Goal: Task Accomplishment & Management: Use online tool/utility

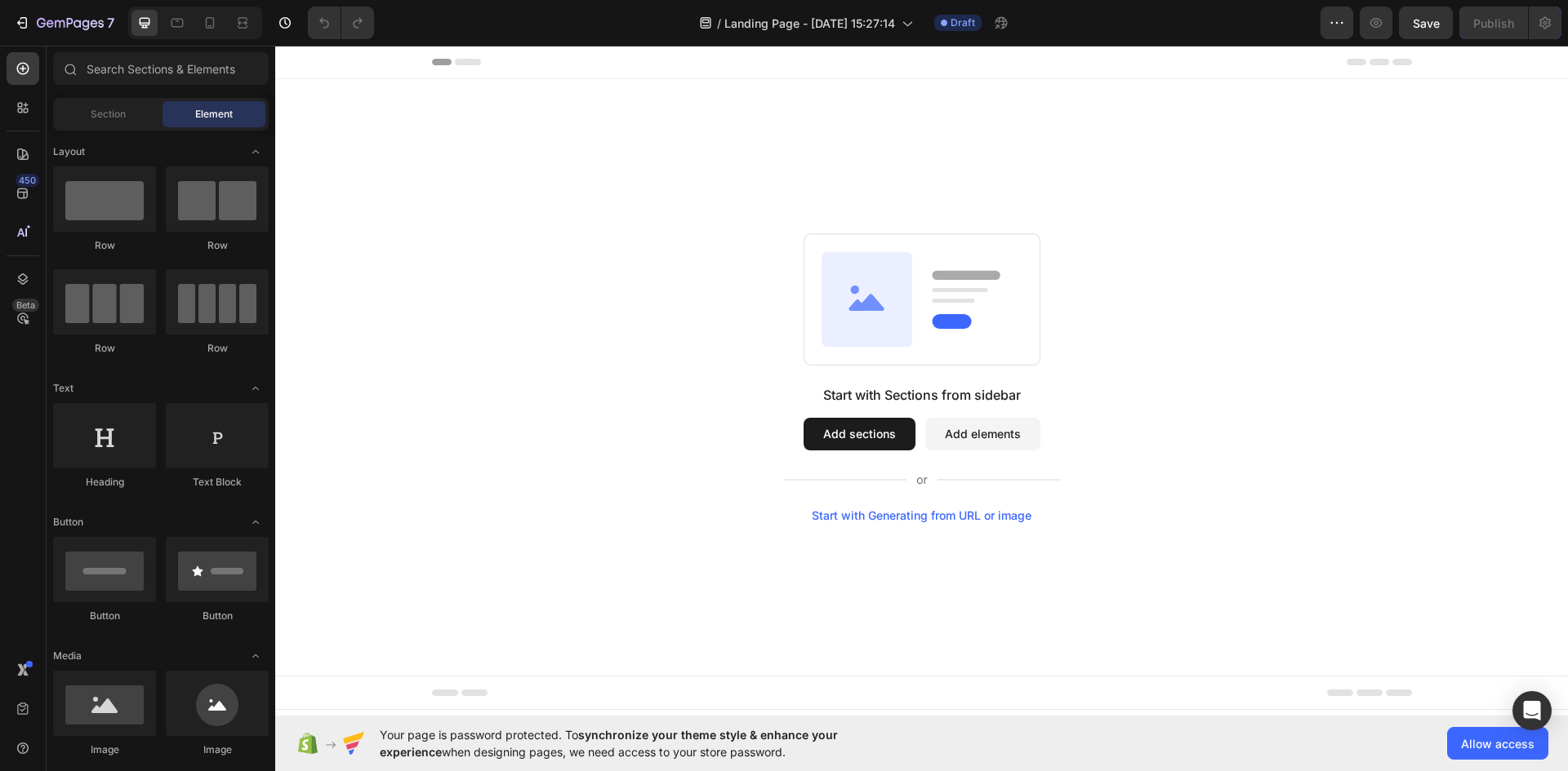
click at [961, 547] on div "Start with Sections from sidebar Add sections Add elements Start with Generatin…" at bounding box center [921, 377] width 1292 height 596
click at [957, 521] on div "Start with Generating from URL or image" at bounding box center [921, 515] width 220 height 13
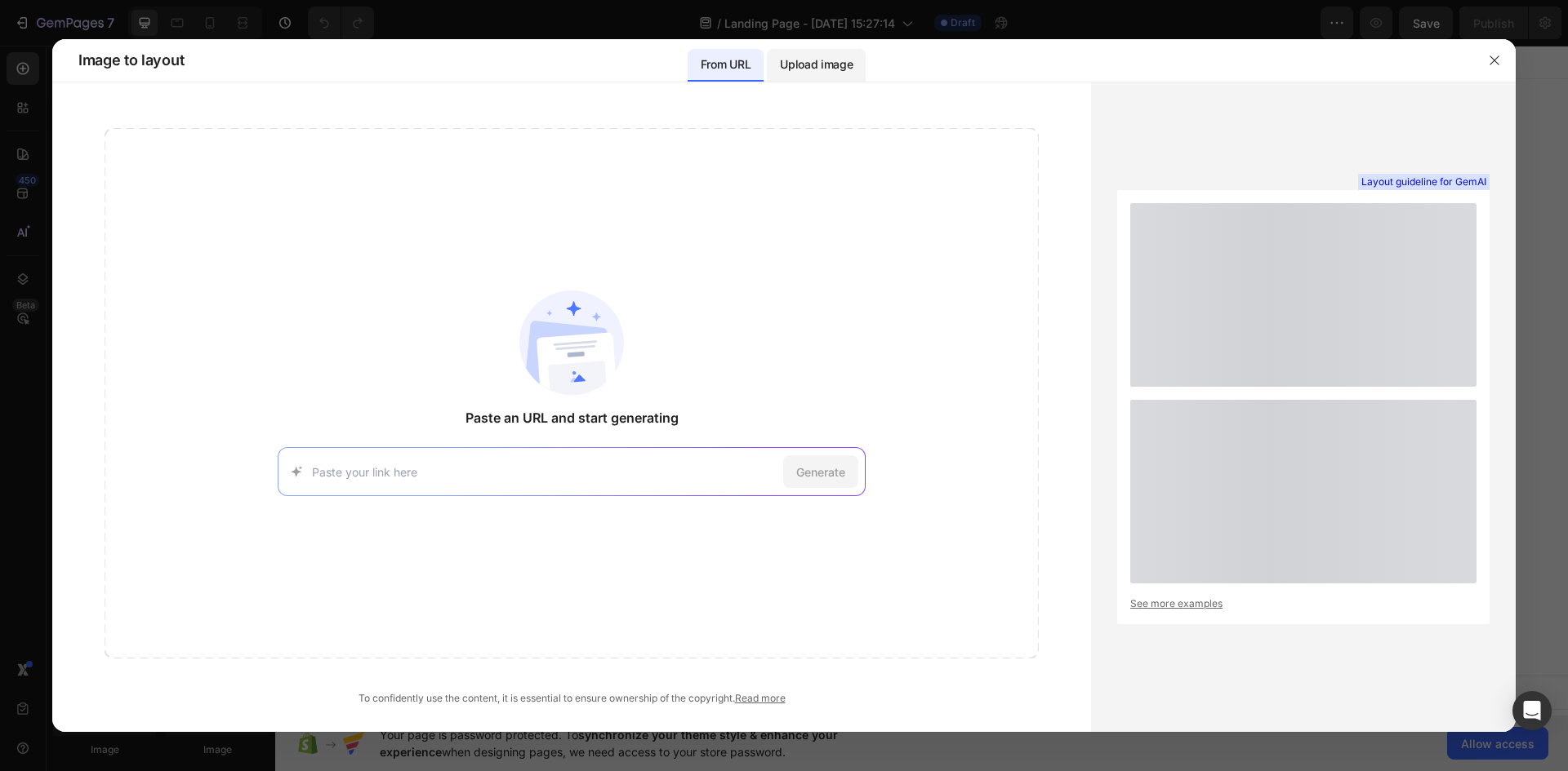
click at [815, 54] on div "Upload image" at bounding box center [816, 65] width 98 height 32
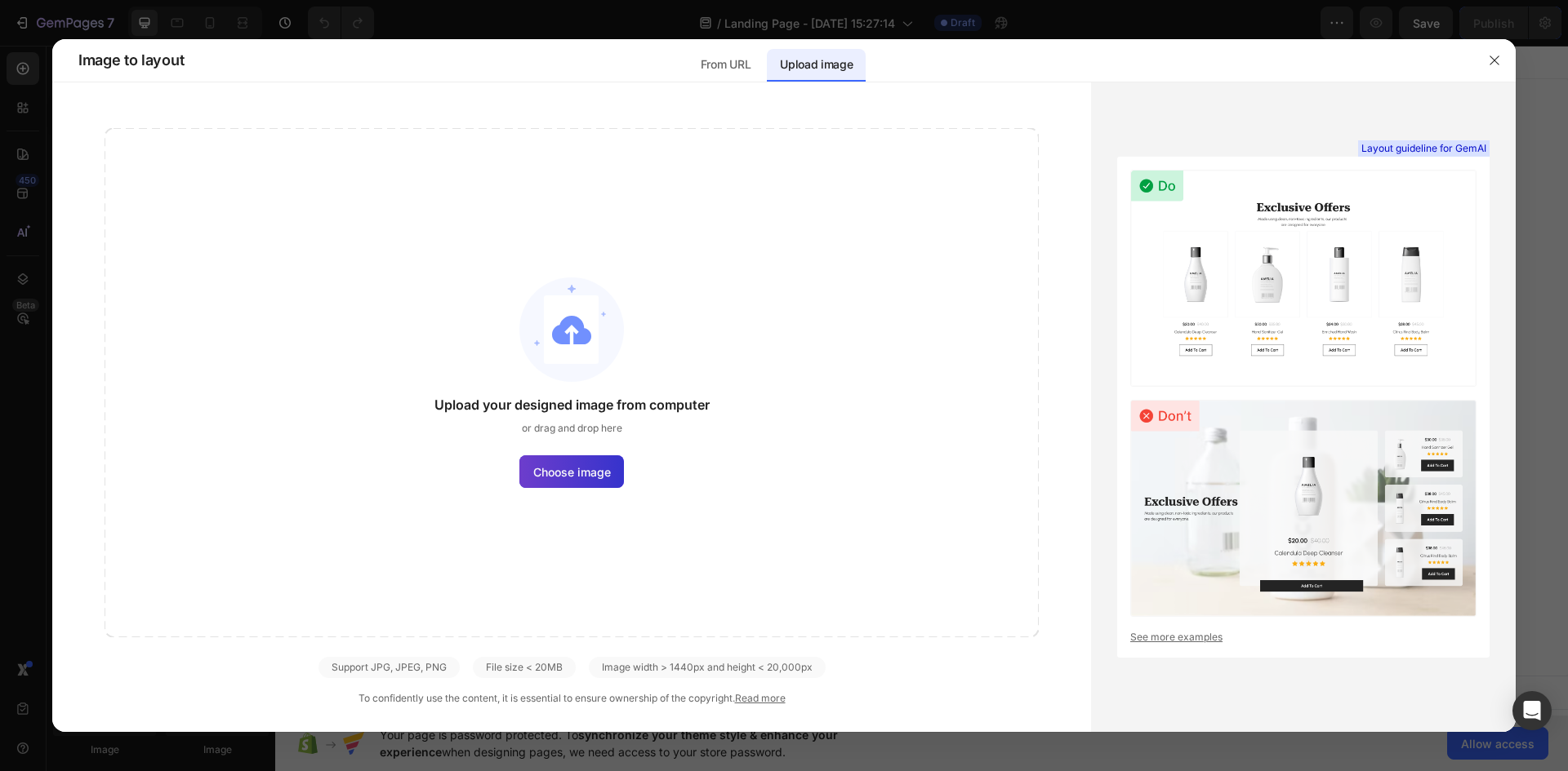
click at [579, 461] on label "Choose image" at bounding box center [571, 472] width 104 height 32
click at [0, 0] on input "Choose image" at bounding box center [0, 0] width 0 height 0
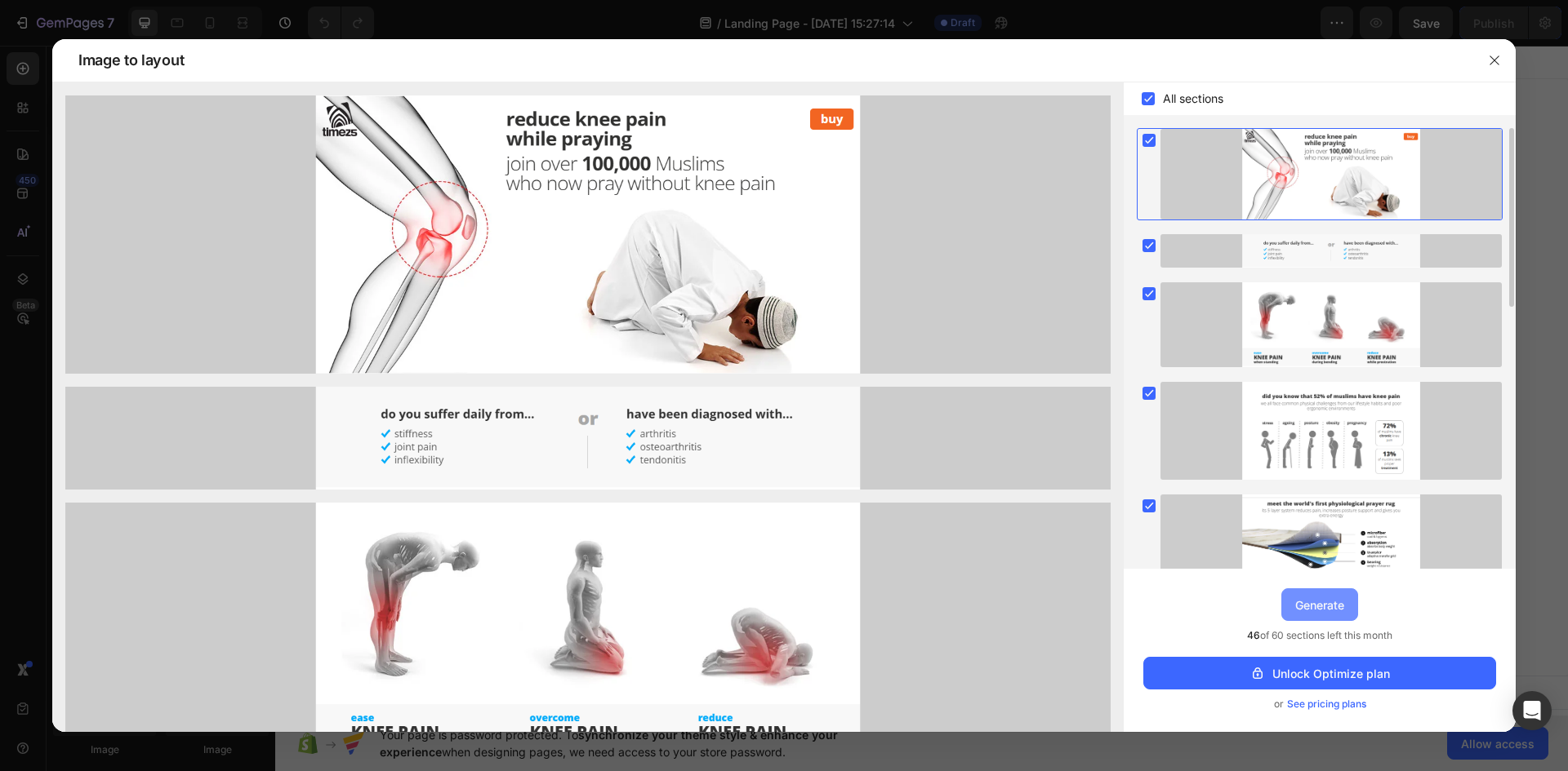
click at [1333, 609] on div "Generate" at bounding box center [1319, 605] width 49 height 17
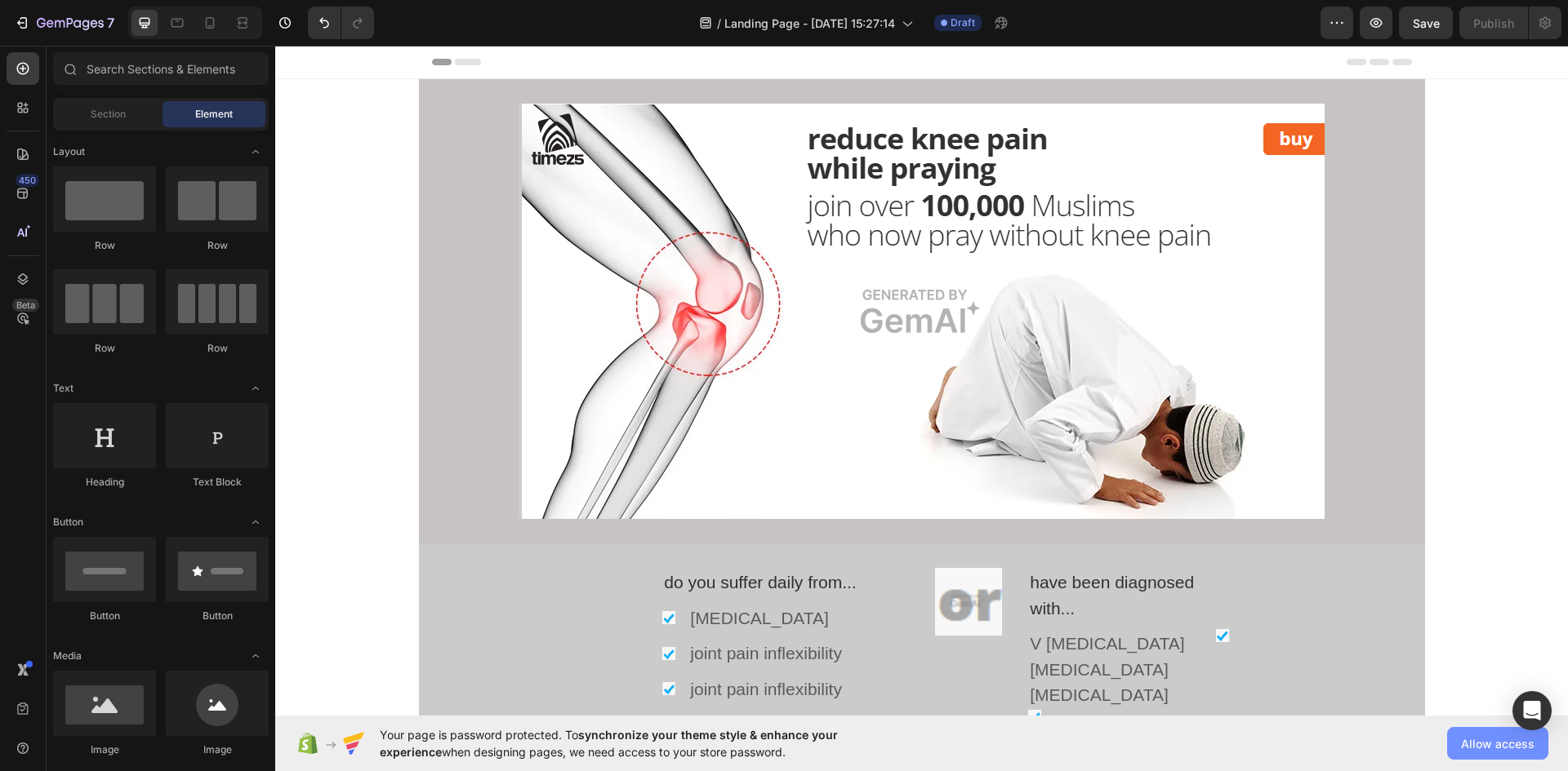
click at [1476, 746] on span "Allow access" at bounding box center [1498, 744] width 74 height 17
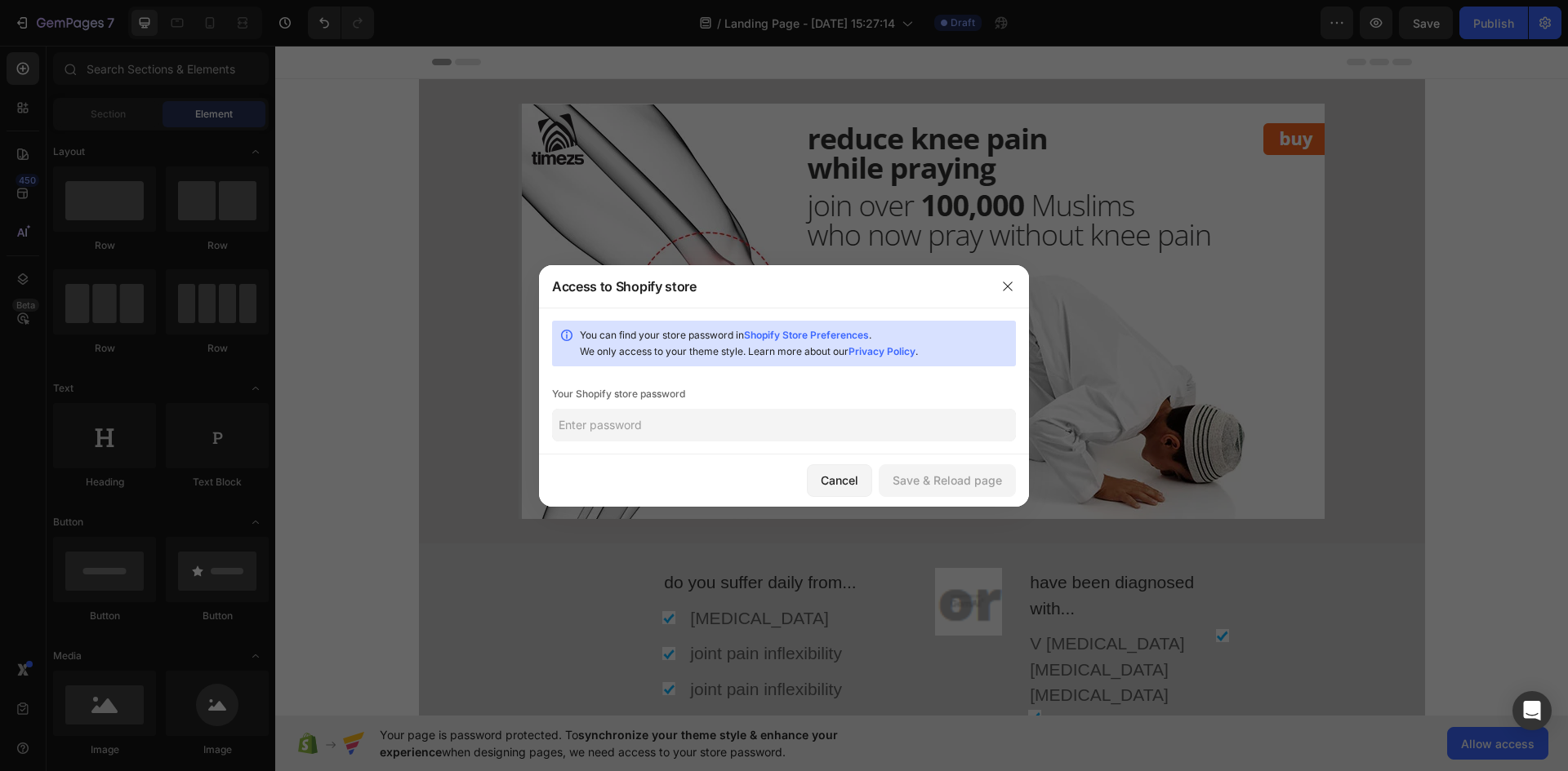
paste input "Chic1234@"
type input "Chic1234@"
click at [938, 482] on div "Save & Reload page" at bounding box center [947, 480] width 109 height 17
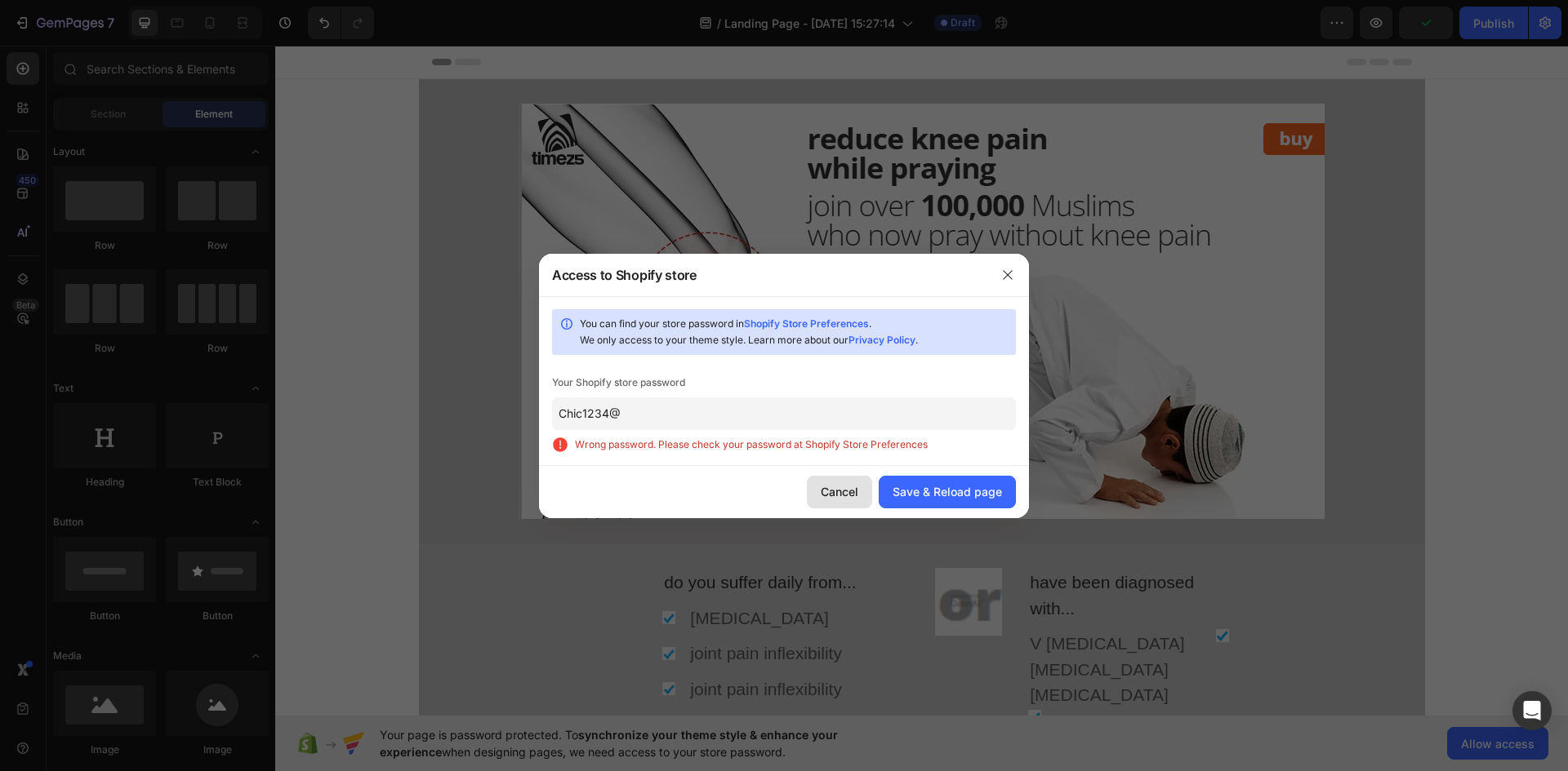
click at [848, 493] on div "Cancel" at bounding box center [839, 492] width 37 height 17
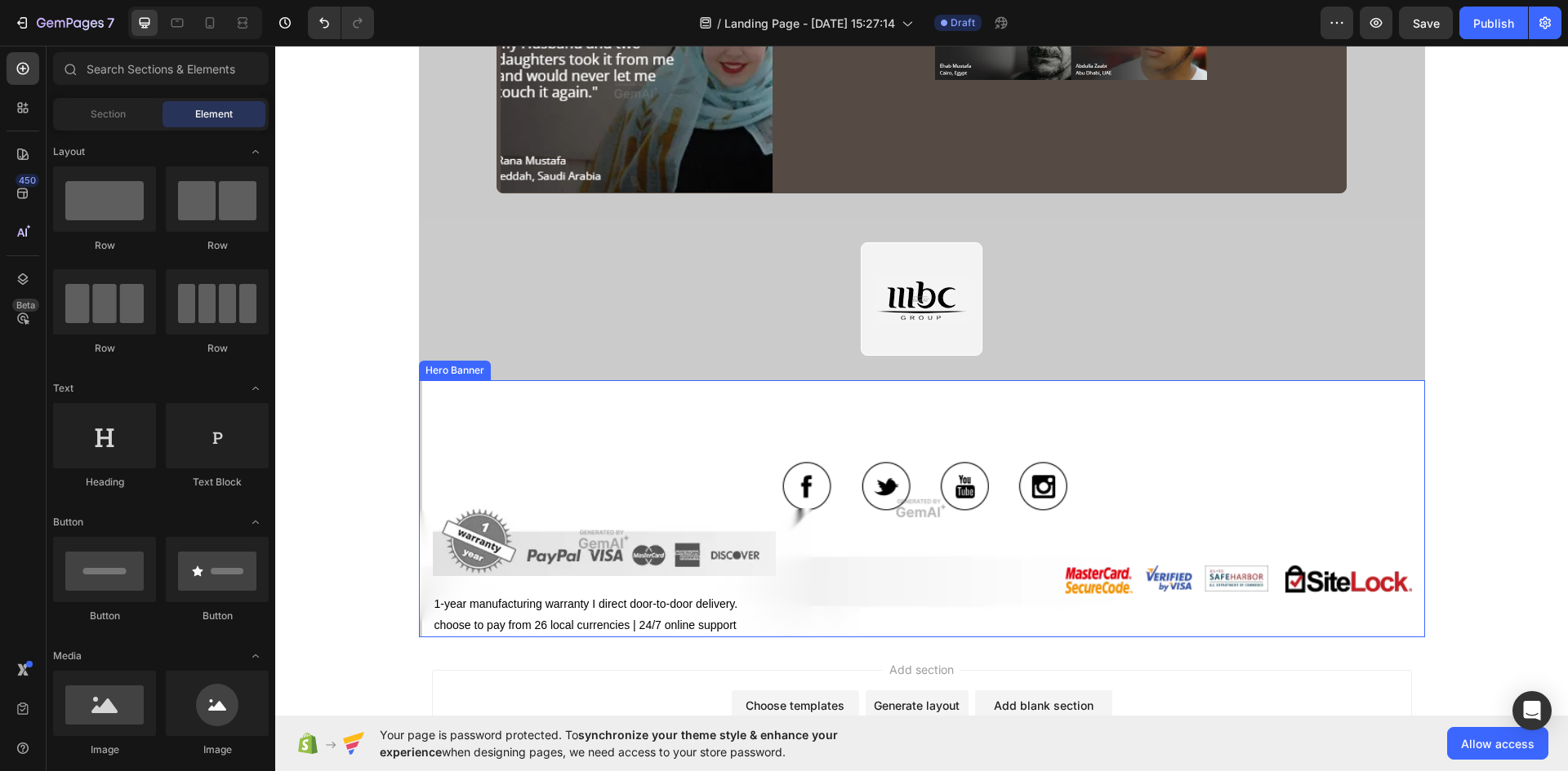
scroll to position [4059, 0]
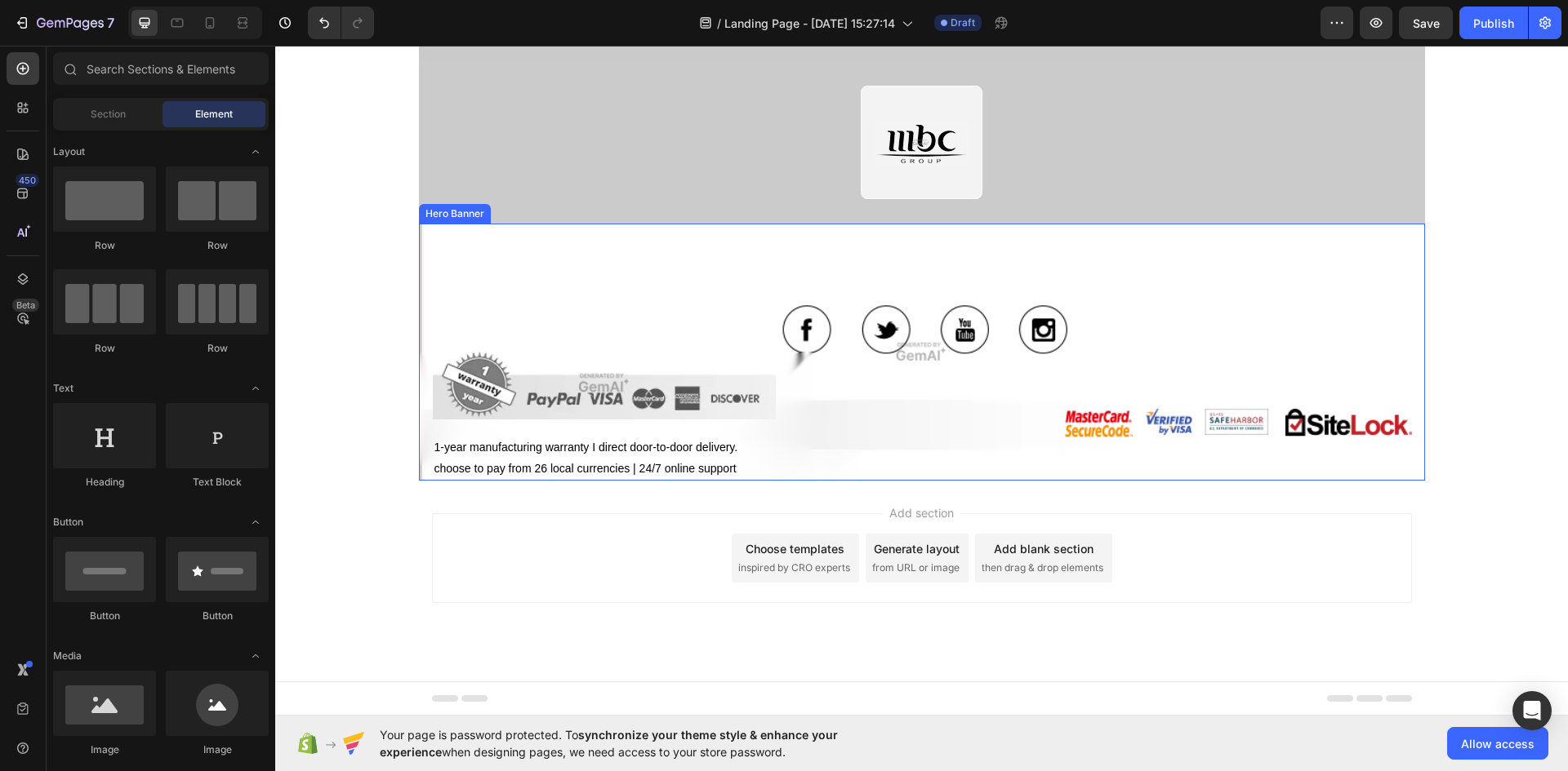
click at [882, 293] on div "Overlay" at bounding box center [922, 352] width 1006 height 257
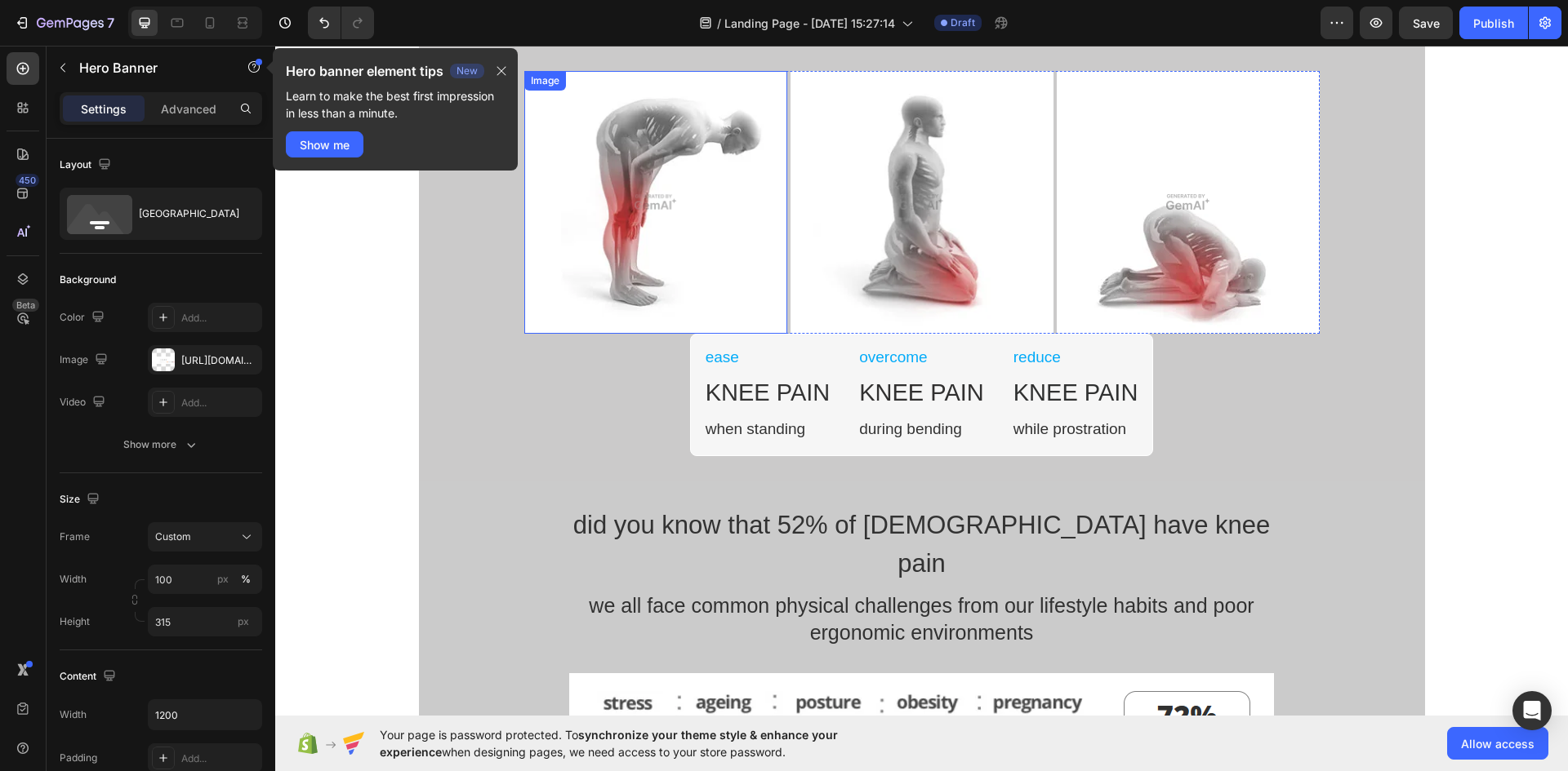
scroll to position [0, 0]
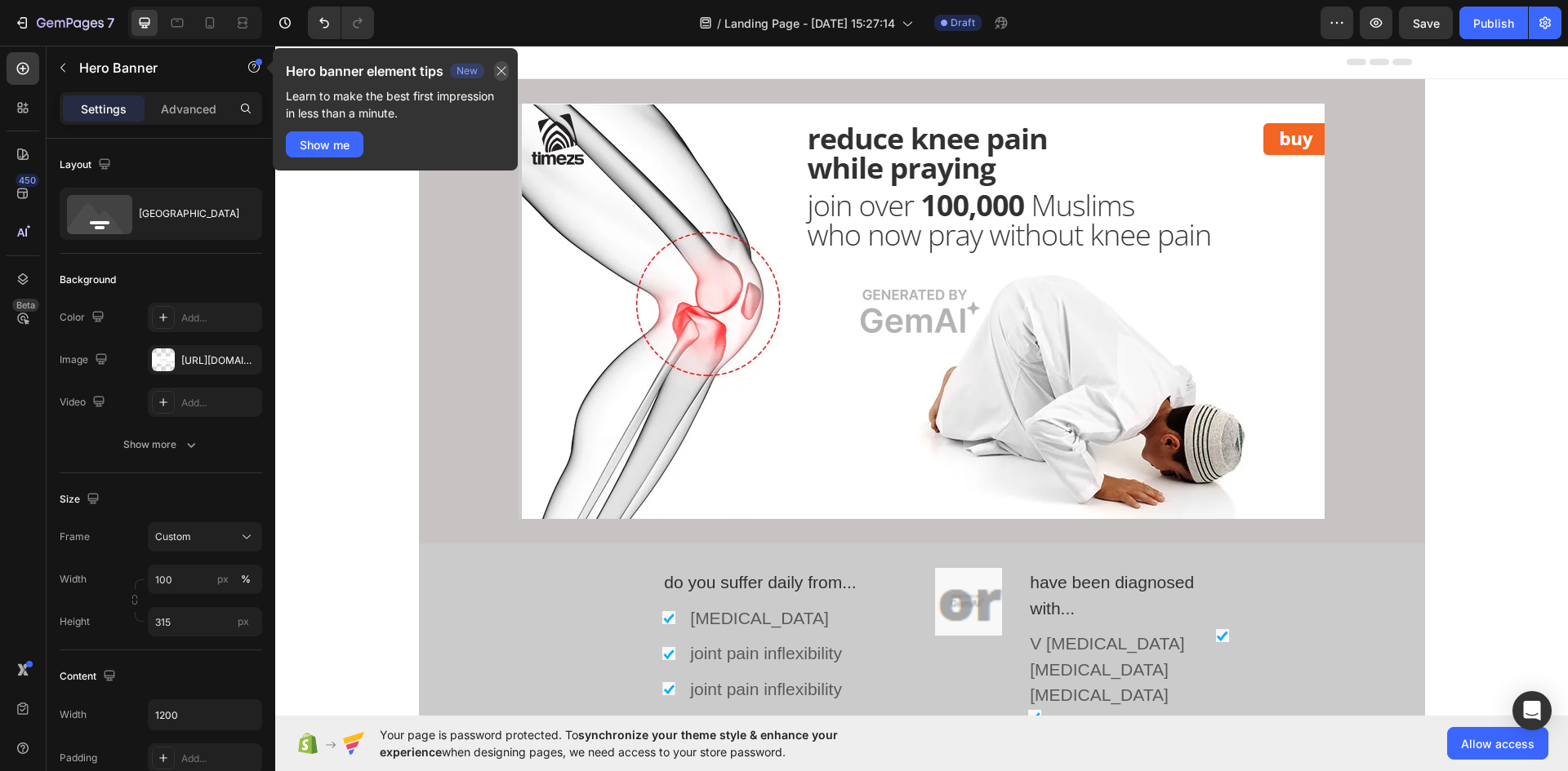
drag, startPoint x: 507, startPoint y: 64, endPoint x: 255, endPoint y: 70, distance: 252.1
click at [507, 64] on icon "button" at bounding box center [501, 70] width 13 height 13
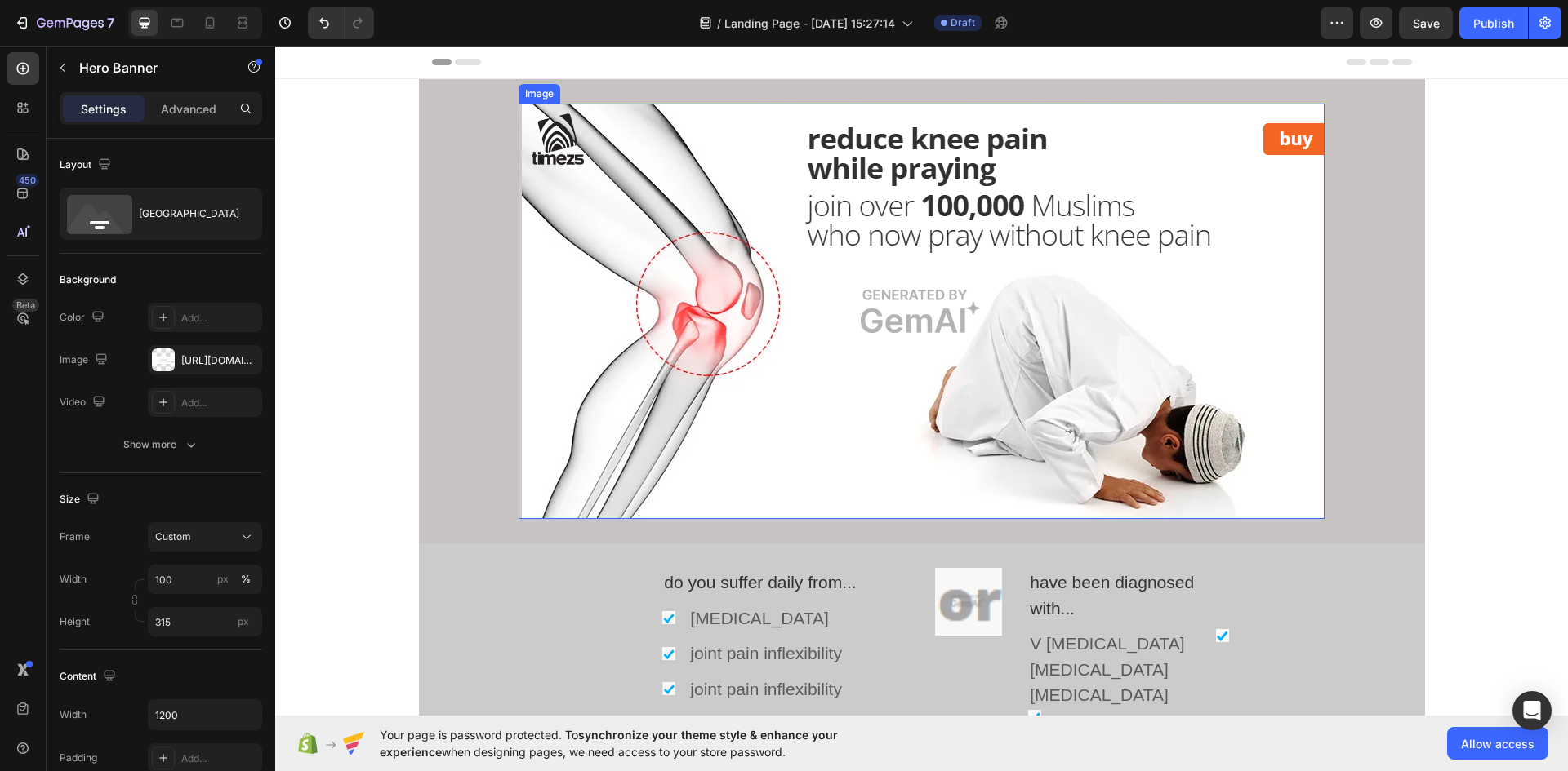
click at [558, 139] on img at bounding box center [921, 311] width 806 height 416
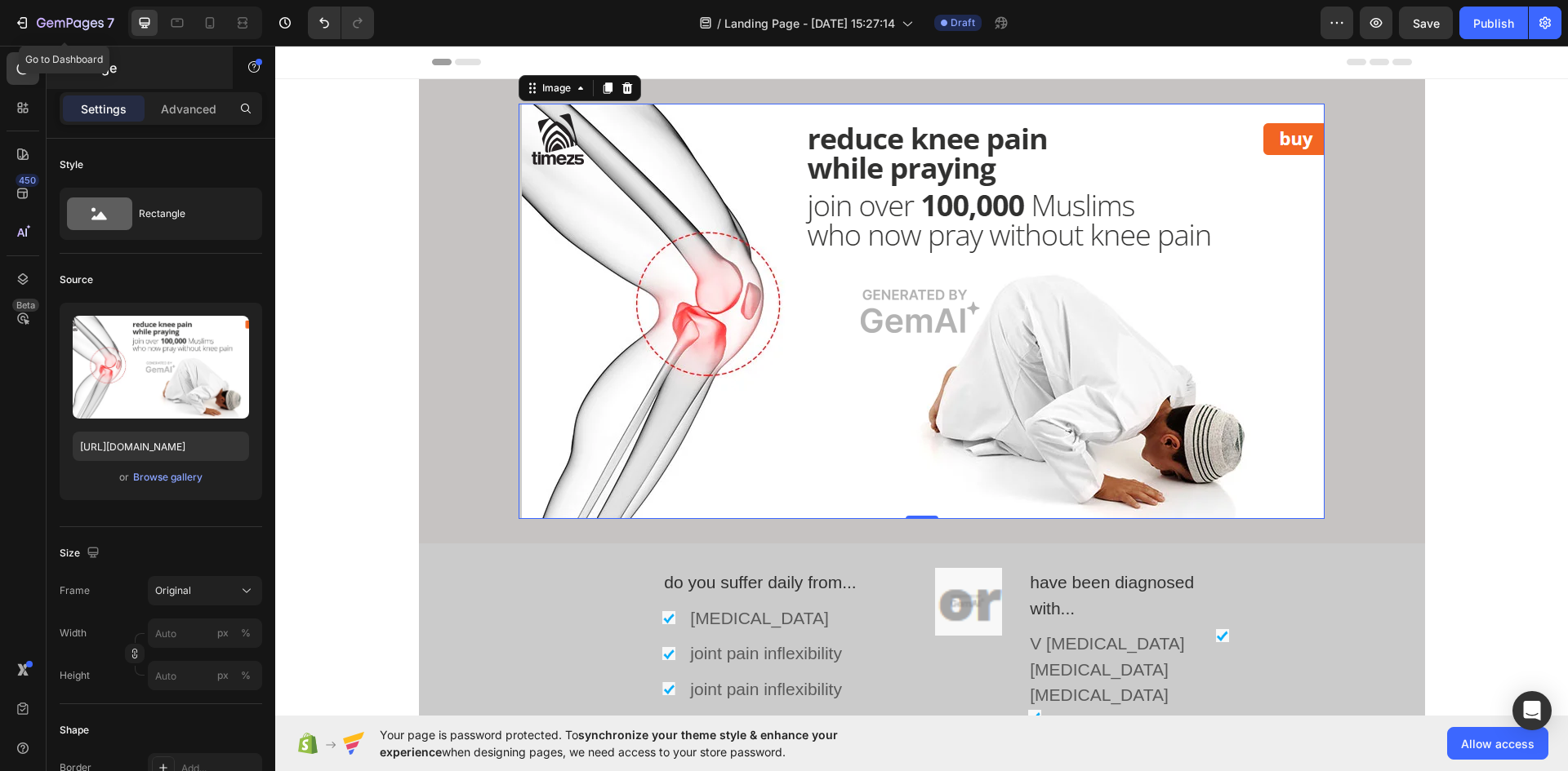
click at [42, 21] on icon "button" at bounding box center [70, 24] width 67 height 14
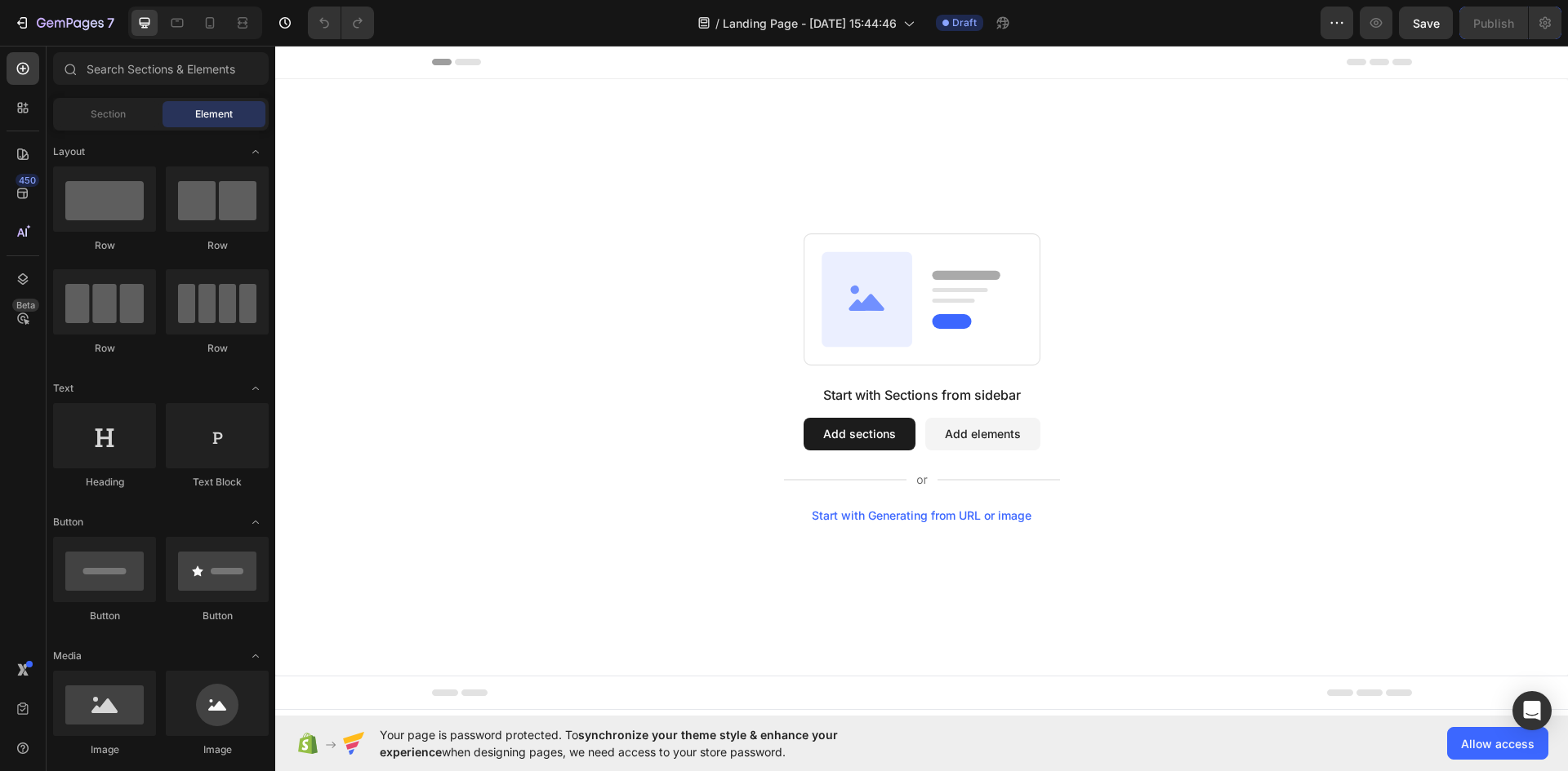
click at [869, 438] on button "Add sections" at bounding box center [860, 434] width 112 height 32
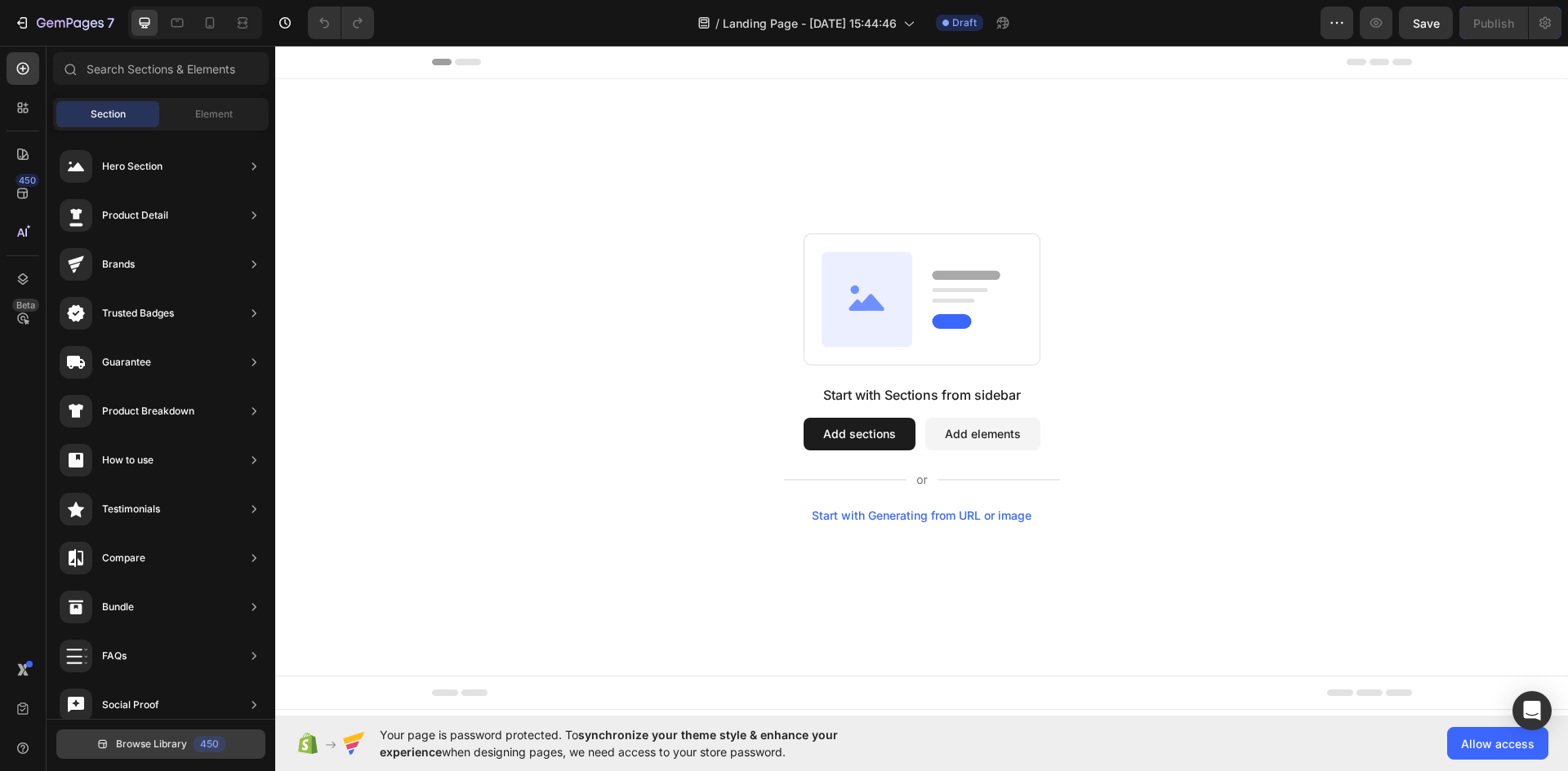
click at [198, 746] on div "450" at bounding box center [210, 744] width 32 height 16
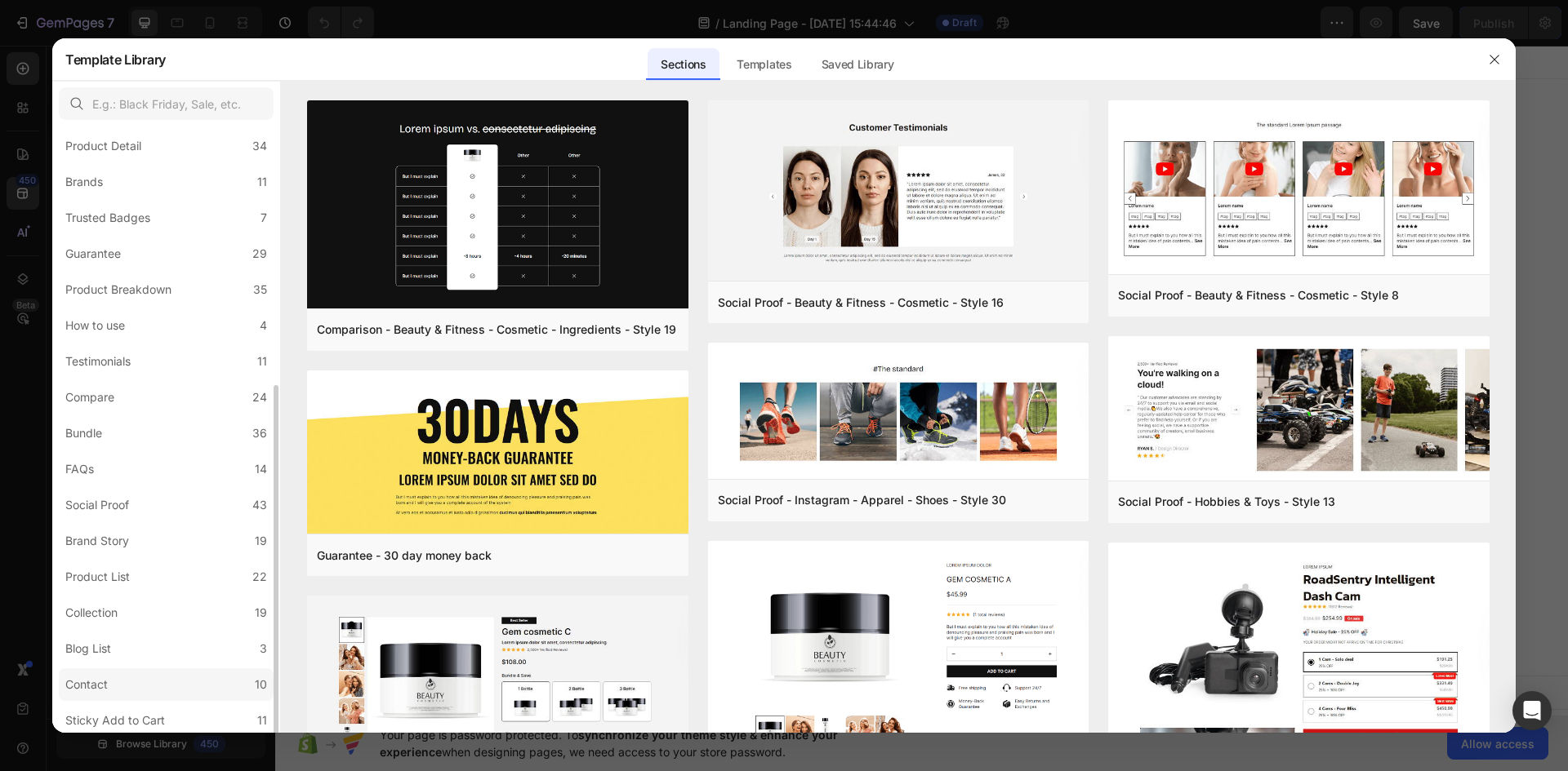
scroll to position [193, 0]
click at [144, 677] on div "Mobile Focused" at bounding box center [107, 680] width 84 height 20
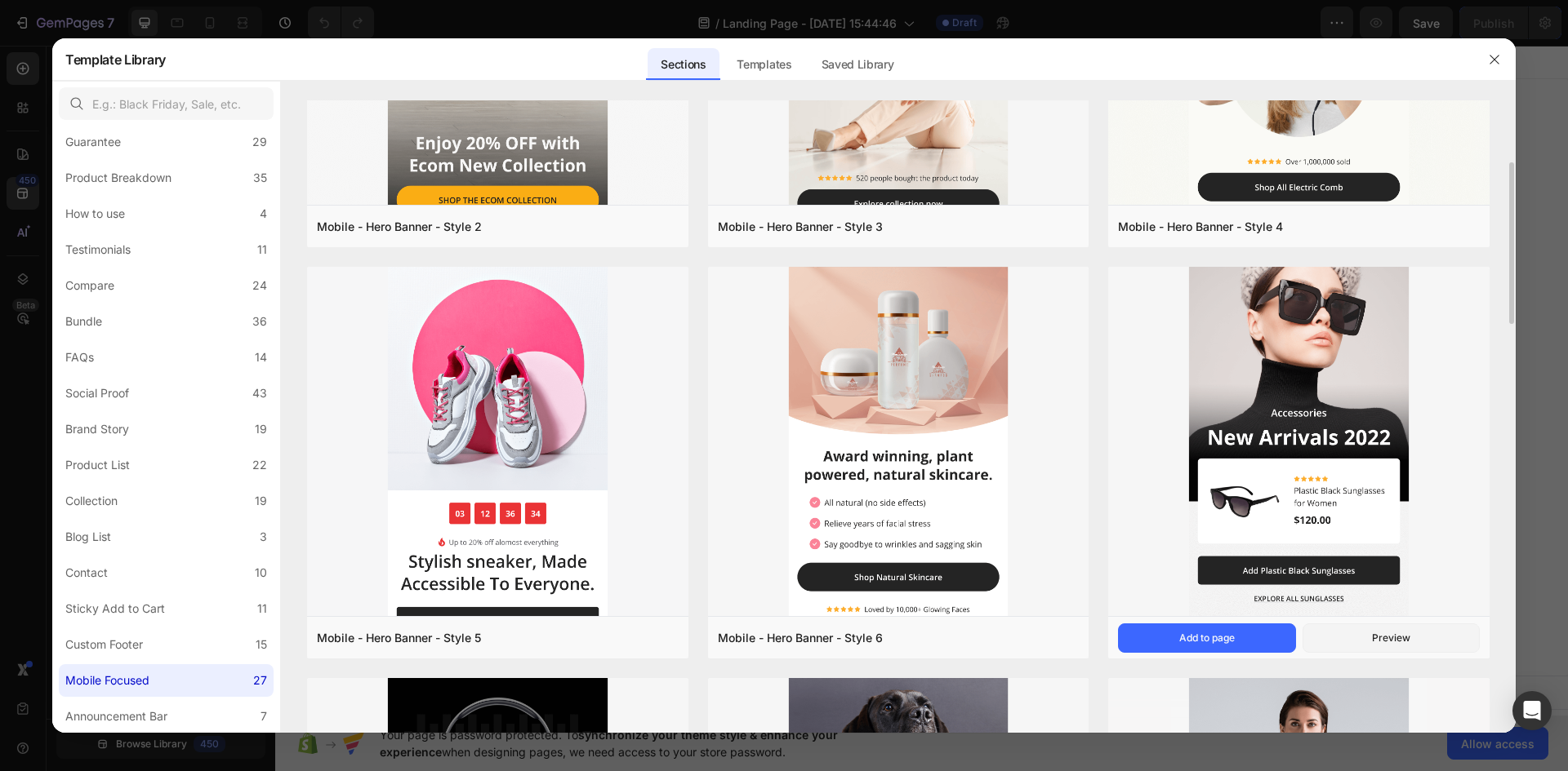
scroll to position [489, 0]
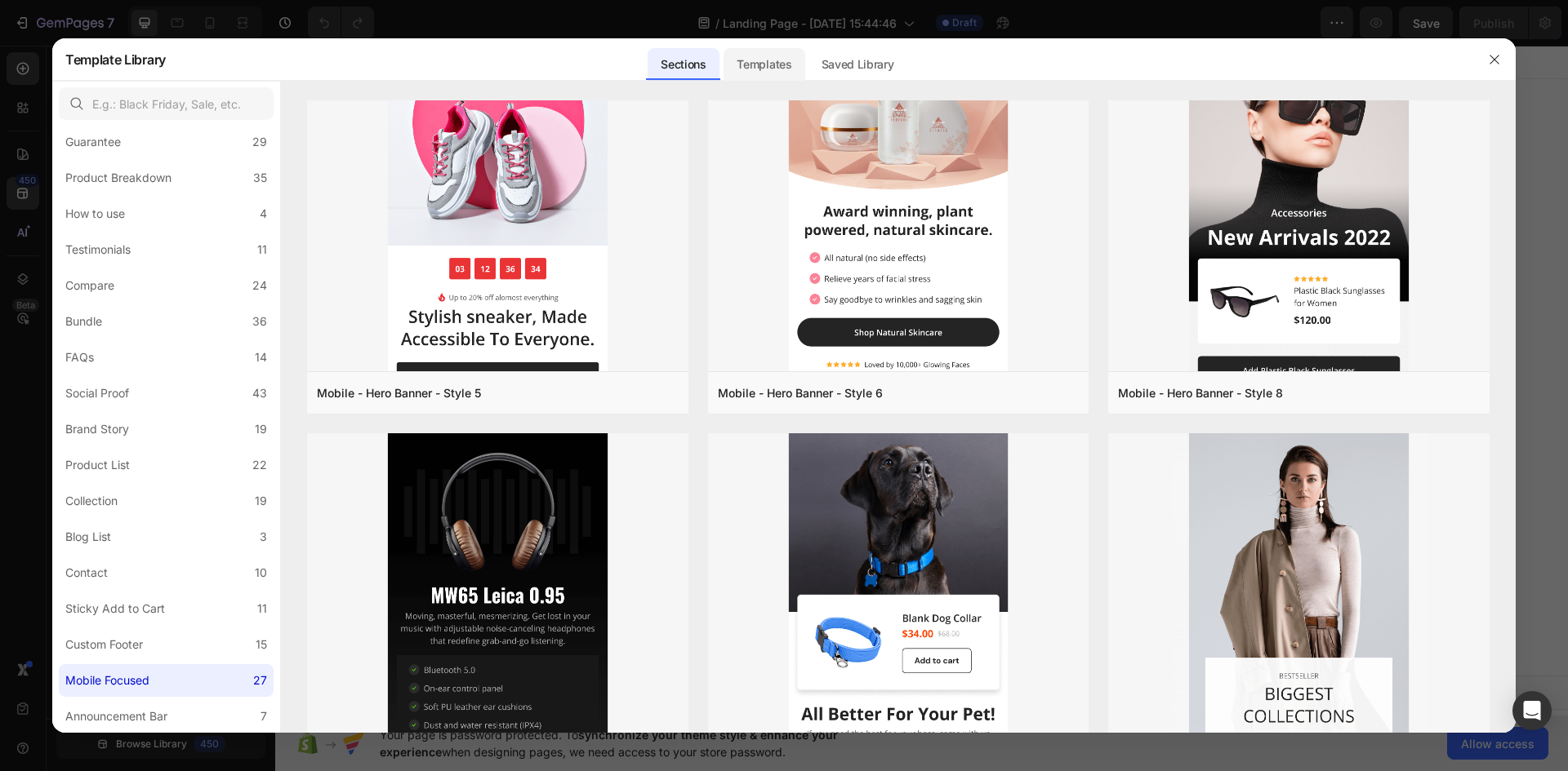
click at [774, 67] on div "Templates" at bounding box center [764, 64] width 81 height 32
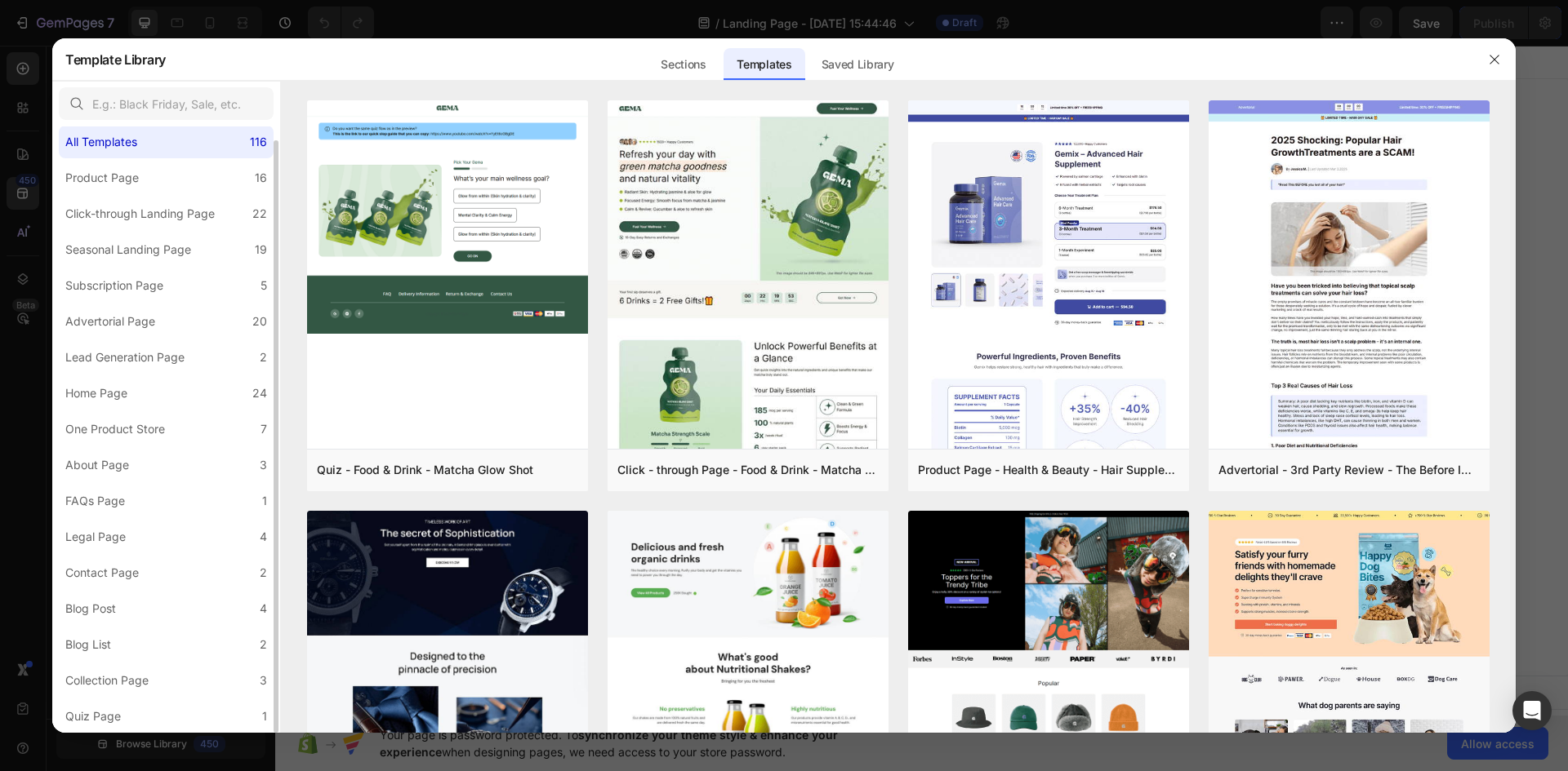
scroll to position [14, 0]
click at [188, 426] on label "One Product Store 7" at bounding box center [165, 429] width 215 height 32
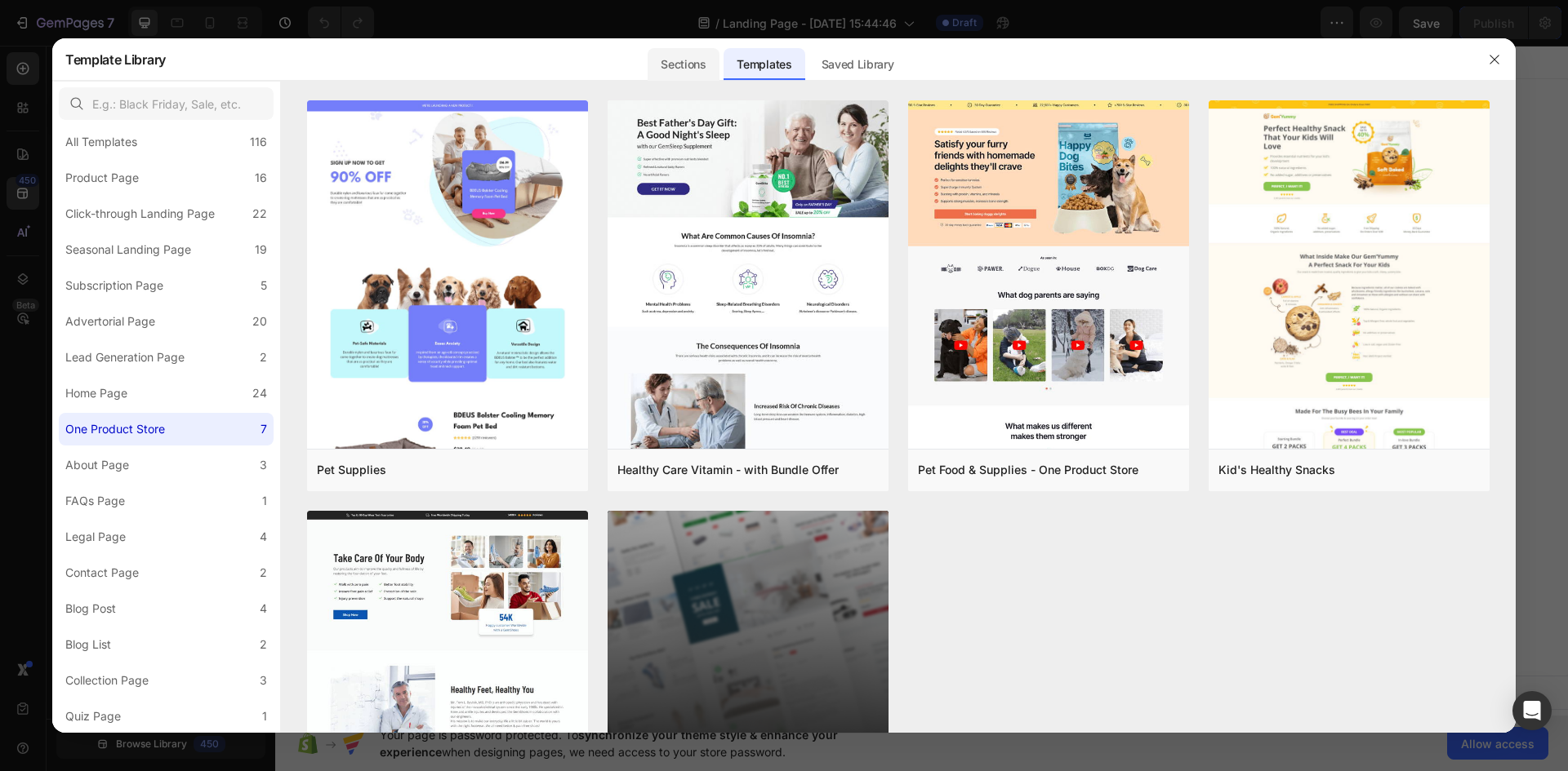
click at [698, 65] on div "Sections" at bounding box center [683, 64] width 71 height 32
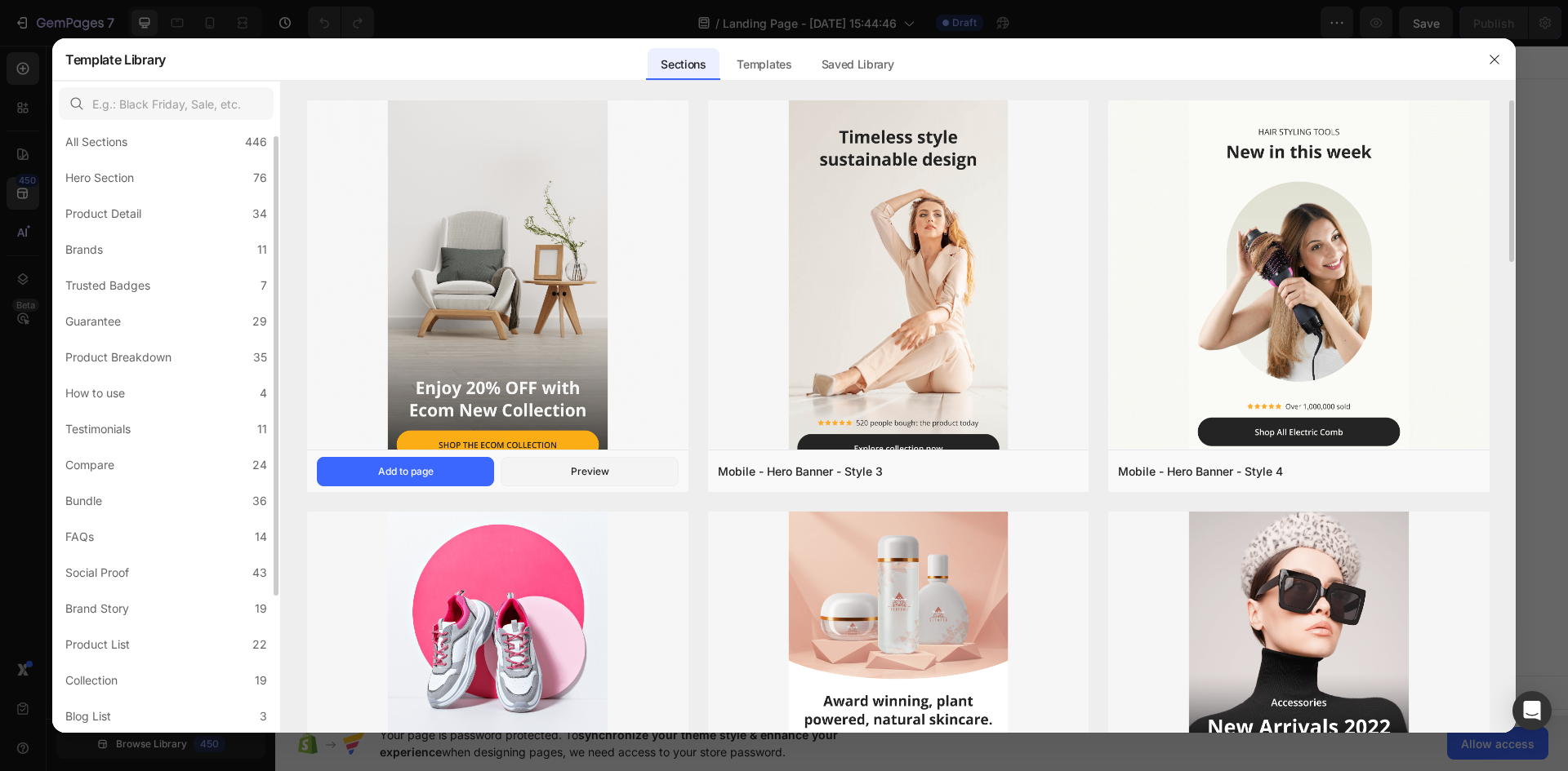
scroll to position [193, 0]
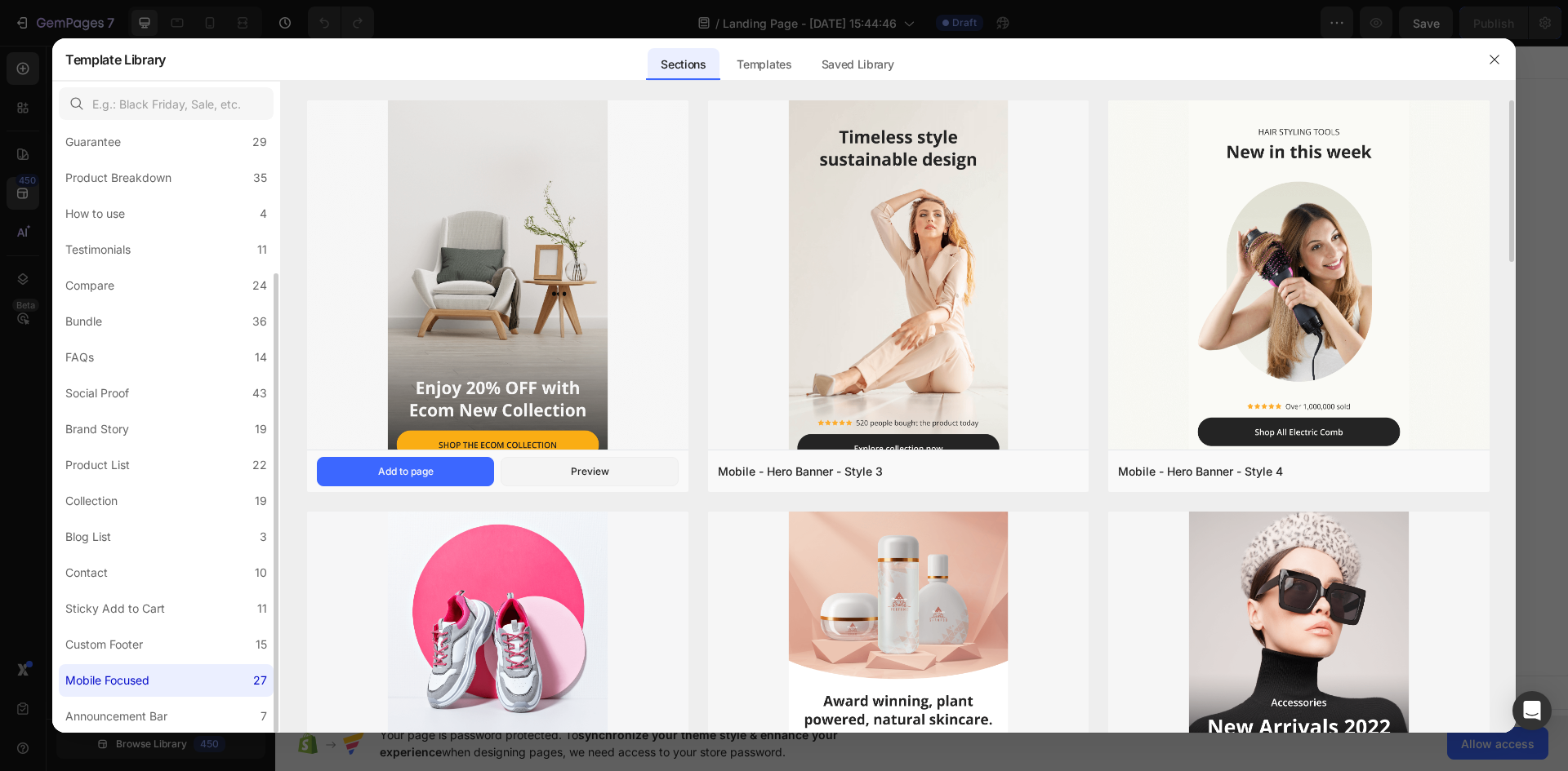
click at [154, 681] on div "Mobile Focused" at bounding box center [110, 680] width 91 height 20
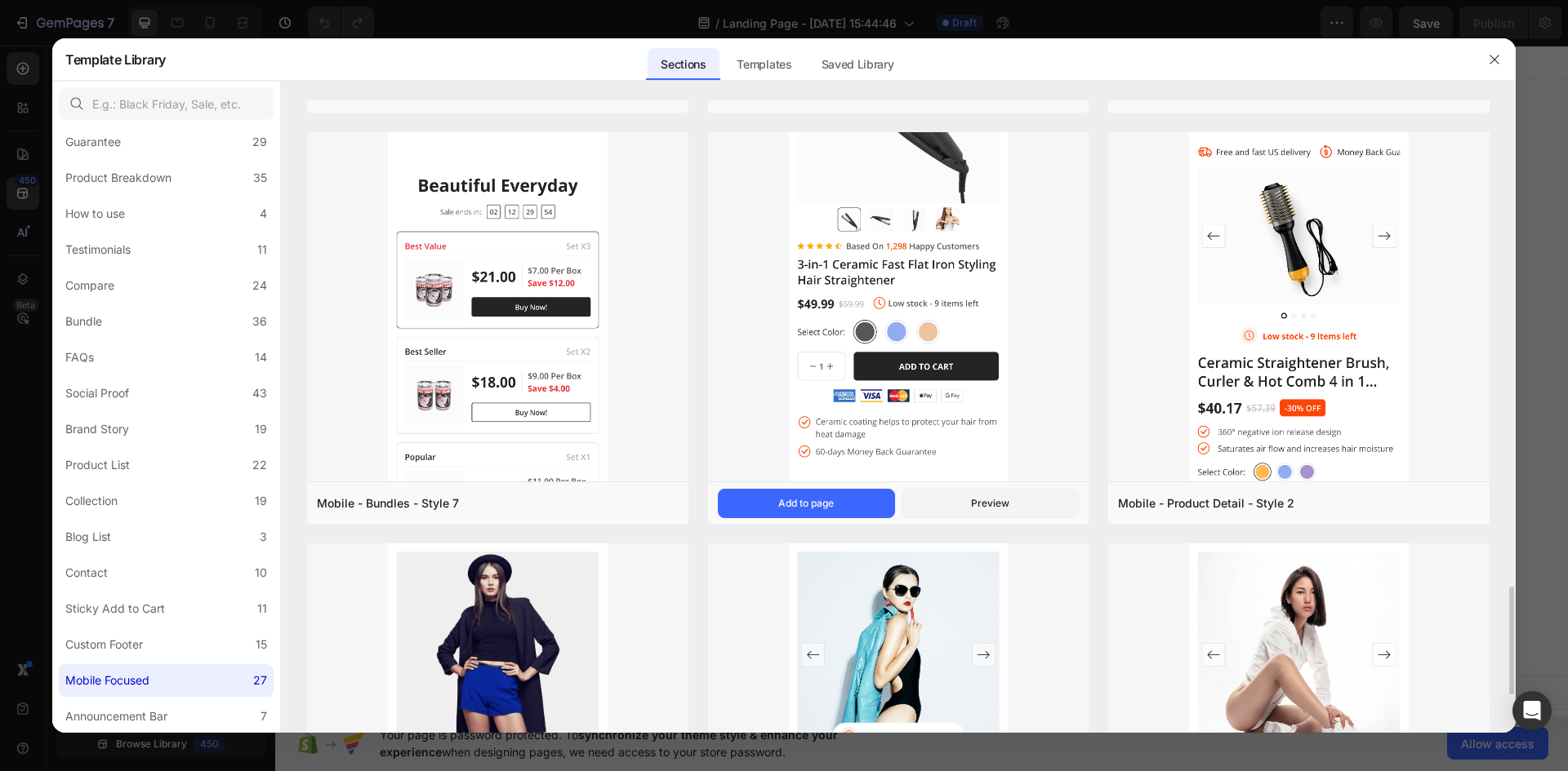
scroll to position [3070, 0]
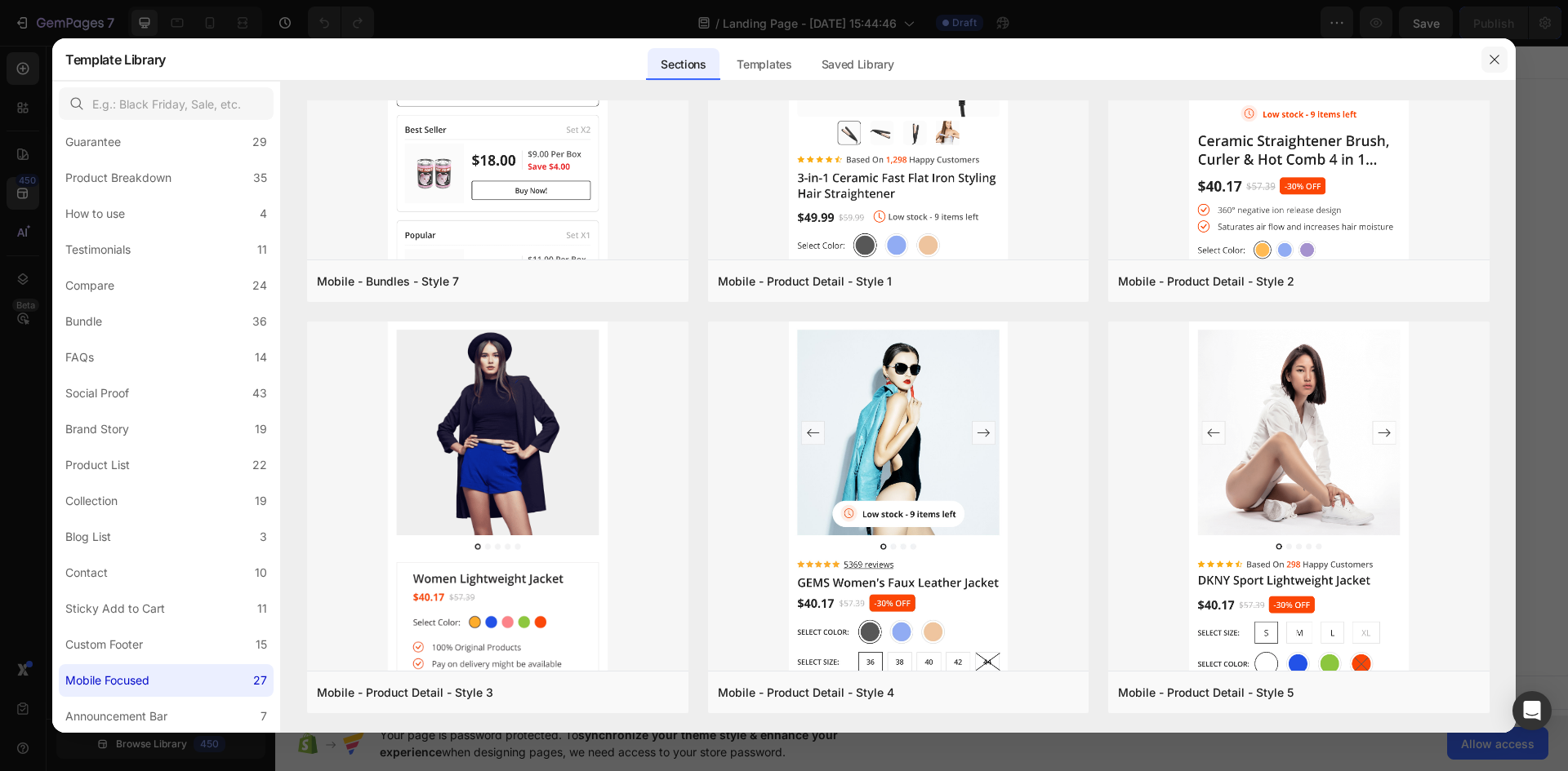
click at [1495, 47] on button "button" at bounding box center [1494, 59] width 26 height 26
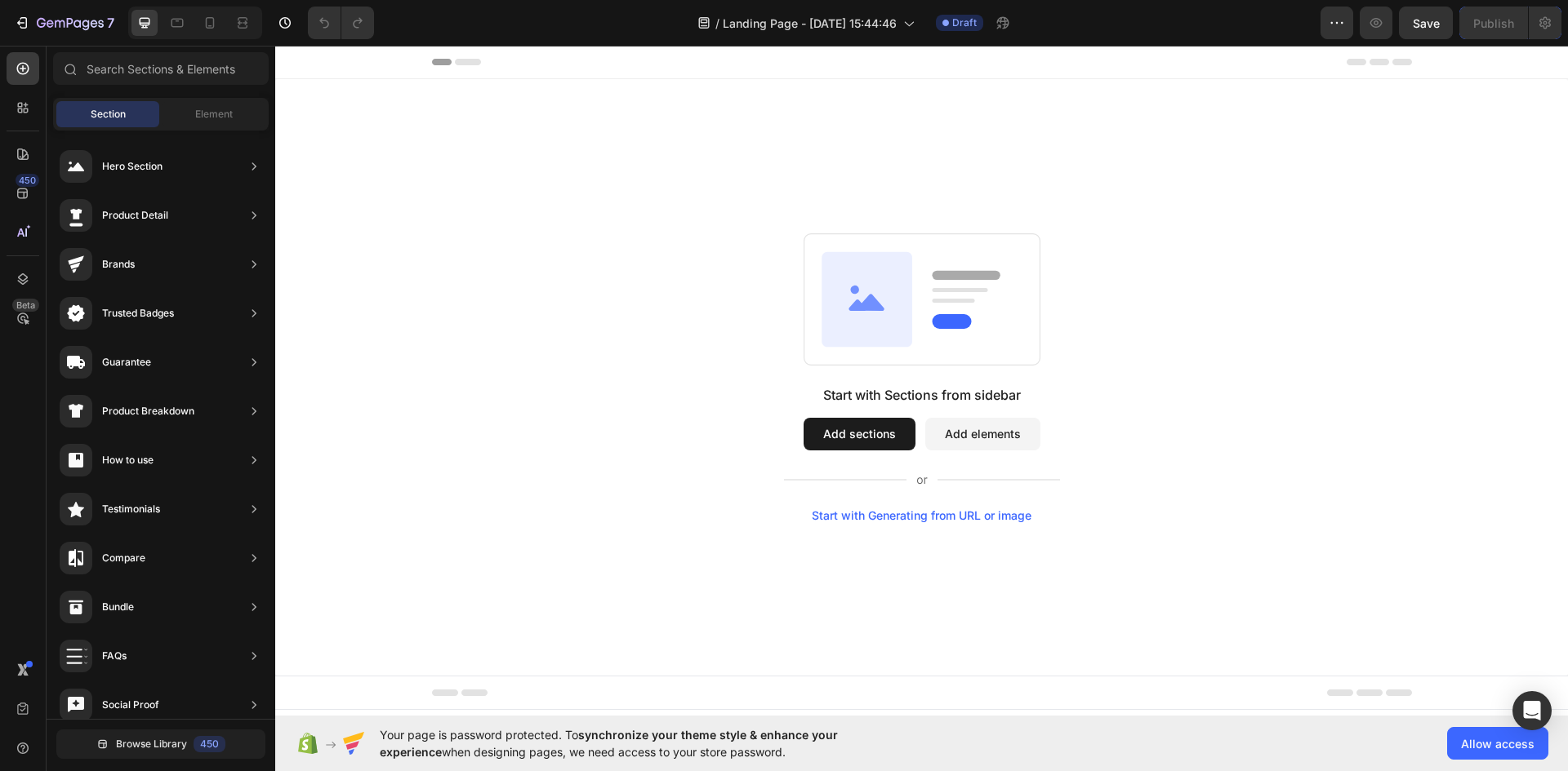
click at [994, 438] on button "Add elements" at bounding box center [983, 434] width 115 height 32
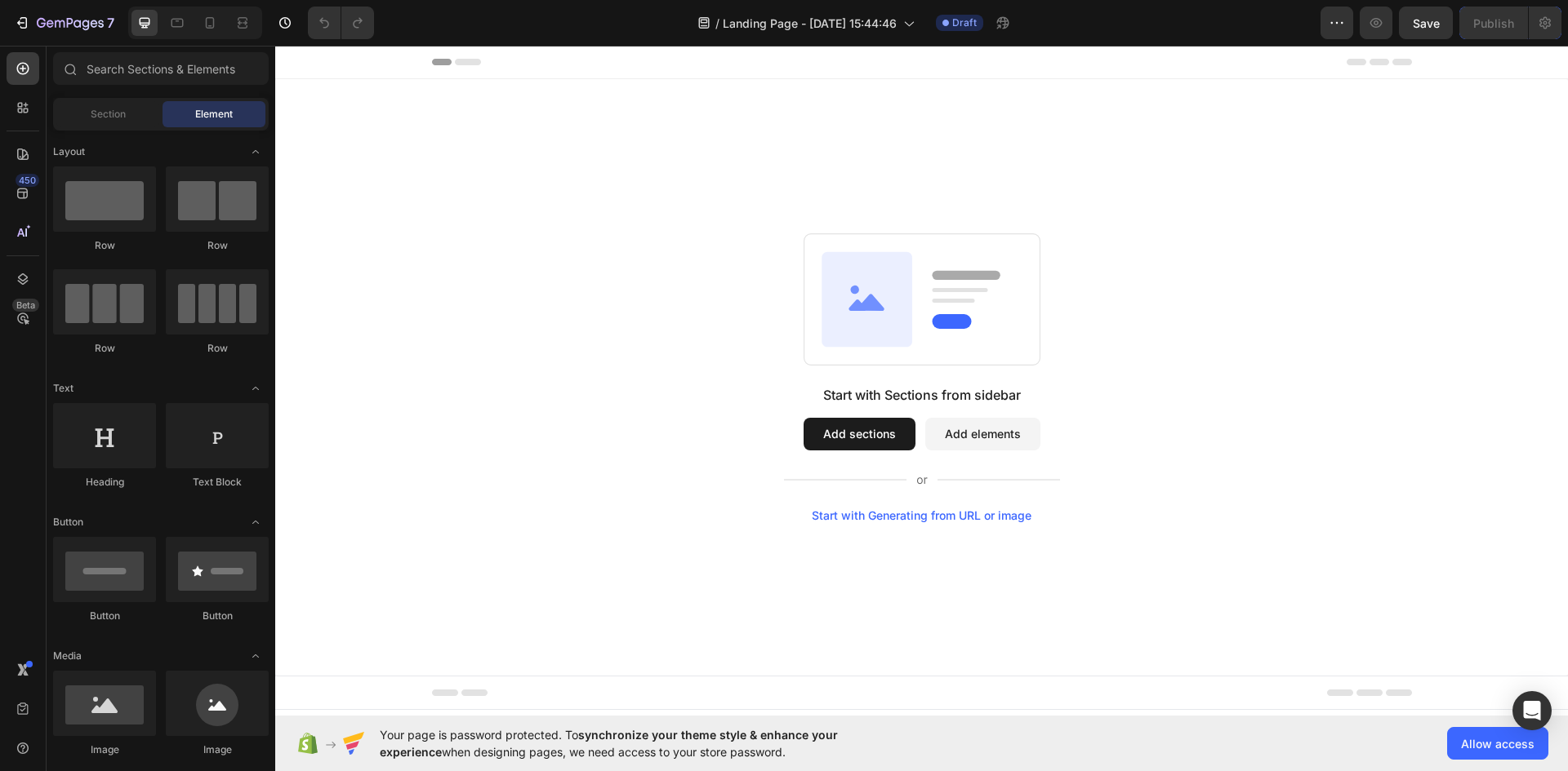
click at [935, 517] on div "Start with Generating from URL or image" at bounding box center [921, 515] width 220 height 13
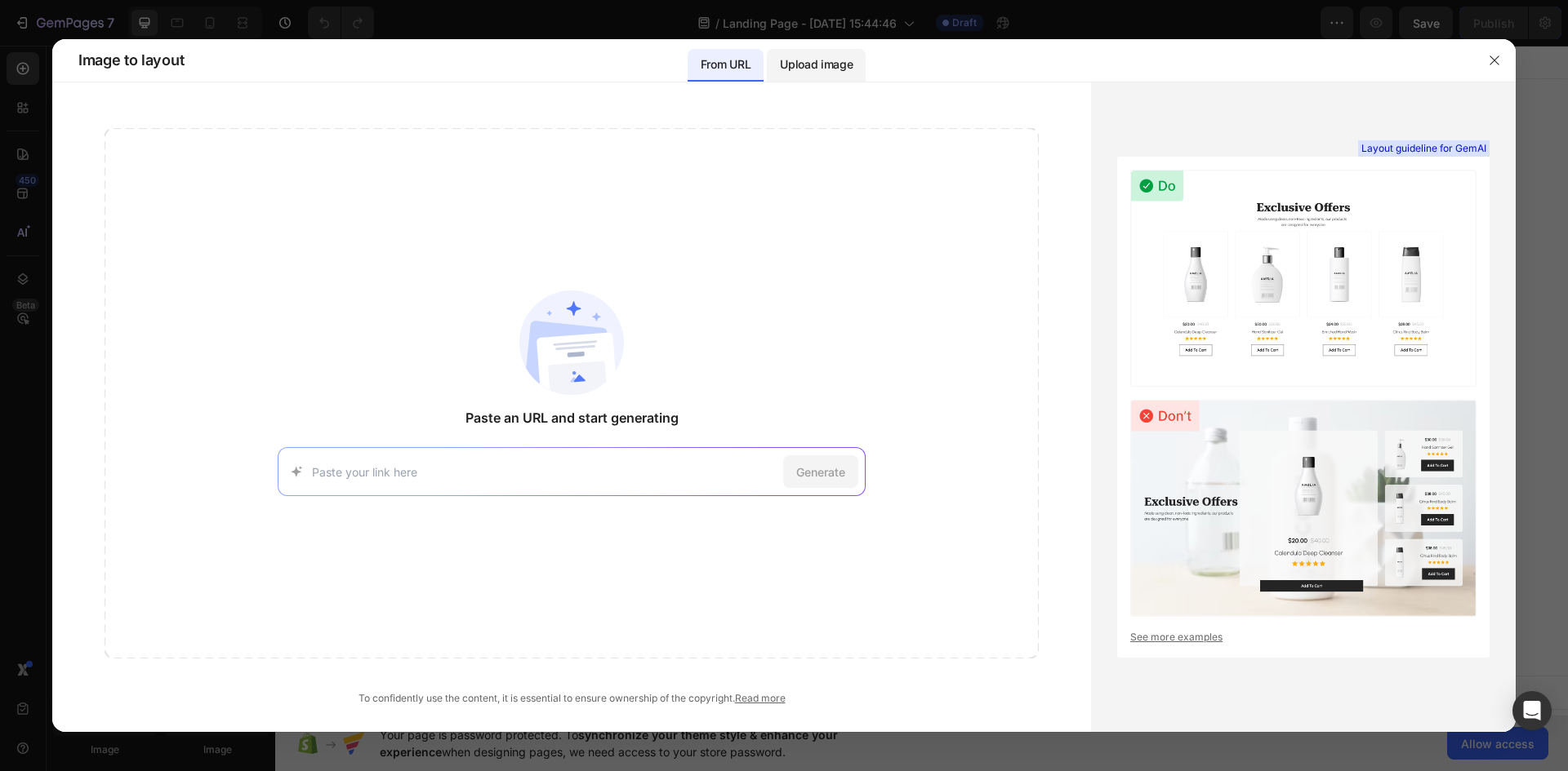
click at [794, 64] on p "Upload image" at bounding box center [816, 64] width 73 height 20
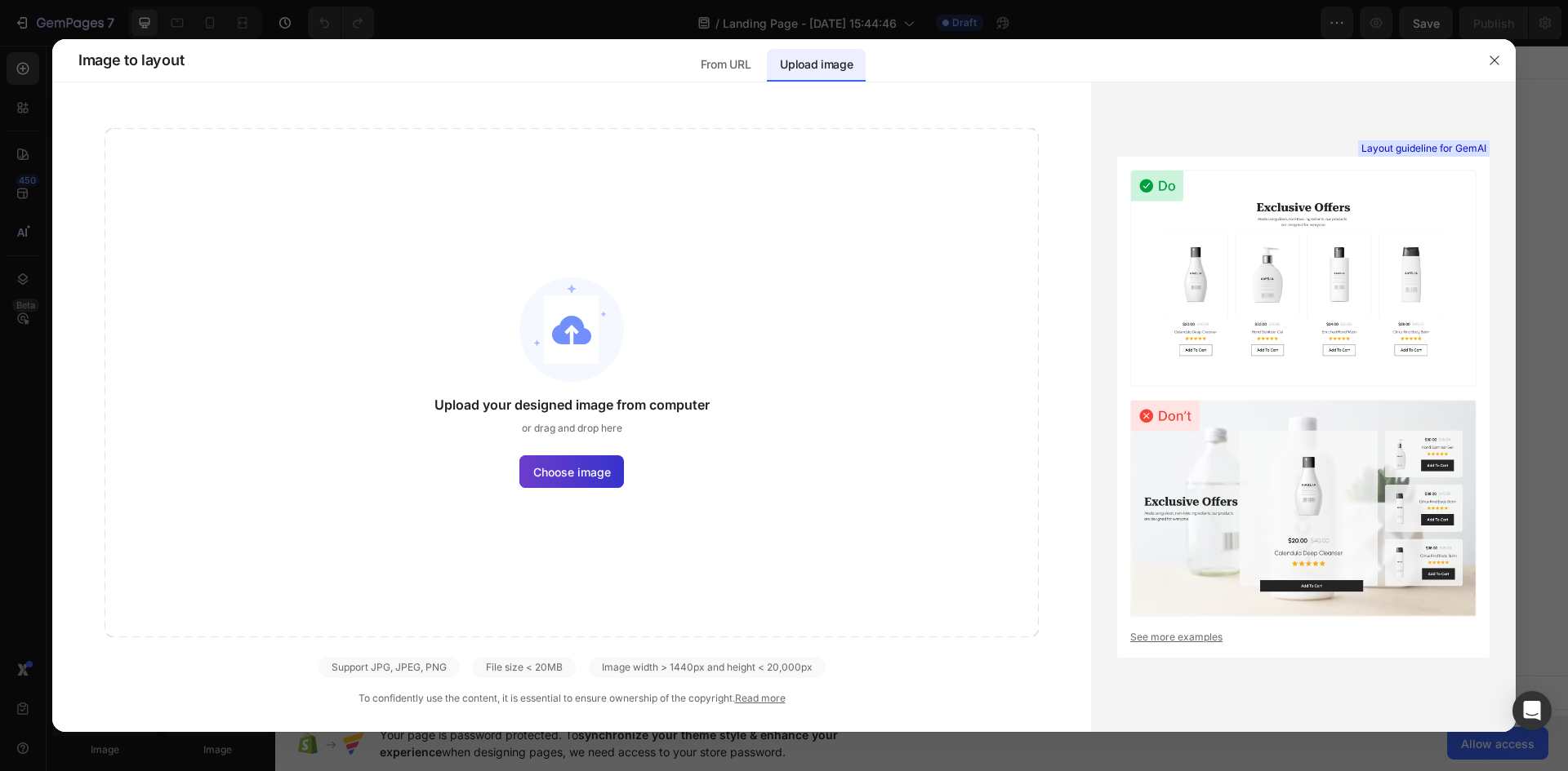
click at [611, 466] on label "Choose image" at bounding box center [571, 472] width 104 height 32
click at [0, 0] on input "Choose image" at bounding box center [0, 0] width 0 height 0
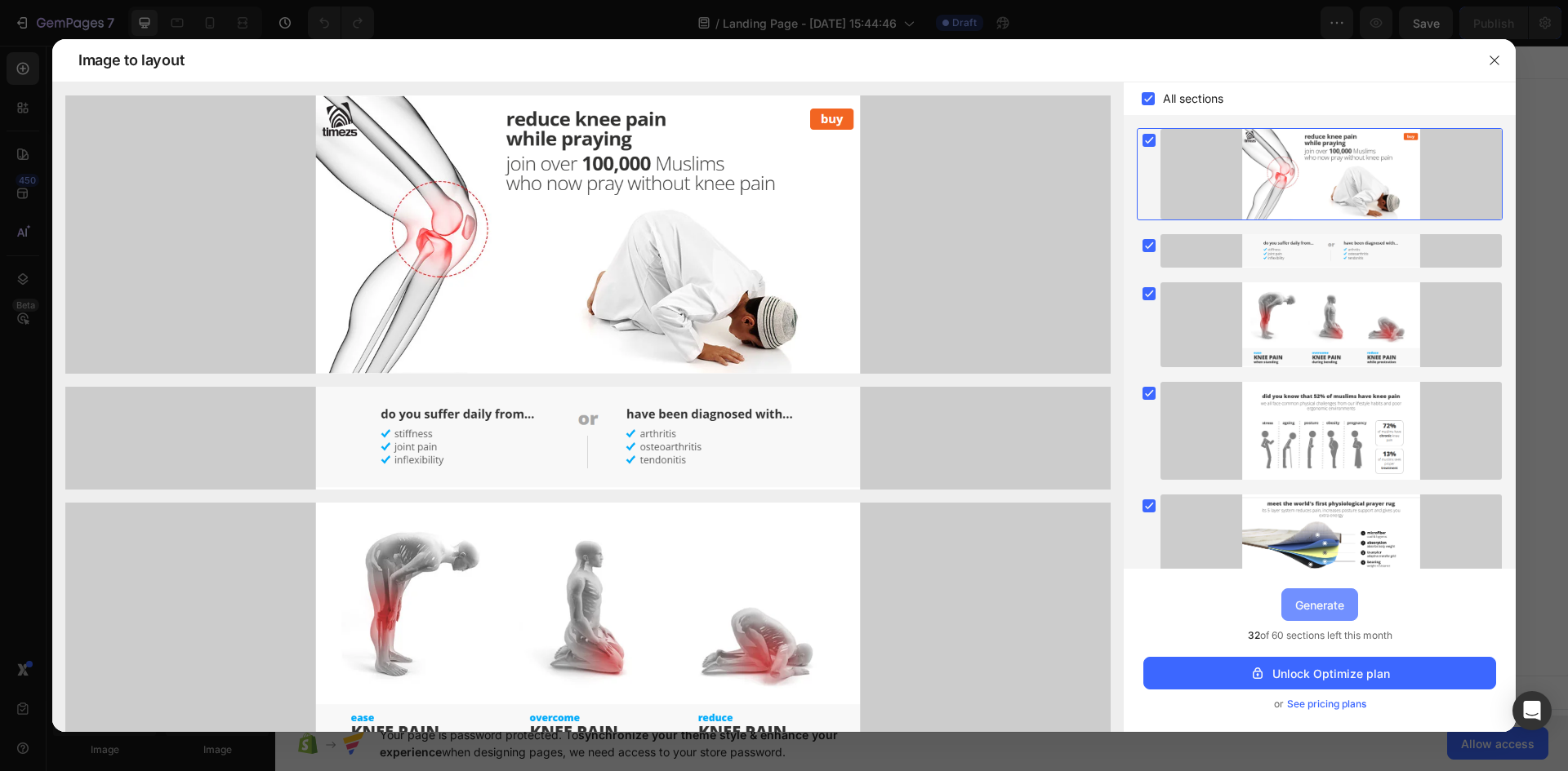
click at [1331, 595] on button "Generate" at bounding box center [1319, 605] width 76 height 32
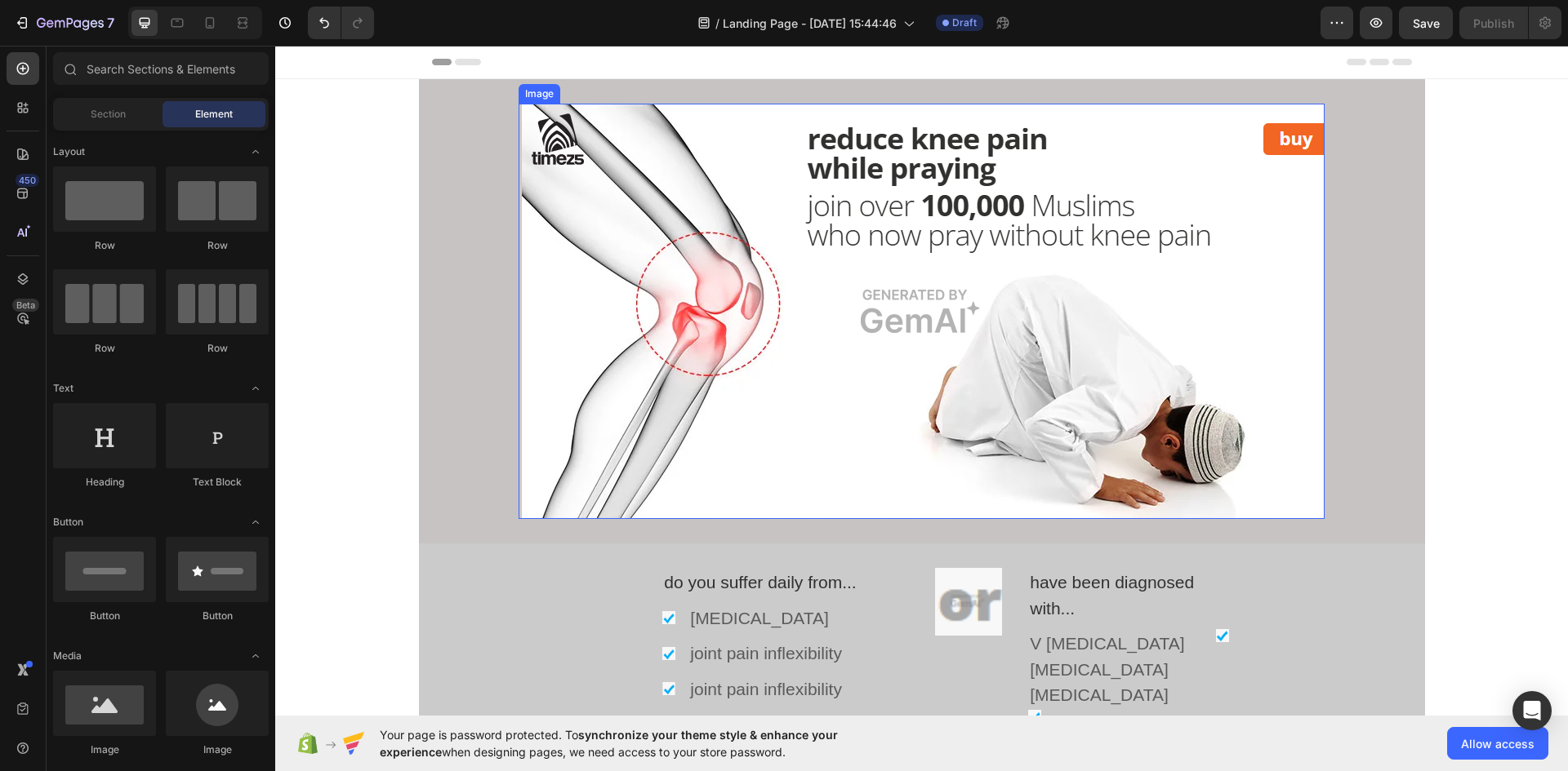
click at [927, 184] on img at bounding box center [921, 311] width 806 height 416
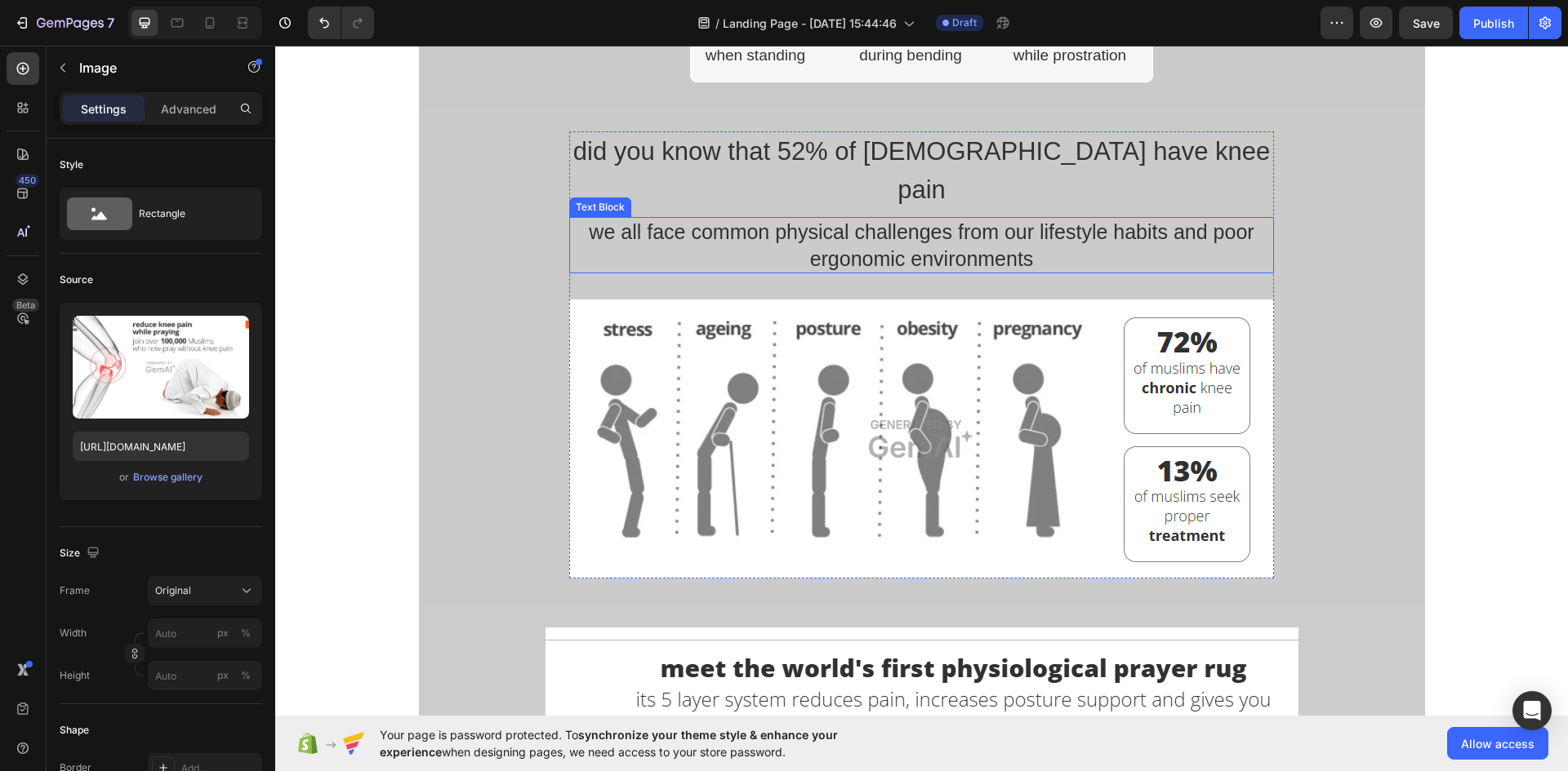
scroll to position [1306, 0]
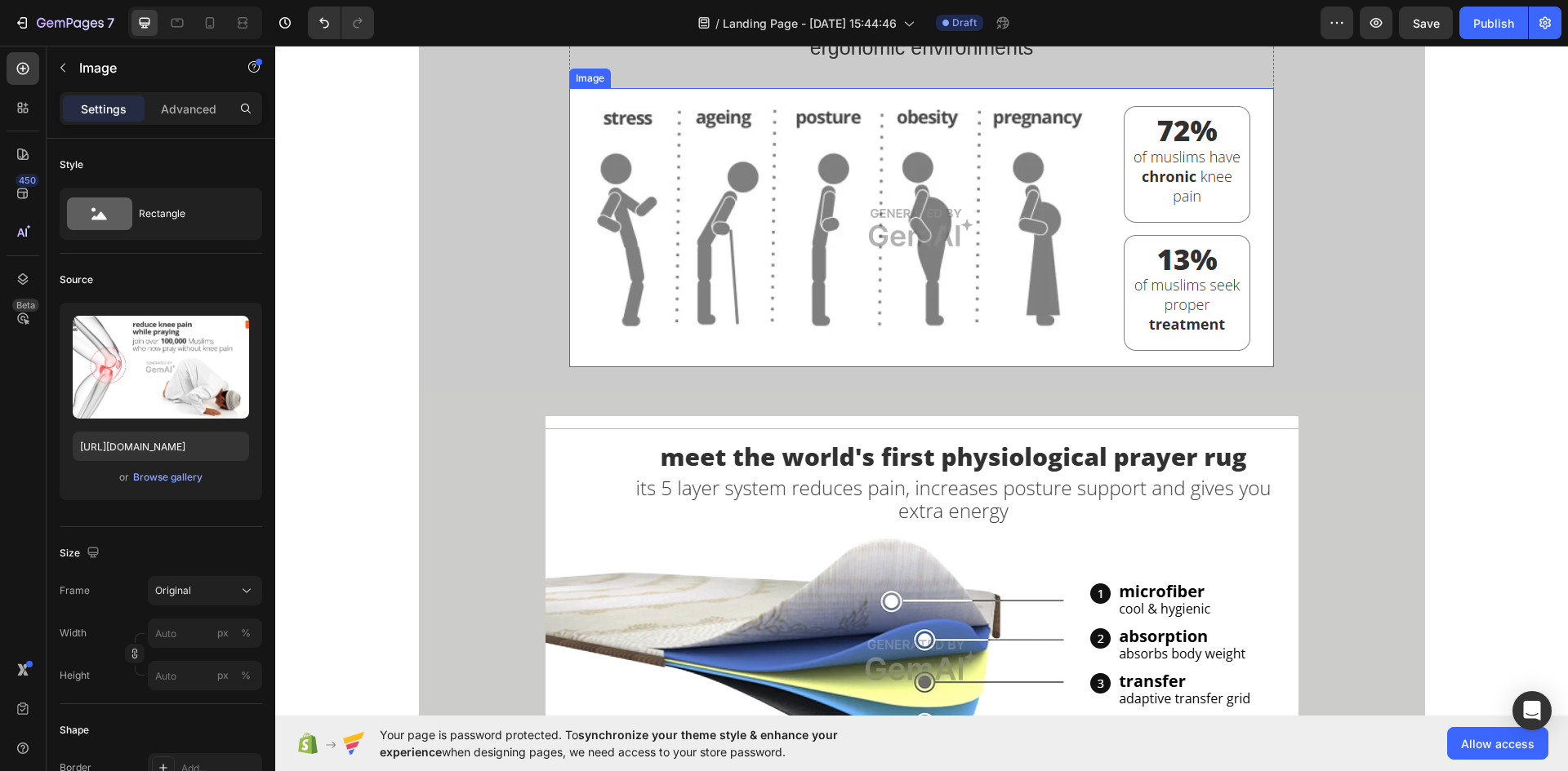
click at [1199, 139] on img at bounding box center [921, 227] width 704 height 279
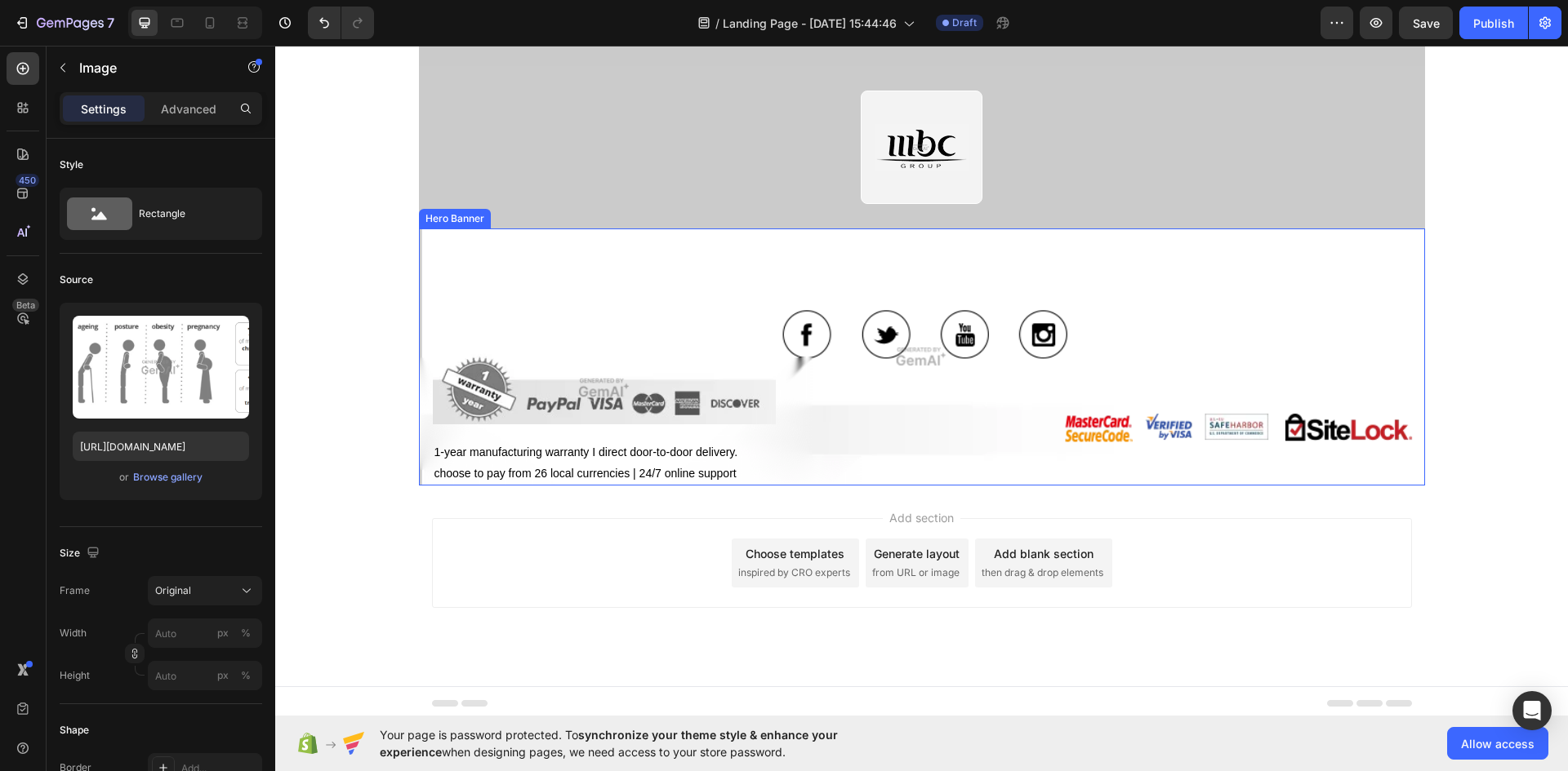
scroll to position [3733, 0]
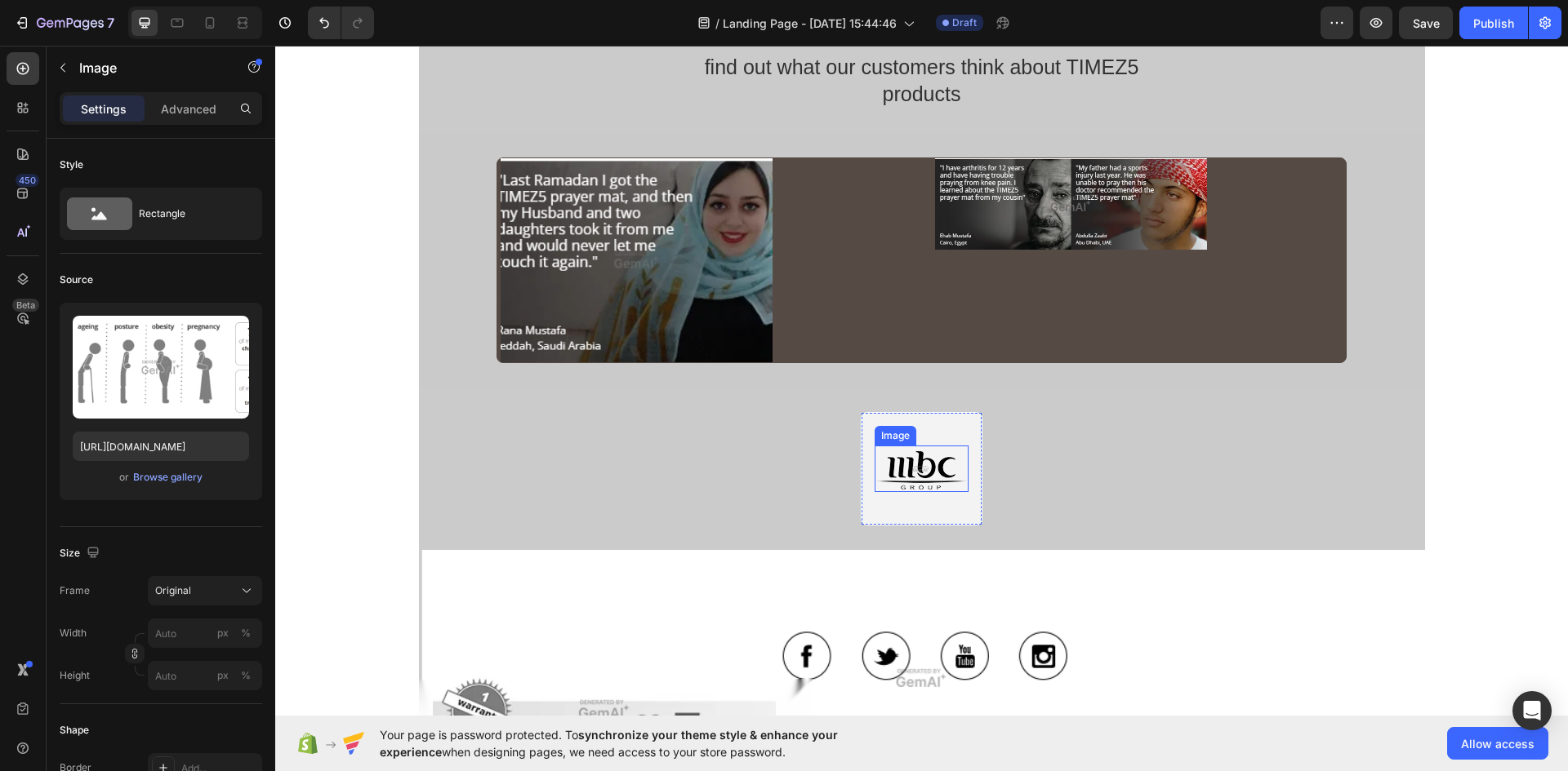
click at [927, 473] on img at bounding box center [921, 468] width 94 height 47
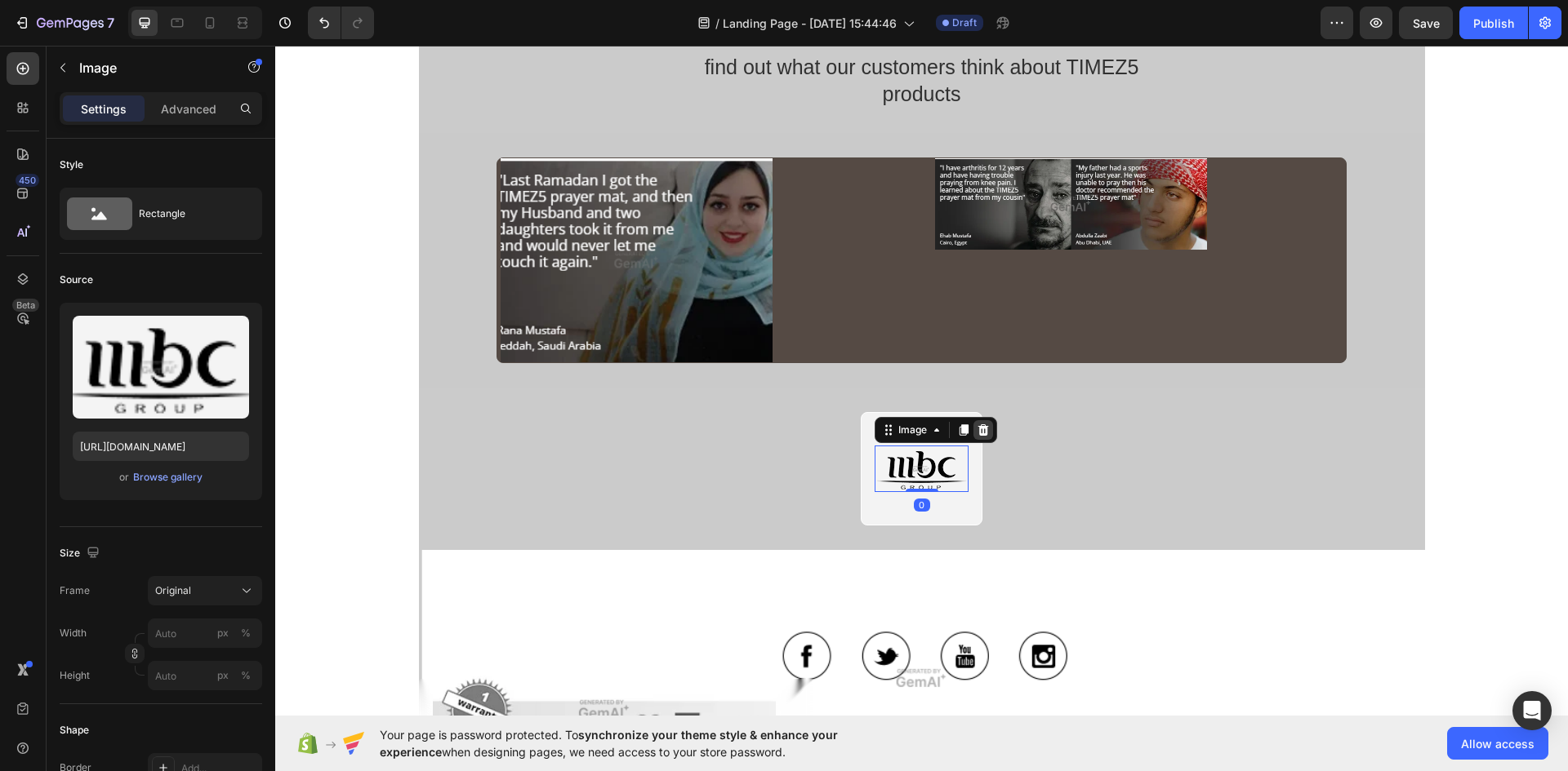
click at [979, 431] on icon at bounding box center [983, 429] width 13 height 13
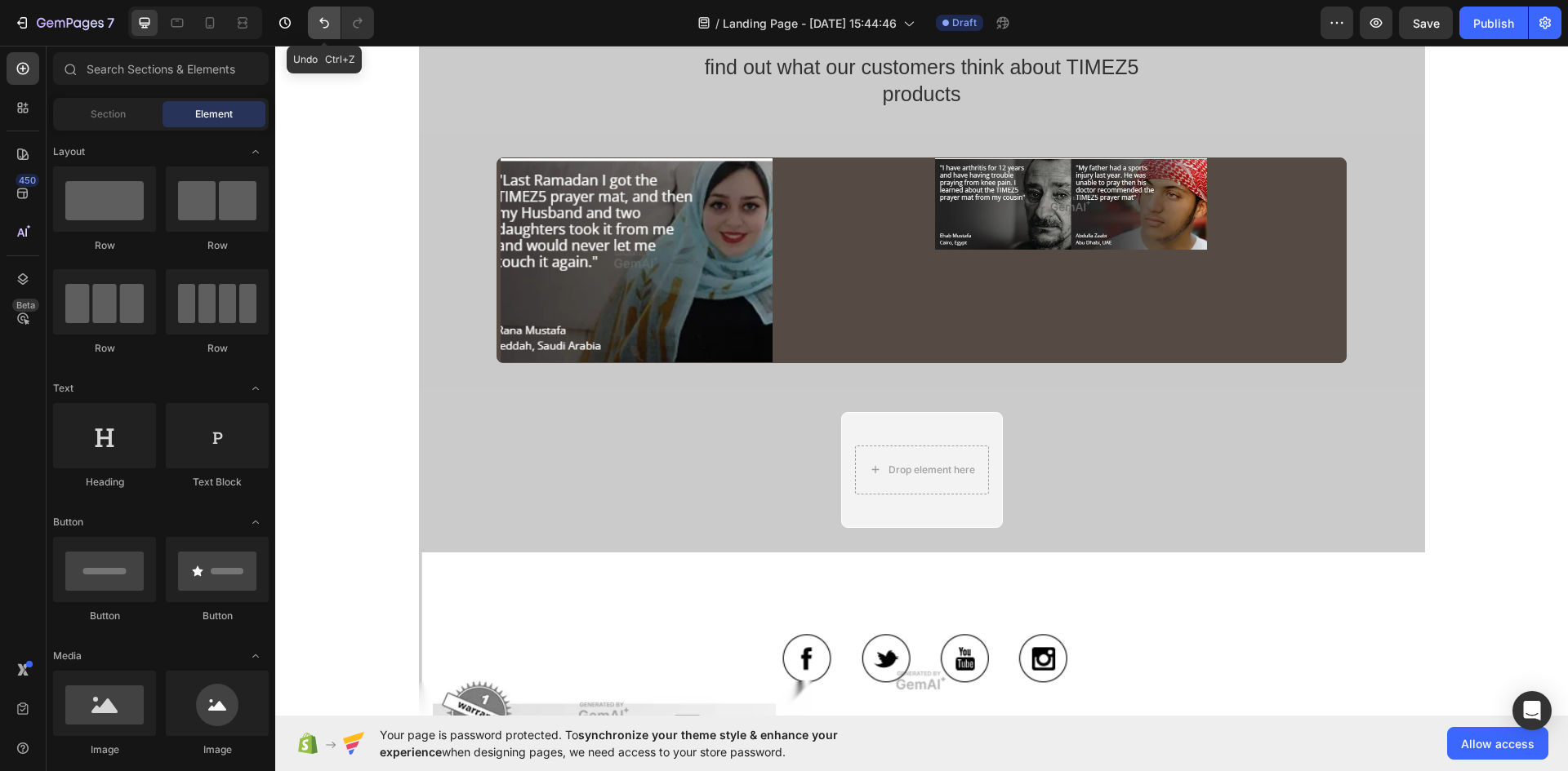
click at [324, 24] on icon "Undo/Redo" at bounding box center [323, 22] width 16 height 16
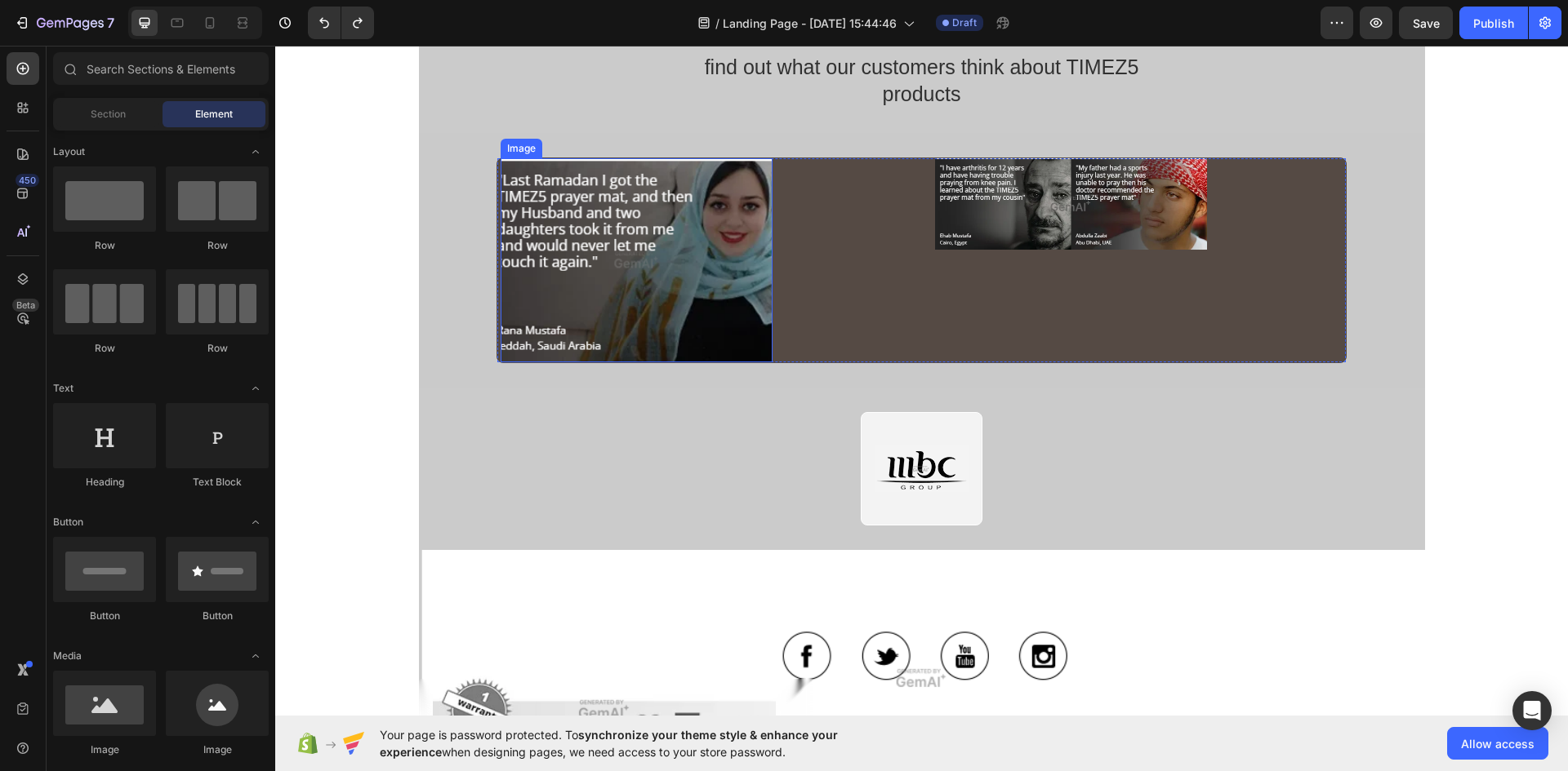
click at [737, 184] on img at bounding box center [636, 260] width 272 height 204
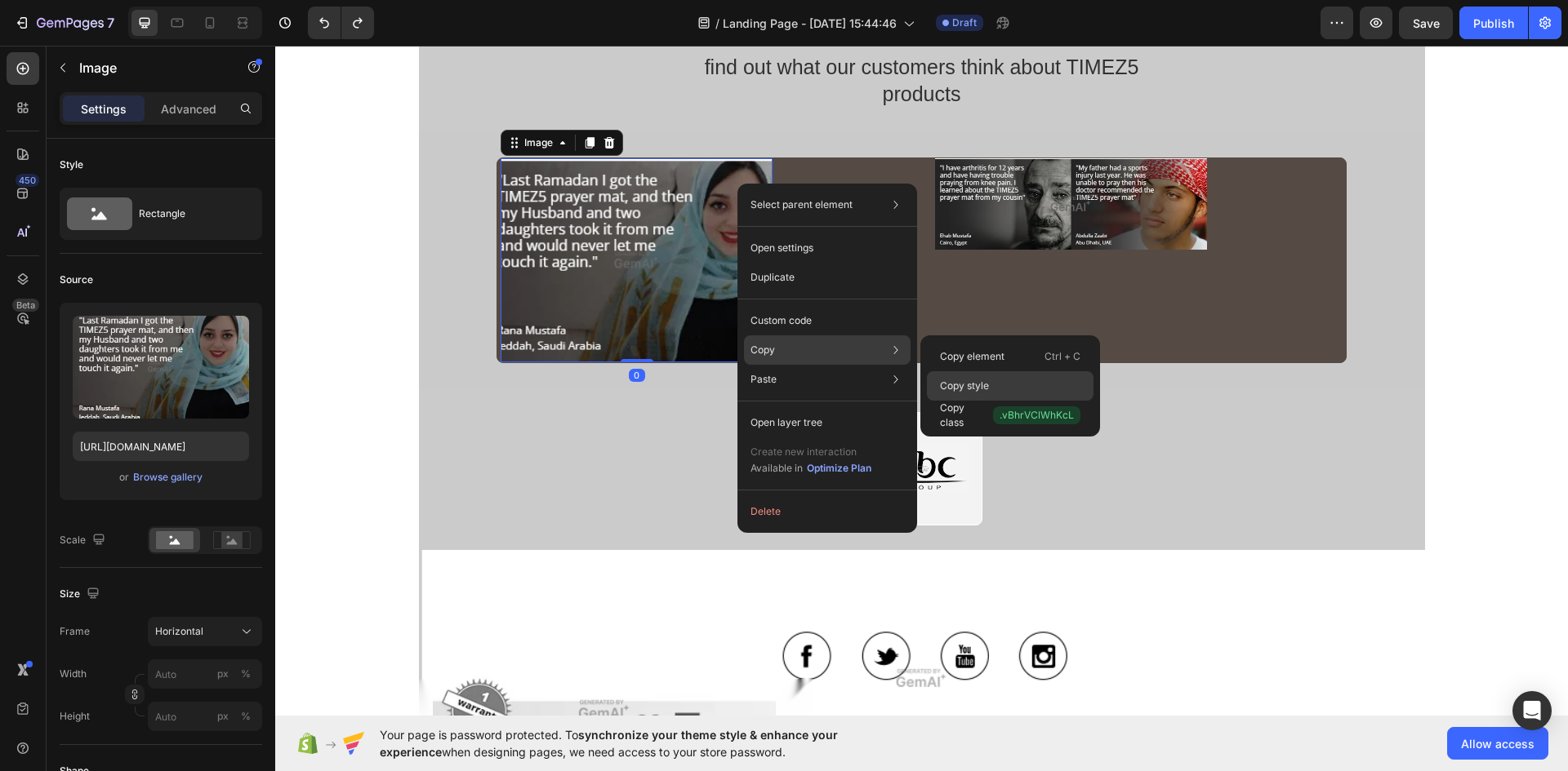
click at [995, 400] on div "Copy style" at bounding box center [1010, 415] width 166 height 30
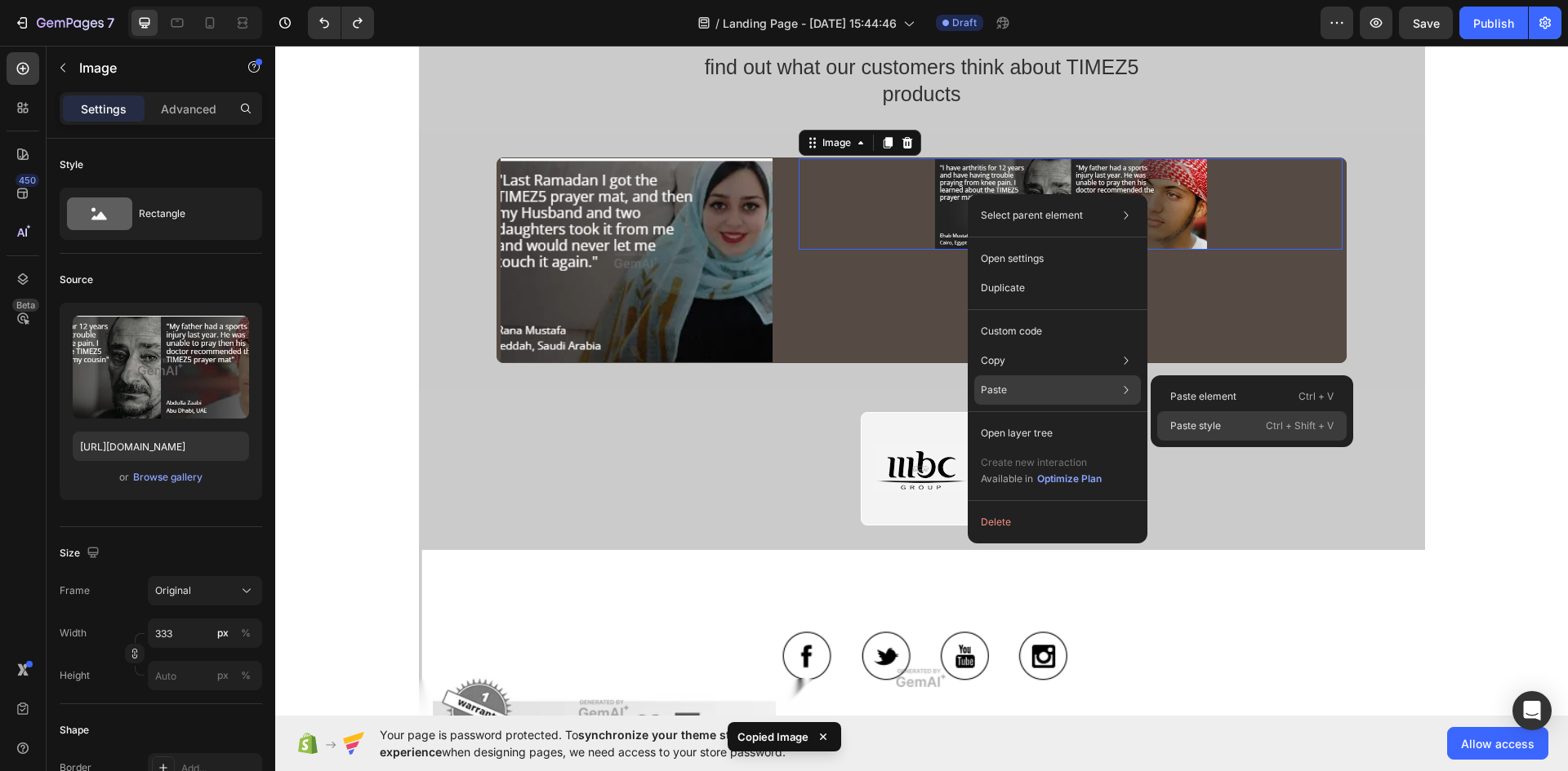
click at [1193, 421] on div "Paste style Ctrl + Shift + V" at bounding box center [1252, 426] width 189 height 30
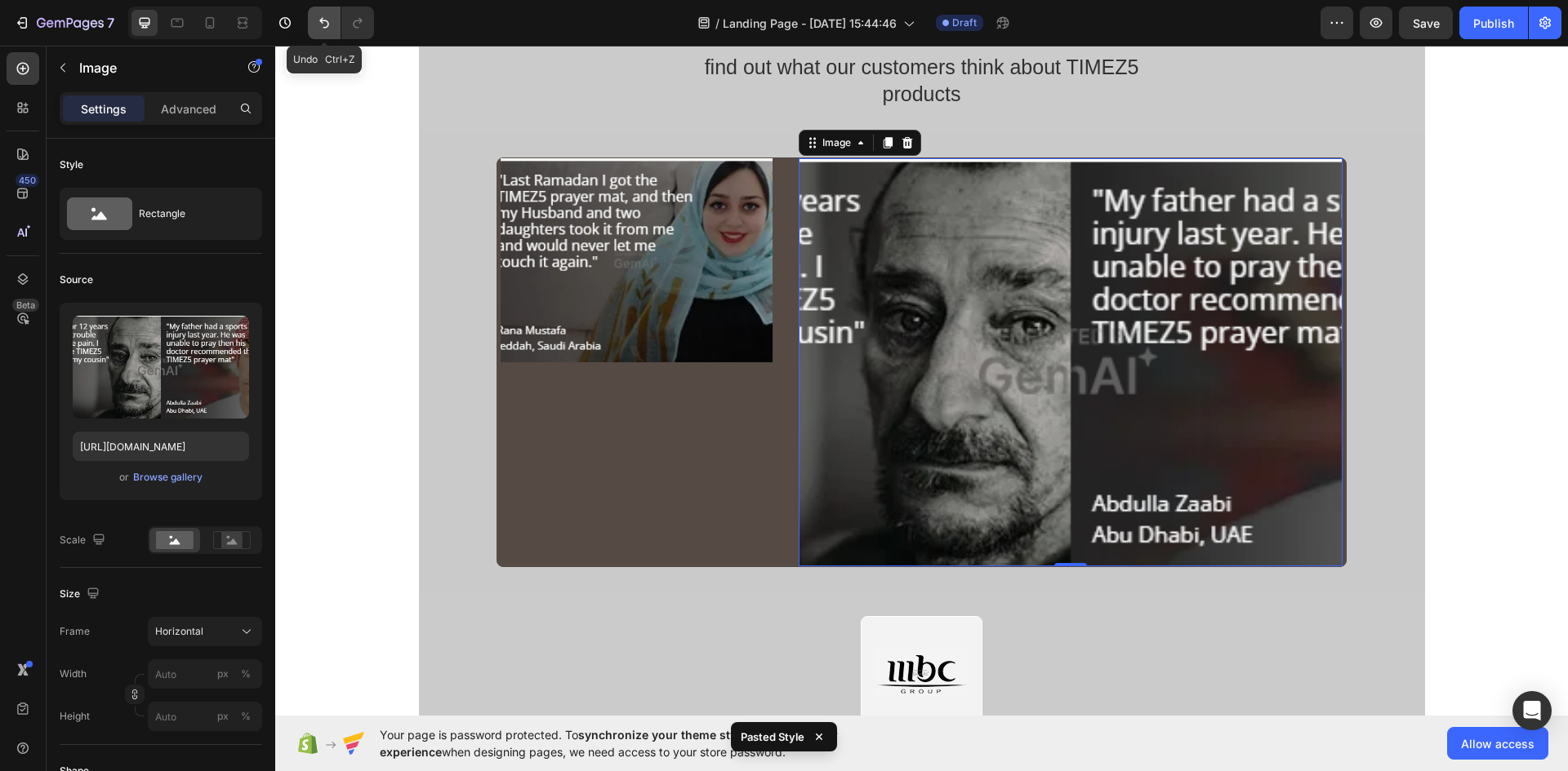
click at [324, 21] on icon "Undo/Redo" at bounding box center [324, 23] width 10 height 11
type input "333"
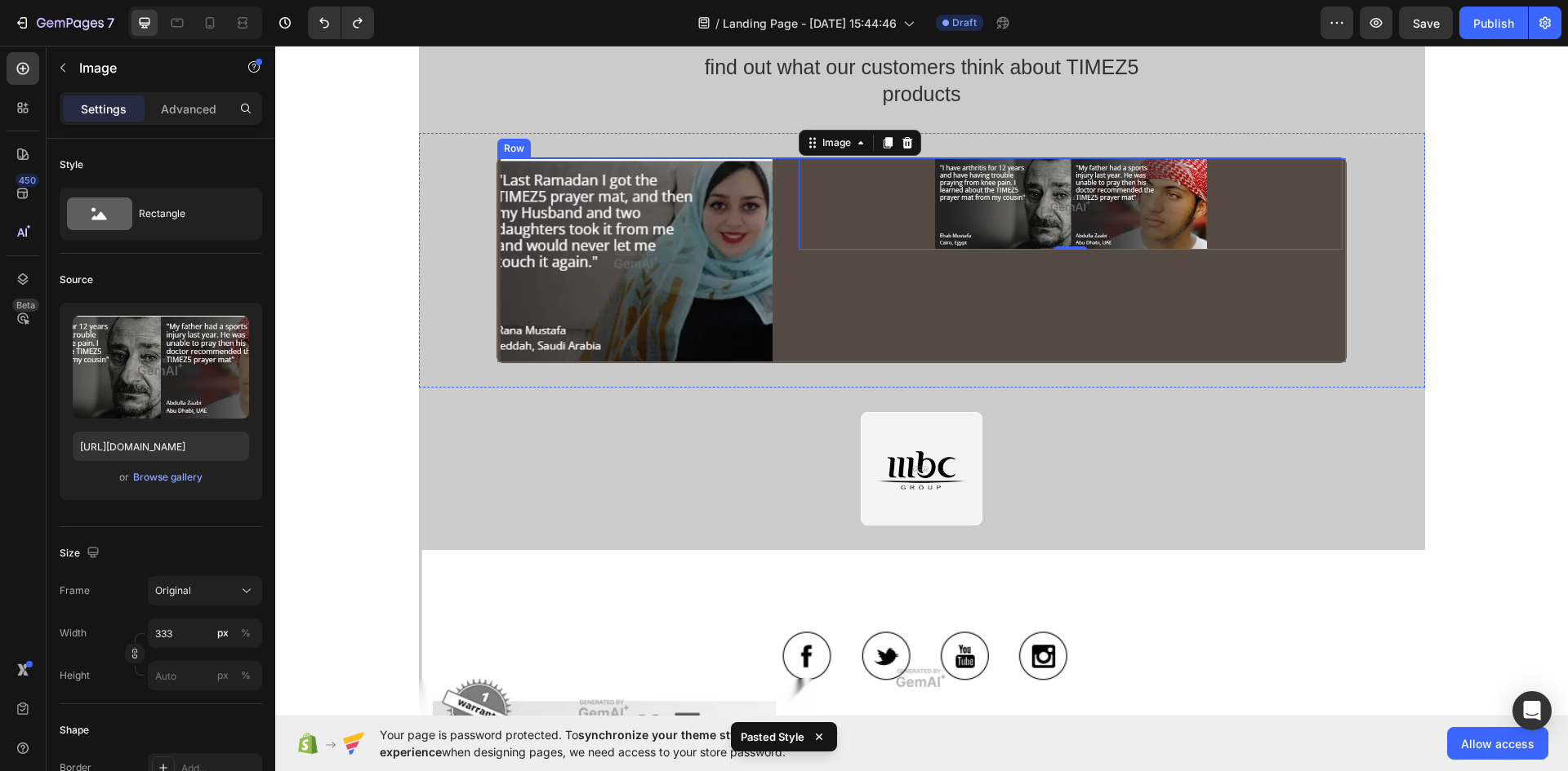
click at [811, 311] on div "Image 0" at bounding box center [1070, 260] width 544 height 204
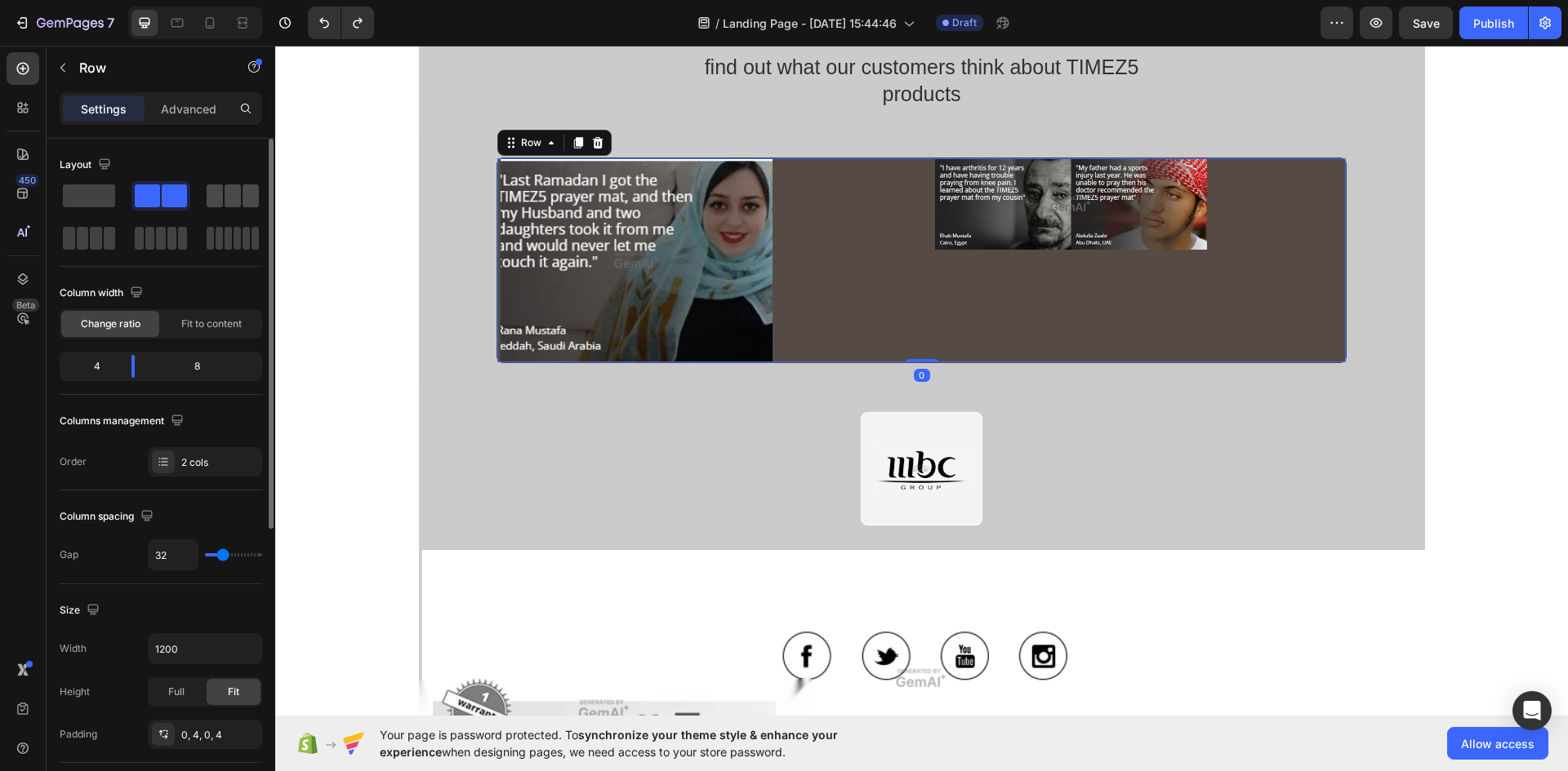
click at [228, 196] on span at bounding box center [232, 195] width 16 height 23
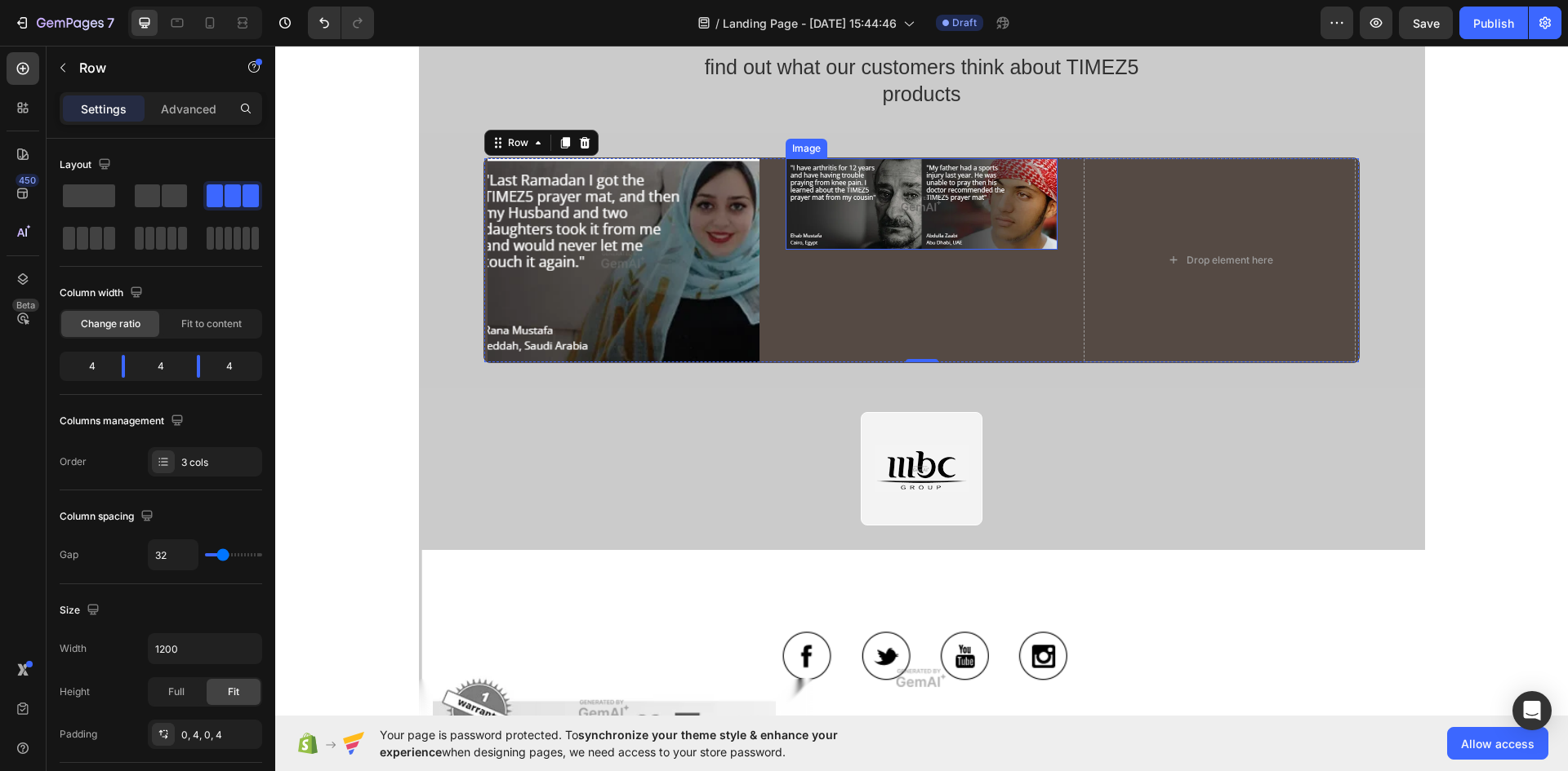
click at [952, 203] on img at bounding box center [921, 204] width 272 height 92
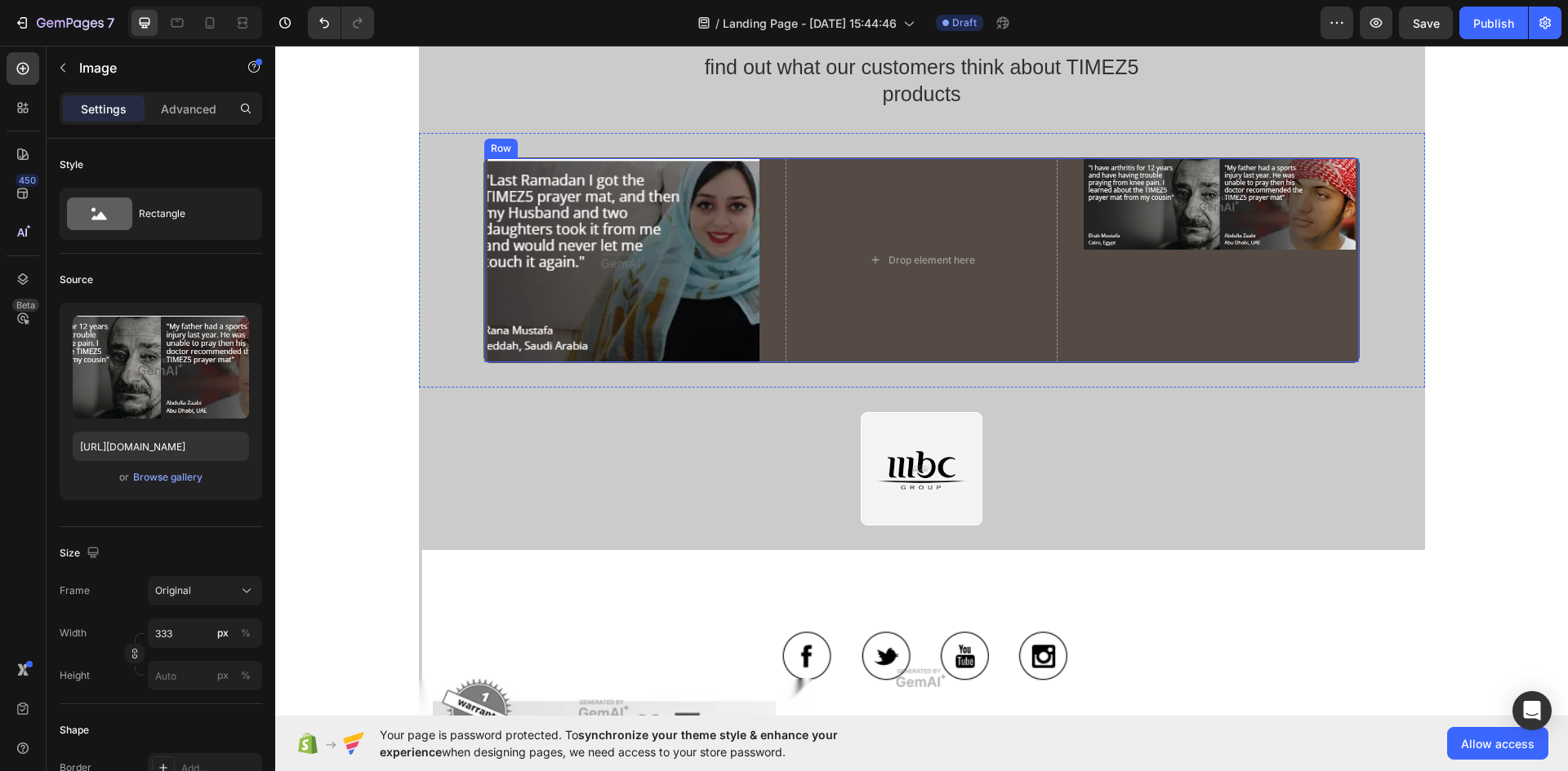
click at [1166, 196] on img at bounding box center [1219, 204] width 272 height 92
click at [648, 265] on img at bounding box center [623, 260] width 272 height 204
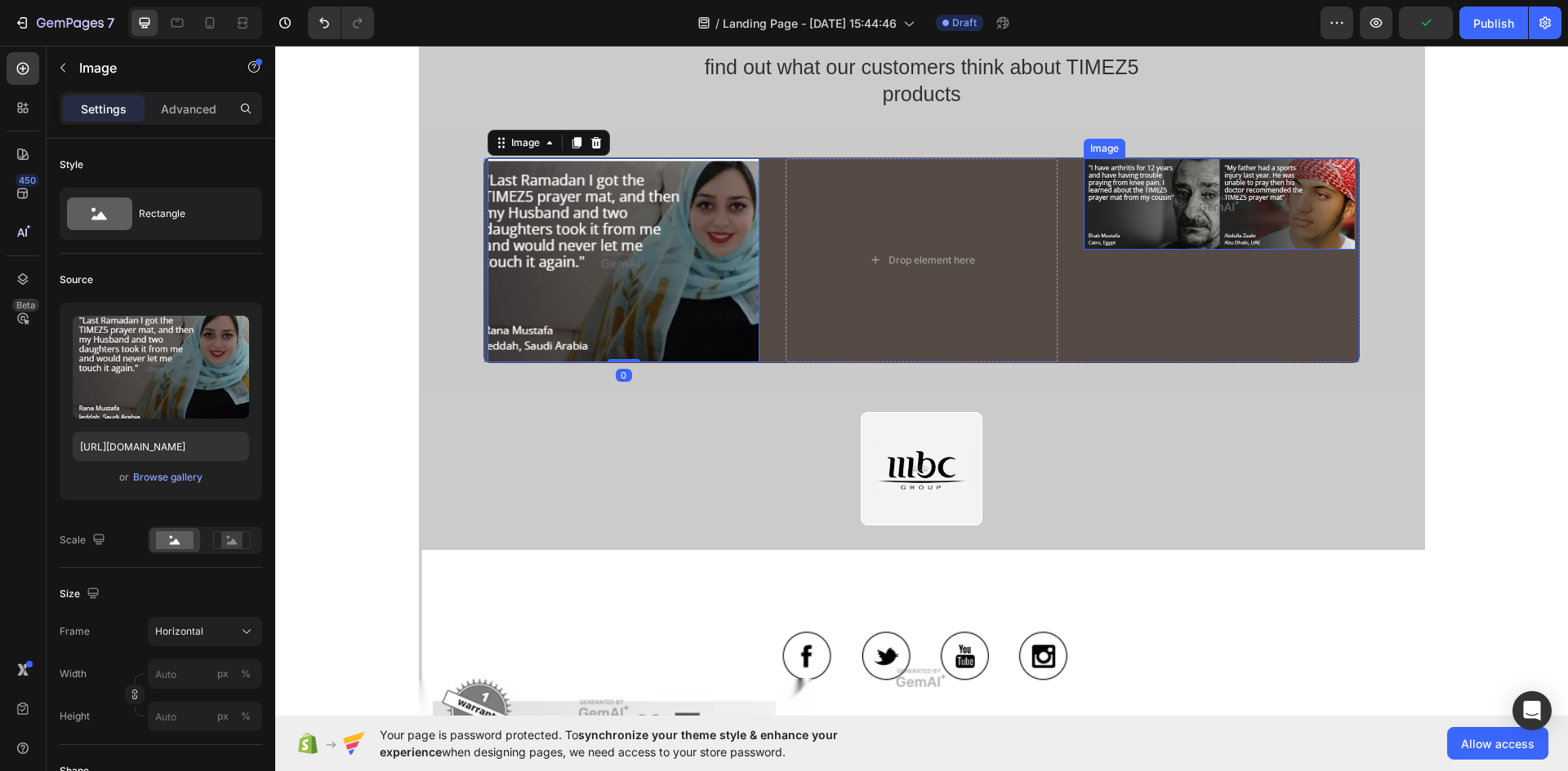
click at [1152, 215] on img at bounding box center [1219, 204] width 272 height 92
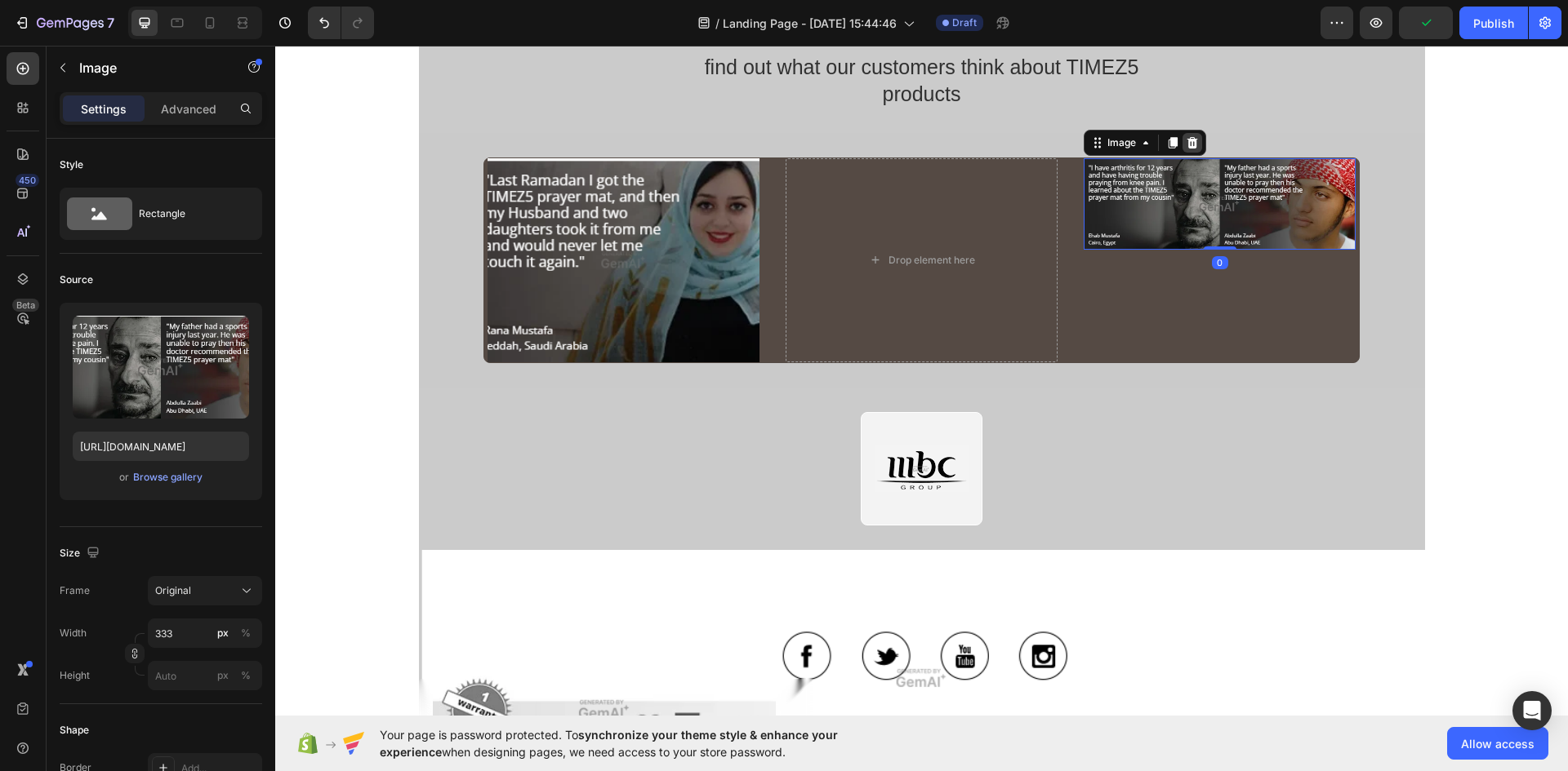
click at [1187, 147] on icon at bounding box center [1192, 142] width 11 height 11
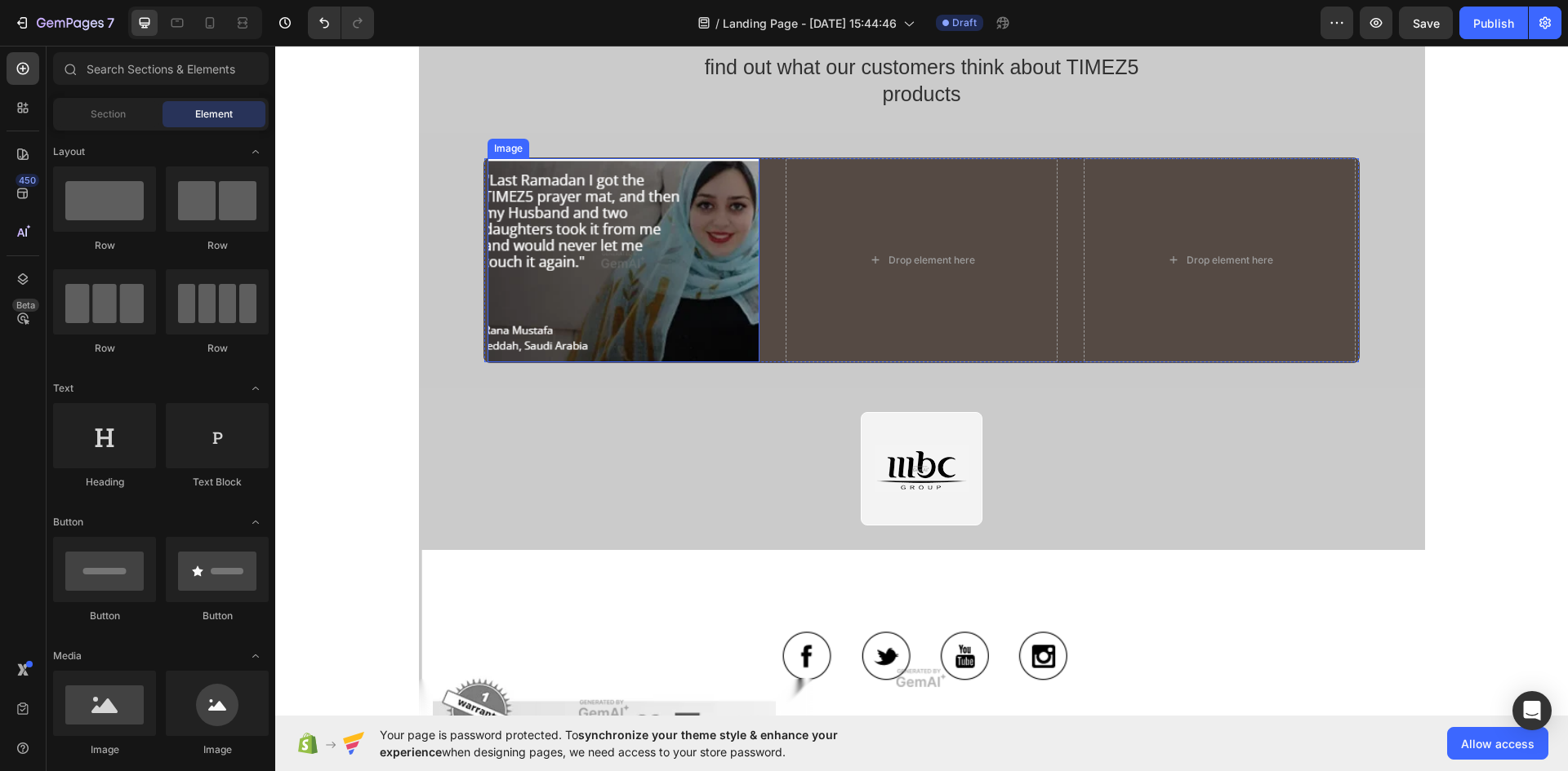
click at [725, 245] on img at bounding box center [623, 260] width 272 height 204
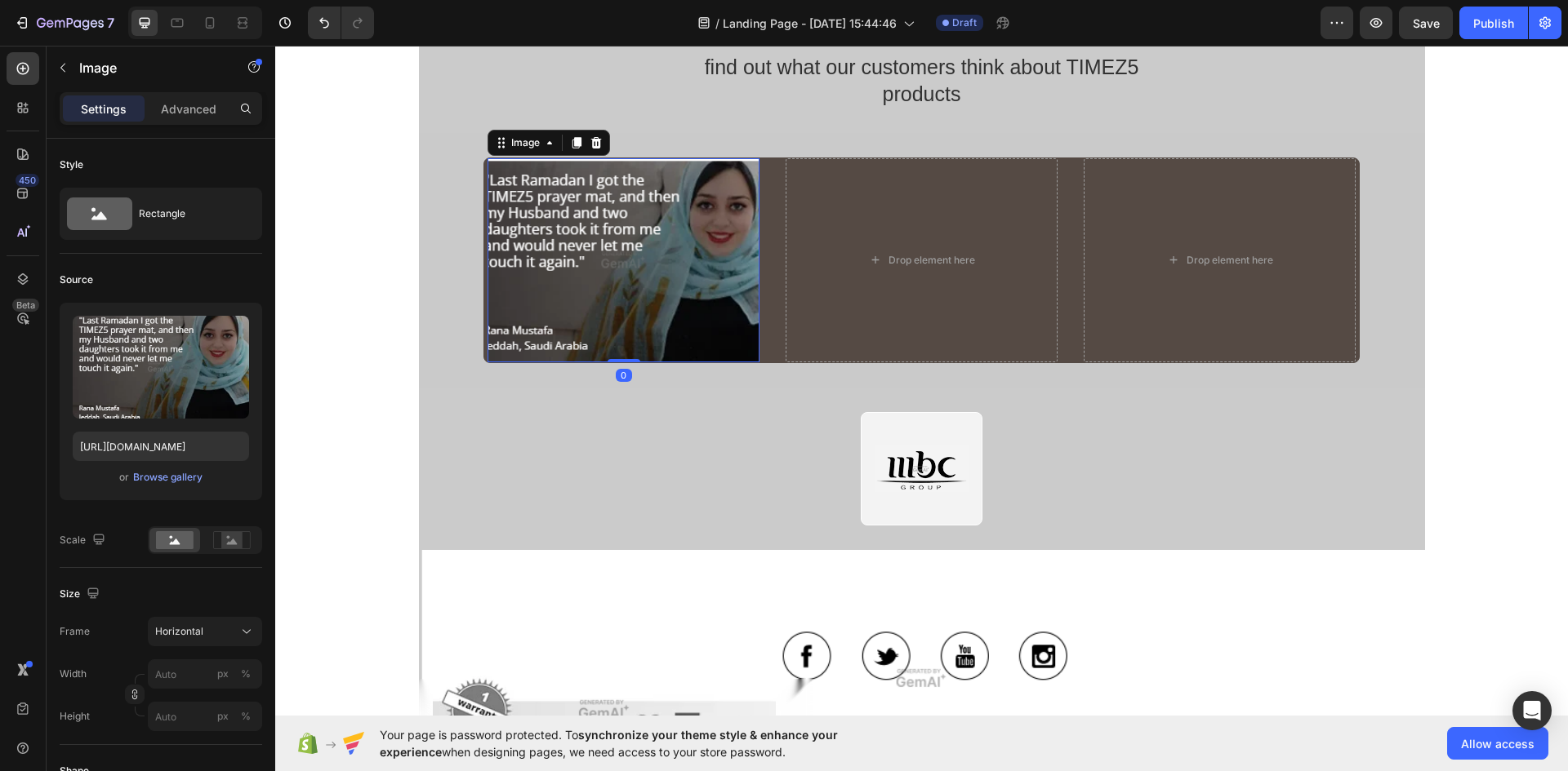
click at [592, 142] on icon at bounding box center [596, 142] width 13 height 13
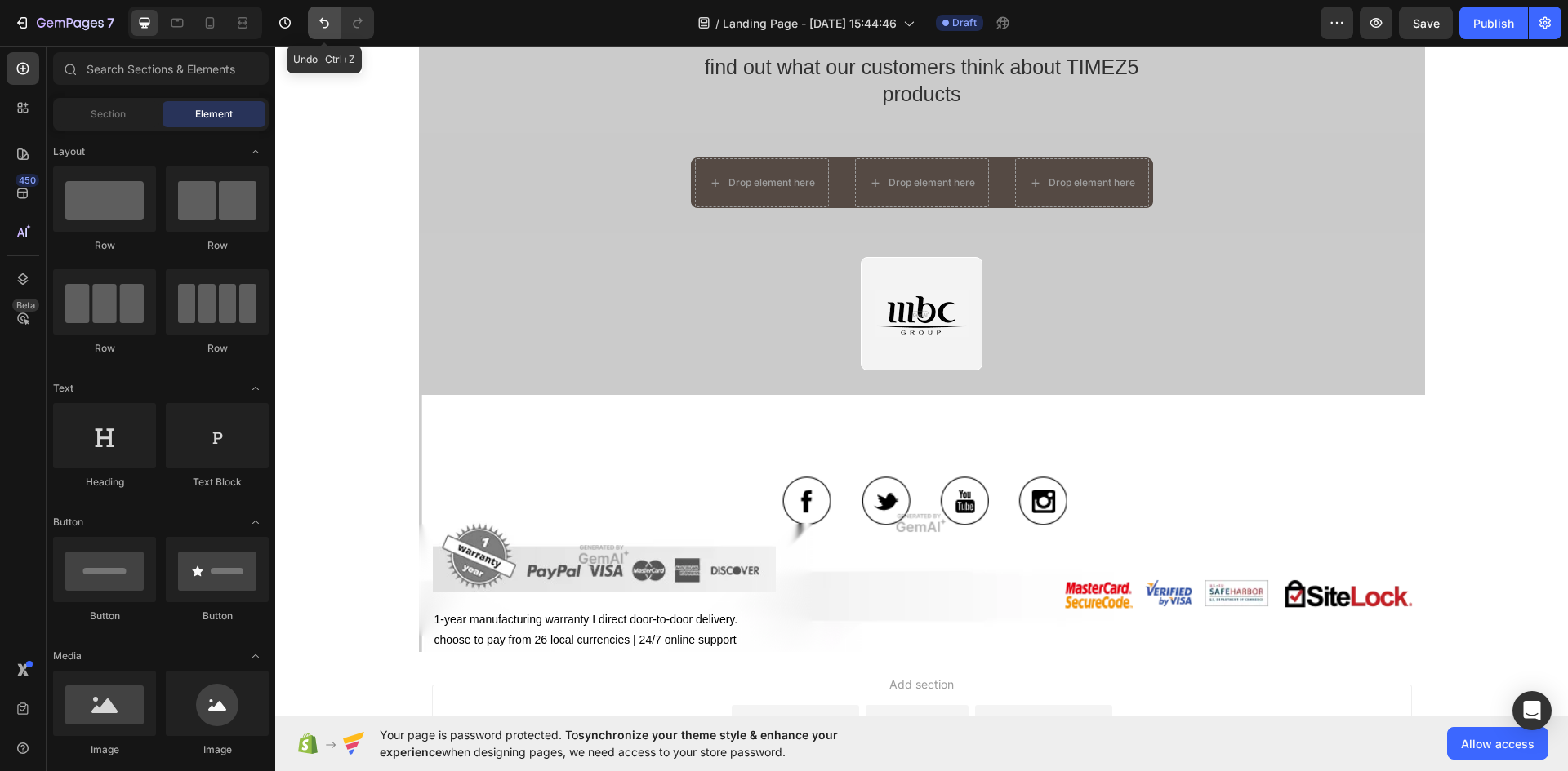
click at [333, 23] on icon "Undo/Redo" at bounding box center [323, 22] width 16 height 16
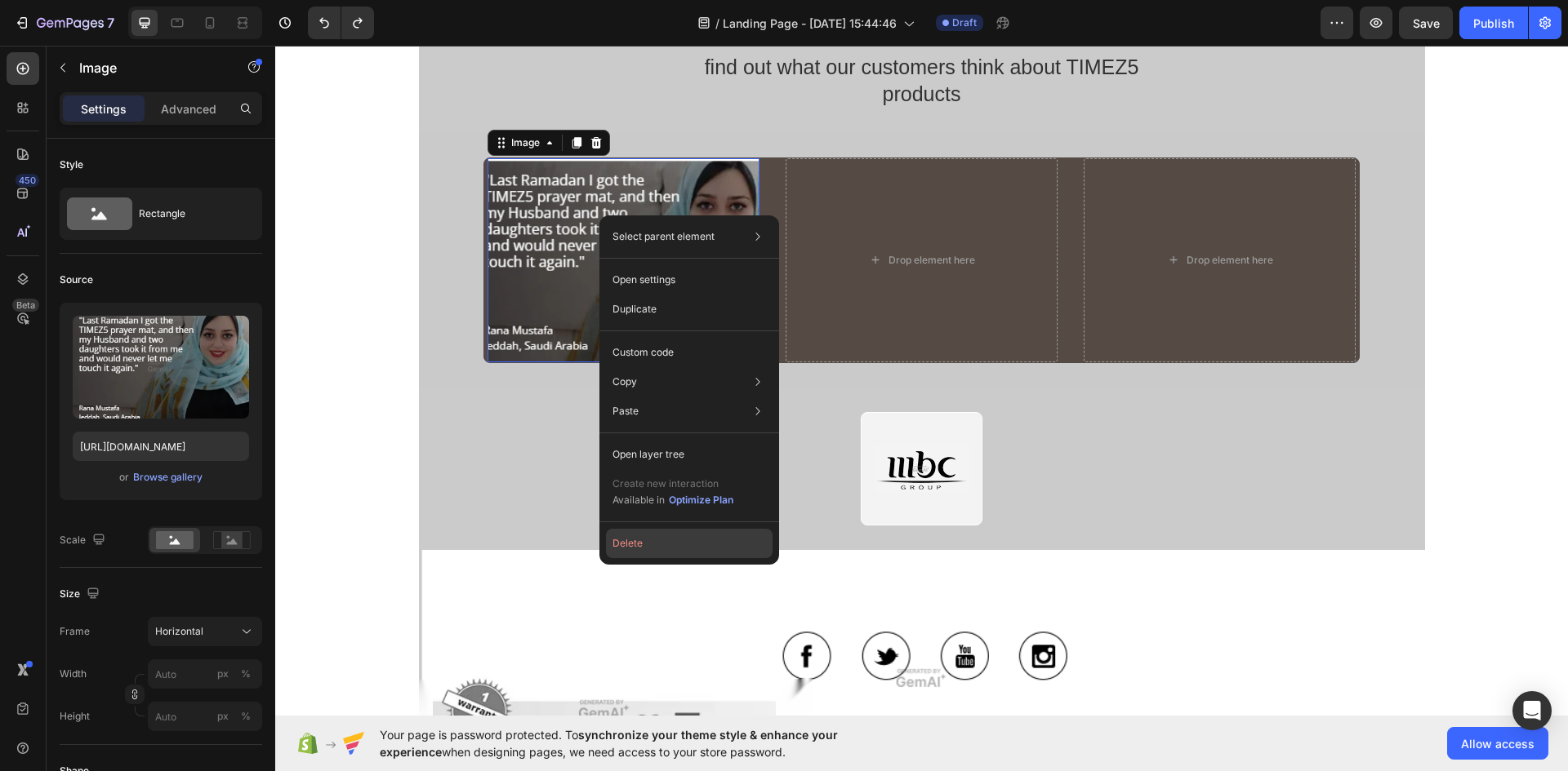
drag, startPoint x: 693, startPoint y: 550, endPoint x: 426, endPoint y: 451, distance: 284.8
click at [693, 550] on button "Delete" at bounding box center [689, 544] width 166 height 30
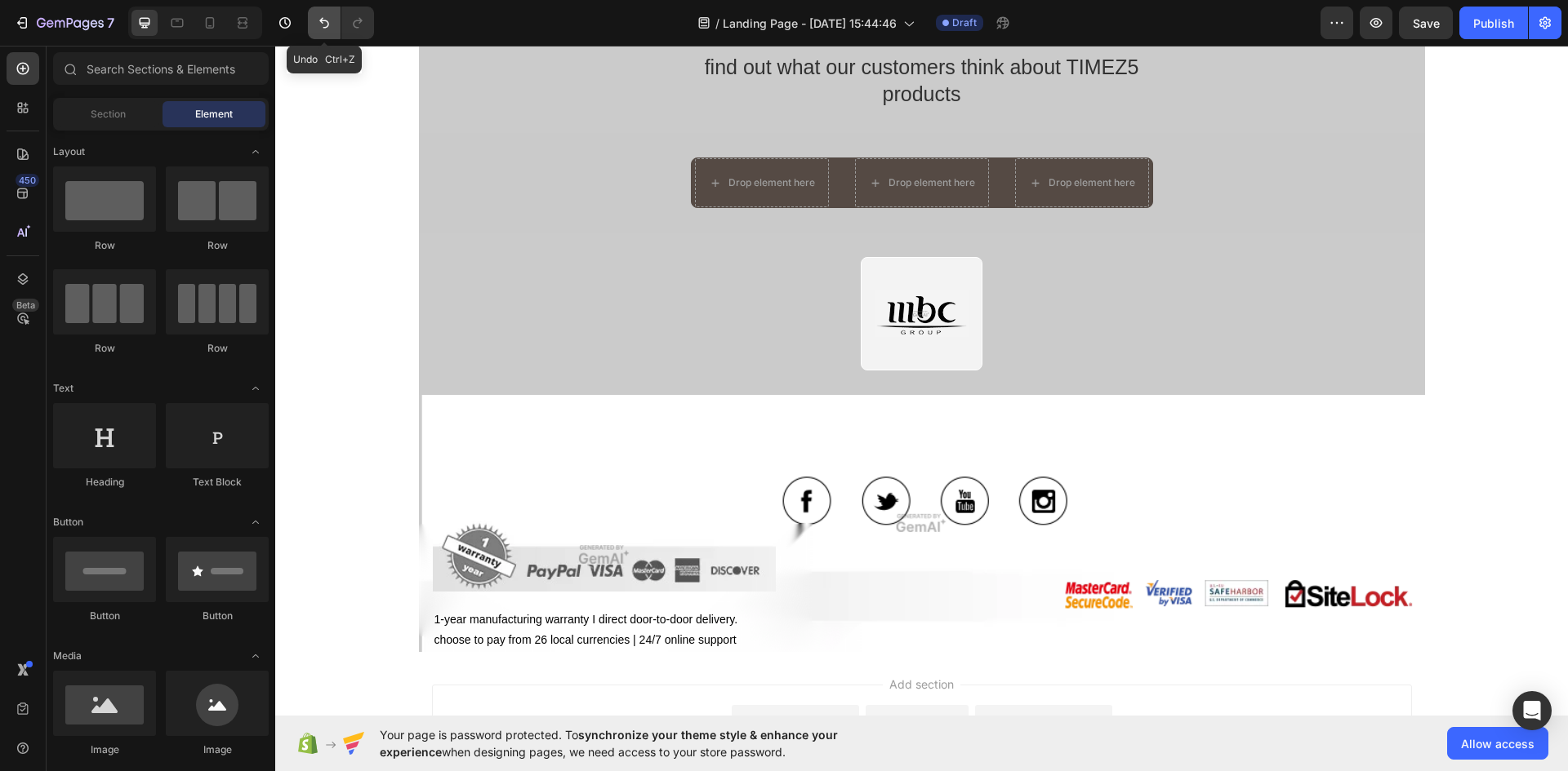
click at [321, 20] on icon "Undo/Redo" at bounding box center [324, 23] width 10 height 11
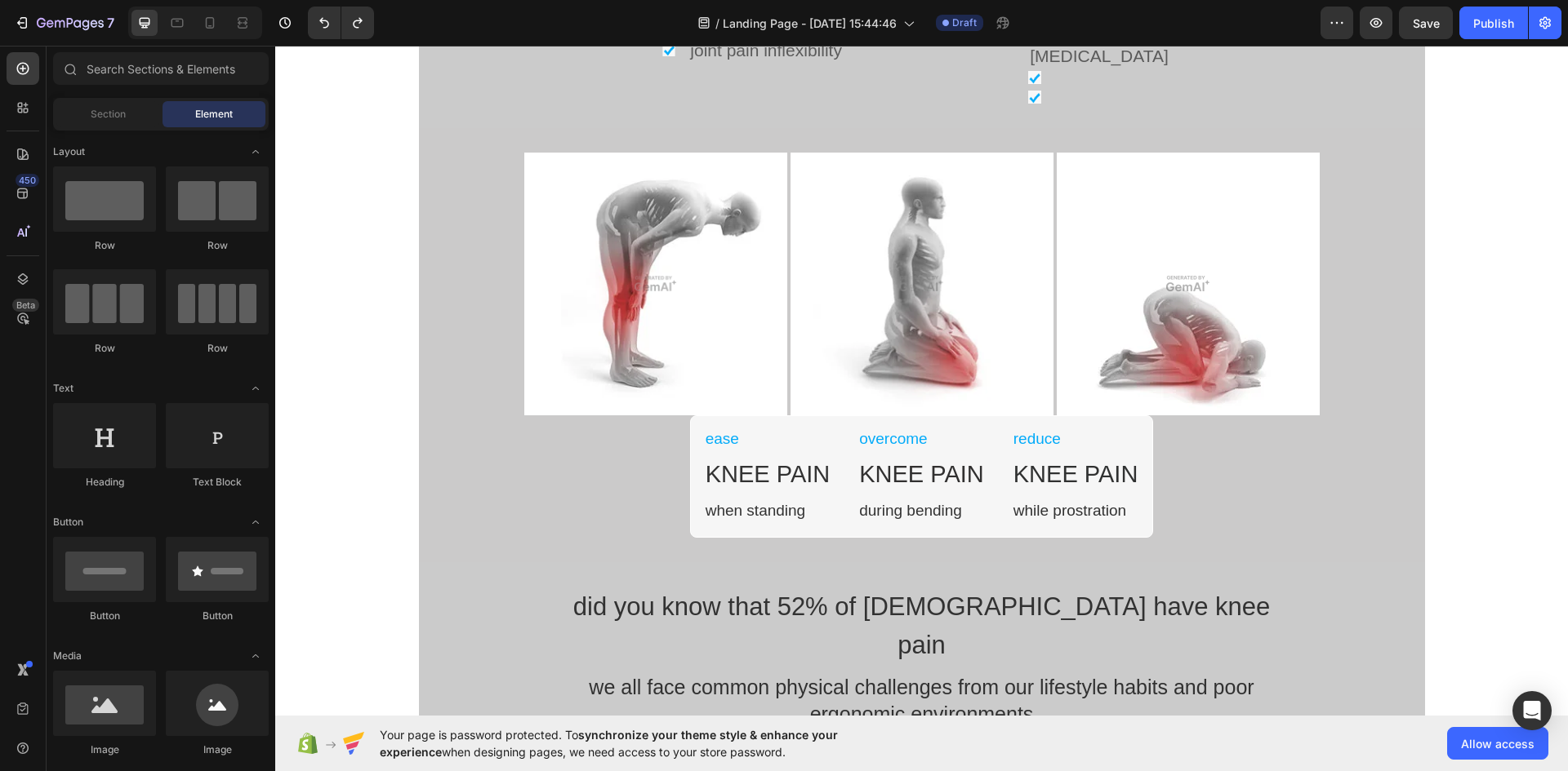
scroll to position [0, 0]
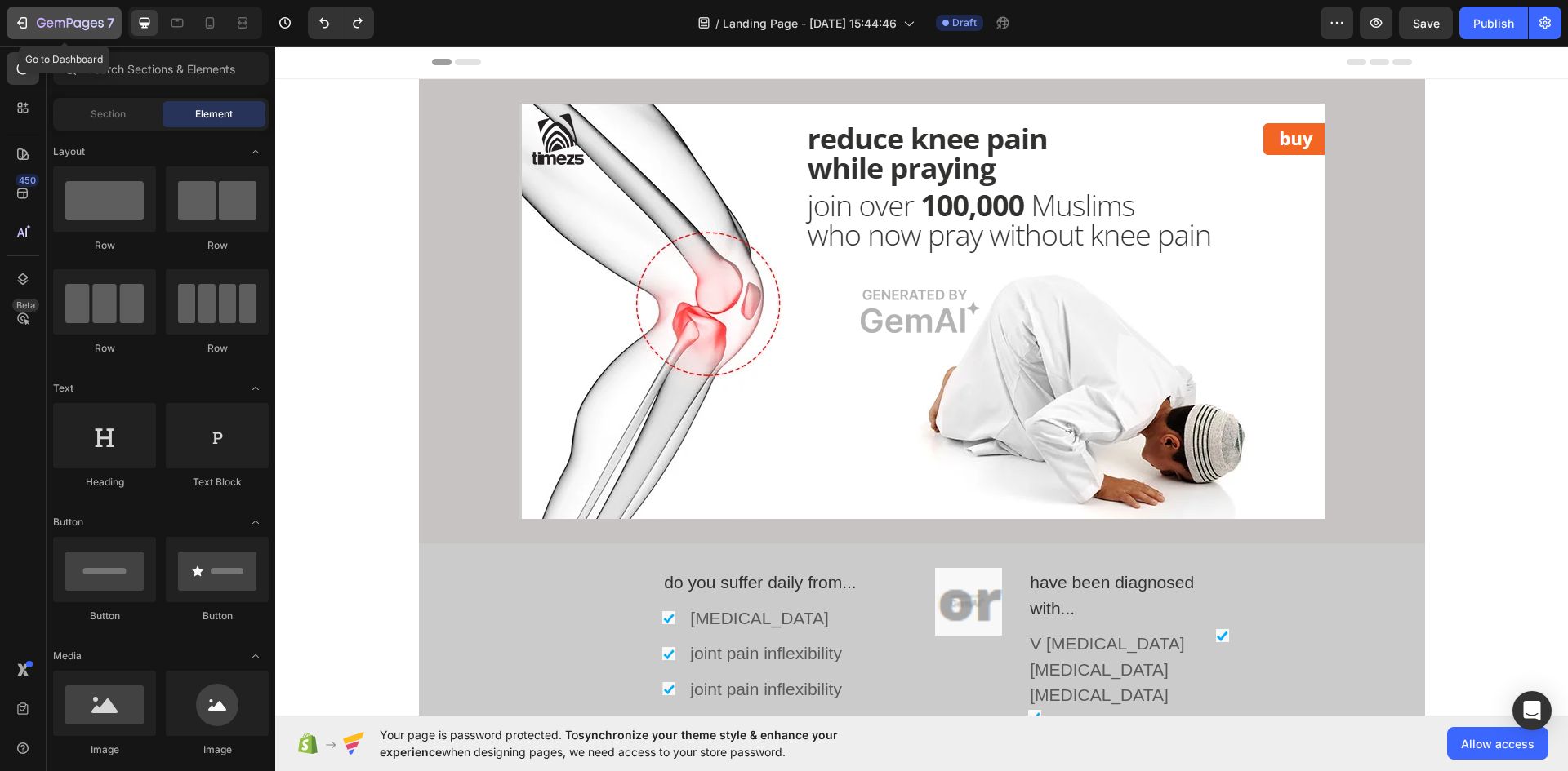
click at [54, 25] on icon "button" at bounding box center [70, 24] width 67 height 14
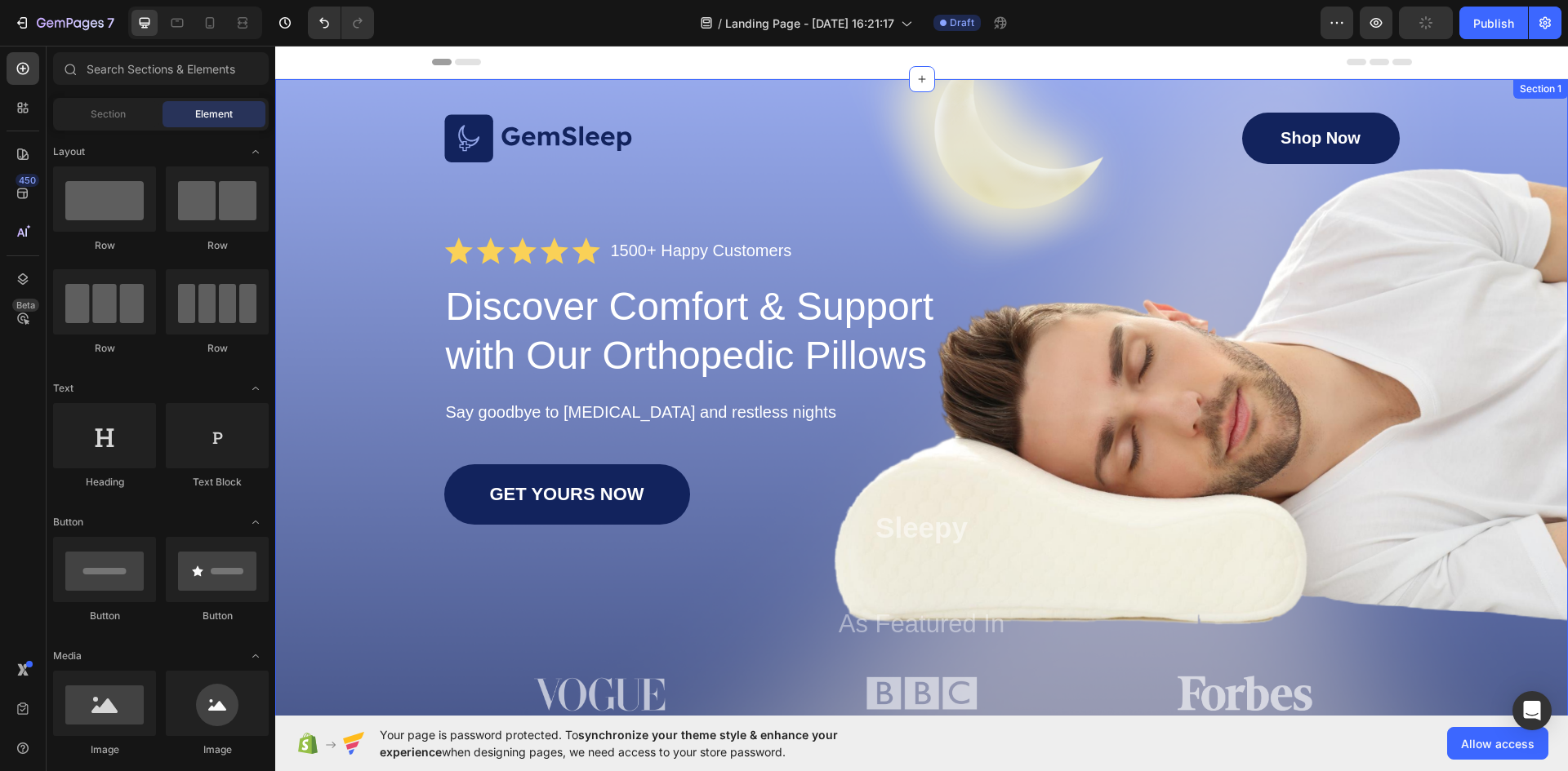
click at [382, 89] on div "Image Shop Now Button Row Icon Icon Icon Icon Icon Icon List 1500+ Happy Custom…" at bounding box center [921, 427] width 1292 height 696
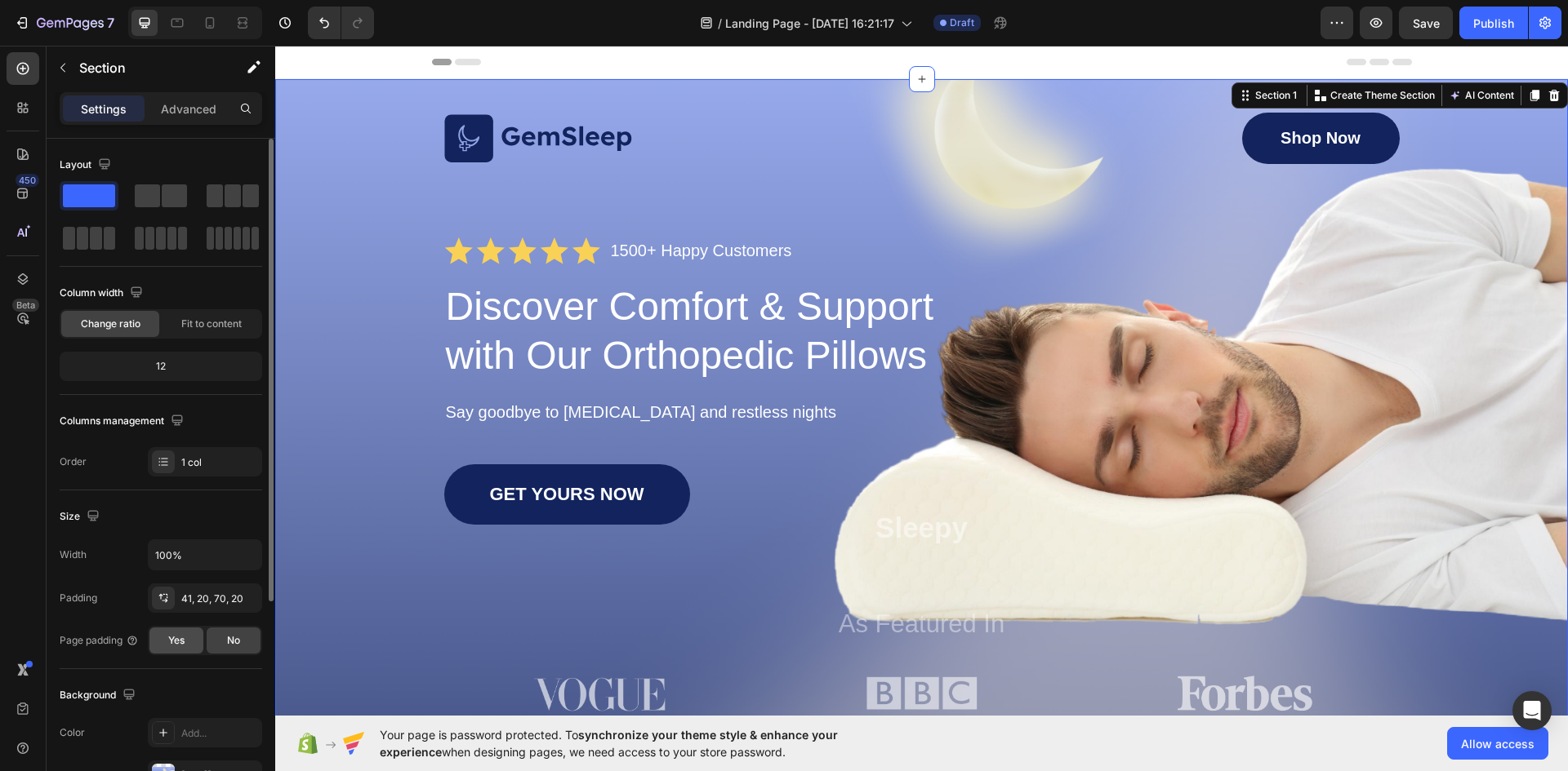
click at [168, 644] on span "Yes" at bounding box center [176, 640] width 16 height 14
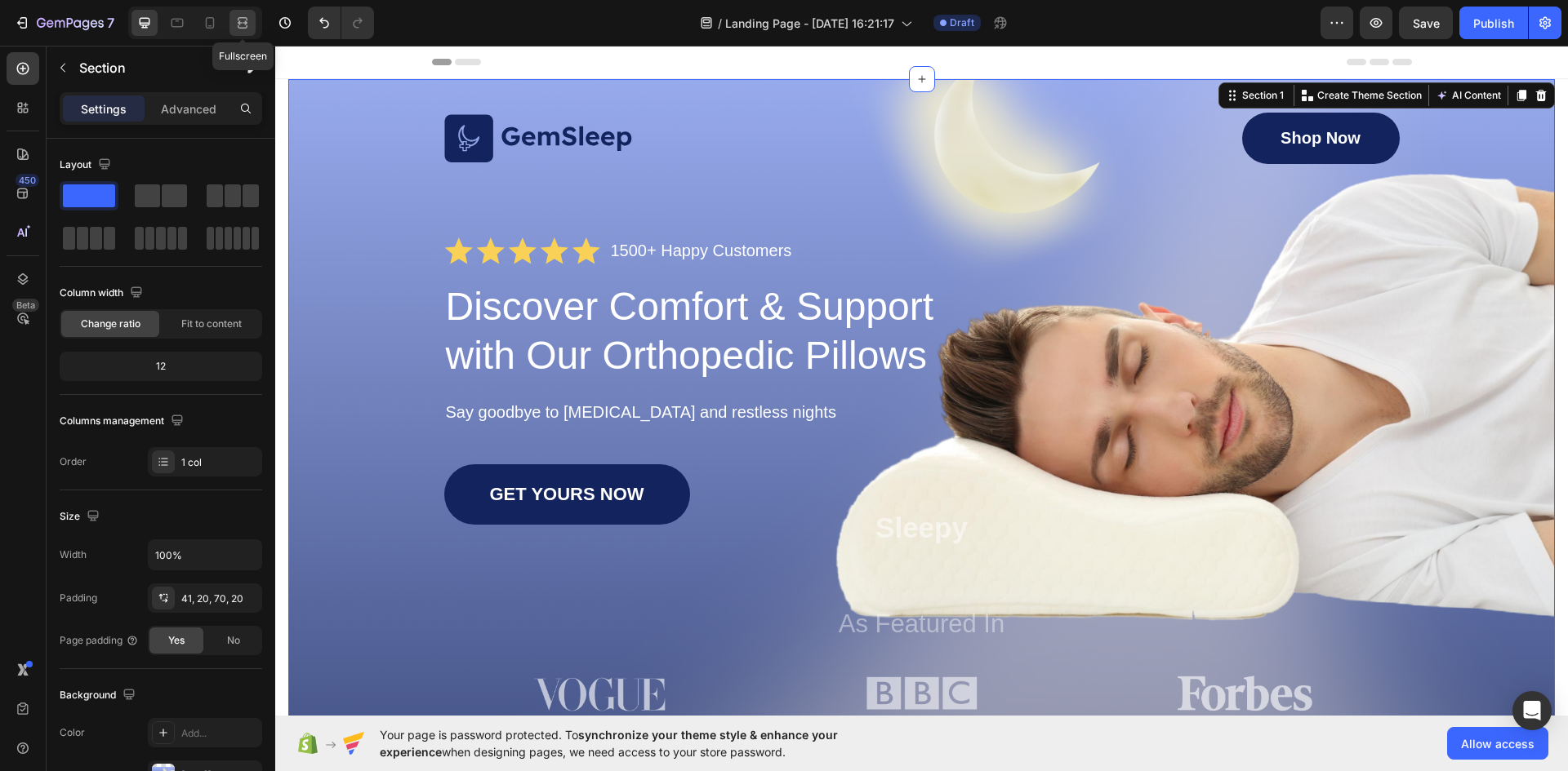
click at [238, 24] on icon at bounding box center [242, 22] width 16 height 16
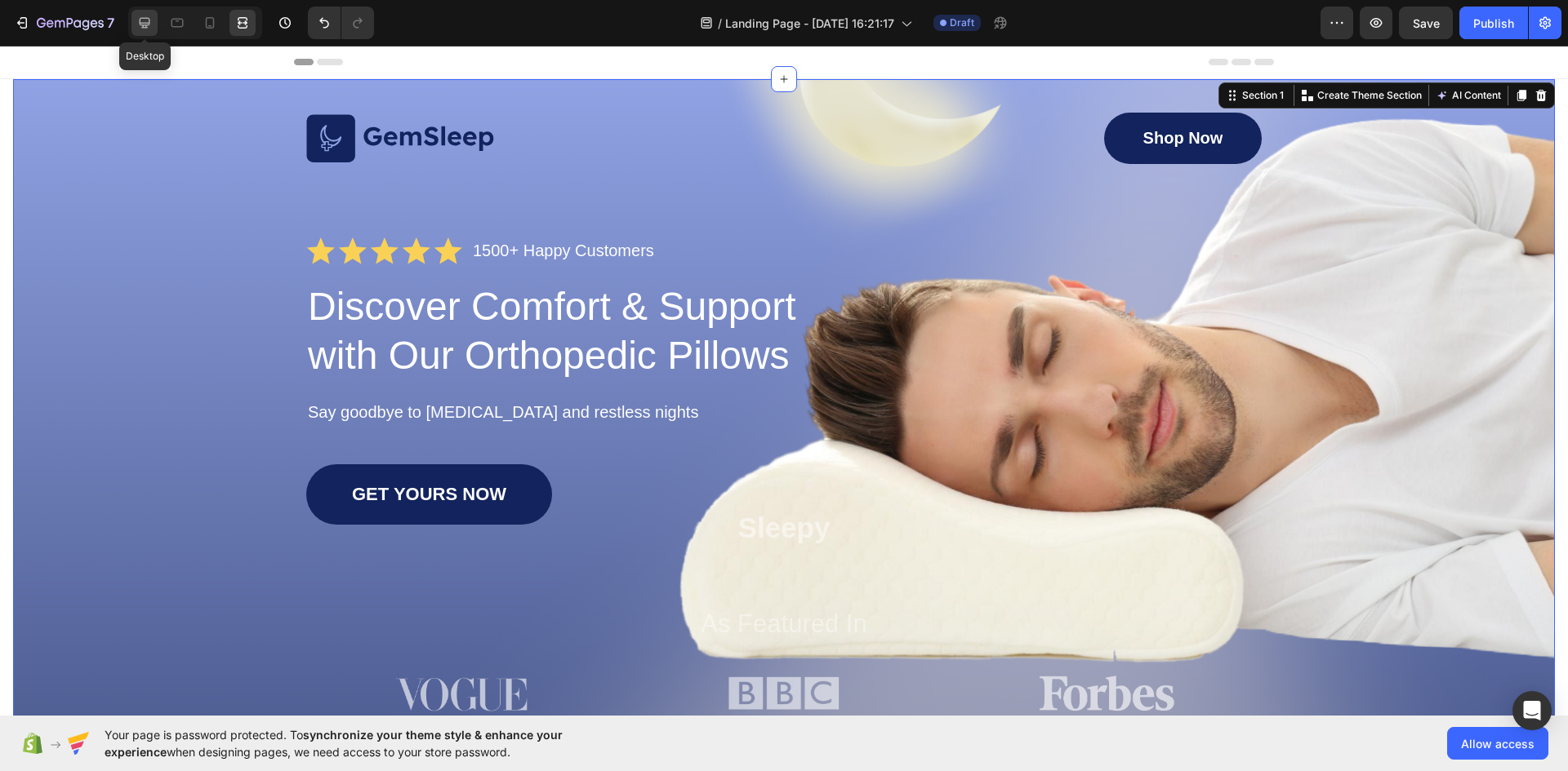
click at [153, 22] on icon at bounding box center [144, 22] width 16 height 16
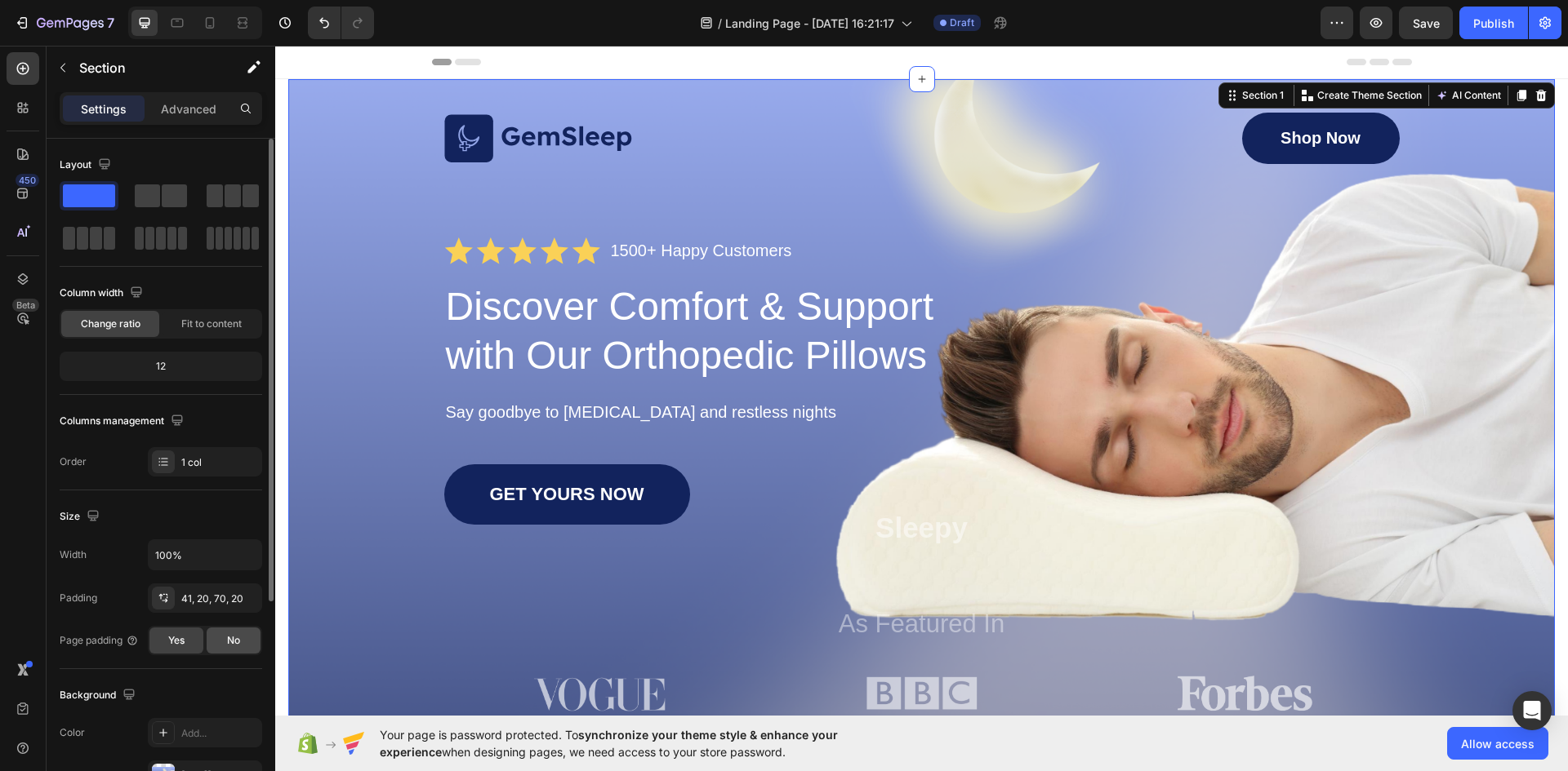
click at [221, 632] on div "No" at bounding box center [233, 640] width 54 height 26
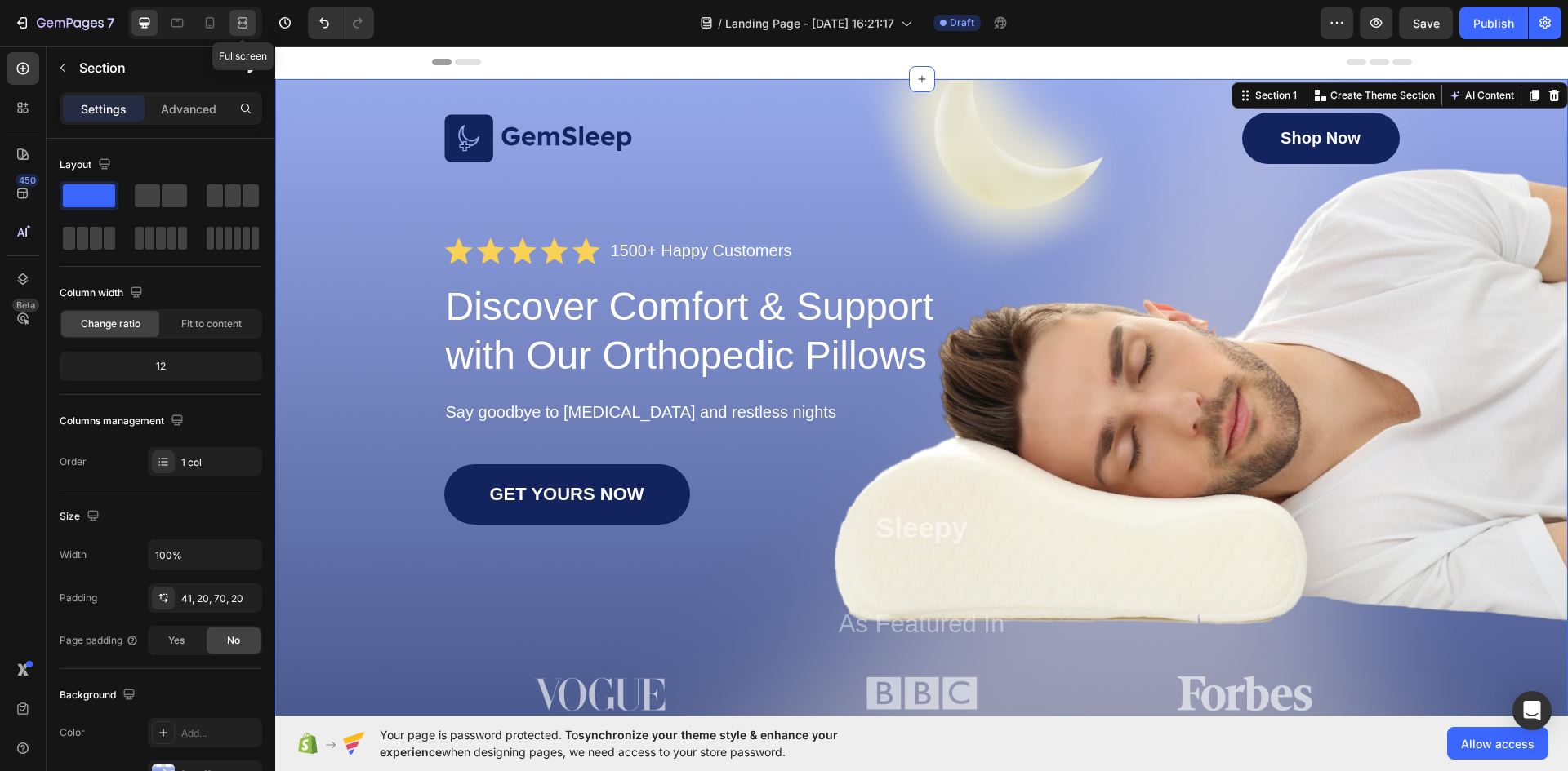
click at [244, 16] on icon at bounding box center [242, 22] width 16 height 16
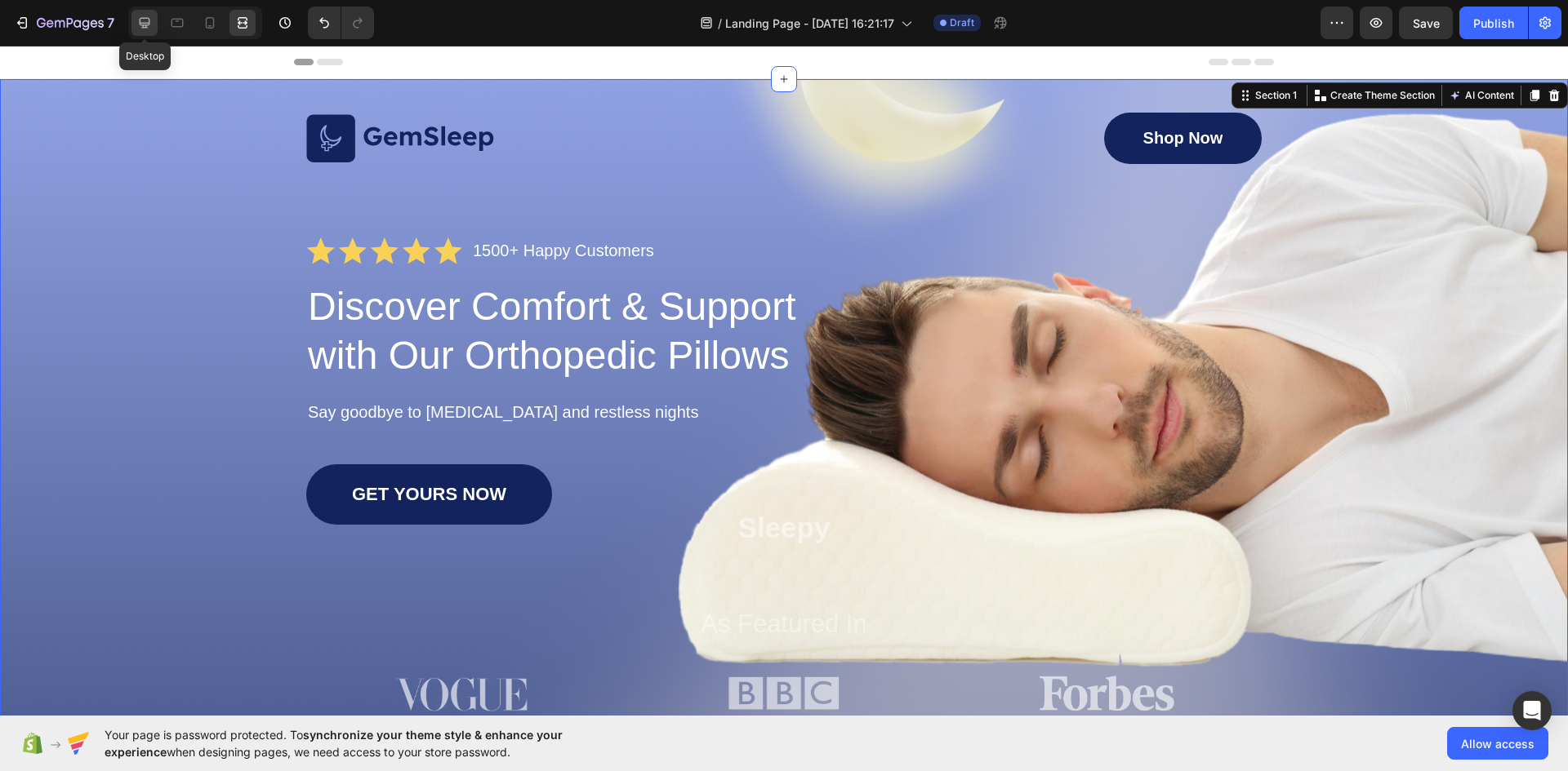
click at [148, 20] on icon at bounding box center [144, 22] width 16 height 16
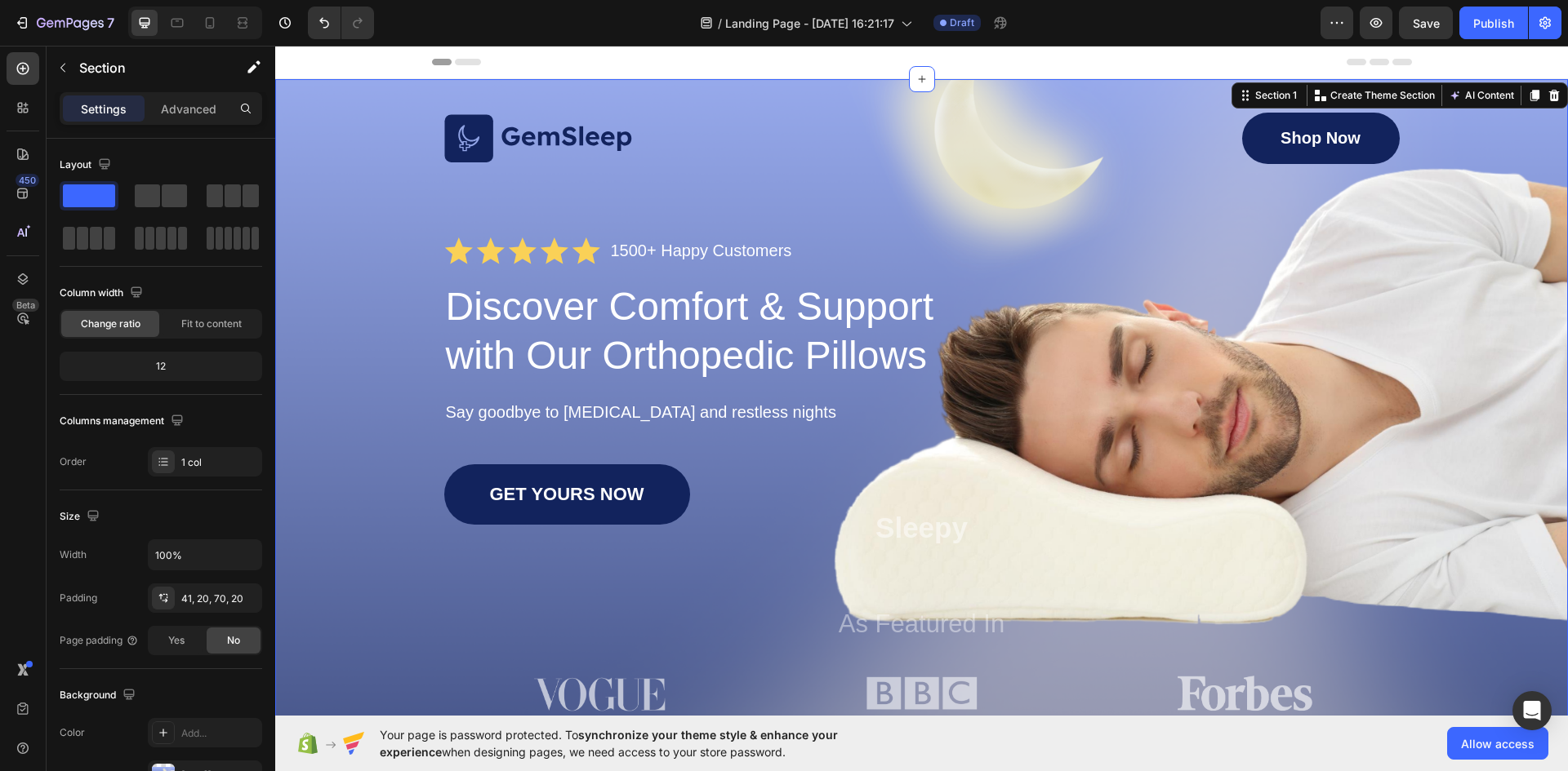
click at [1005, 96] on div "Image Shop Now Button Row Icon Icon Icon Icon Icon Icon List 1500+ Happy Custom…" at bounding box center [921, 427] width 1292 height 696
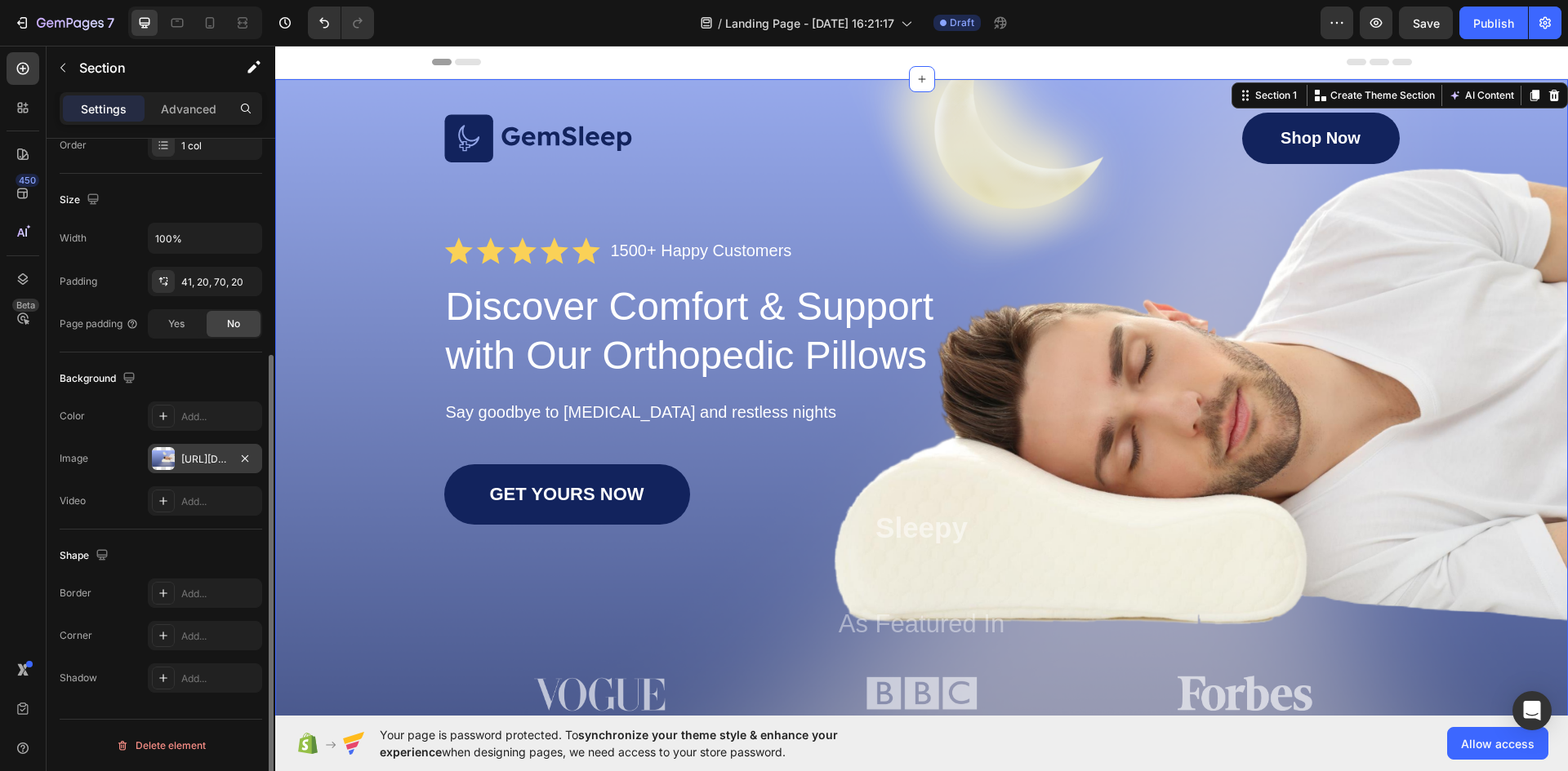
click at [210, 463] on div "https://cdn.shopify.com/s/files/1/0726/6602/2028/files/gempages_581937135599223…" at bounding box center [205, 459] width 48 height 14
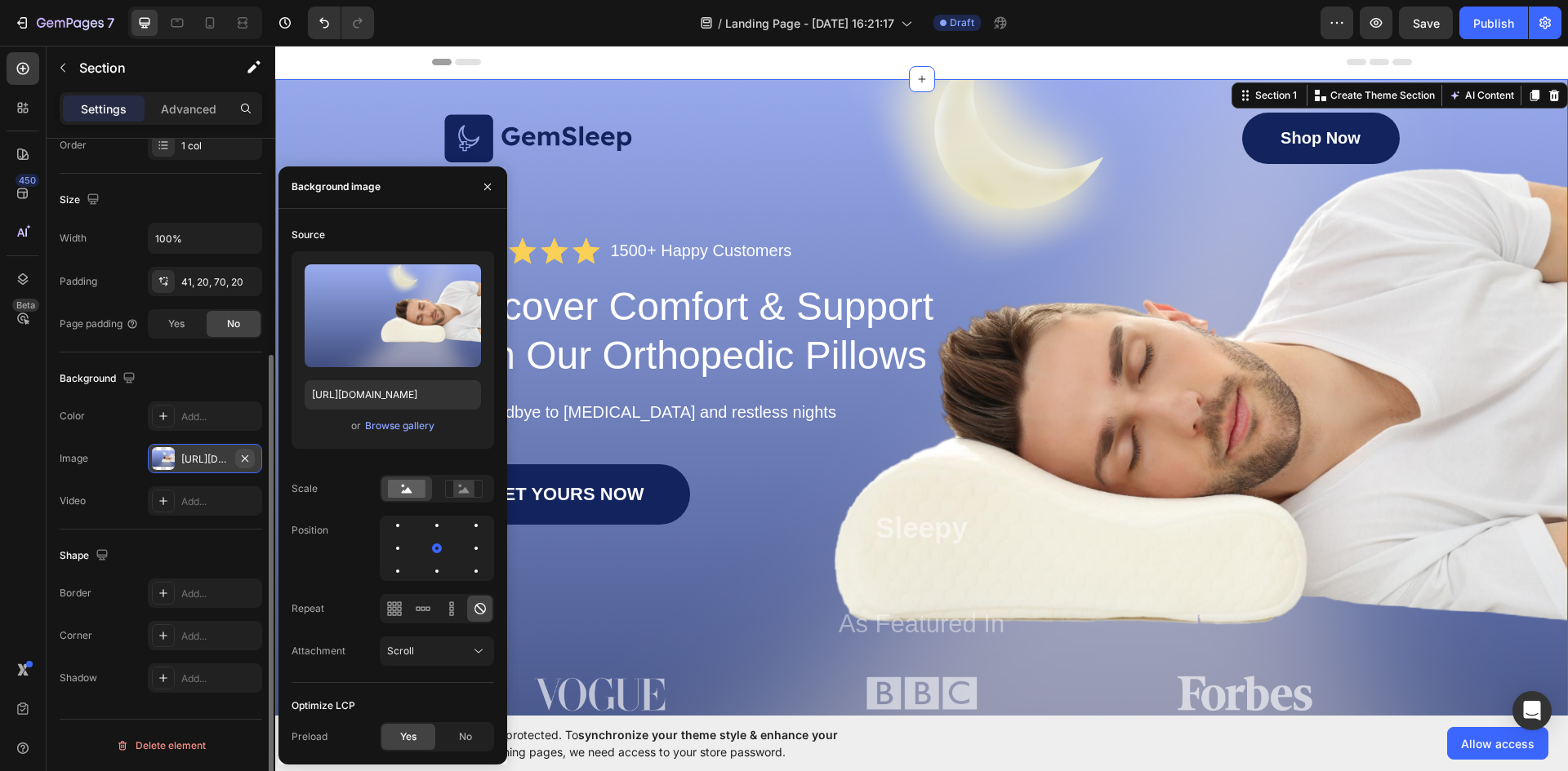
click at [241, 457] on icon "button" at bounding box center [244, 458] width 13 height 13
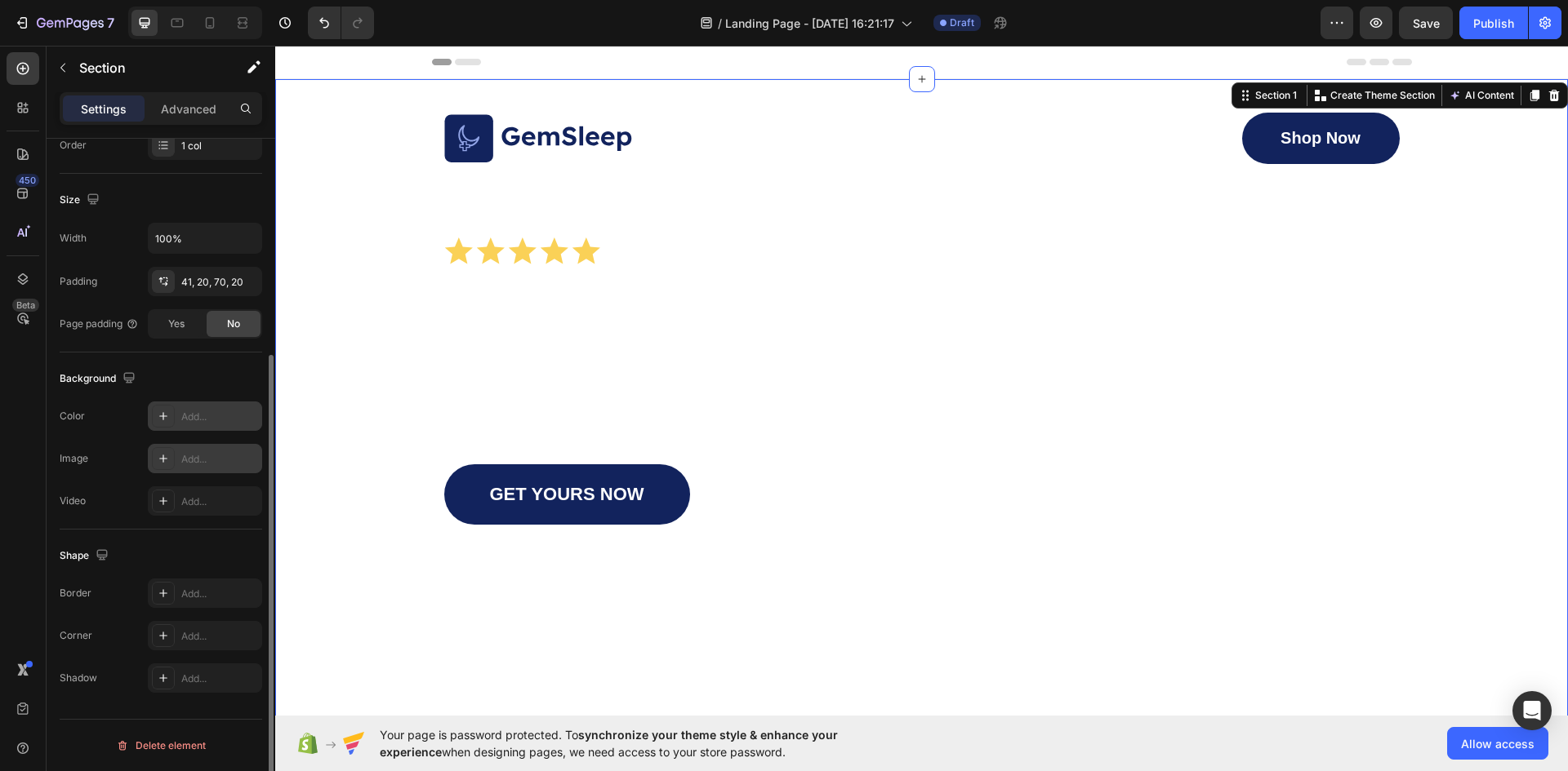
click at [159, 423] on div at bounding box center [163, 416] width 23 height 23
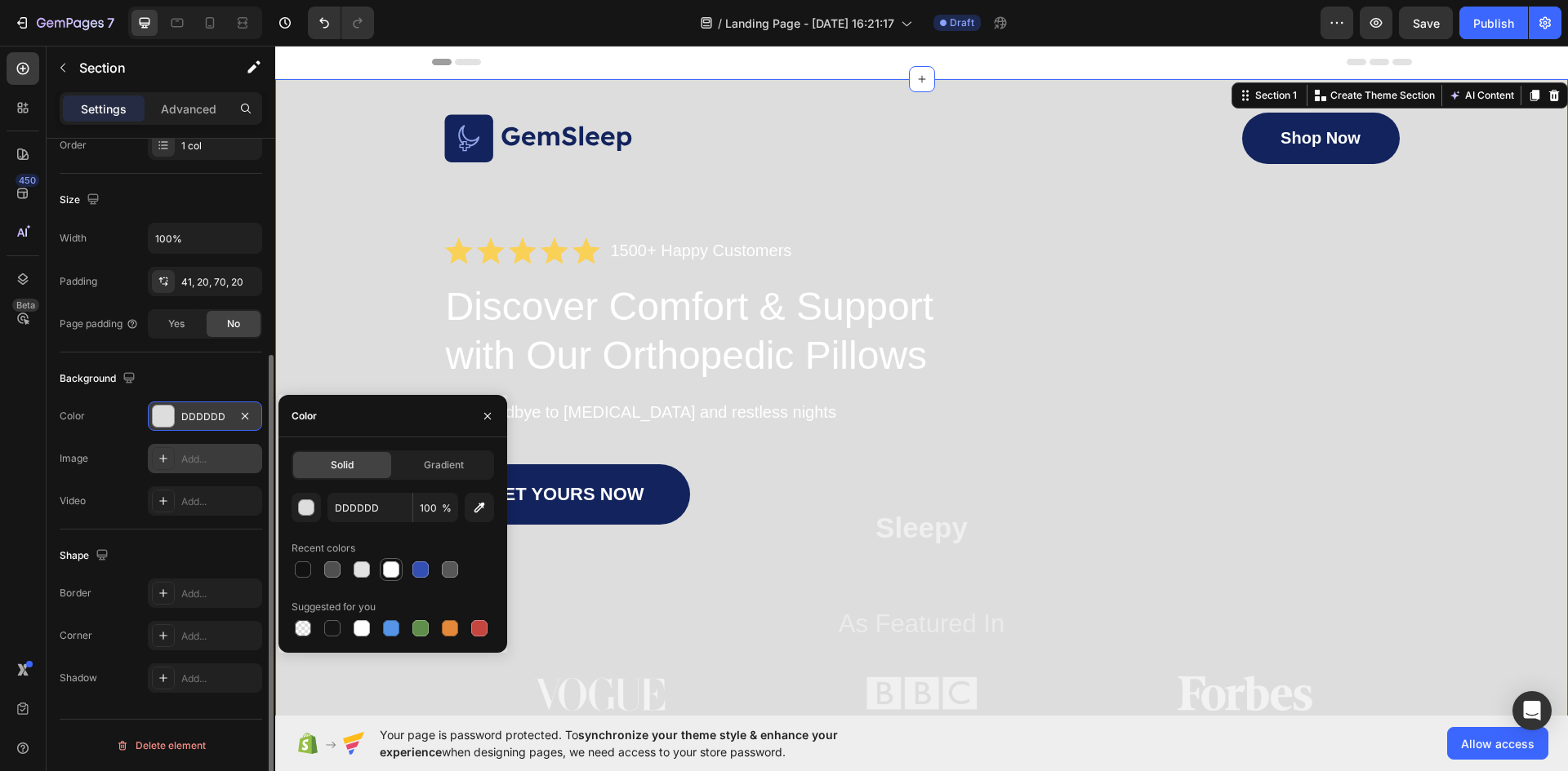
click at [415, 561] on div at bounding box center [420, 569] width 16 height 16
type input "334FB4"
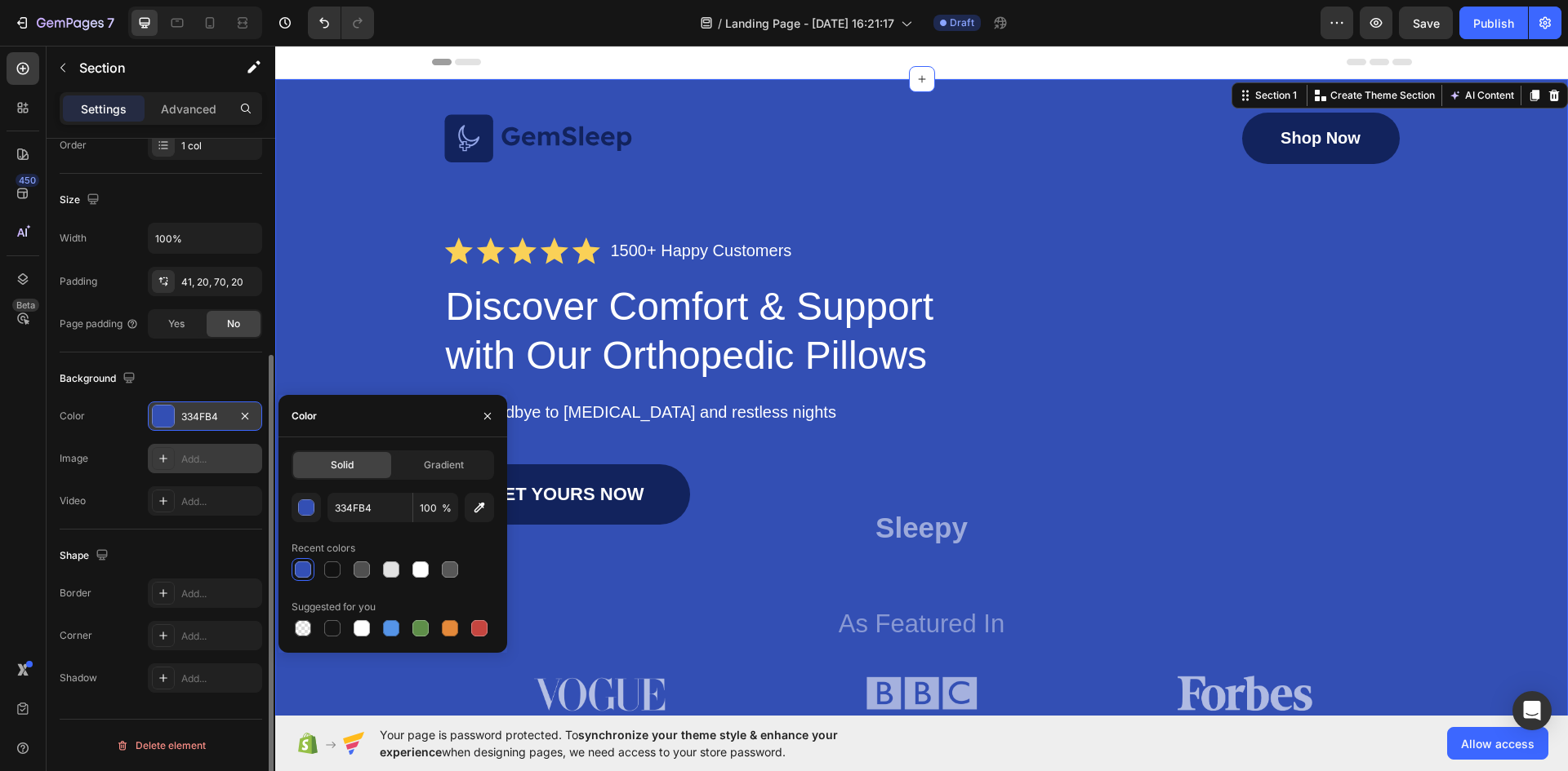
click at [206, 374] on div "Background" at bounding box center [160, 378] width 203 height 26
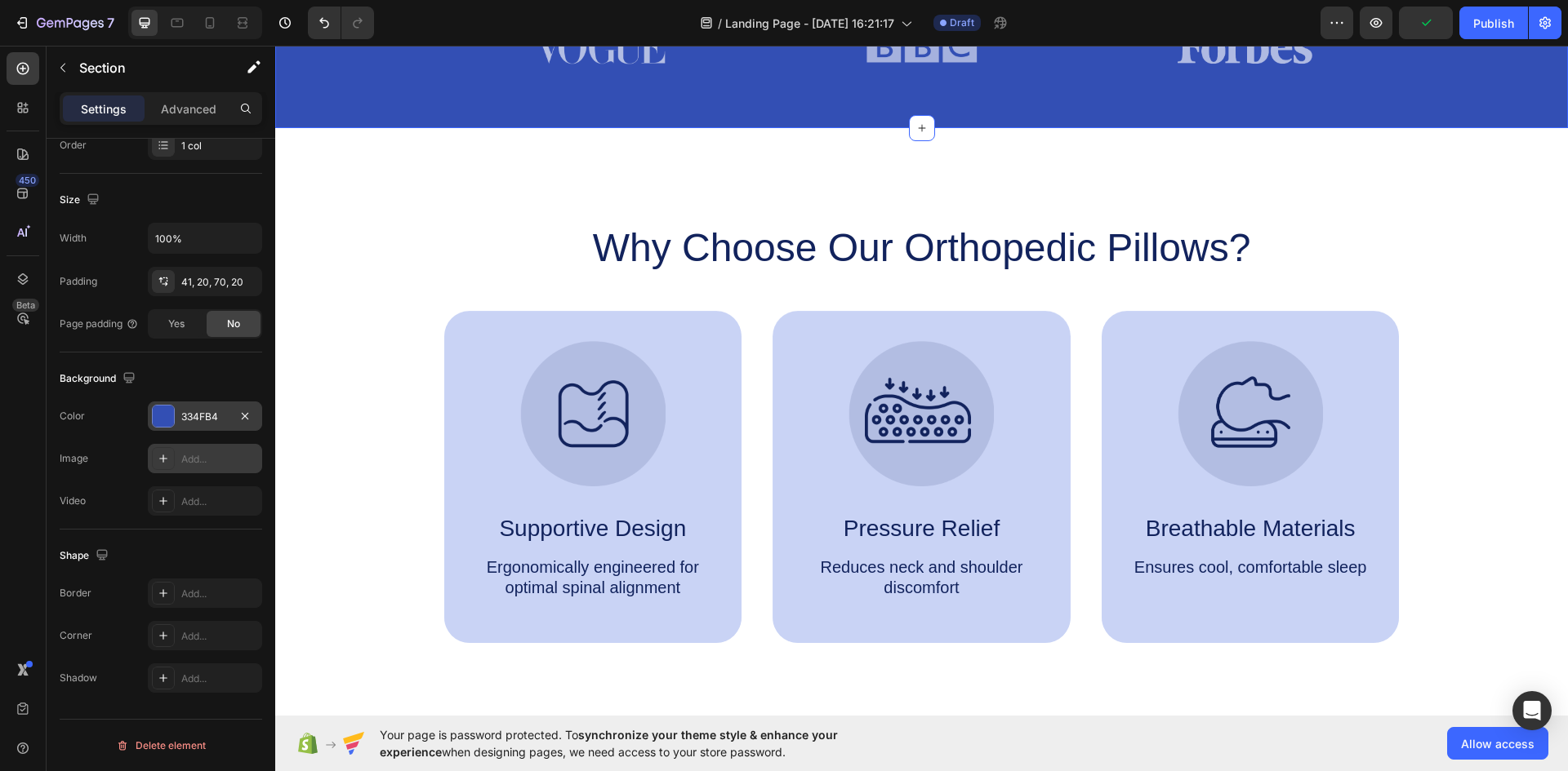
scroll to position [653, 0]
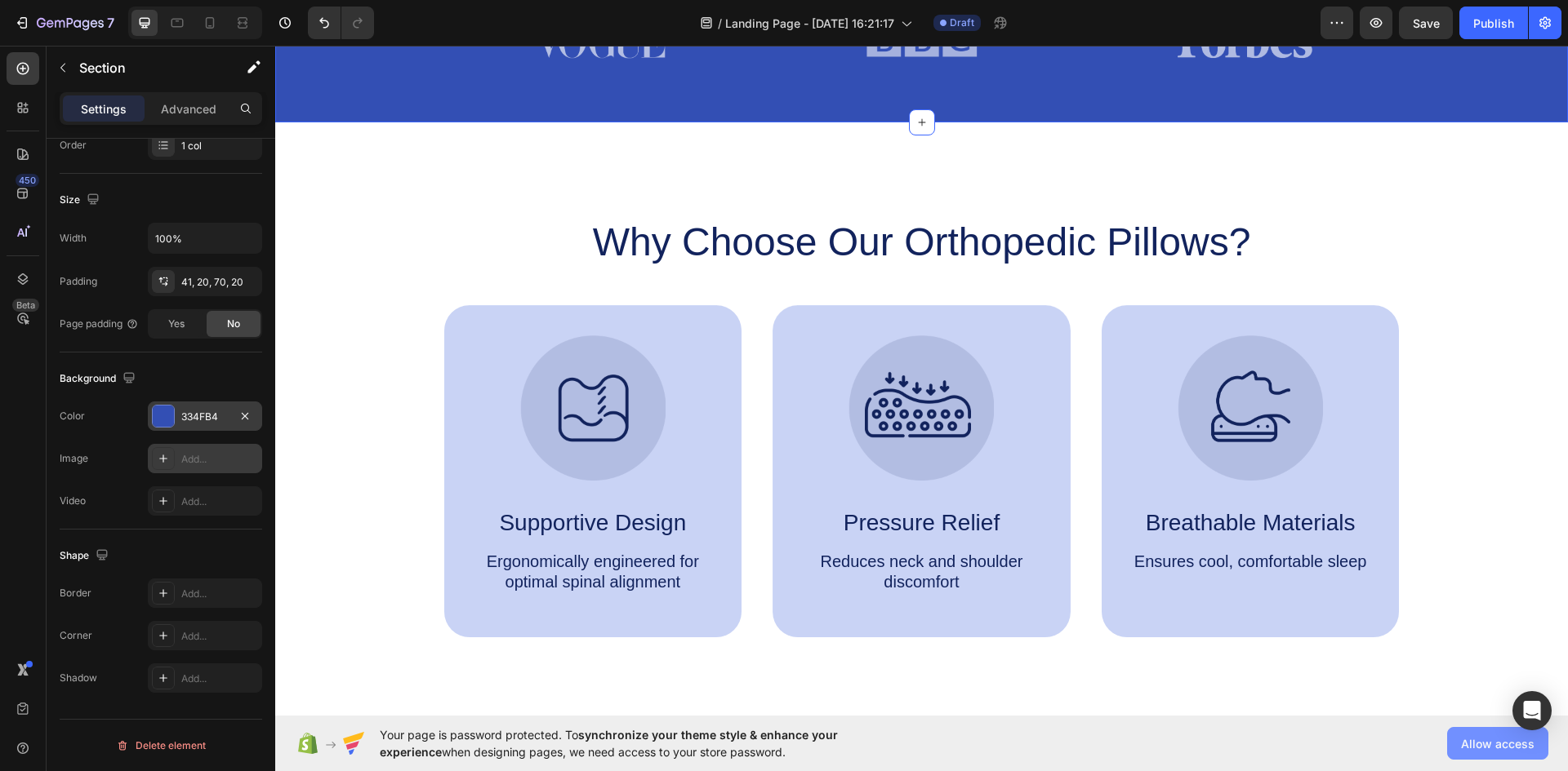
click at [1468, 739] on span "Allow access" at bounding box center [1498, 744] width 74 height 17
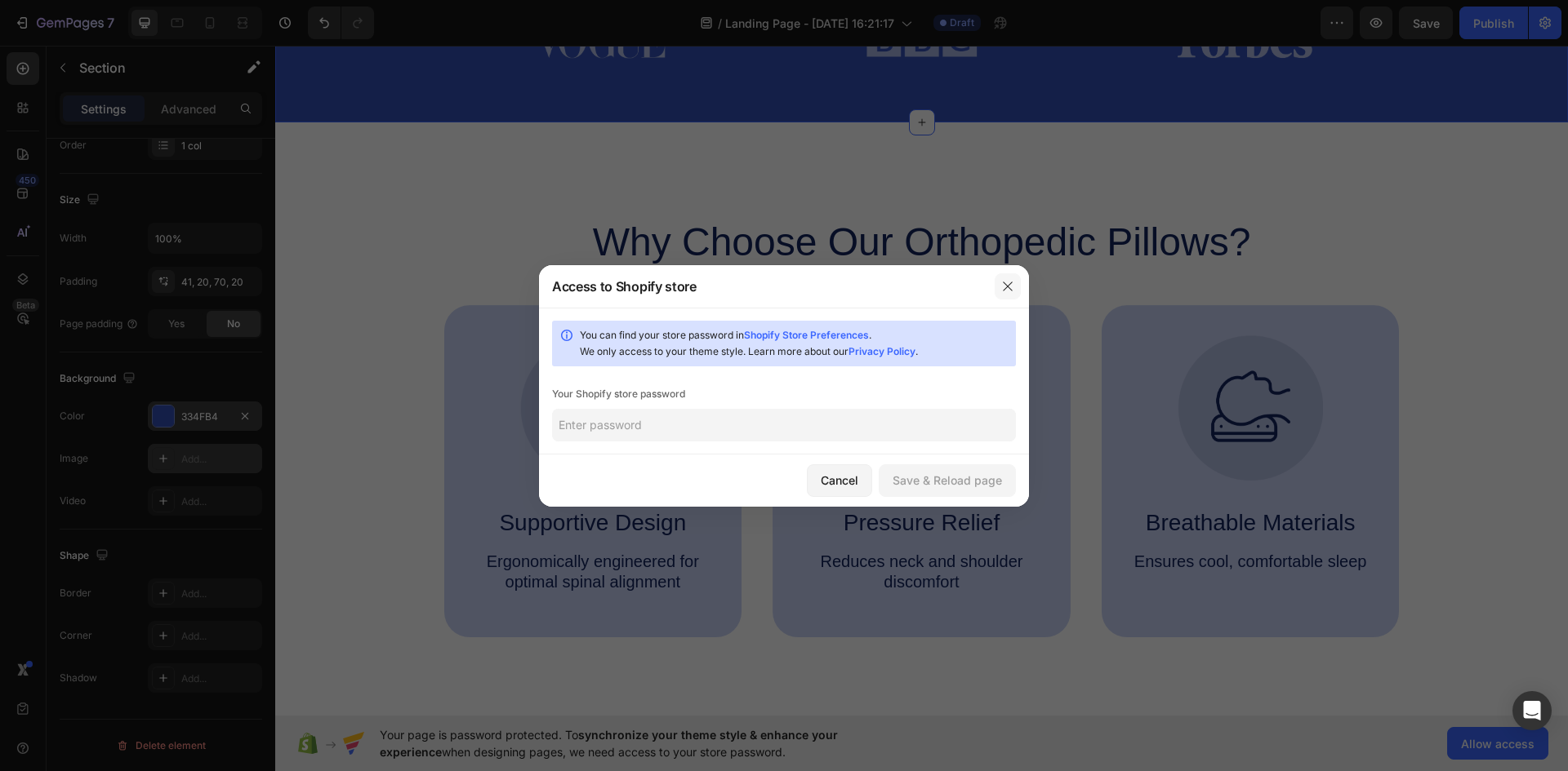
click at [1014, 283] on button "button" at bounding box center [1007, 286] width 26 height 26
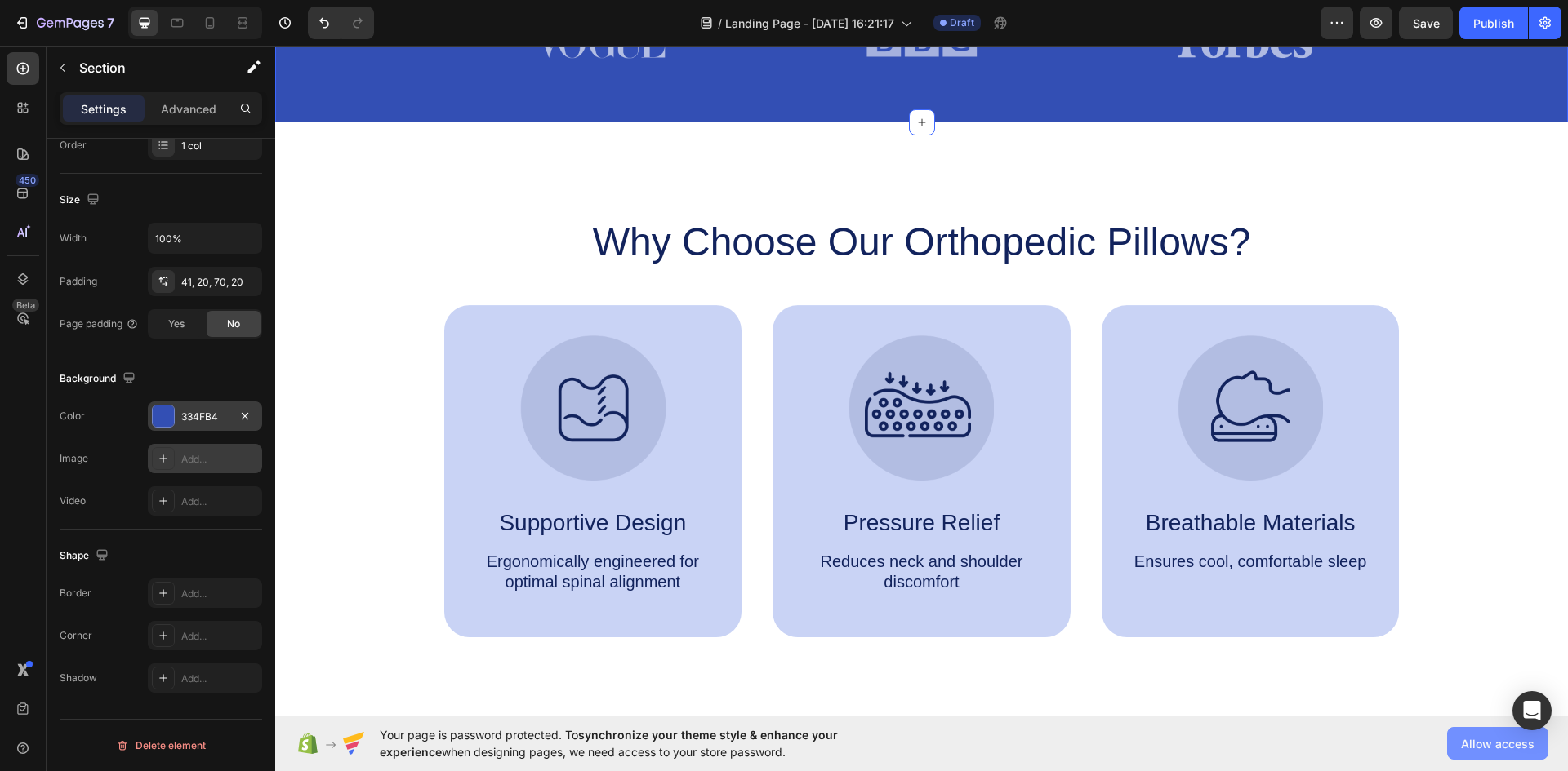
click at [1460, 744] on button "Allow access" at bounding box center [1497, 743] width 101 height 32
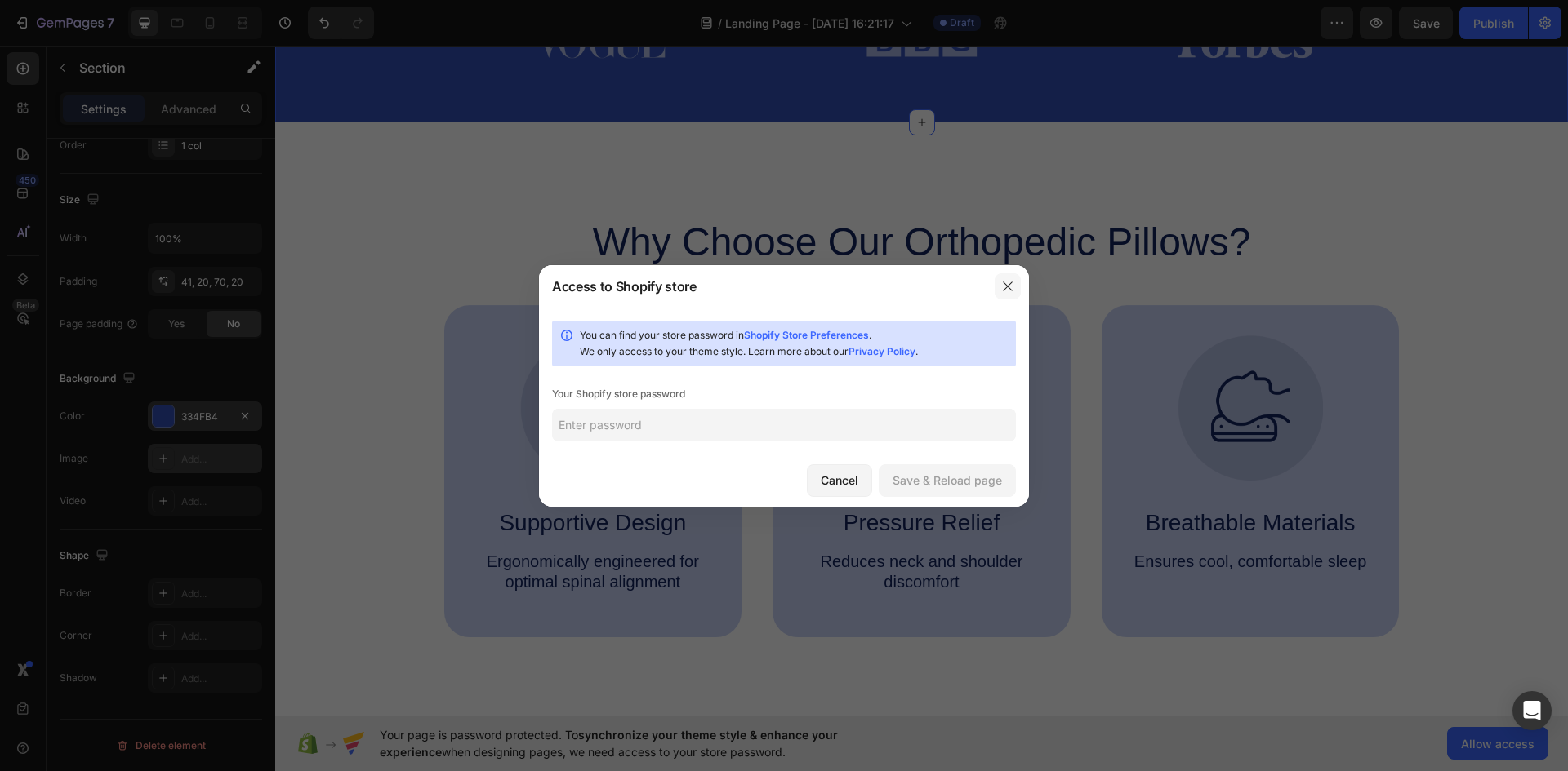
click at [1001, 282] on button "button" at bounding box center [1007, 286] width 26 height 26
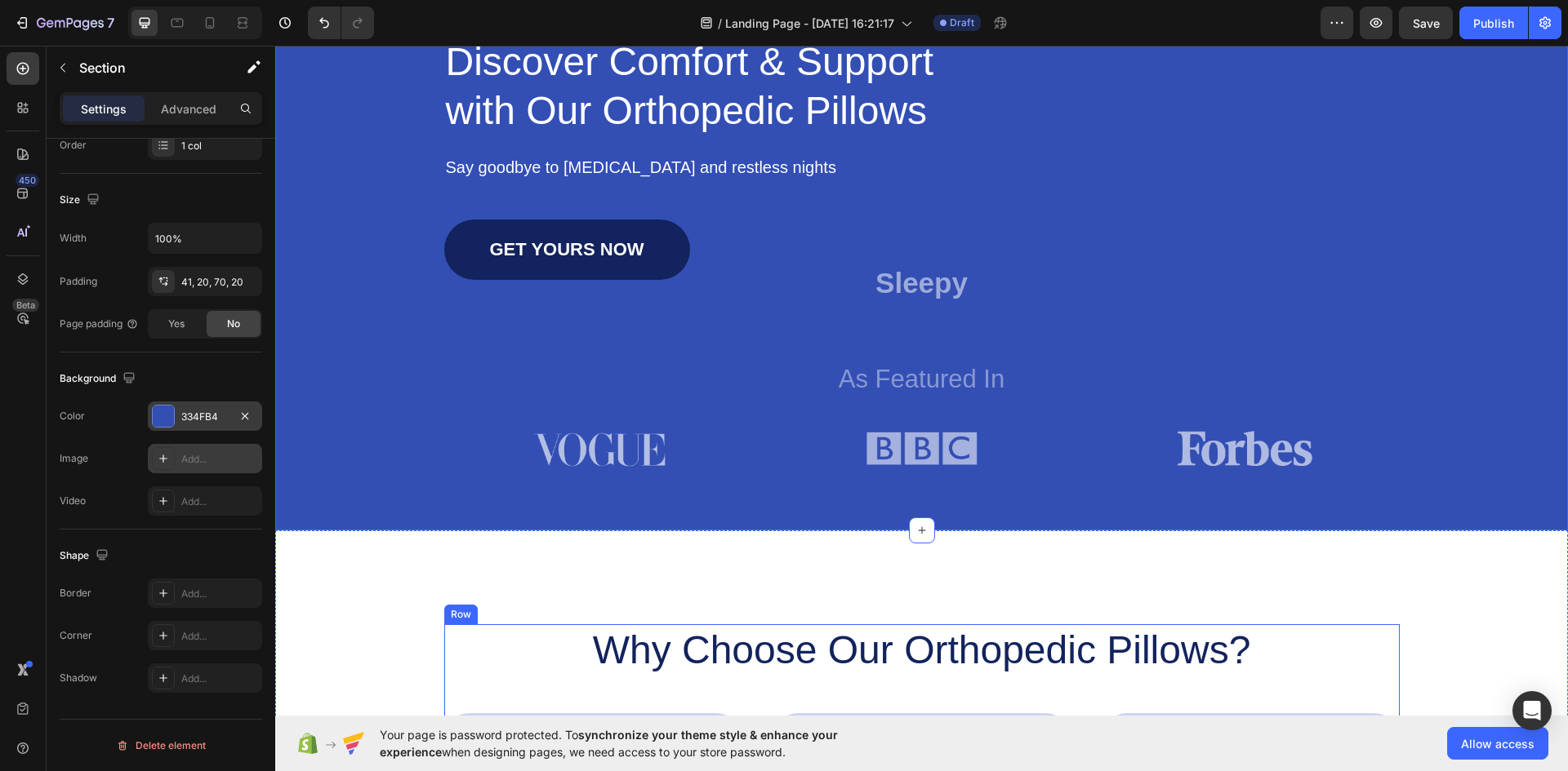
scroll to position [0, 0]
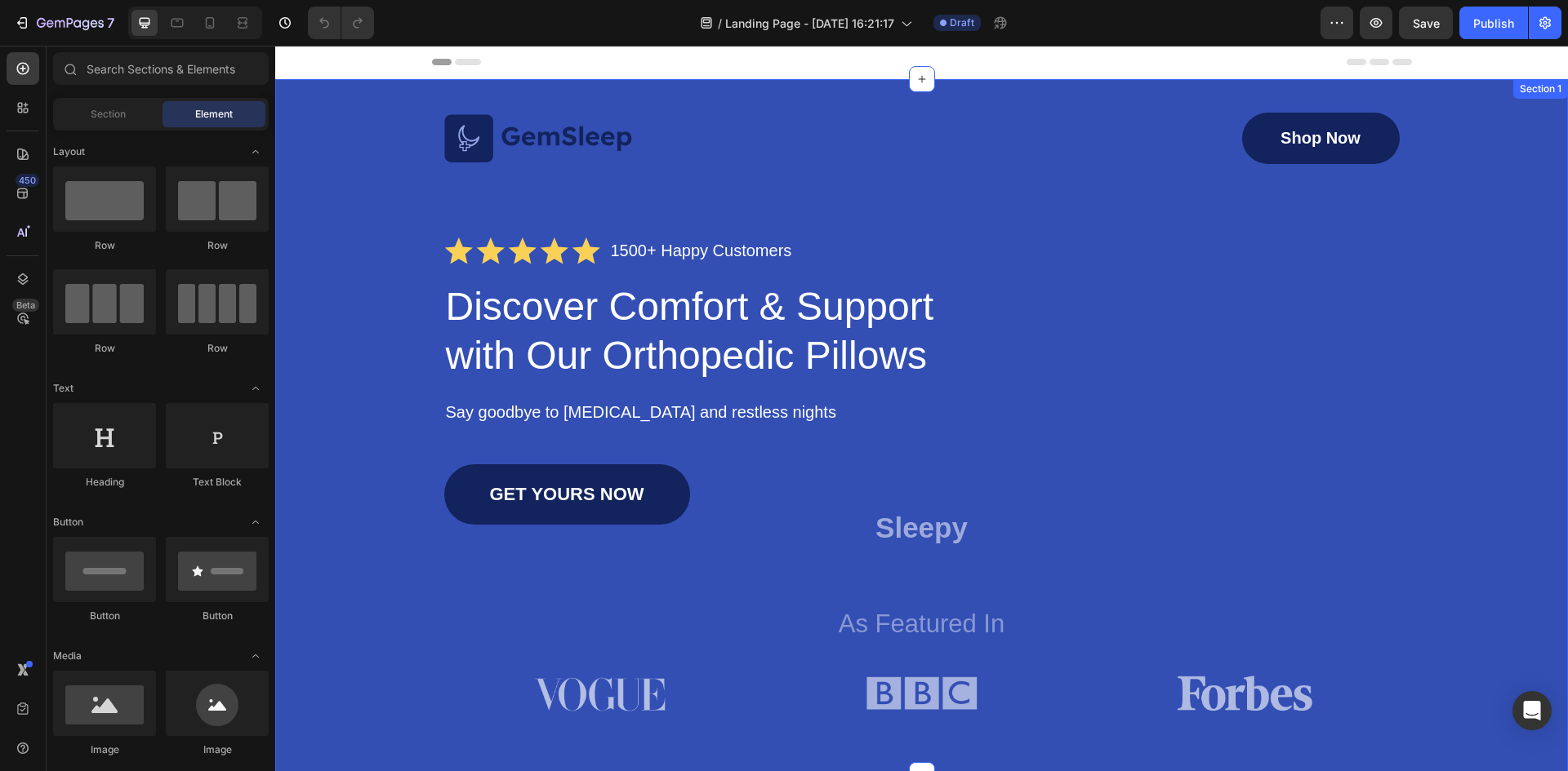
click at [769, 91] on div "Image Shop Now Button Row Icon Icon Icon Icon Icon Icon List 1500+ Happy Custom…" at bounding box center [921, 427] width 1292 height 696
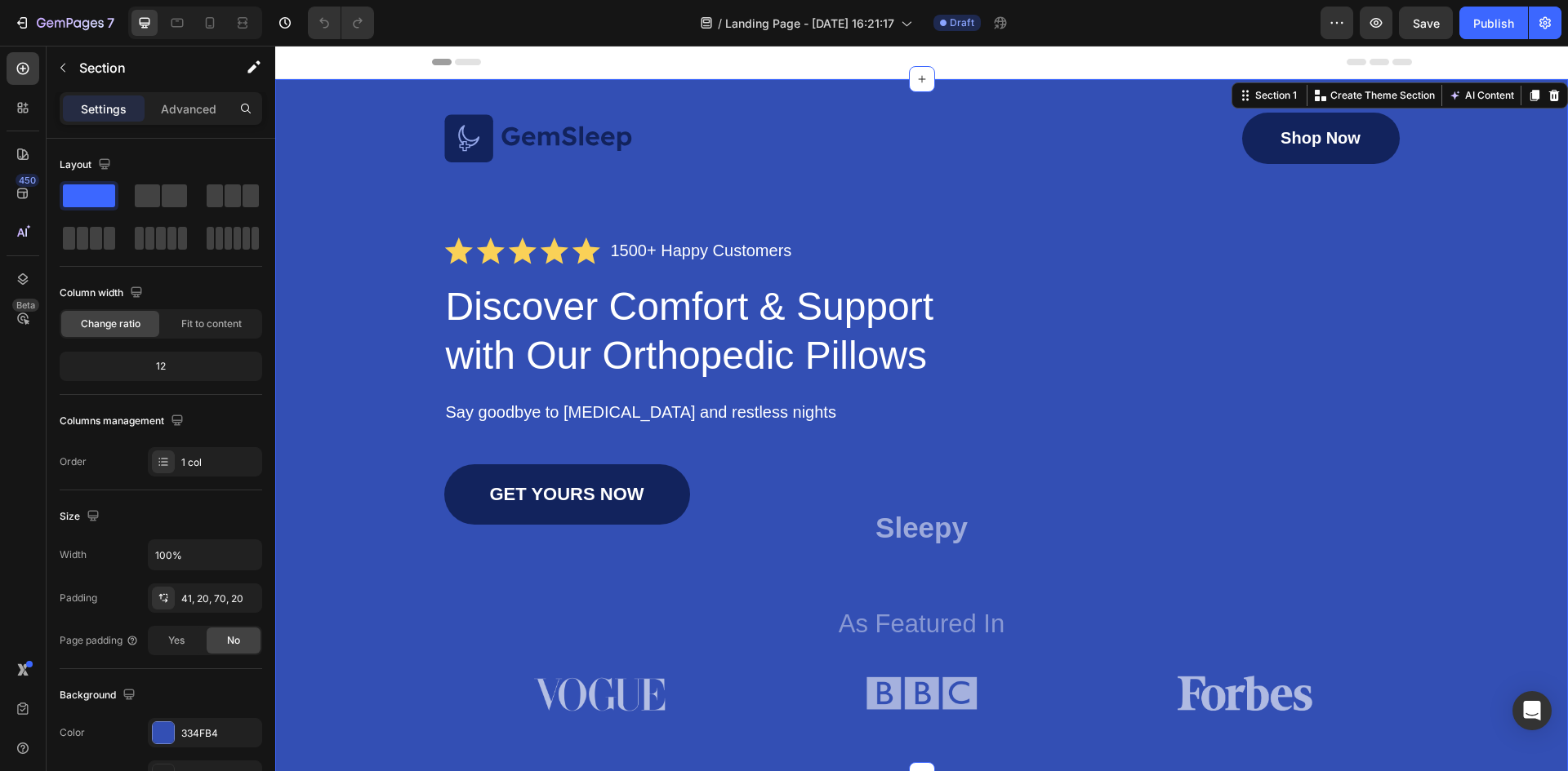
click at [1548, 94] on icon at bounding box center [1554, 95] width 11 height 11
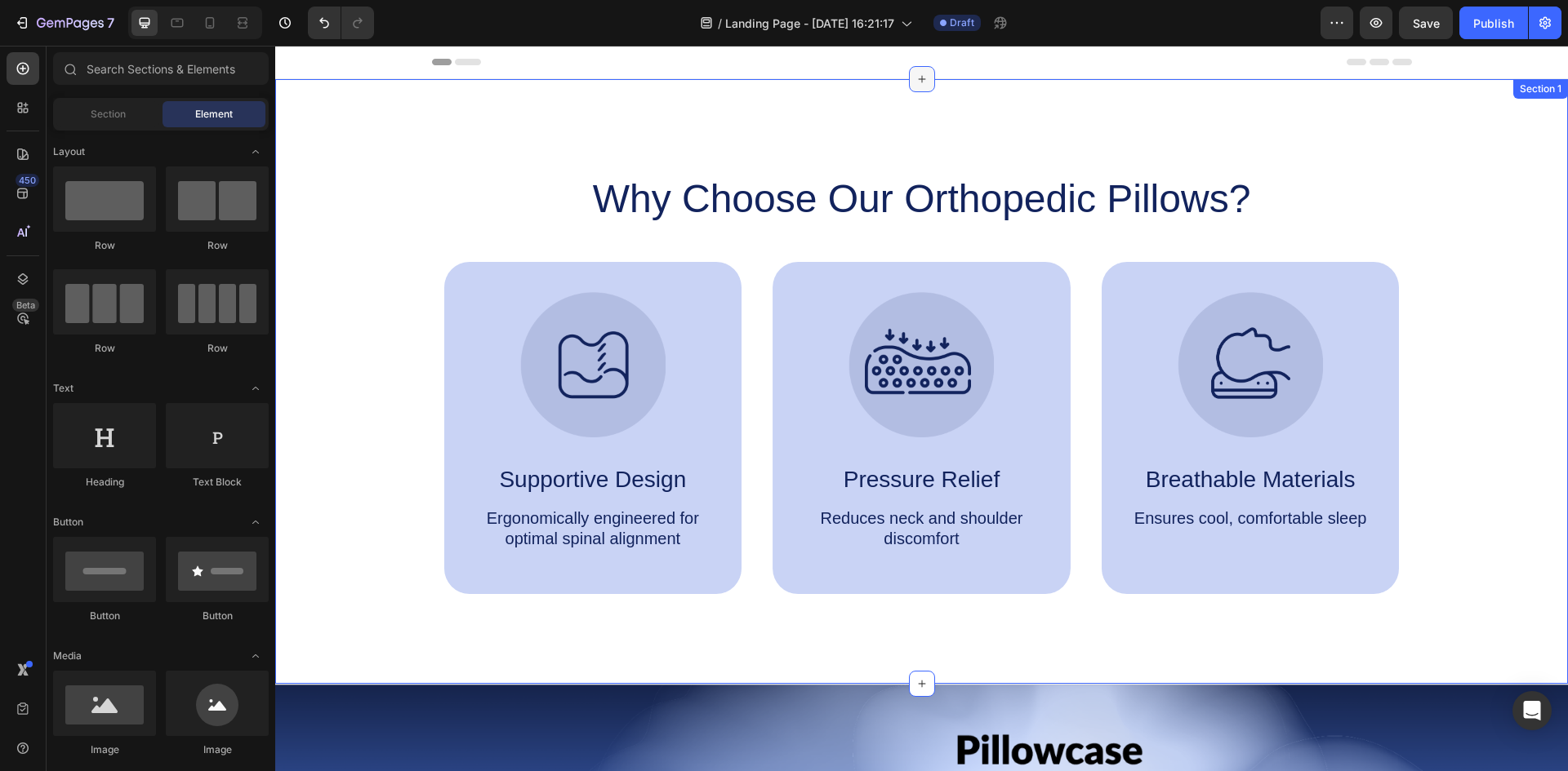
click at [916, 75] on icon at bounding box center [921, 79] width 13 height 13
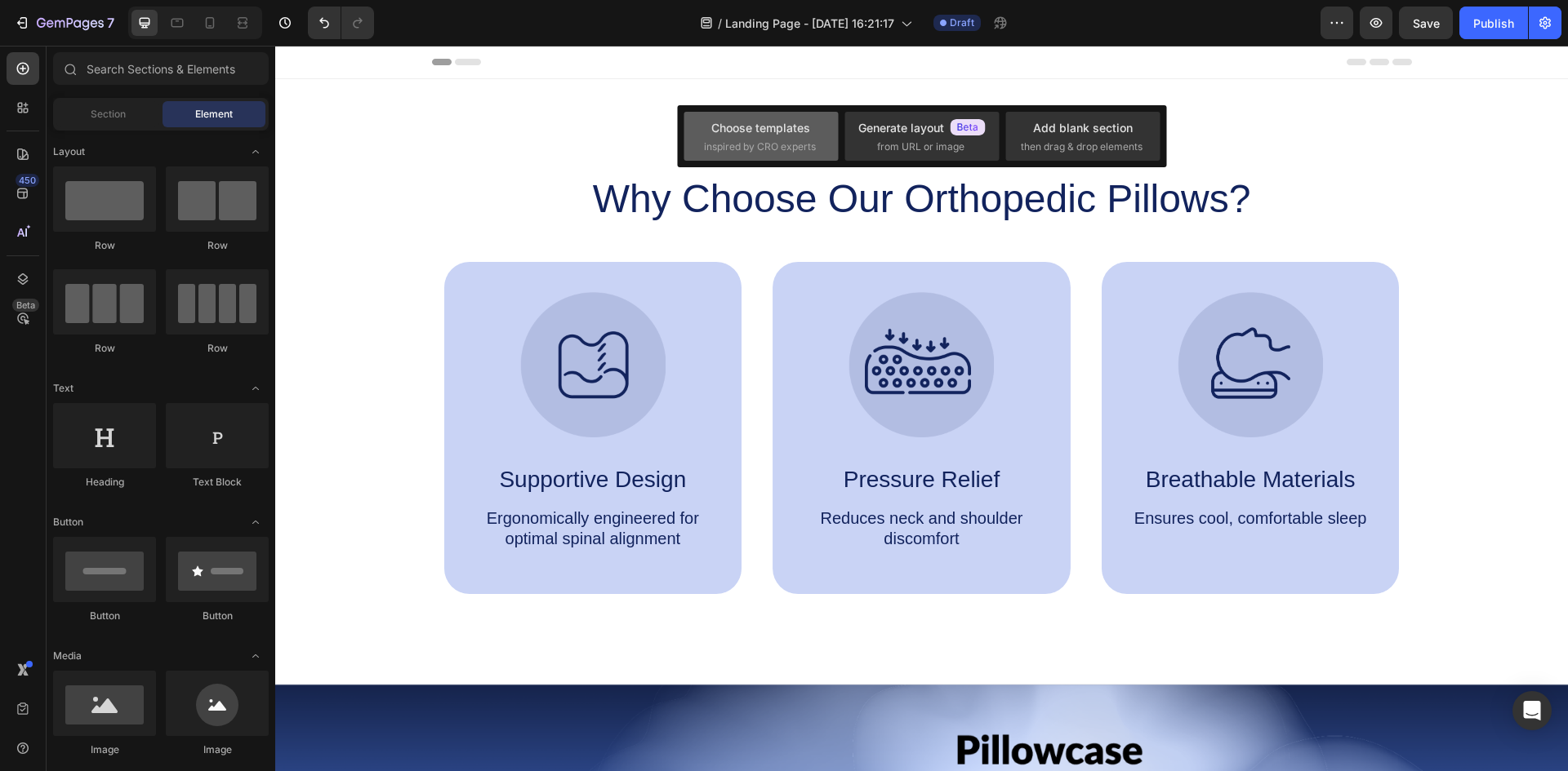
click at [788, 135] on div "Choose templates" at bounding box center [760, 127] width 98 height 17
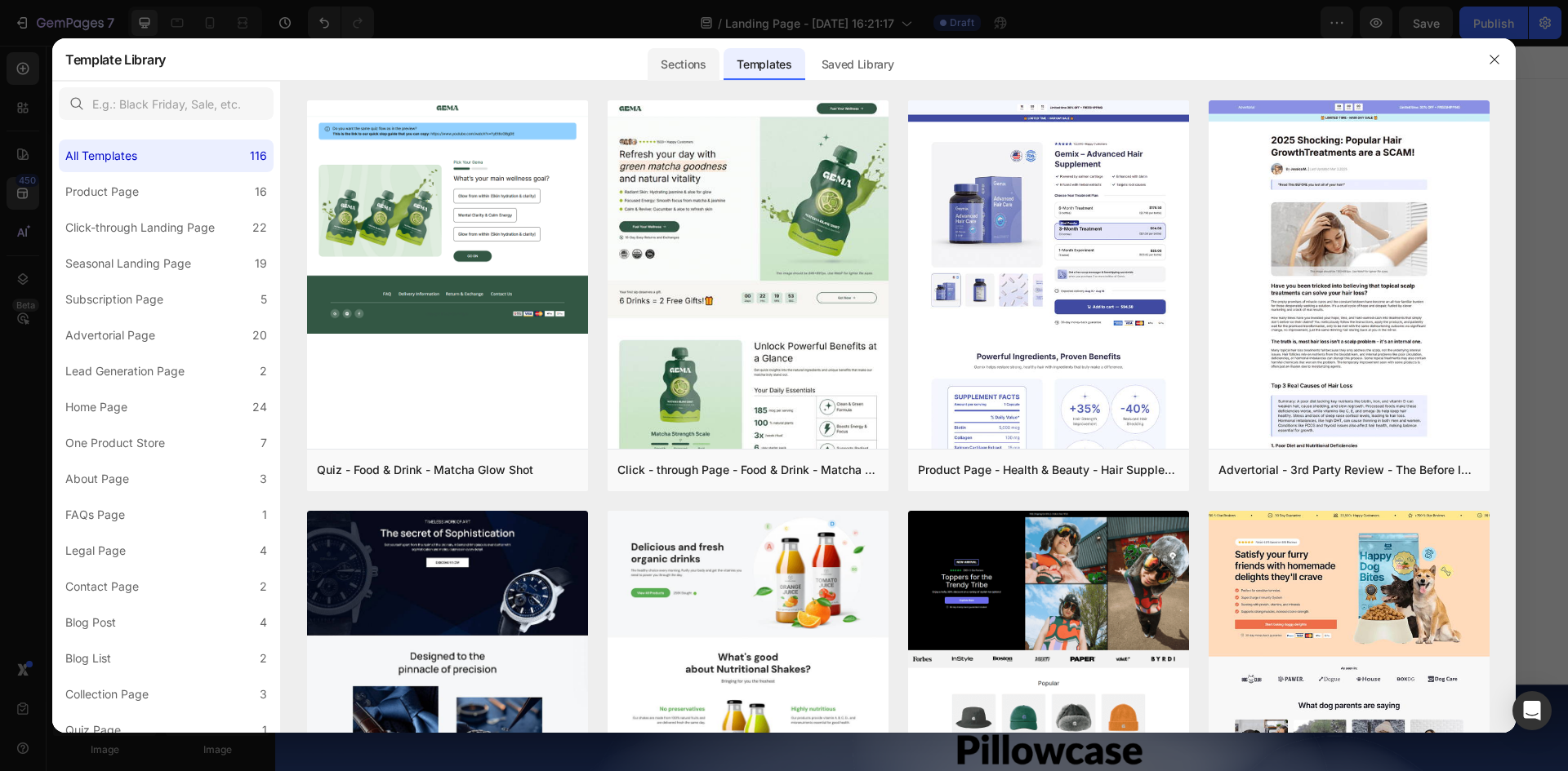
click at [703, 59] on div "Sections" at bounding box center [683, 64] width 71 height 32
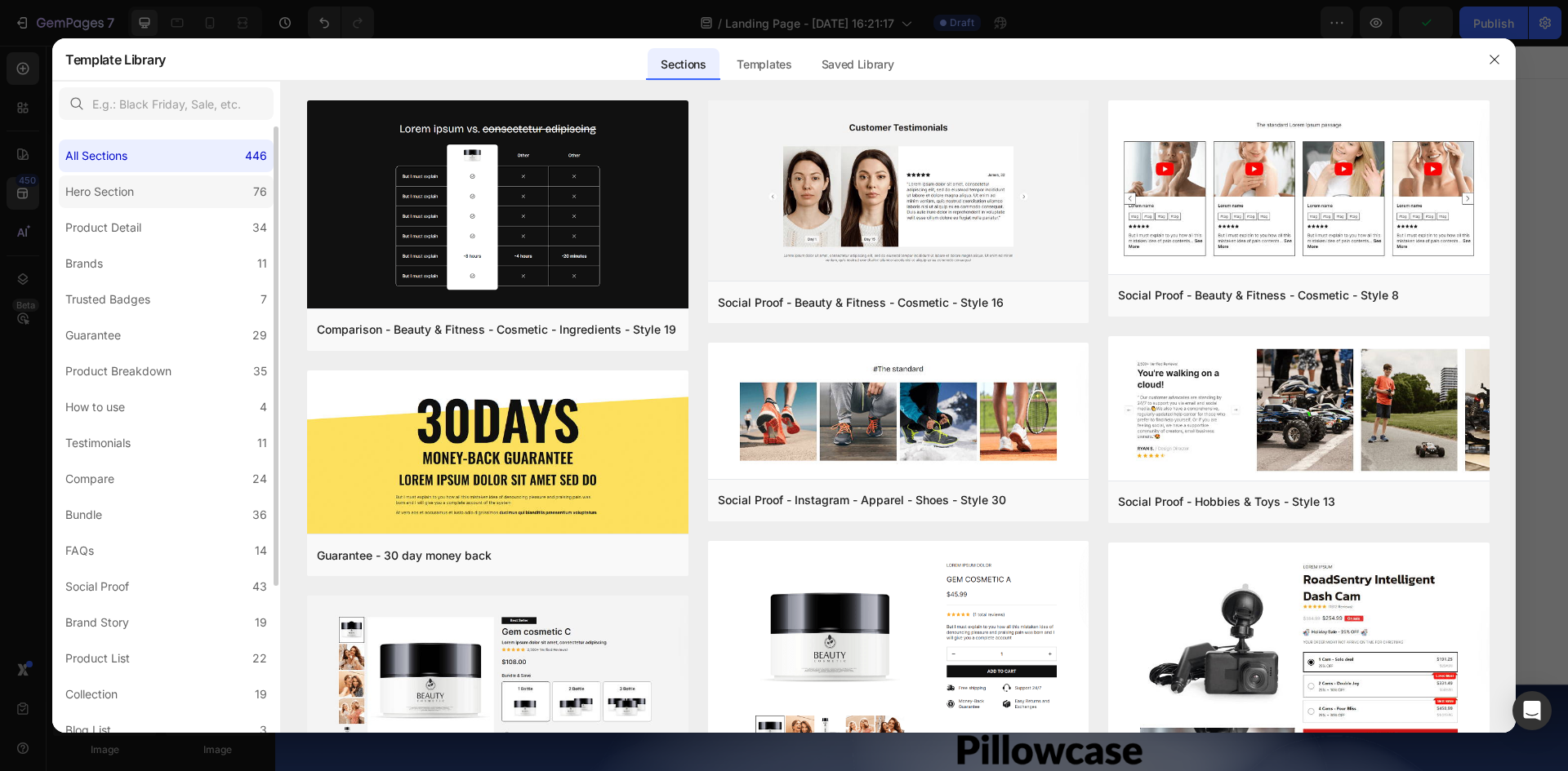
click at [160, 197] on label "Hero Section 76" at bounding box center [165, 192] width 215 height 32
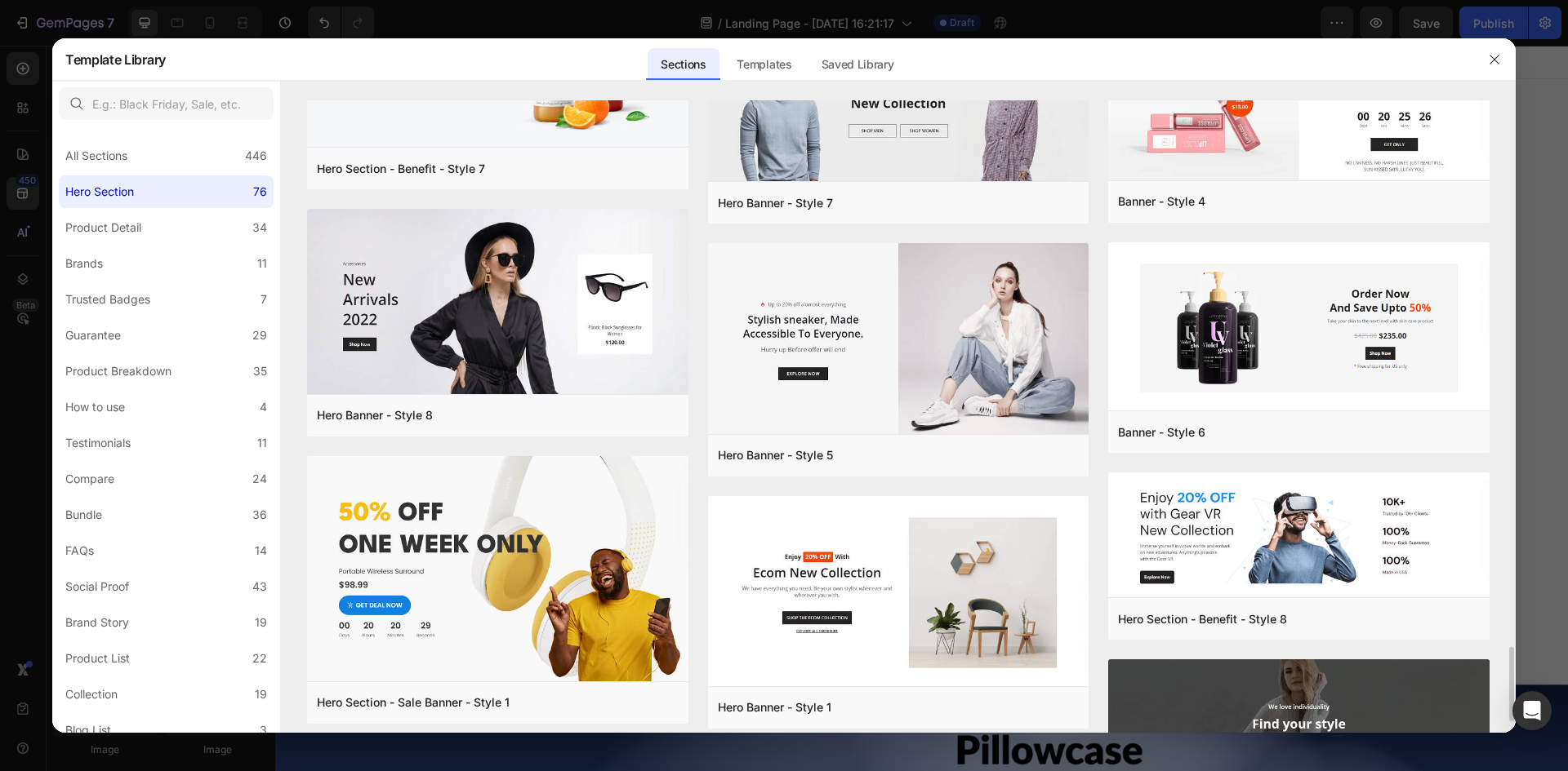
scroll to position [4123, 0]
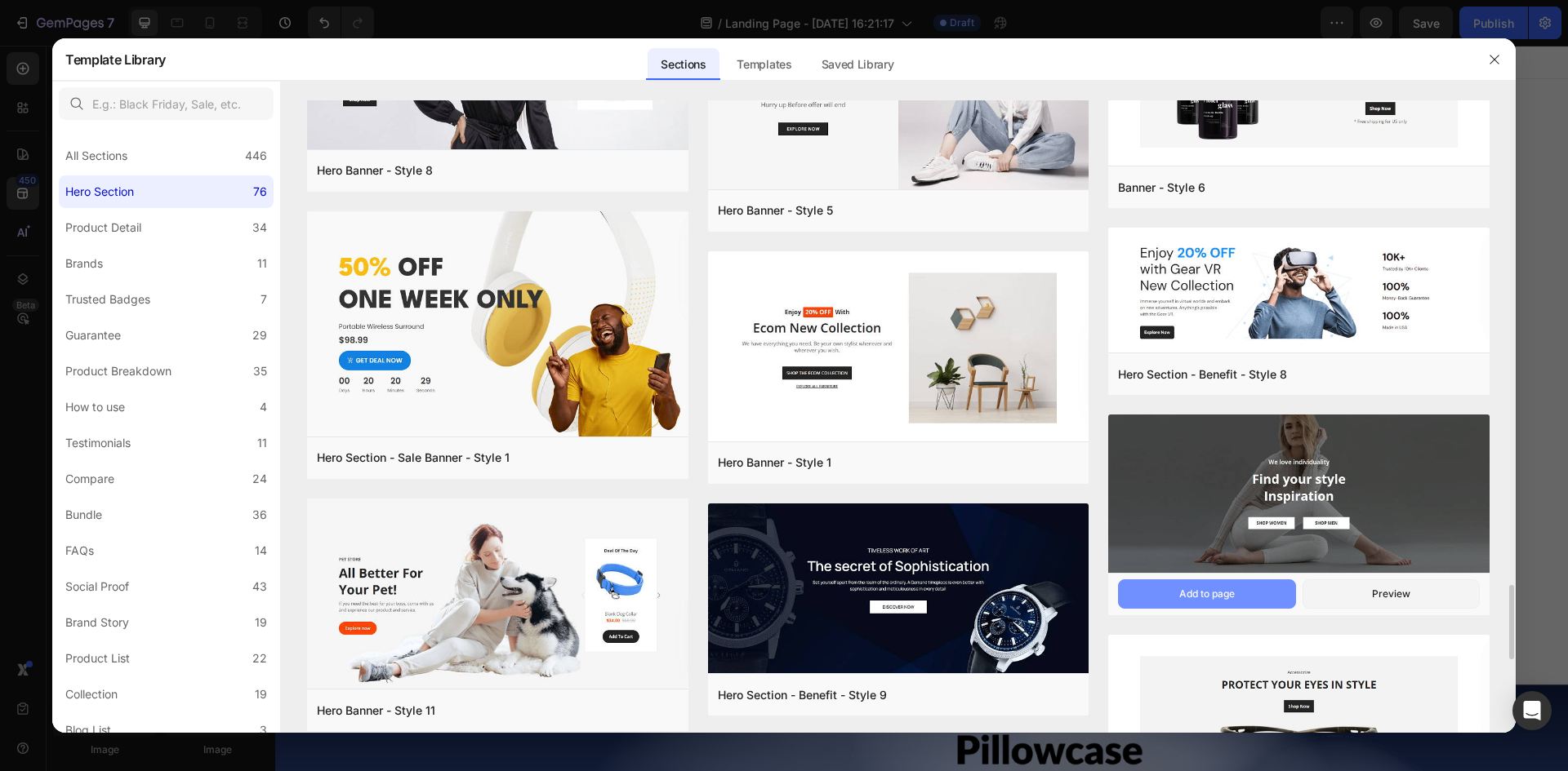
click at [1229, 591] on div "Add to page" at bounding box center [1207, 594] width 55 height 14
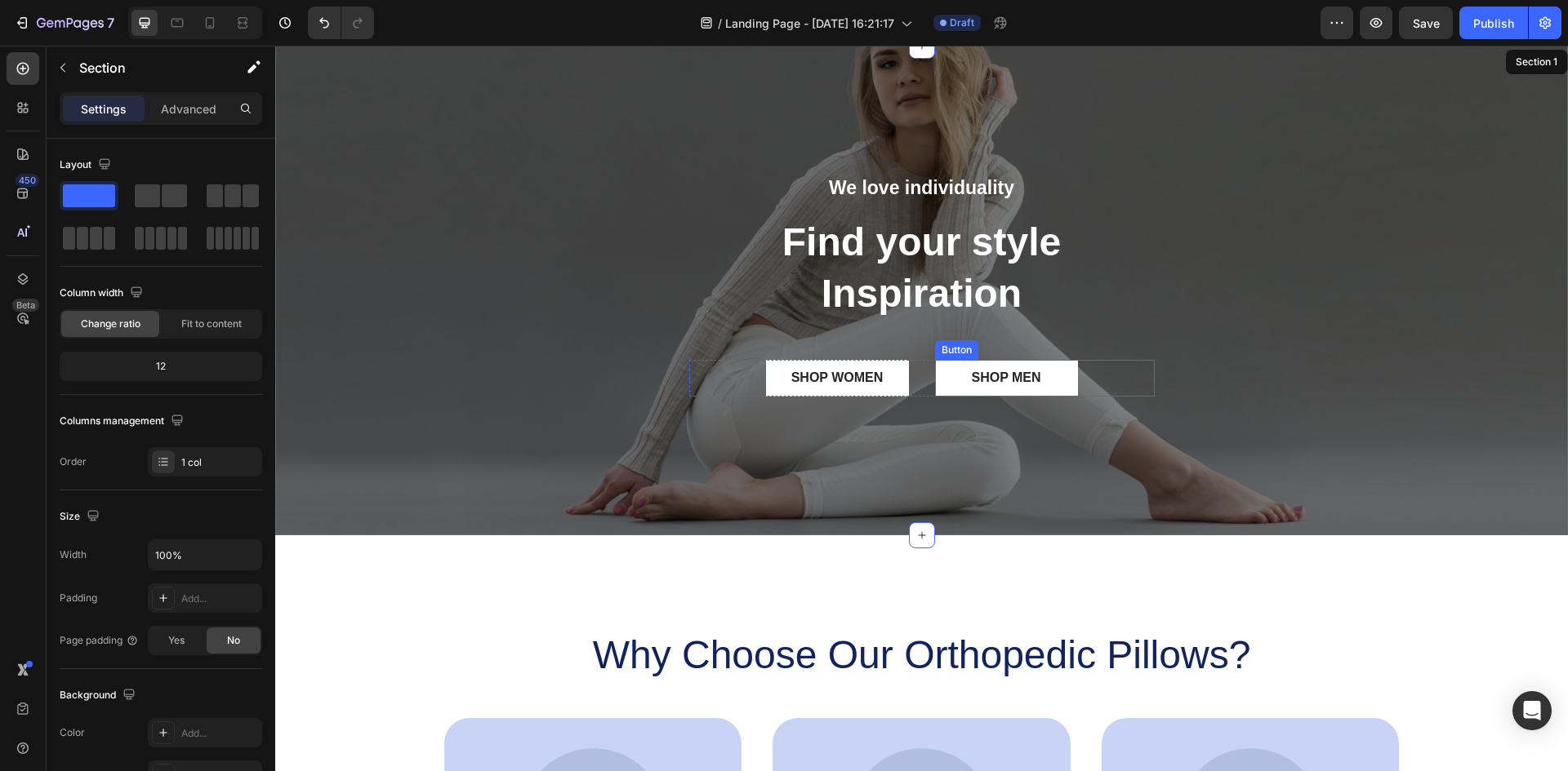
scroll to position [0, 0]
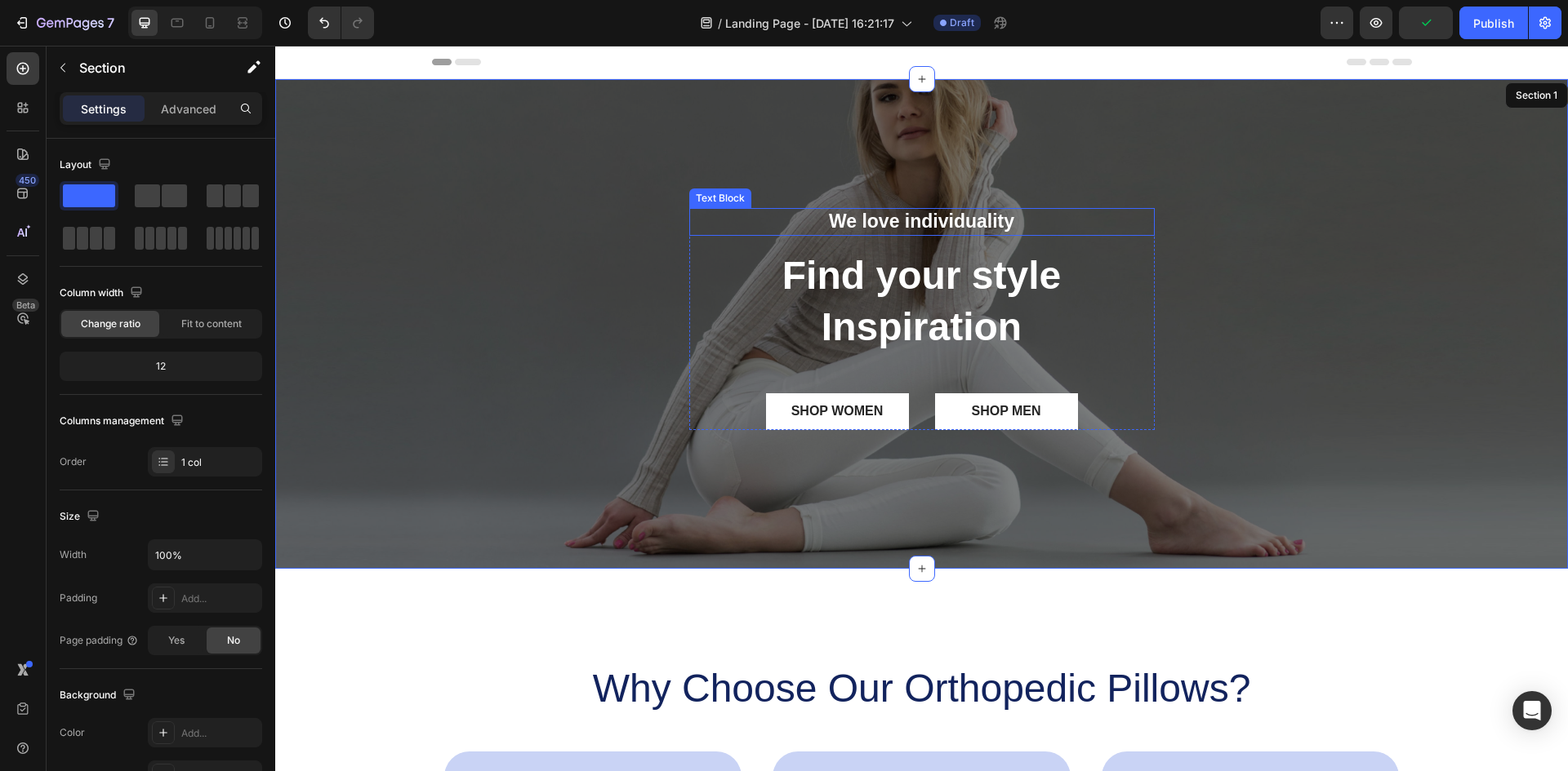
click at [909, 223] on p "We love individuality" at bounding box center [921, 221] width 462 height 25
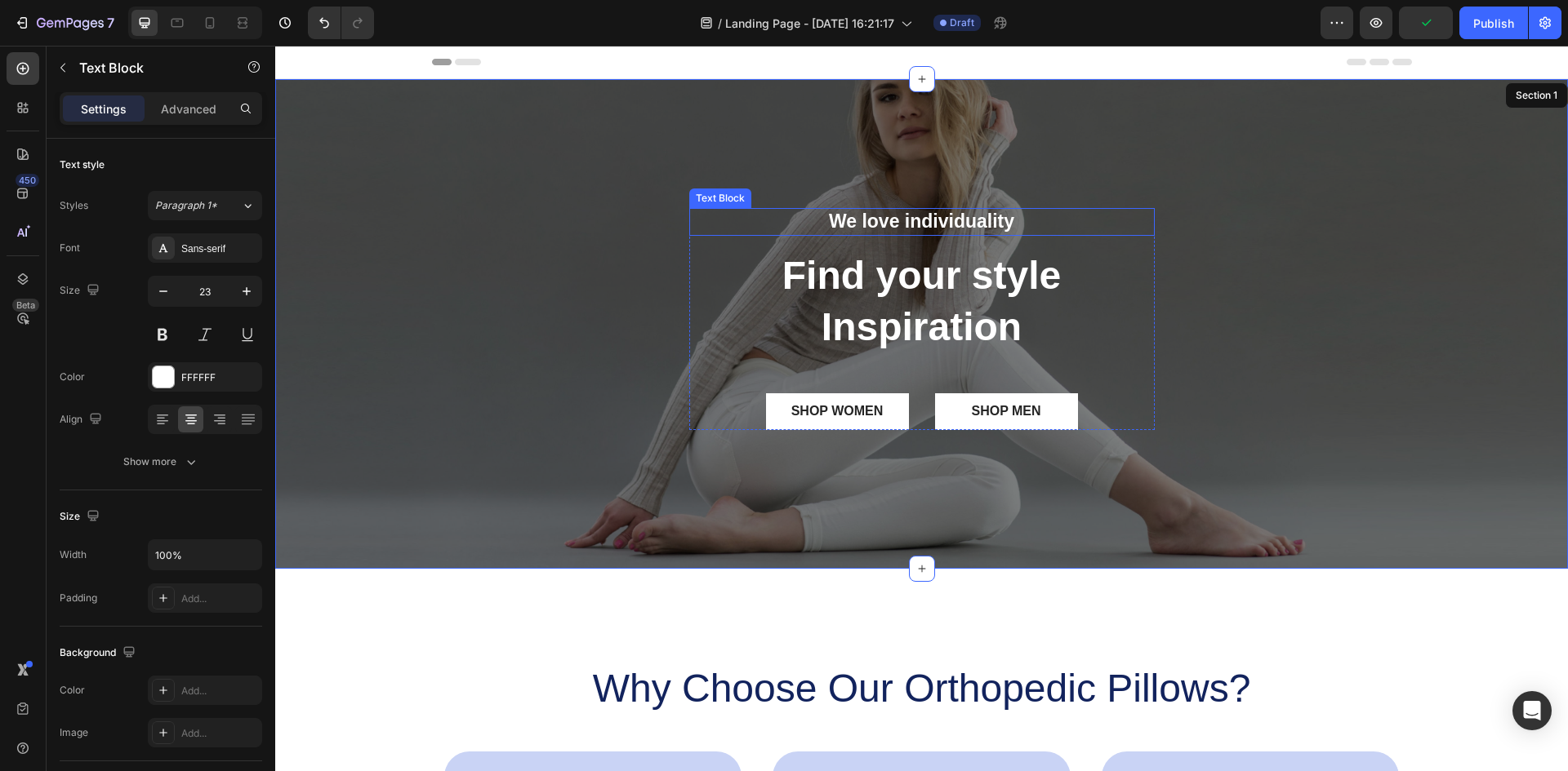
click at [909, 223] on p "We love individuality" at bounding box center [921, 221] width 462 height 25
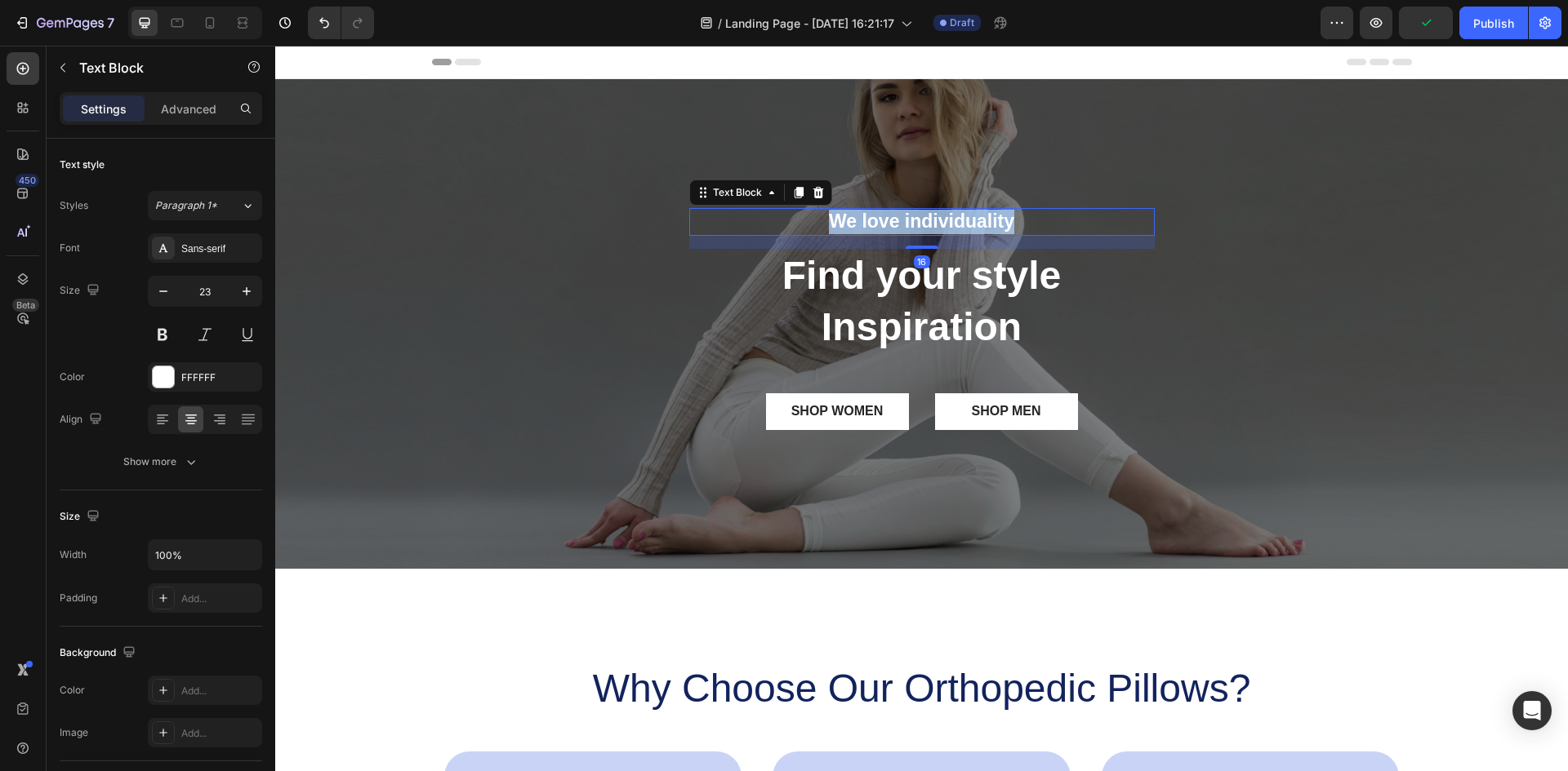
click at [909, 223] on p "We love individuality" at bounding box center [921, 221] width 462 height 25
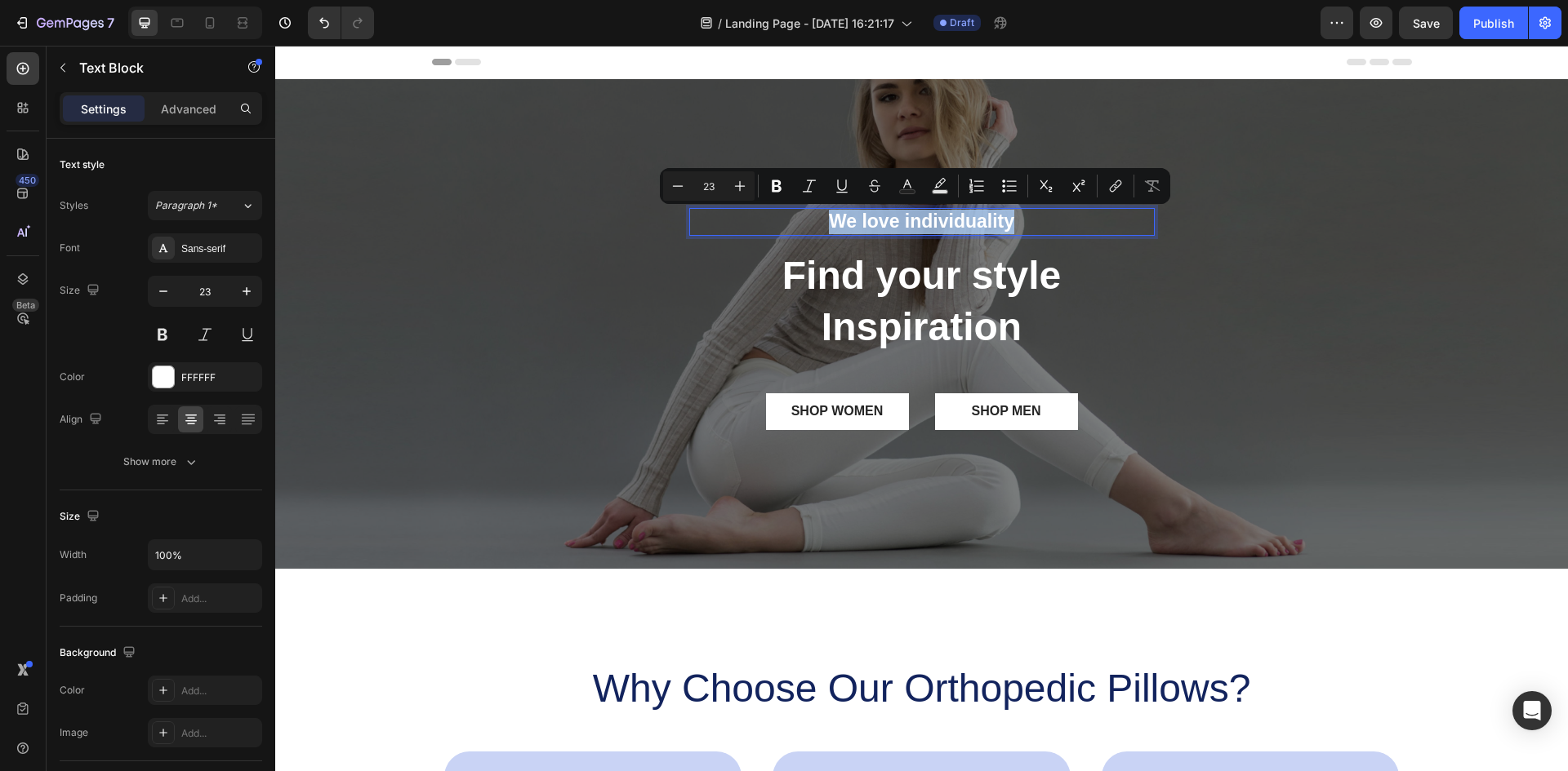
type input "14"
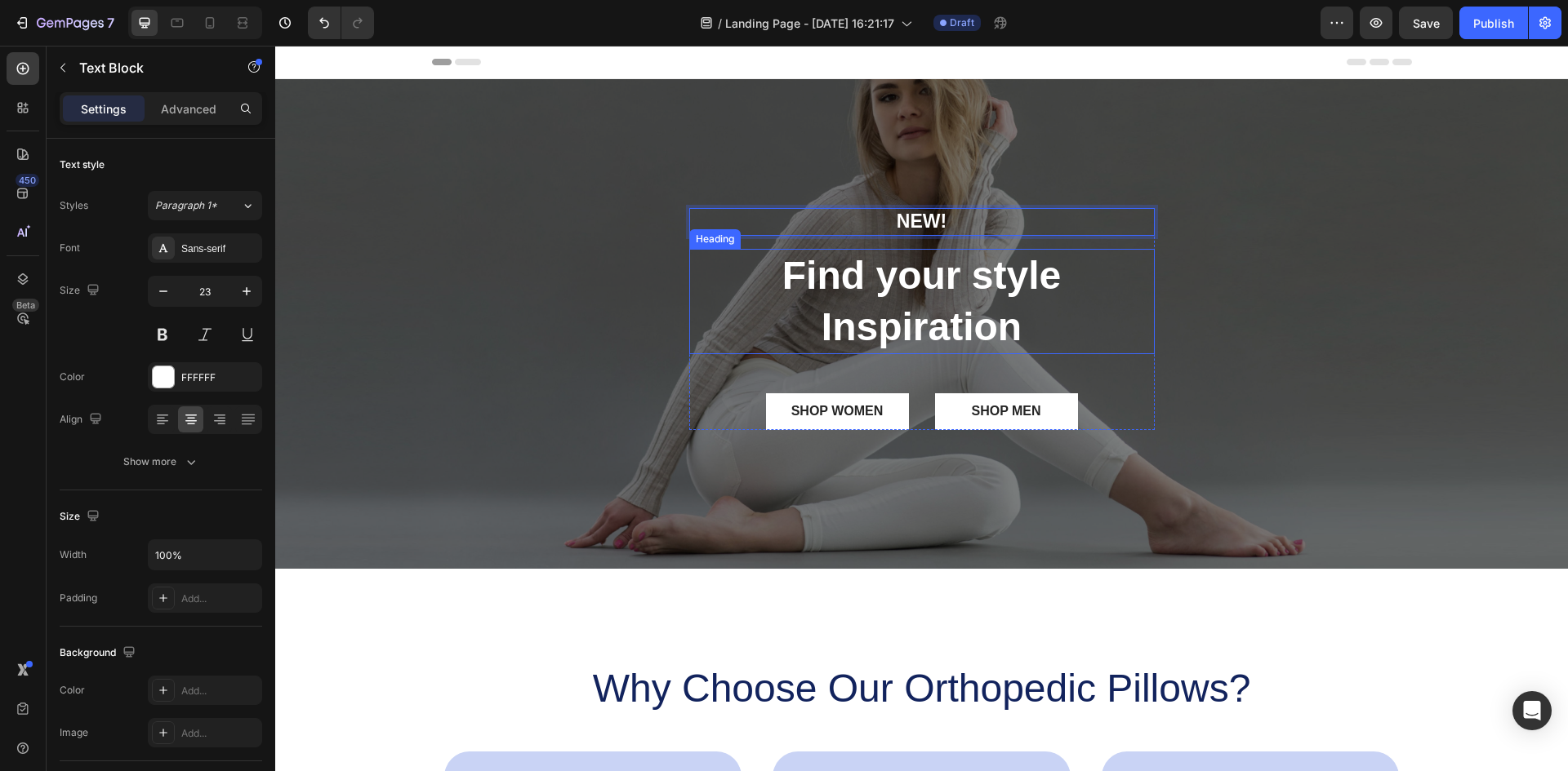
click at [885, 292] on p "Find your style Inspiration" at bounding box center [921, 301] width 462 height 102
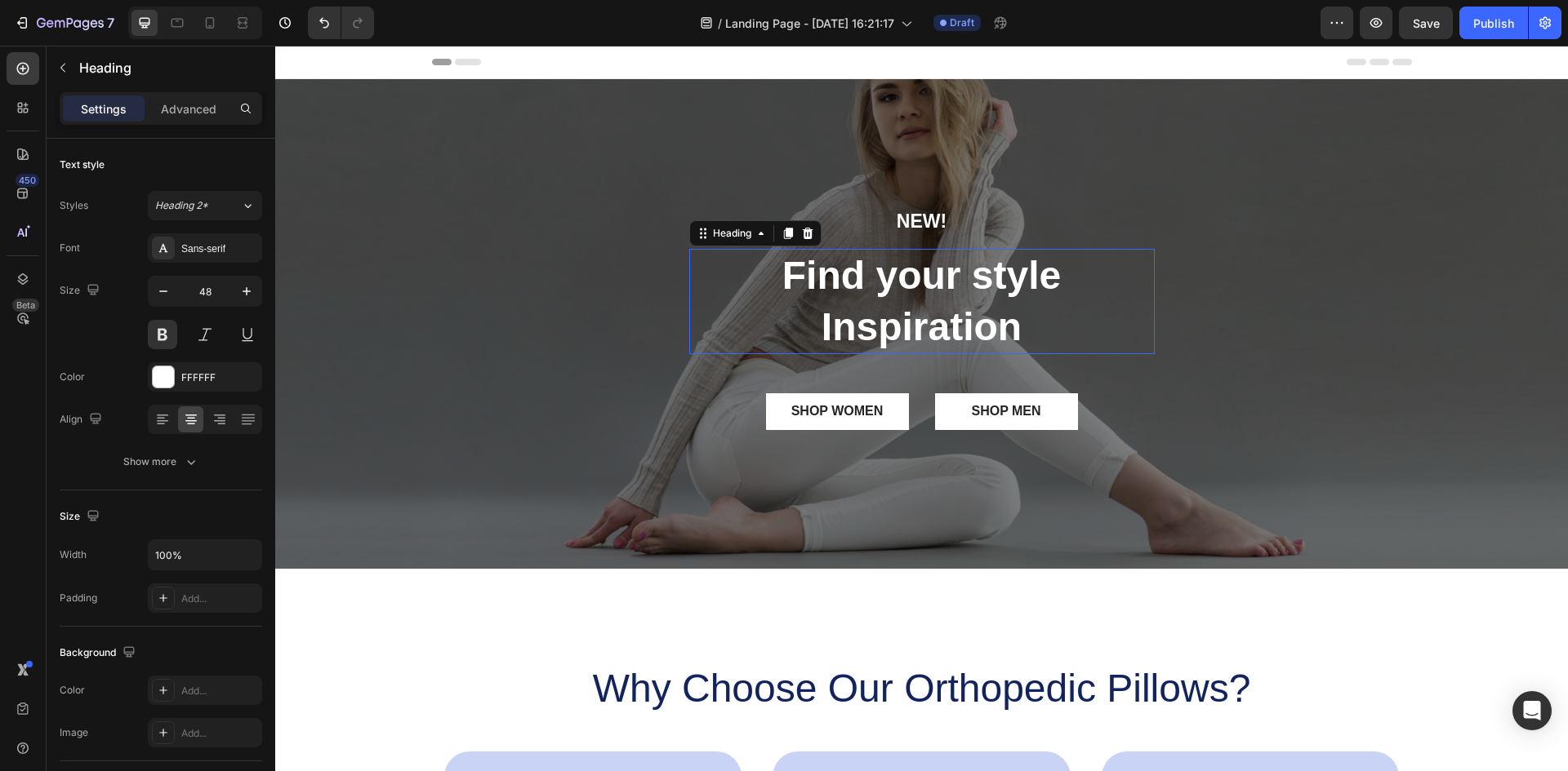
click at [885, 292] on p "Find your style Inspiration" at bounding box center [921, 301] width 462 height 102
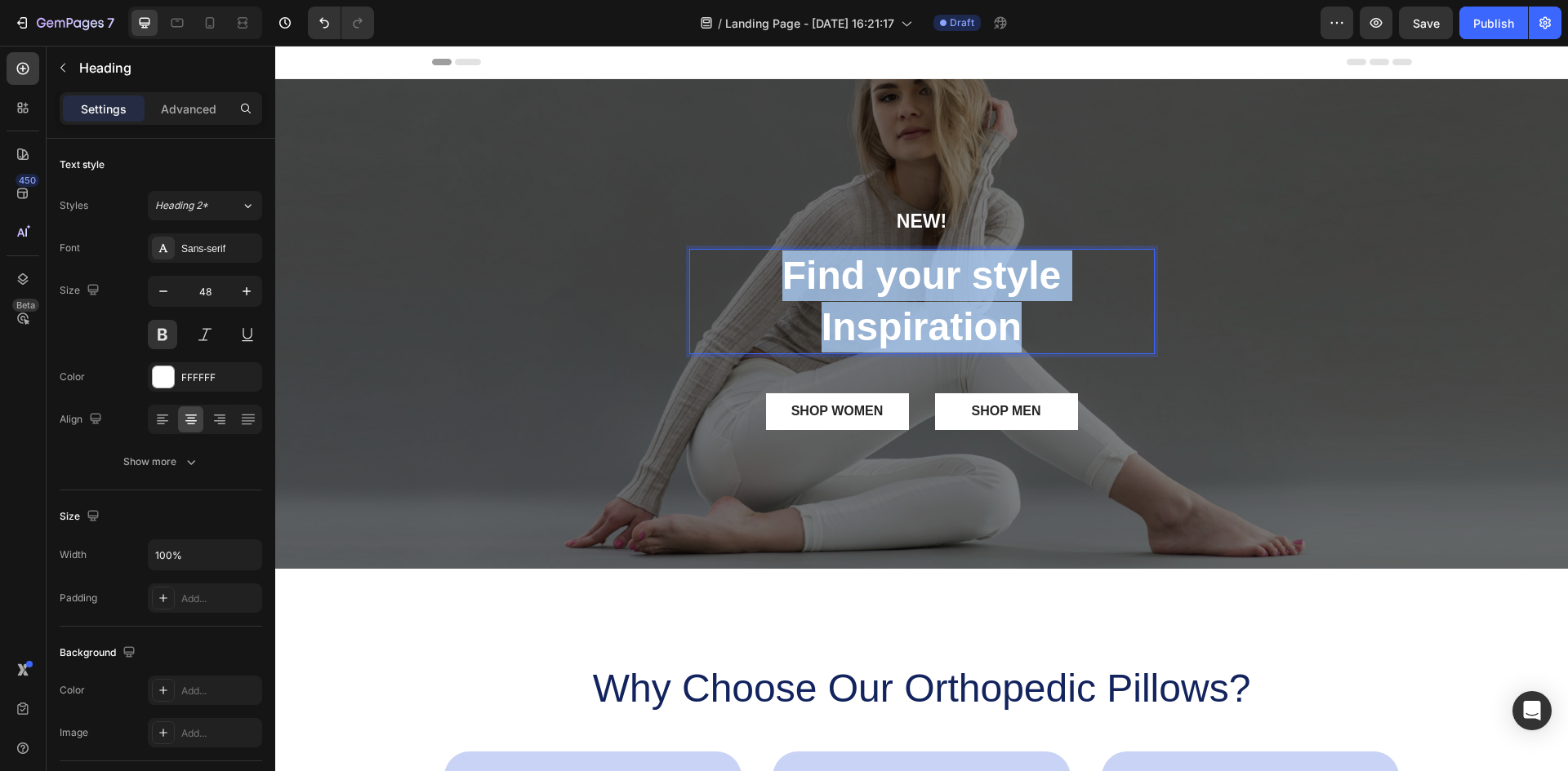
click at [885, 292] on p "Find your style Inspiration" at bounding box center [921, 301] width 462 height 102
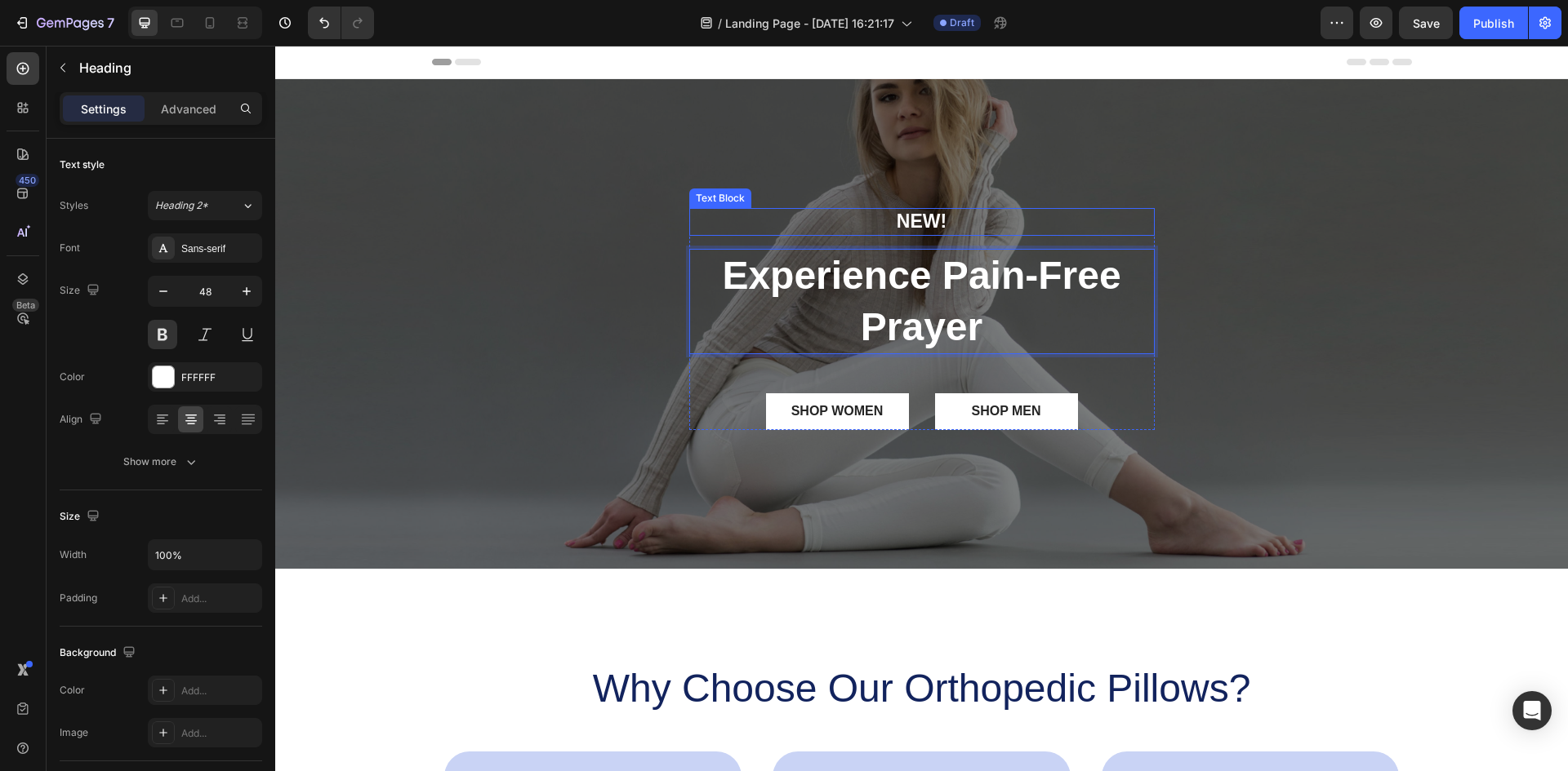
click at [945, 221] on p "NEW!" at bounding box center [921, 221] width 462 height 25
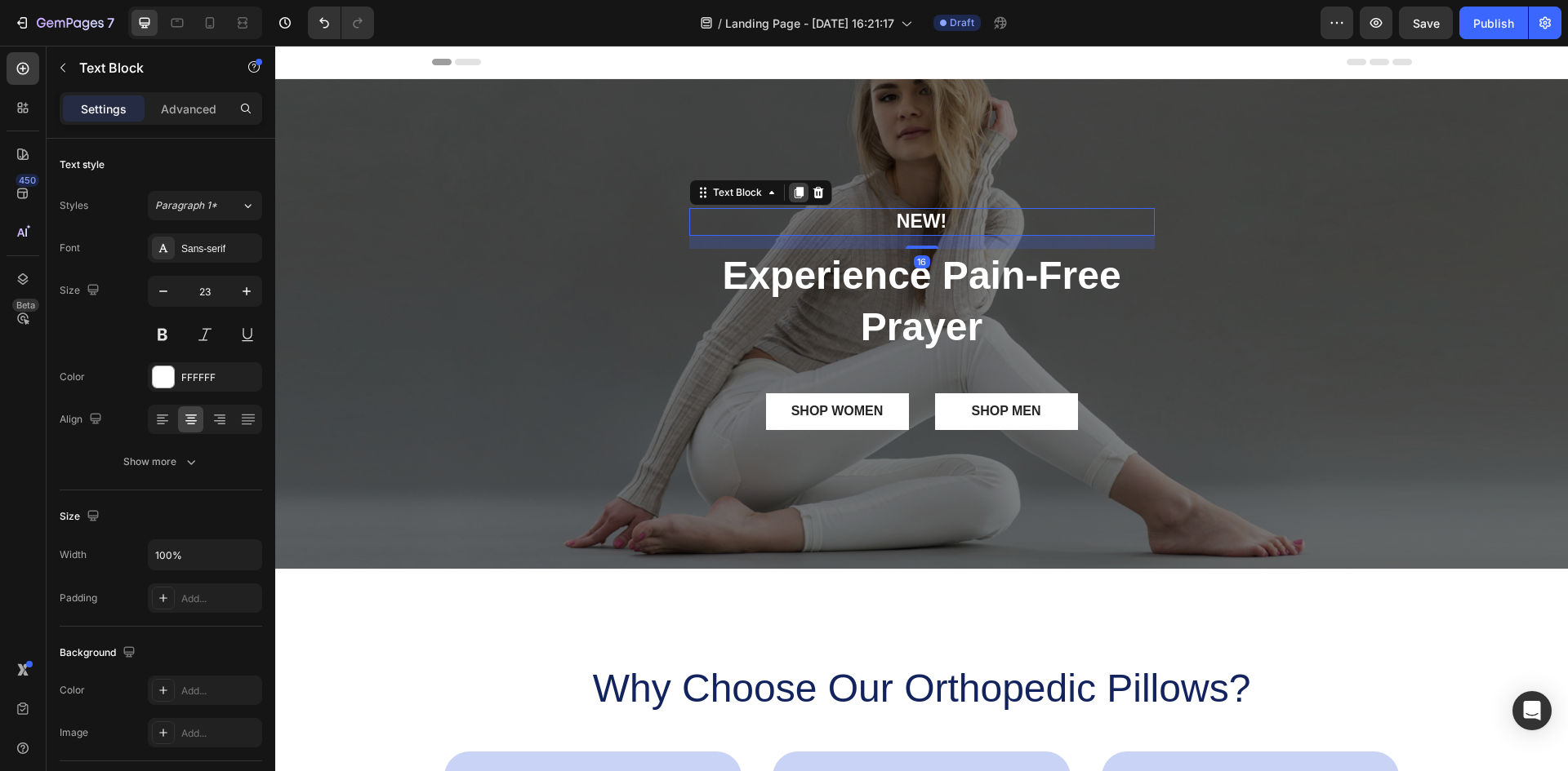
click at [792, 198] on icon at bounding box center [798, 192] width 13 height 13
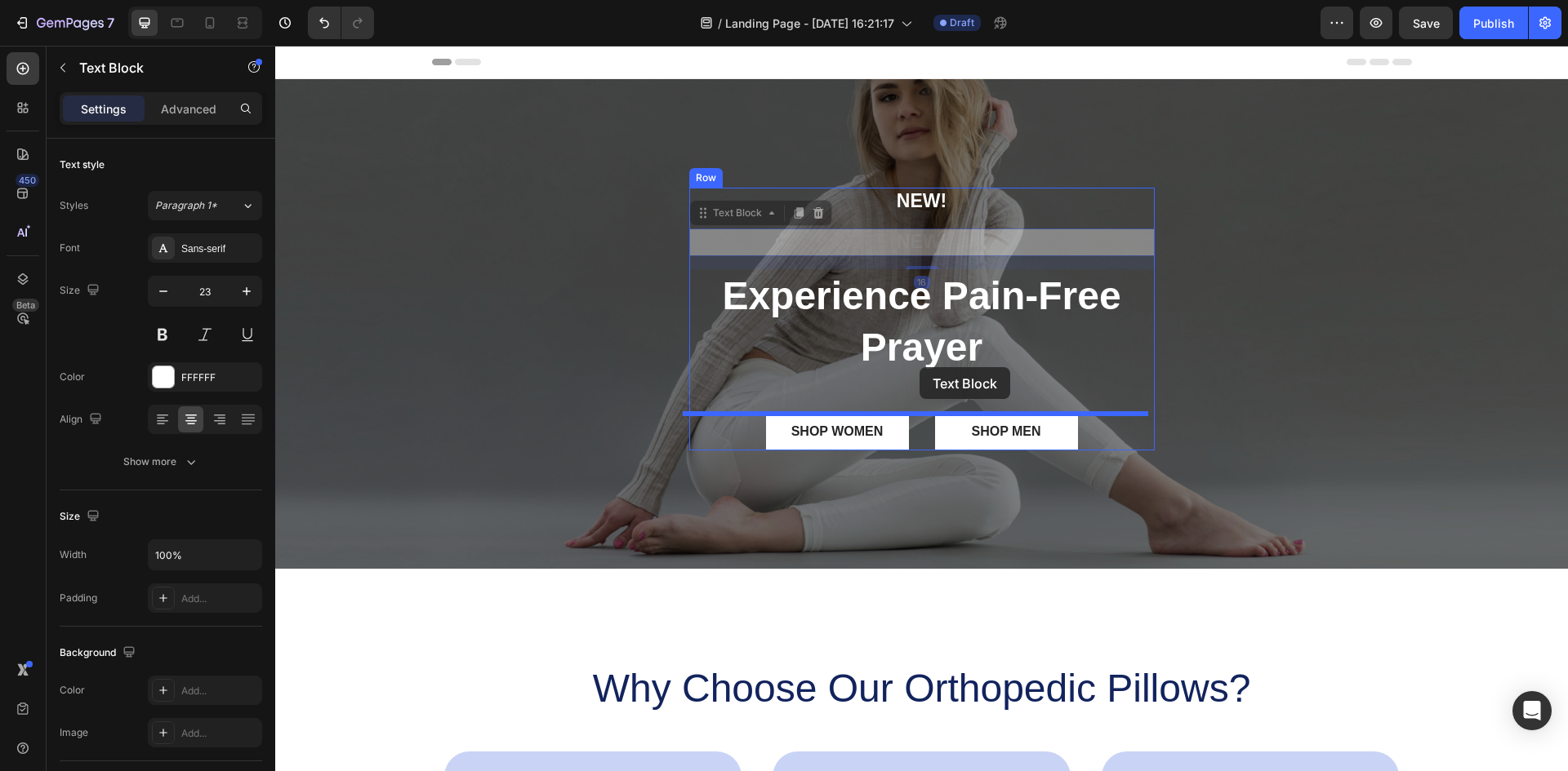
drag, startPoint x: 692, startPoint y: 216, endPoint x: 920, endPoint y: 367, distance: 273.5
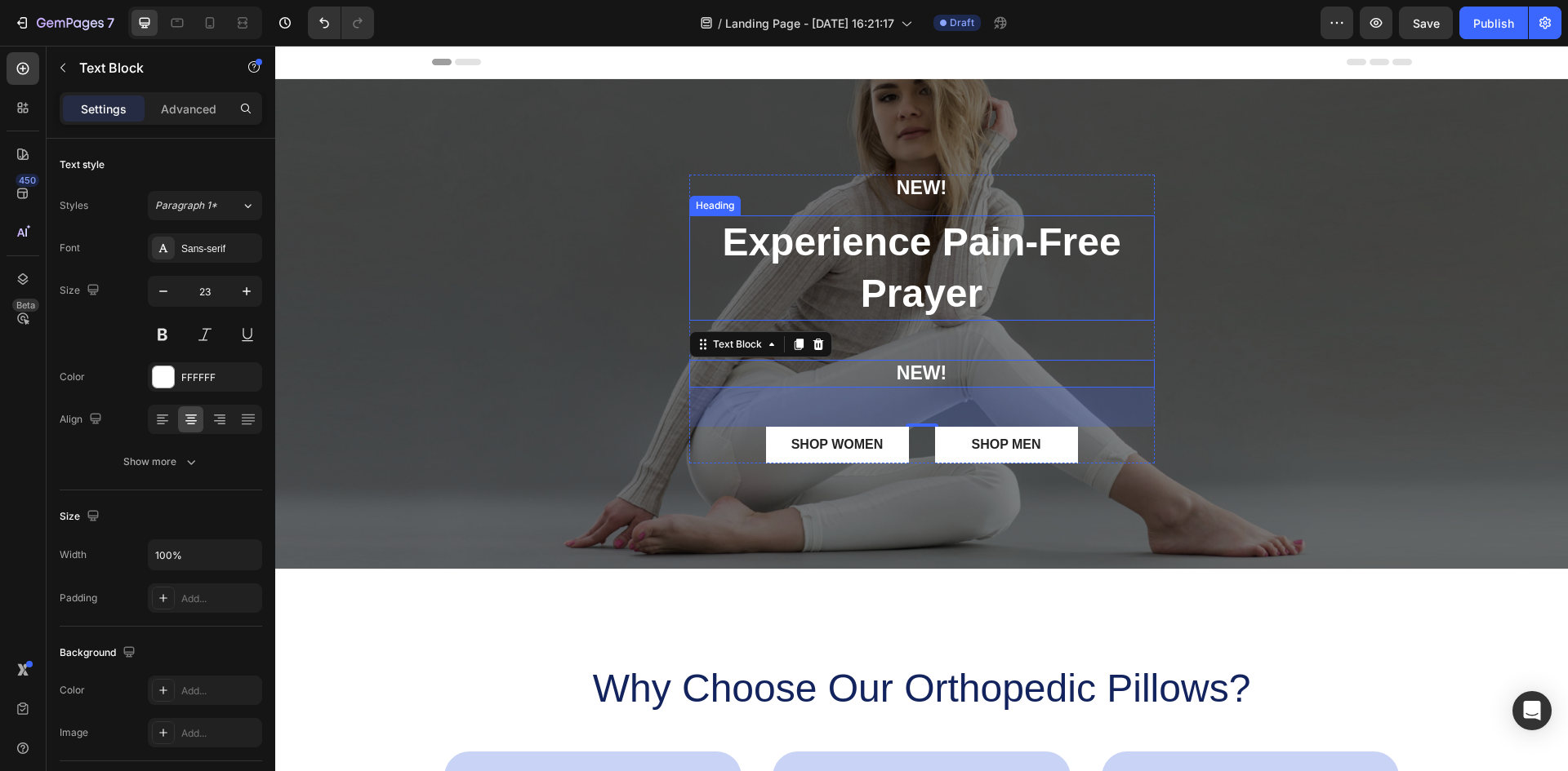
click at [932, 260] on p "Experience Pain-Free Prayer" at bounding box center [921, 268] width 462 height 102
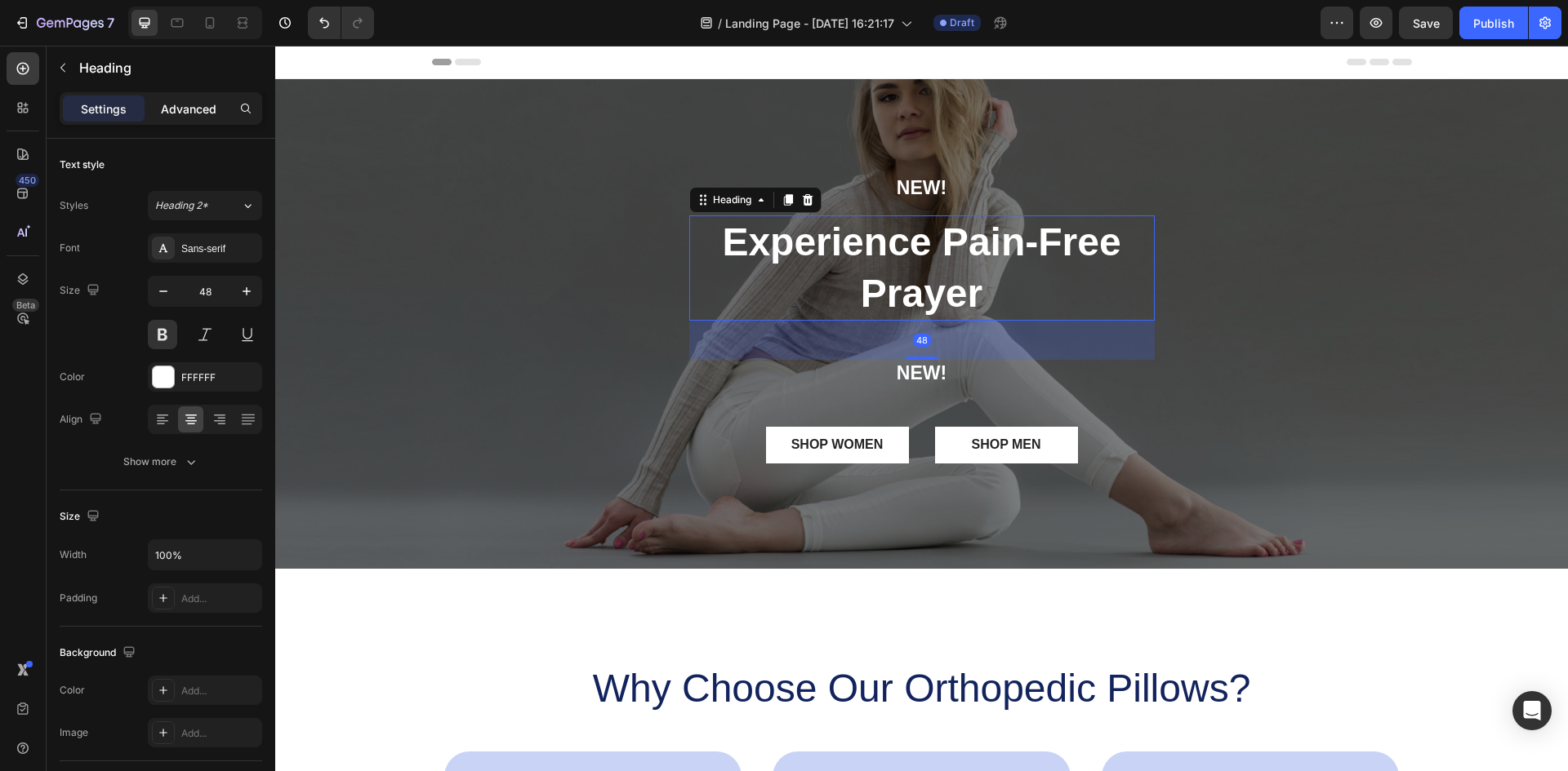
click at [203, 107] on p "Advanced" at bounding box center [188, 109] width 55 height 17
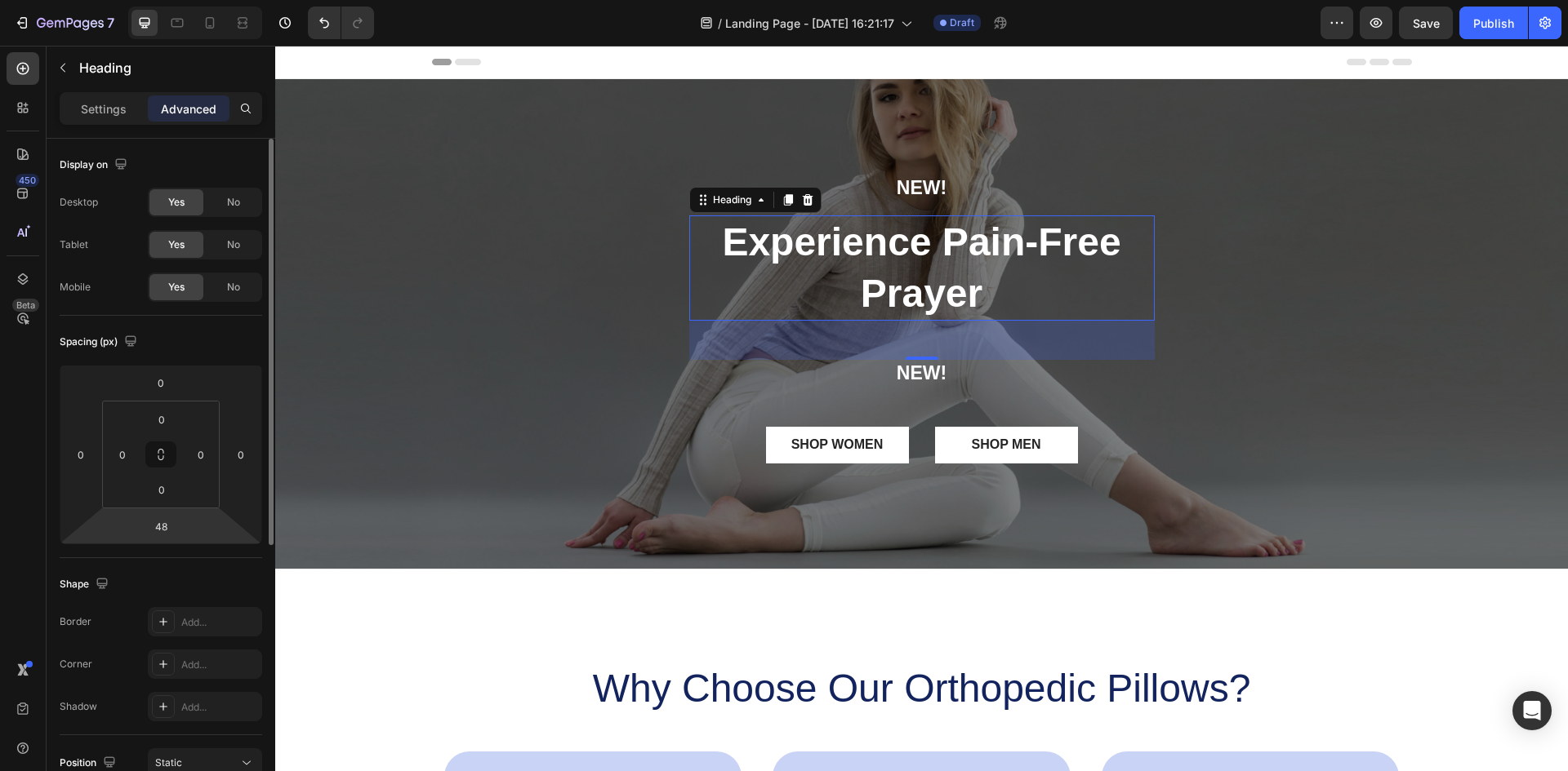
click at [165, 527] on input "48" at bounding box center [160, 526] width 32 height 25
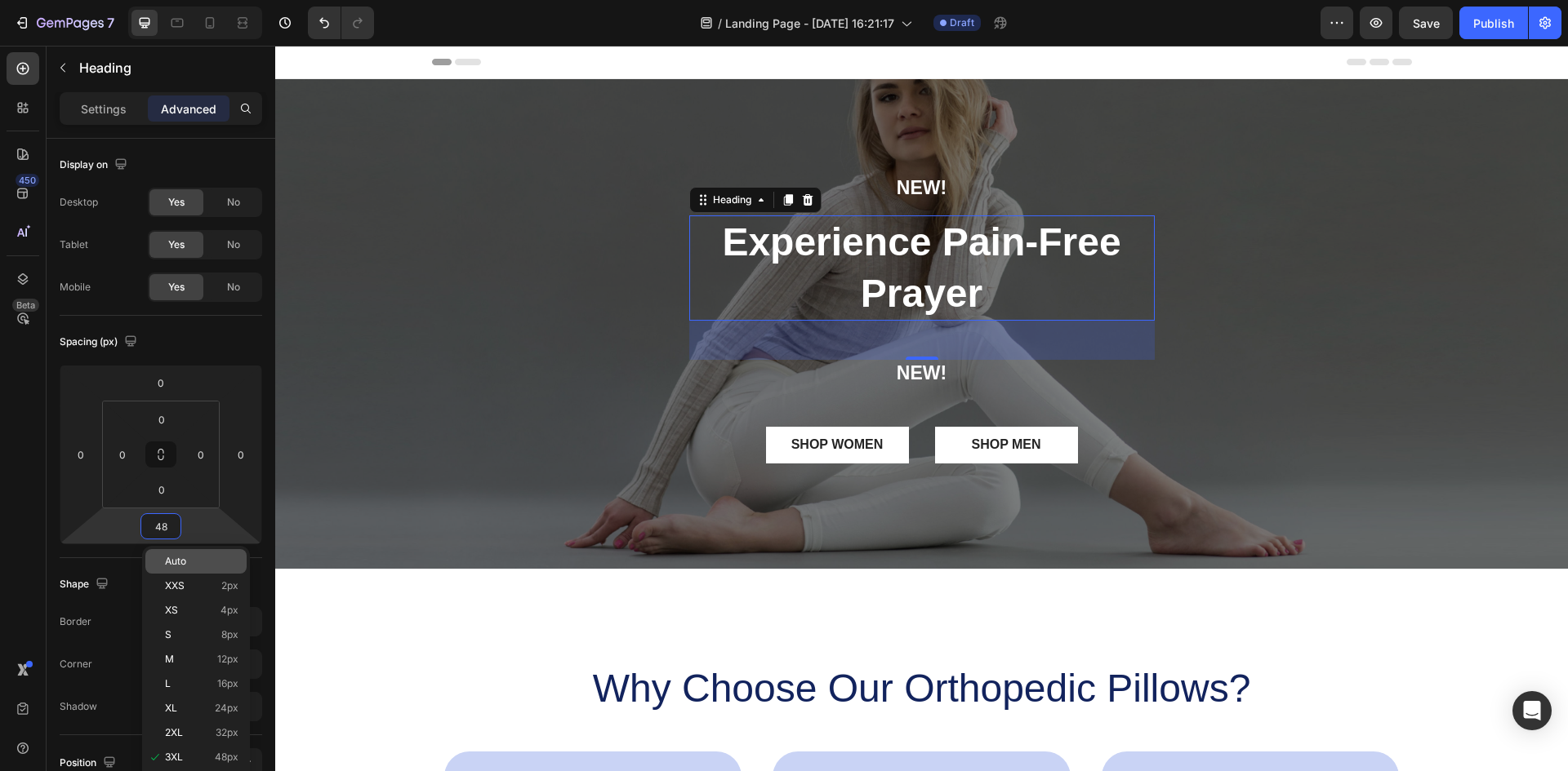
click at [171, 554] on div "Auto" at bounding box center [195, 561] width 101 height 25
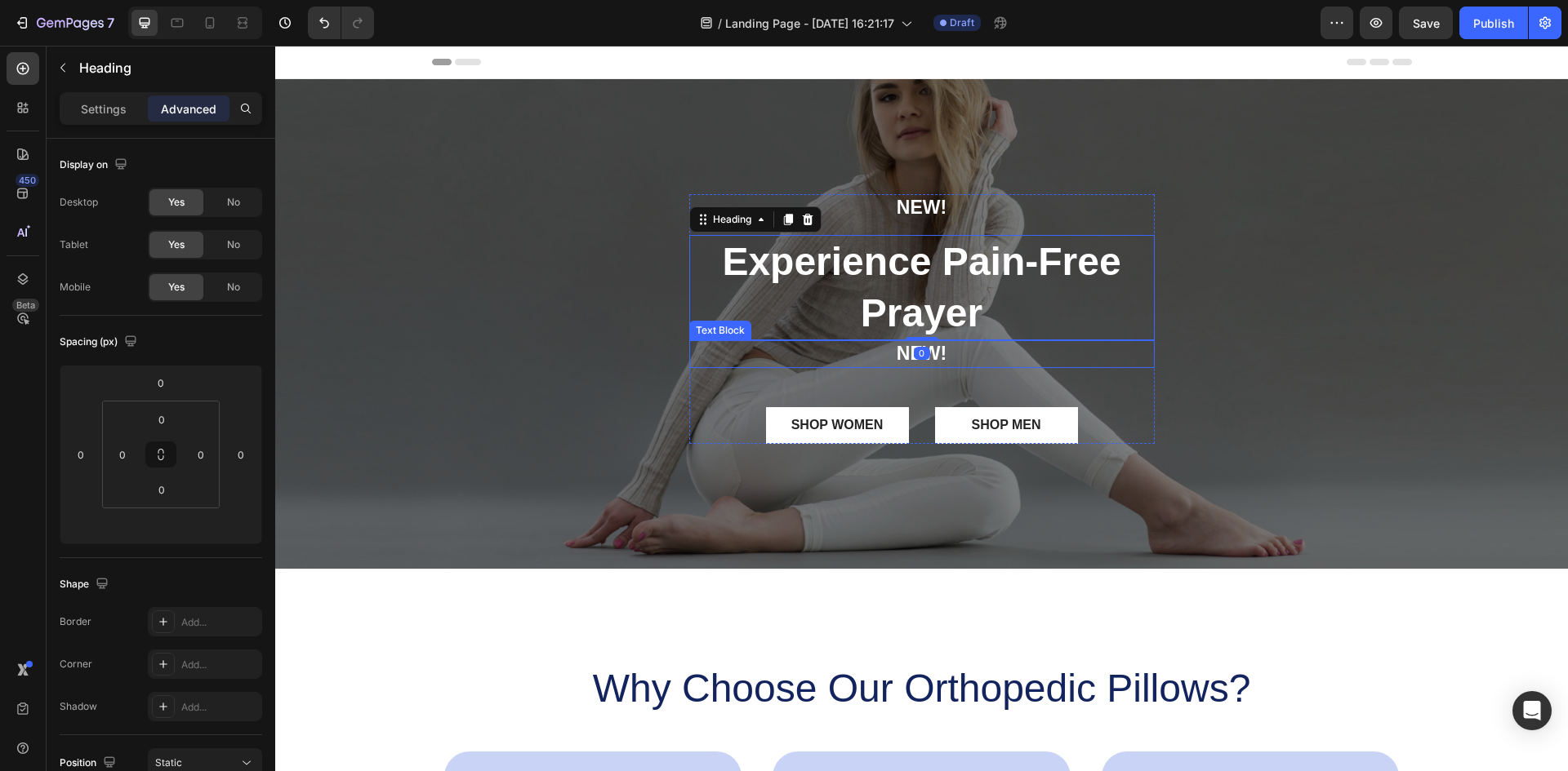
click at [985, 352] on p "NEW!" at bounding box center [921, 354] width 462 height 25
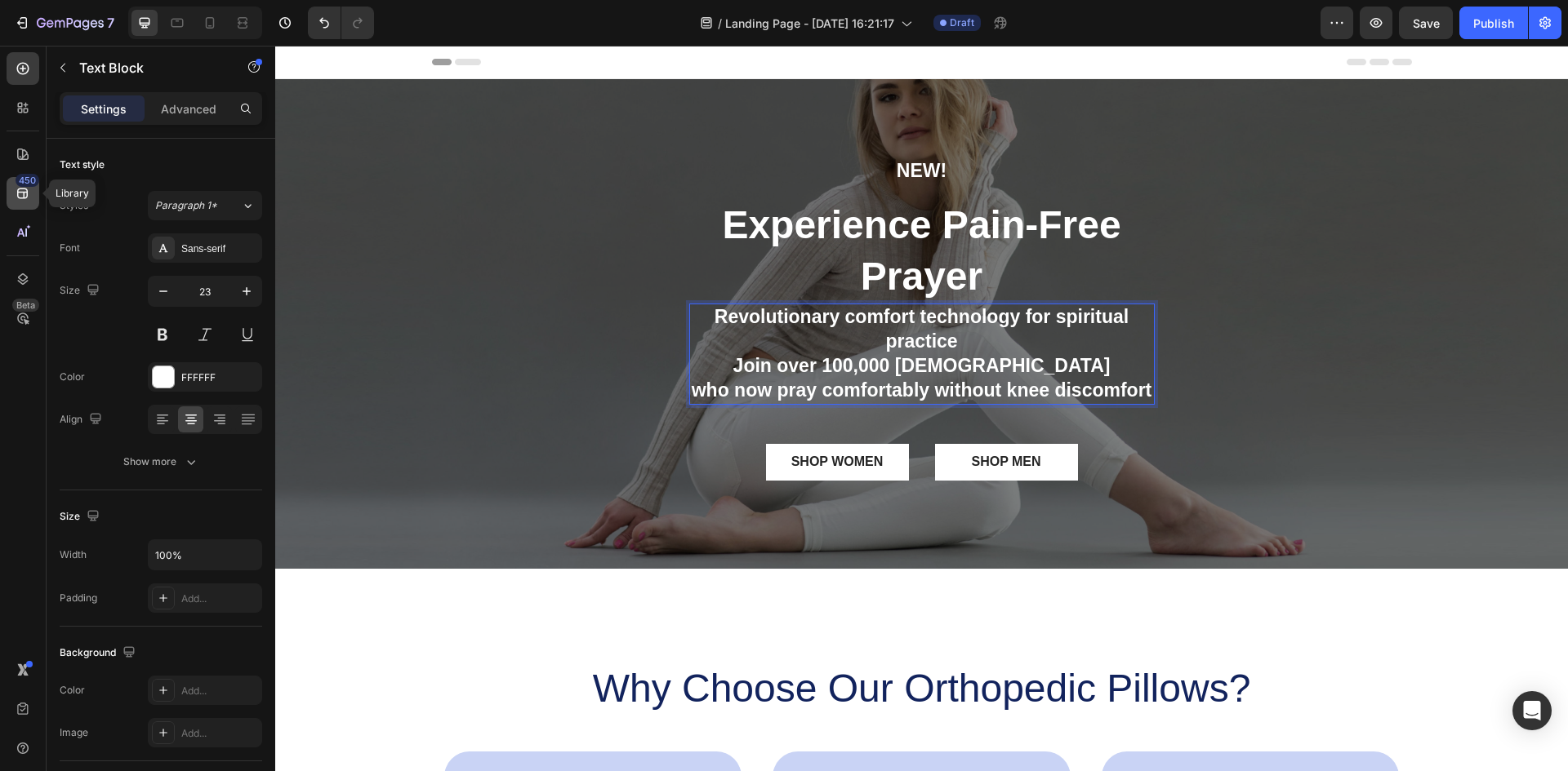
click at [25, 188] on icon at bounding box center [22, 193] width 11 height 11
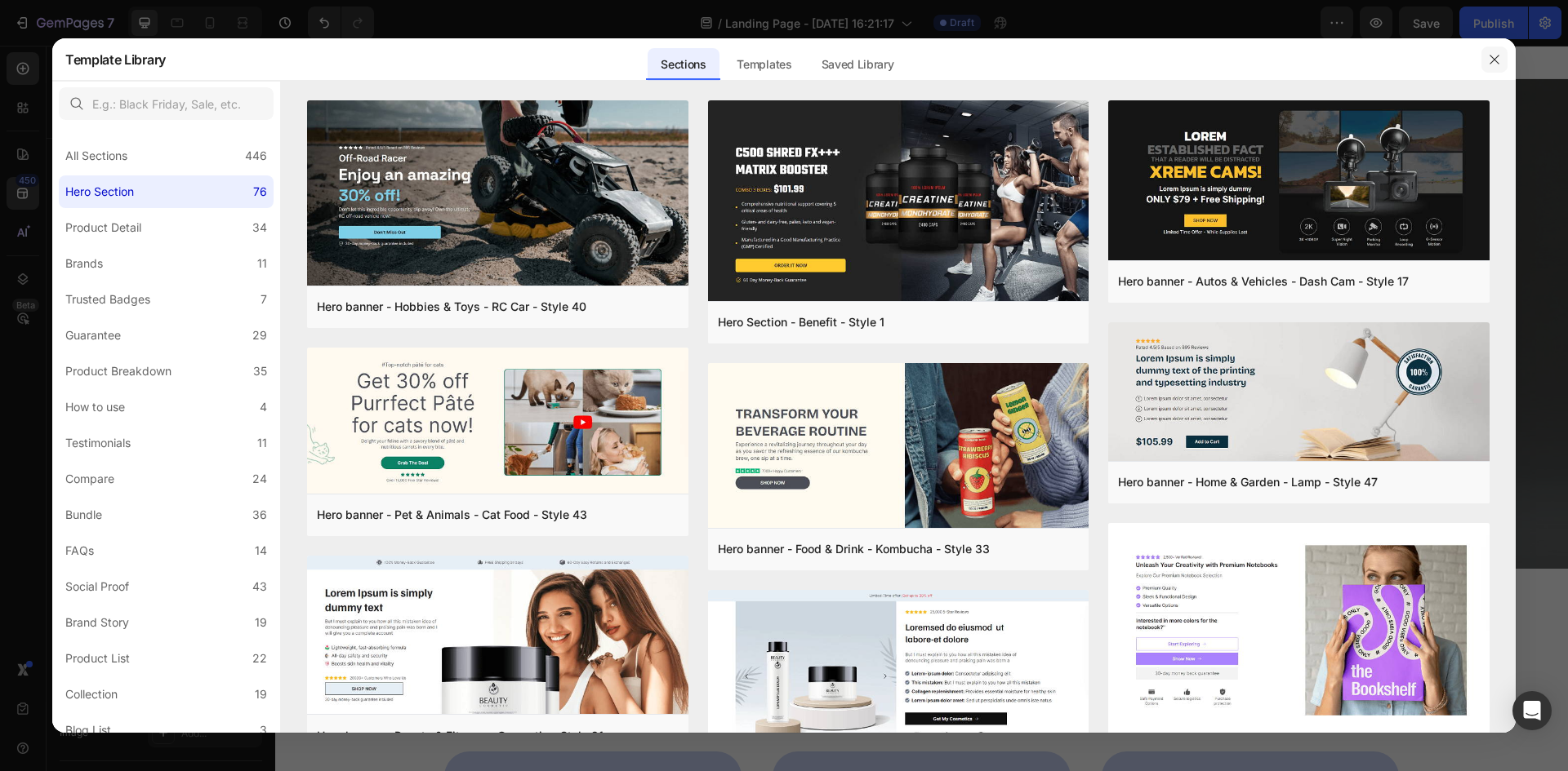
click at [1496, 58] on icon "button" at bounding box center [1493, 59] width 9 height 9
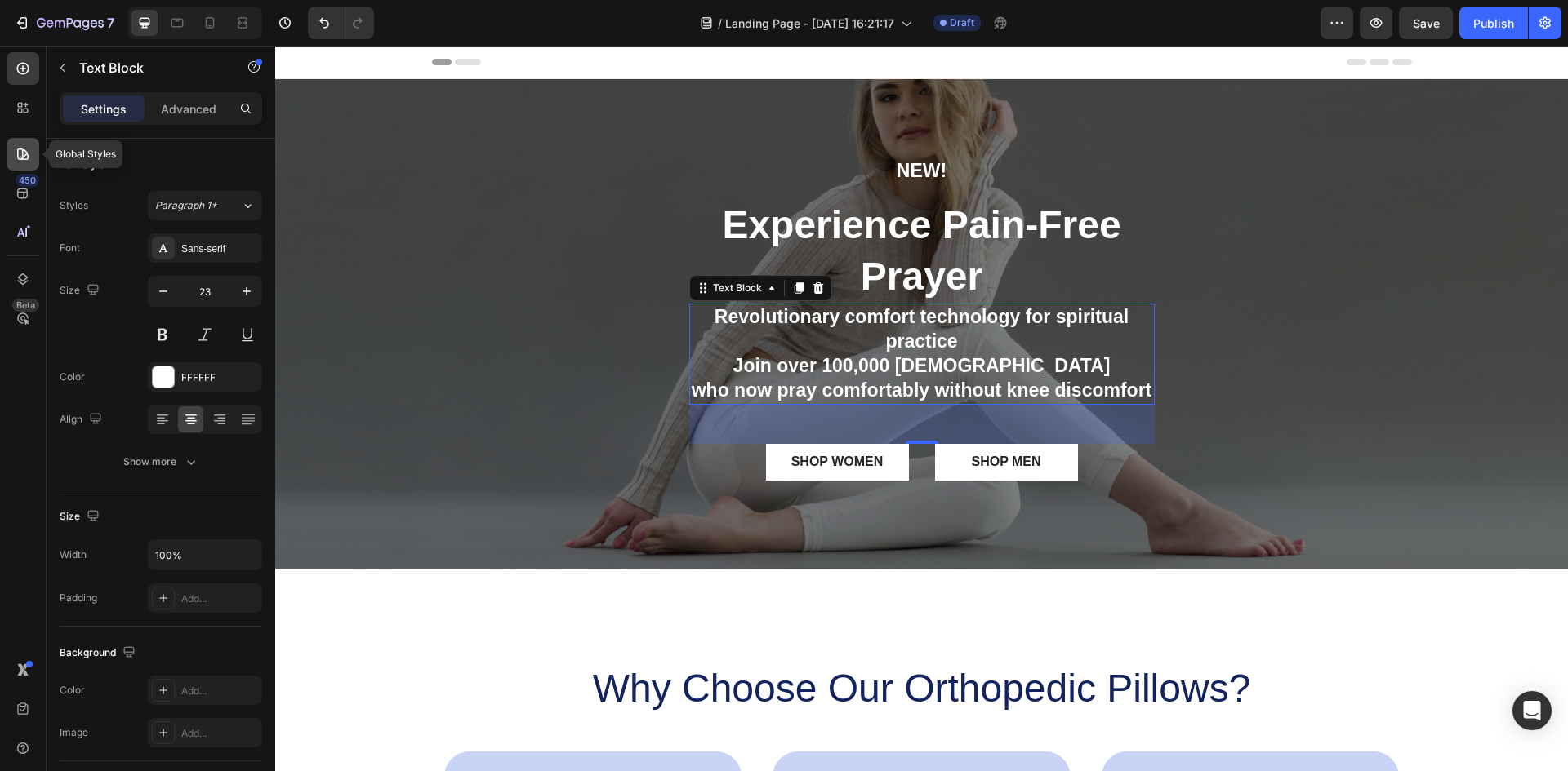
click at [23, 157] on icon at bounding box center [22, 154] width 11 height 11
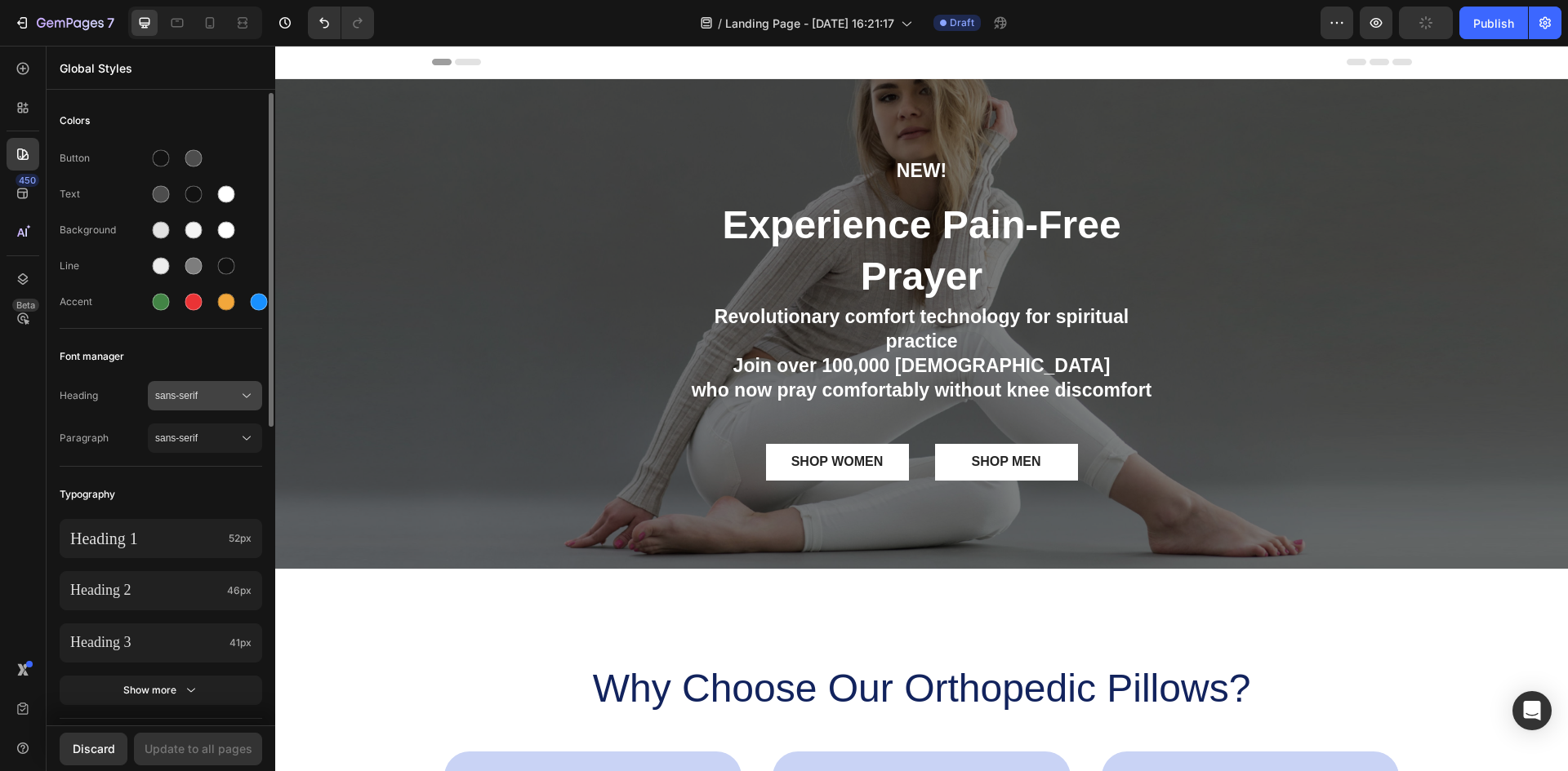
click at [214, 394] on span "sans-serif" at bounding box center [197, 395] width 83 height 14
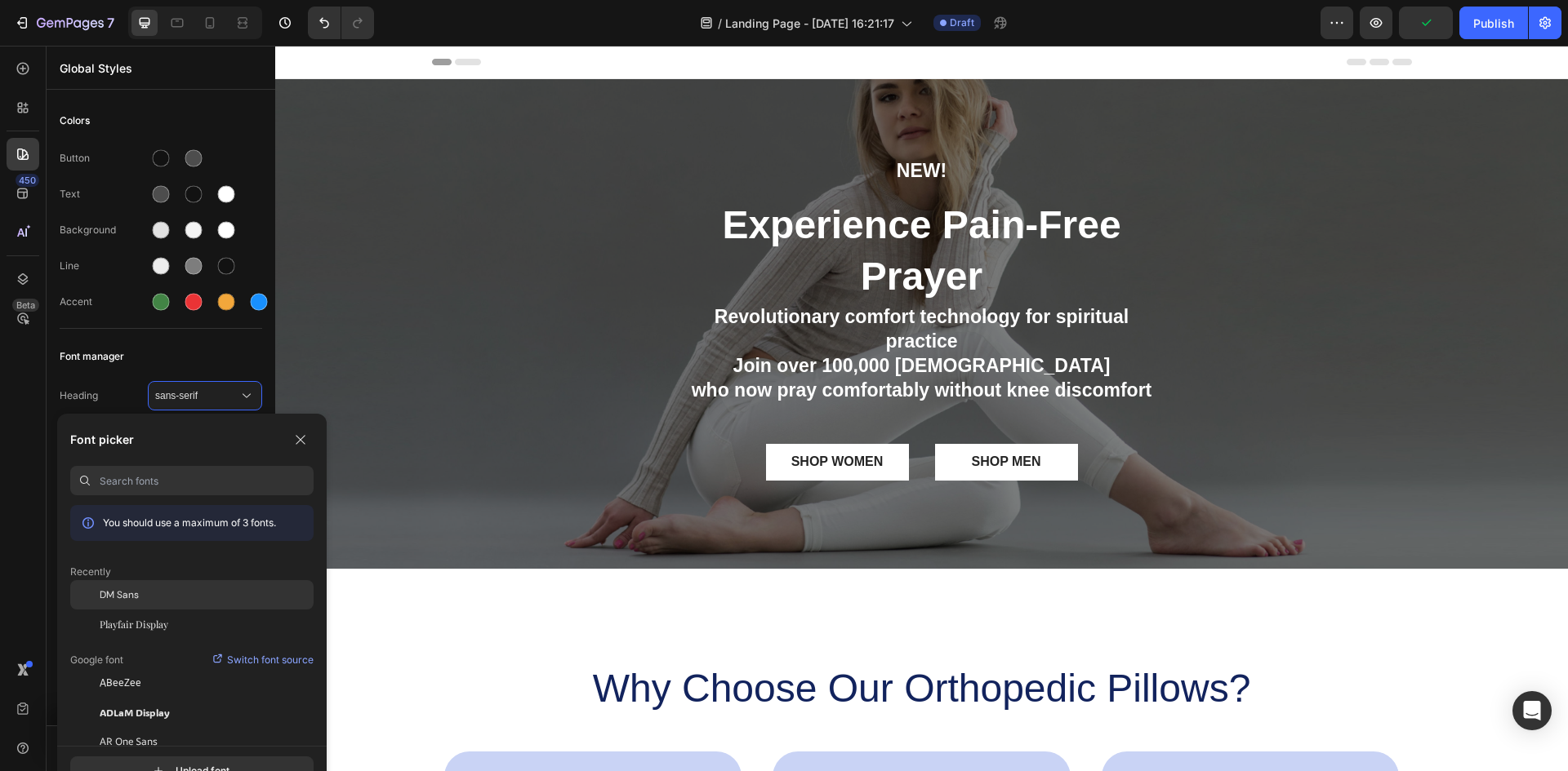
click at [151, 593] on div "DM Sans" at bounding box center [206, 595] width 214 height 14
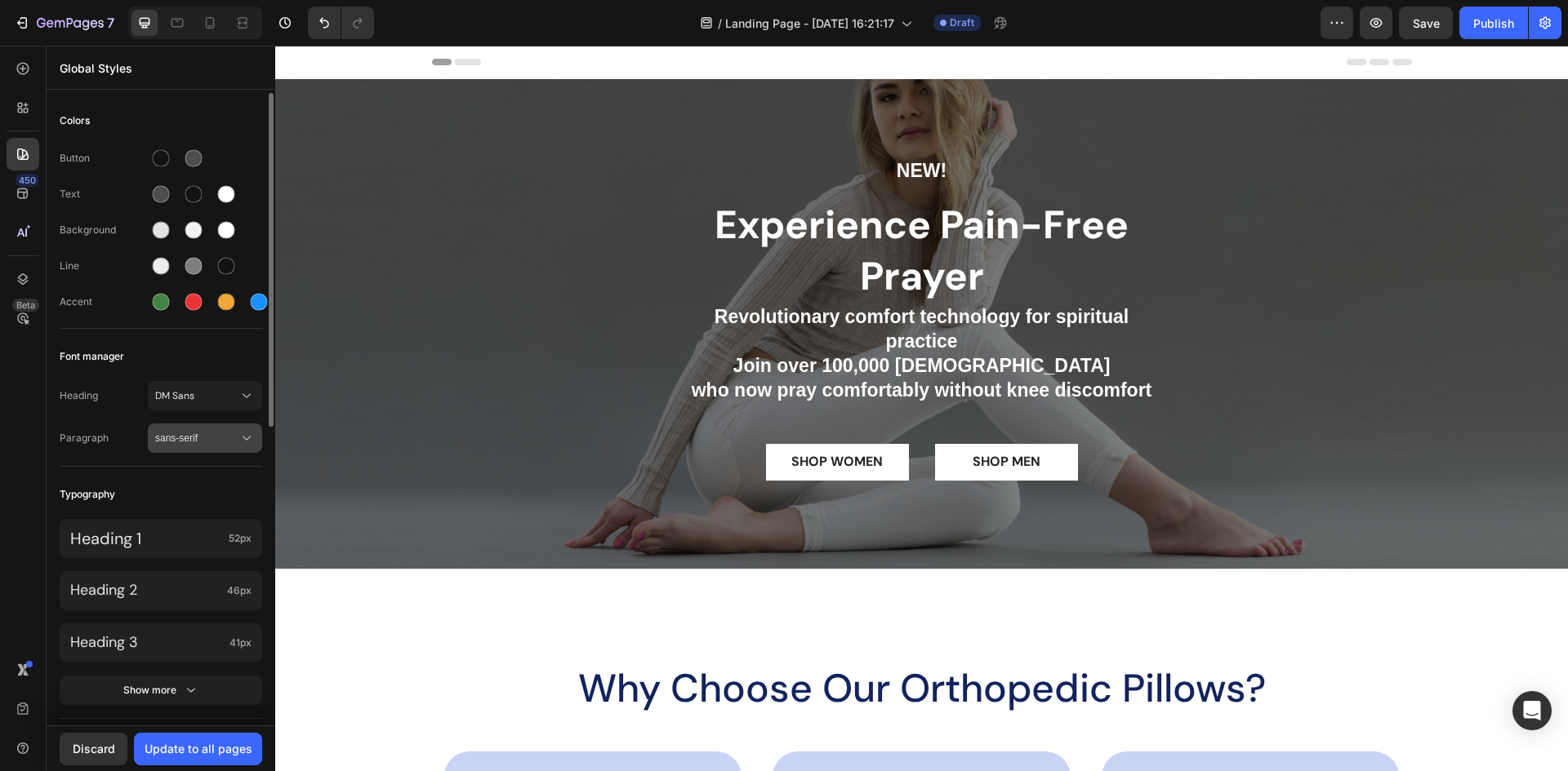
click at [198, 439] on span "sans-serif" at bounding box center [197, 438] width 83 height 14
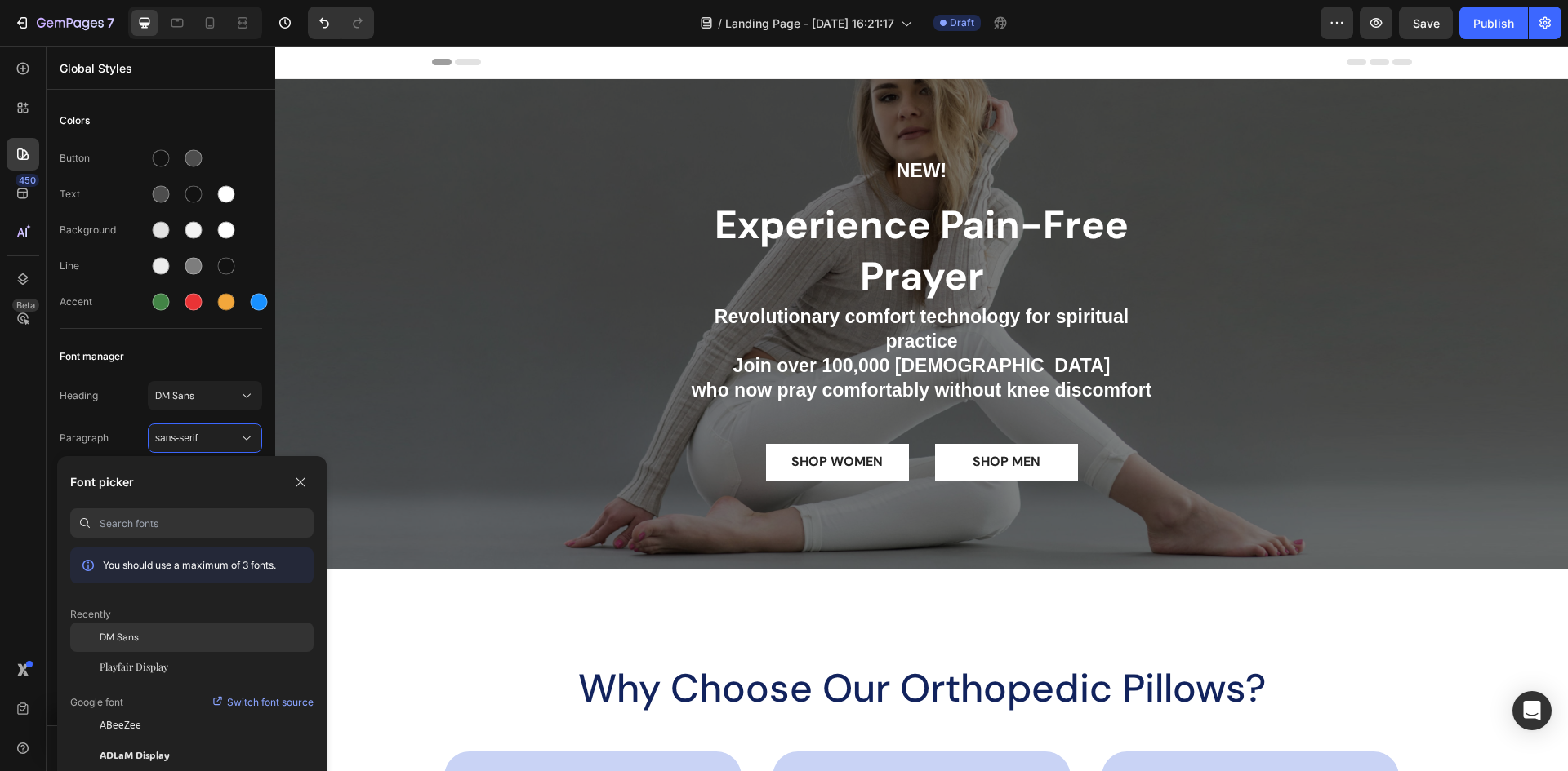
click at [154, 637] on div "DM Sans" at bounding box center [206, 637] width 214 height 14
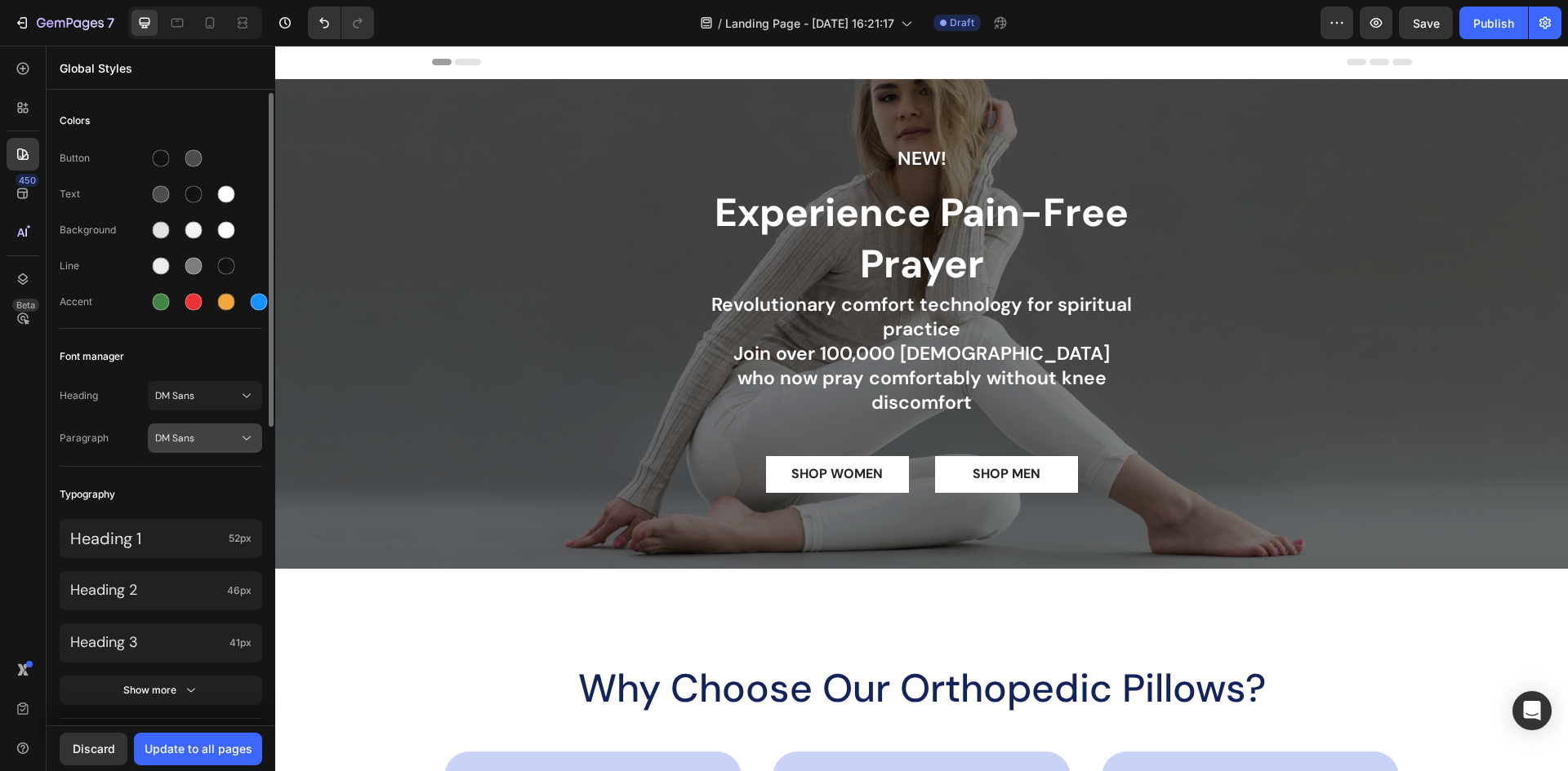
click at [225, 444] on div "DM Sans" at bounding box center [204, 438] width 99 height 16
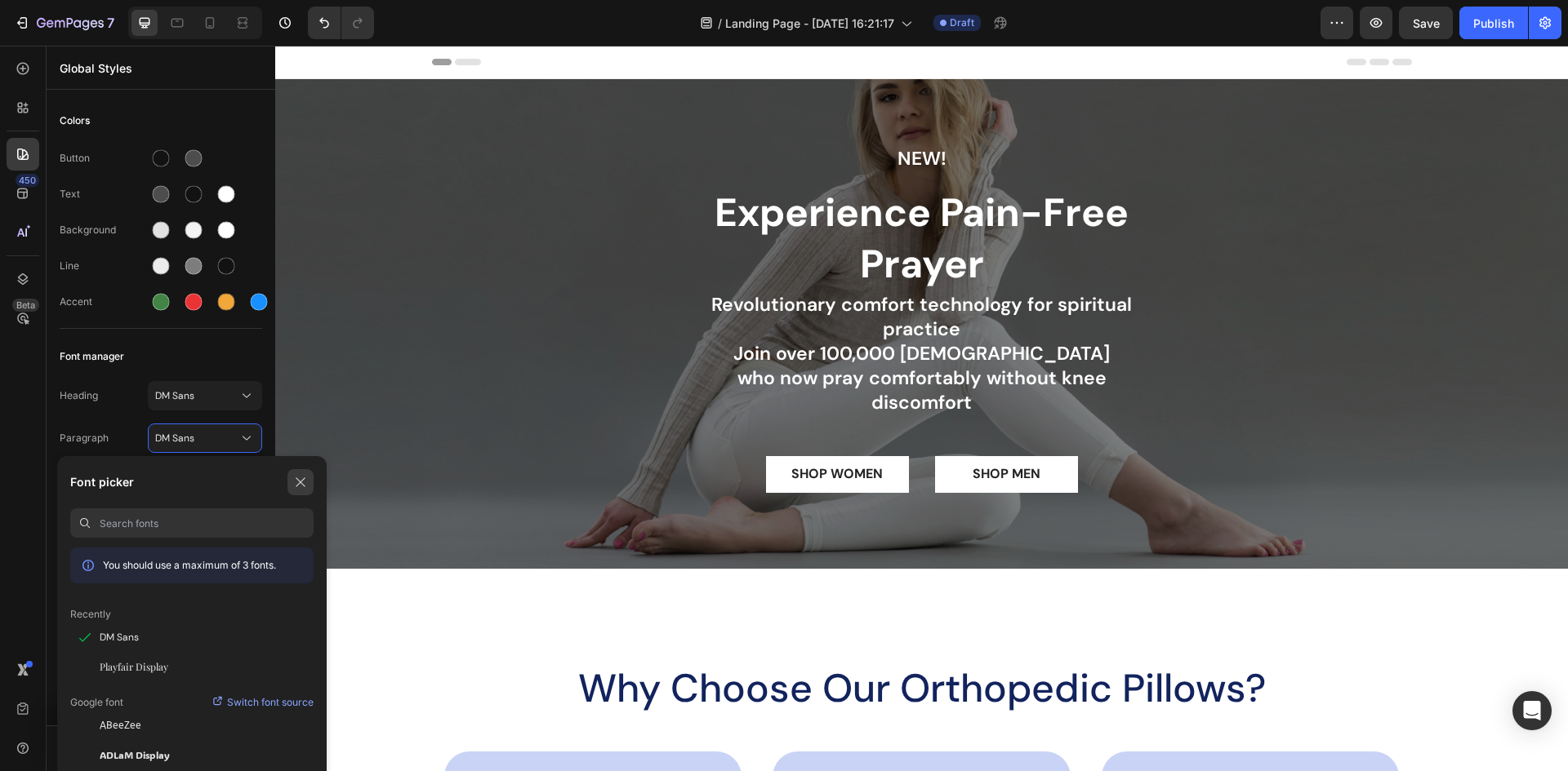
click at [298, 473] on button "button" at bounding box center [300, 482] width 26 height 26
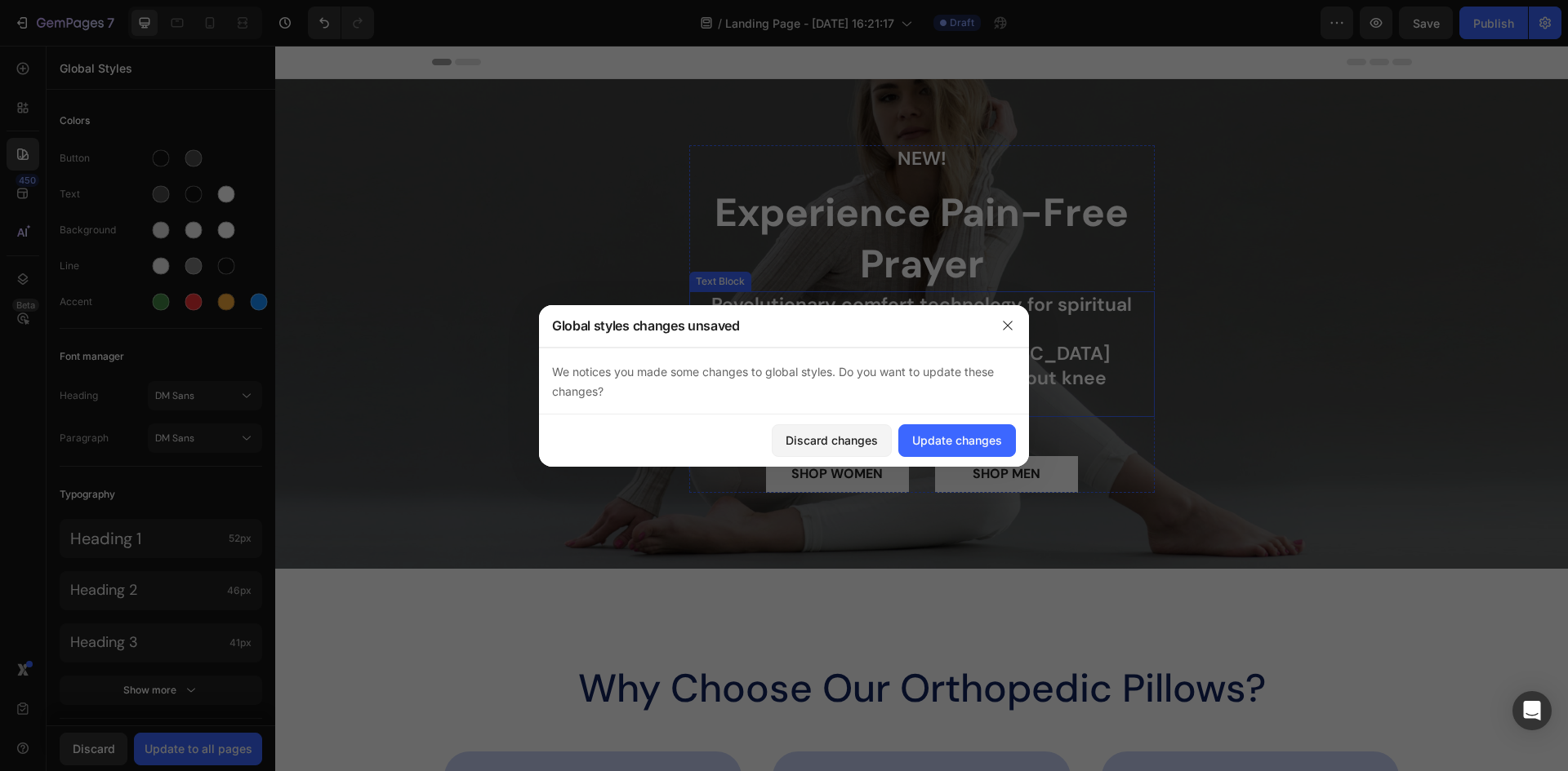
click at [903, 363] on p "Revolutionary comfort technology for spiritual practice Join over 100,000 [DEMO…" at bounding box center [921, 354] width 462 height 122
click at [954, 438] on div "Update changes" at bounding box center [957, 440] width 90 height 17
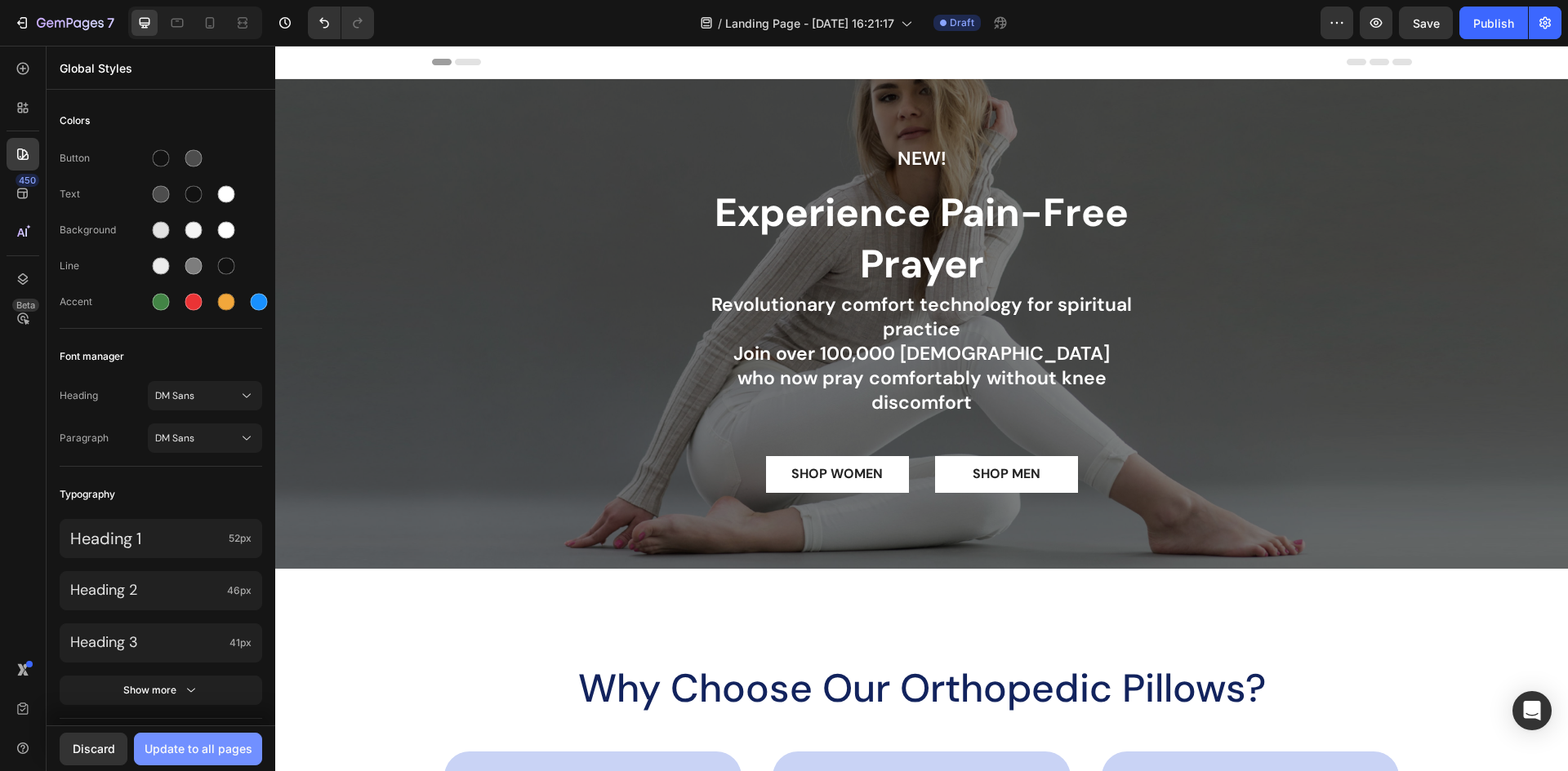
click at [214, 749] on div "Update to all pages" at bounding box center [198, 749] width 108 height 17
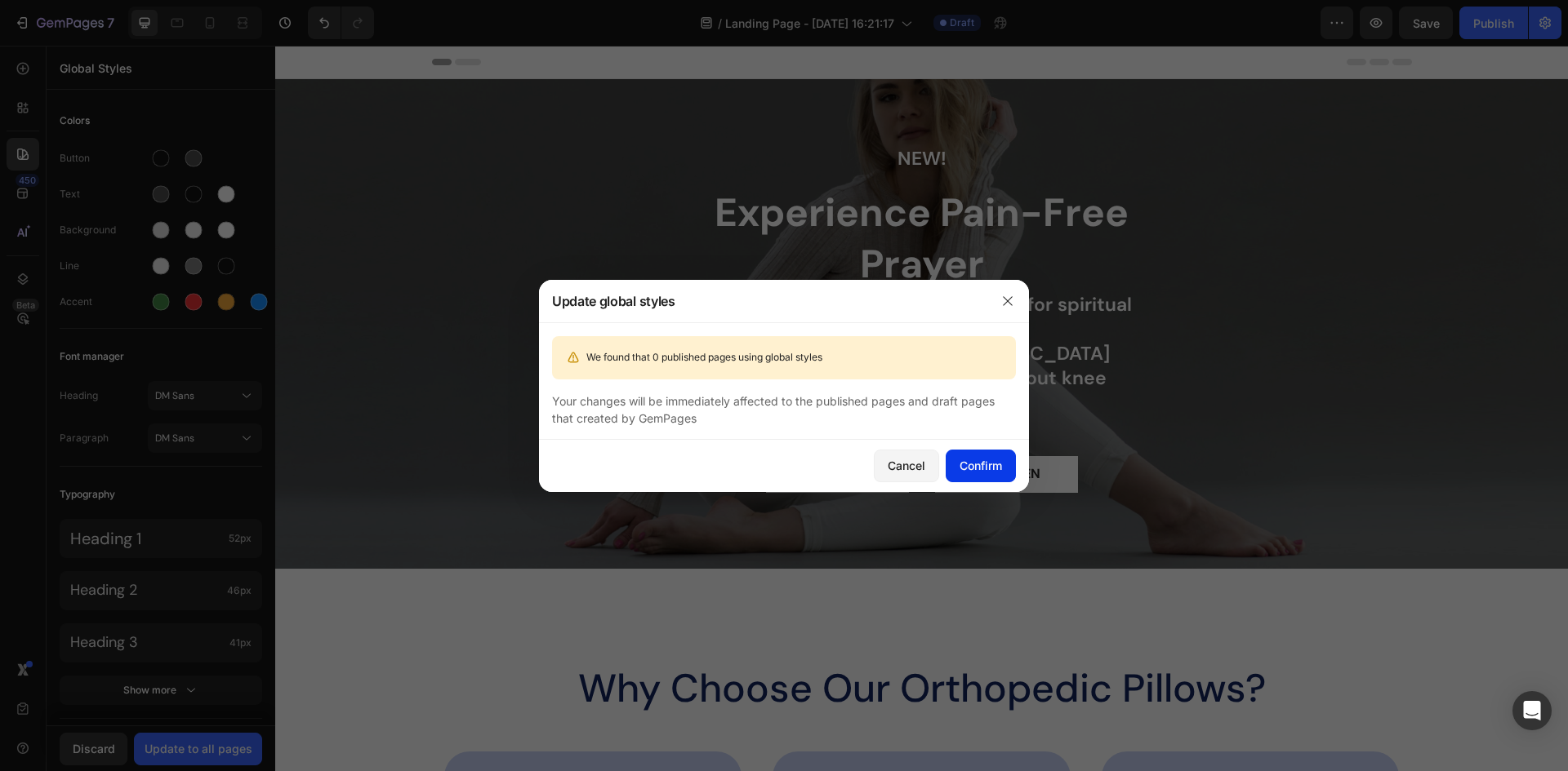
click at [977, 466] on div "Confirm" at bounding box center [981, 466] width 42 height 17
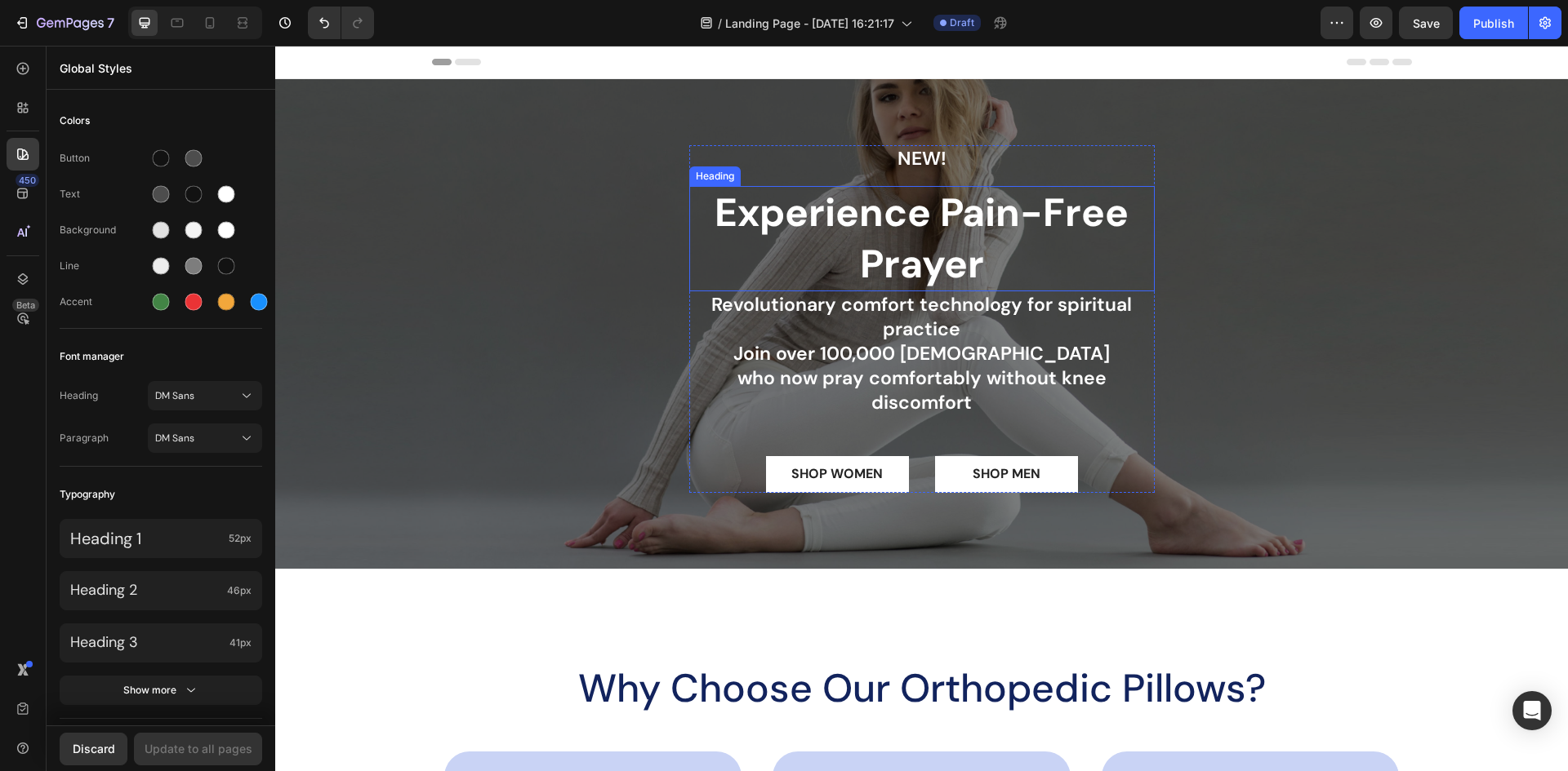
click at [689, 193] on h2 "Experience Pain-Free Prayer" at bounding box center [921, 238] width 466 height 105
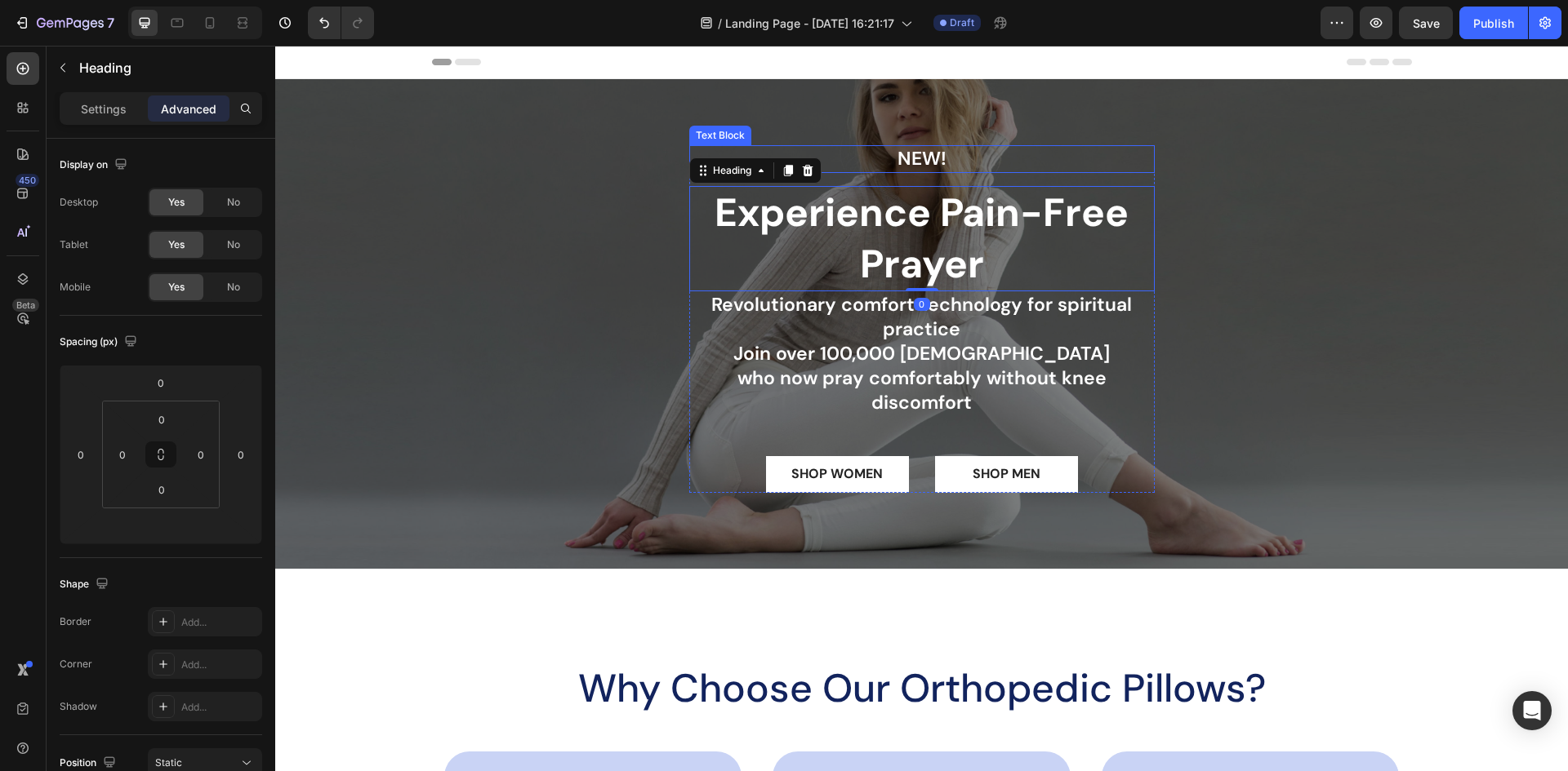
click at [696, 136] on div "Text Block" at bounding box center [720, 135] width 55 height 14
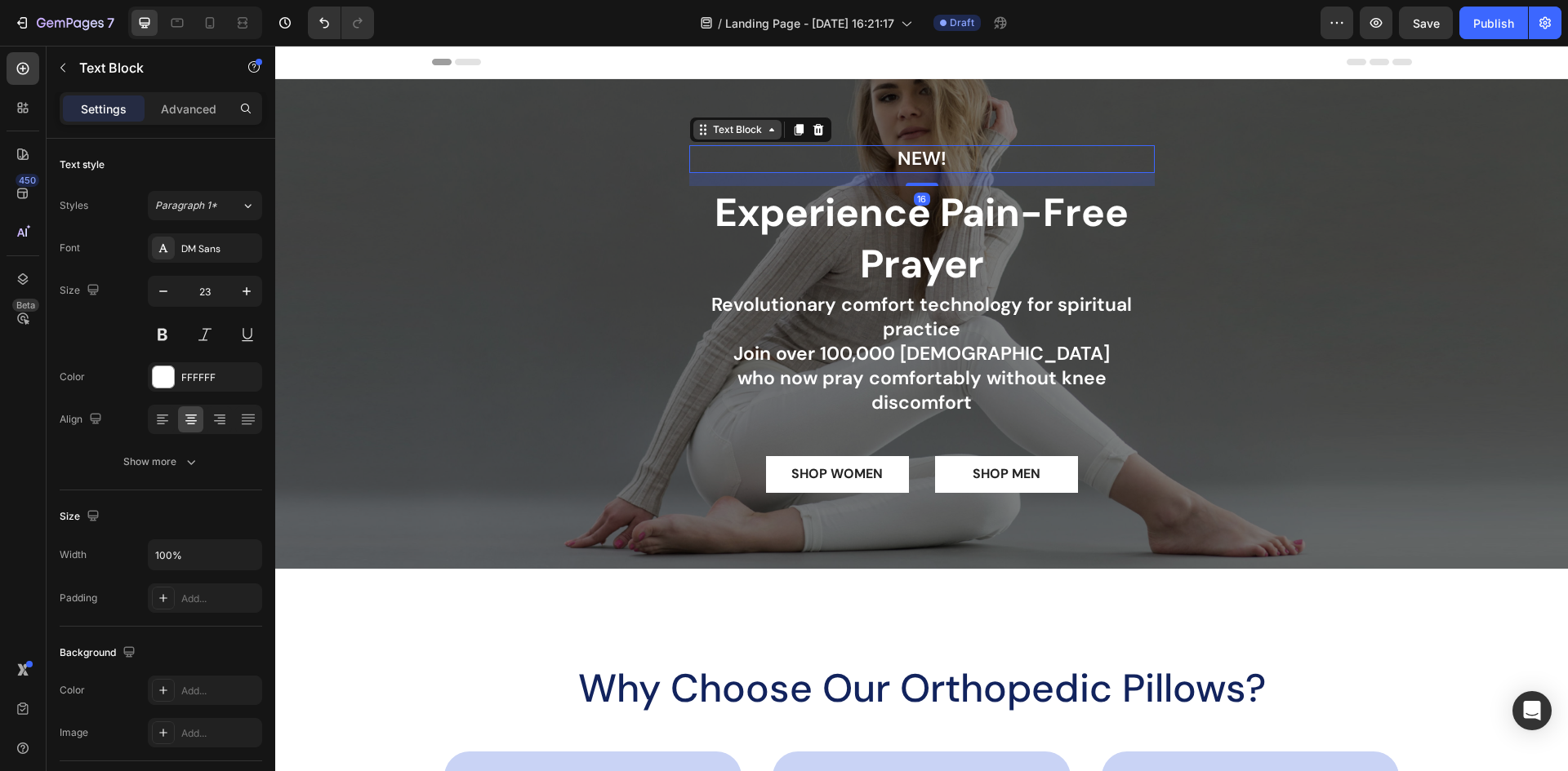
click at [765, 132] on icon at bounding box center [771, 129] width 13 height 13
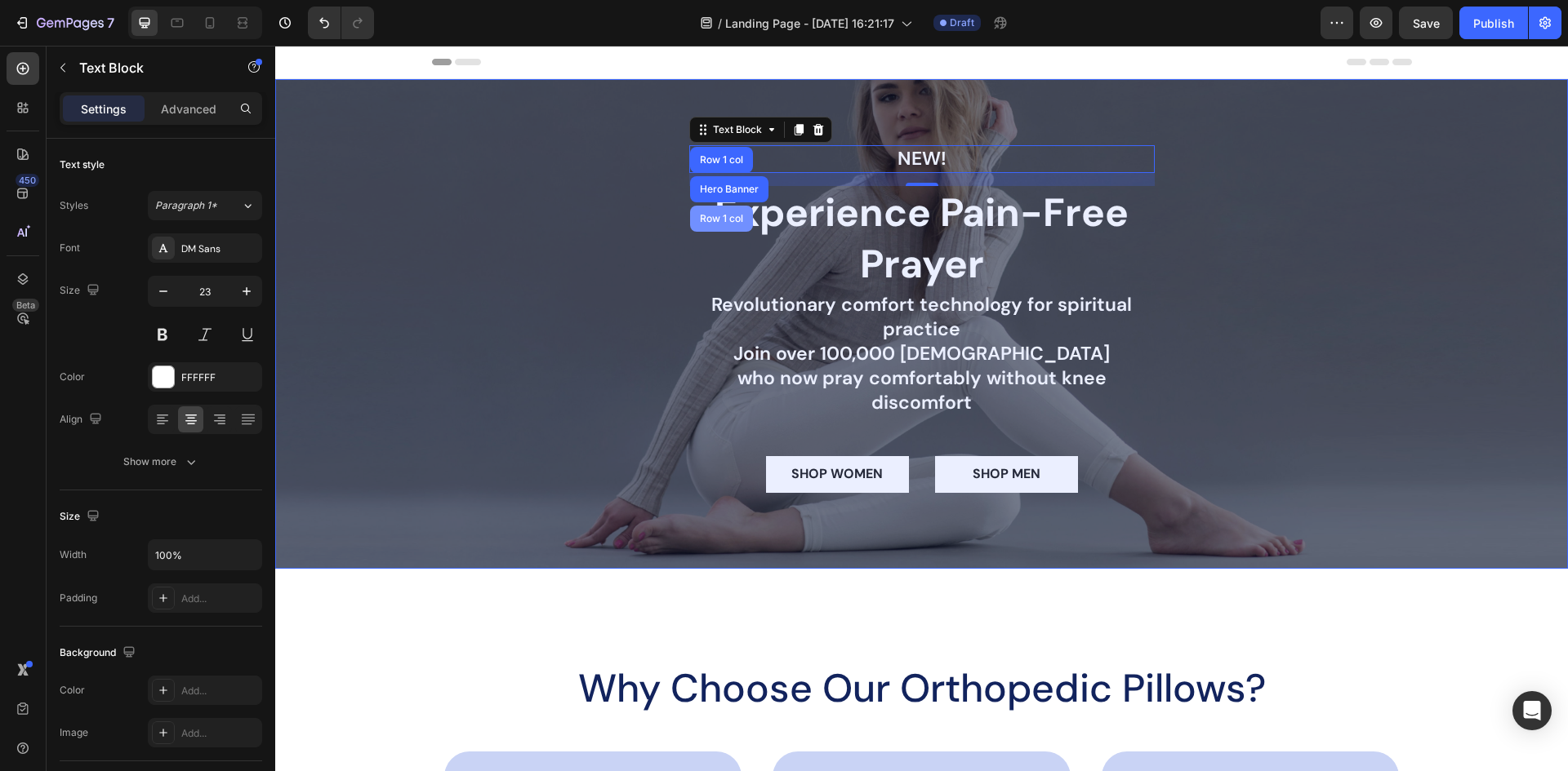
click at [725, 214] on div "Row 1 col" at bounding box center [721, 219] width 50 height 10
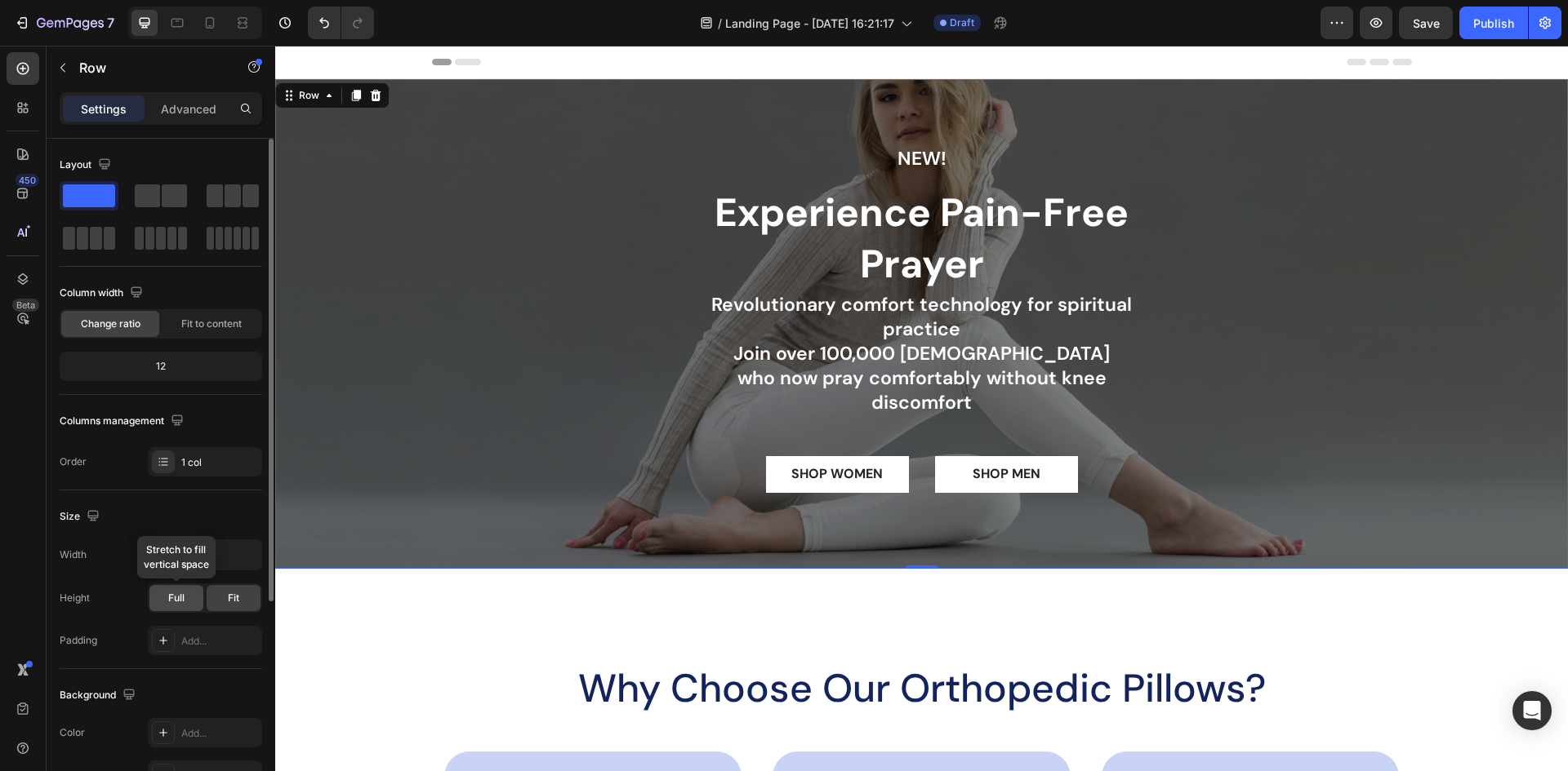
click at [179, 602] on span "Full" at bounding box center [176, 598] width 16 height 14
click at [241, 600] on div "Fit" at bounding box center [233, 598] width 54 height 26
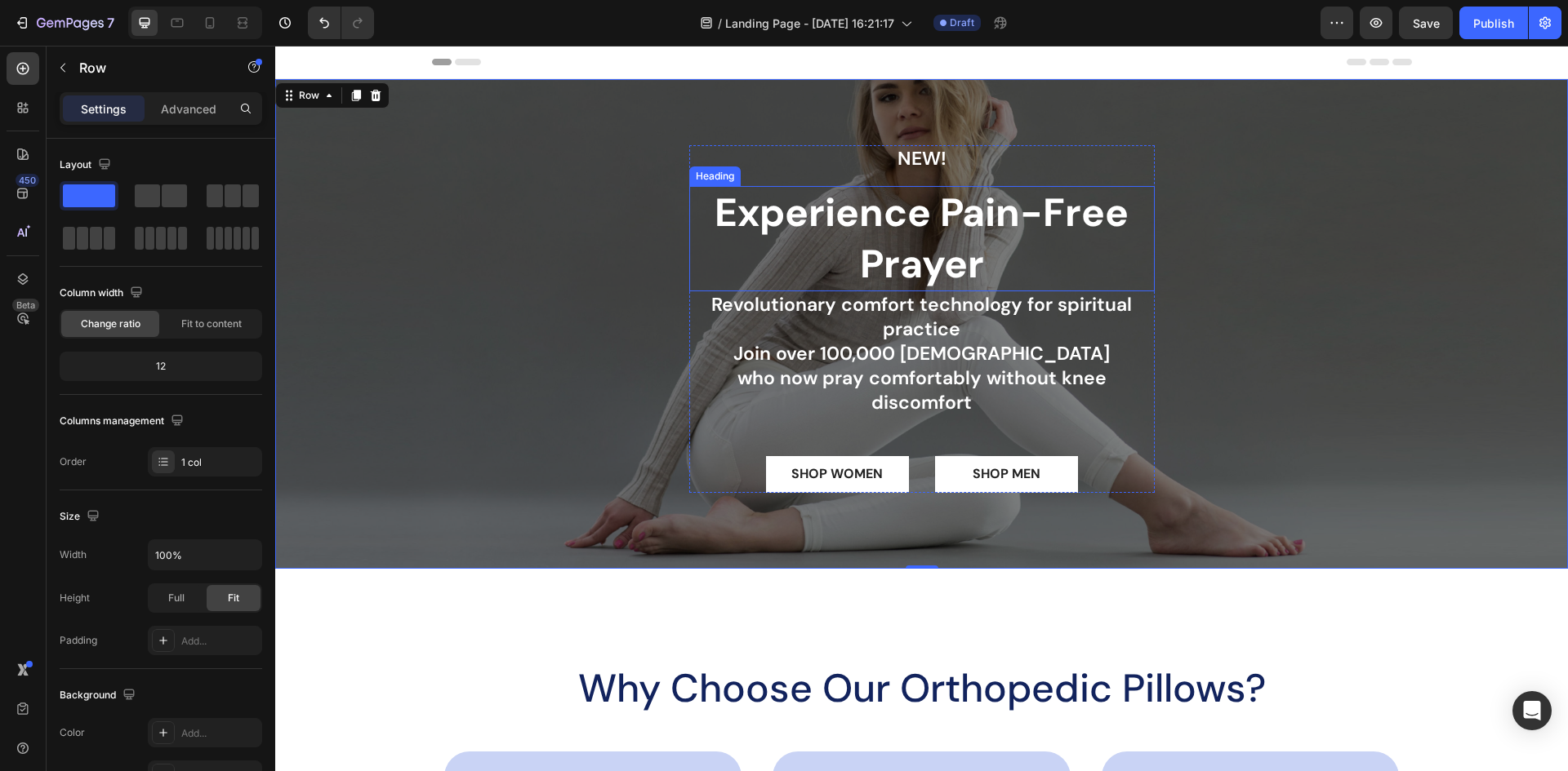
click at [904, 254] on p "Experience Pain-Free Prayer" at bounding box center [921, 238] width 462 height 102
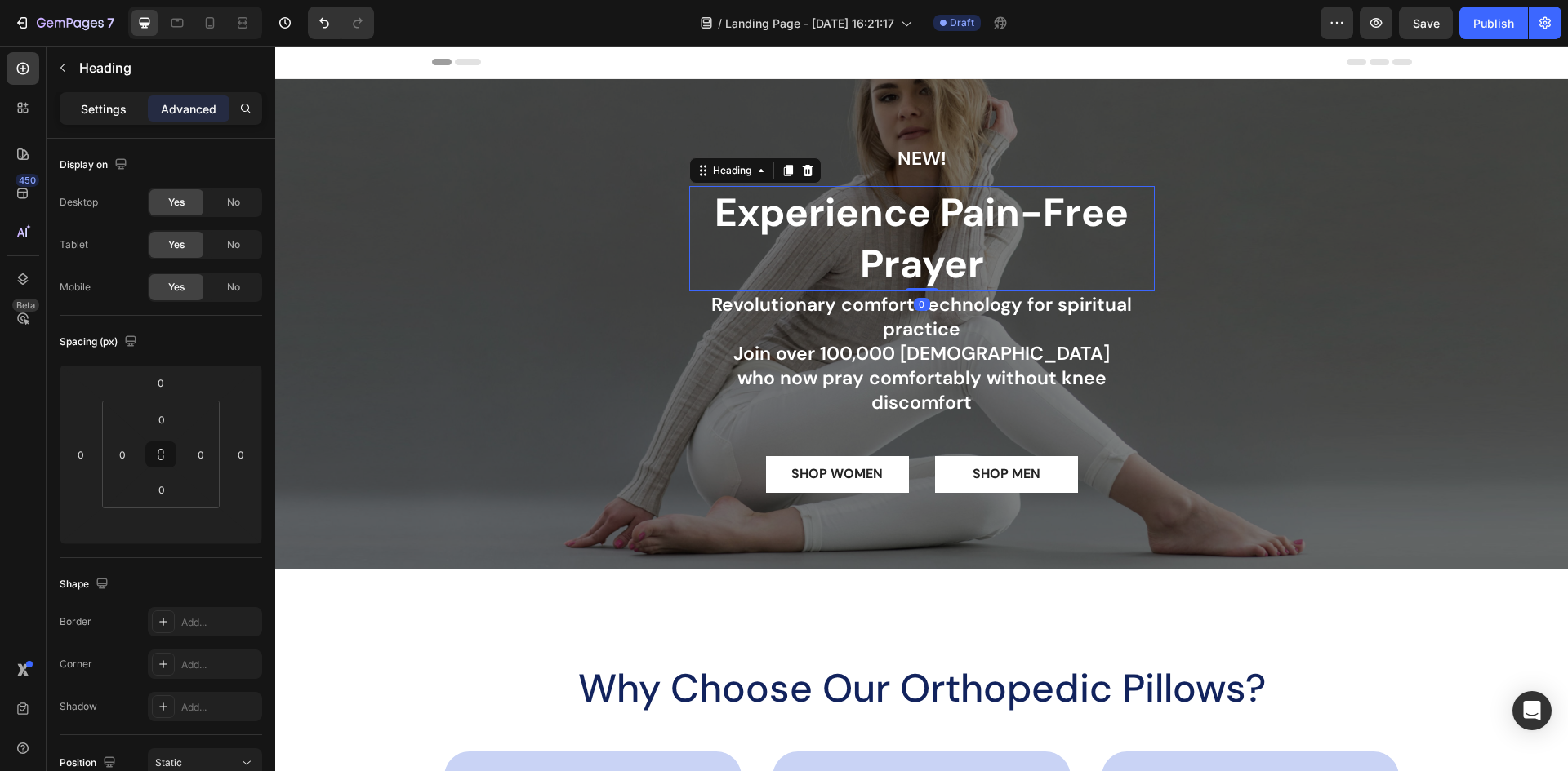
click at [81, 112] on p "Settings" at bounding box center [104, 109] width 46 height 17
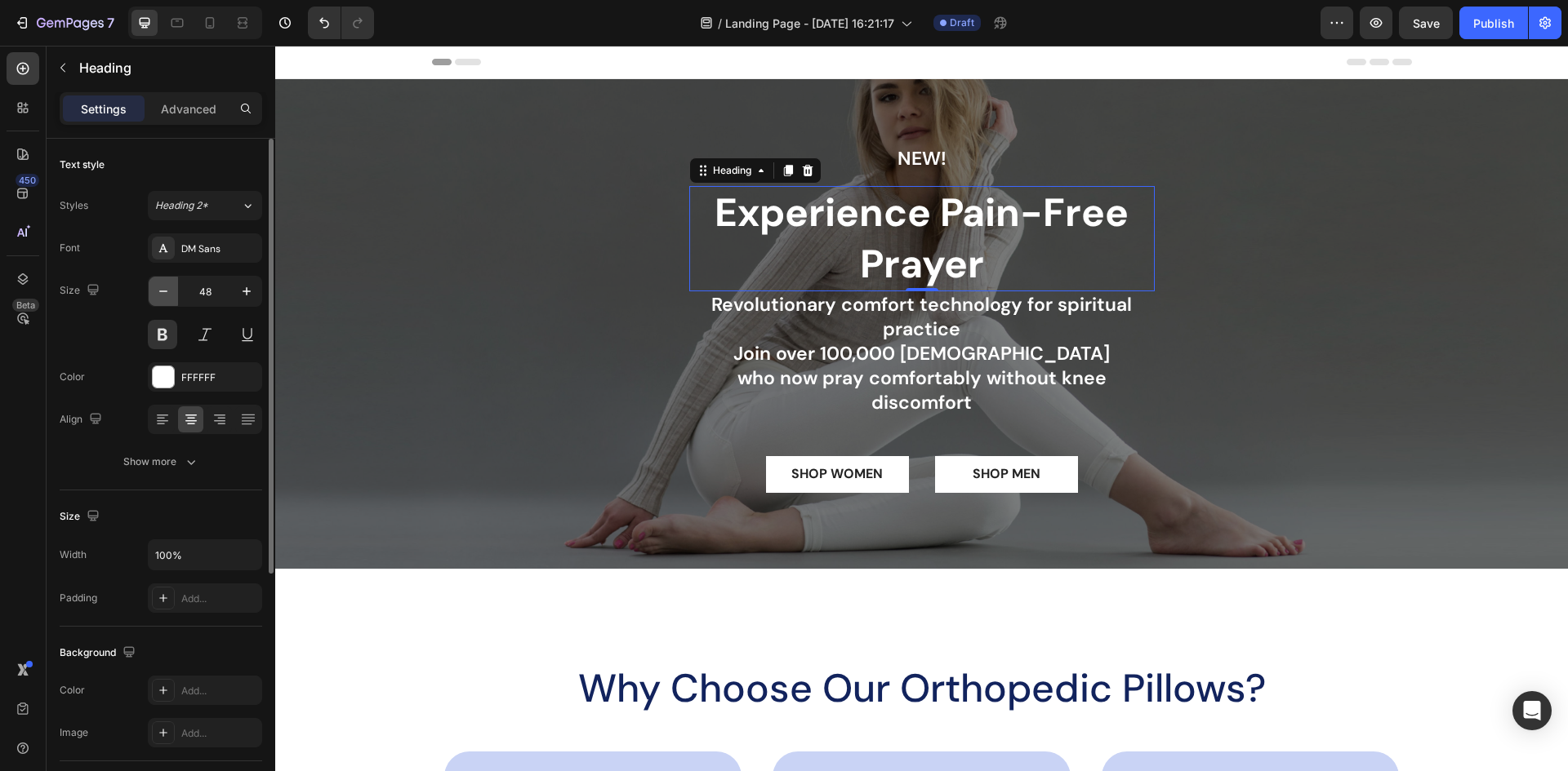
click at [165, 292] on icon "button" at bounding box center [164, 292] width 8 height 2
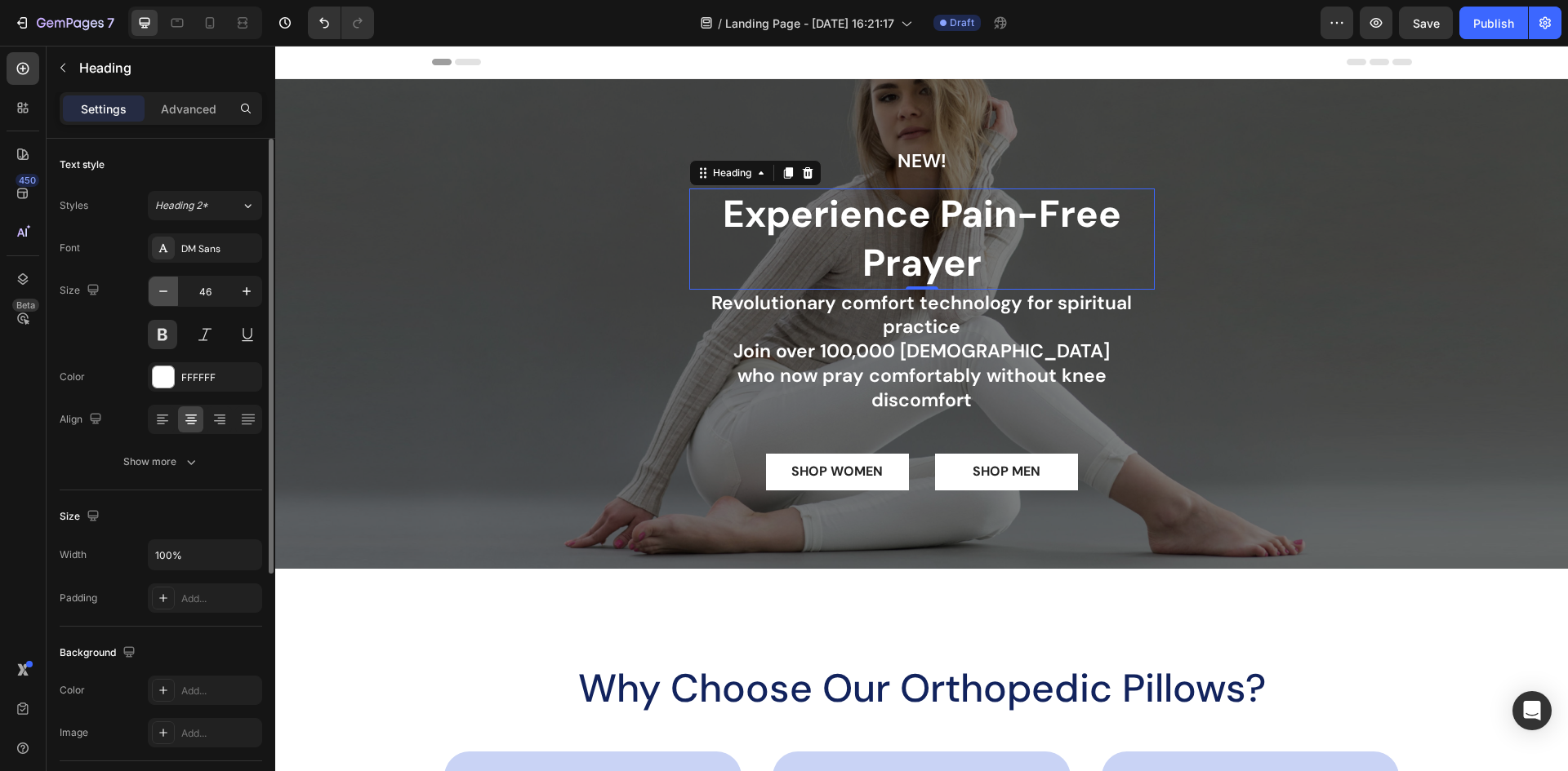
click at [165, 292] on icon "button" at bounding box center [164, 292] width 8 height 2
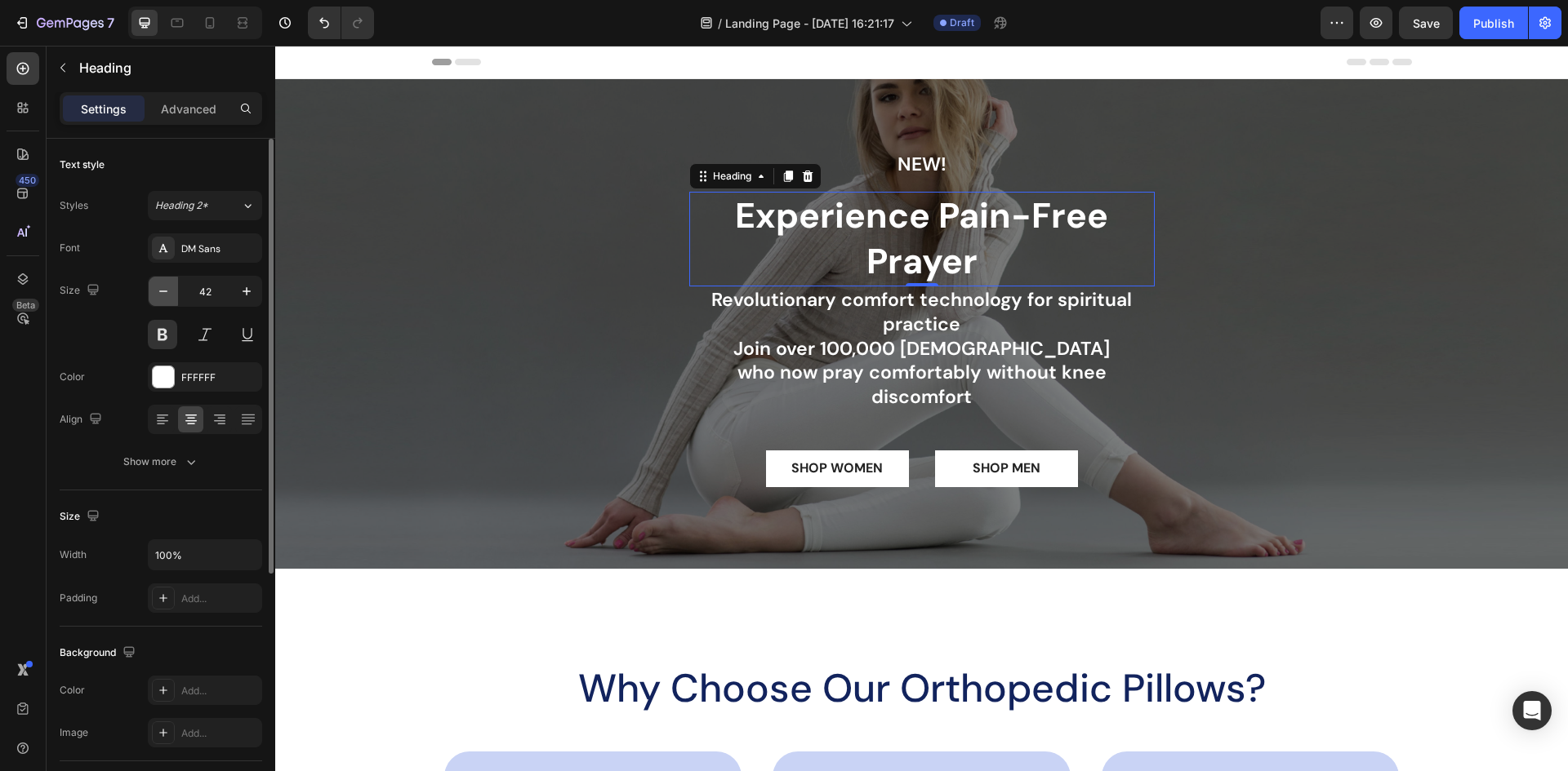
click at [165, 292] on icon "button" at bounding box center [164, 292] width 8 height 2
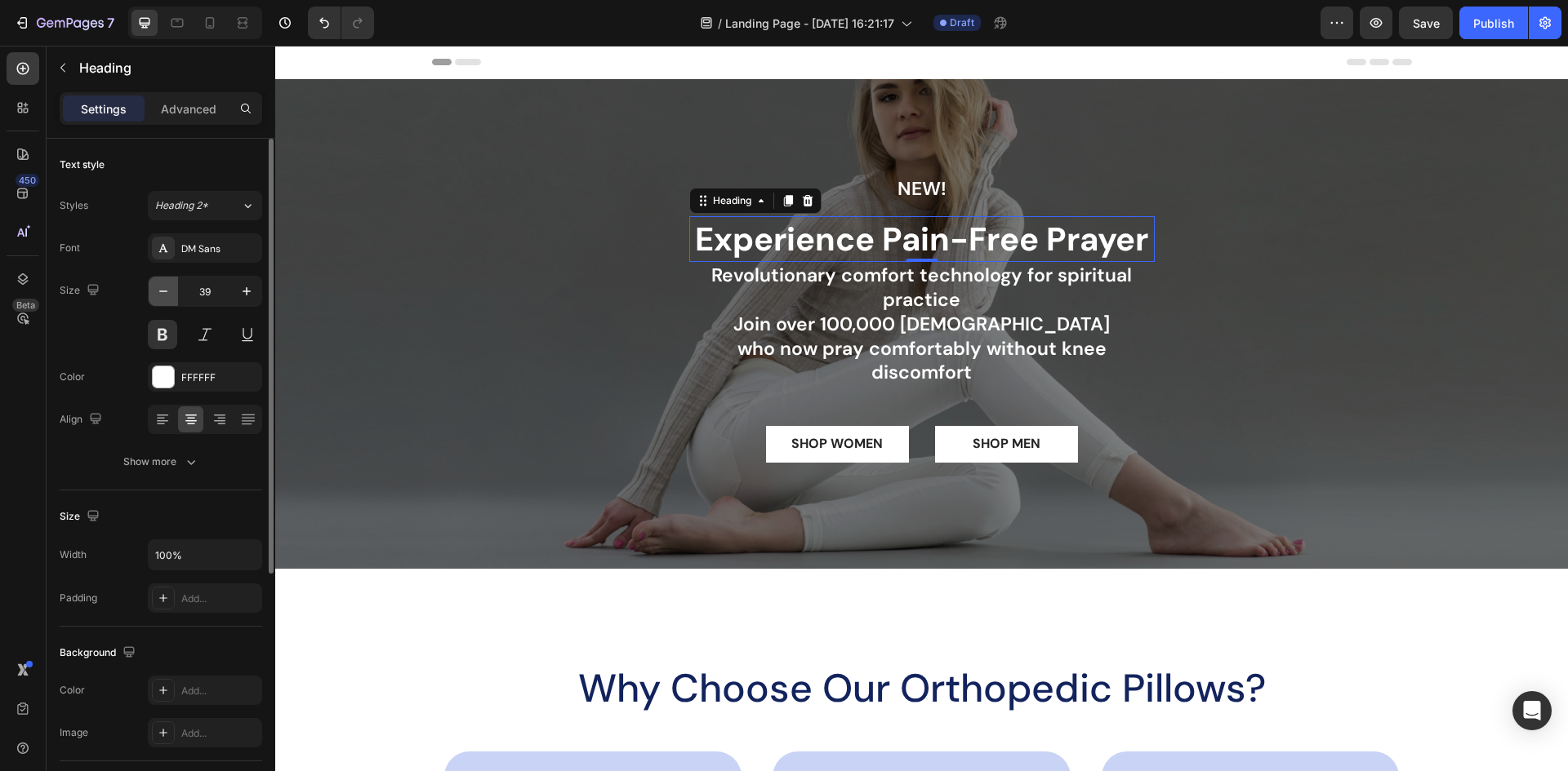
click at [165, 292] on icon "button" at bounding box center [164, 292] width 8 height 2
type input "35"
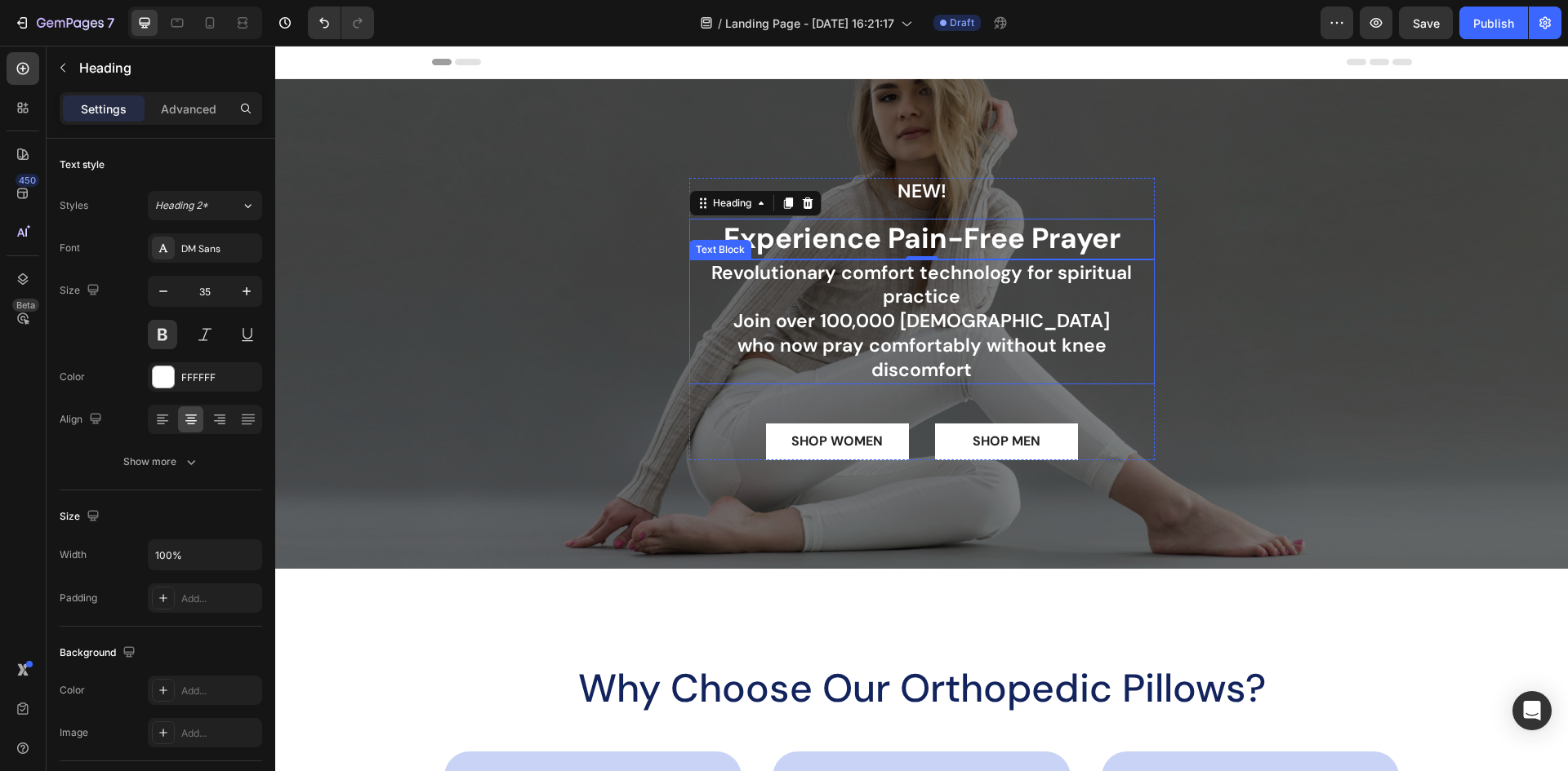
click at [907, 338] on p "Revolutionary comfort technology for spiritual practice Join over 100,000 [DEMO…" at bounding box center [921, 322] width 462 height 122
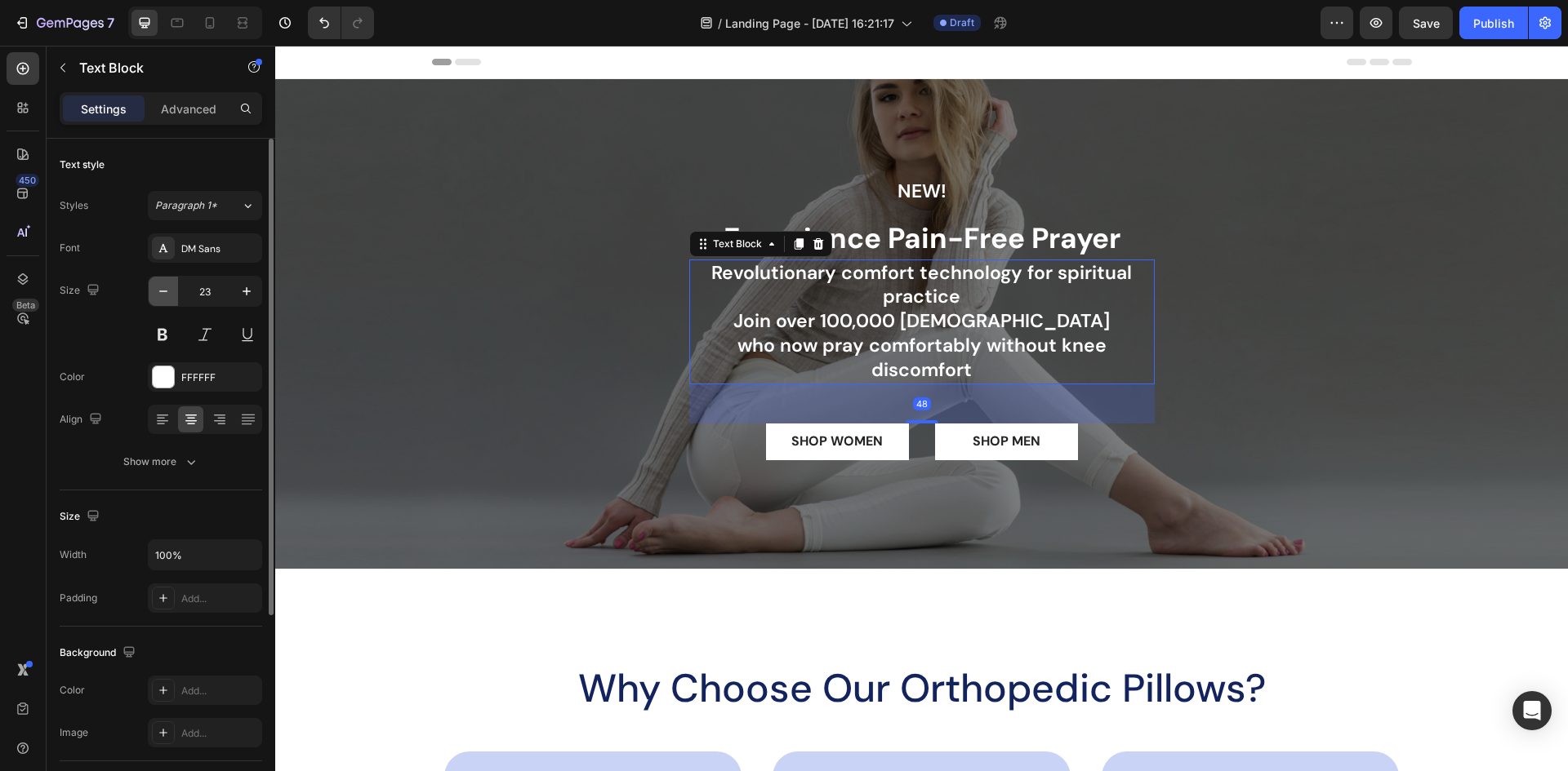
click at [165, 293] on icon "button" at bounding box center [163, 291] width 16 height 16
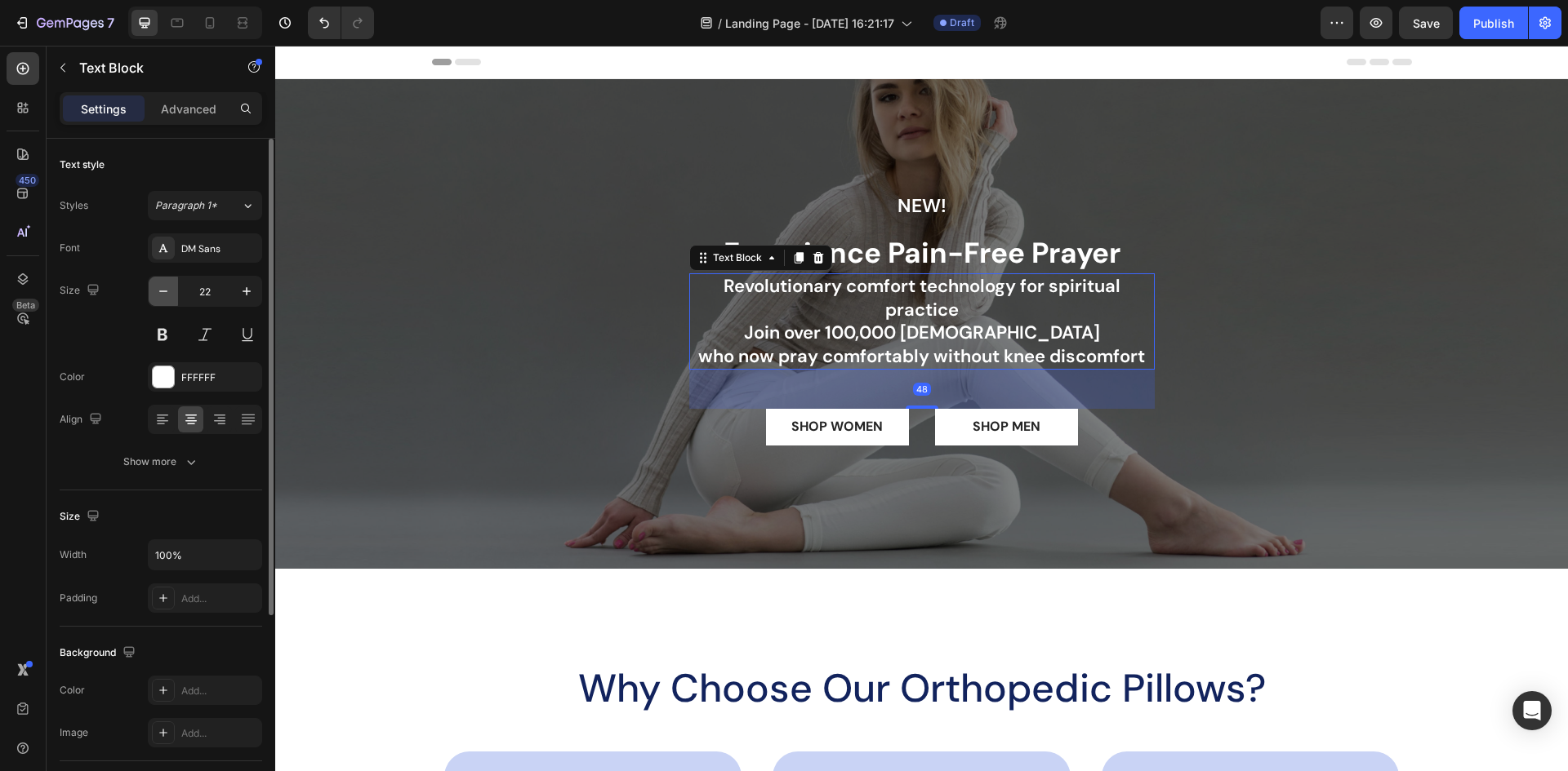
click at [165, 293] on icon "button" at bounding box center [163, 291] width 16 height 16
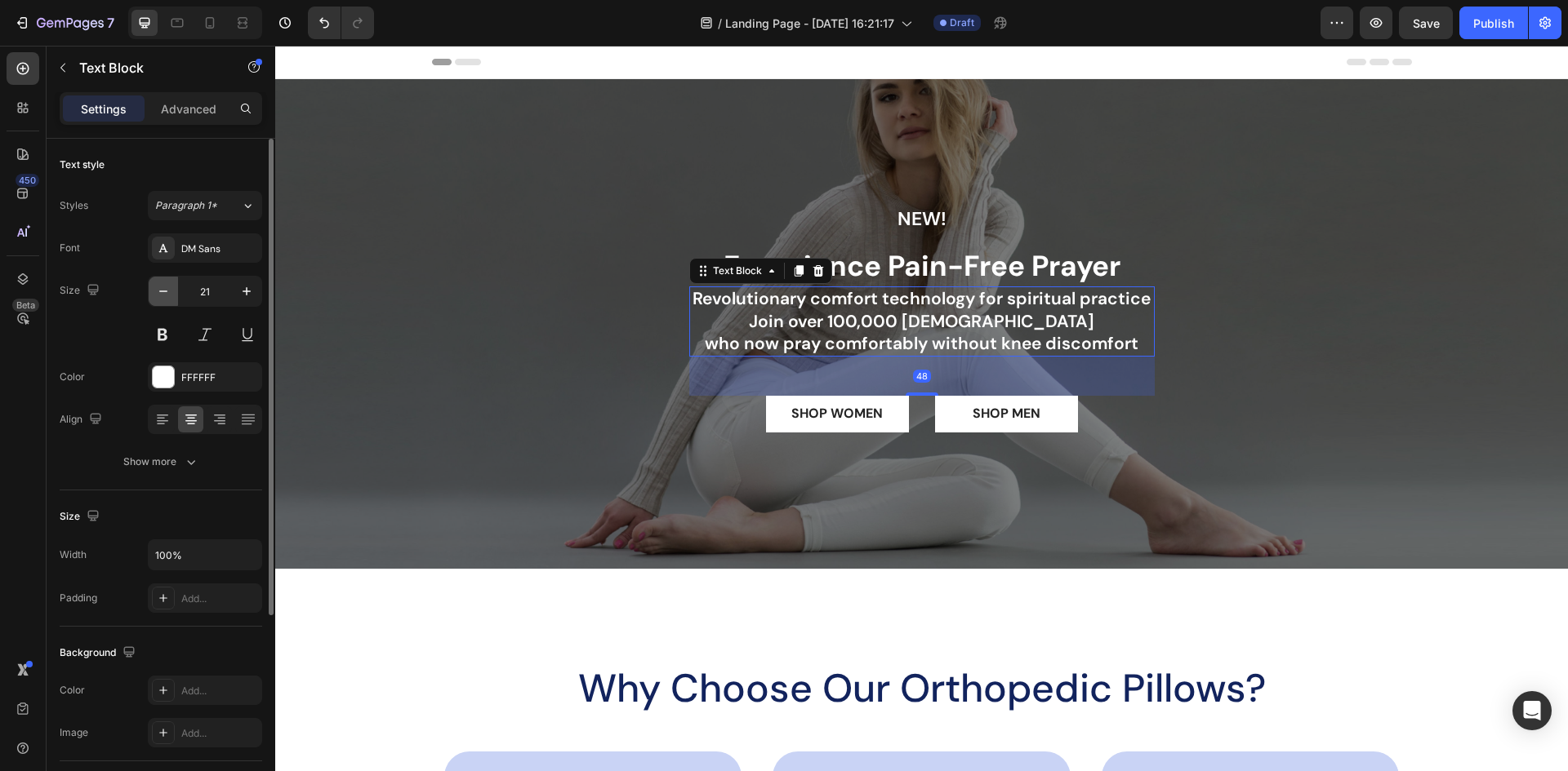
click at [165, 293] on icon "button" at bounding box center [163, 291] width 16 height 16
type input "18"
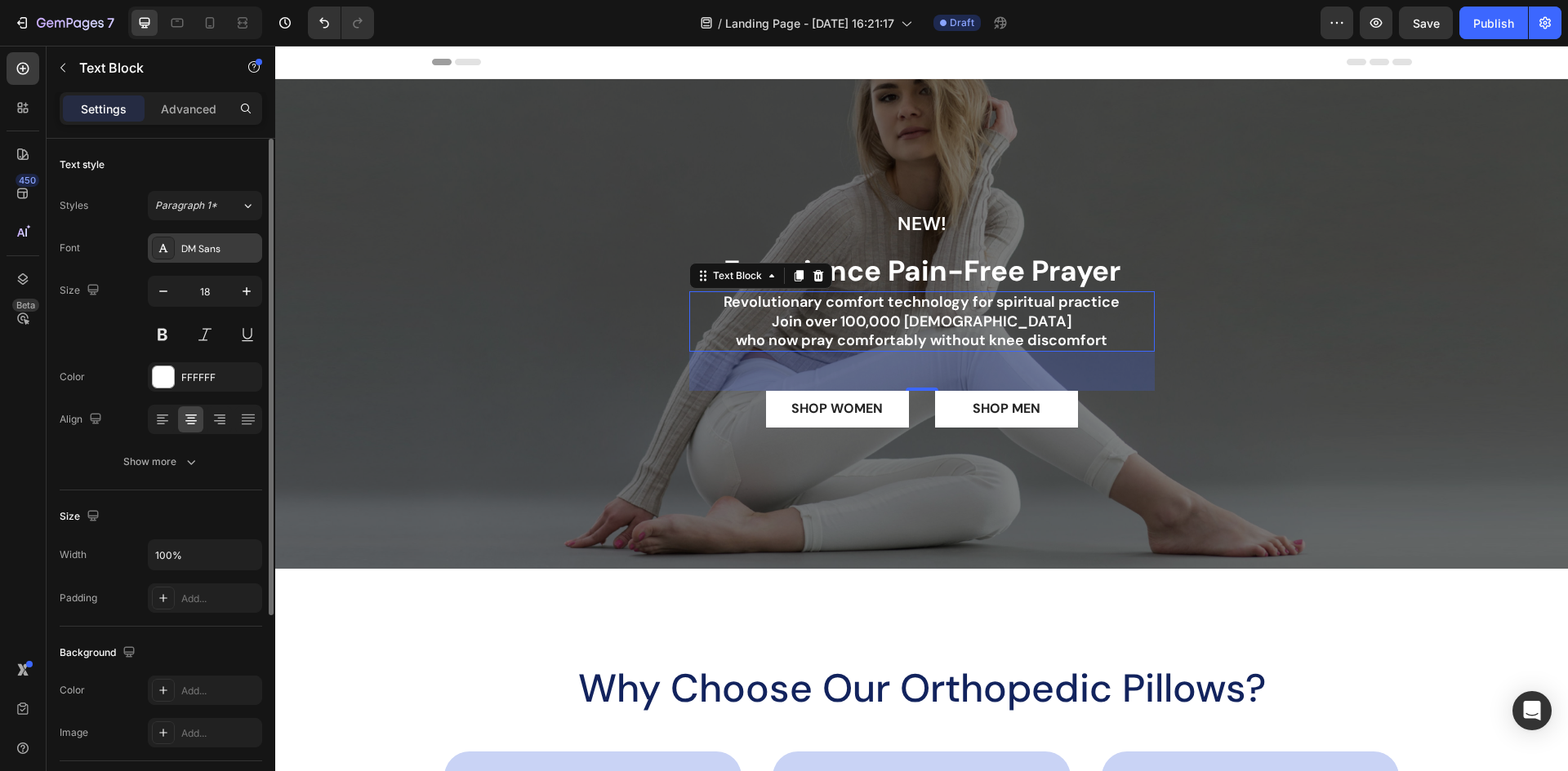
click at [223, 248] on div "DM Sans" at bounding box center [220, 249] width 76 height 14
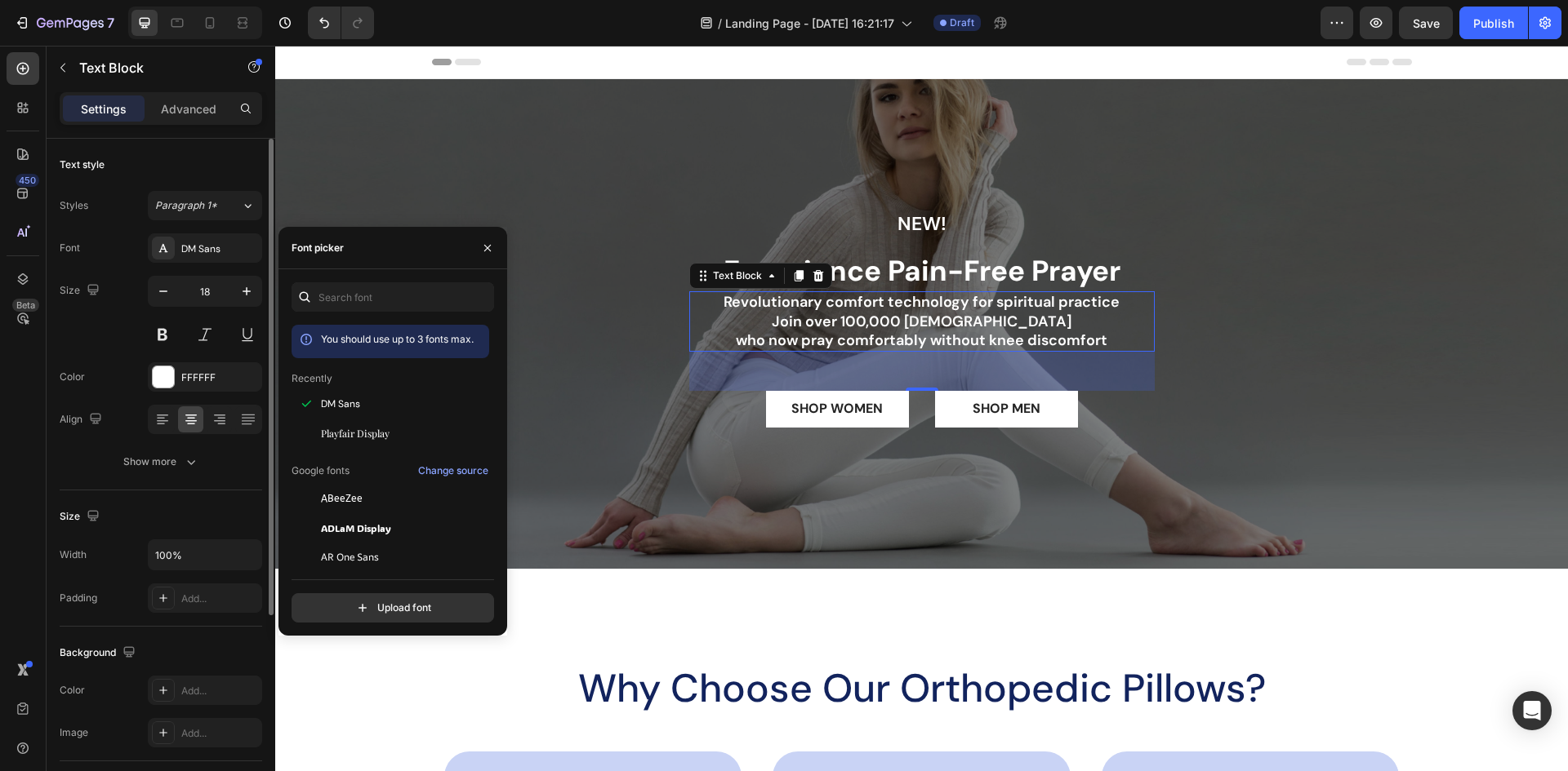
click at [114, 329] on div "Size 18" at bounding box center [160, 312] width 203 height 74
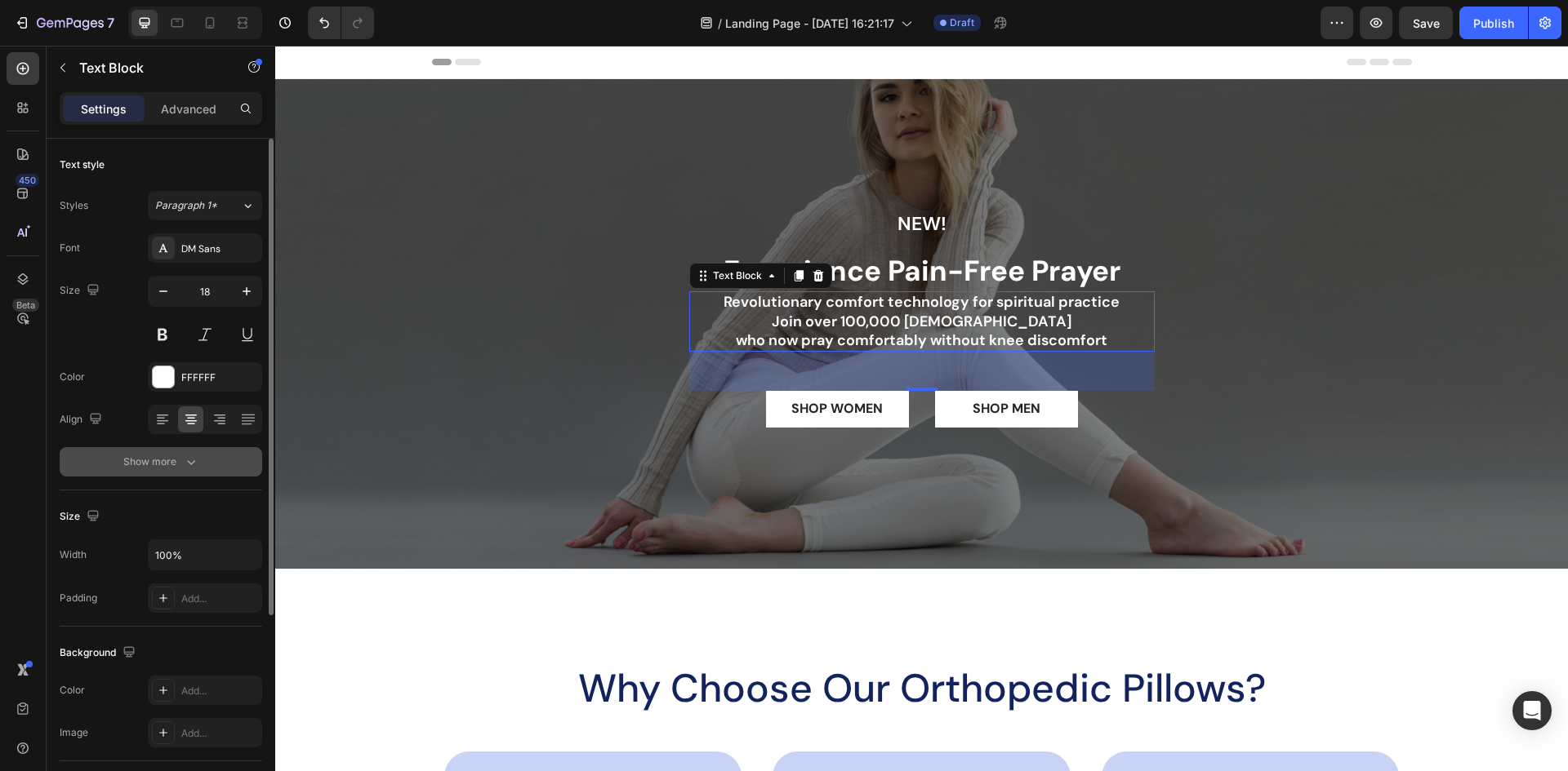
click at [195, 466] on icon "button" at bounding box center [191, 461] width 16 height 16
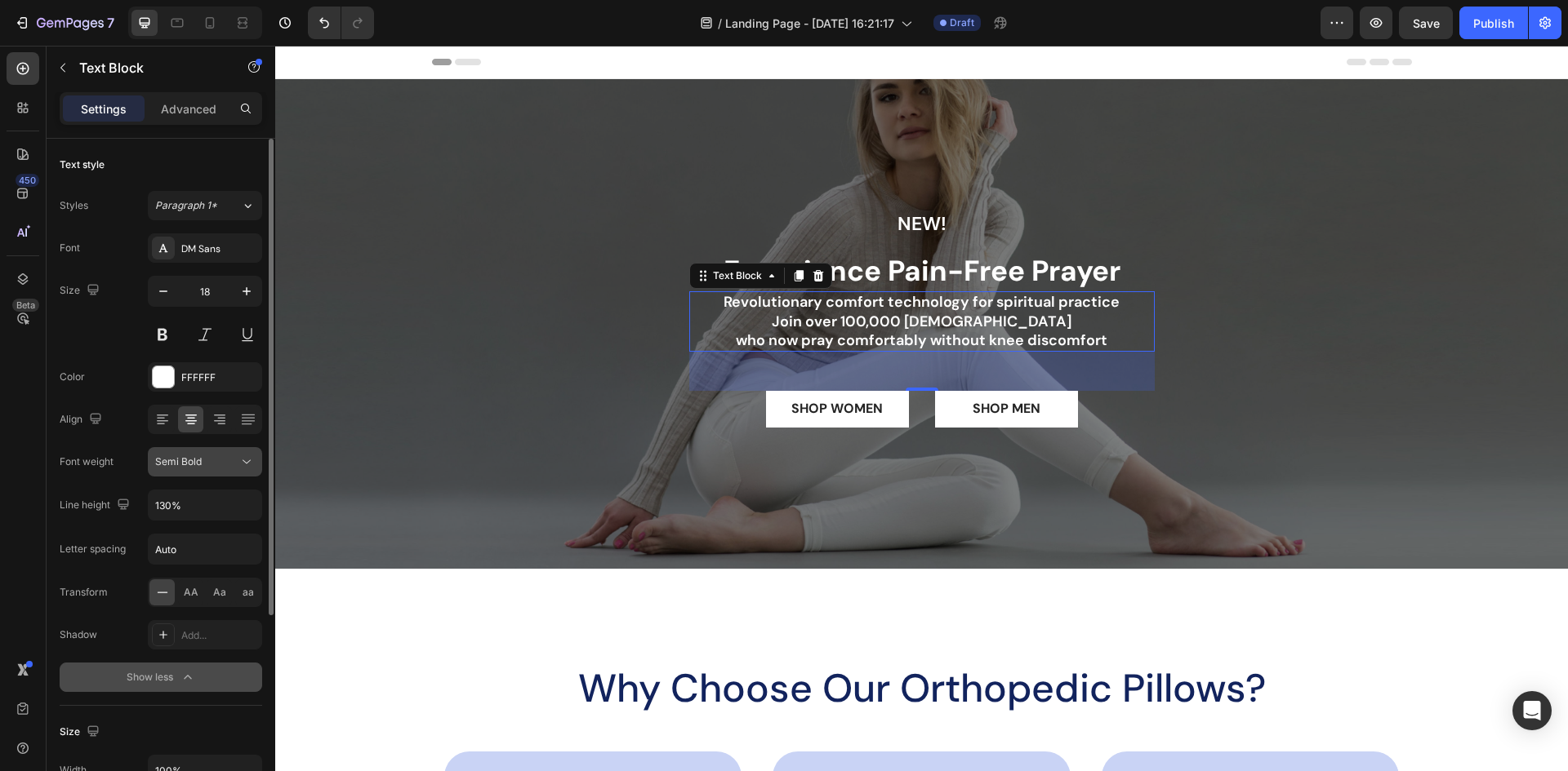
click at [237, 462] on div "Semi Bold" at bounding box center [197, 461] width 83 height 14
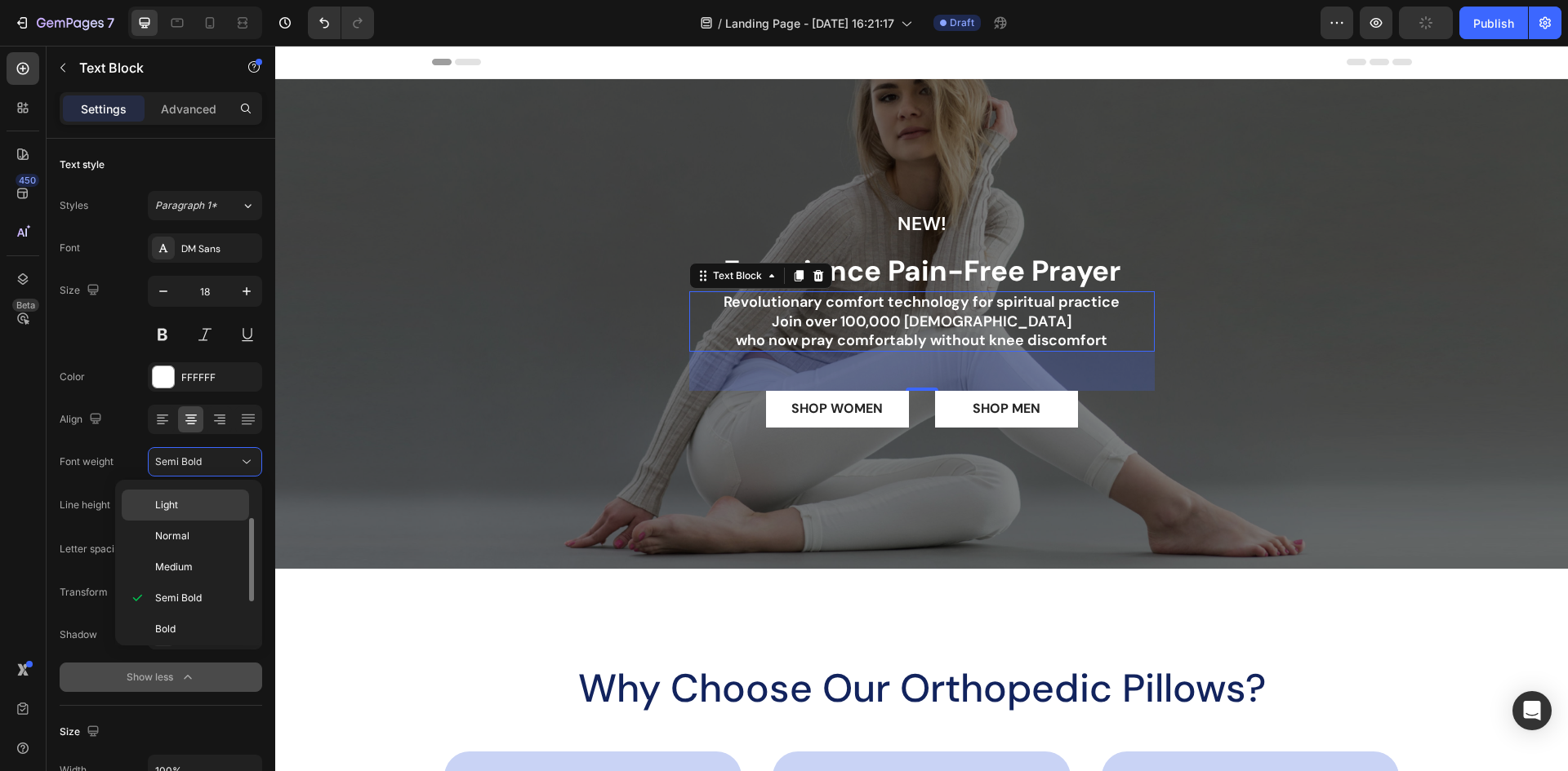
click at [210, 508] on p "Light" at bounding box center [199, 505] width 87 height 14
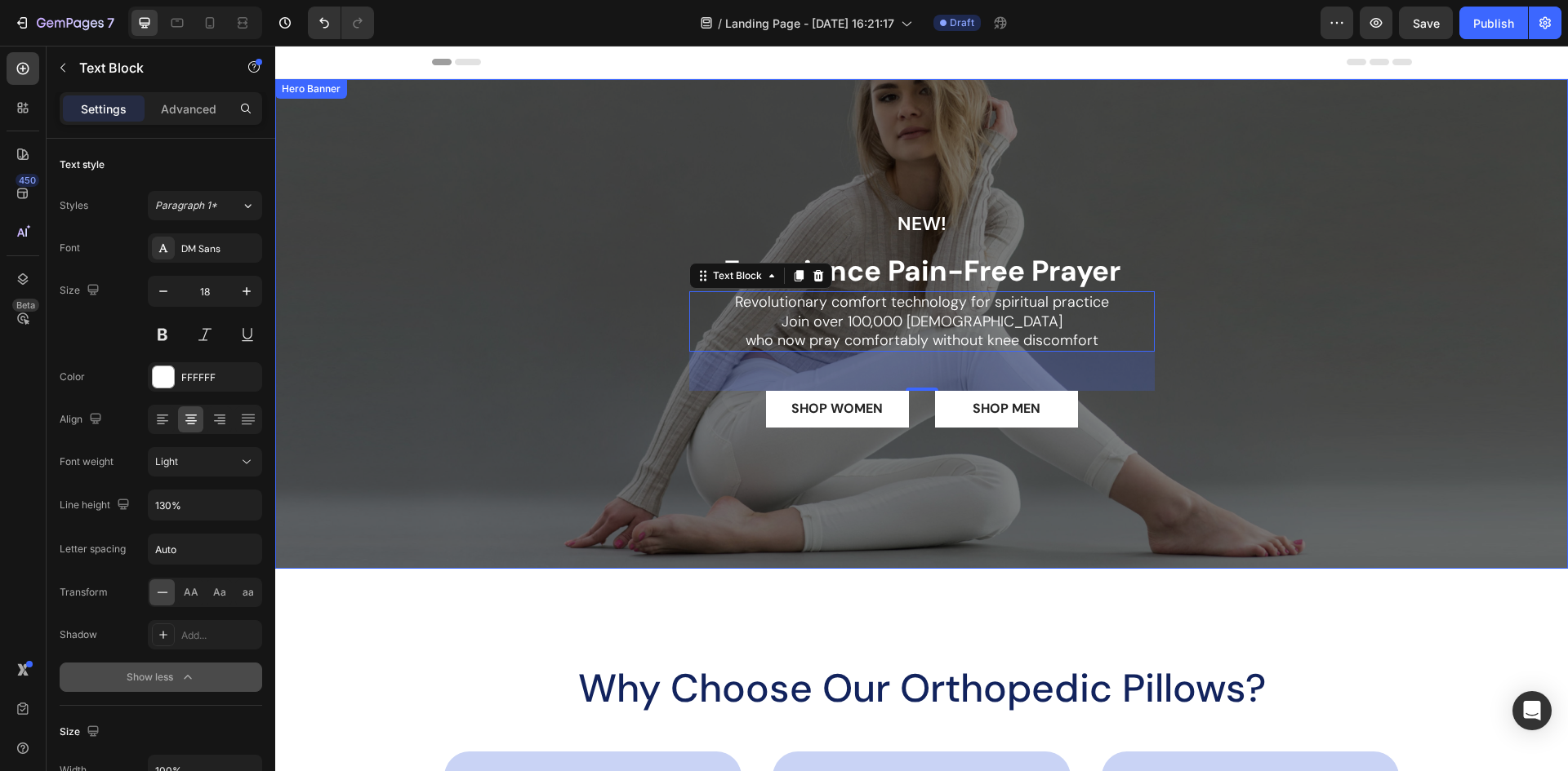
click at [1339, 291] on div "NEW! Text Block Experience Pain-Free Prayer Heading Revolutionary comfort techn…" at bounding box center [921, 324] width 1292 height 227
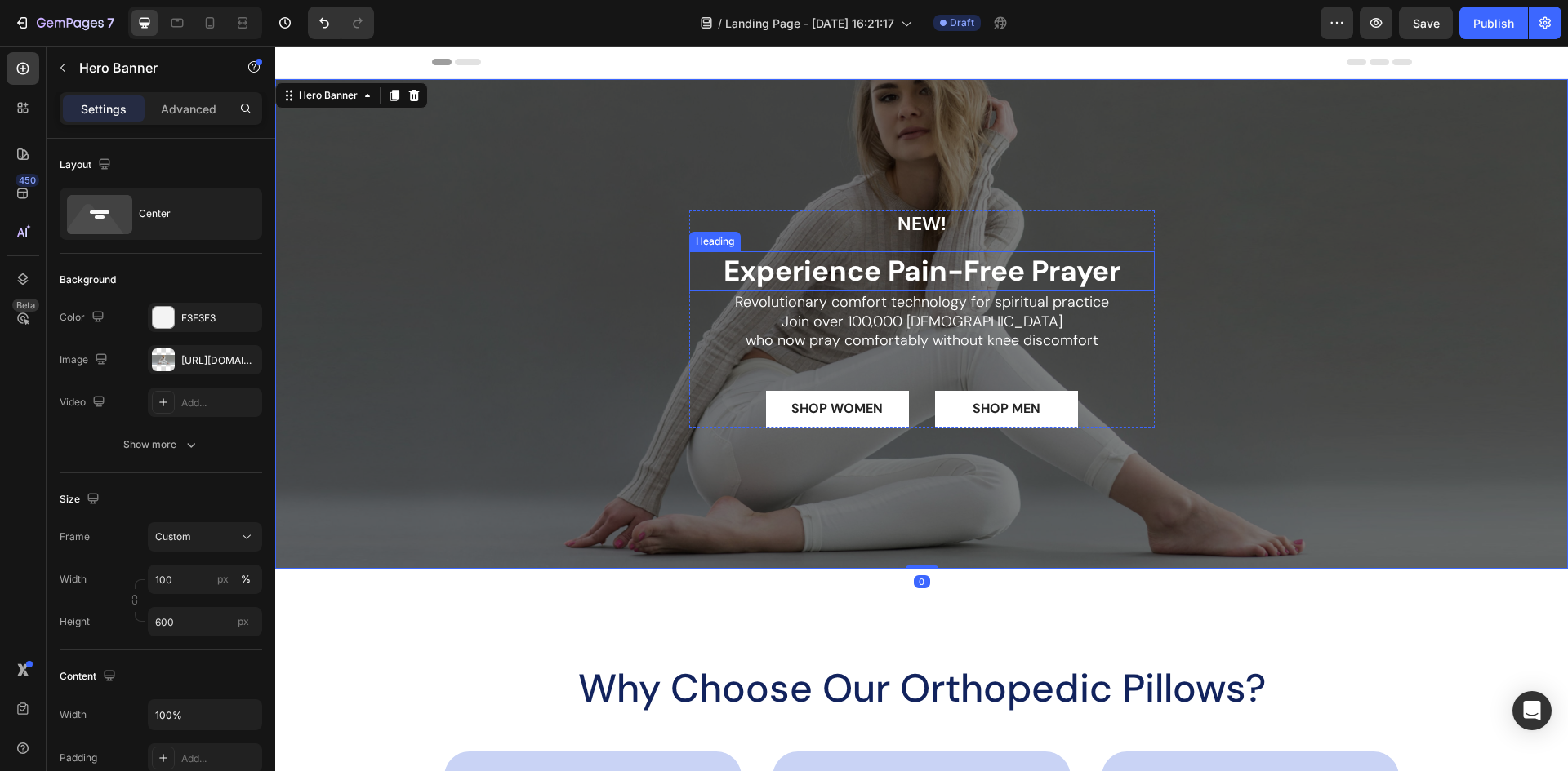
click at [1037, 272] on p "Experience Pain-Free Prayer" at bounding box center [921, 271] width 462 height 37
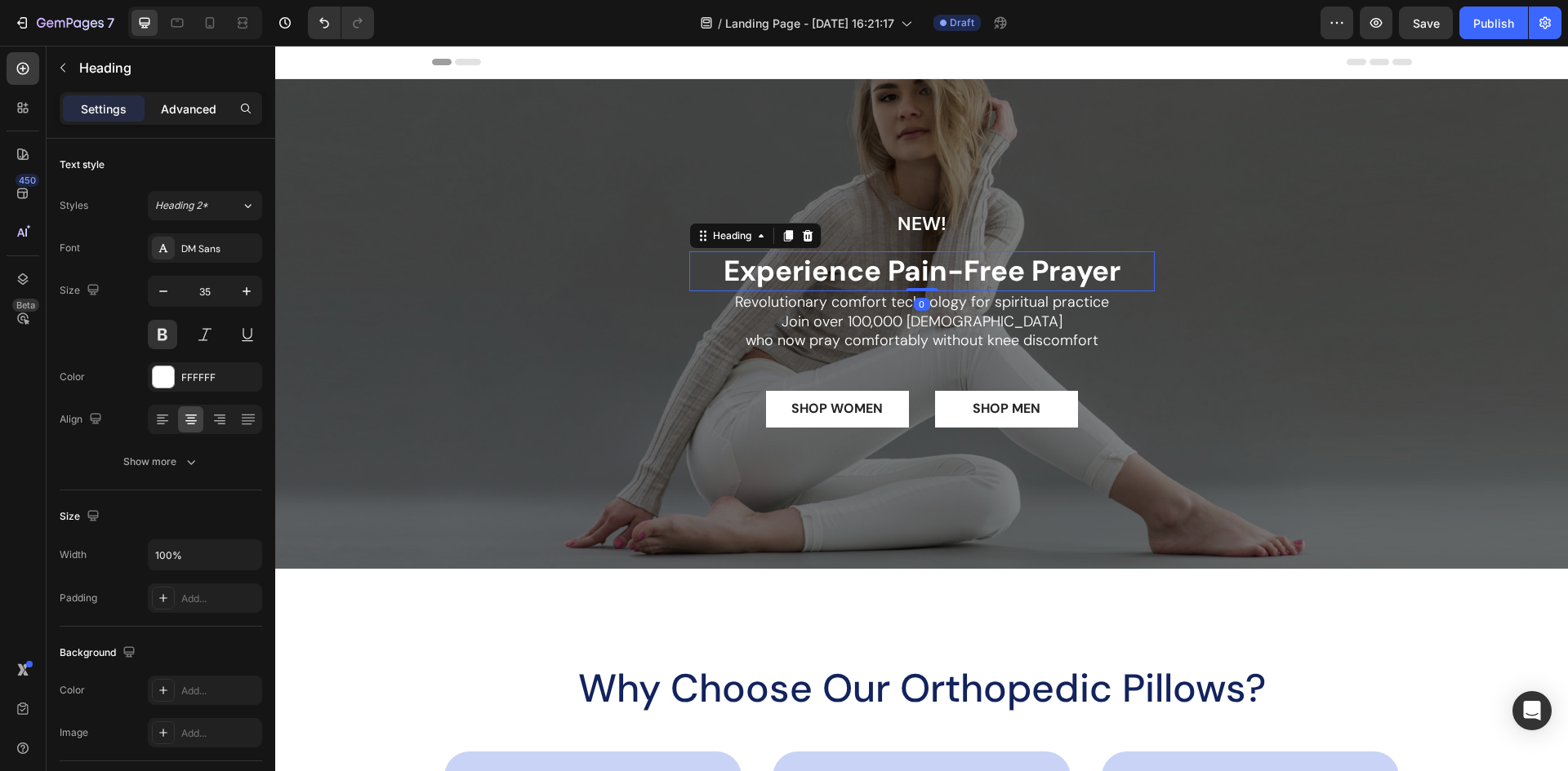
click at [175, 102] on p "Advanced" at bounding box center [188, 109] width 55 height 17
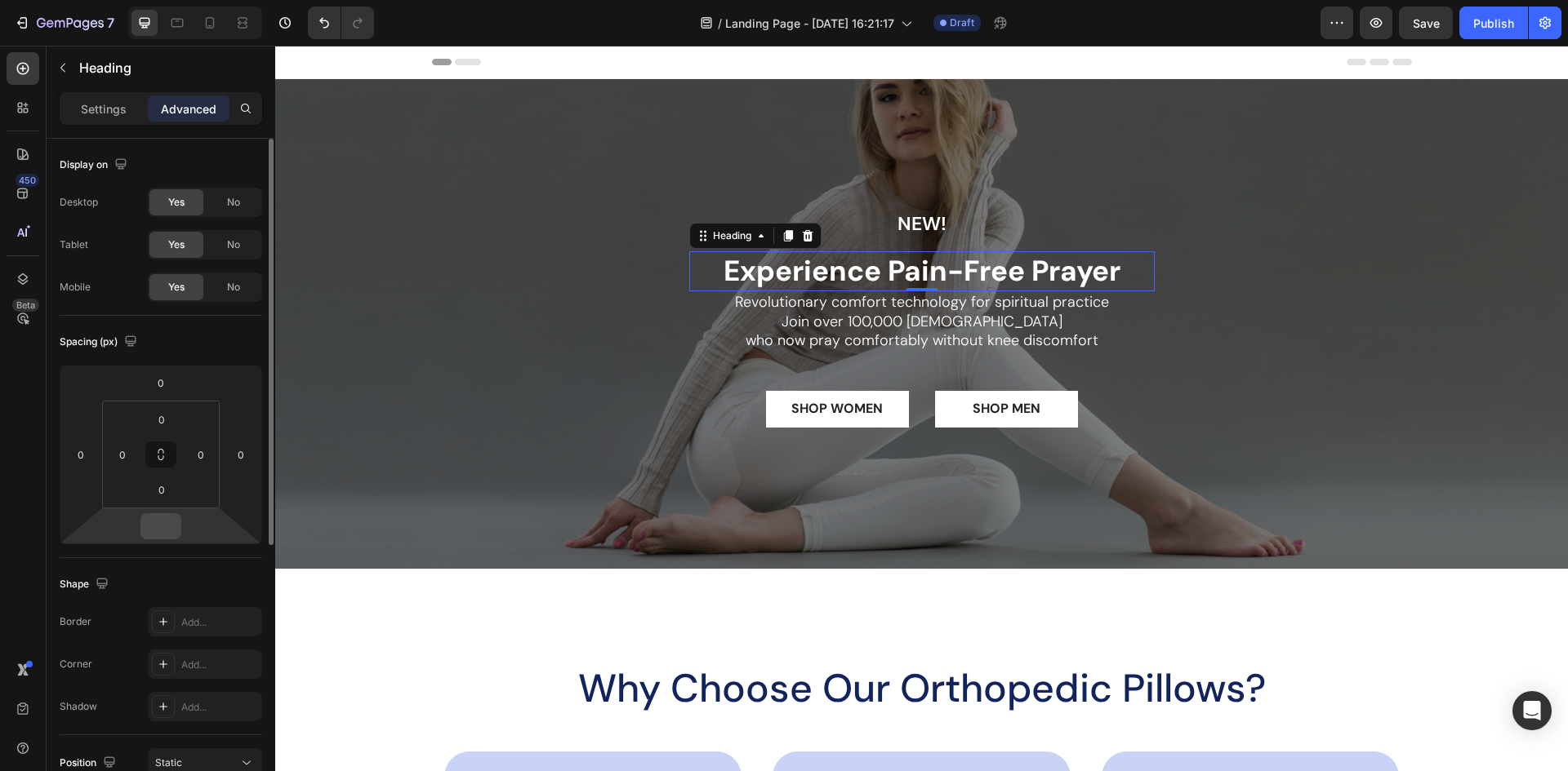
click at [171, 527] on input "number" at bounding box center [160, 526] width 32 height 25
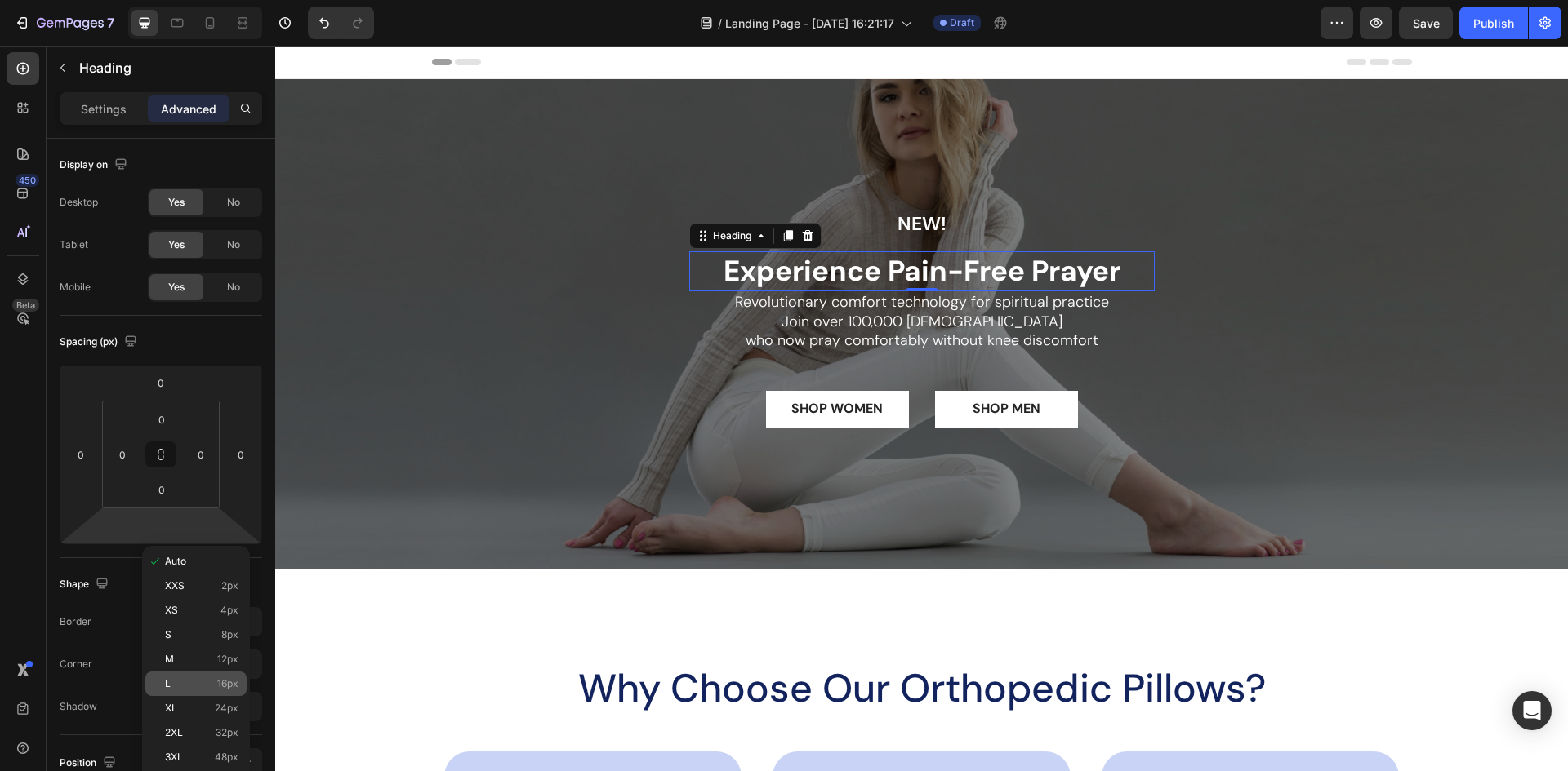
click at [184, 685] on p "L 16px" at bounding box center [201, 684] width 74 height 11
type input "16"
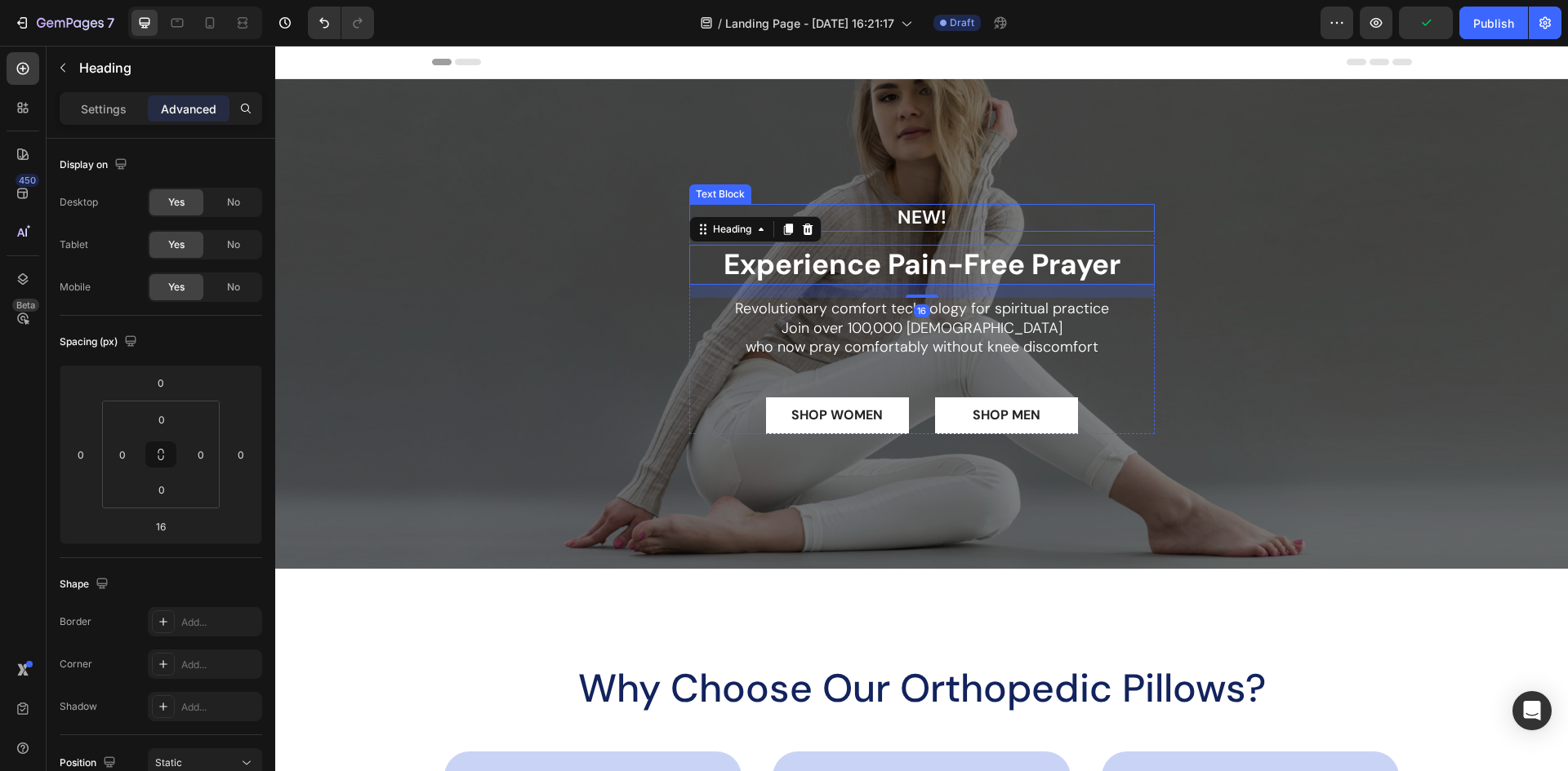
click at [928, 217] on p "NEW!" at bounding box center [921, 217] width 462 height 25
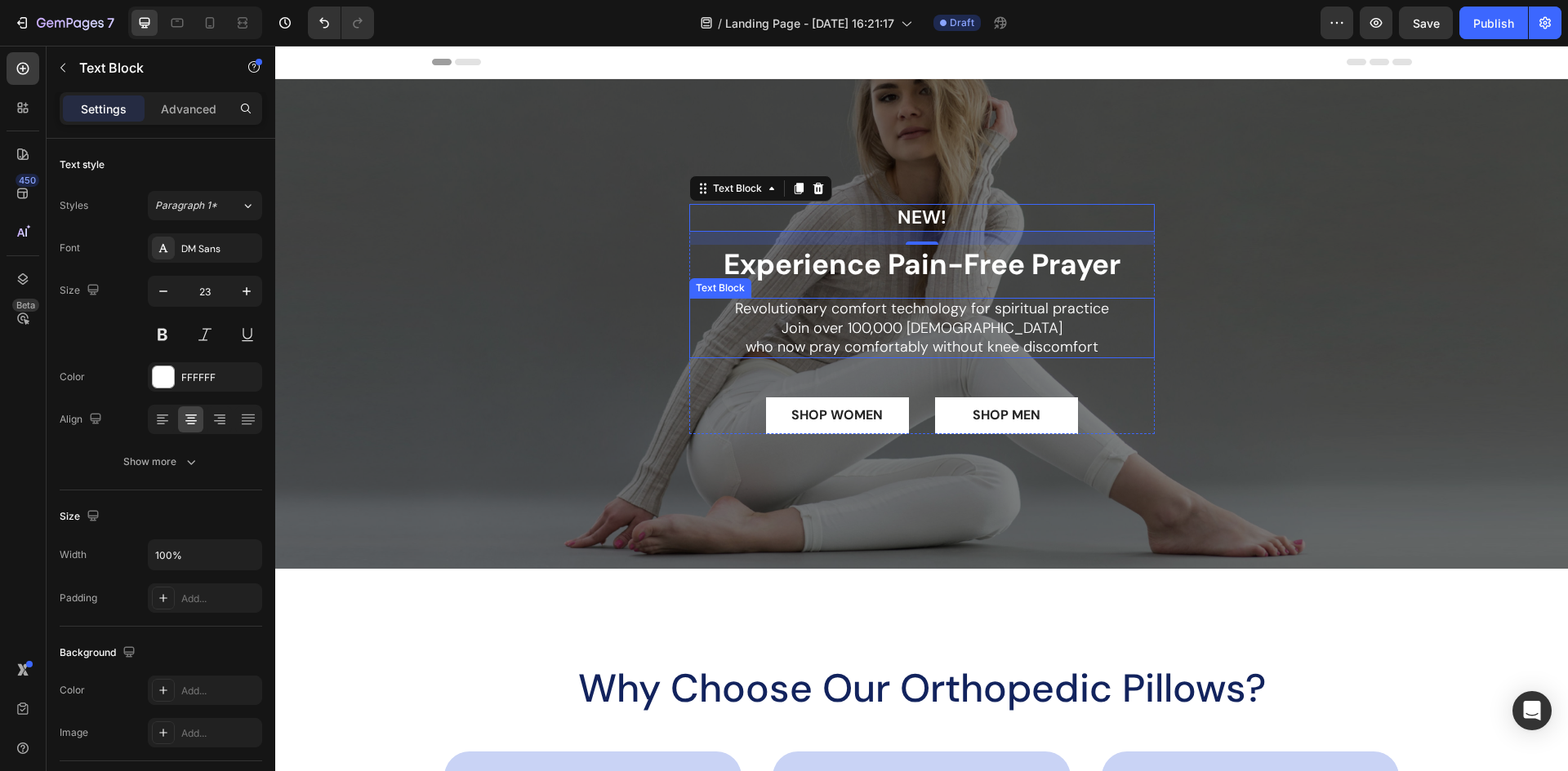
click at [966, 323] on p "Revolutionary comfort technology for spiritual practice Join over 100,000 [DEMO…" at bounding box center [921, 327] width 462 height 57
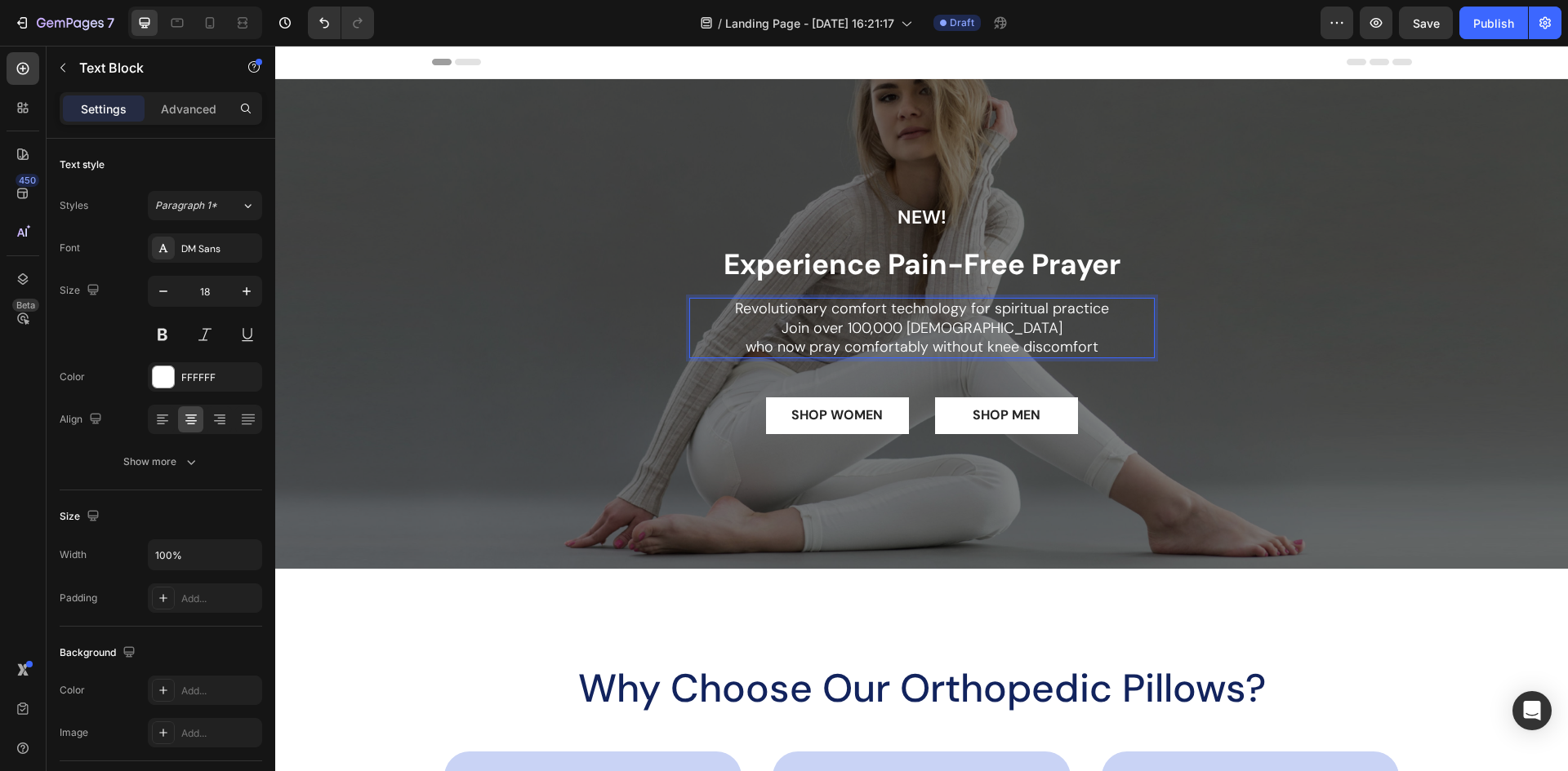
click at [904, 326] on p "Revolutionary comfort technology for spiritual practice Join over 100,000 [DEMO…" at bounding box center [921, 327] width 462 height 57
click at [904, 326] on p "Revolutionary comfort technology for spiritual practice Join over 100,000 [DEMO…" at bounding box center [921, 327] width 462 height 57
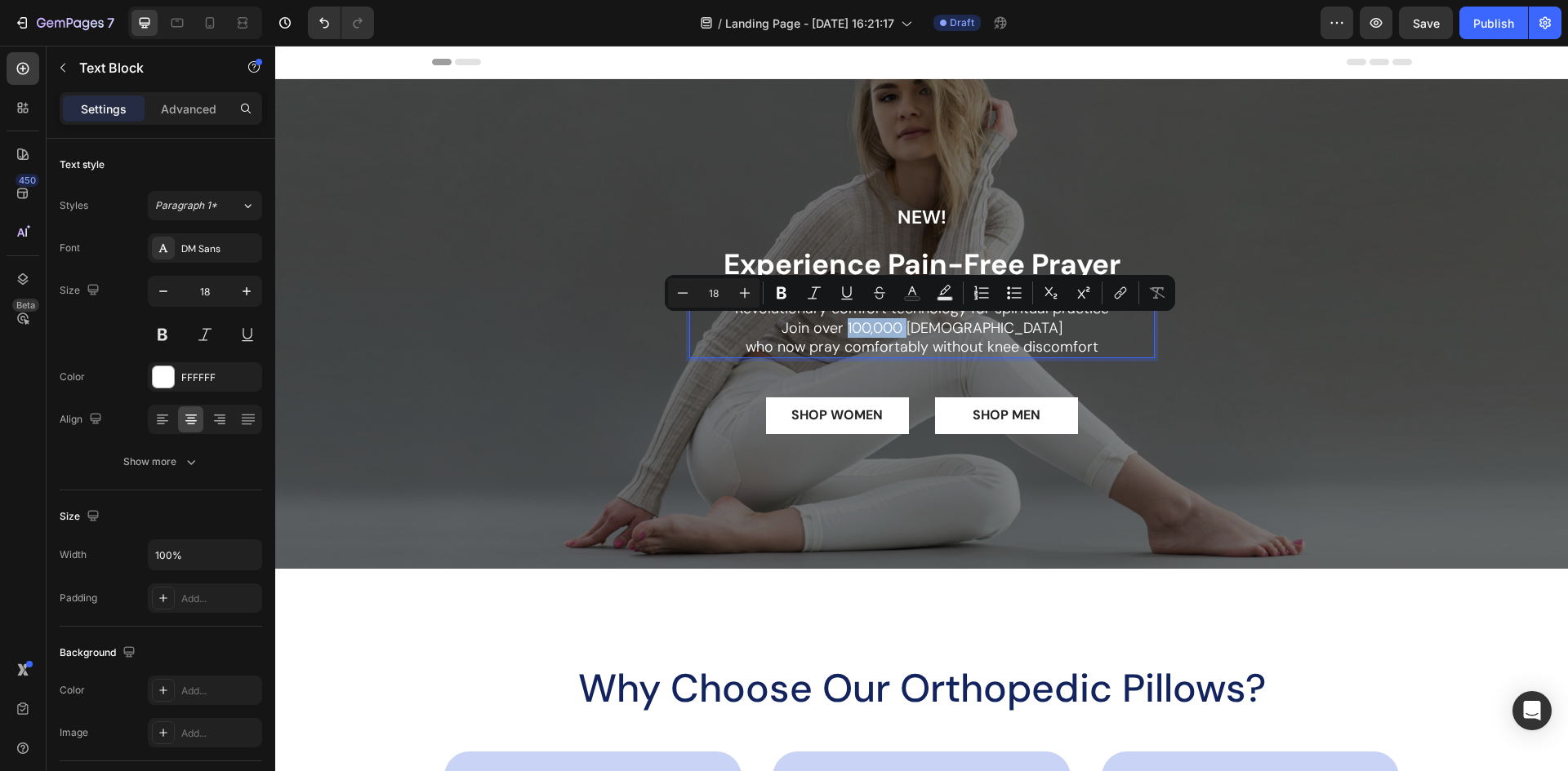
click at [894, 331] on p "Revolutionary comfort technology for spiritual practice Join over 100,000 [DEMO…" at bounding box center [921, 327] width 462 height 57
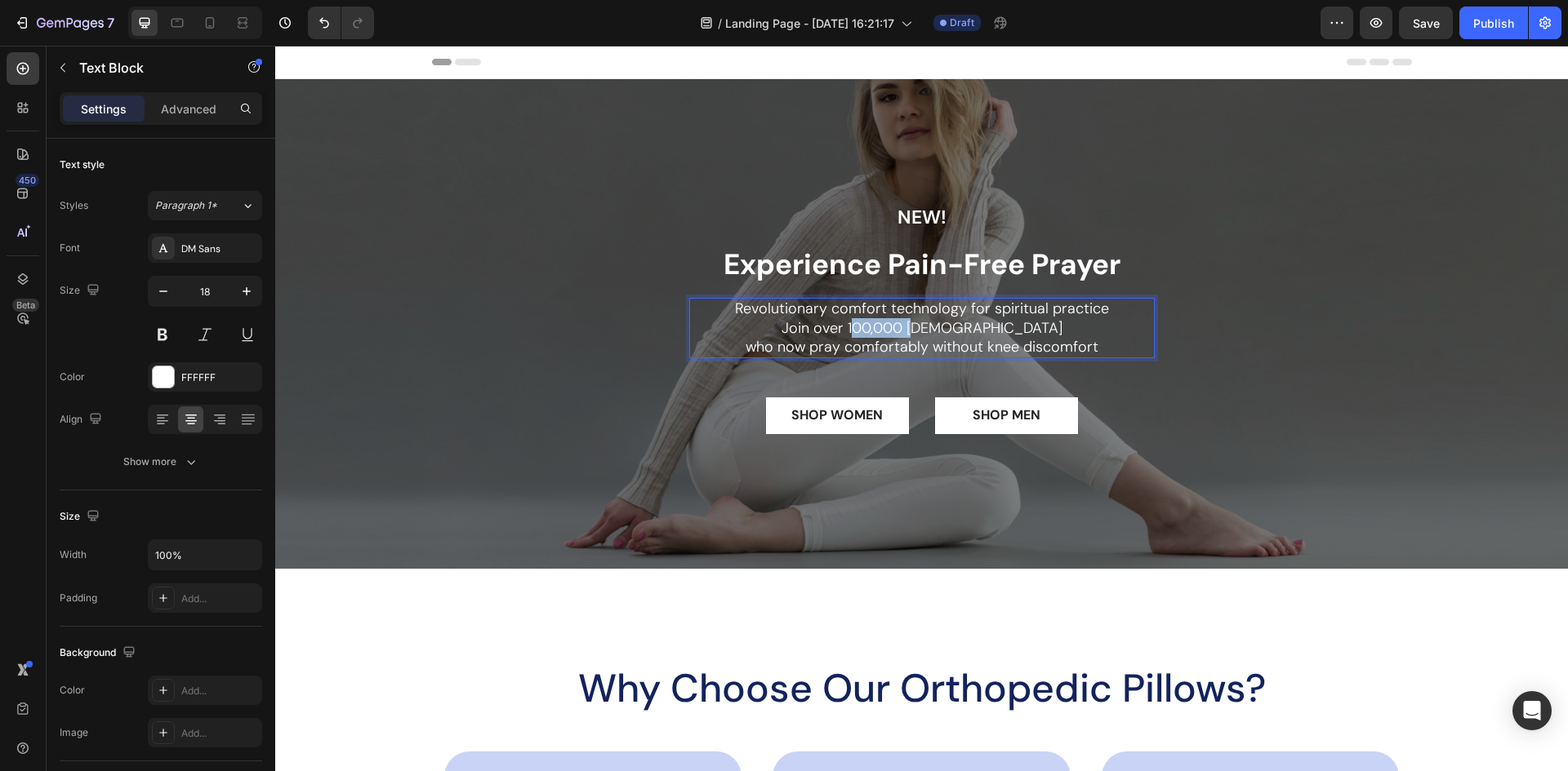
drag, startPoint x: 893, startPoint y: 331, endPoint x: 961, endPoint y: 333, distance: 68.0
click at [961, 333] on p "Revolutionary comfort technology for spiritual practice Join over 100,000 [DEMO…" at bounding box center [921, 327] width 462 height 57
click at [918, 336] on p "Revolutionary comfort technology for spiritual practice Join over 100,000 [DEMO…" at bounding box center [921, 327] width 462 height 57
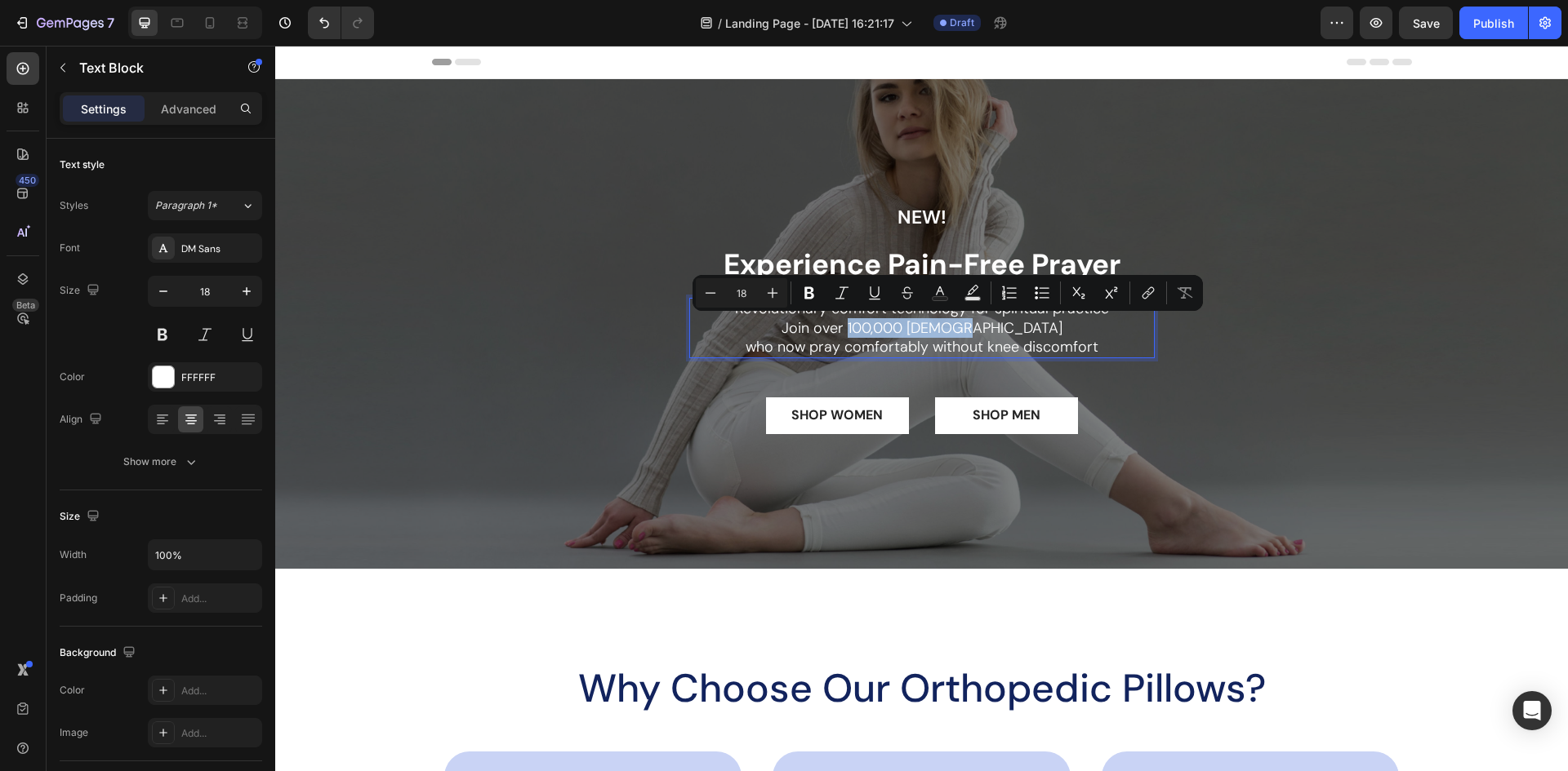
drag, startPoint x: 891, startPoint y: 327, endPoint x: 1005, endPoint y: 332, distance: 114.1
click at [1005, 332] on p "Revolutionary comfort technology for spiritual practice Join over 100,000 [DEMO…" at bounding box center [921, 327] width 462 height 57
click at [980, 297] on rect "Editor contextual toolbar" at bounding box center [972, 299] width 15 height 4
type input "000000"
type input "77"
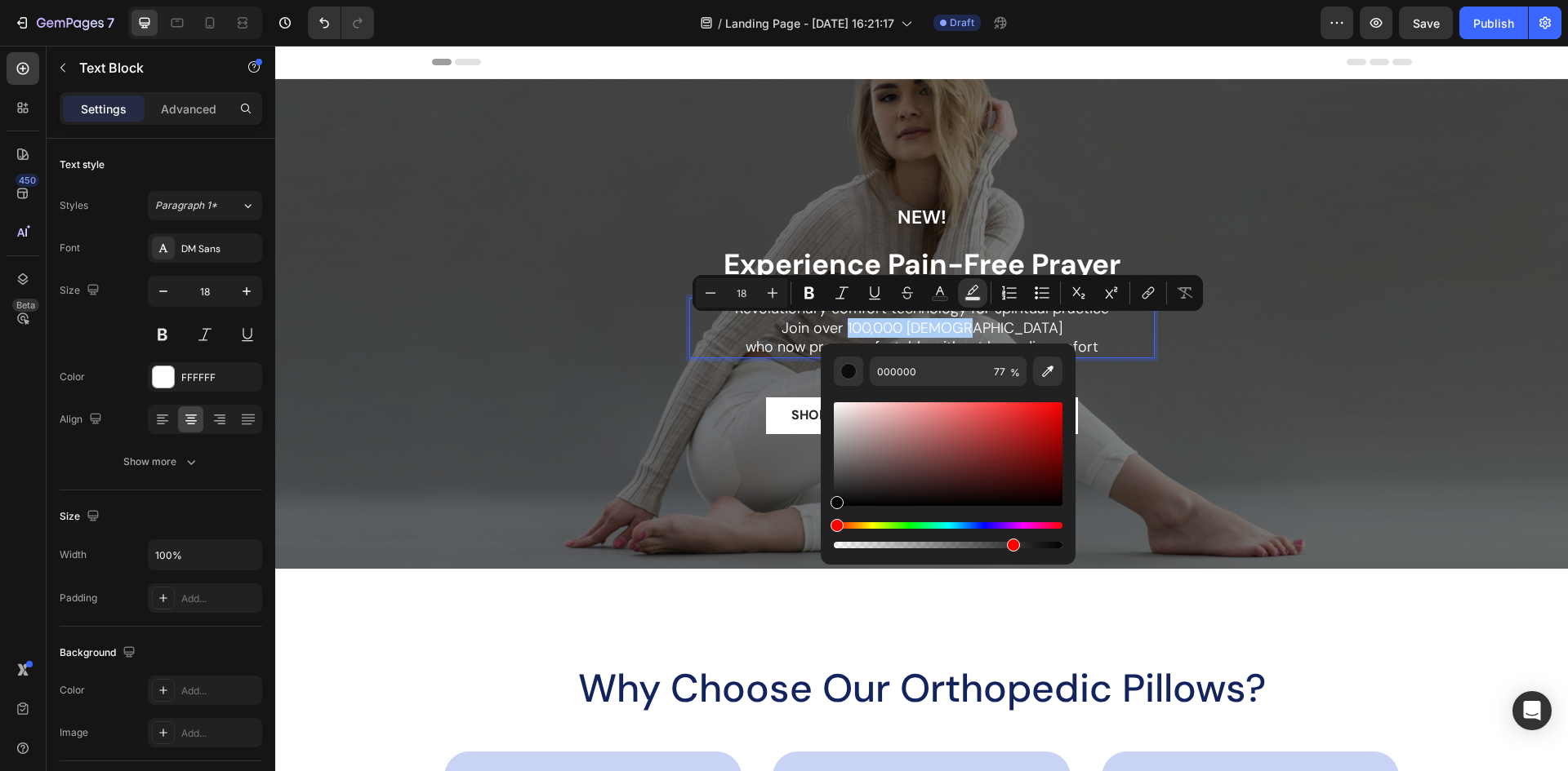
click at [864, 523] on div "Hue" at bounding box center [947, 526] width 228 height 7
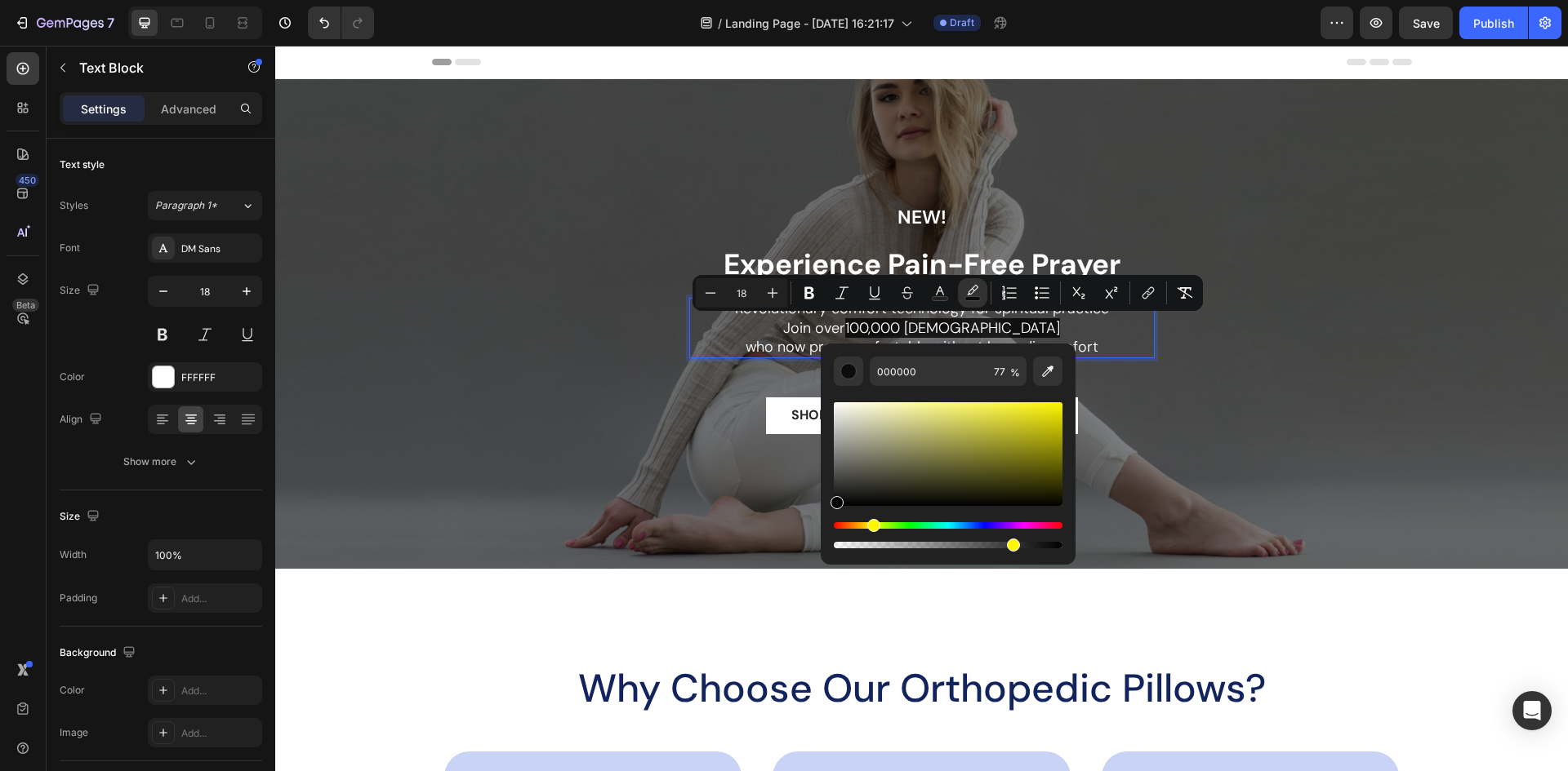
click at [871, 527] on div "Hue" at bounding box center [947, 526] width 228 height 7
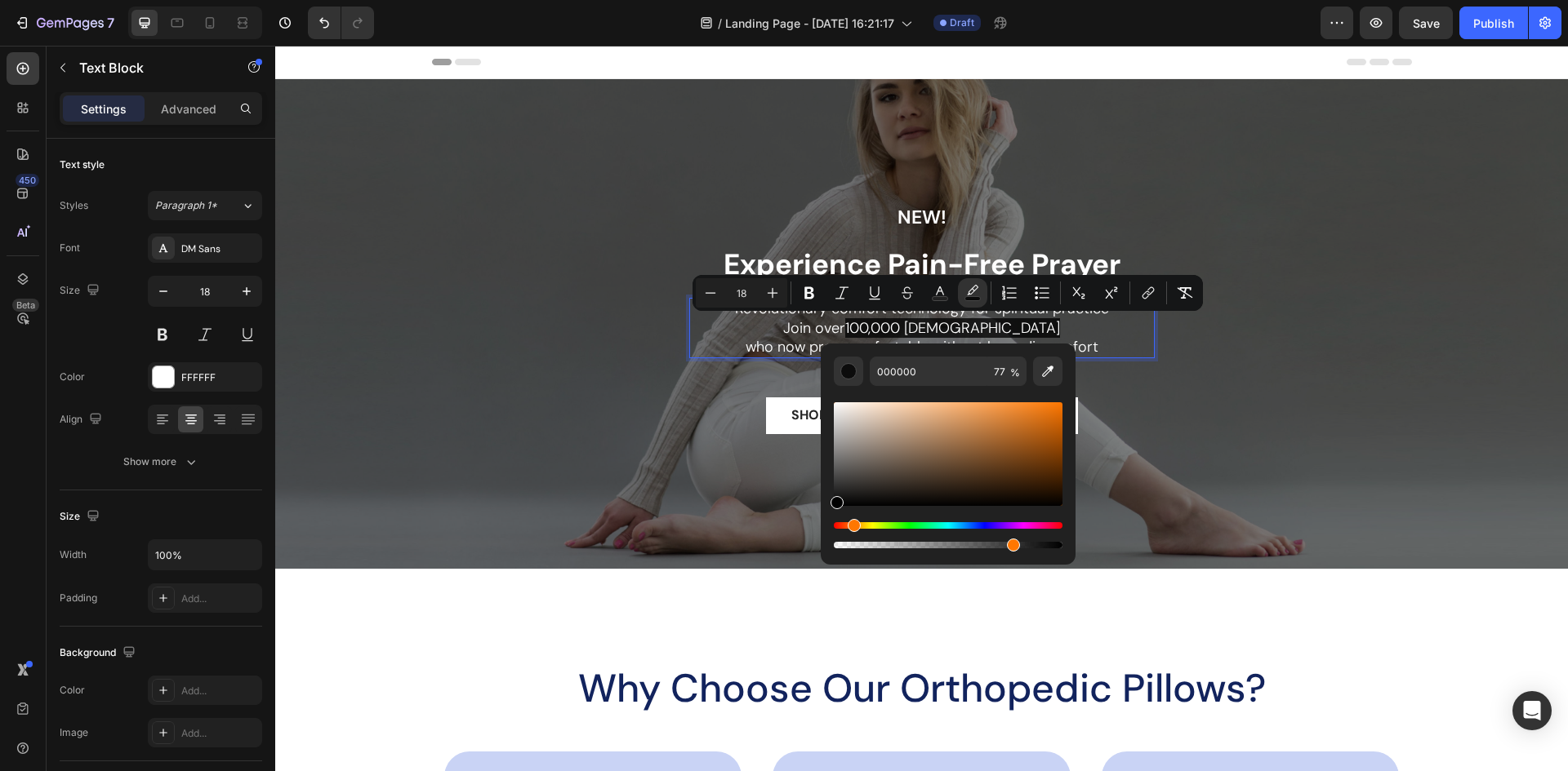
click at [852, 526] on div "Hue" at bounding box center [947, 526] width 228 height 7
type input "FF7905"
drag, startPoint x: 996, startPoint y: 422, endPoint x: 1058, endPoint y: 401, distance: 65.5
click at [1058, 402] on div "Editor contextual toolbar" at bounding box center [947, 454] width 228 height 103
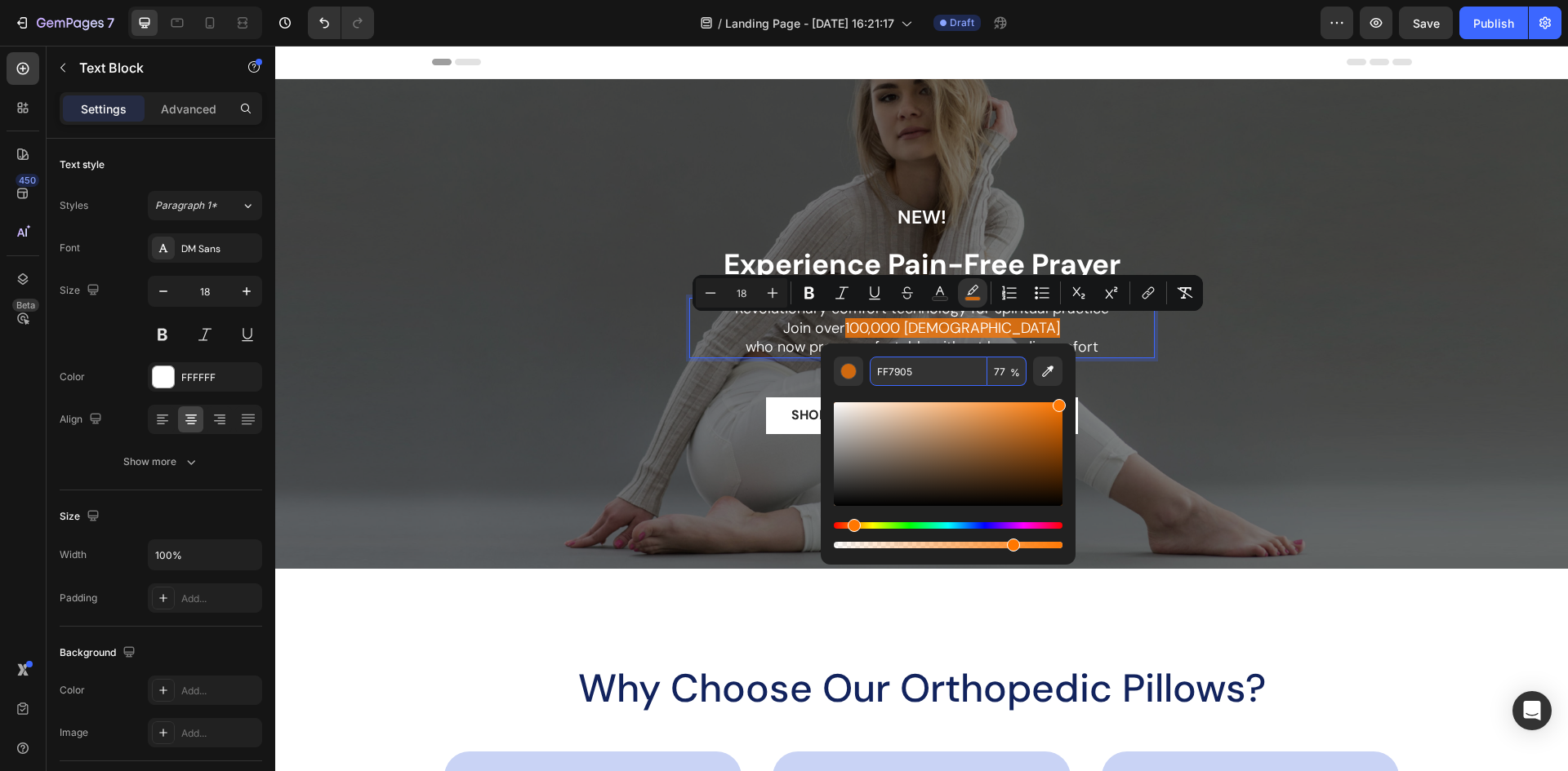
click at [1003, 372] on input "77" at bounding box center [1006, 372] width 39 height 30
type input "0"
click at [942, 293] on icon "Editor contextual toolbar" at bounding box center [939, 293] width 16 height 16
type input "FFFFFF"
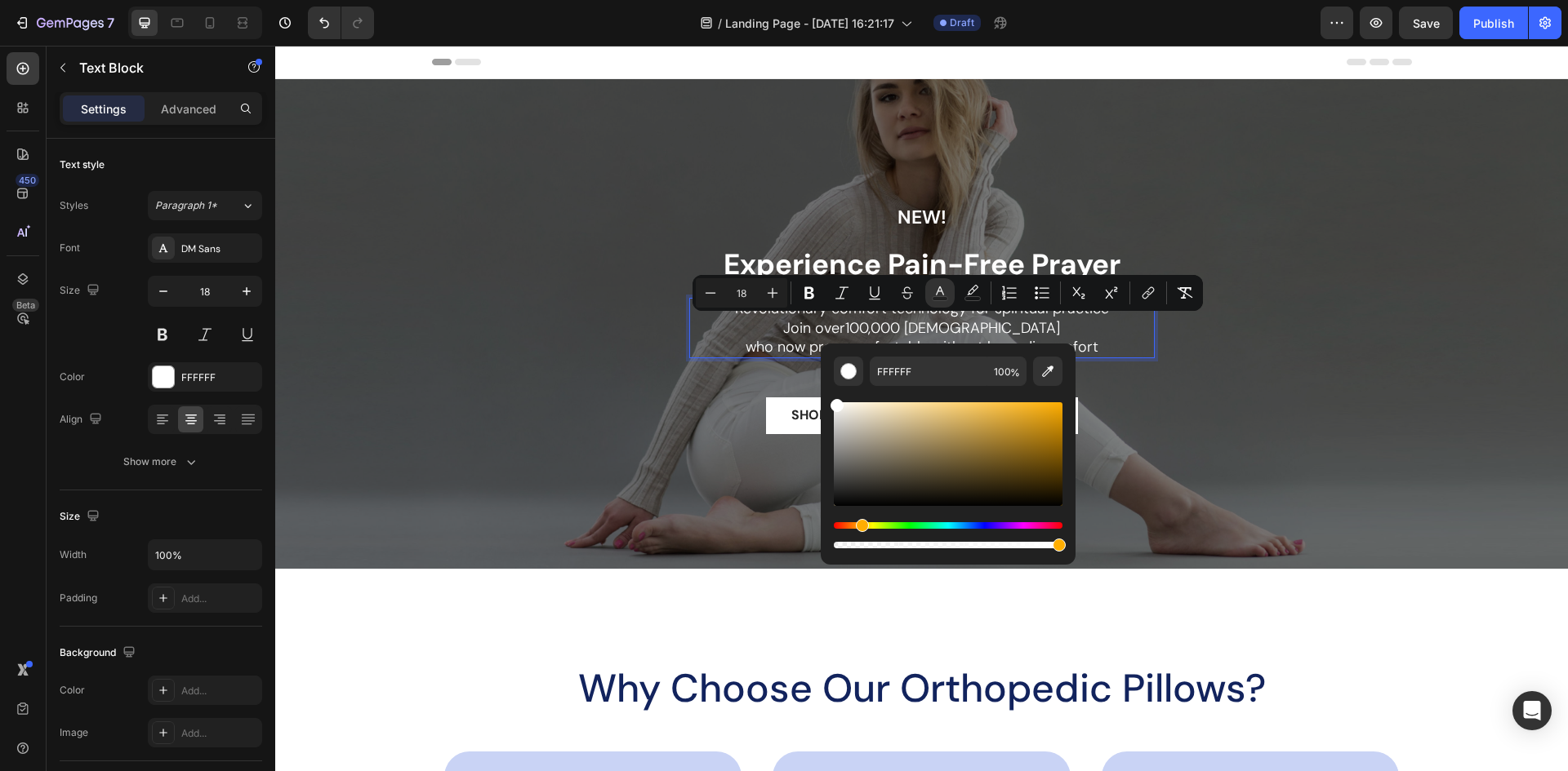
click at [860, 524] on div "Hue" at bounding box center [947, 526] width 228 height 7
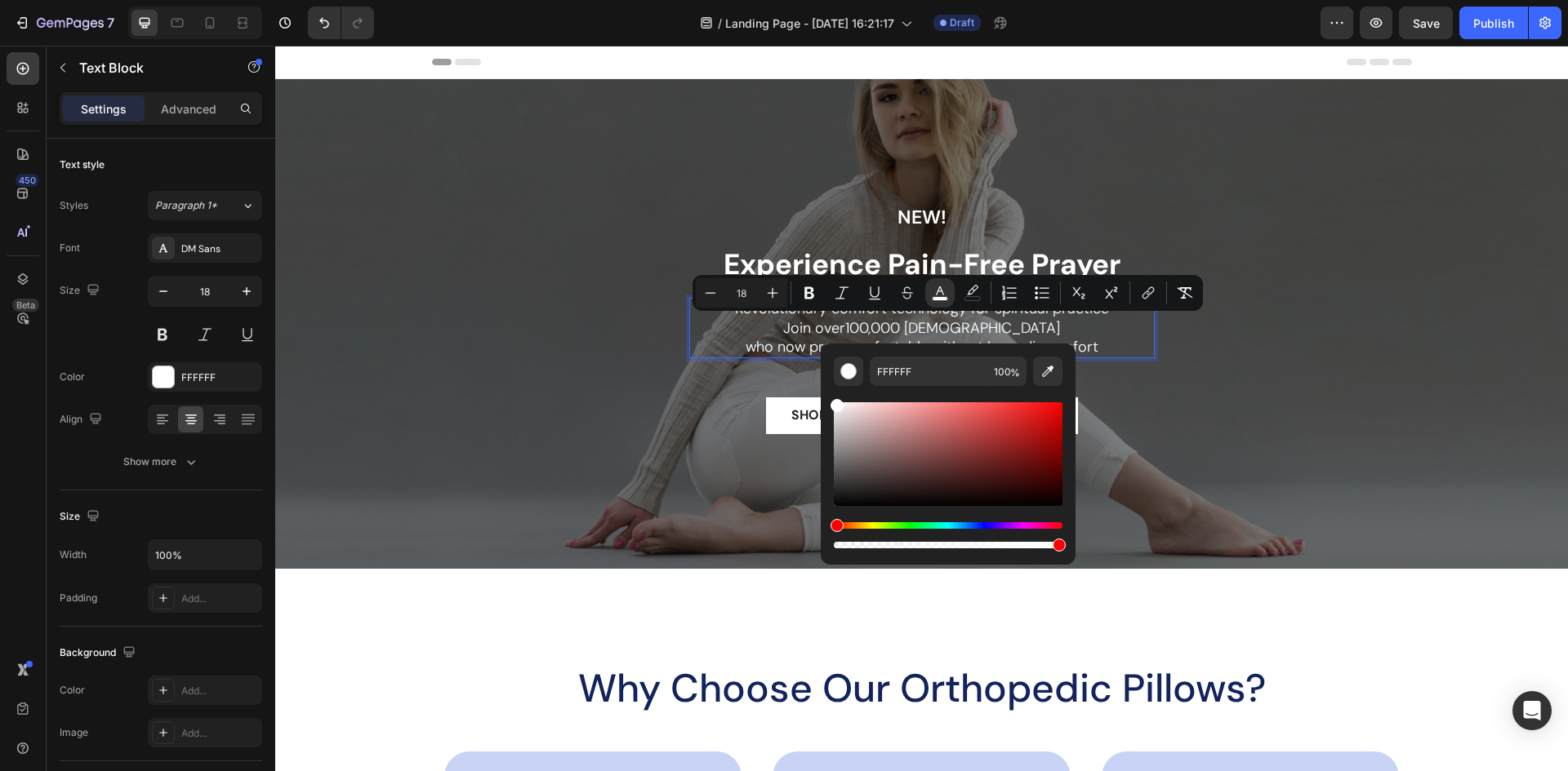
click at [865, 528] on div "Hue" at bounding box center [947, 526] width 228 height 7
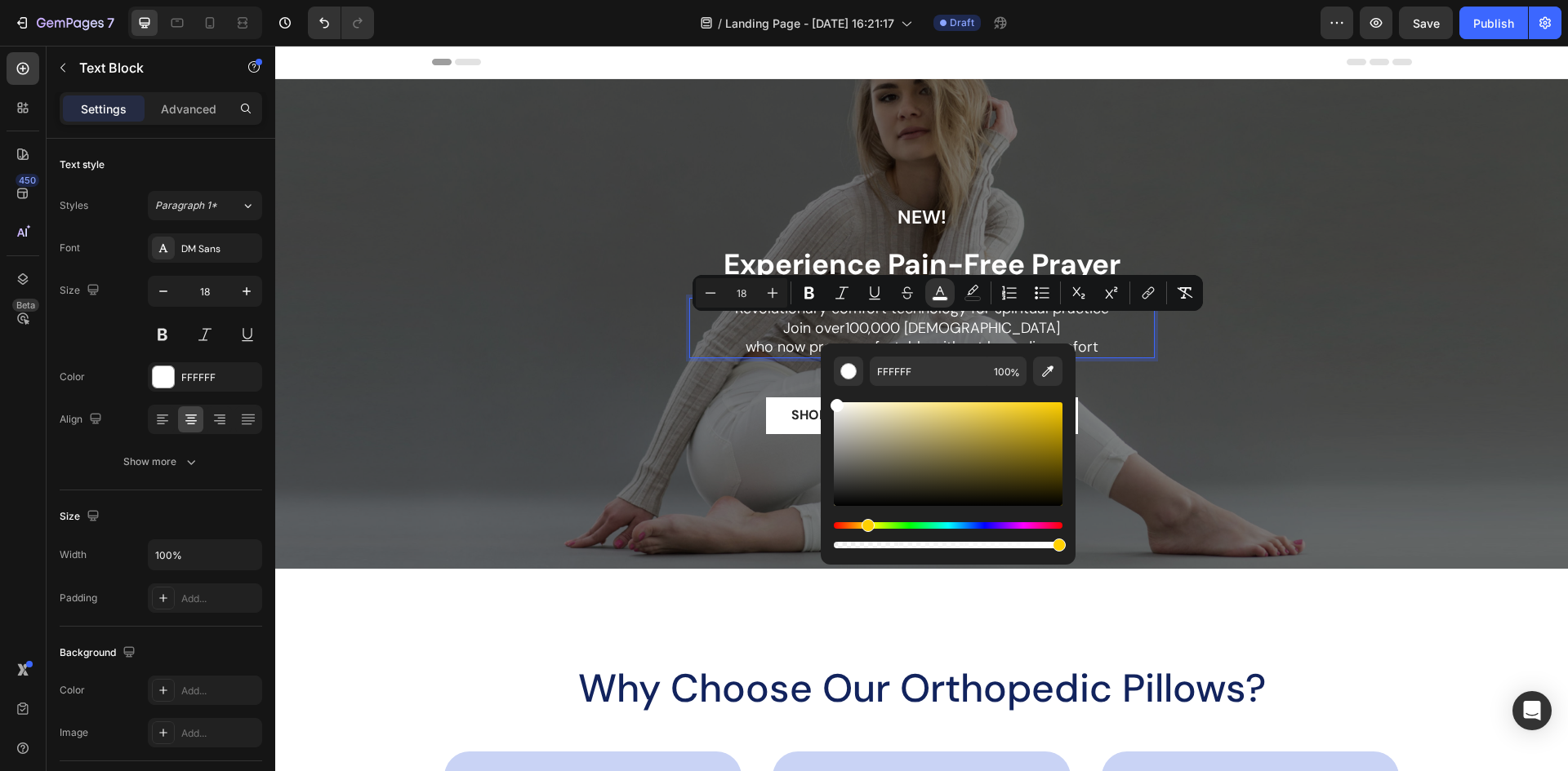
click at [854, 525] on div "Hue" at bounding box center [947, 526] width 228 height 7
click at [847, 525] on div "Hue" at bounding box center [947, 526] width 228 height 7
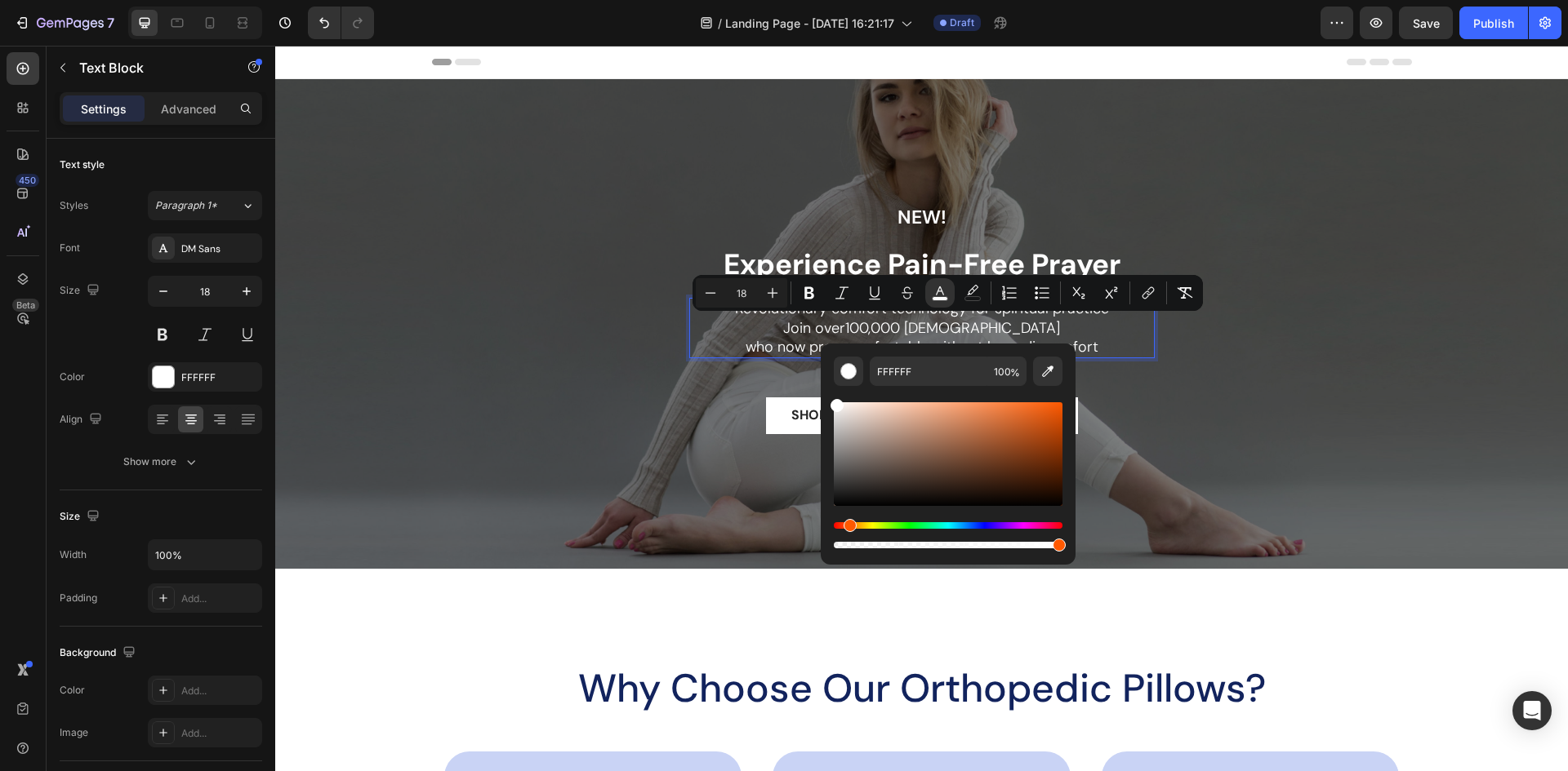
click at [848, 525] on div "Hue" at bounding box center [849, 525] width 13 height 13
click at [856, 527] on div "Hue" at bounding box center [860, 525] width 13 height 13
click at [863, 526] on div "Hue" at bounding box center [860, 525] width 13 height 13
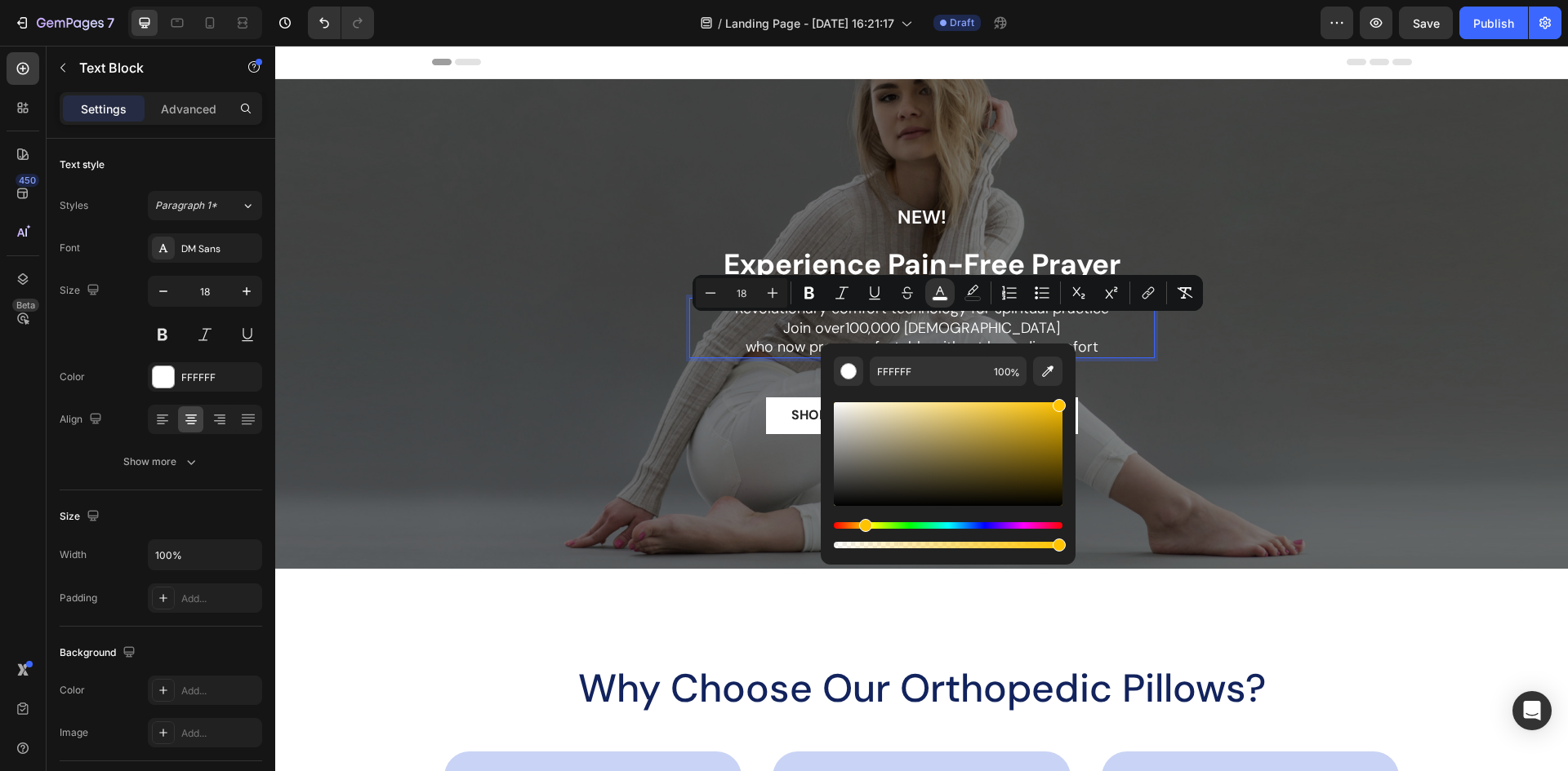
drag, startPoint x: 968, startPoint y: 448, endPoint x: 1072, endPoint y: 401, distance: 114.1
click at [1072, 401] on div "FFFFFF 100 %" at bounding box center [948, 447] width 255 height 208
type input "FFC300"
click at [1222, 355] on div "NEW! Text Block Experience Pain-Free Prayer Heading Revolutionary comfort techn…" at bounding box center [921, 324] width 1292 height 240
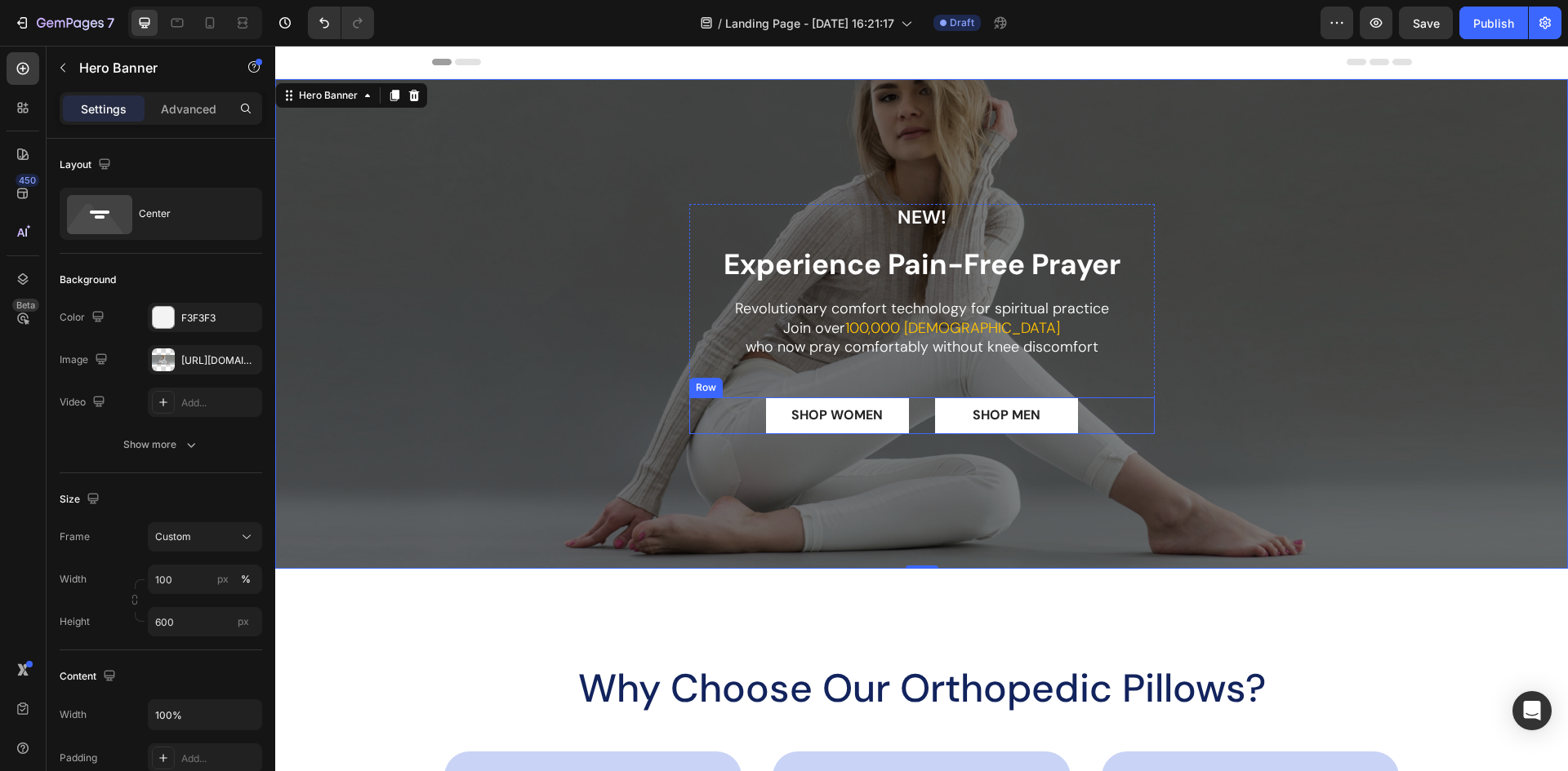
click at [920, 416] on div "SHOP WOMEN Button SHOP MEN Button Row" at bounding box center [921, 416] width 466 height 36
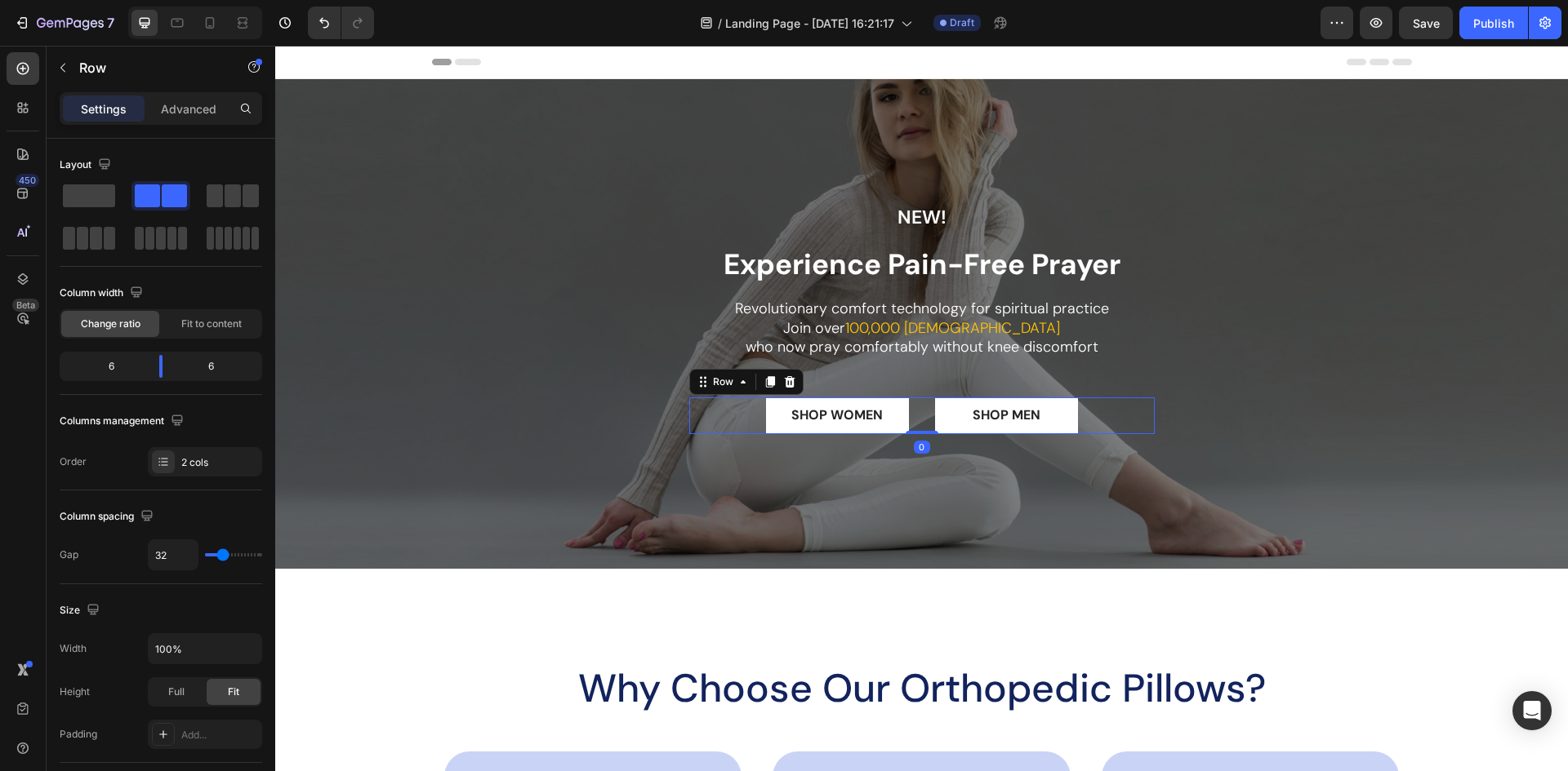
click at [784, 380] on icon at bounding box center [789, 382] width 11 height 11
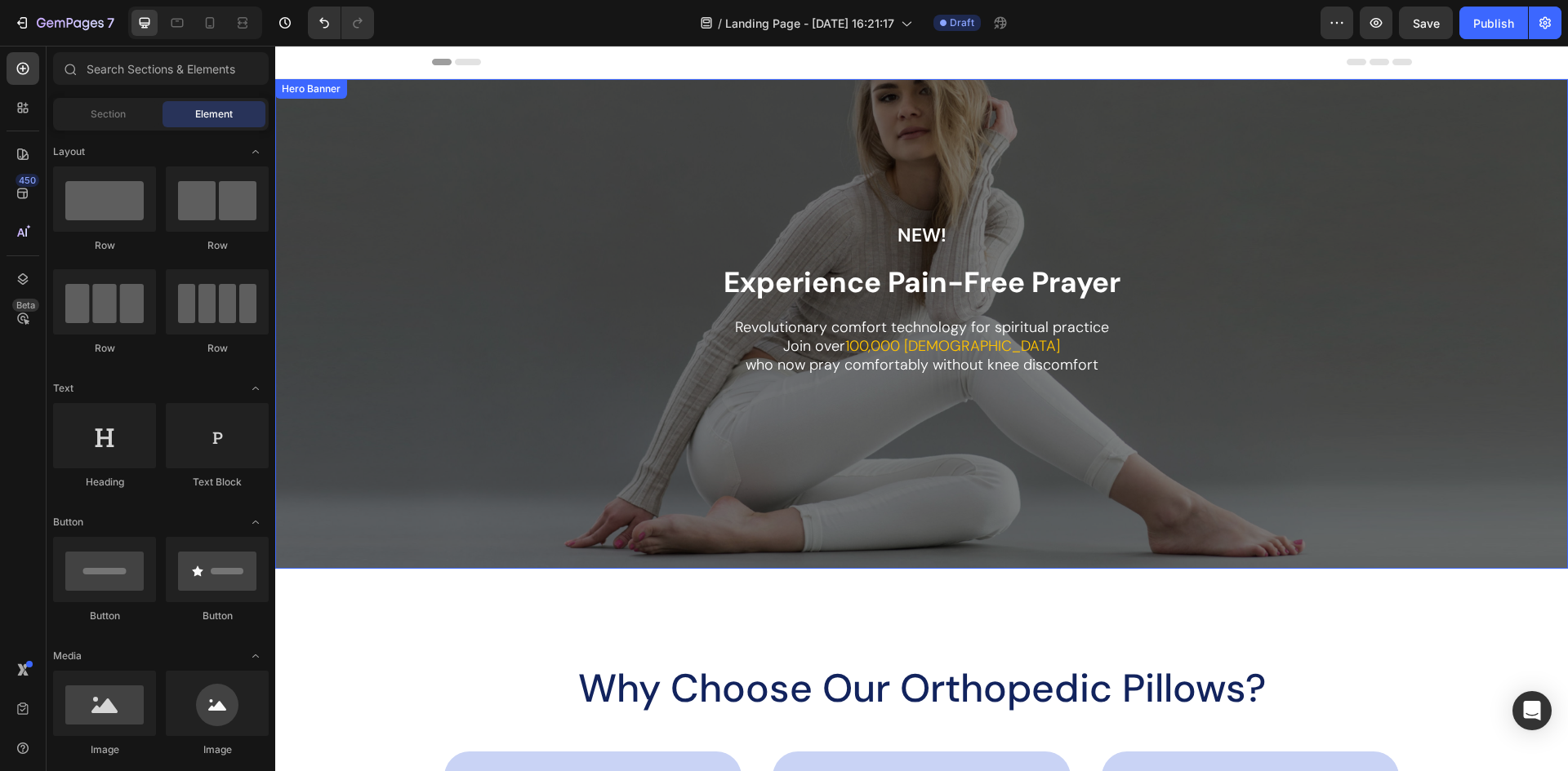
click at [883, 127] on div "Overlay" at bounding box center [921, 323] width 1292 height 489
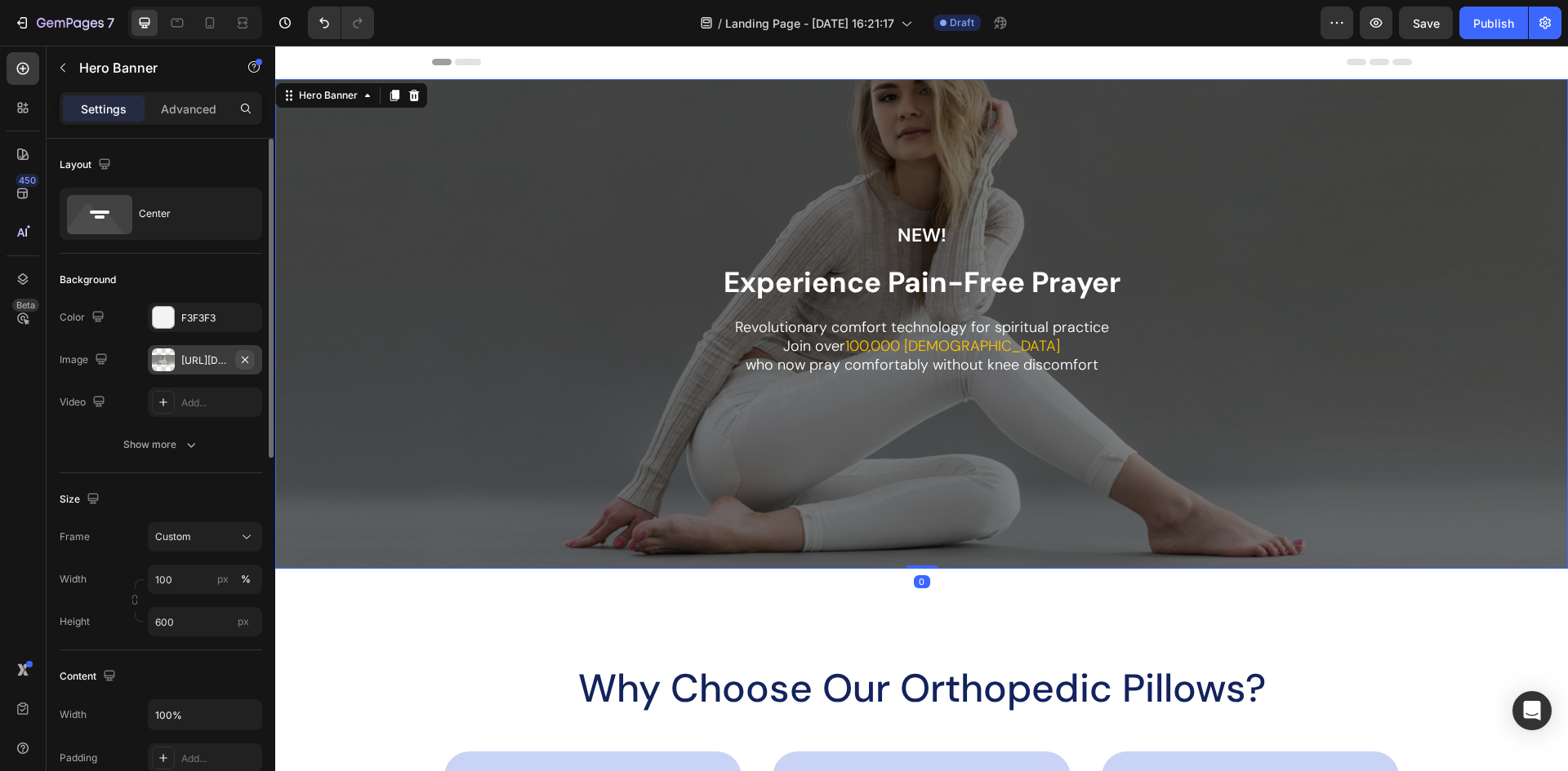
click at [246, 360] on icon "button" at bounding box center [245, 360] width 7 height 7
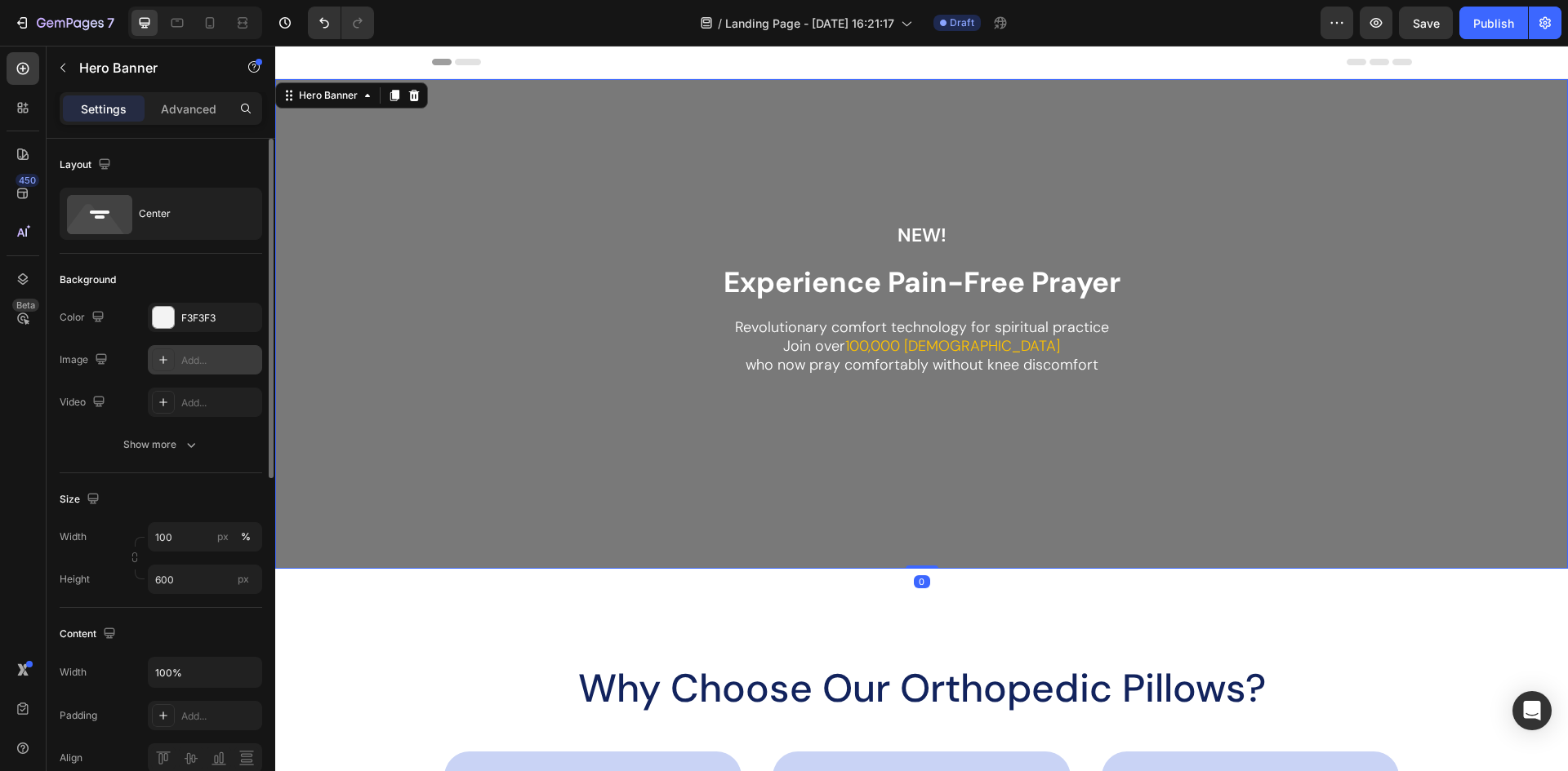
click at [192, 354] on div "Add..." at bounding box center [220, 360] width 76 height 14
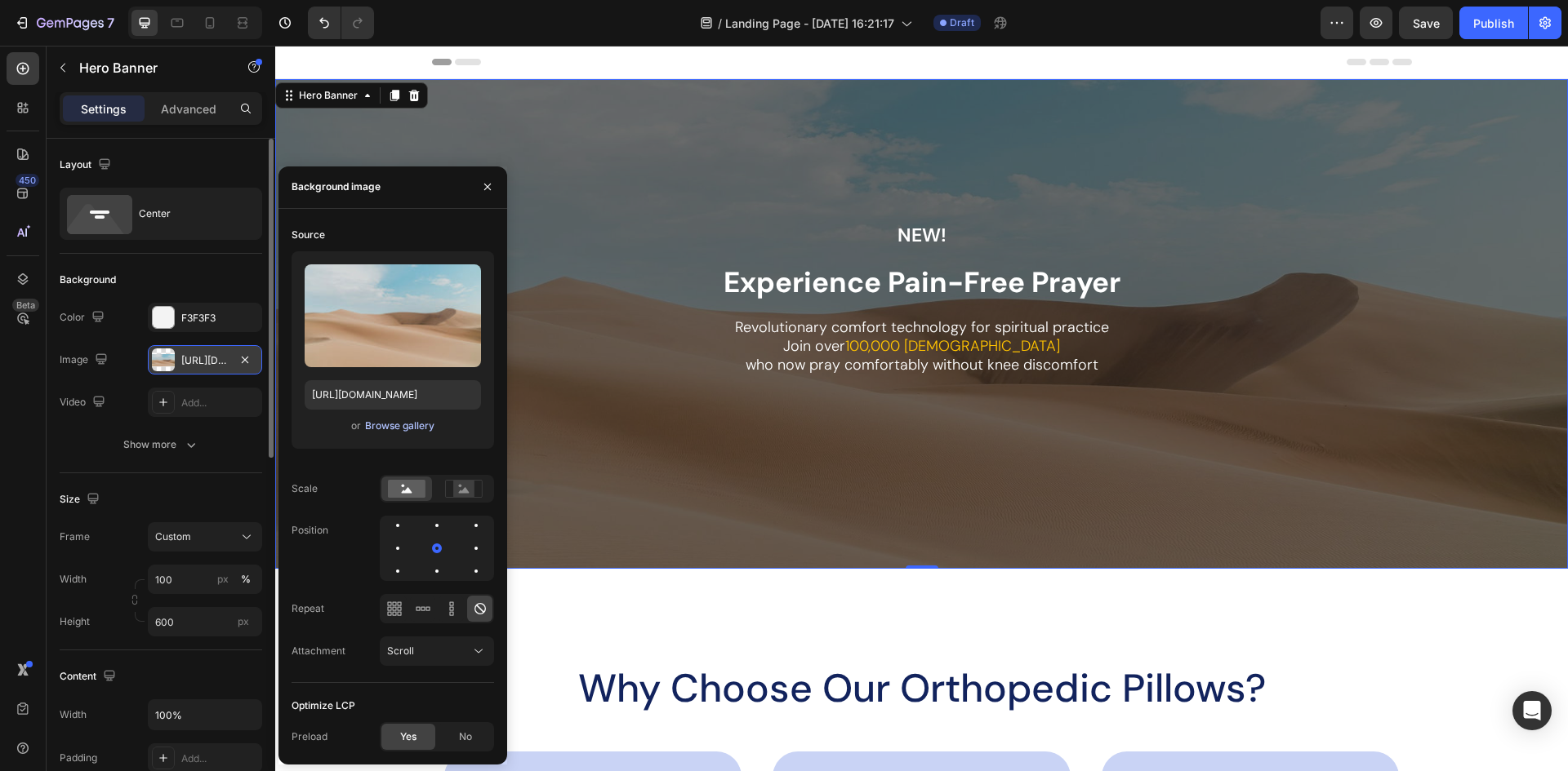
click at [401, 422] on div "Browse gallery" at bounding box center [400, 426] width 70 height 14
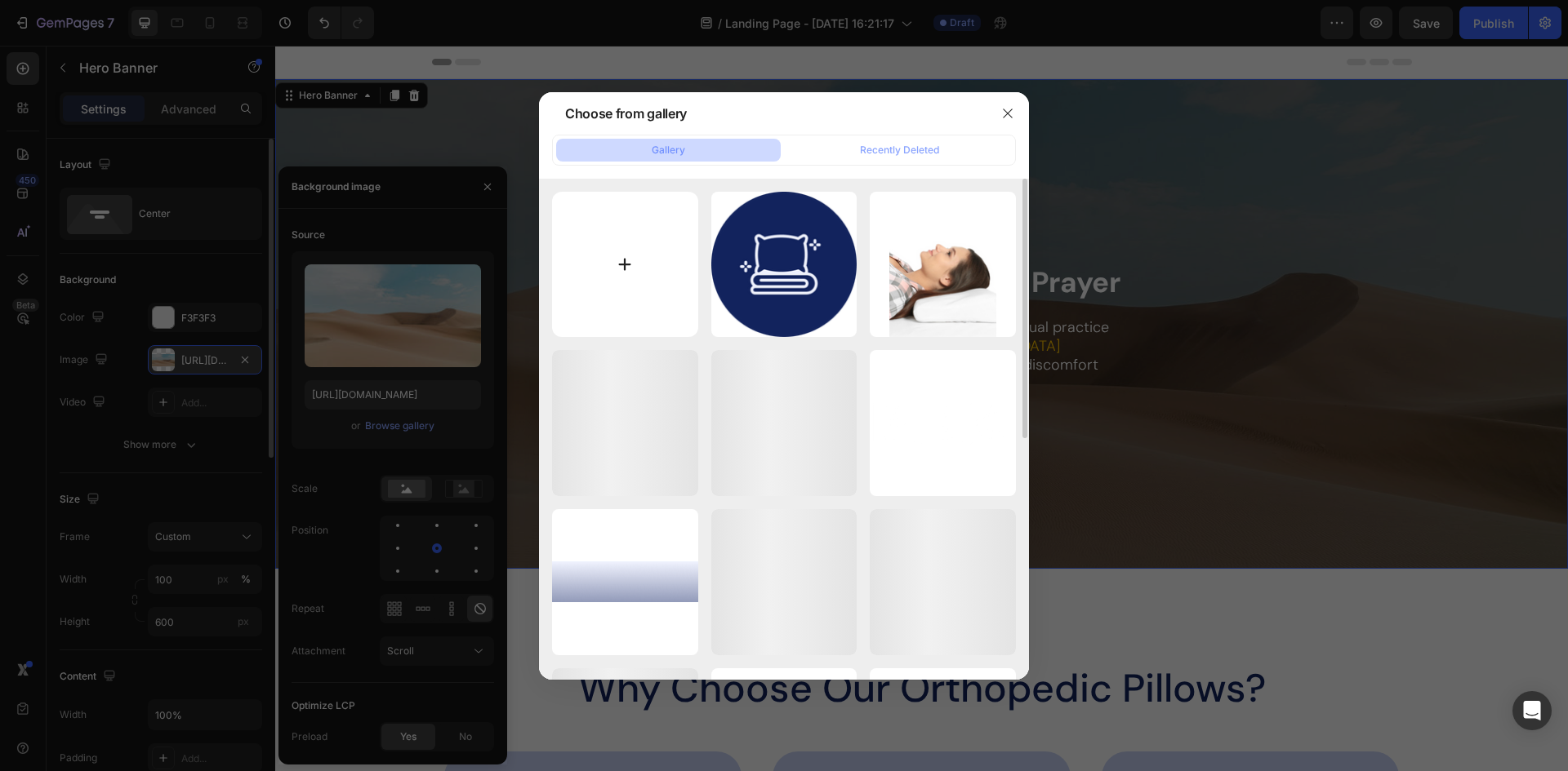
click at [606, 254] on input "file" at bounding box center [625, 265] width 146 height 146
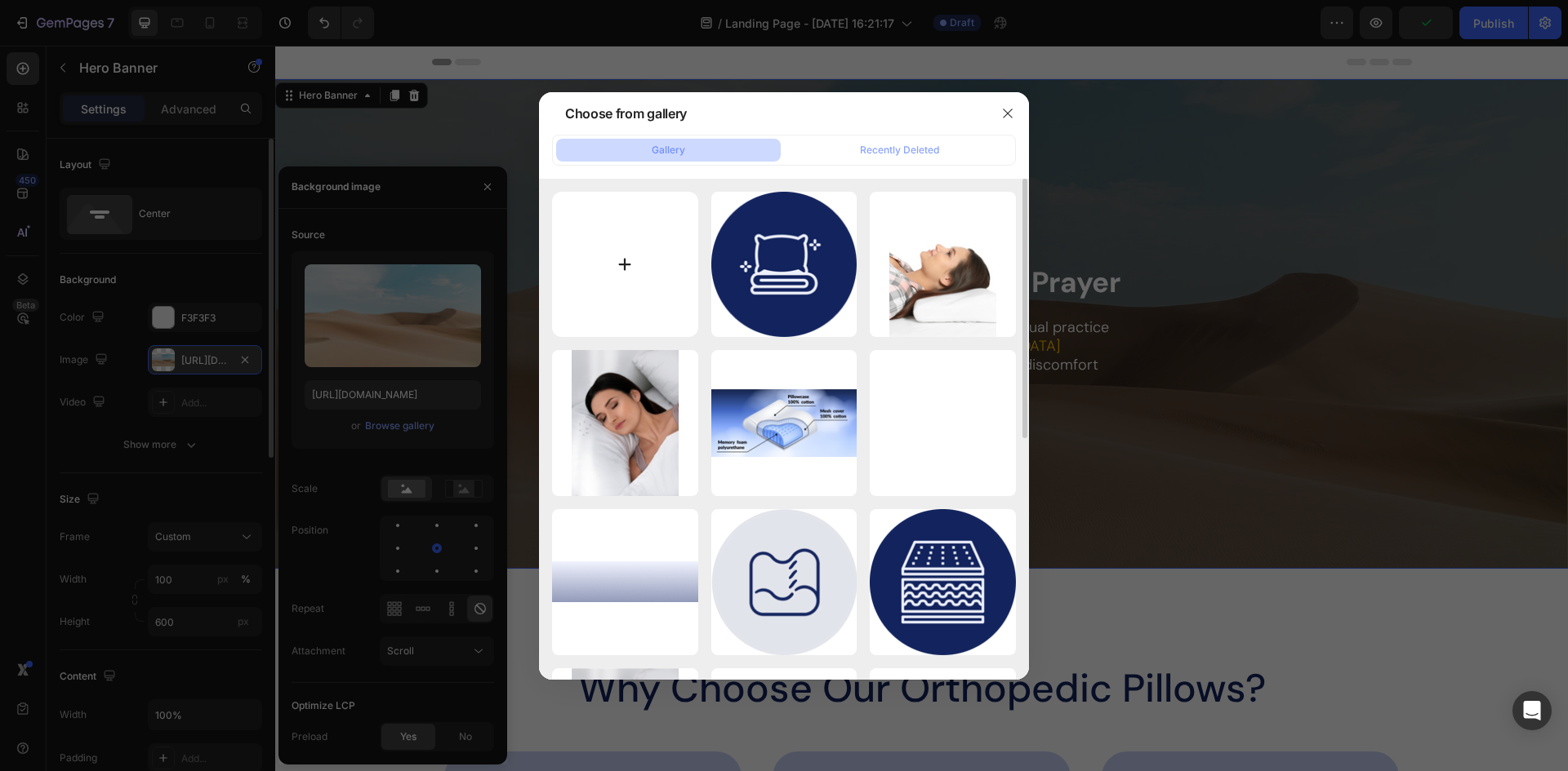
type input "C:\fakepath\Knee anatomy lateral view.png"
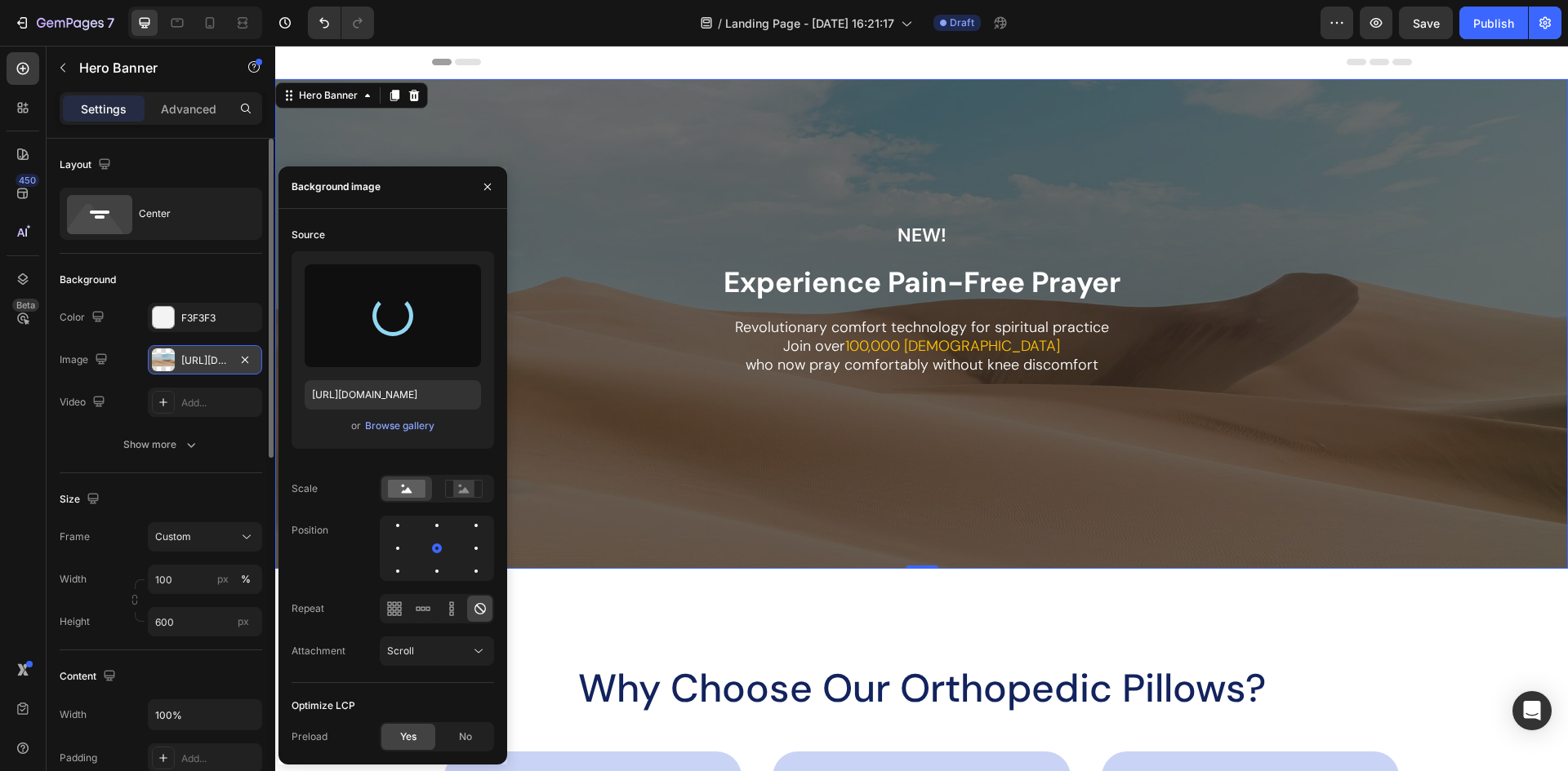
type input "[URL][DOMAIN_NAME]"
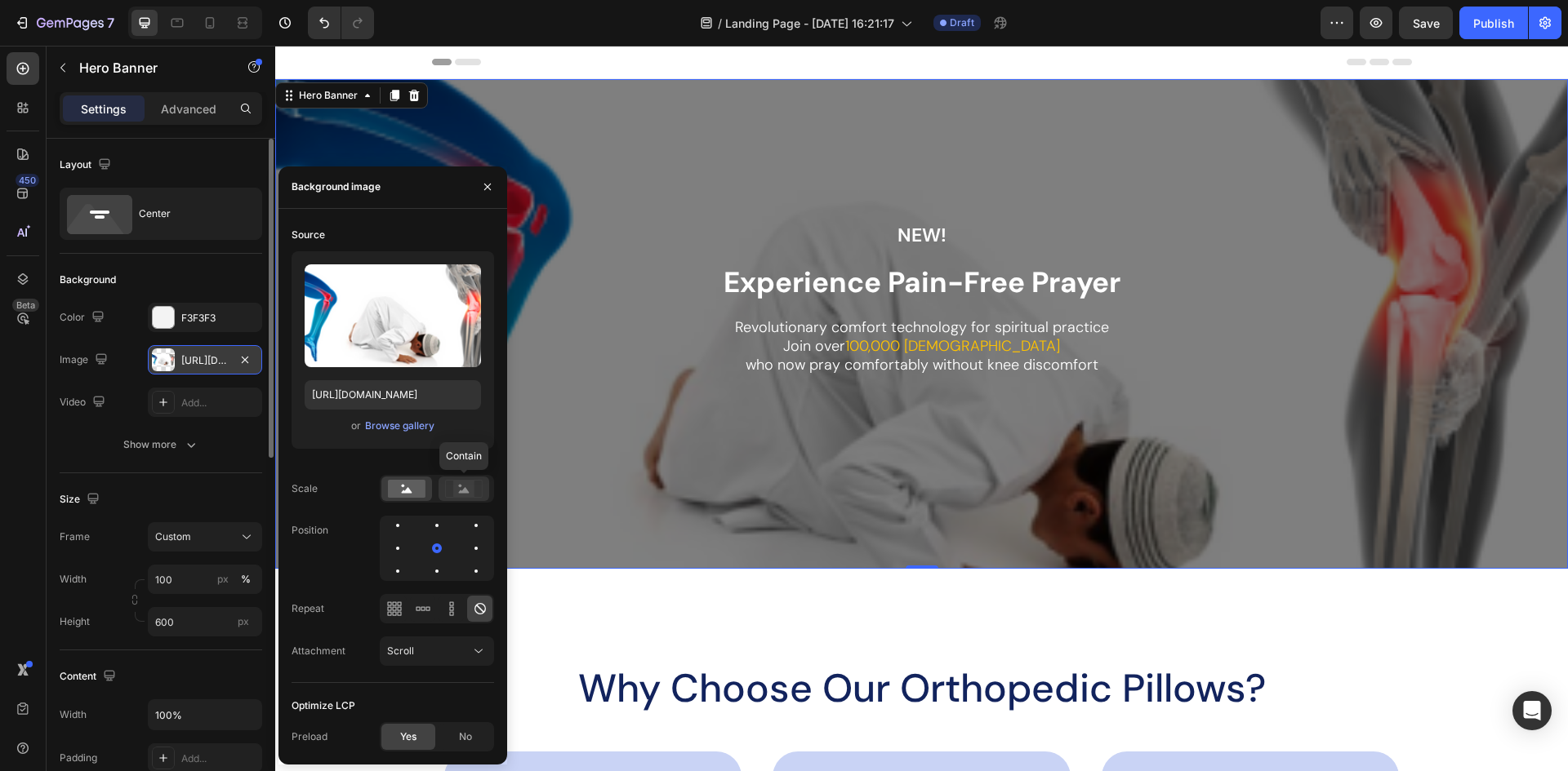
click at [465, 493] on icon at bounding box center [464, 489] width 11 height 6
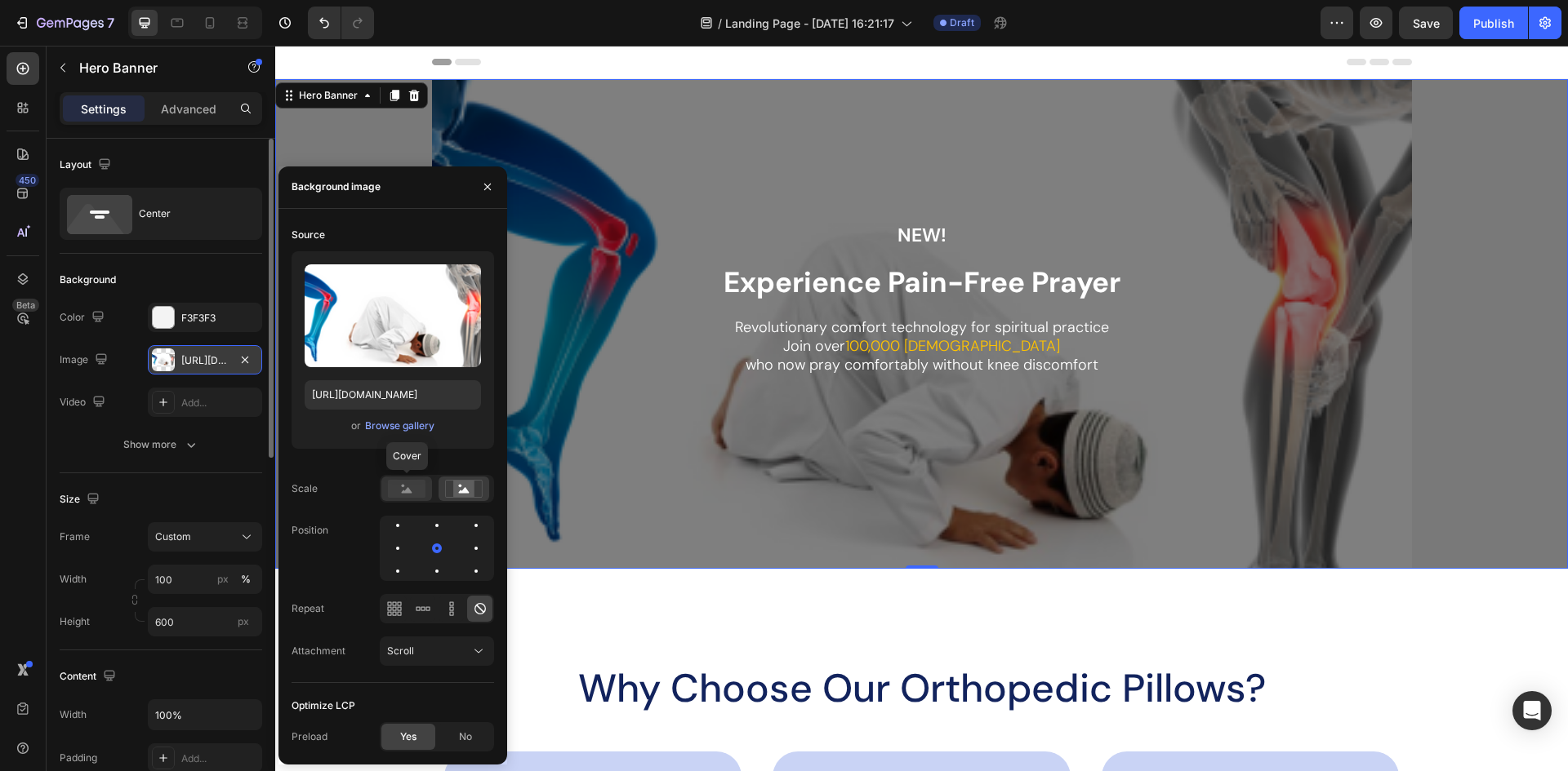
click at [406, 494] on rect at bounding box center [406, 489] width 37 height 18
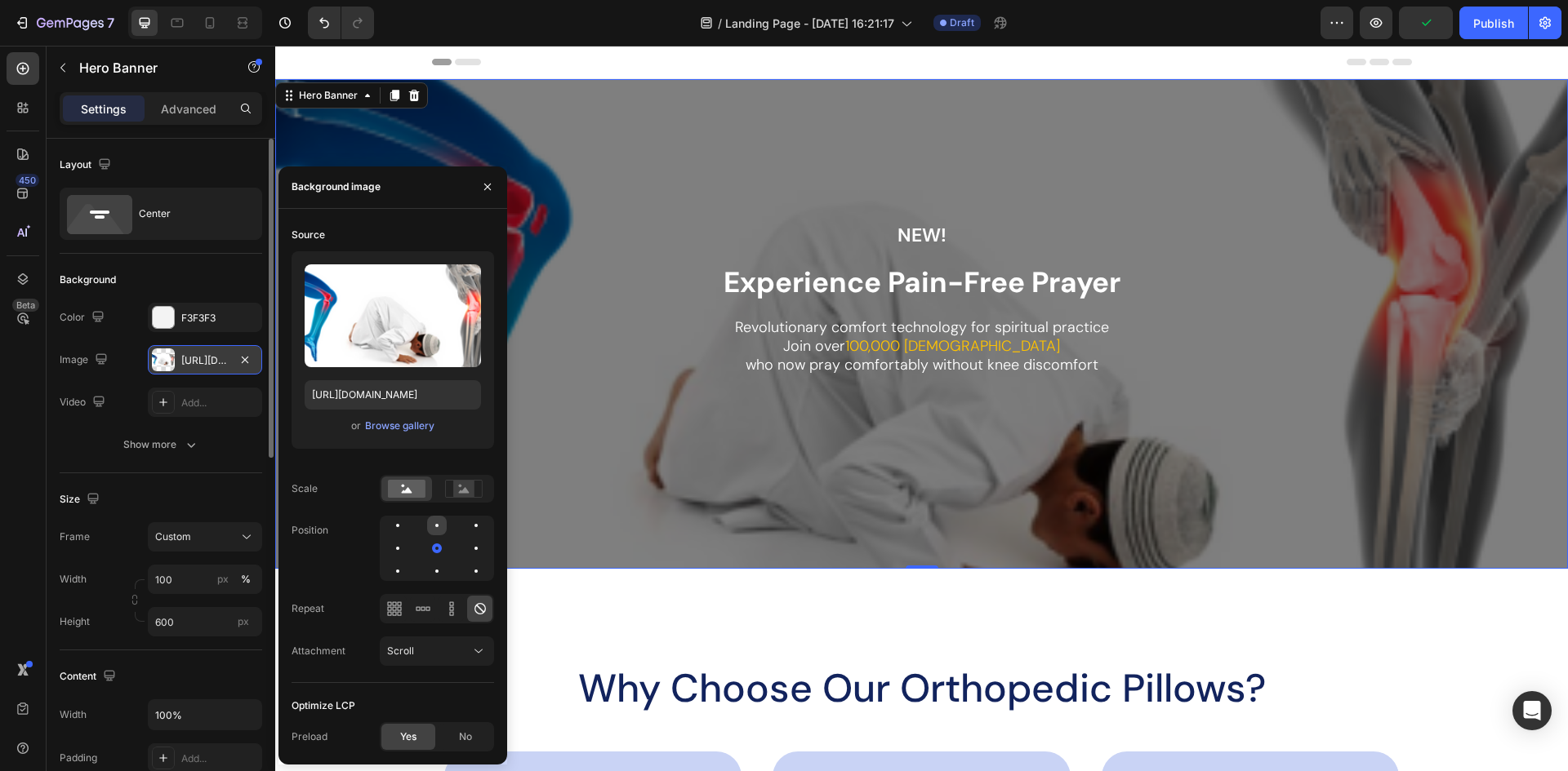
click at [466, 532] on div at bounding box center [475, 525] width 20 height 20
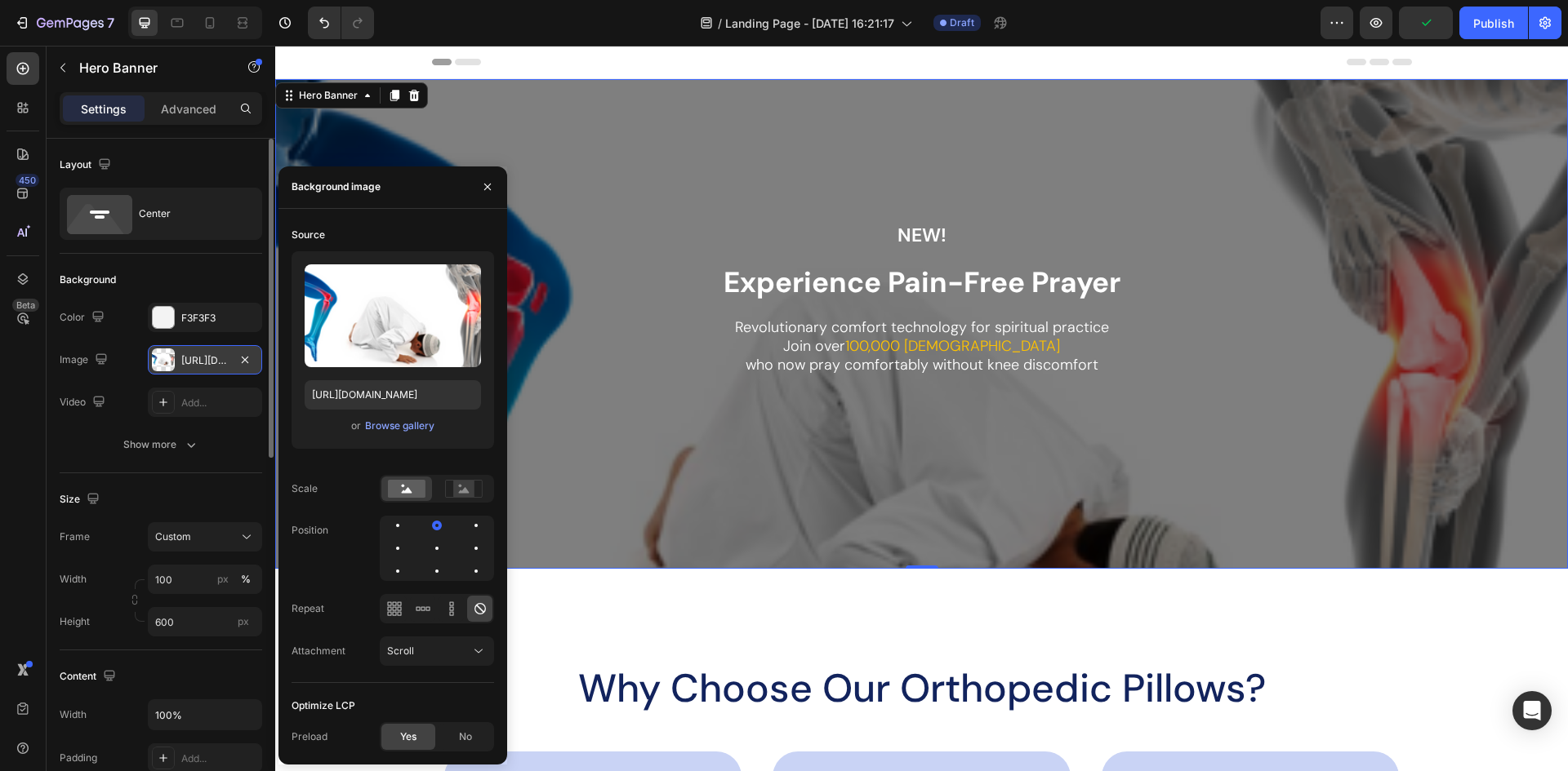
click at [435, 581] on div "Source Upload Image [URL][DOMAIN_NAME] or Browse gallery Scale Position Repeat …" at bounding box center [393, 453] width 203 height 461
click at [438, 573] on div at bounding box center [437, 572] width 3 height 3
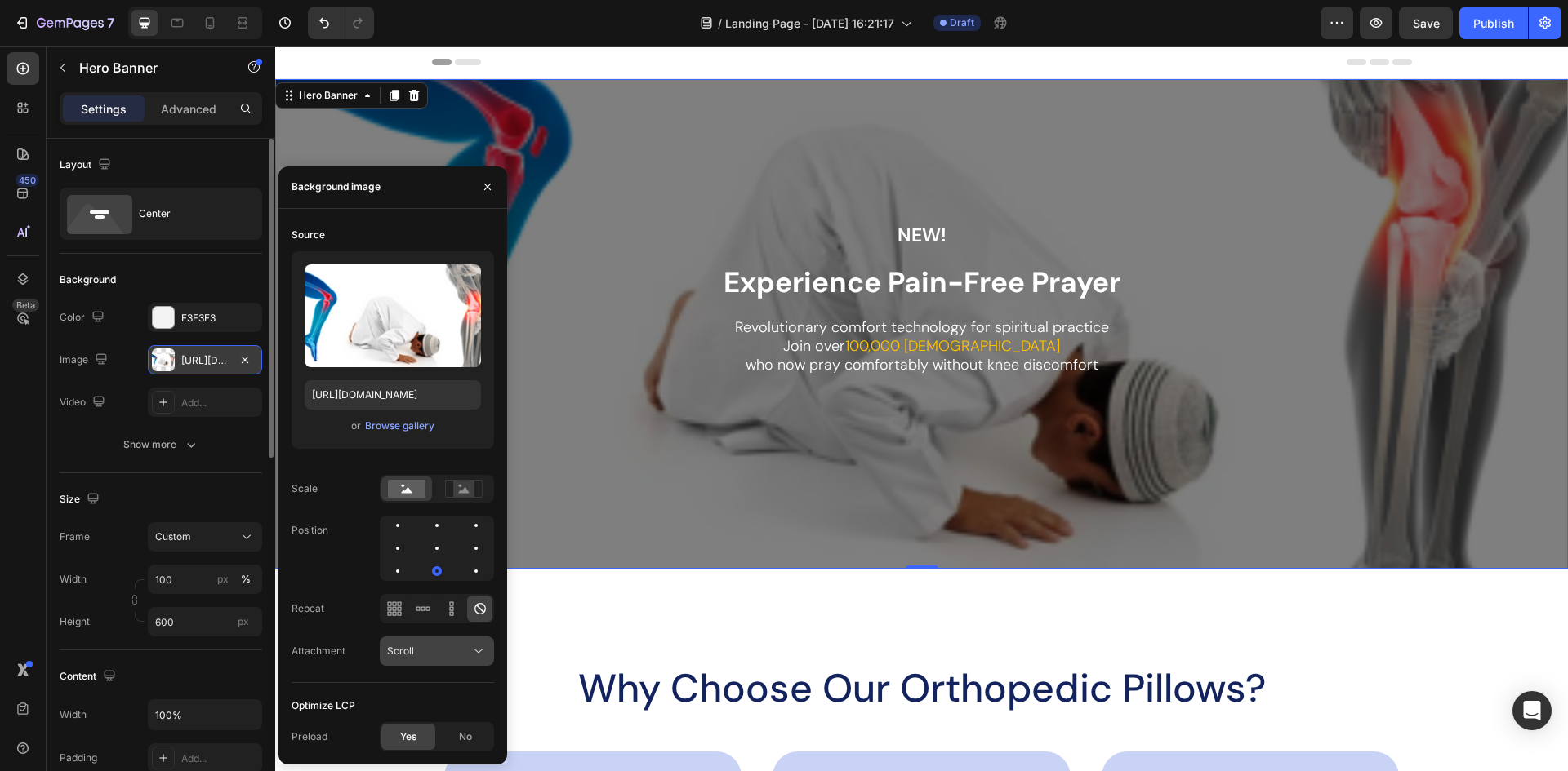
click at [484, 648] on icon at bounding box center [478, 651] width 16 height 16
click at [434, 583] on p "Fixed" at bounding box center [434, 580] width 93 height 14
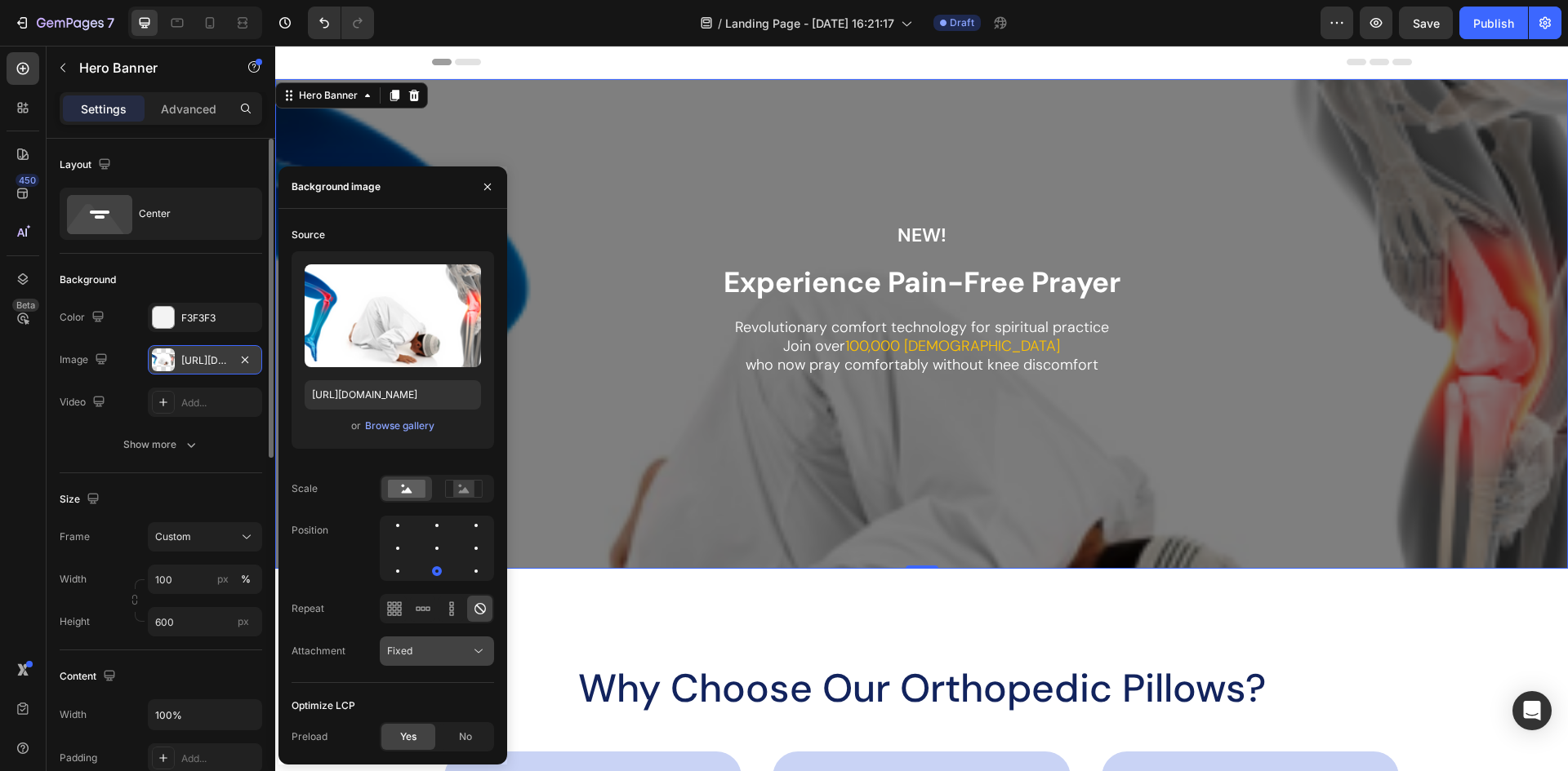
click at [480, 648] on icon at bounding box center [478, 651] width 16 height 16
click at [418, 599] on div "Local" at bounding box center [421, 611] width 134 height 31
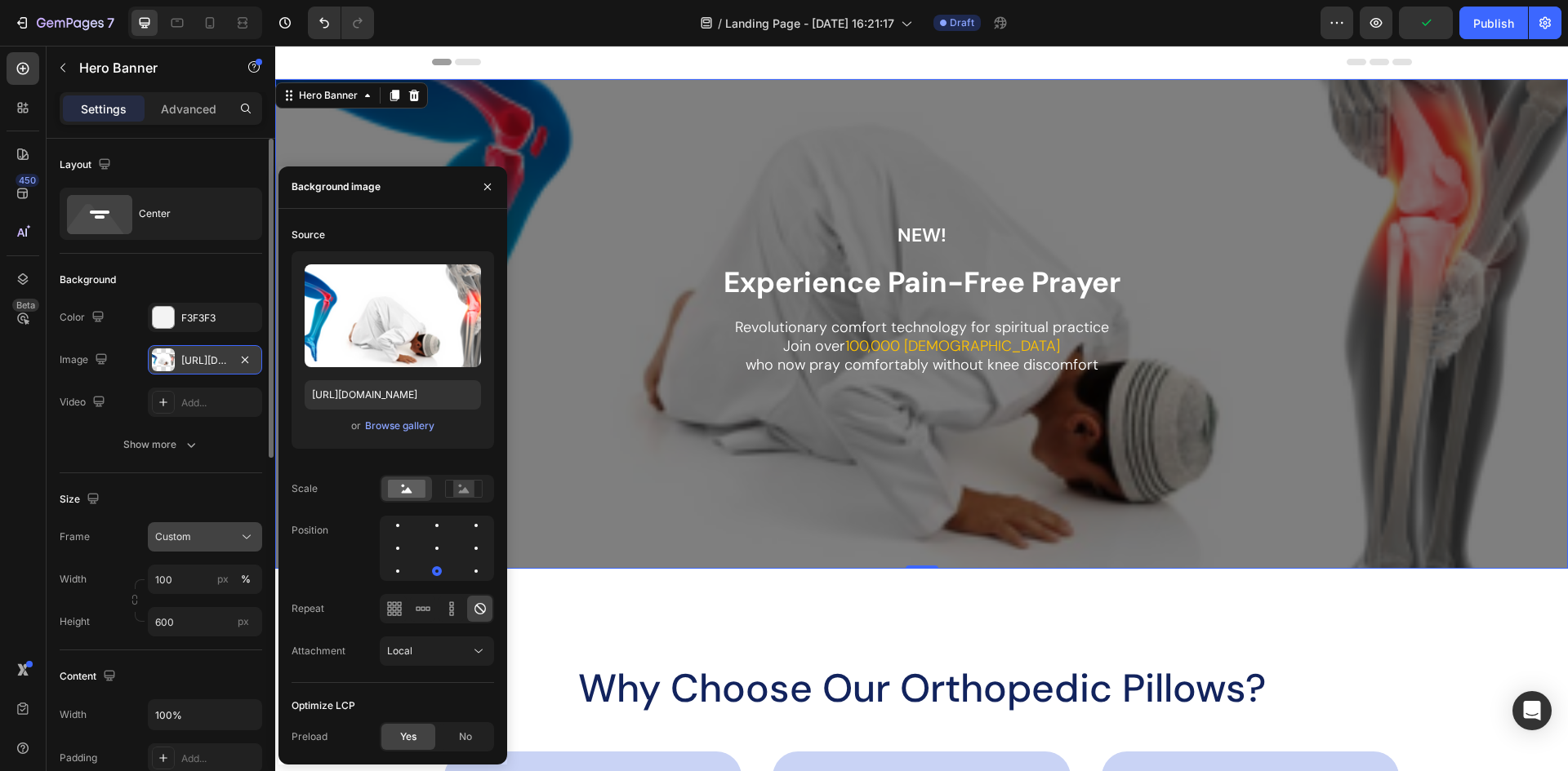
click at [242, 547] on button "Custom" at bounding box center [204, 537] width 115 height 30
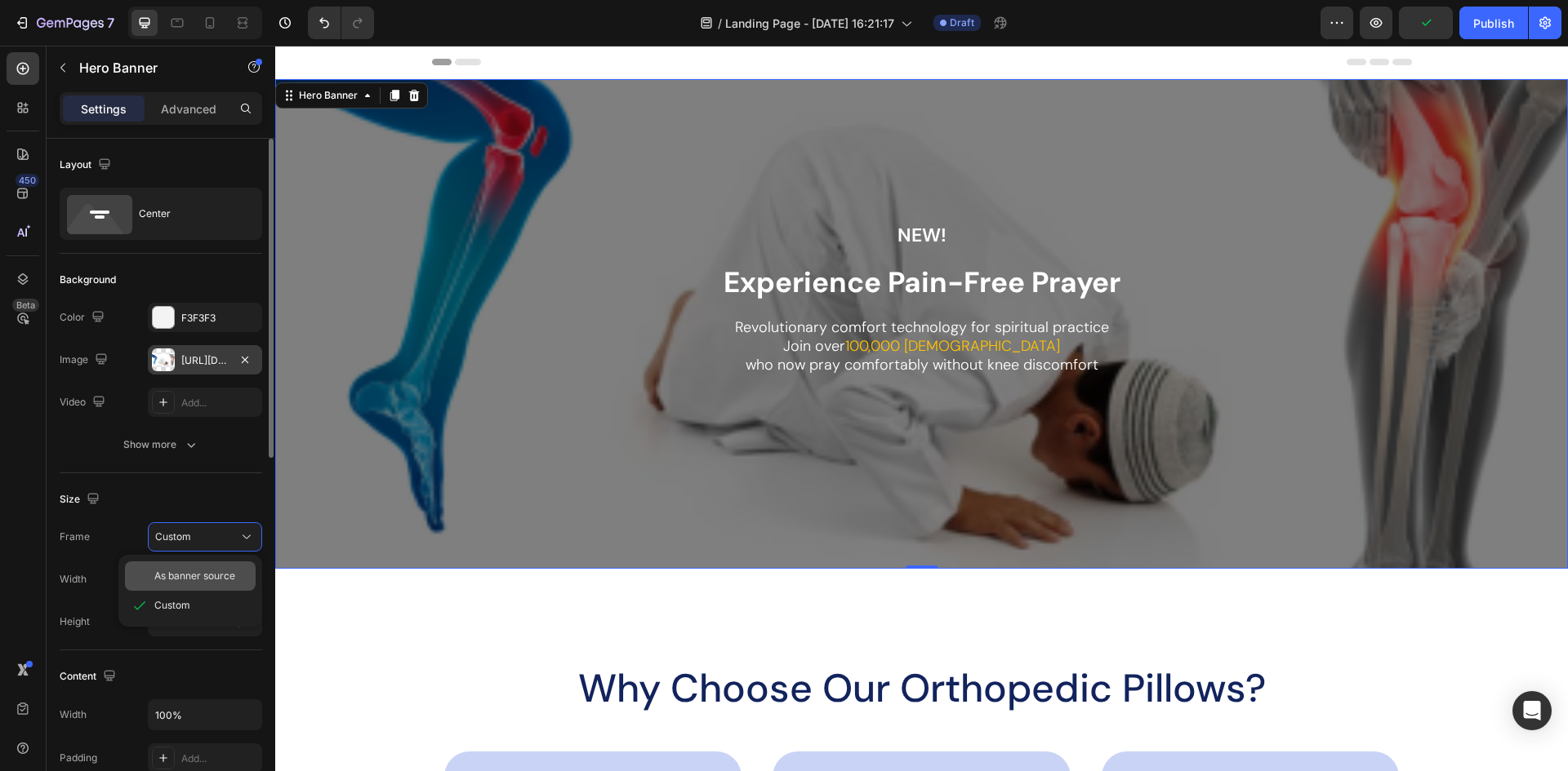
click at [222, 580] on span "As banner source" at bounding box center [194, 576] width 81 height 14
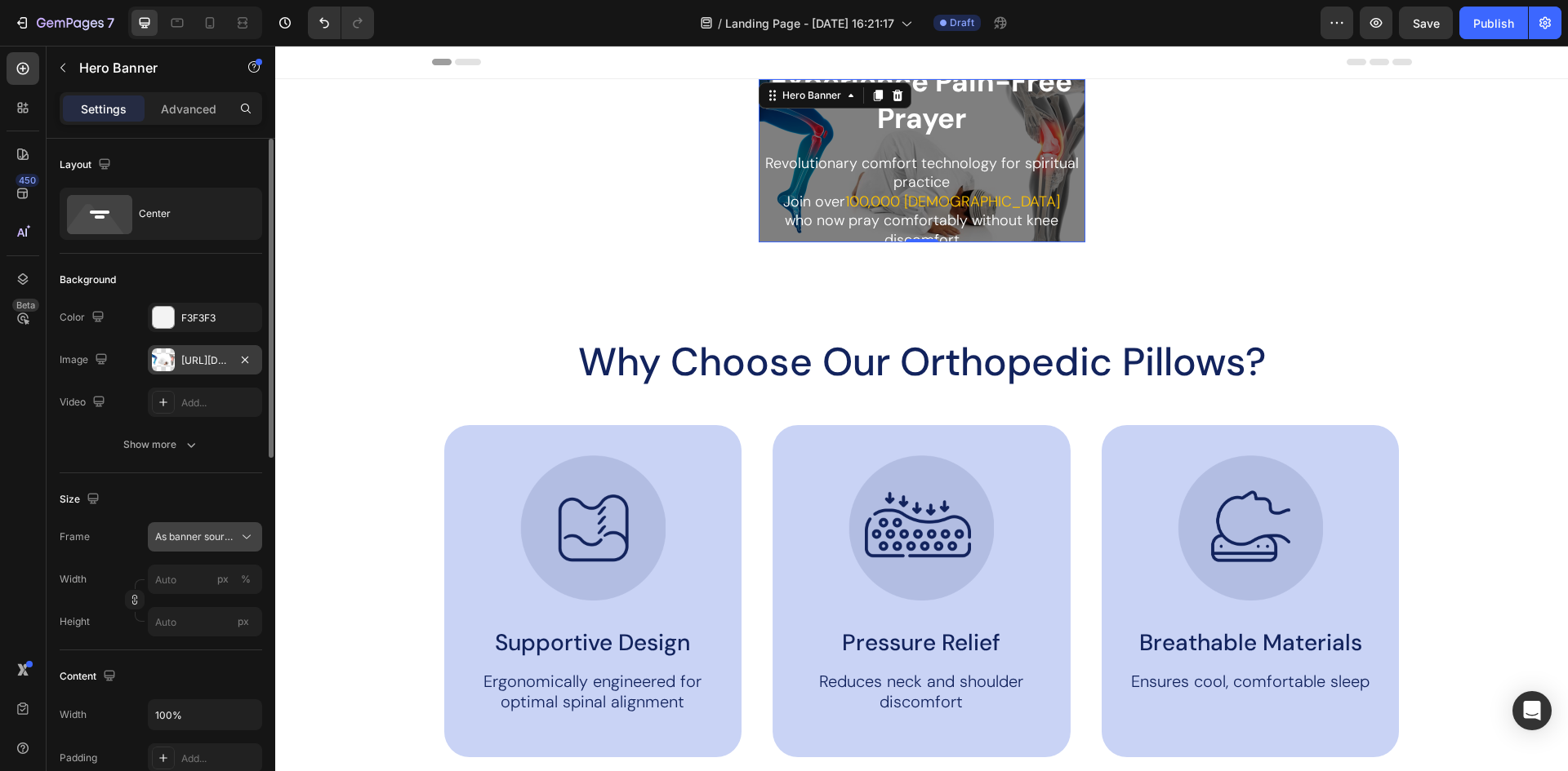
click at [231, 539] on span "As banner source" at bounding box center [195, 537] width 80 height 14
click at [214, 605] on div "Custom" at bounding box center [202, 605] width 95 height 14
click at [323, 20] on icon "Undo/Redo" at bounding box center [324, 23] width 10 height 11
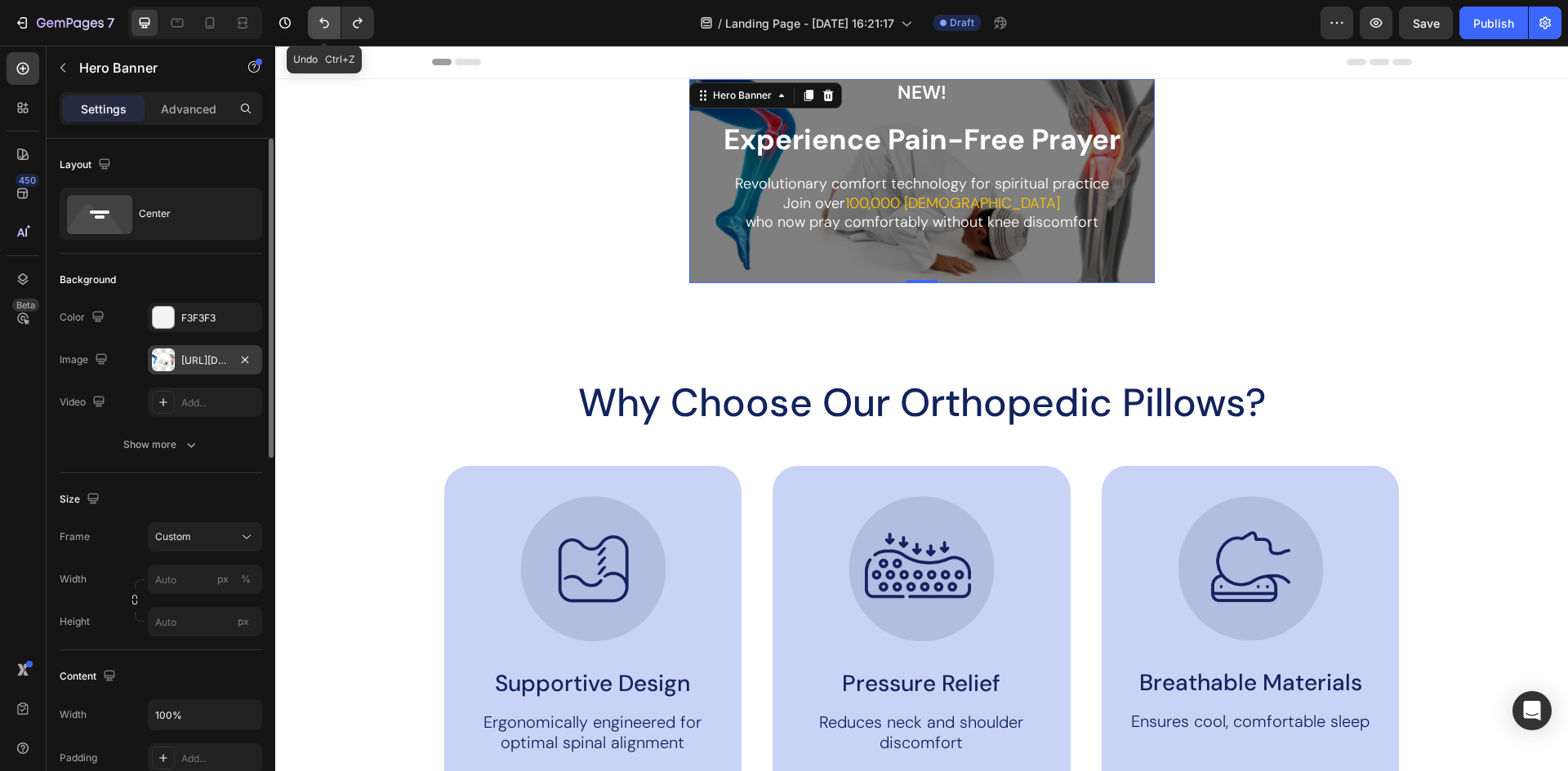
click at [323, 20] on icon "Undo/Redo" at bounding box center [324, 23] width 10 height 11
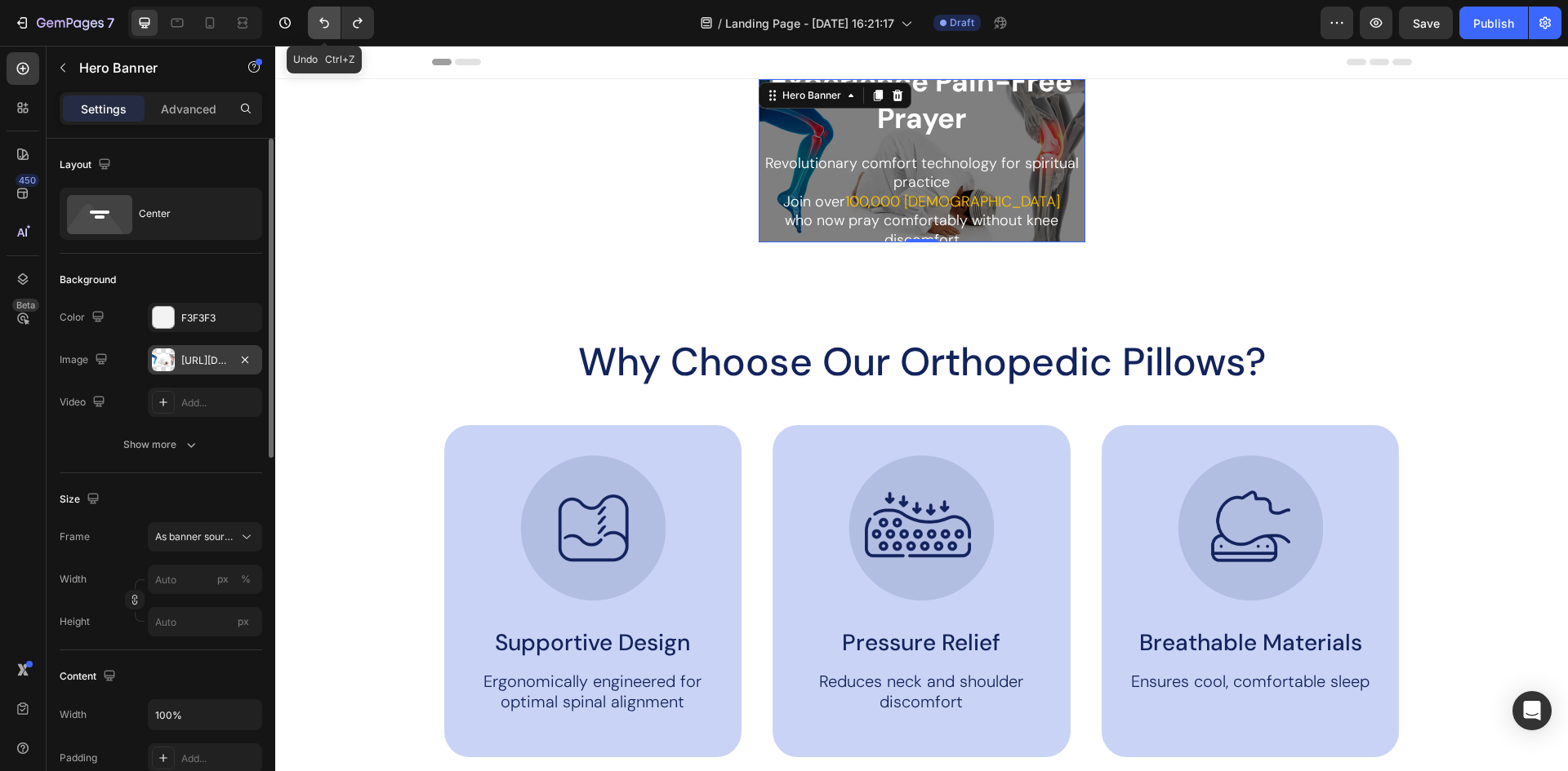
click at [323, 20] on icon "Undo/Redo" at bounding box center [324, 23] width 10 height 11
type input "100"
type input "600"
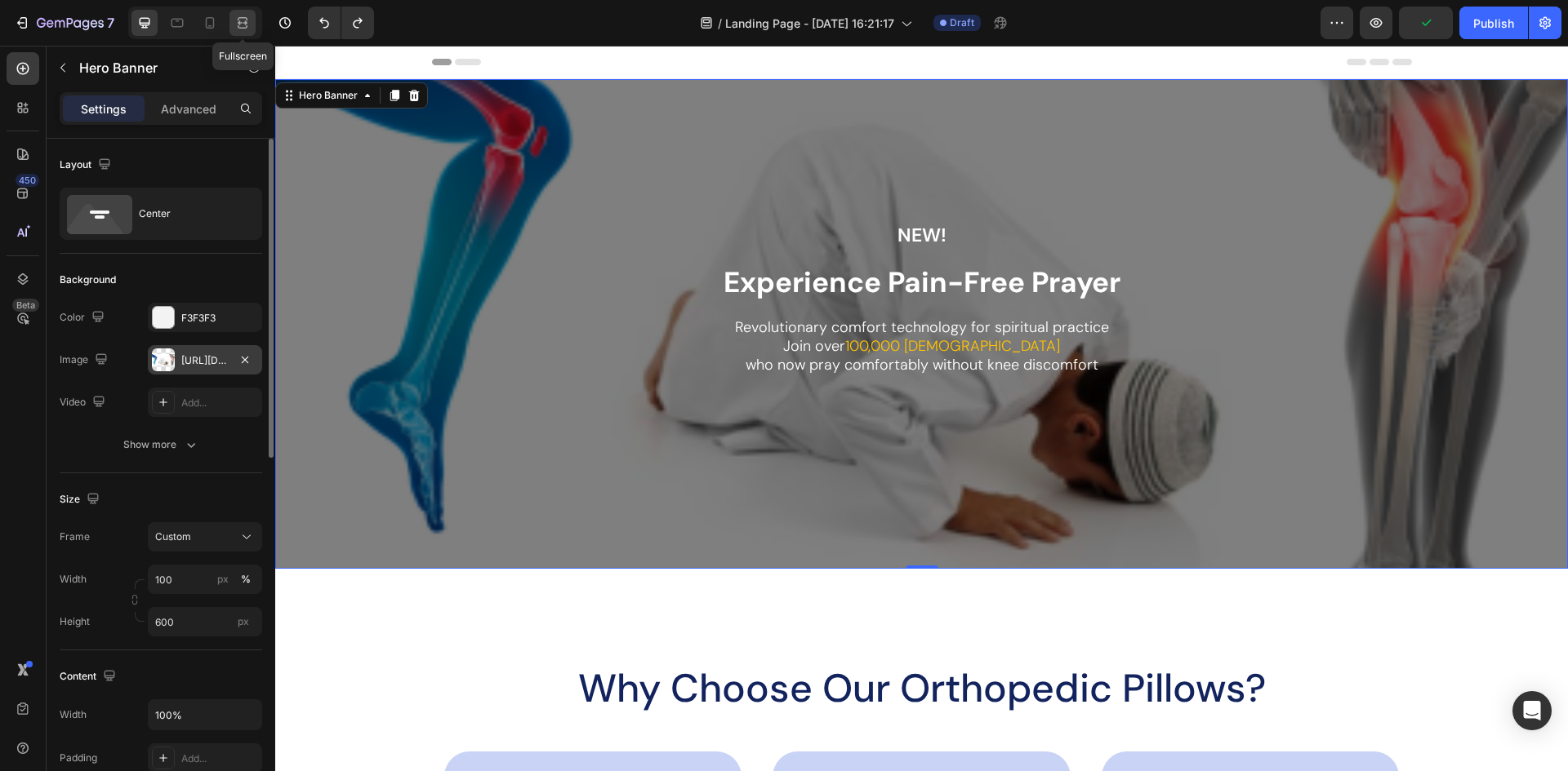
click at [251, 16] on div at bounding box center [242, 23] width 26 height 26
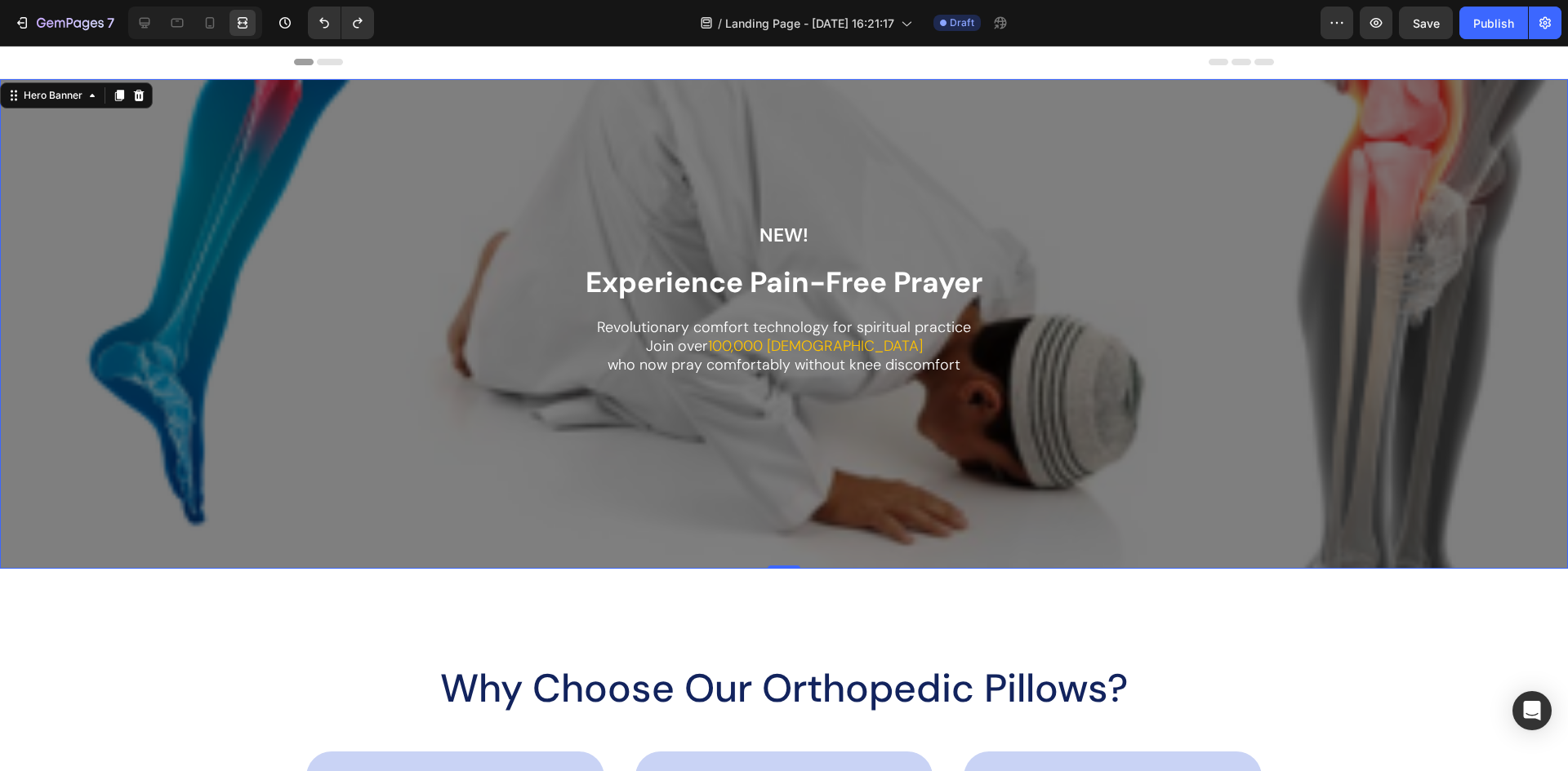
click at [142, 20] on icon at bounding box center [144, 22] width 16 height 16
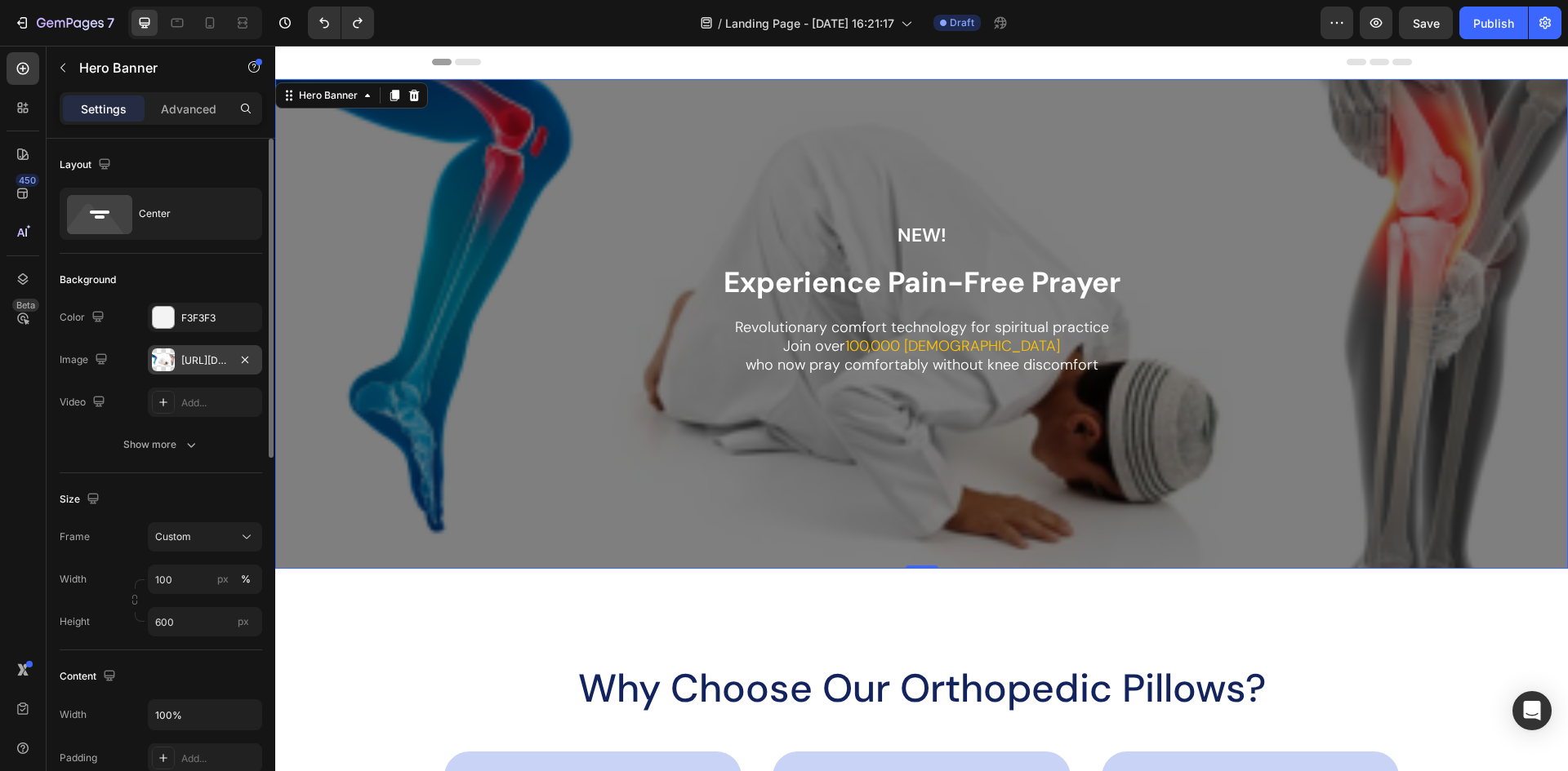
click at [1528, 83] on div "Overlay" at bounding box center [921, 323] width 1292 height 489
click at [370, 96] on icon at bounding box center [367, 95] width 13 height 13
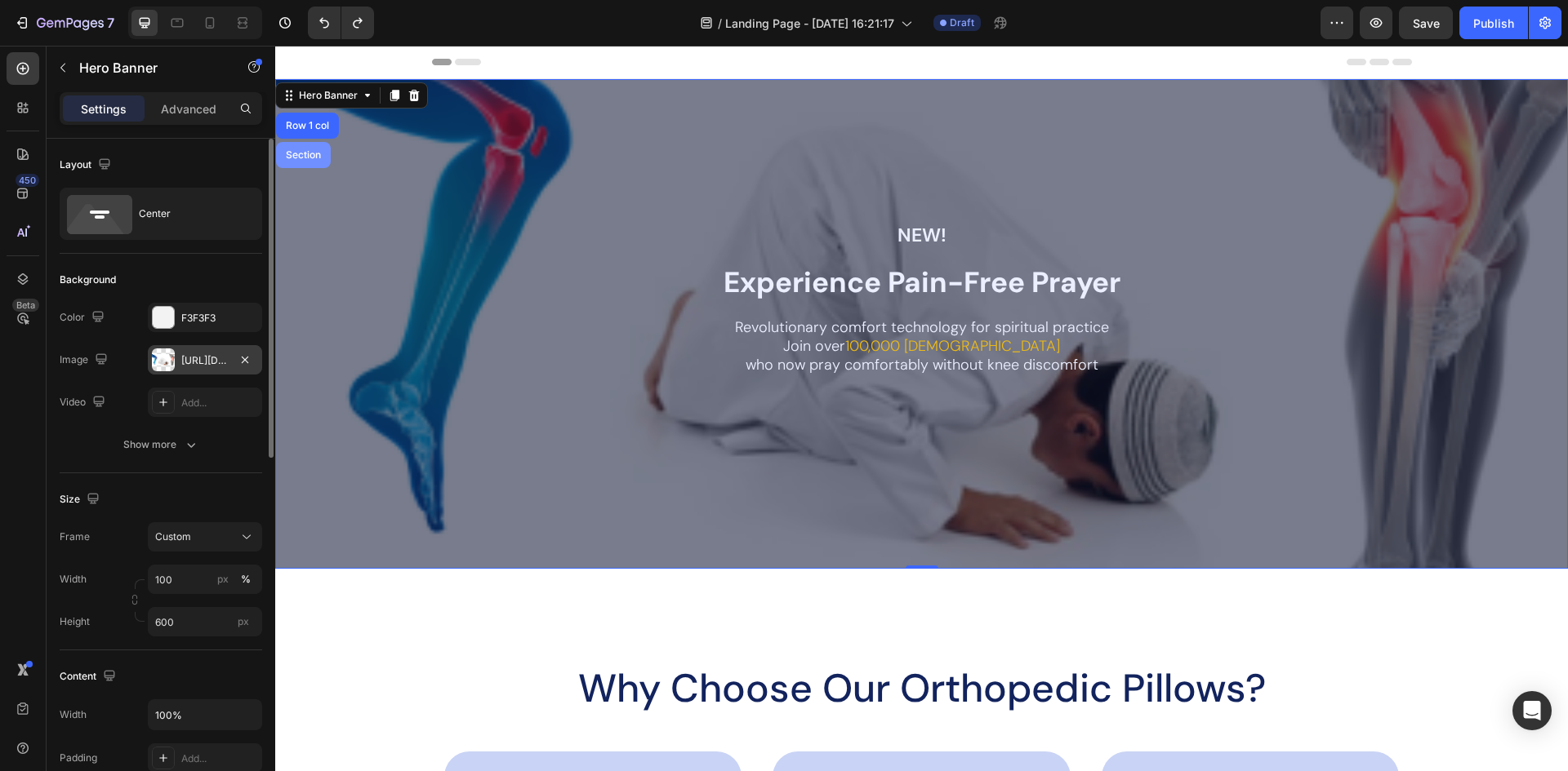
click at [294, 156] on div "Section" at bounding box center [303, 155] width 42 height 10
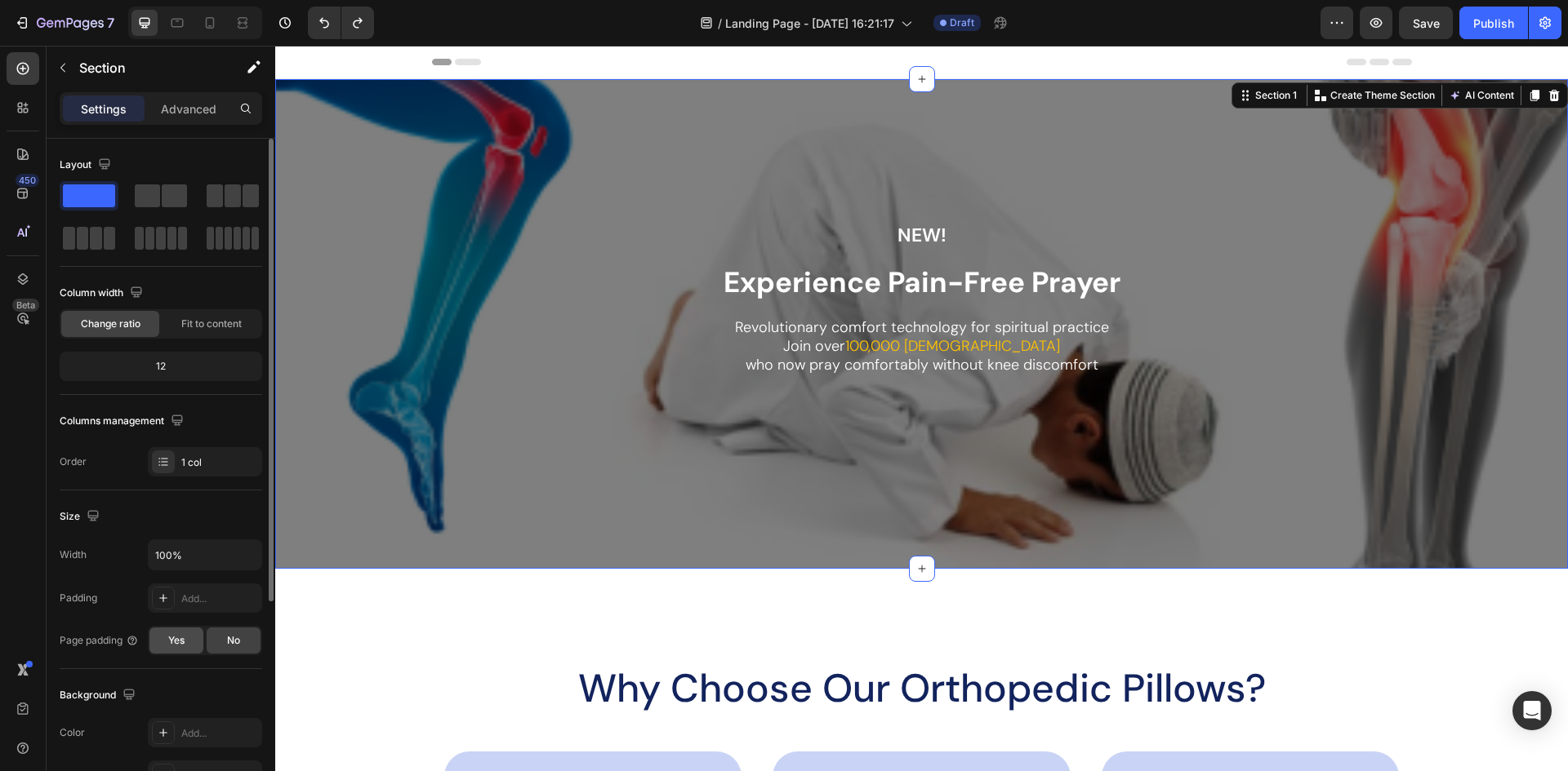
click at [176, 649] on div "Yes" at bounding box center [176, 640] width 54 height 26
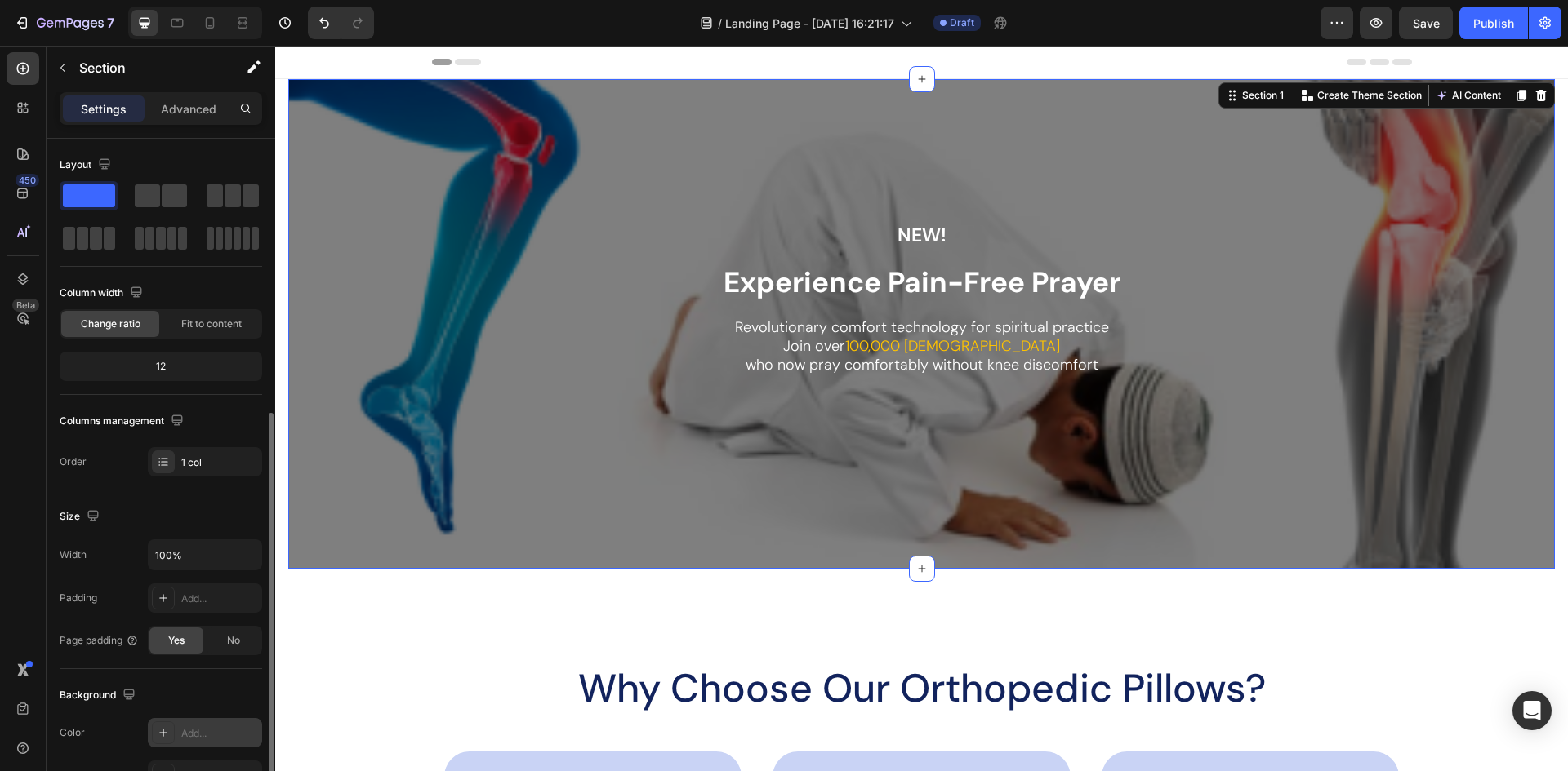
scroll to position [163, 0]
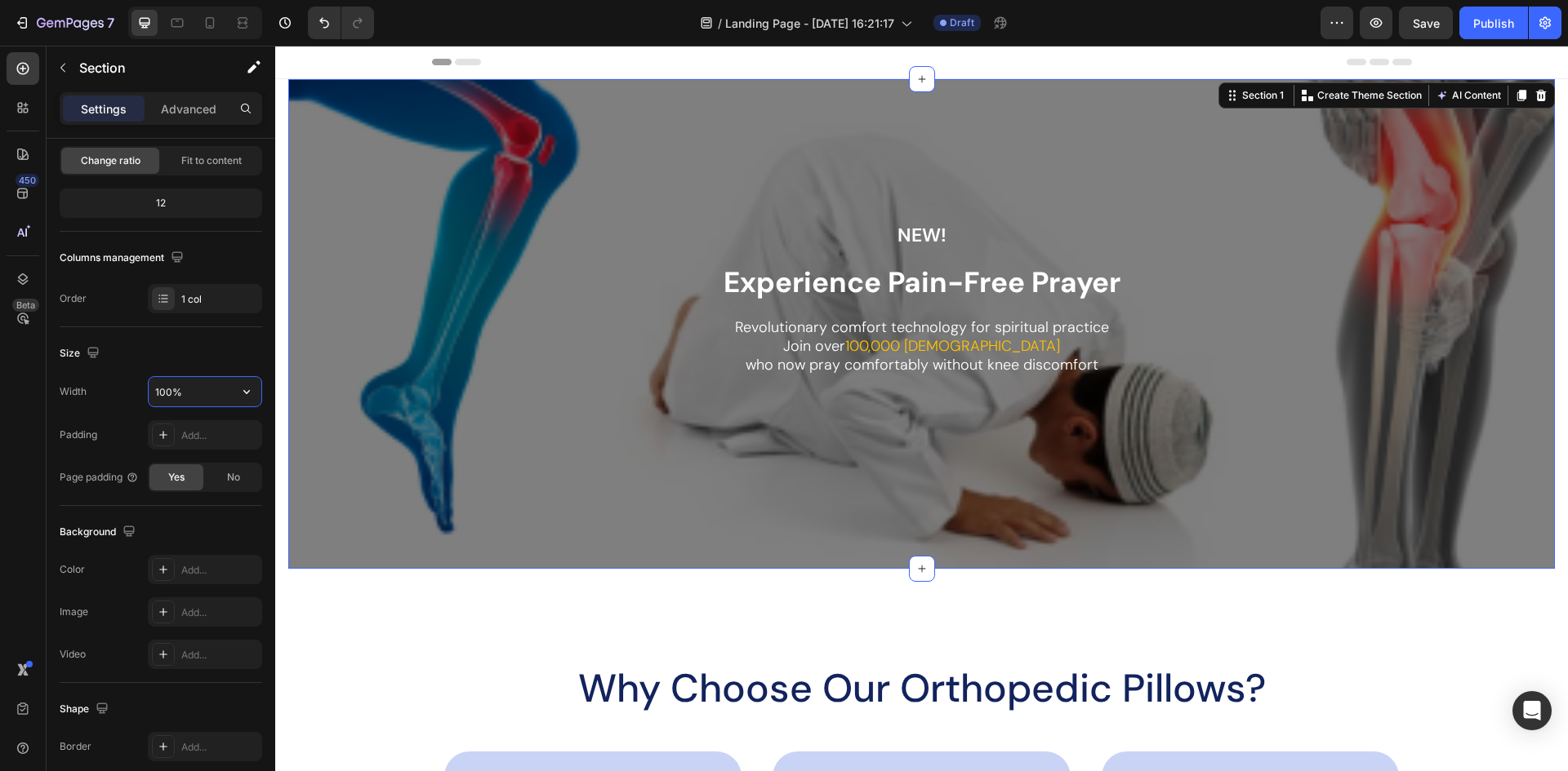
click at [193, 378] on input "100%" at bounding box center [204, 392] width 113 height 30
click at [251, 394] on div at bounding box center [267, 408] width 155 height 32
click at [199, 455] on div "Default 1200px" at bounding box center [188, 464] width 134 height 31
type input "1200"
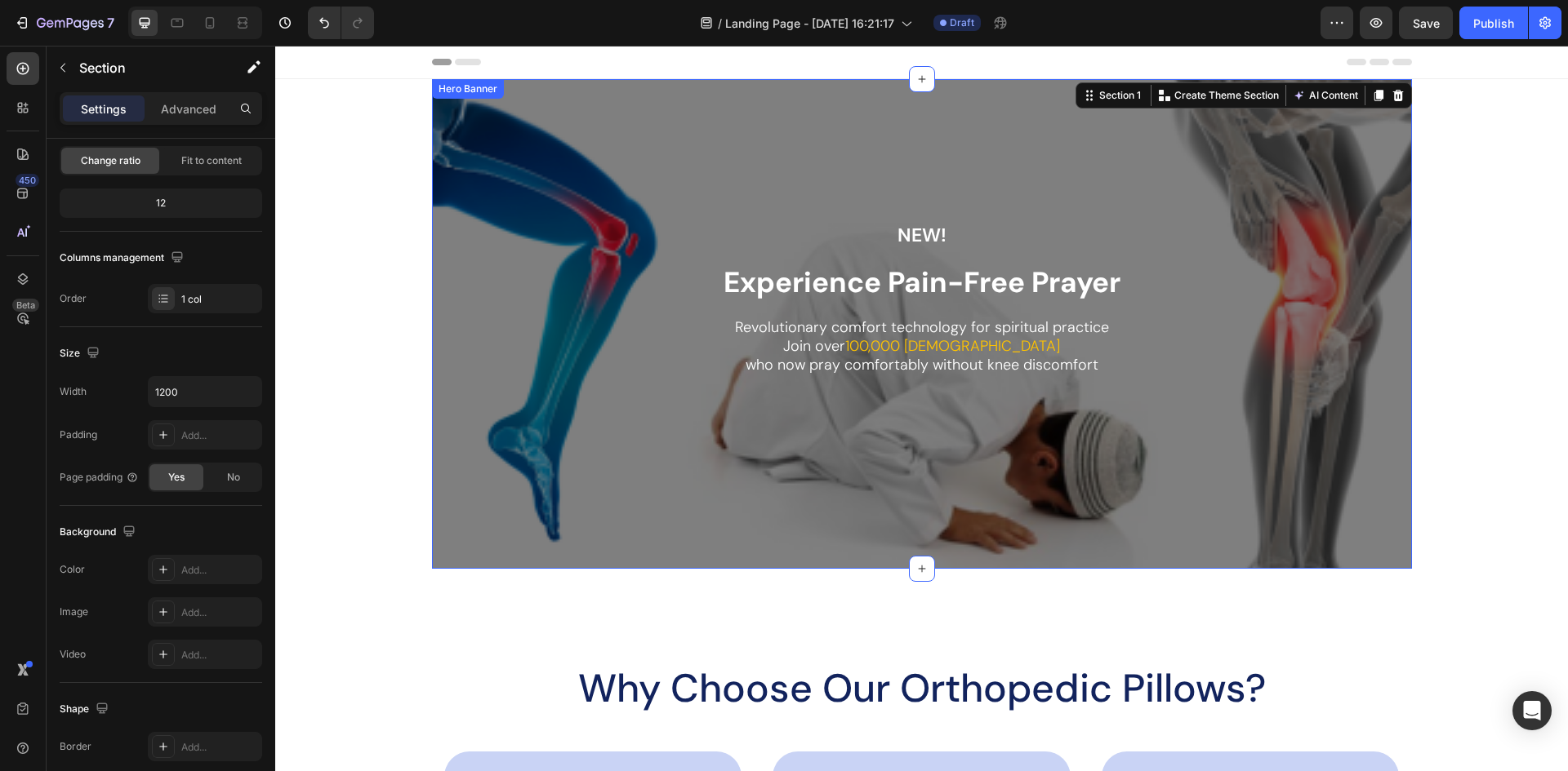
click at [594, 135] on div "Overlay" at bounding box center [921, 323] width 980 height 489
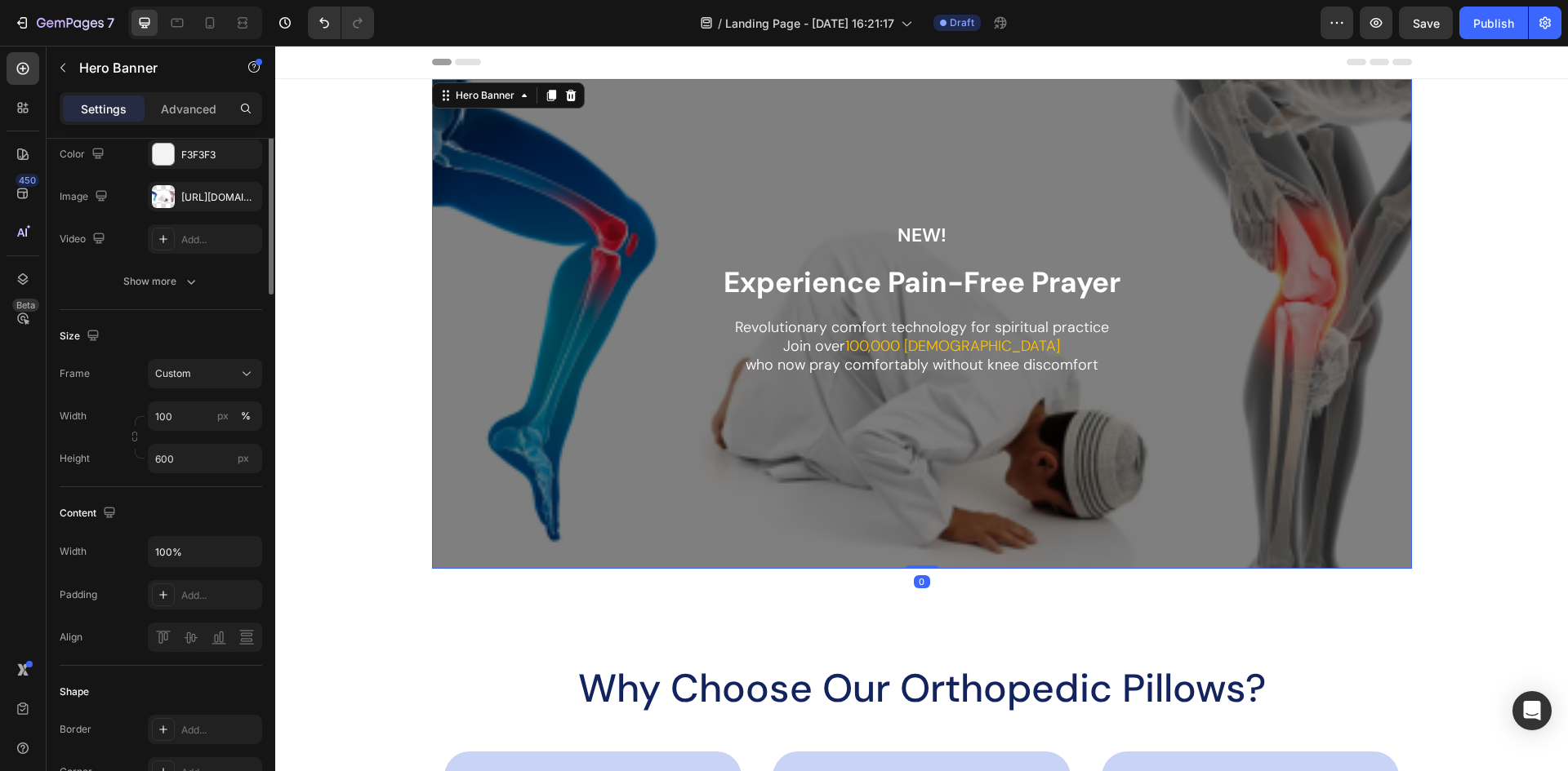
scroll to position [0, 0]
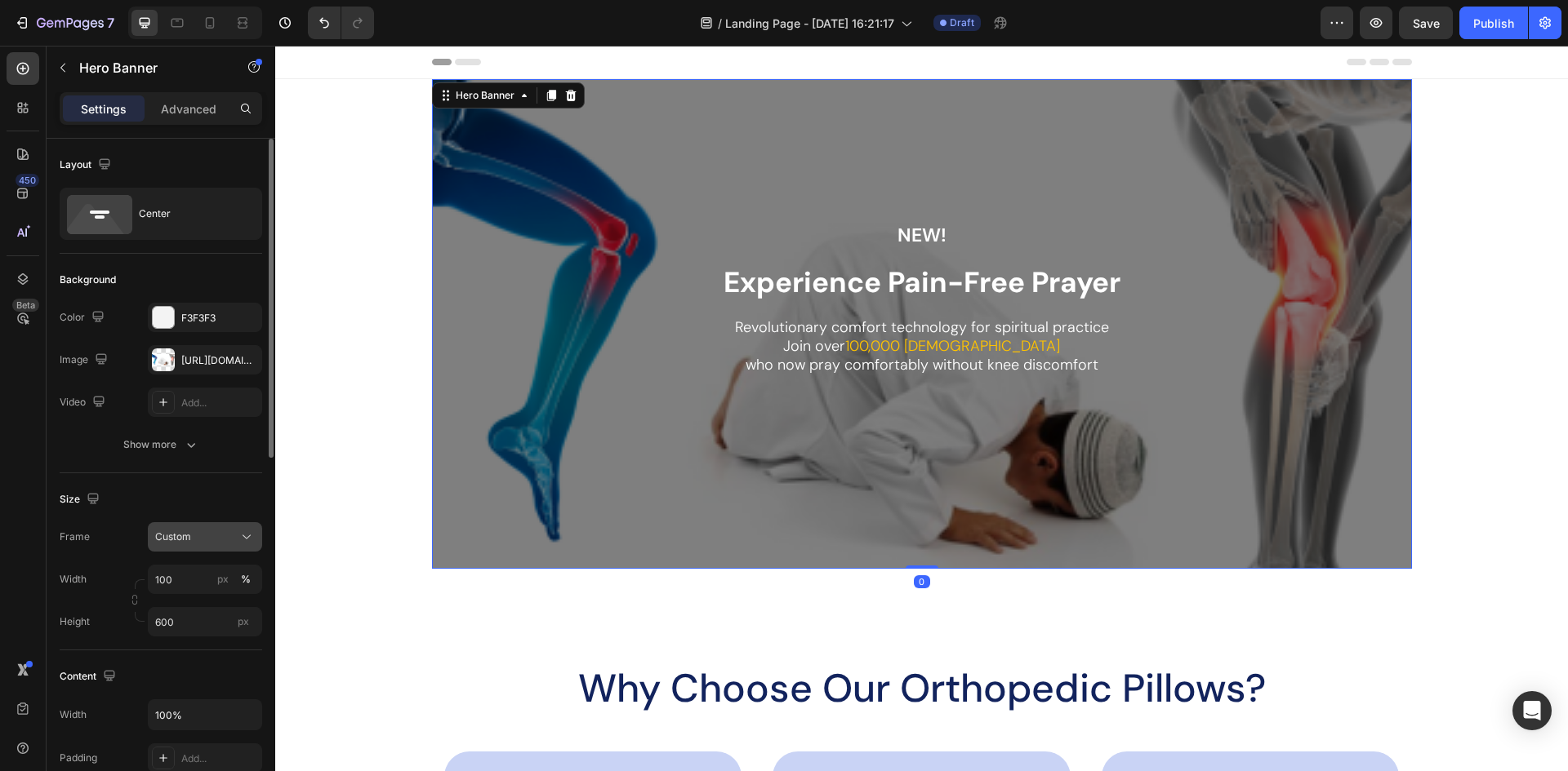
click at [215, 548] on button "Custom" at bounding box center [204, 537] width 115 height 30
click at [208, 581] on span "As banner source" at bounding box center [194, 576] width 81 height 14
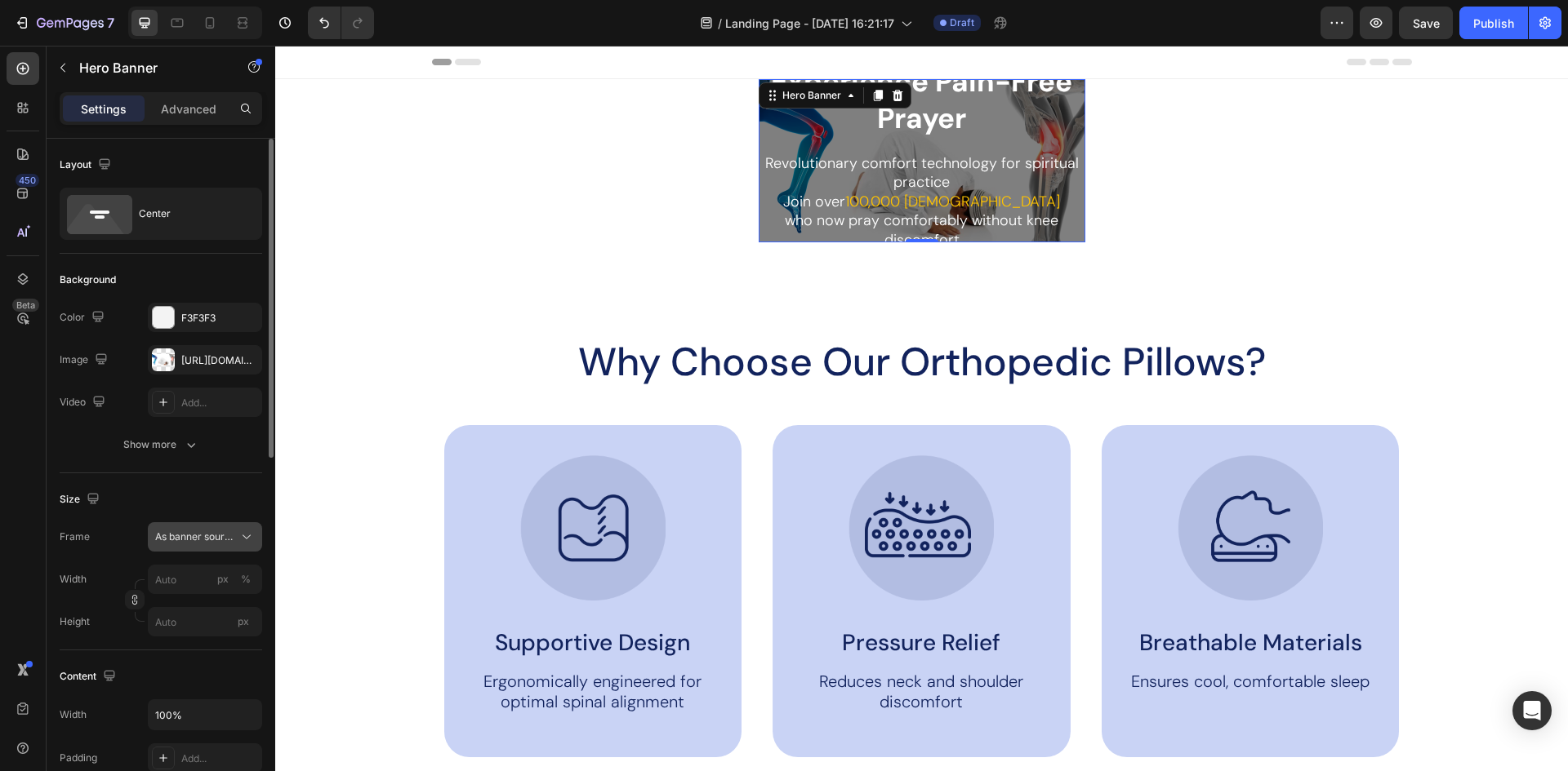
click at [204, 539] on span "As banner source" at bounding box center [195, 537] width 80 height 14
click at [202, 606] on div "Custom" at bounding box center [202, 605] width 95 height 14
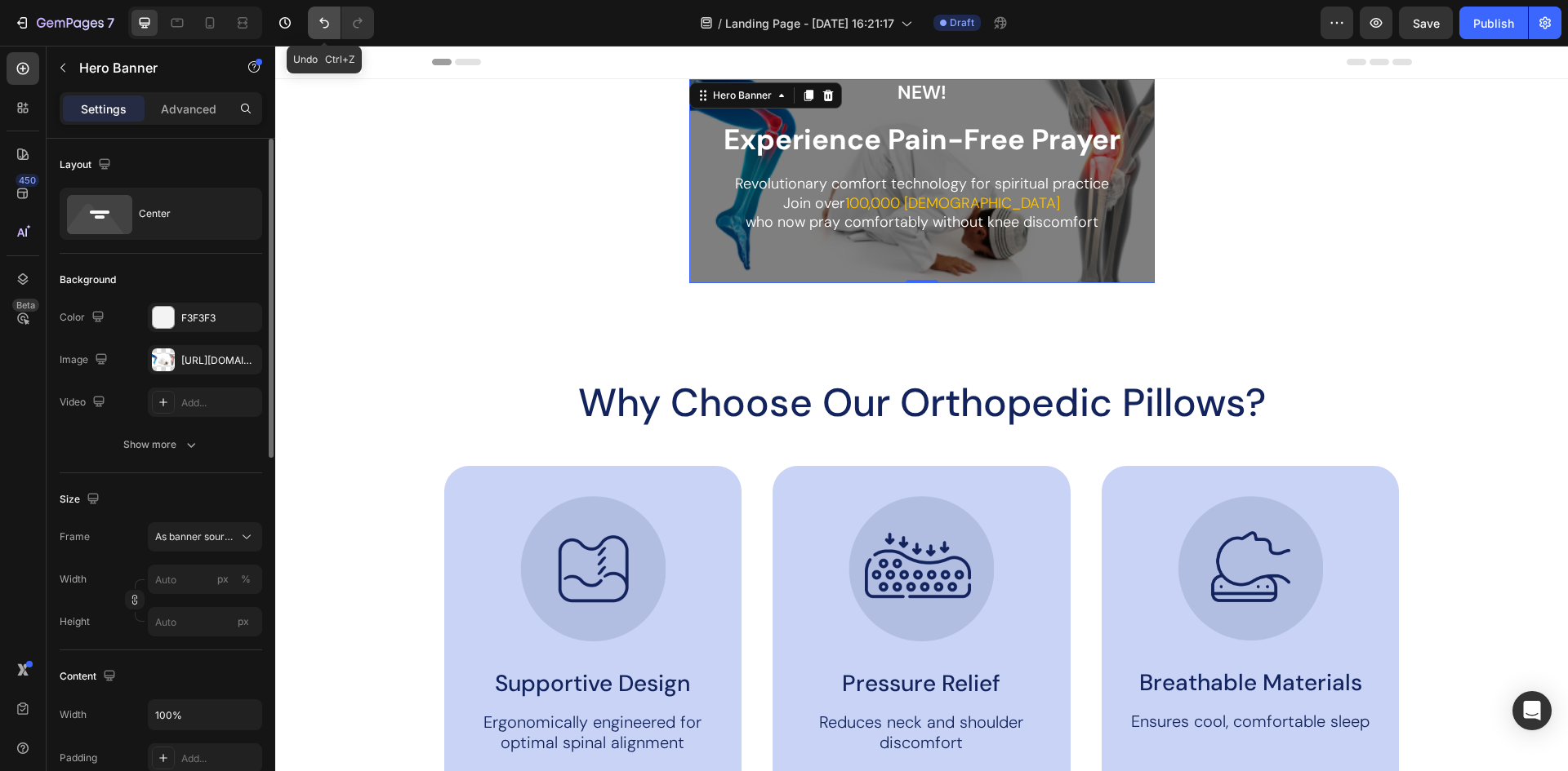
click at [332, 21] on icon "Undo/Redo" at bounding box center [323, 22] width 16 height 16
click at [326, 21] on icon "Undo/Redo" at bounding box center [324, 23] width 10 height 11
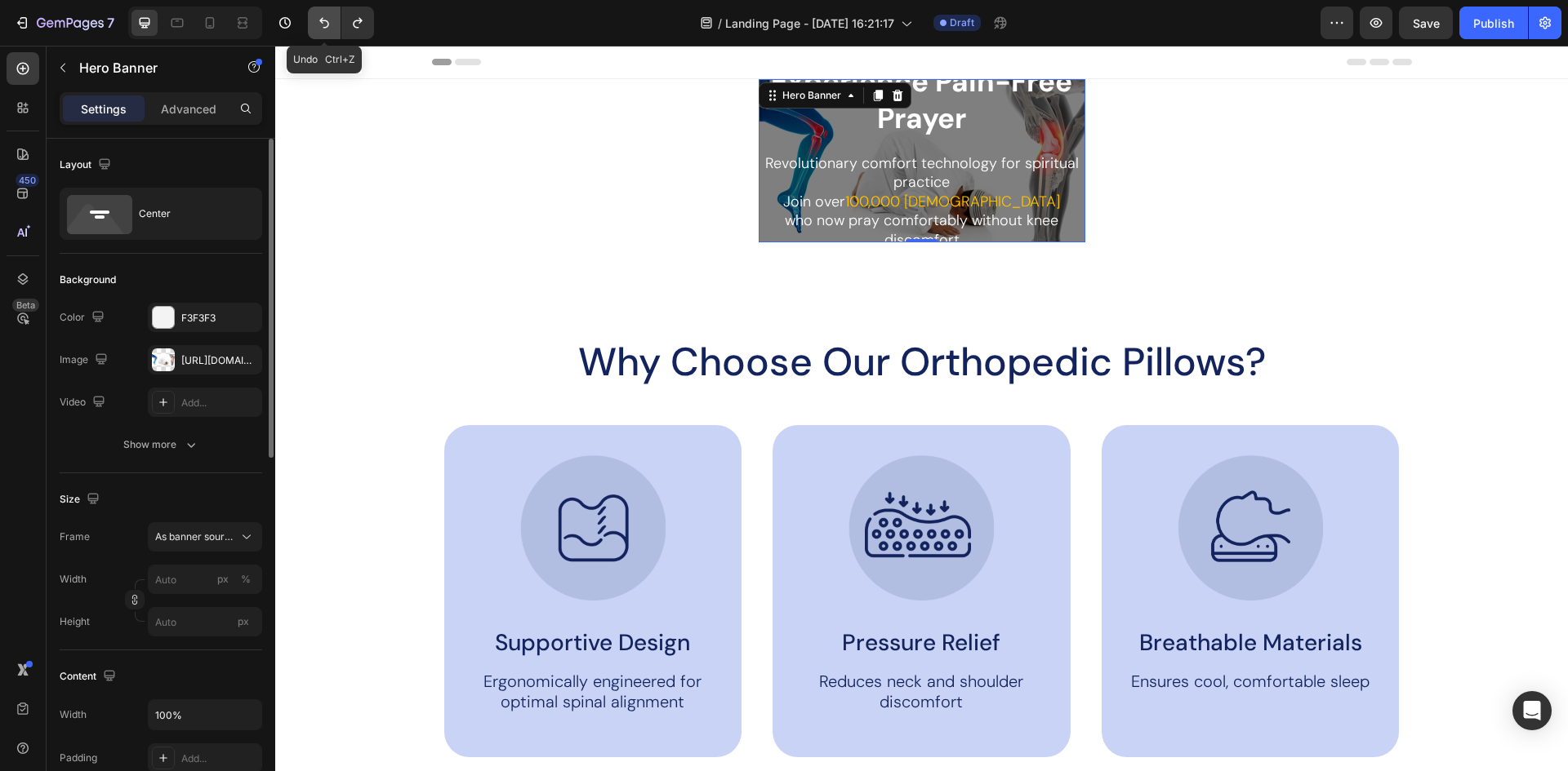
click at [326, 21] on icon "Undo/Redo" at bounding box center [324, 23] width 10 height 11
type input "100"
type input "600"
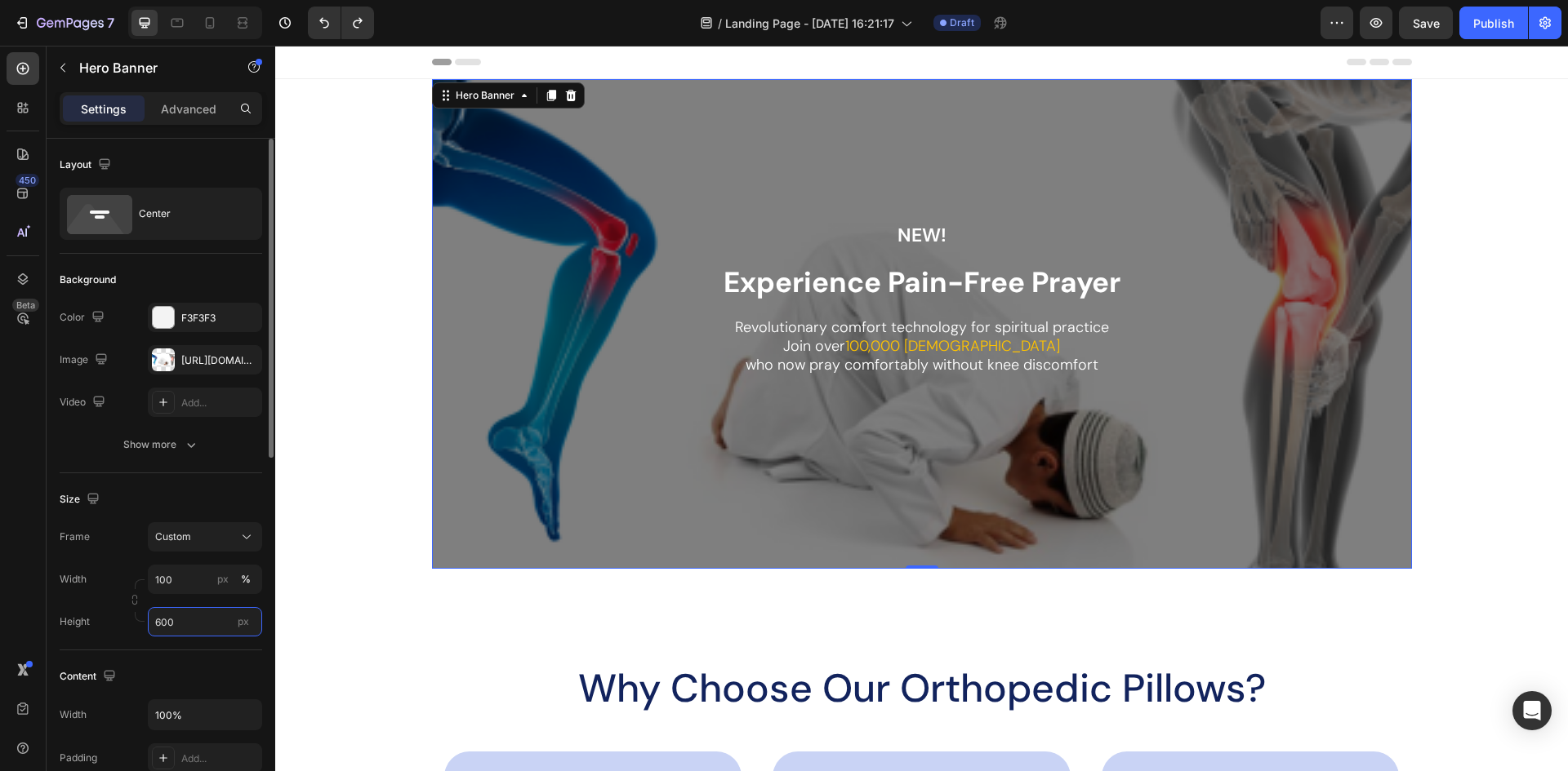
click at [182, 623] on input "600" at bounding box center [204, 622] width 115 height 30
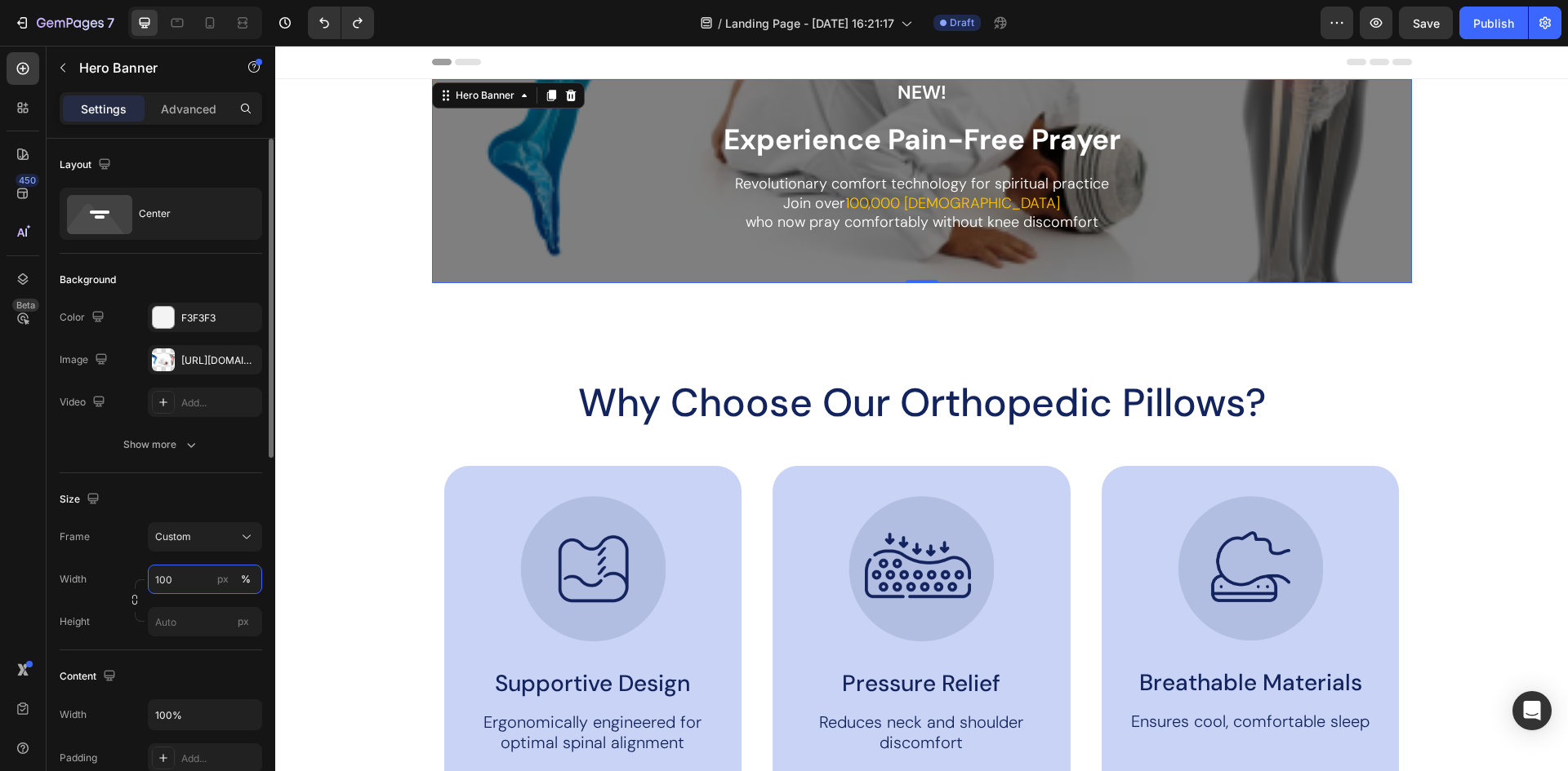
click at [177, 584] on input "100" at bounding box center [204, 579] width 115 height 30
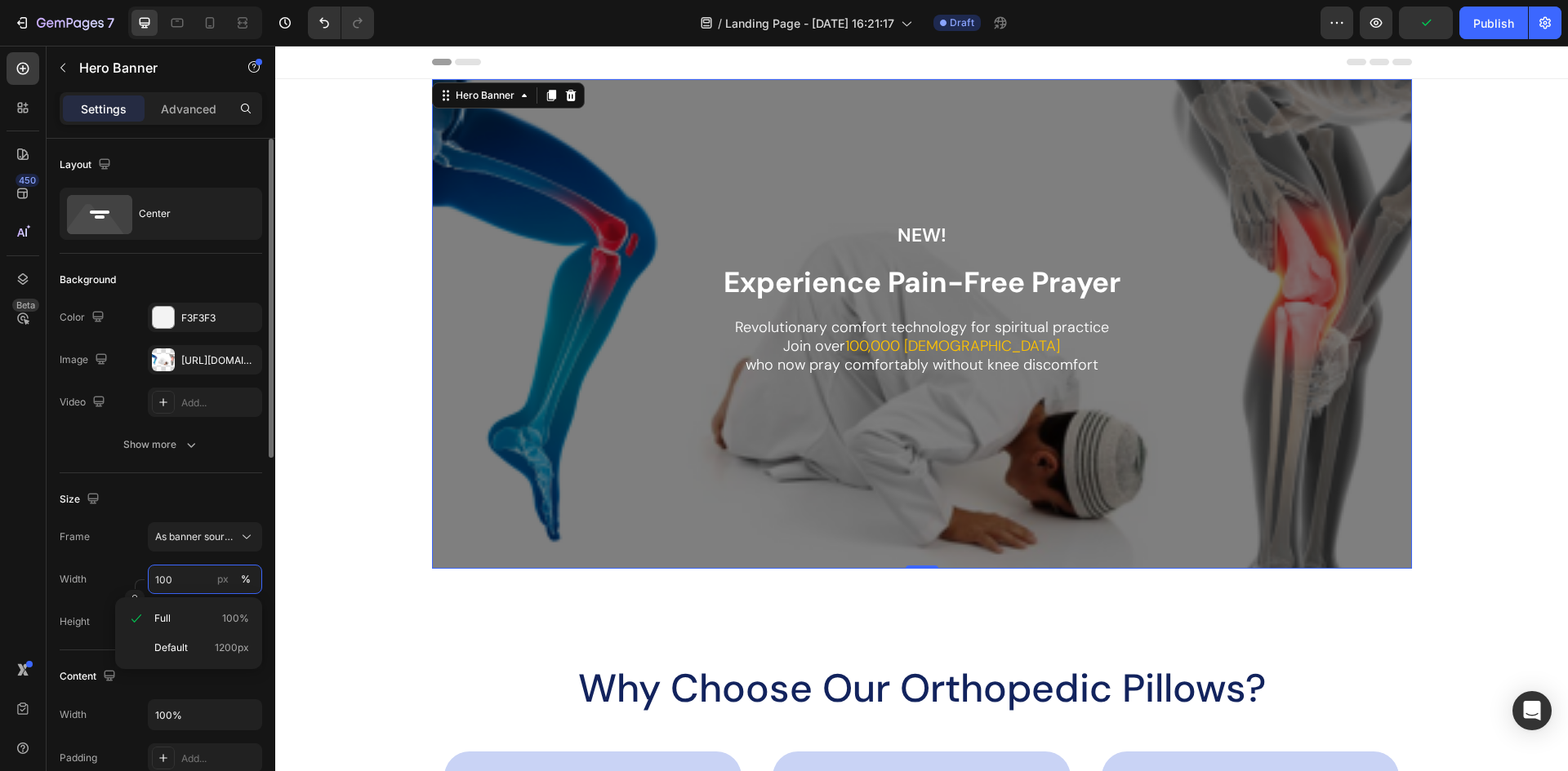
click at [177, 584] on input "100" at bounding box center [204, 579] width 115 height 30
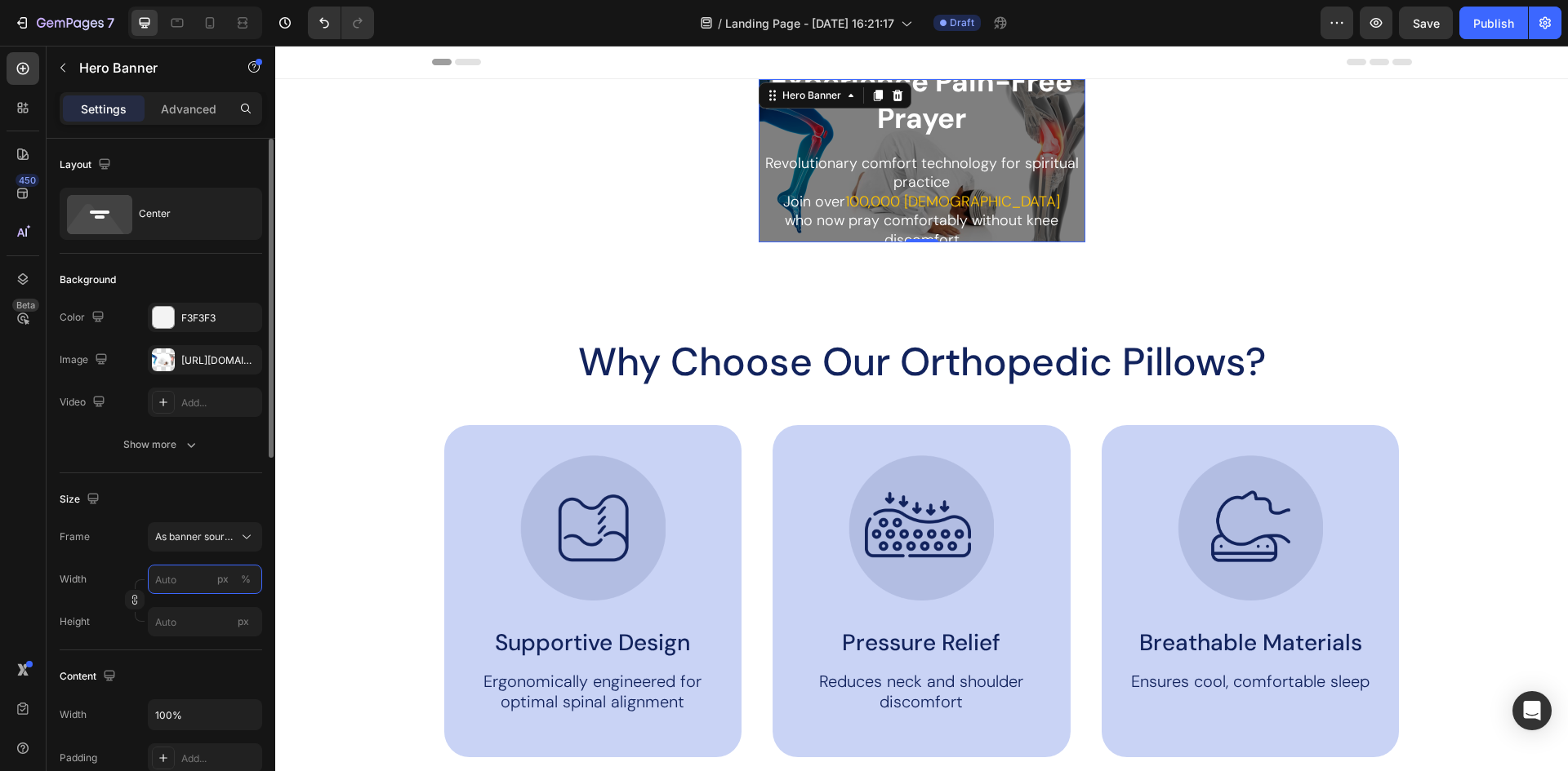
click at [192, 580] on input "px %" at bounding box center [204, 579] width 115 height 30
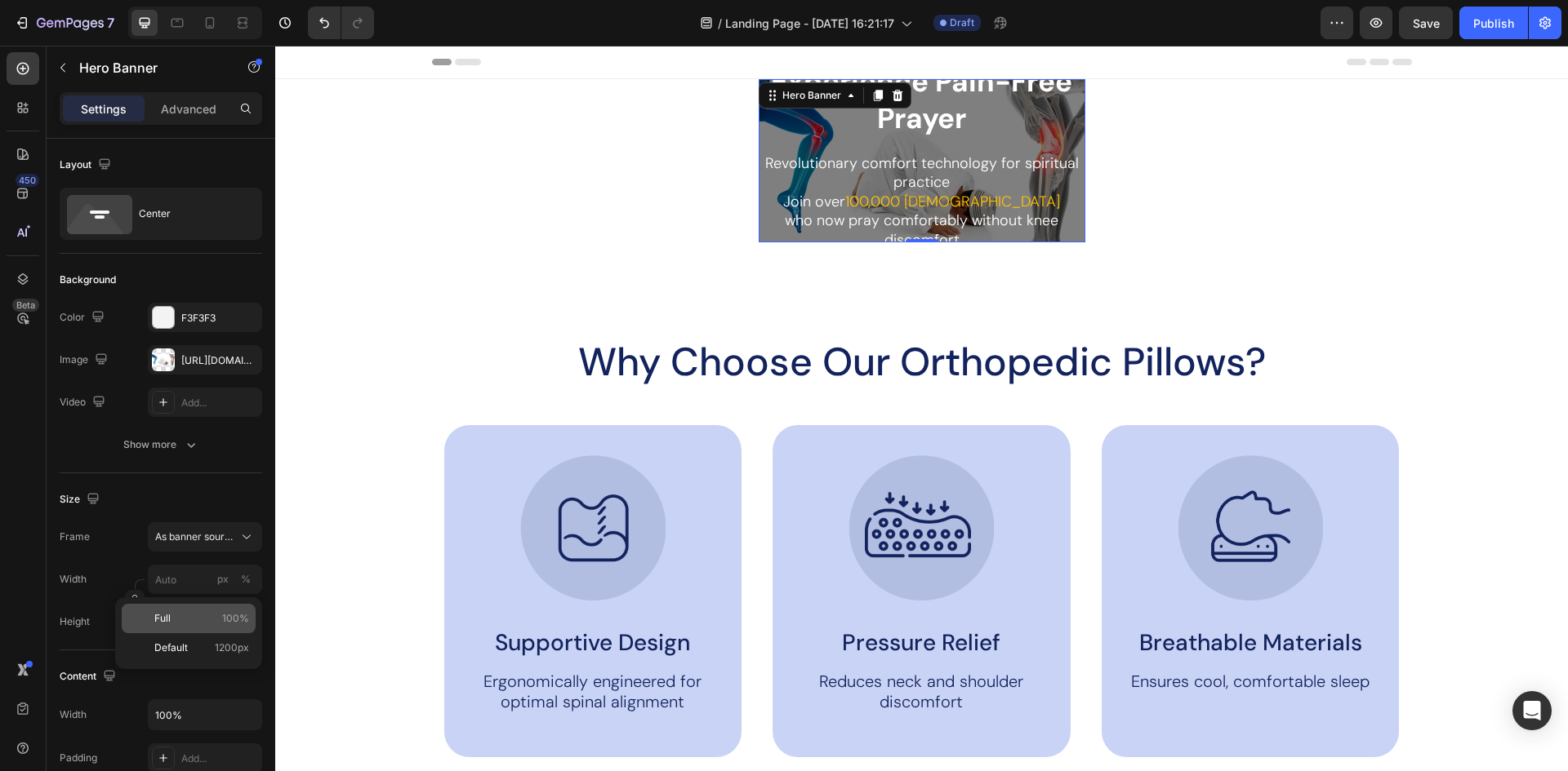
click at [182, 626] on div "Full 100%" at bounding box center [188, 618] width 134 height 30
type input "100"
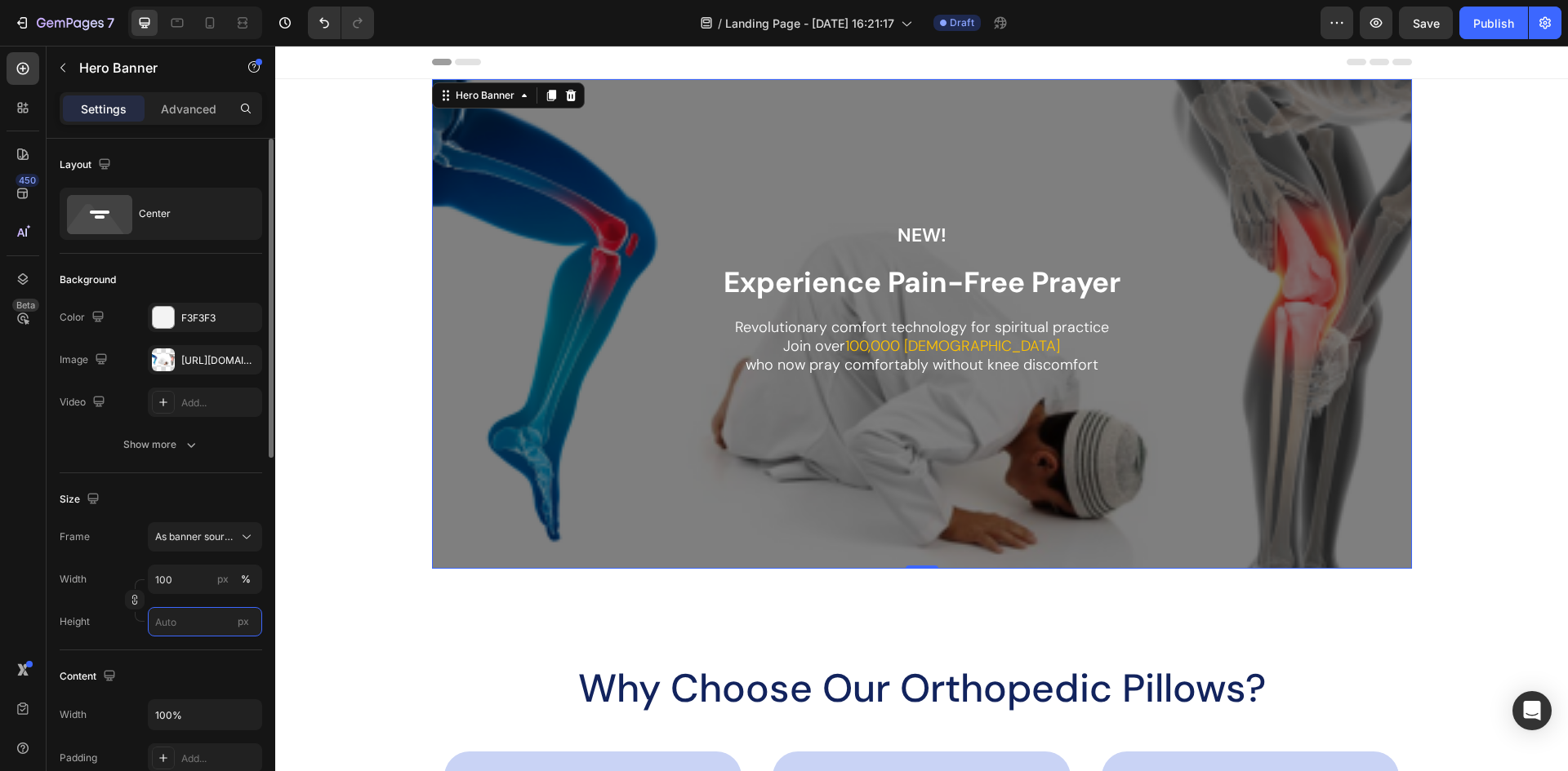
click at [190, 629] on input "px" at bounding box center [204, 622] width 115 height 30
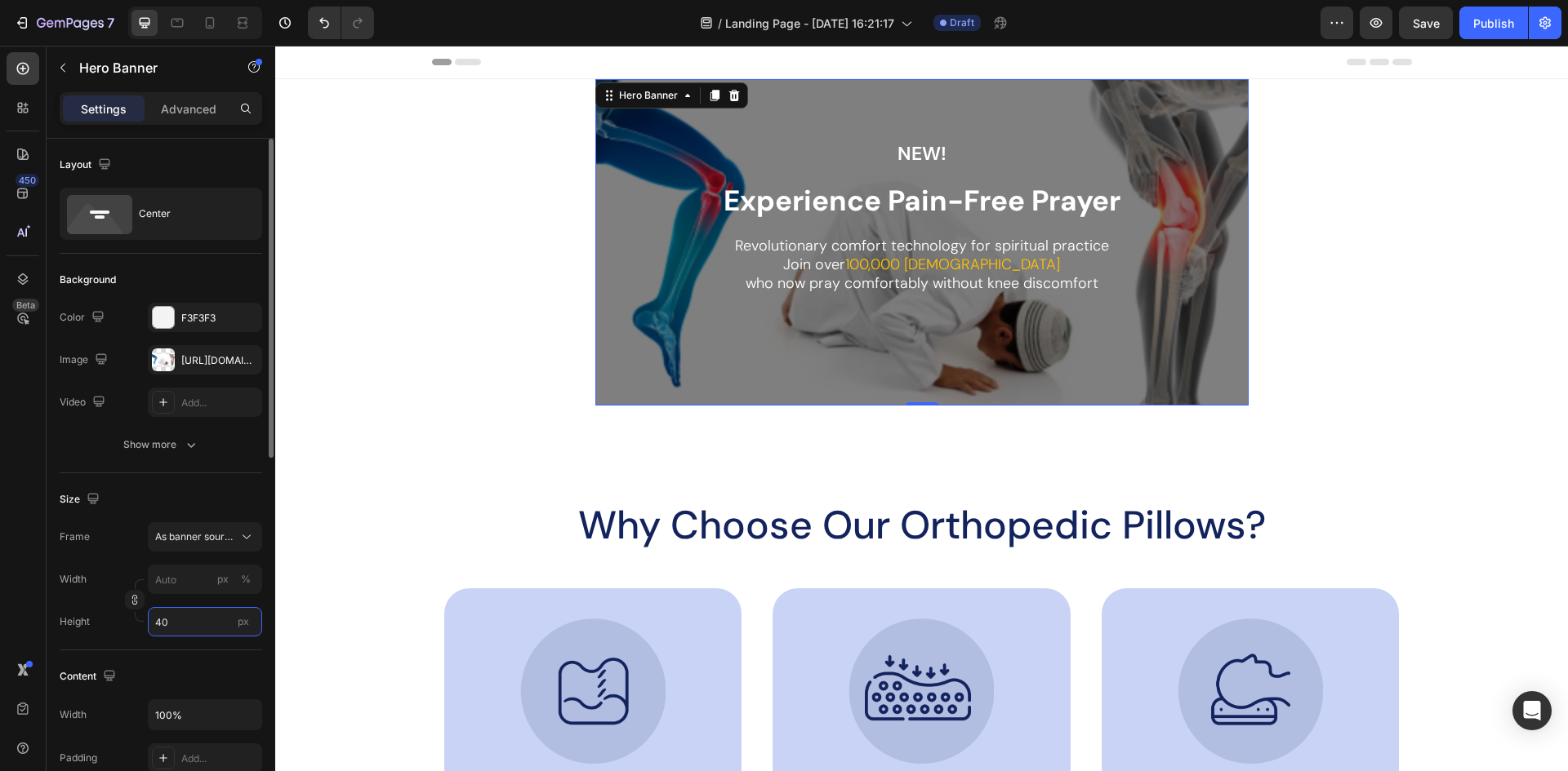
type input "4"
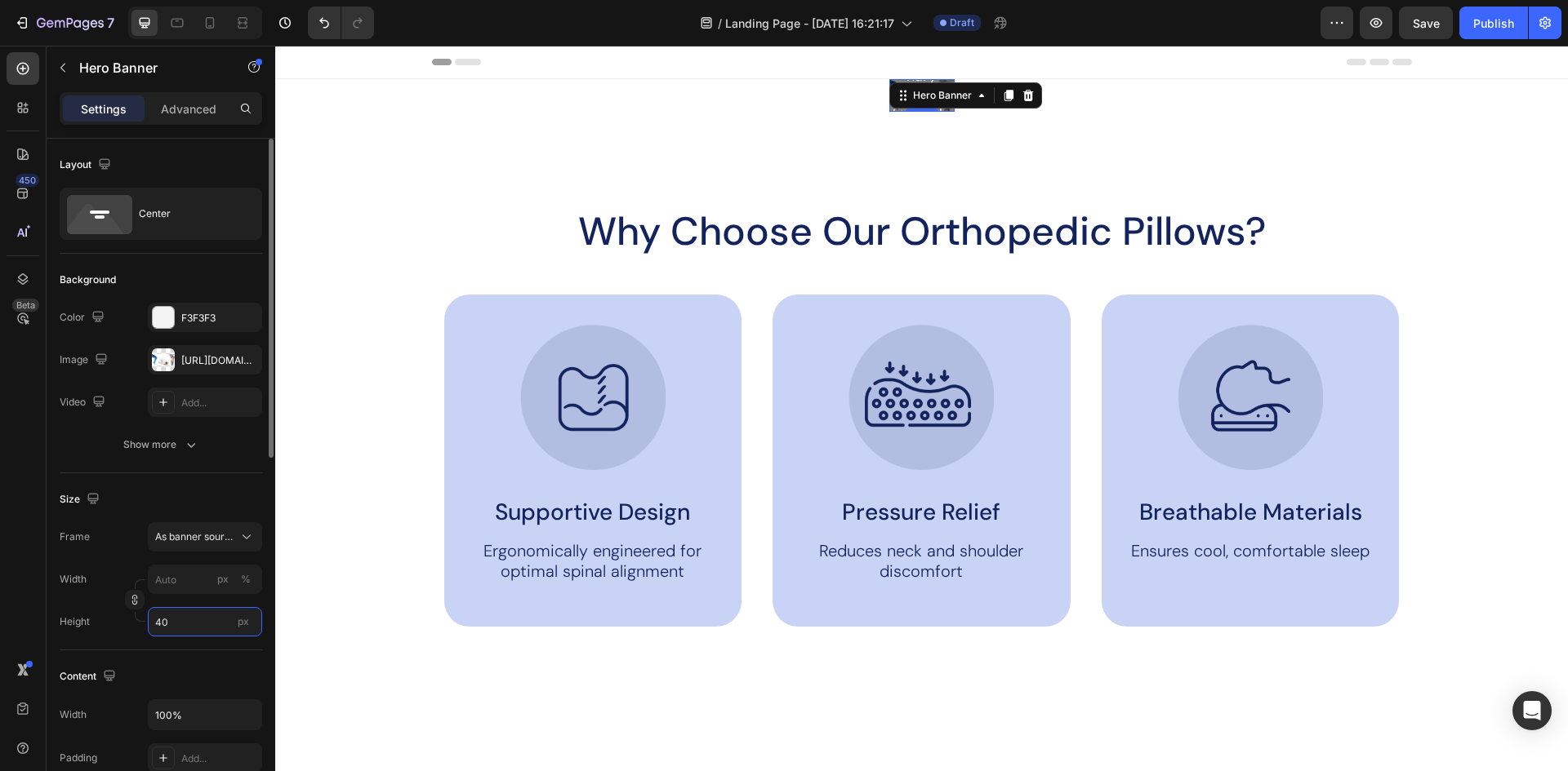
type input "4"
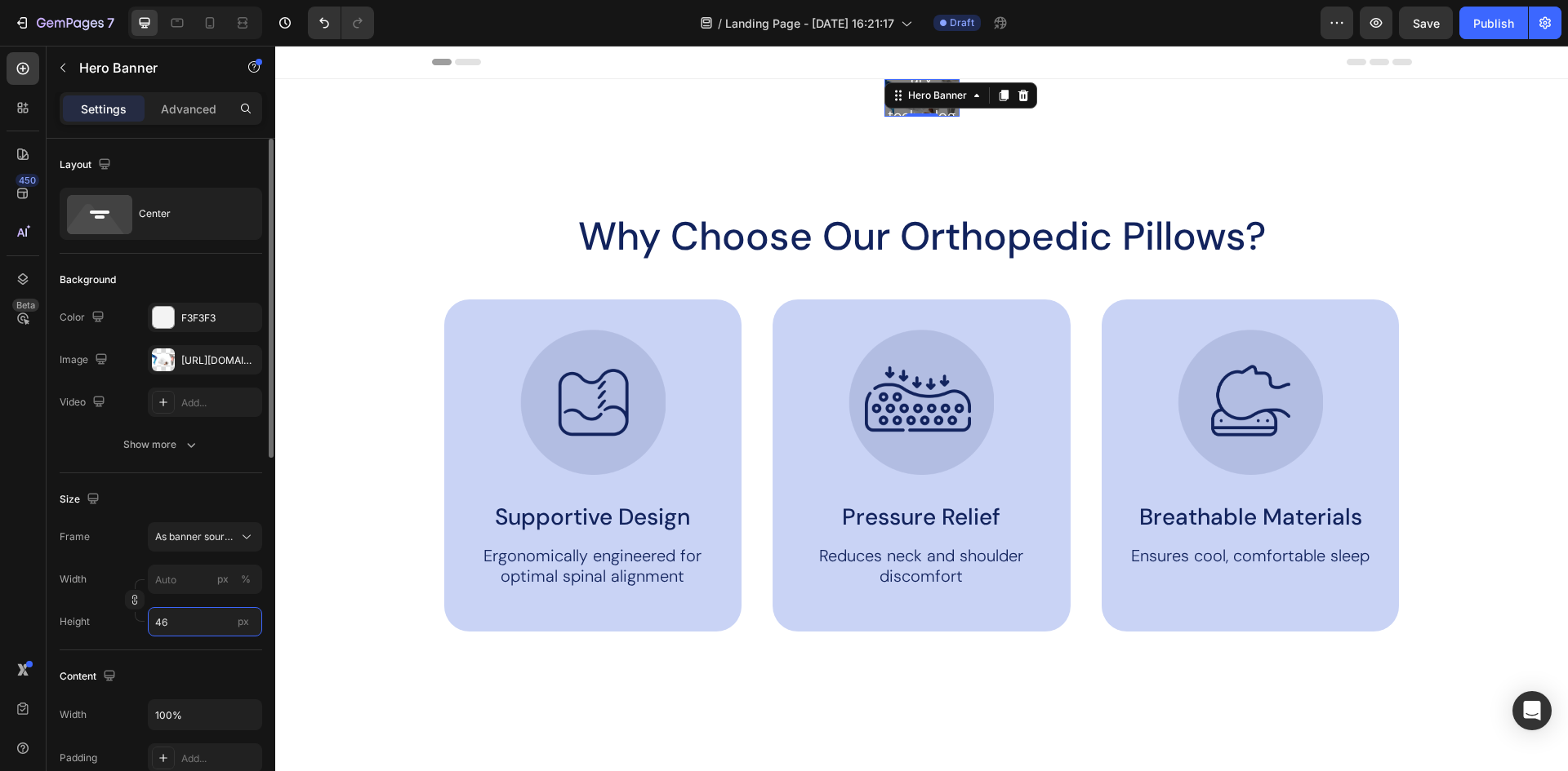
type input "4"
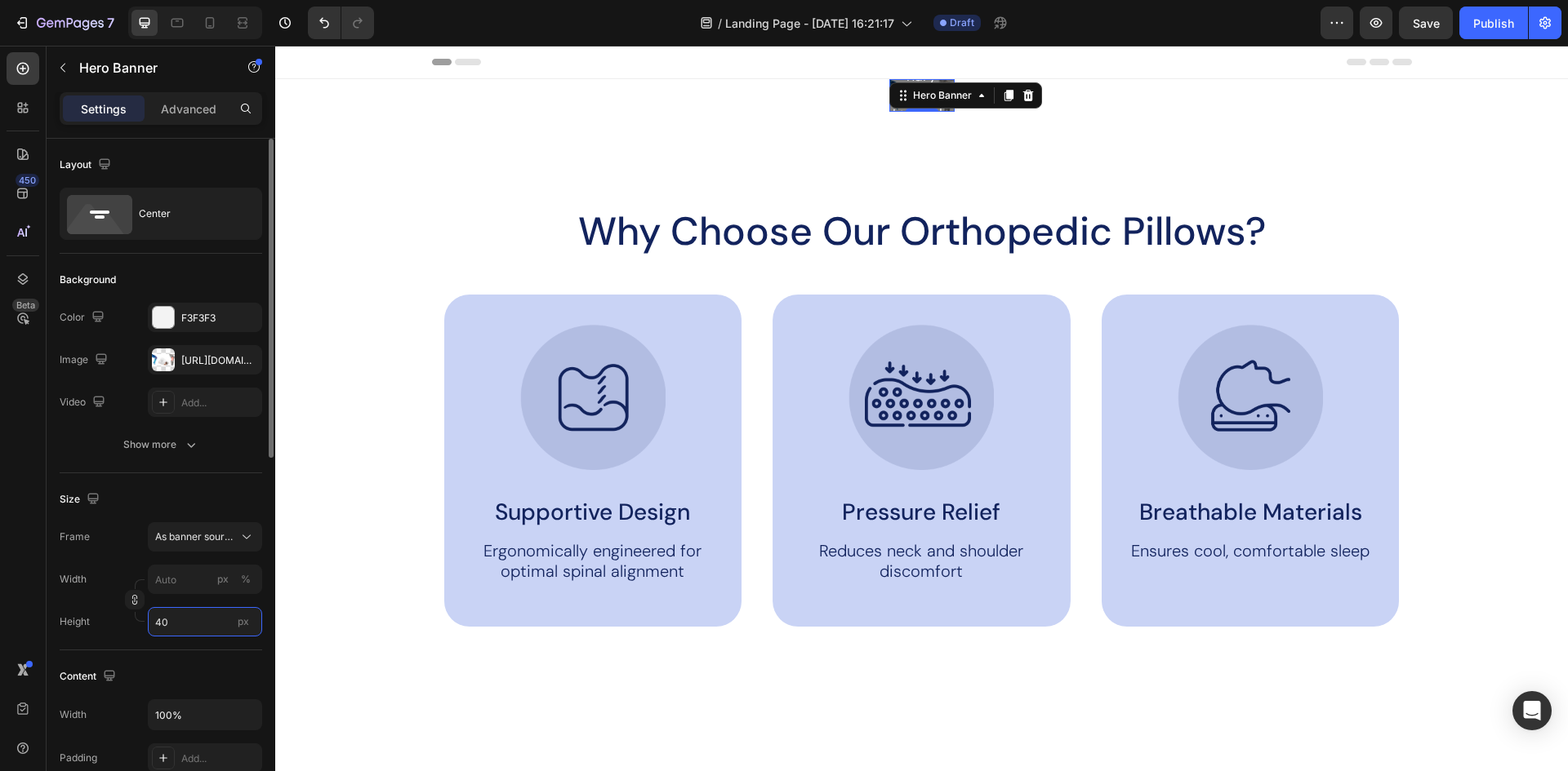
type input "4"
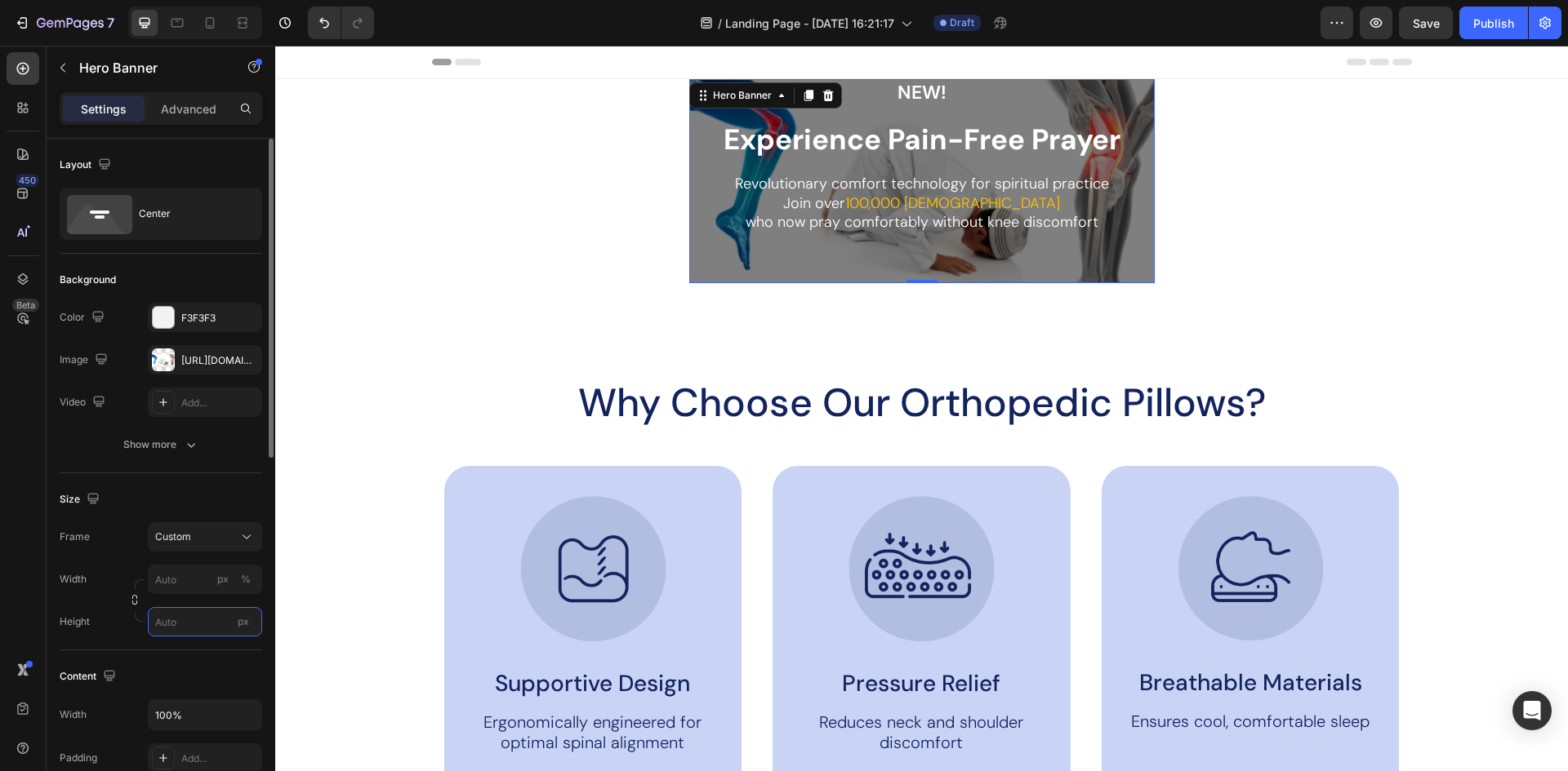
type input "4"
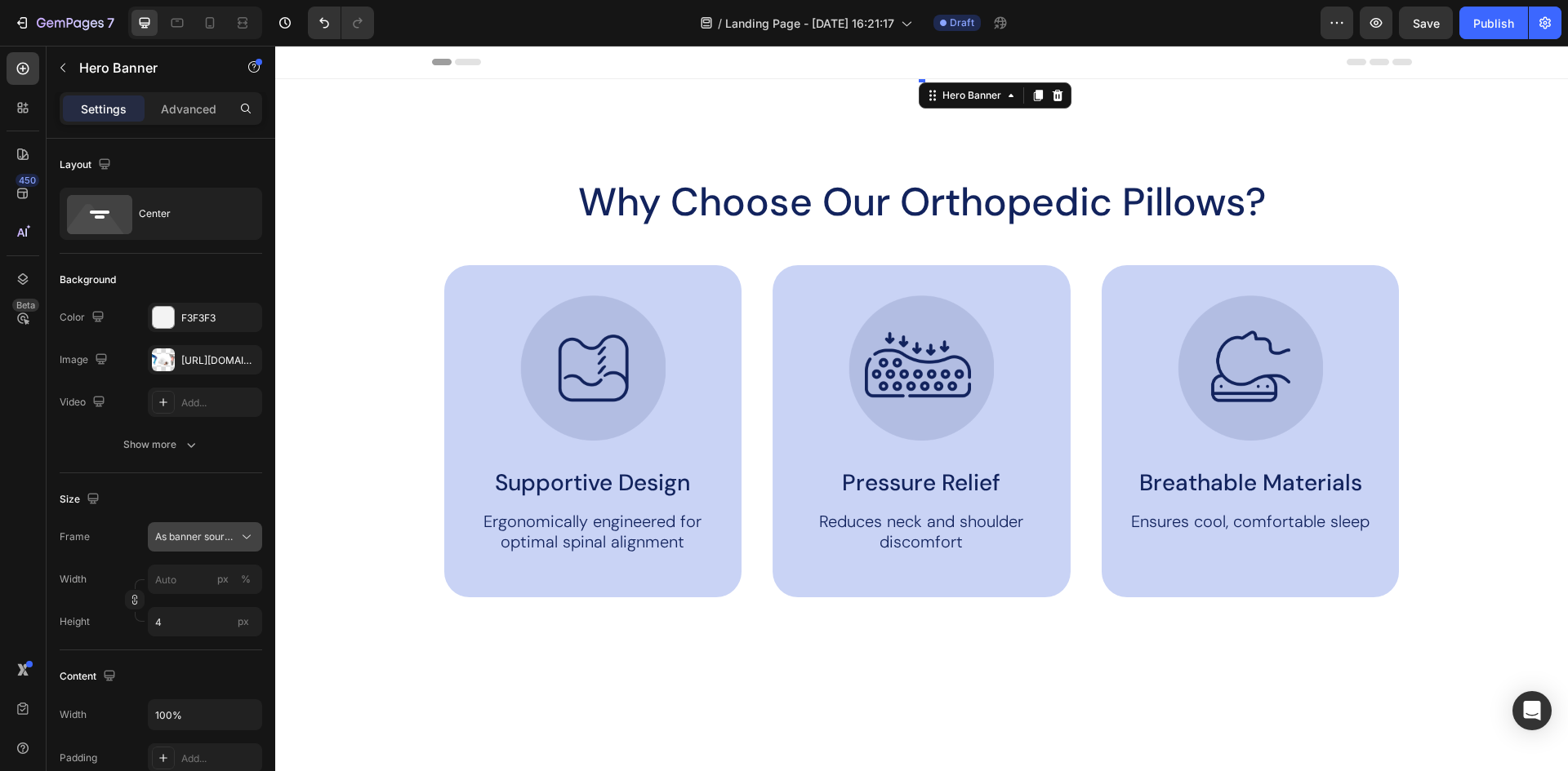
click at [210, 533] on span "As banner source" at bounding box center [195, 537] width 80 height 14
click at [190, 610] on div "Custom" at bounding box center [202, 605] width 95 height 14
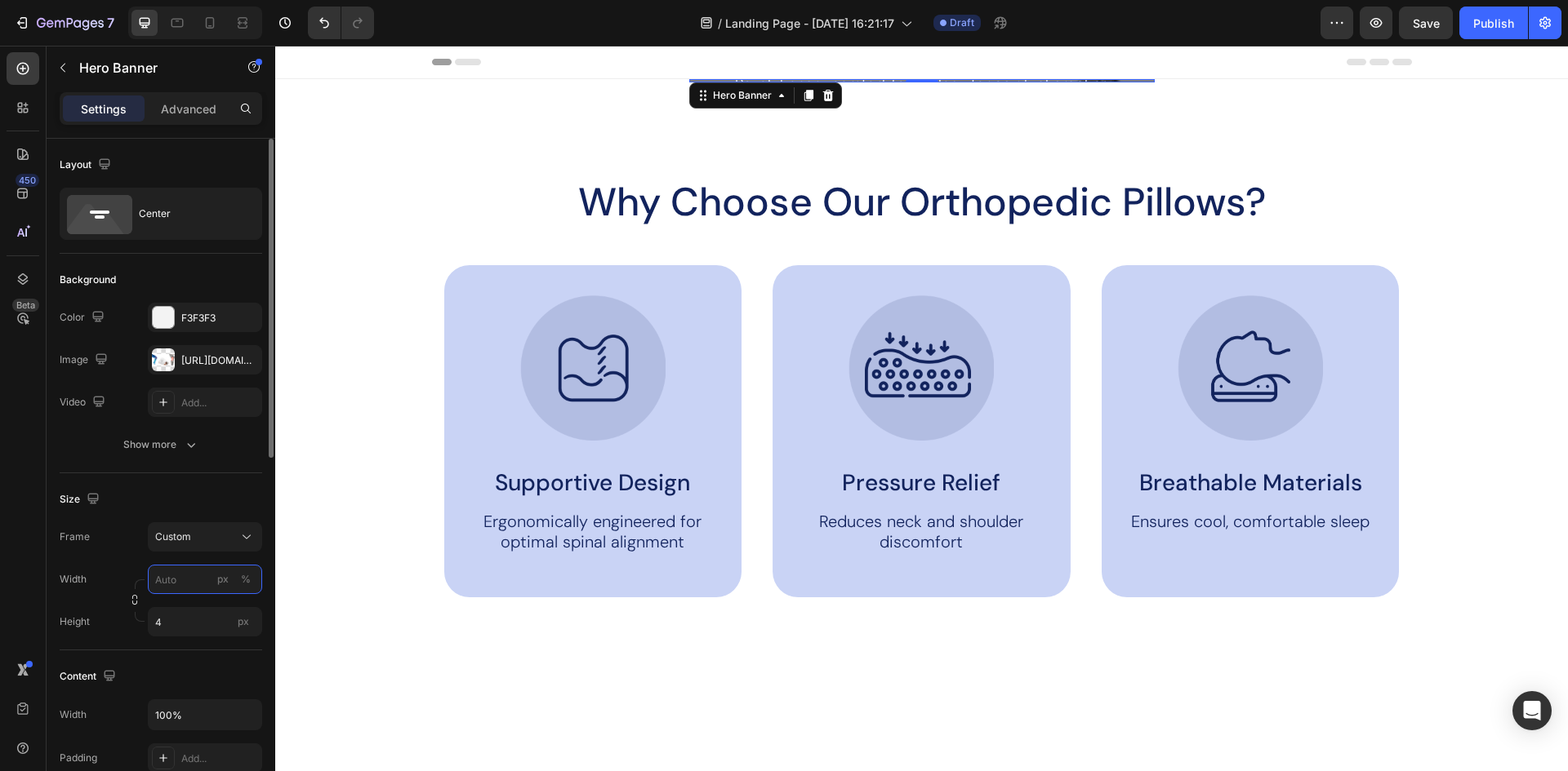
click at [203, 578] on input "px %" at bounding box center [204, 579] width 115 height 30
click at [253, 578] on button "%" at bounding box center [245, 579] width 20 height 20
click at [198, 578] on input "px %" at bounding box center [204, 579] width 115 height 30
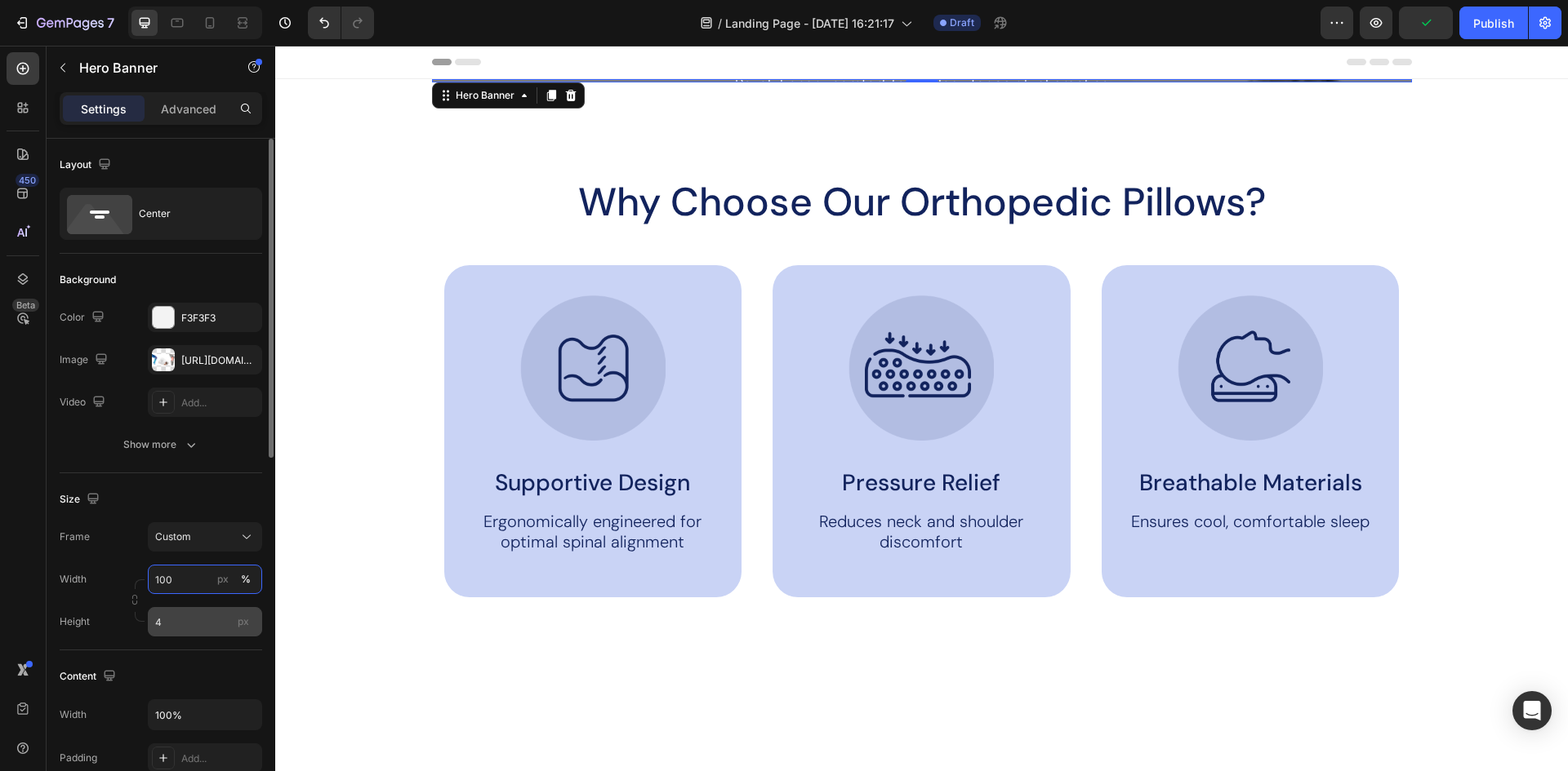
type input "100"
click at [237, 624] on div "px" at bounding box center [243, 622] width 25 height 21
click at [237, 624] on input "4" at bounding box center [204, 622] width 115 height 30
click at [190, 621] on input "4" at bounding box center [204, 622] width 115 height 30
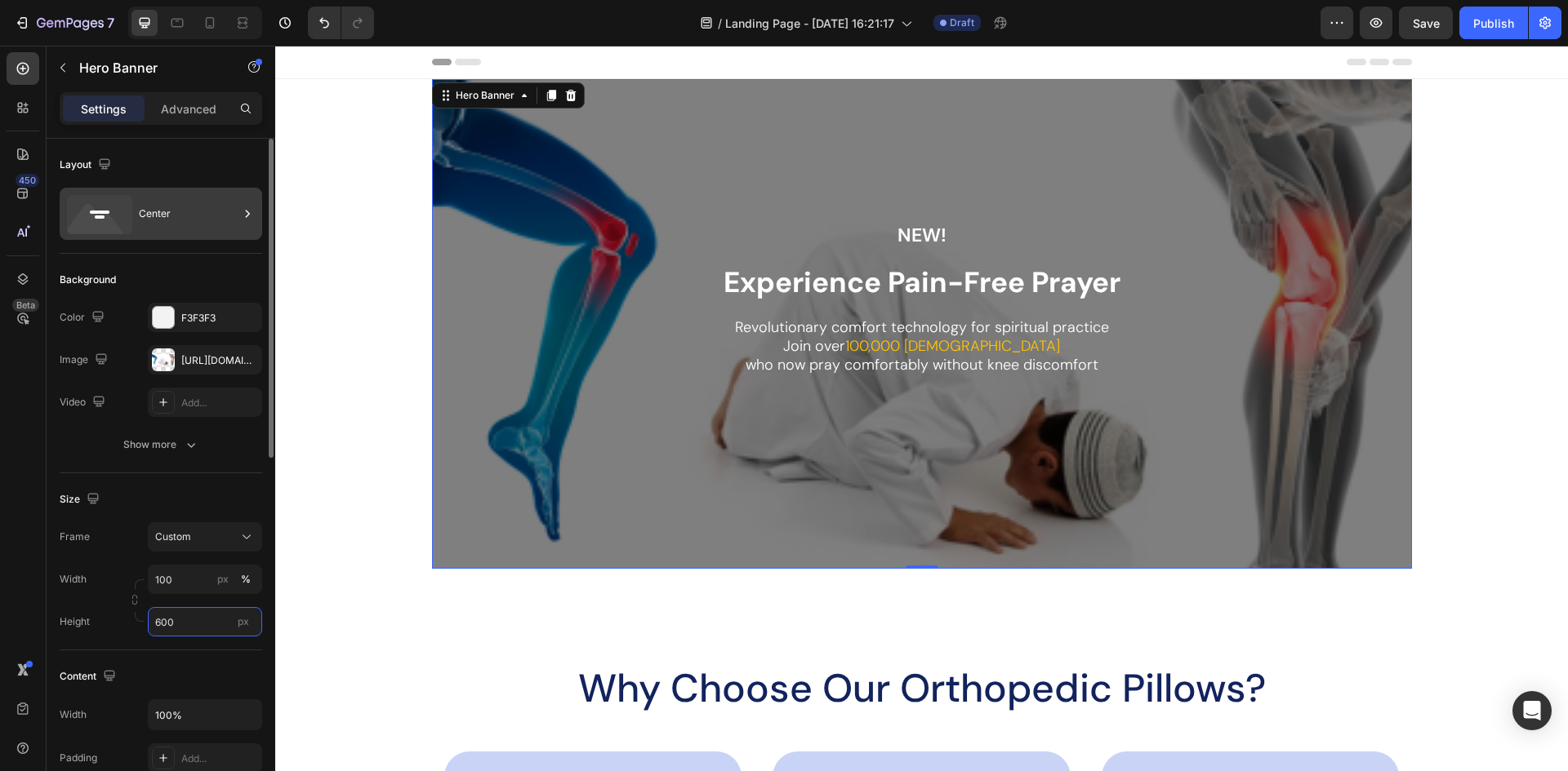
type input "600"
click at [102, 225] on icon at bounding box center [96, 224] width 59 height 39
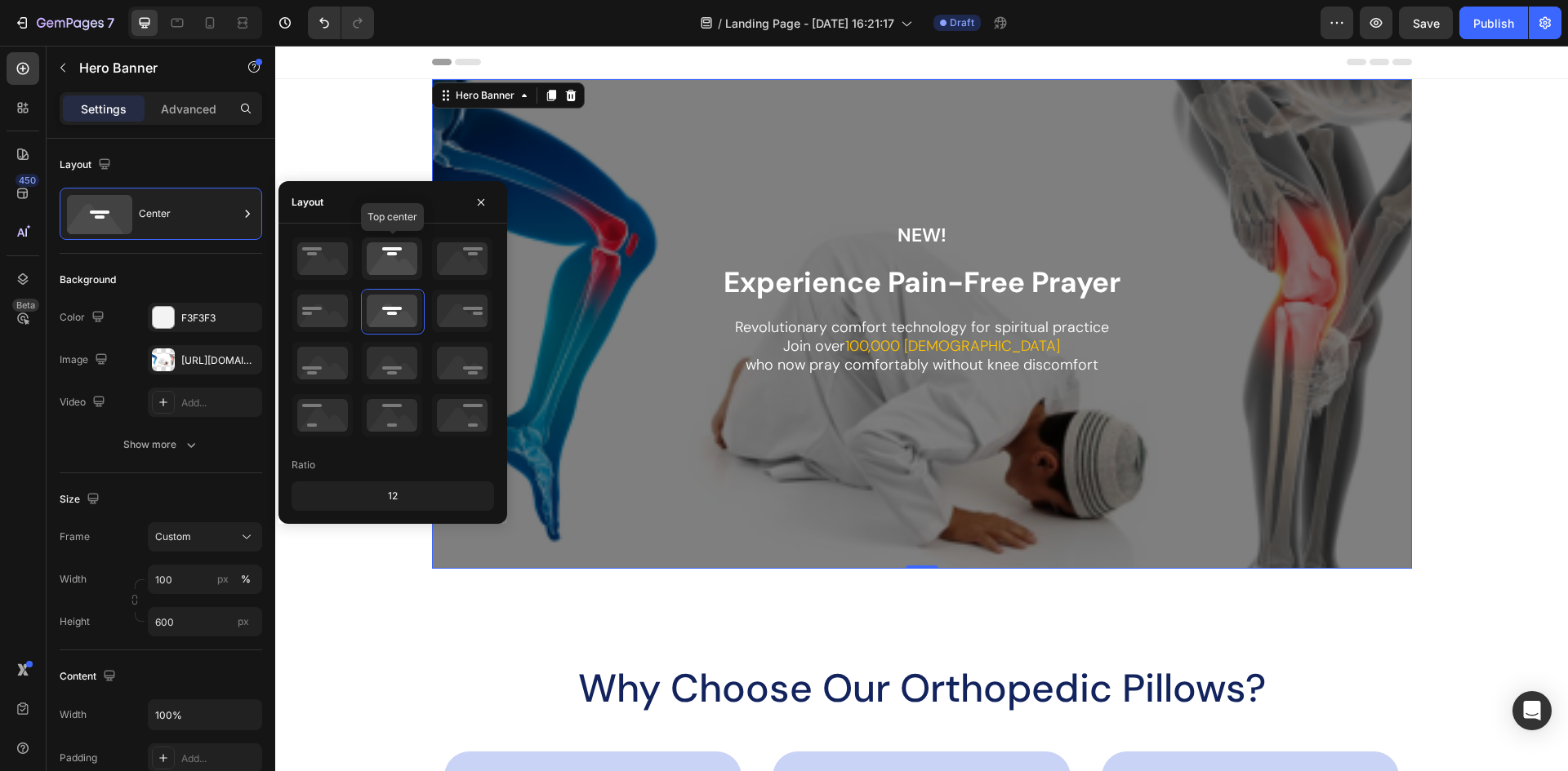
click at [377, 257] on icon at bounding box center [391, 259] width 60 height 42
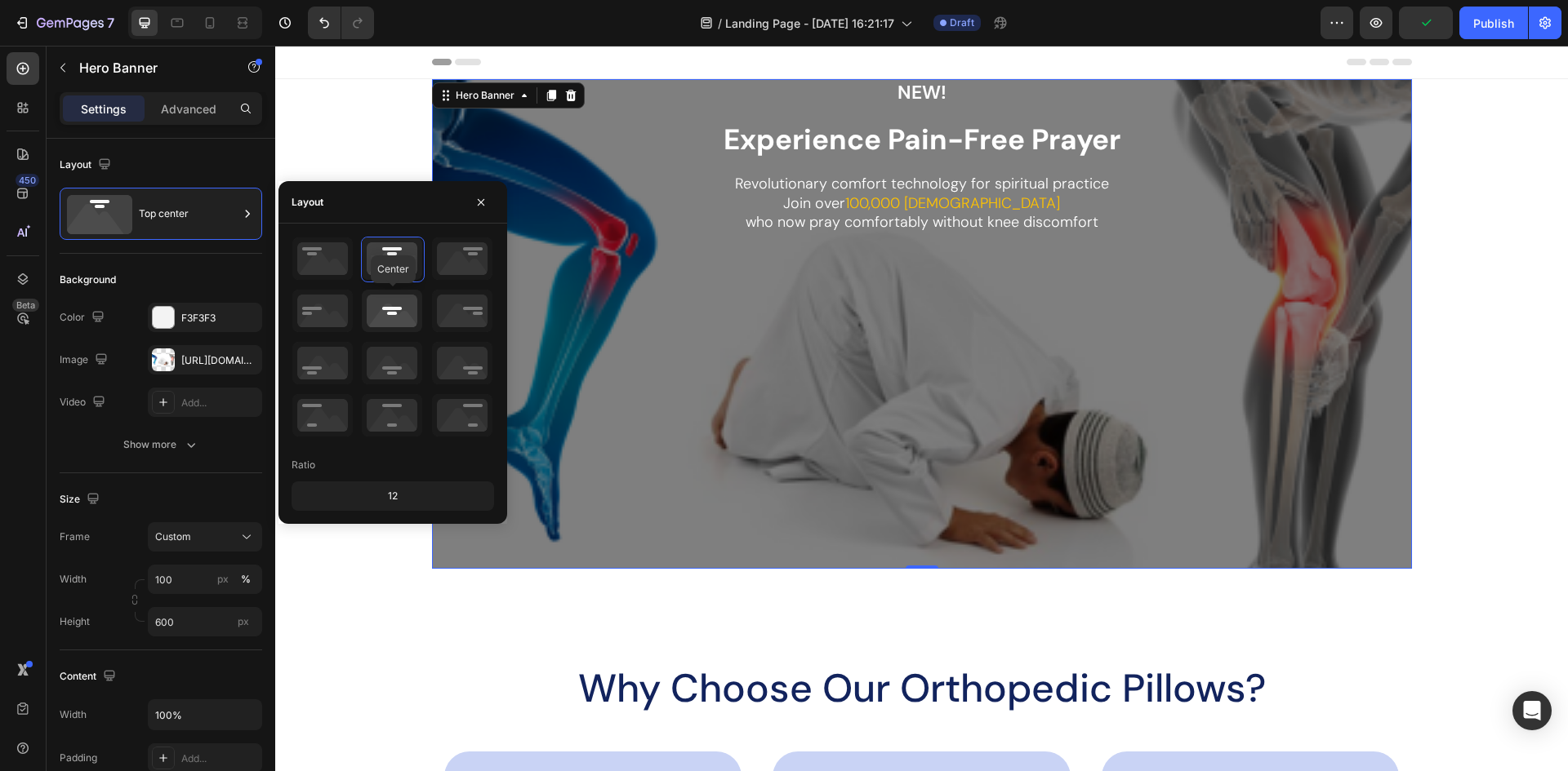
click at [395, 308] on icon at bounding box center [391, 311] width 60 height 42
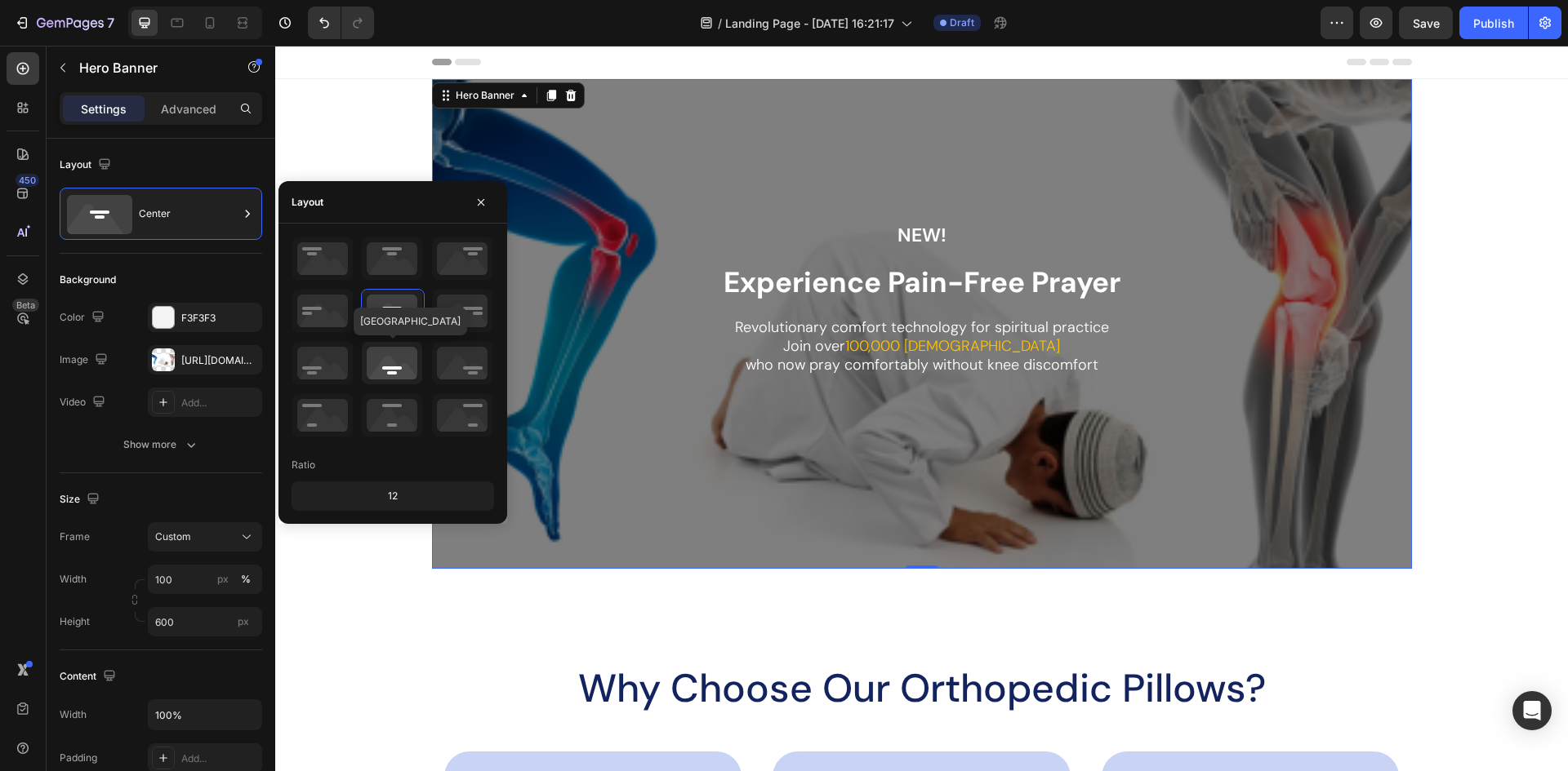
click at [396, 375] on icon at bounding box center [391, 363] width 60 height 42
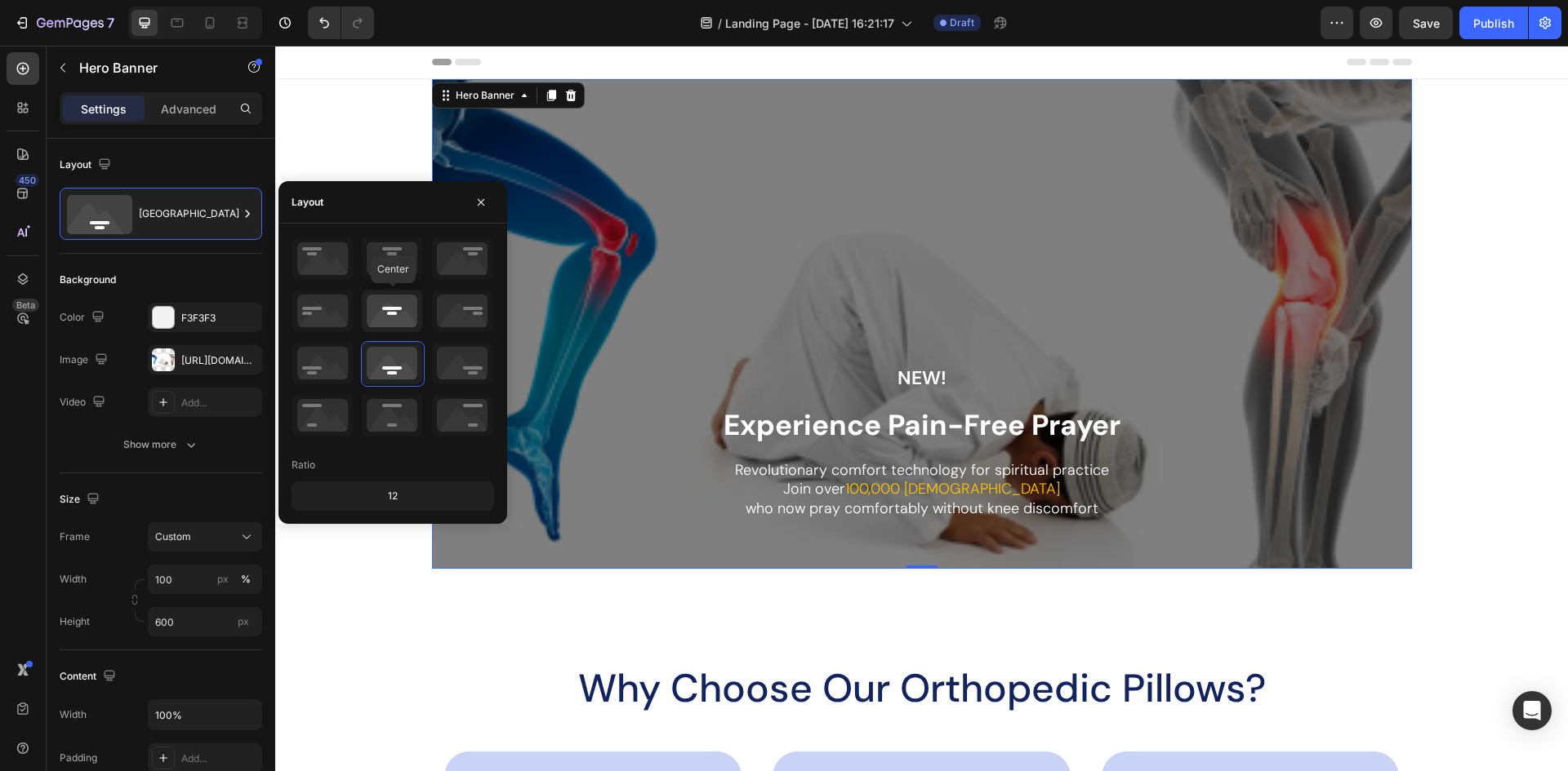
click at [395, 311] on icon at bounding box center [391, 311] width 60 height 42
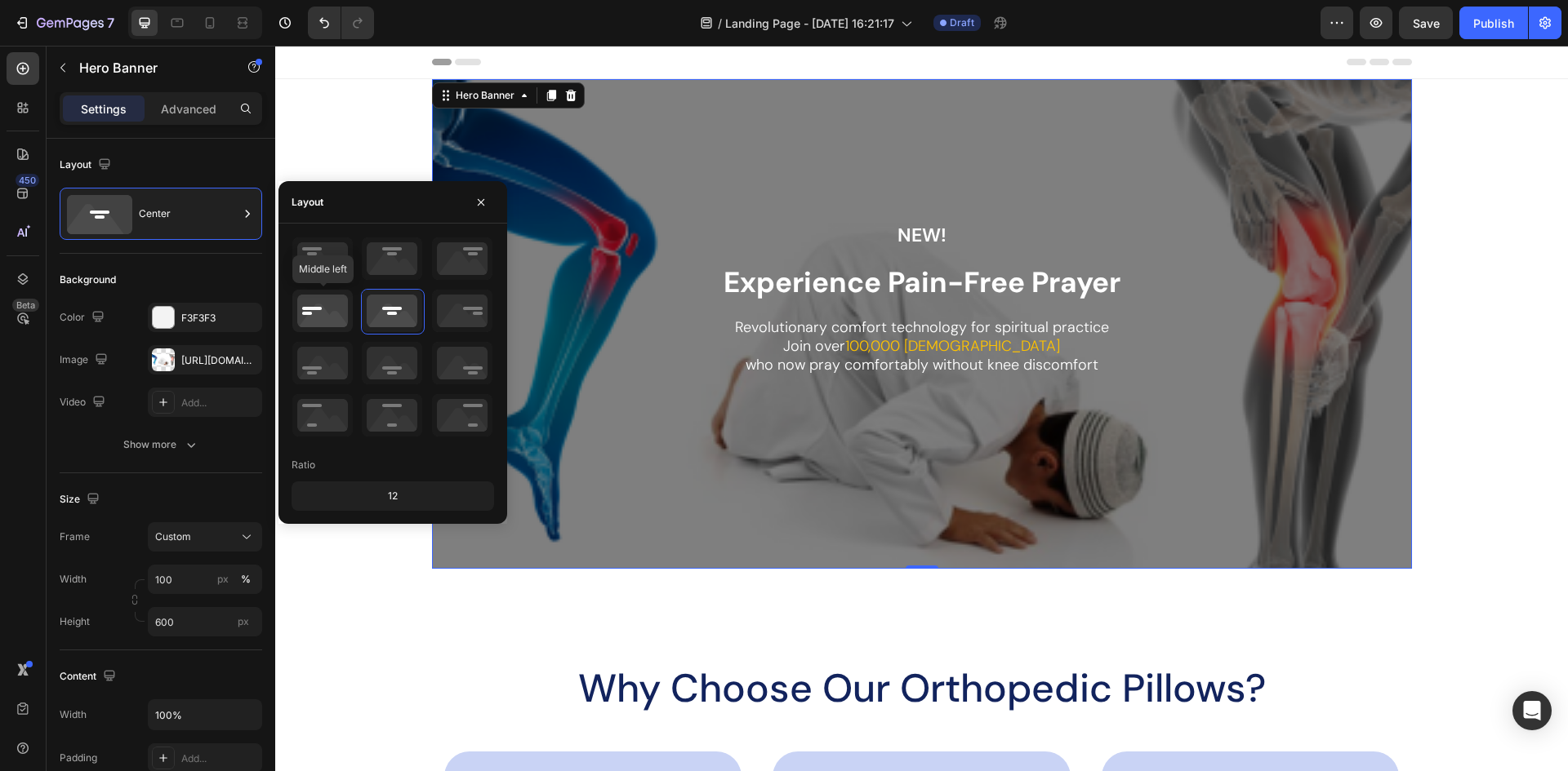
click at [347, 312] on icon at bounding box center [322, 311] width 60 height 42
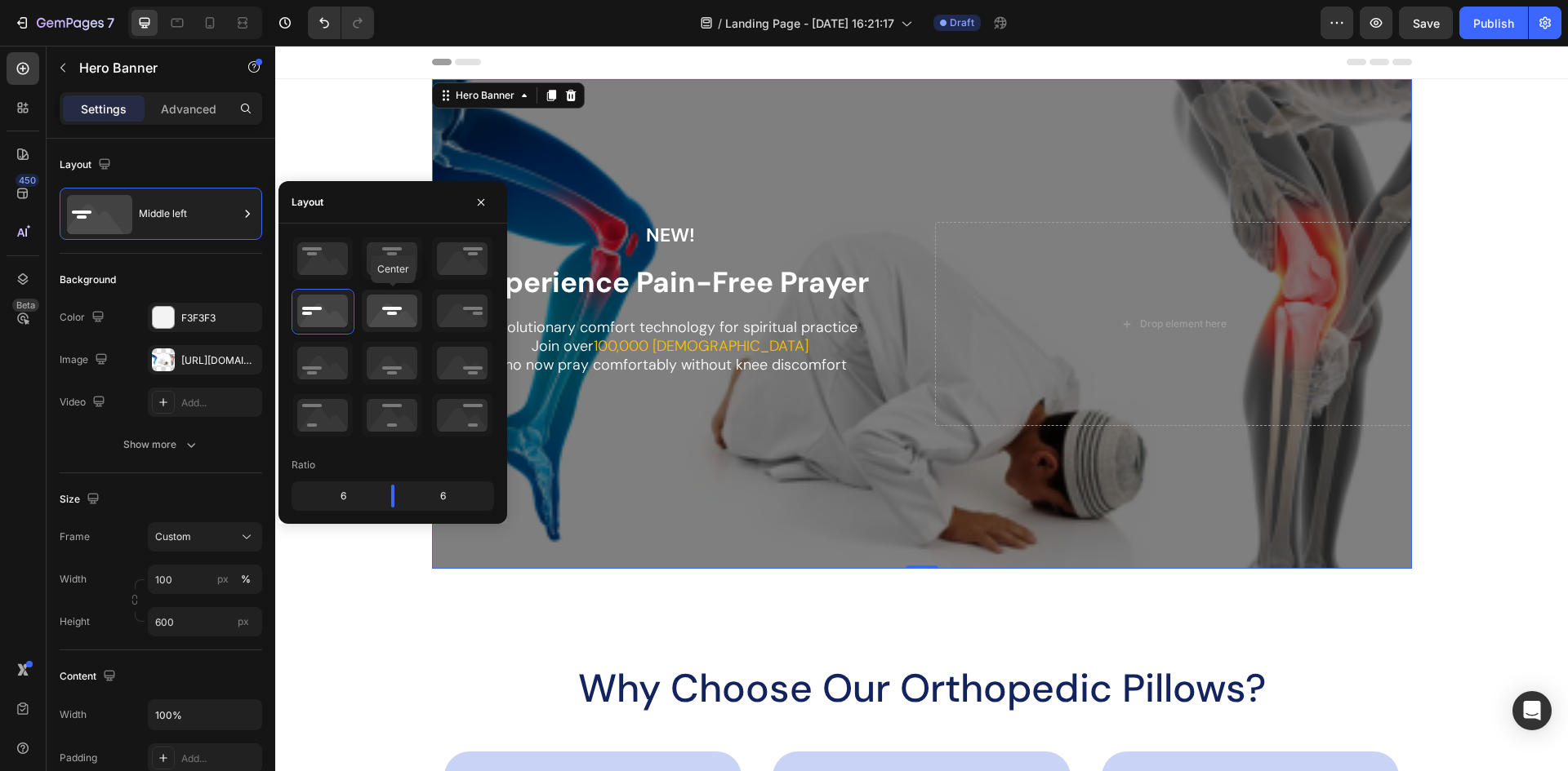
click at [390, 314] on icon at bounding box center [391, 311] width 60 height 42
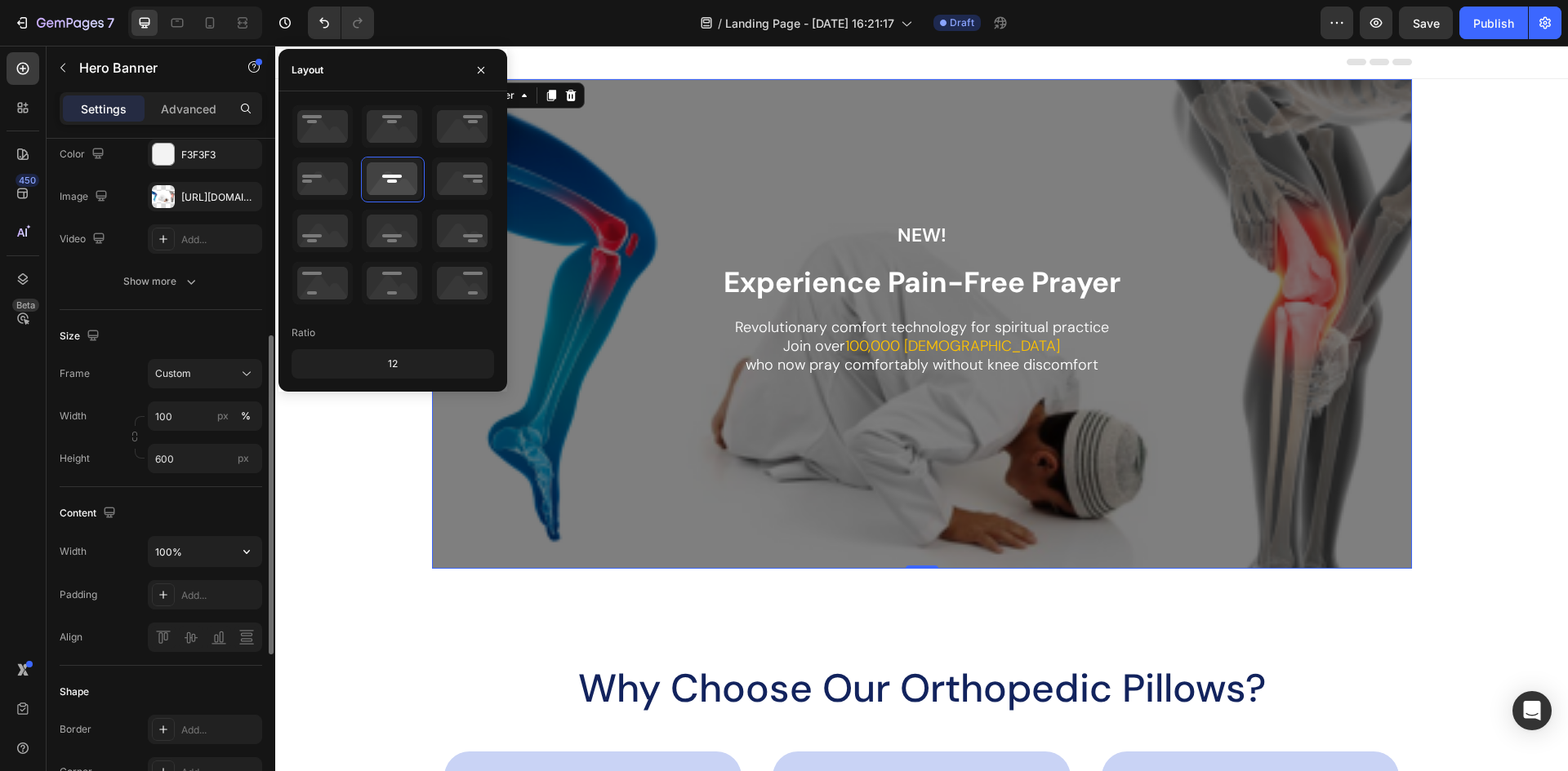
scroll to position [245, 0]
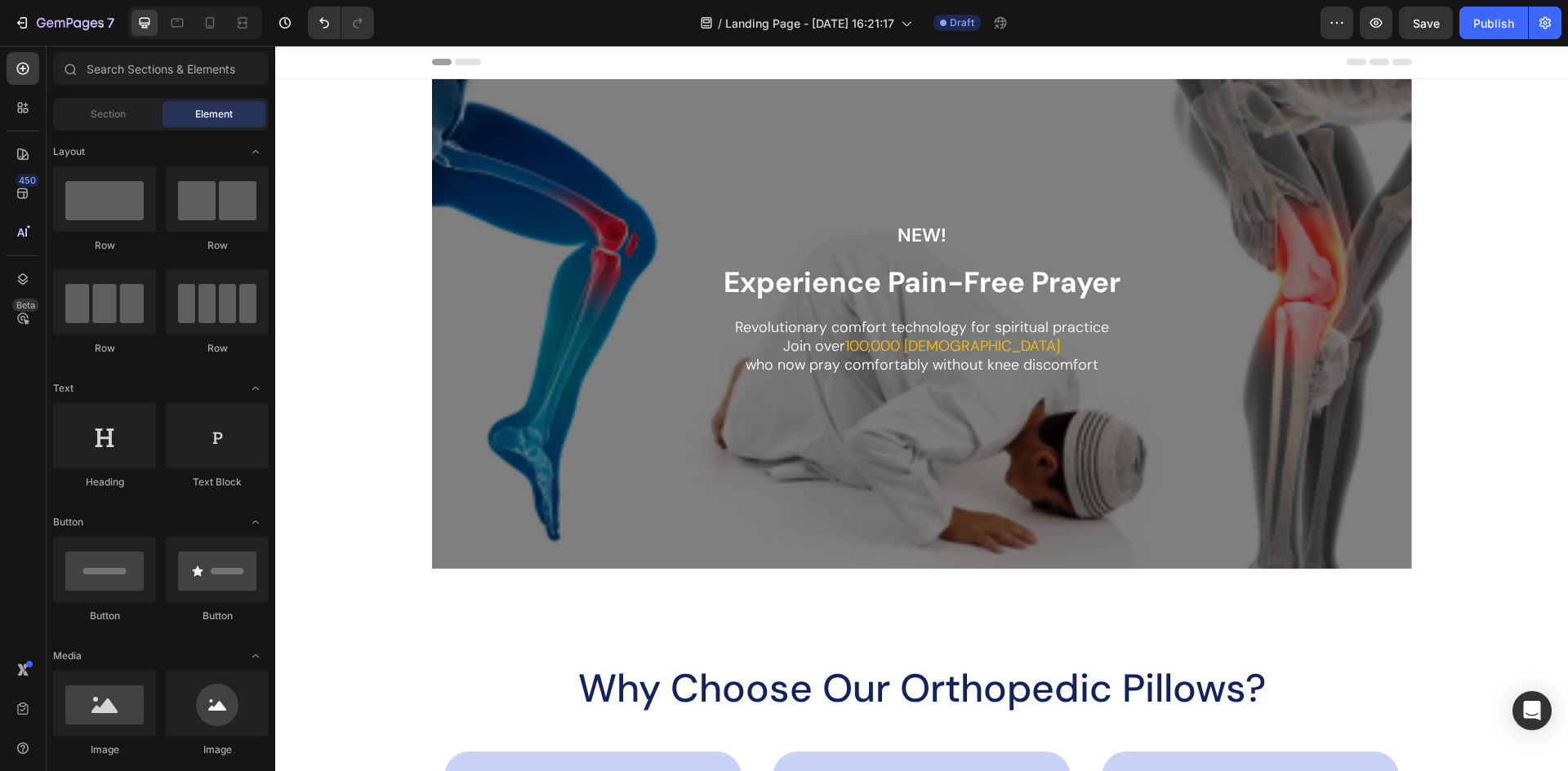
click at [509, 114] on div "Overlay" at bounding box center [921, 323] width 980 height 489
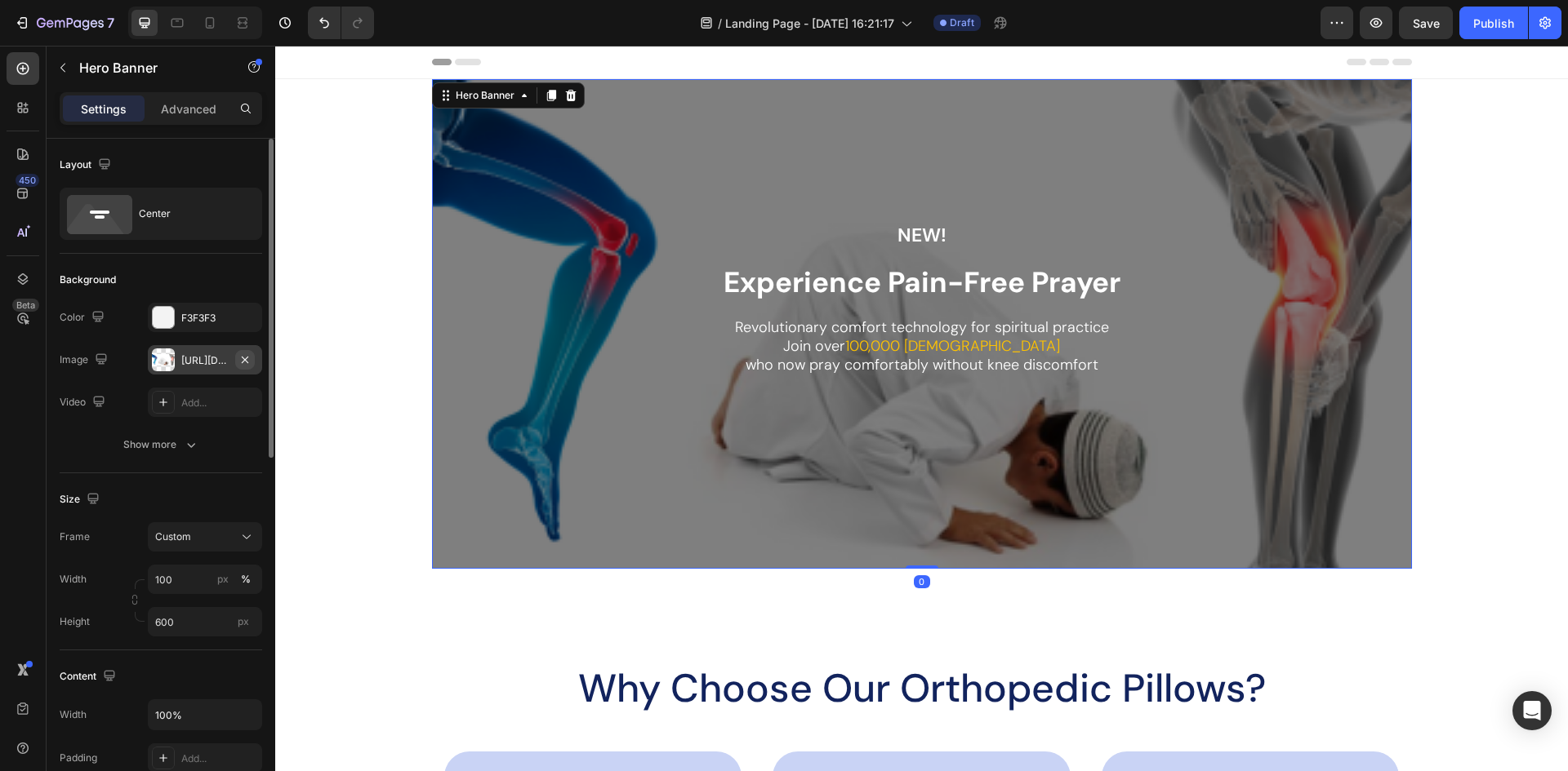
click at [247, 361] on icon "button" at bounding box center [244, 360] width 13 height 13
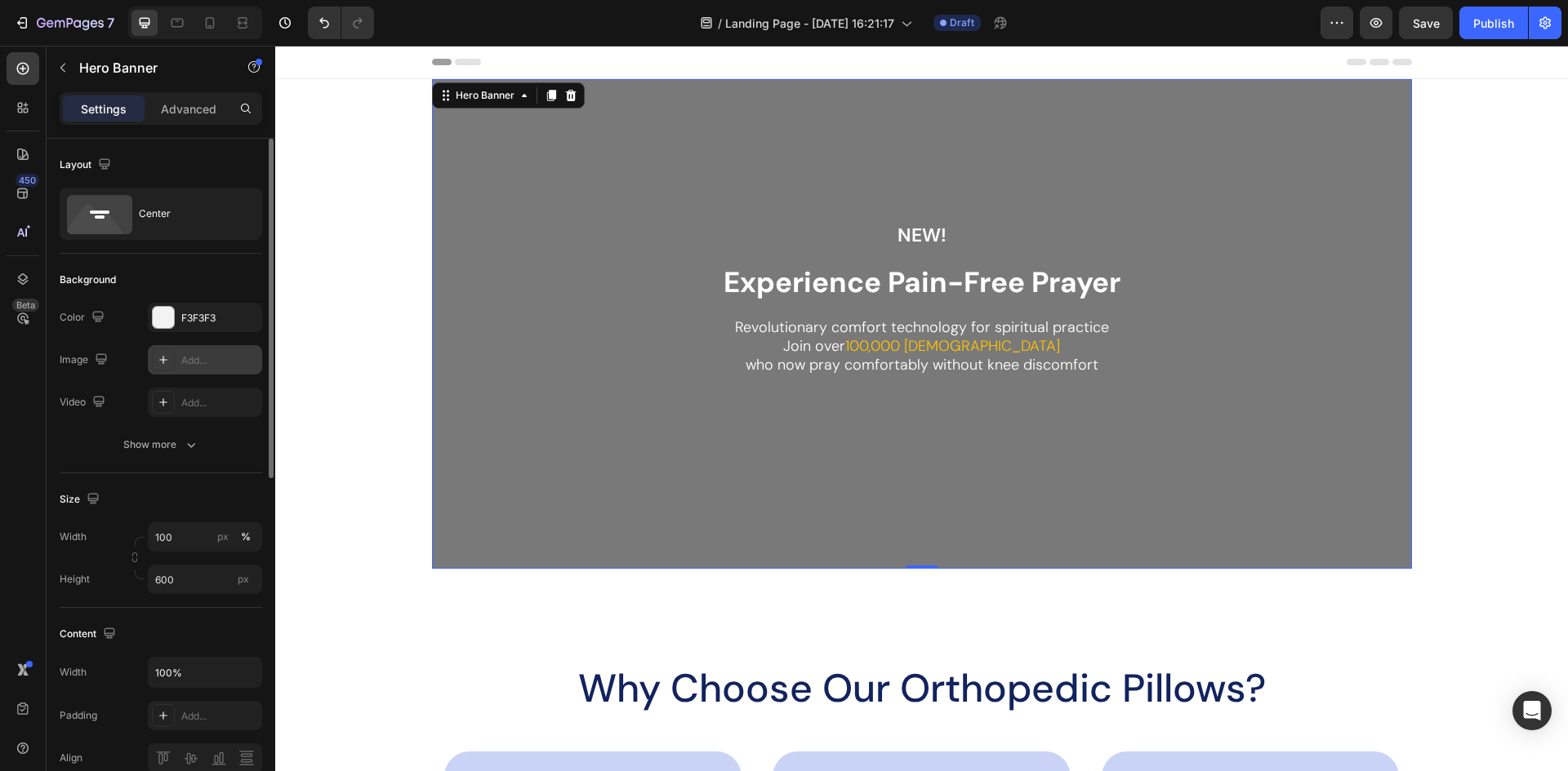
click at [193, 355] on div "Add..." at bounding box center [220, 360] width 76 height 14
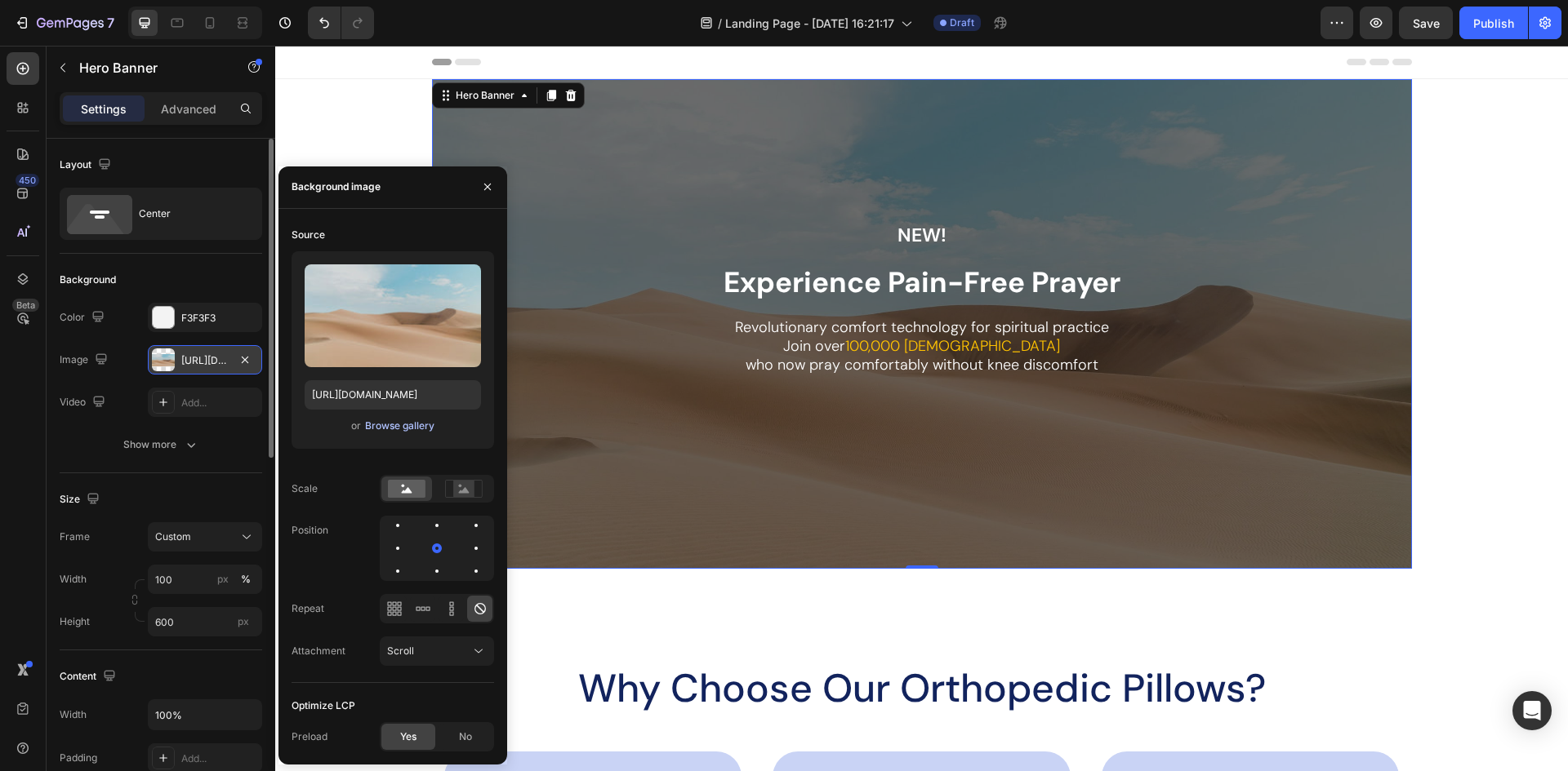
click at [412, 421] on div "Browse gallery" at bounding box center [400, 426] width 70 height 14
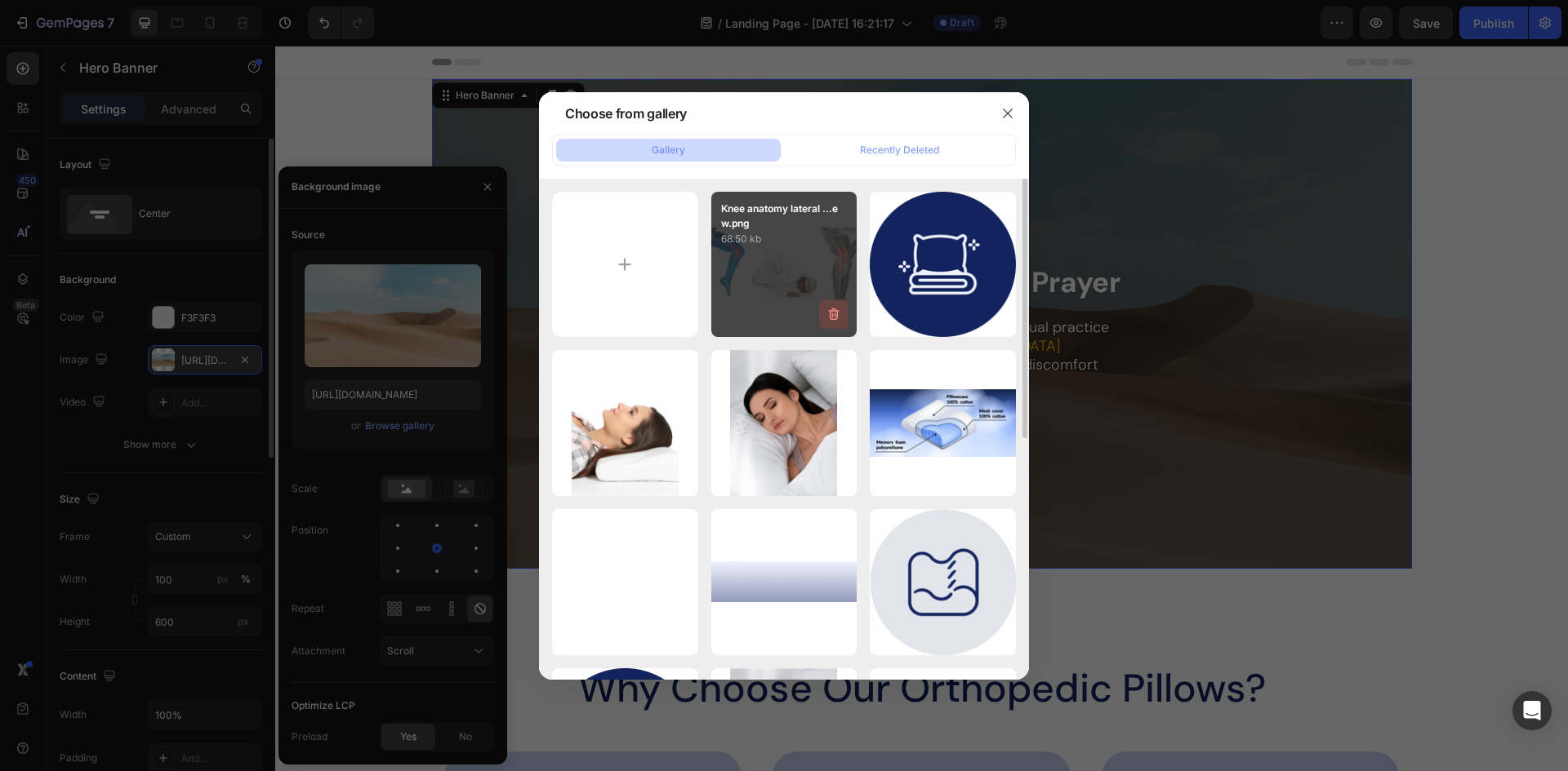
click at [835, 310] on icon "button" at bounding box center [834, 315] width 11 height 12
click at [830, 315] on div "Delete" at bounding box center [825, 317] width 31 height 14
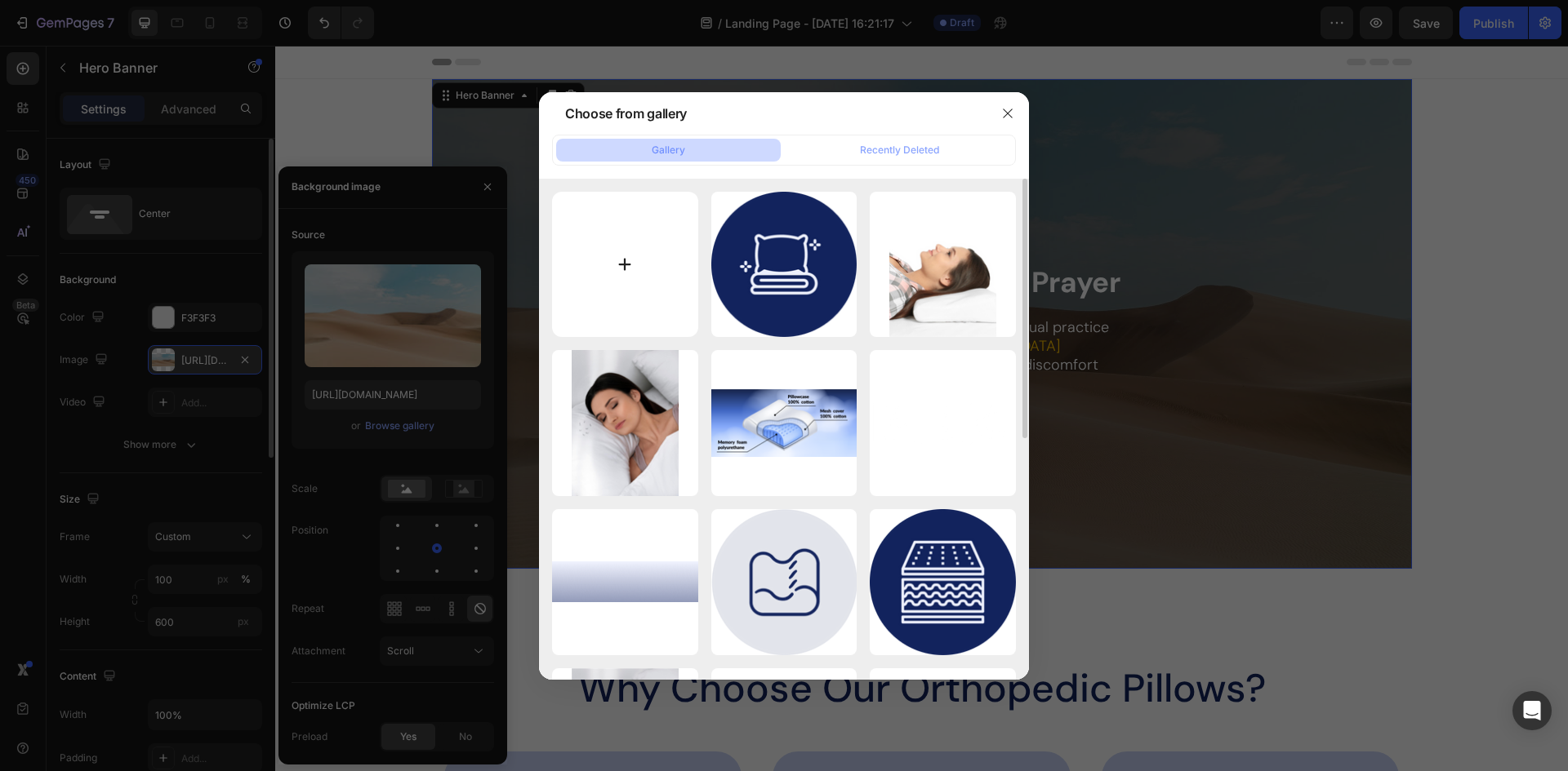
click at [634, 267] on input "file" at bounding box center [625, 265] width 146 height 146
type input "C:\fakepath\prayer free.png"
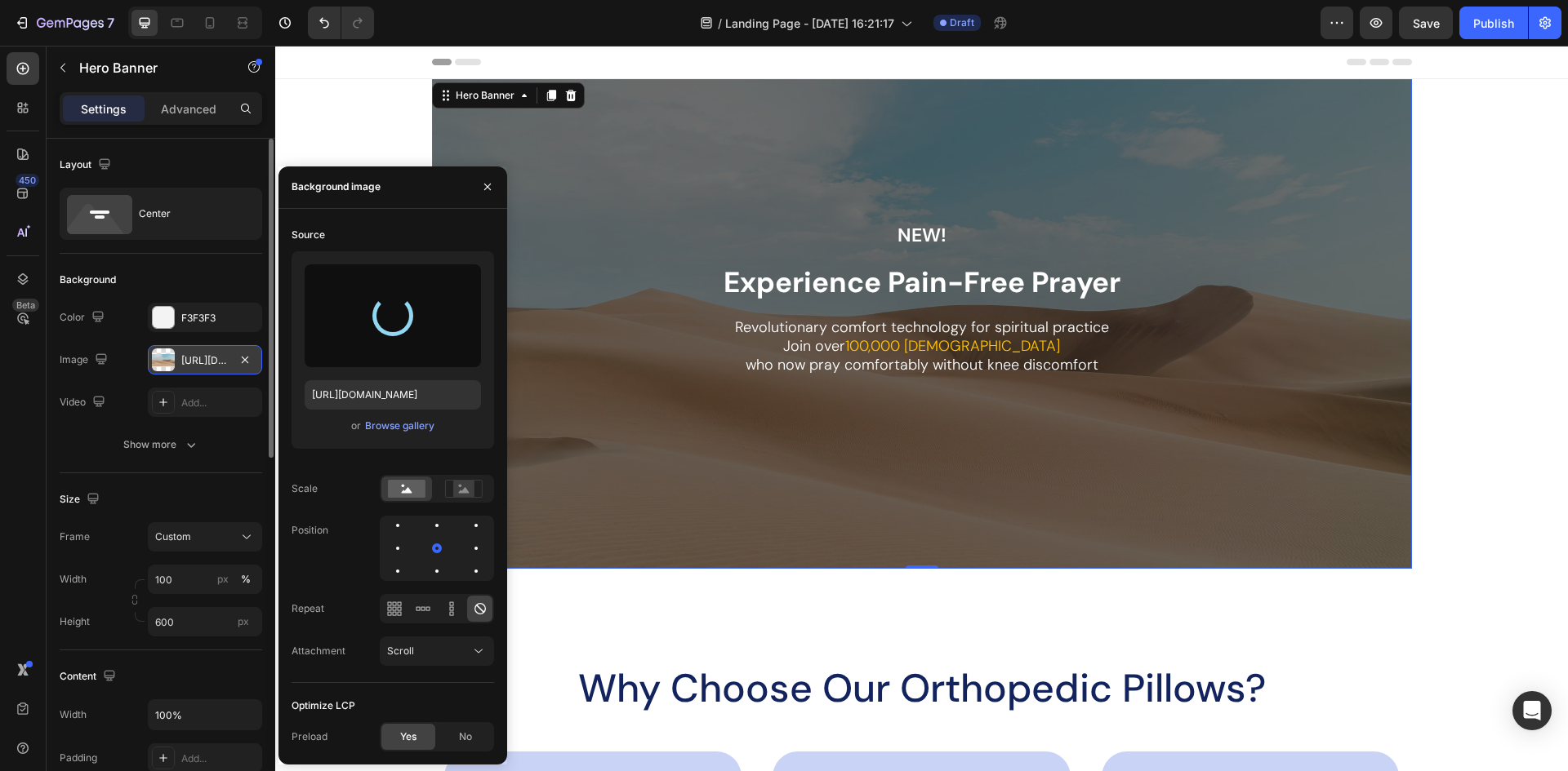
type input "[URL][DOMAIN_NAME]"
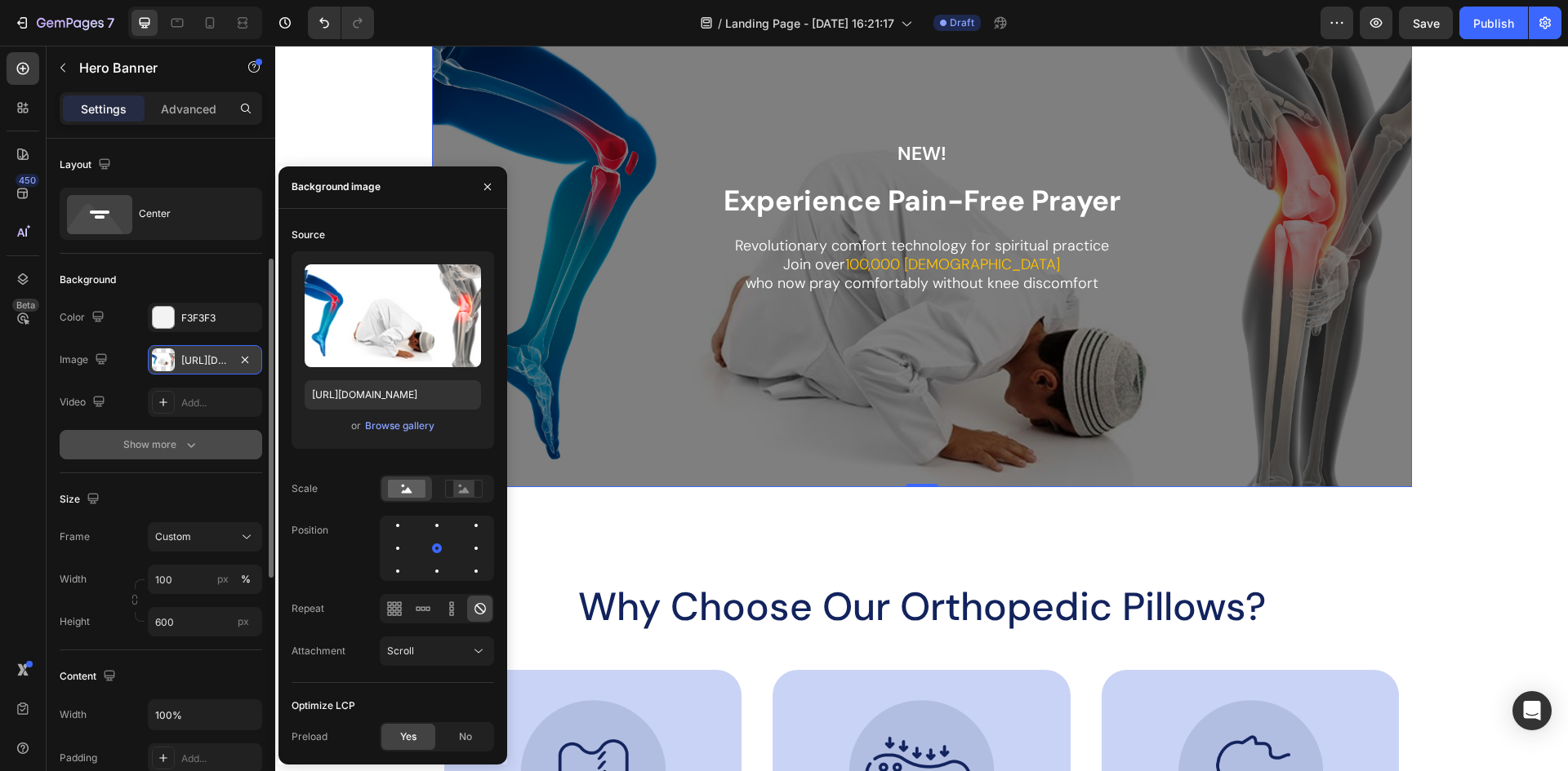
scroll to position [81, 0]
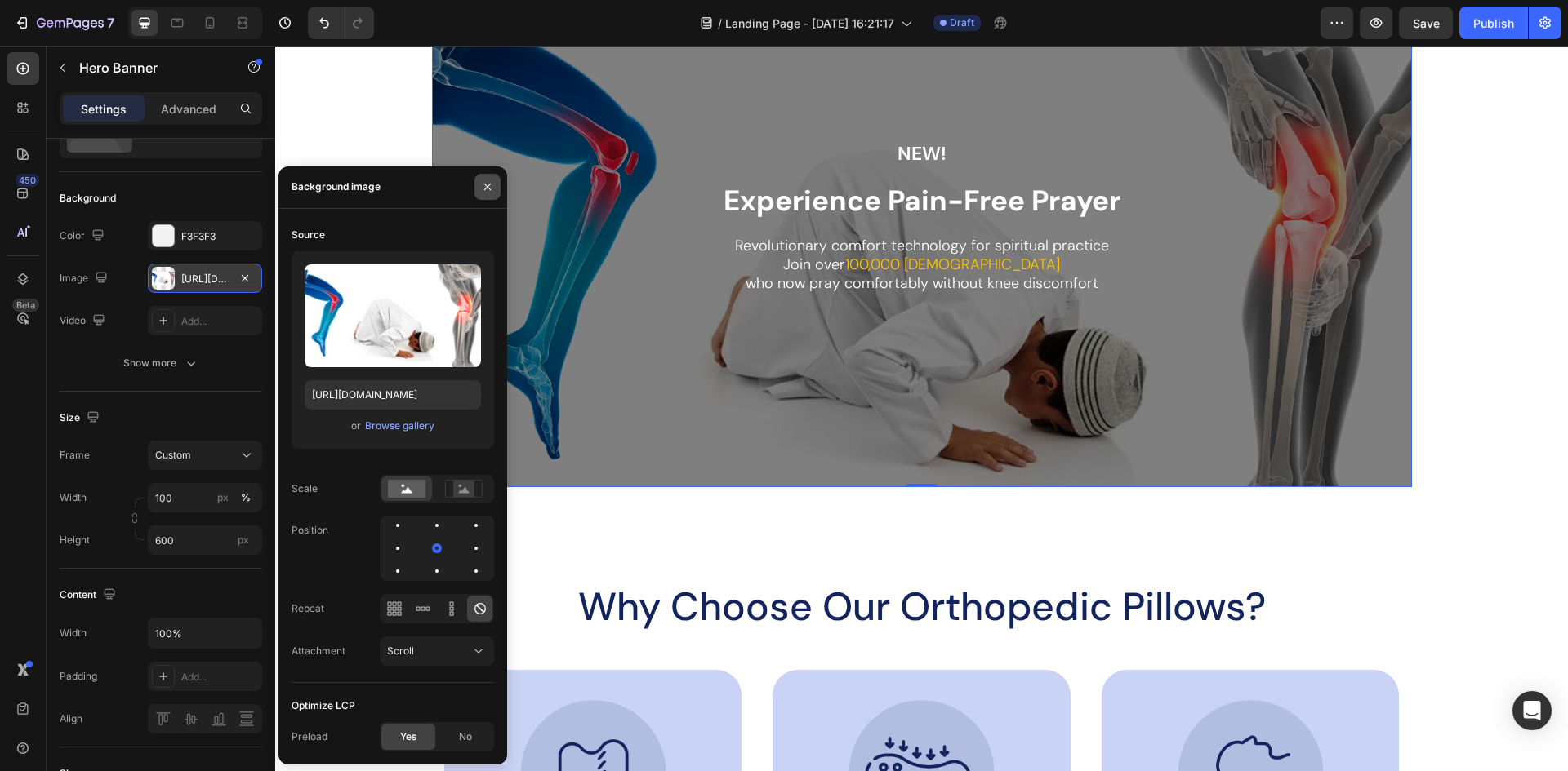
drag, startPoint x: 486, startPoint y: 184, endPoint x: 6, endPoint y: 211, distance: 480.8
click at [486, 184] on icon "button" at bounding box center [487, 187] width 13 height 13
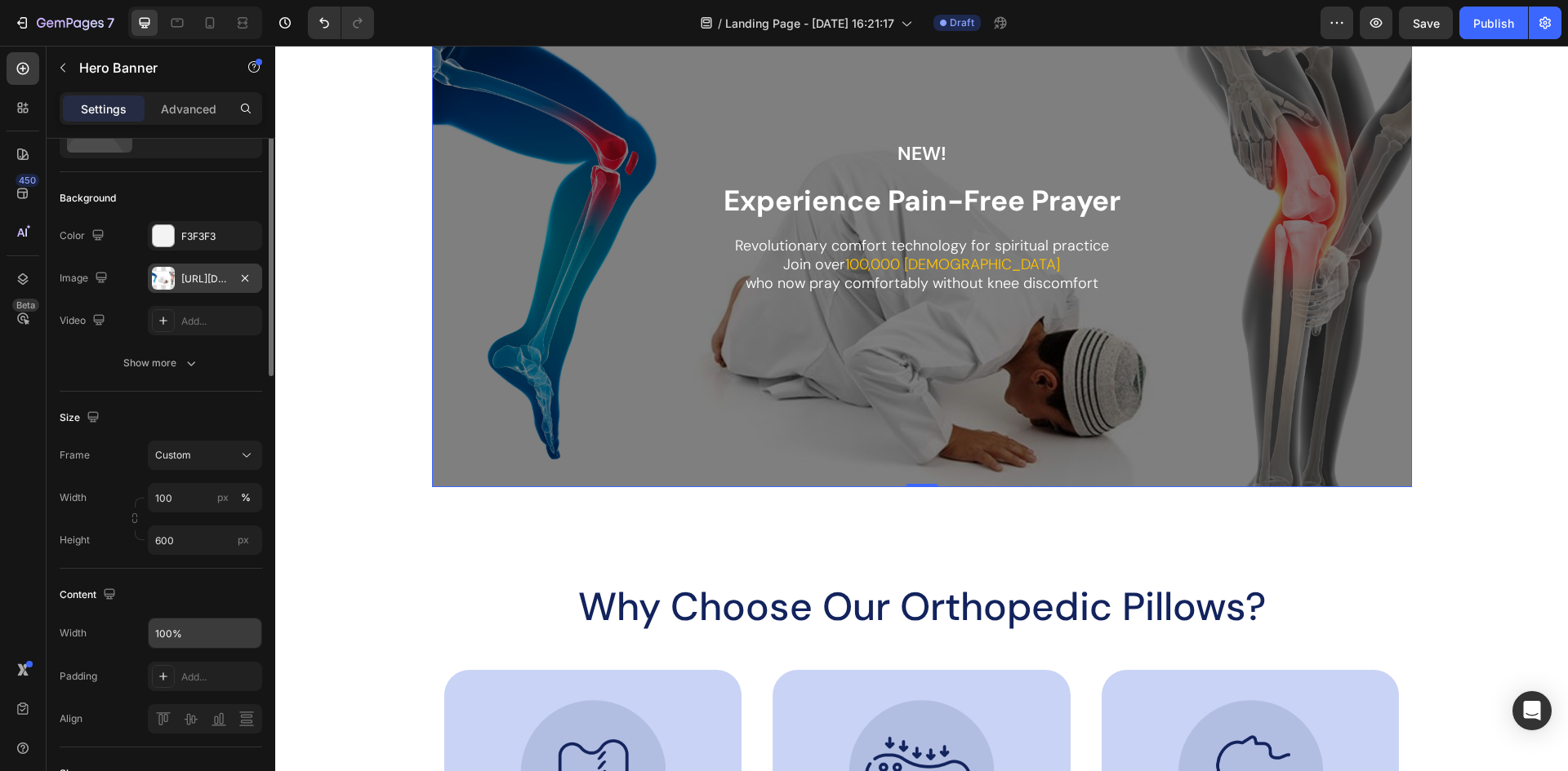
scroll to position [0, 0]
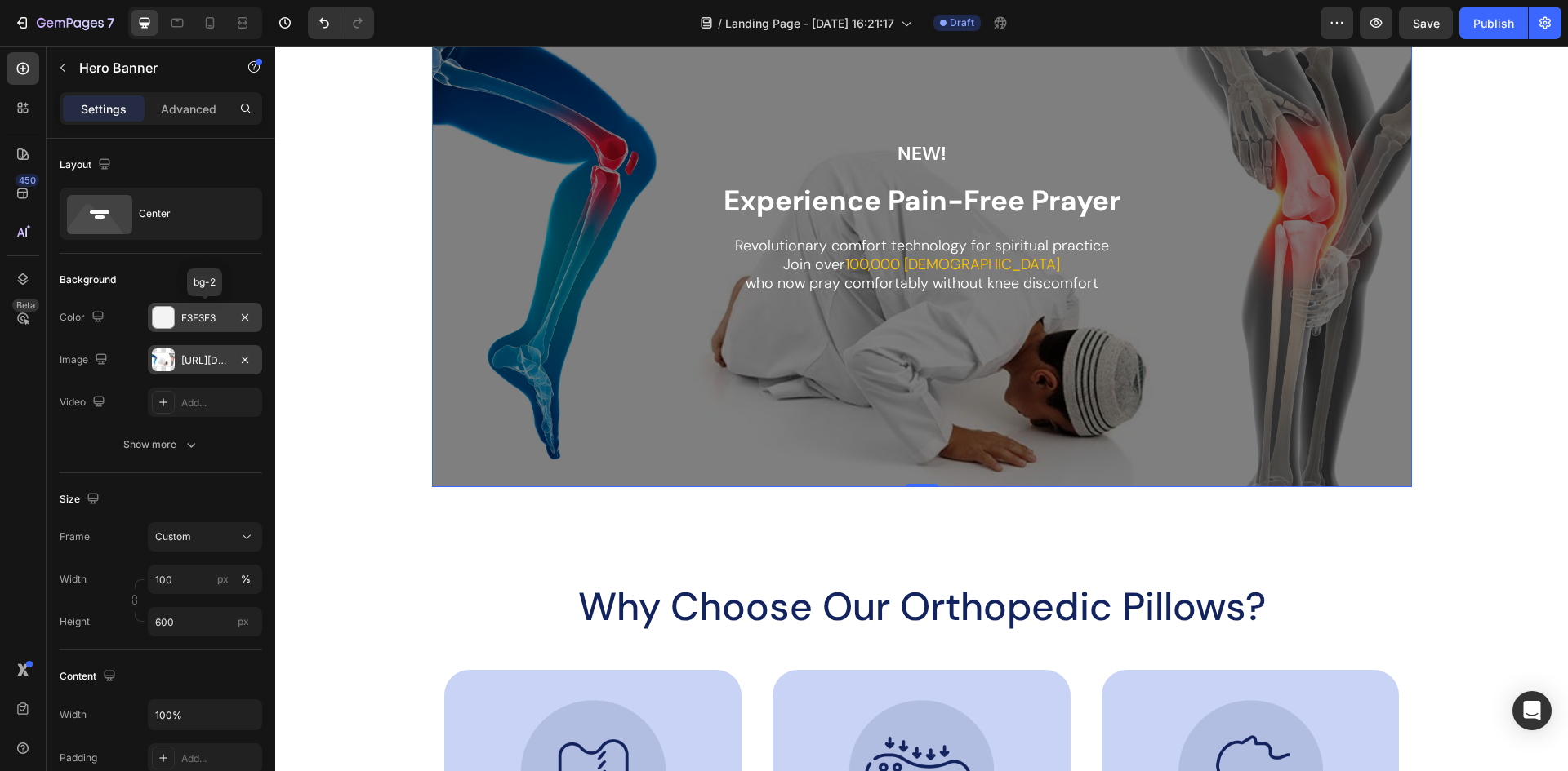
click at [162, 316] on div at bounding box center [163, 317] width 21 height 21
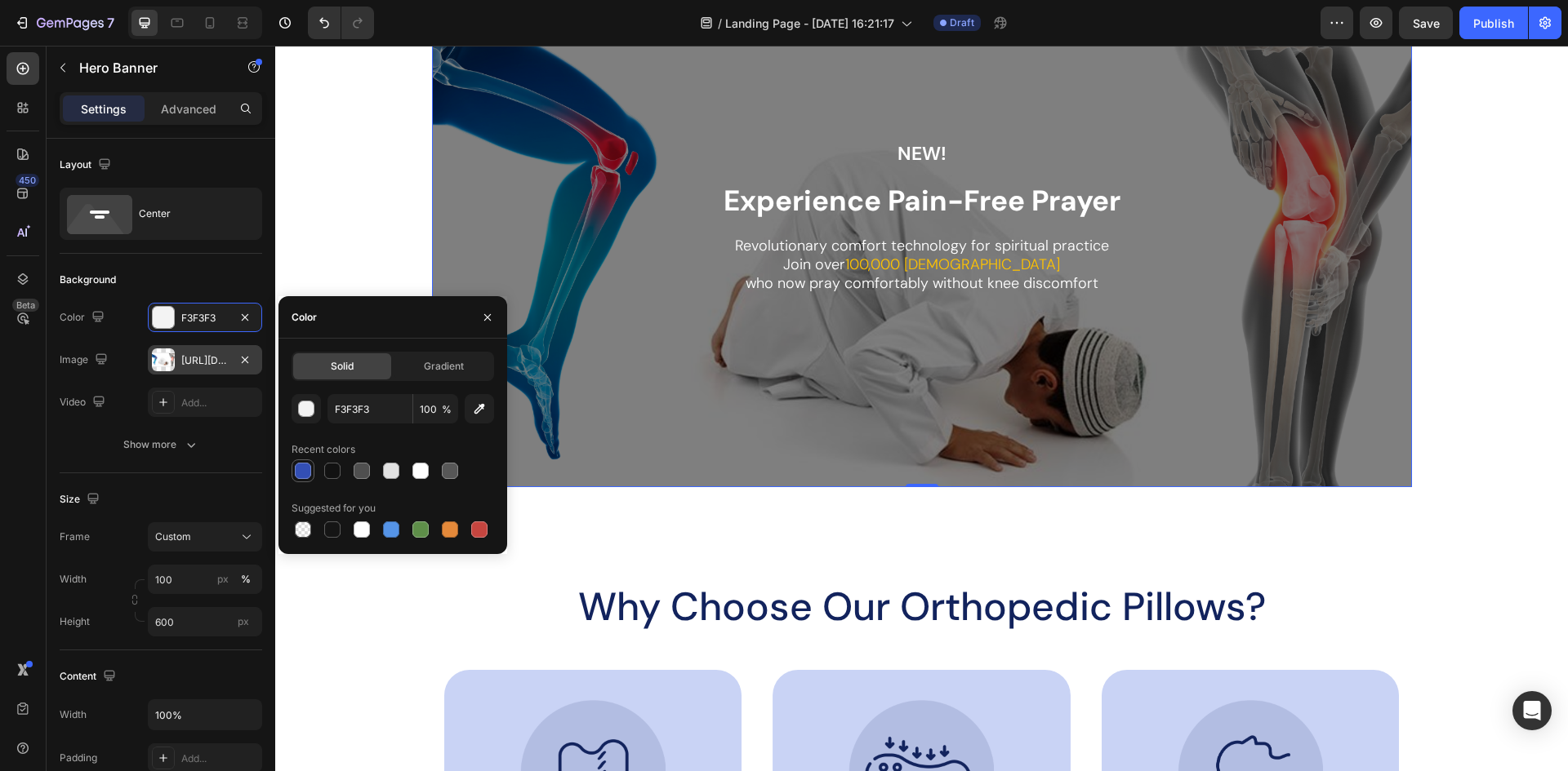
click at [310, 471] on div at bounding box center [302, 471] width 16 height 16
type input "334FB4"
click at [325, 22] on icon "Undo/Redo" at bounding box center [323, 22] width 16 height 16
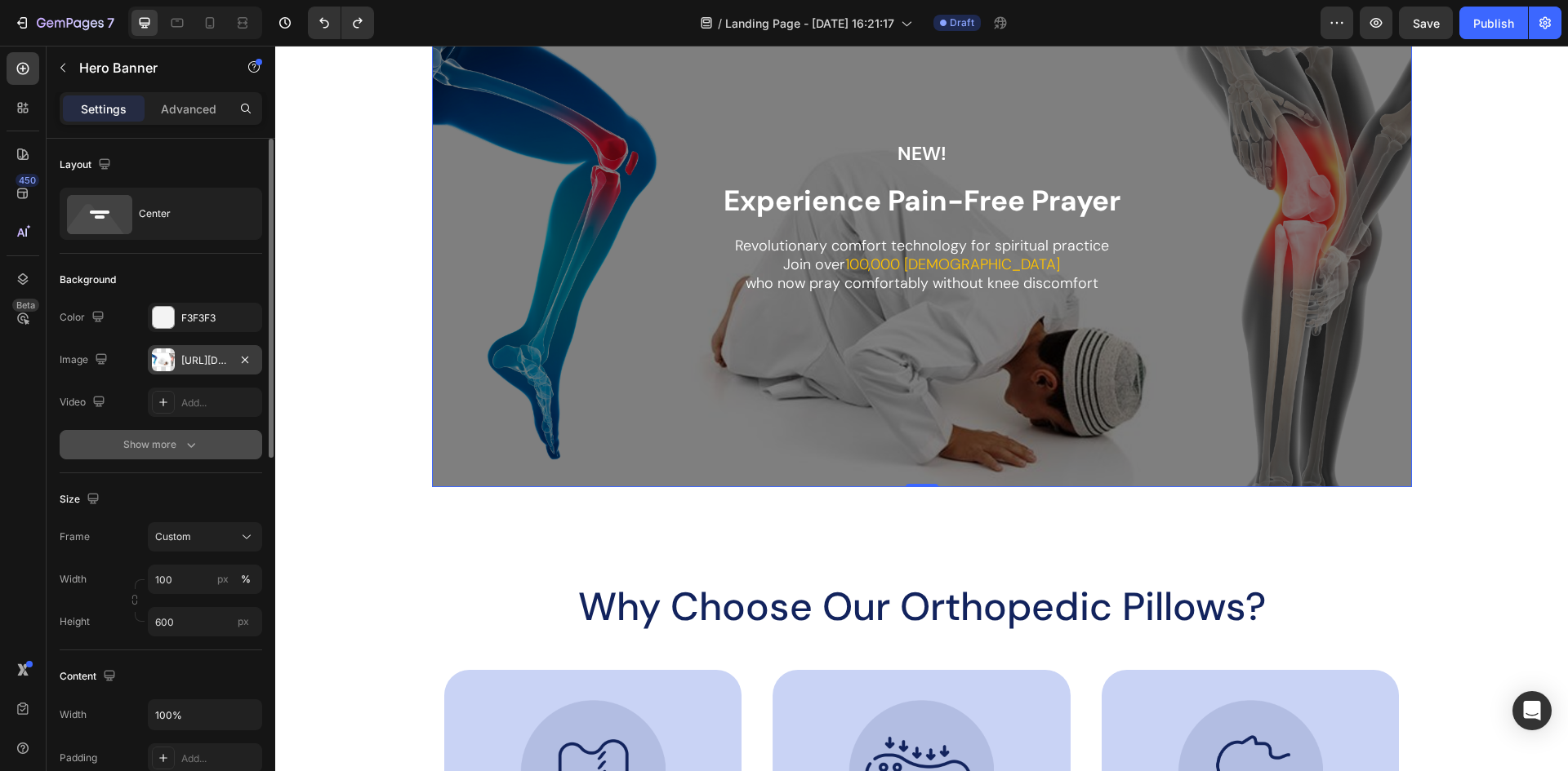
click at [197, 443] on icon "button" at bounding box center [191, 444] width 16 height 16
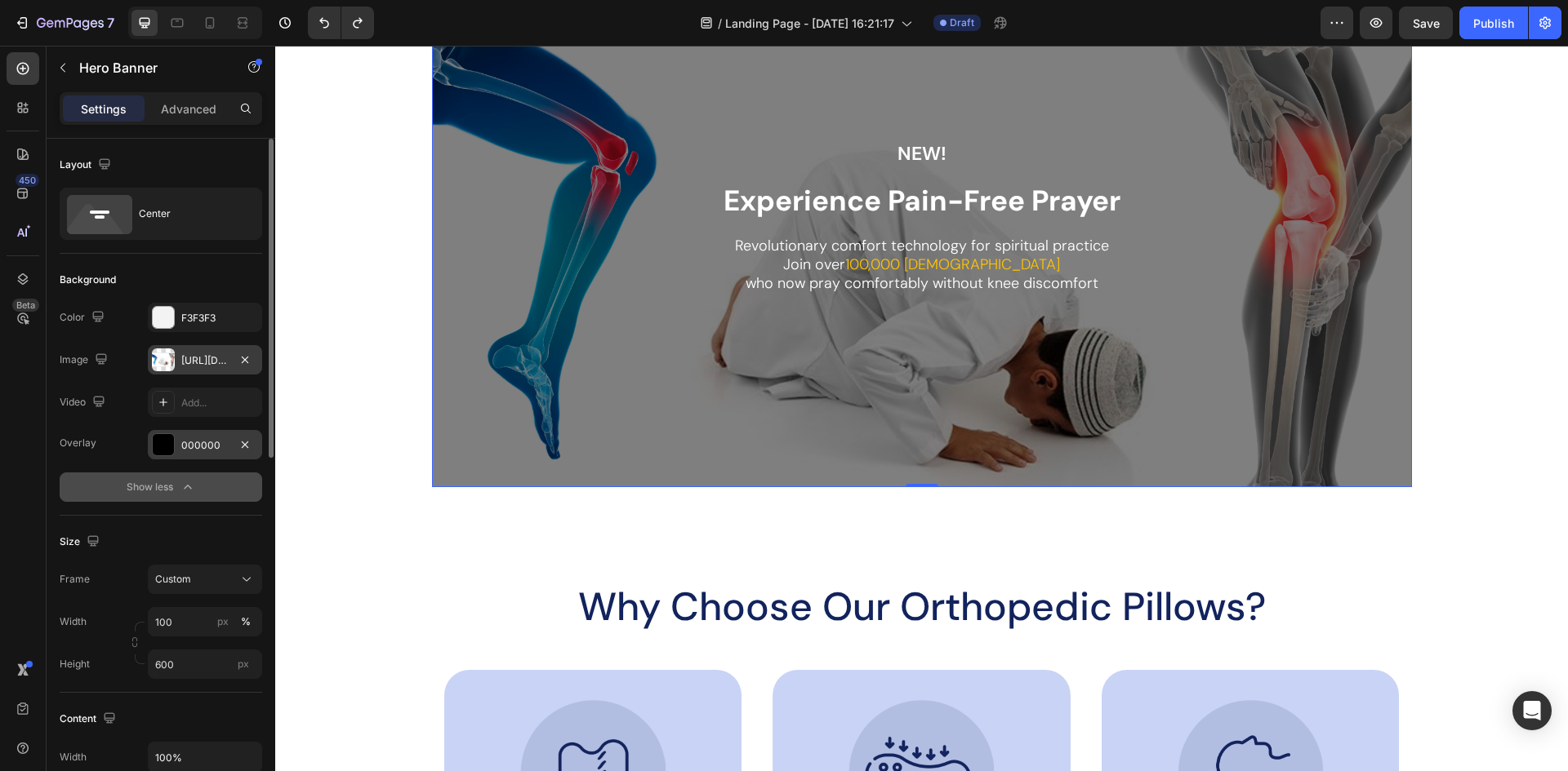
click at [202, 444] on div "000000" at bounding box center [205, 445] width 48 height 14
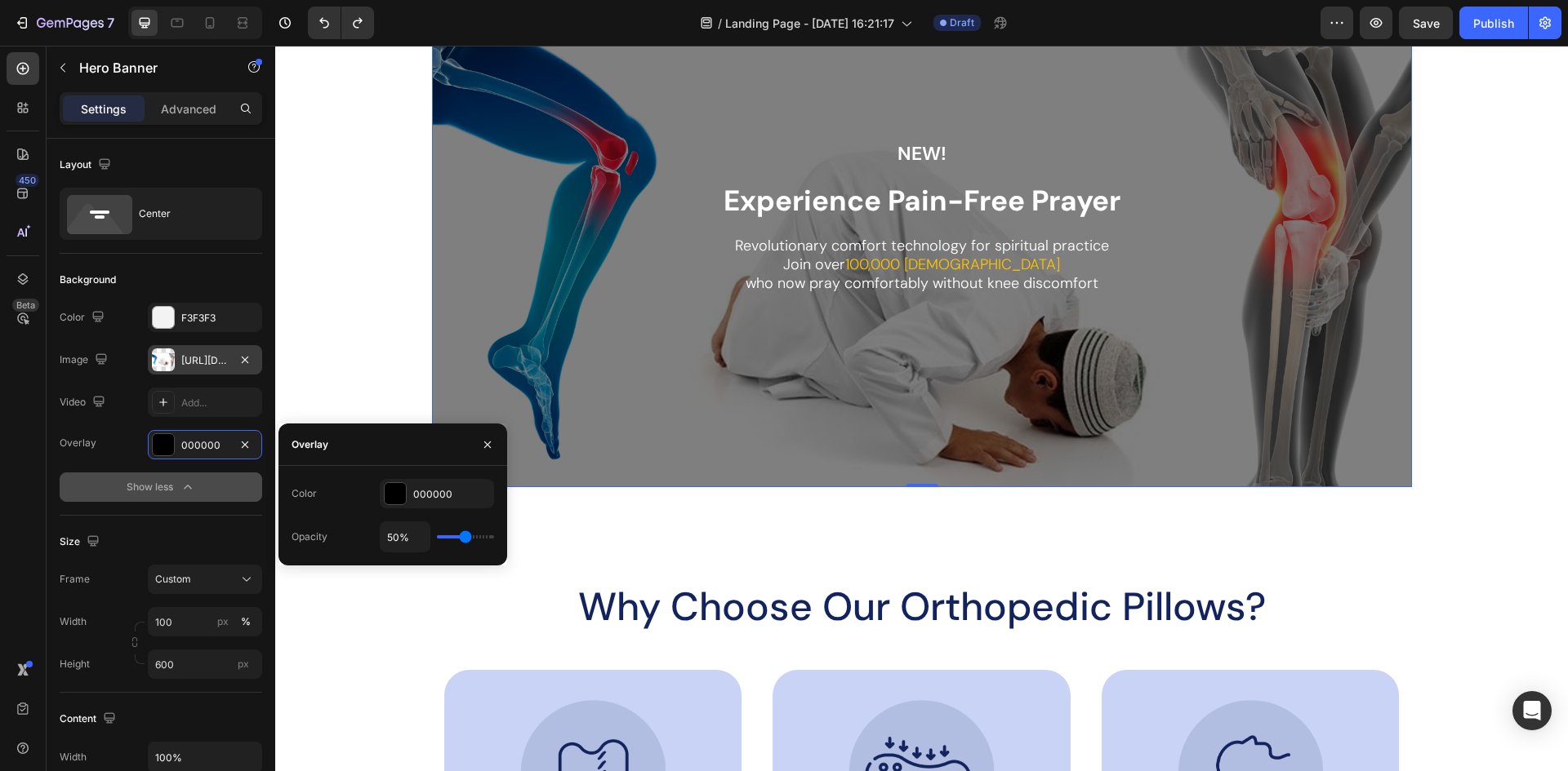
type input "59%"
type input "59"
type input "61%"
type input "61"
type input "63%"
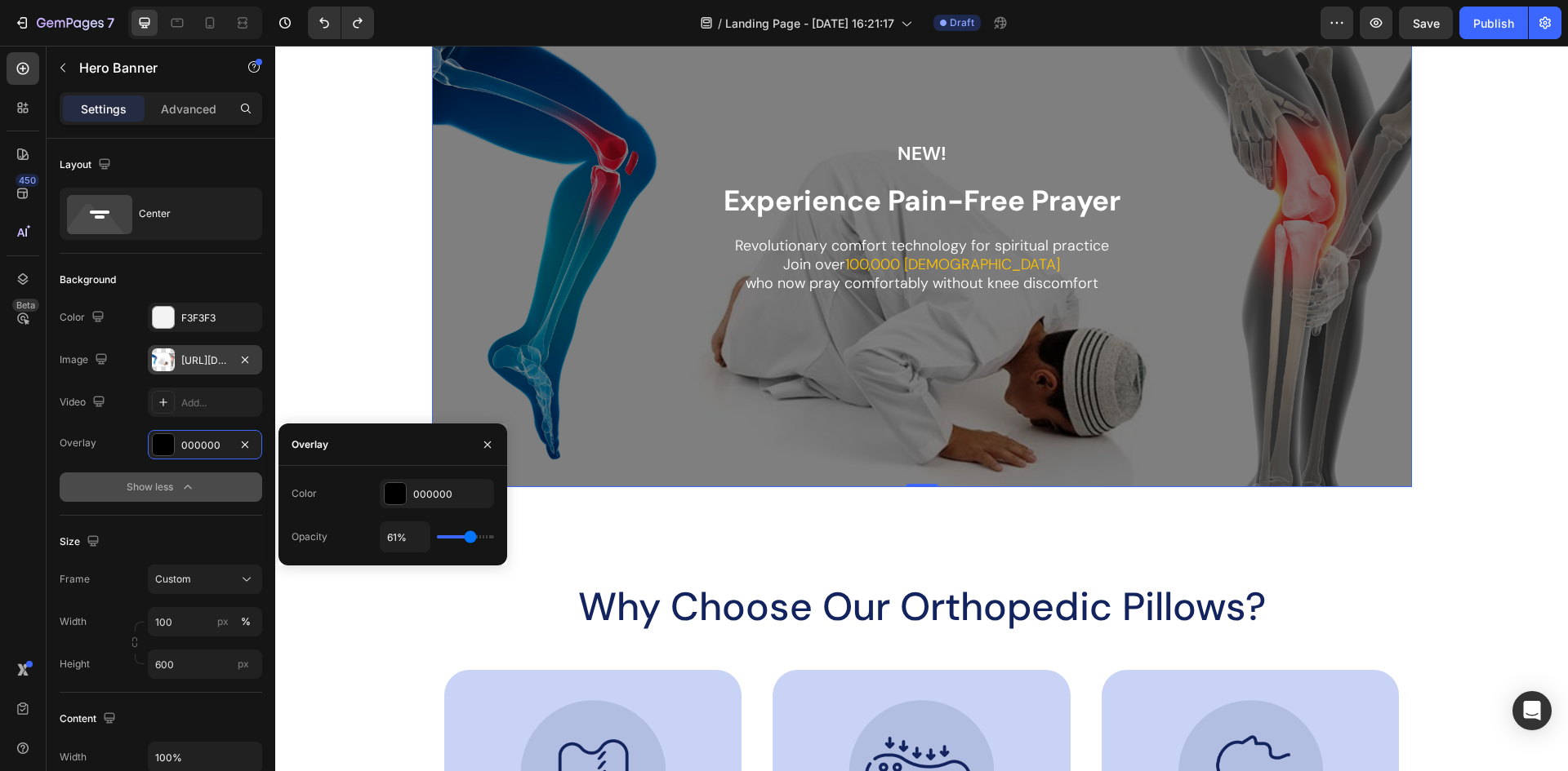
type input "63"
type input "65%"
type input "65"
type input "69%"
type input "69"
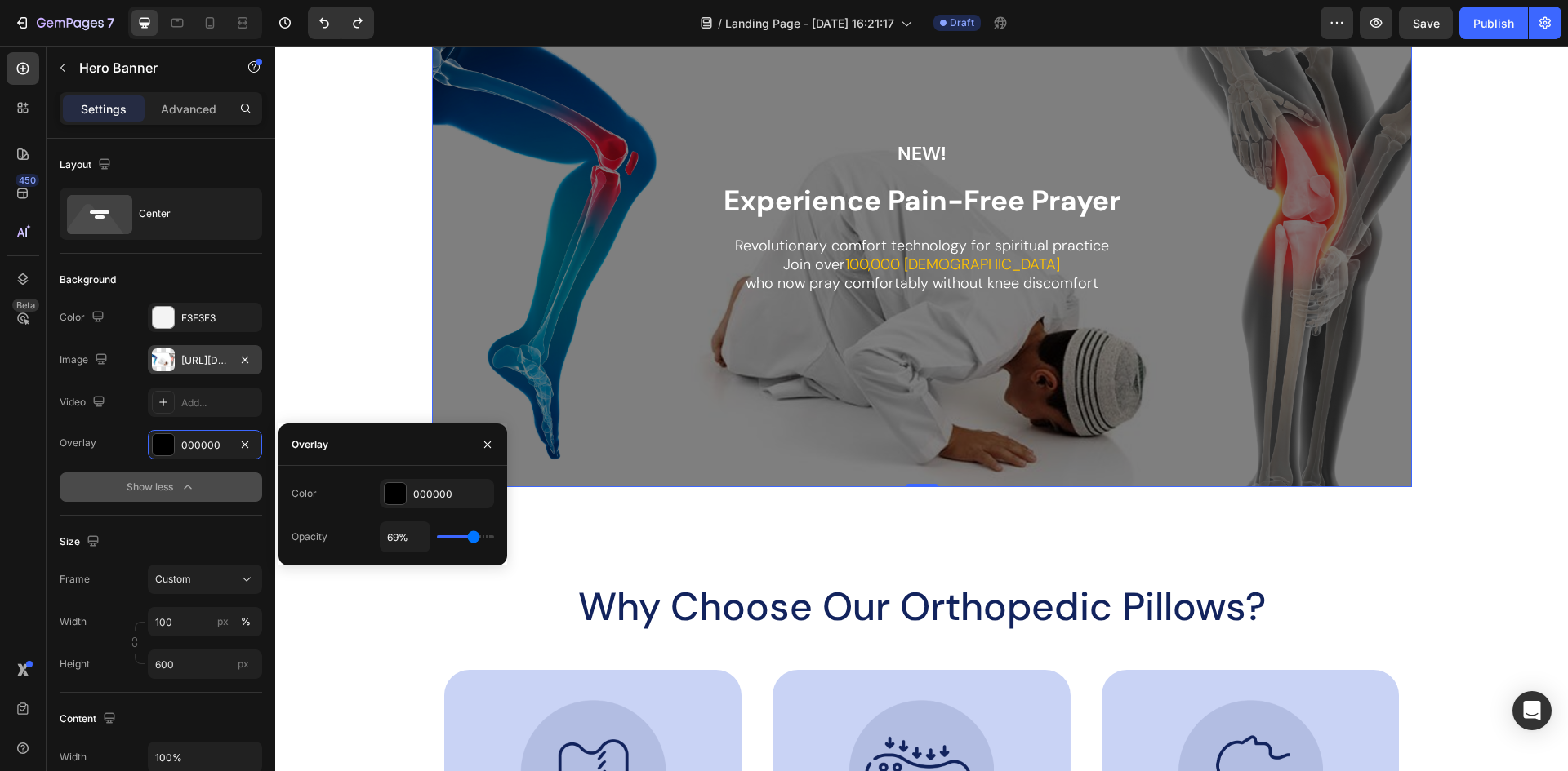
type input "72%"
type input "72"
type input "80%"
type input "80"
type input "81%"
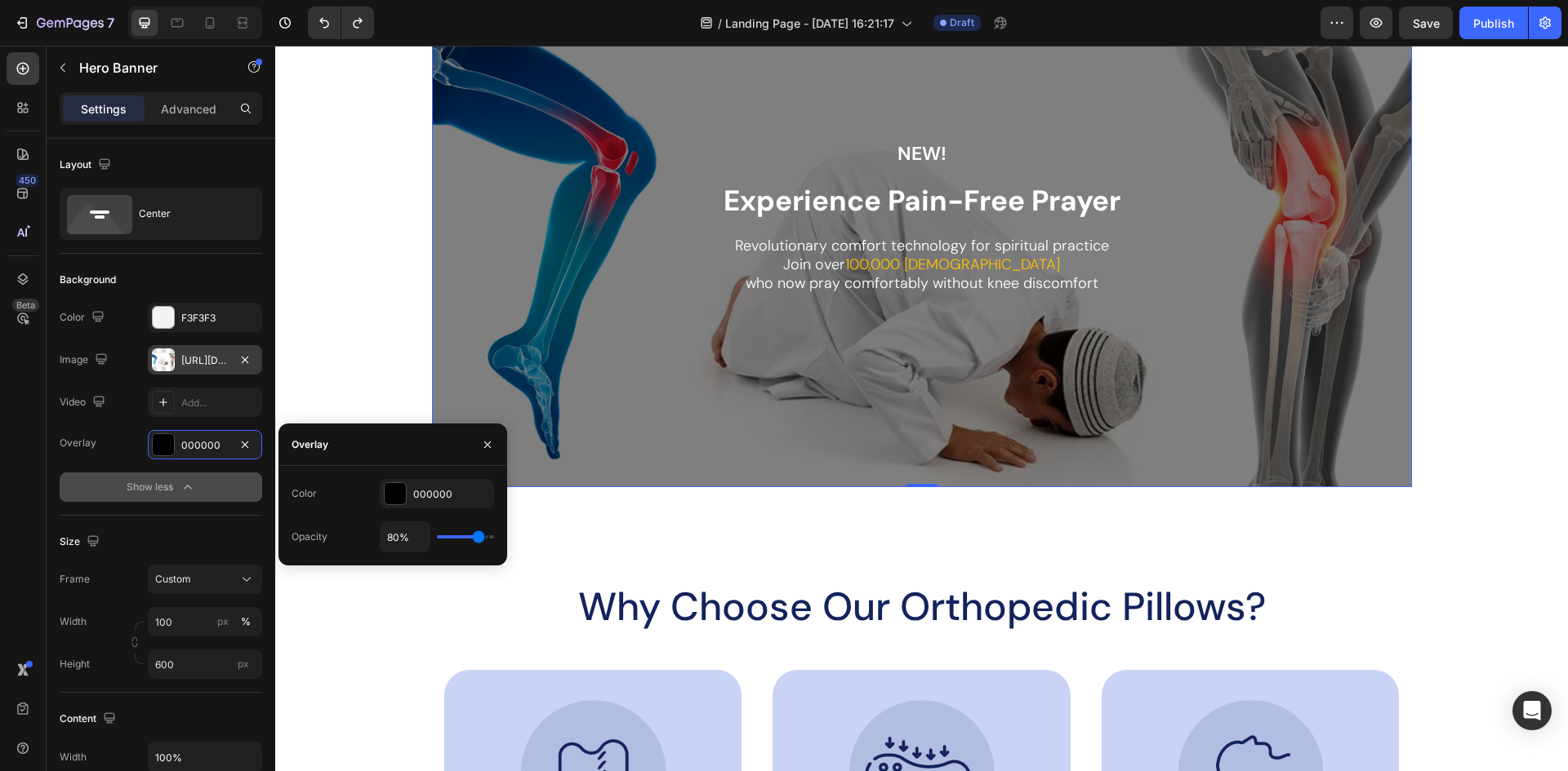
type input "81"
type input "85%"
type input "85"
type input "87%"
type input "87"
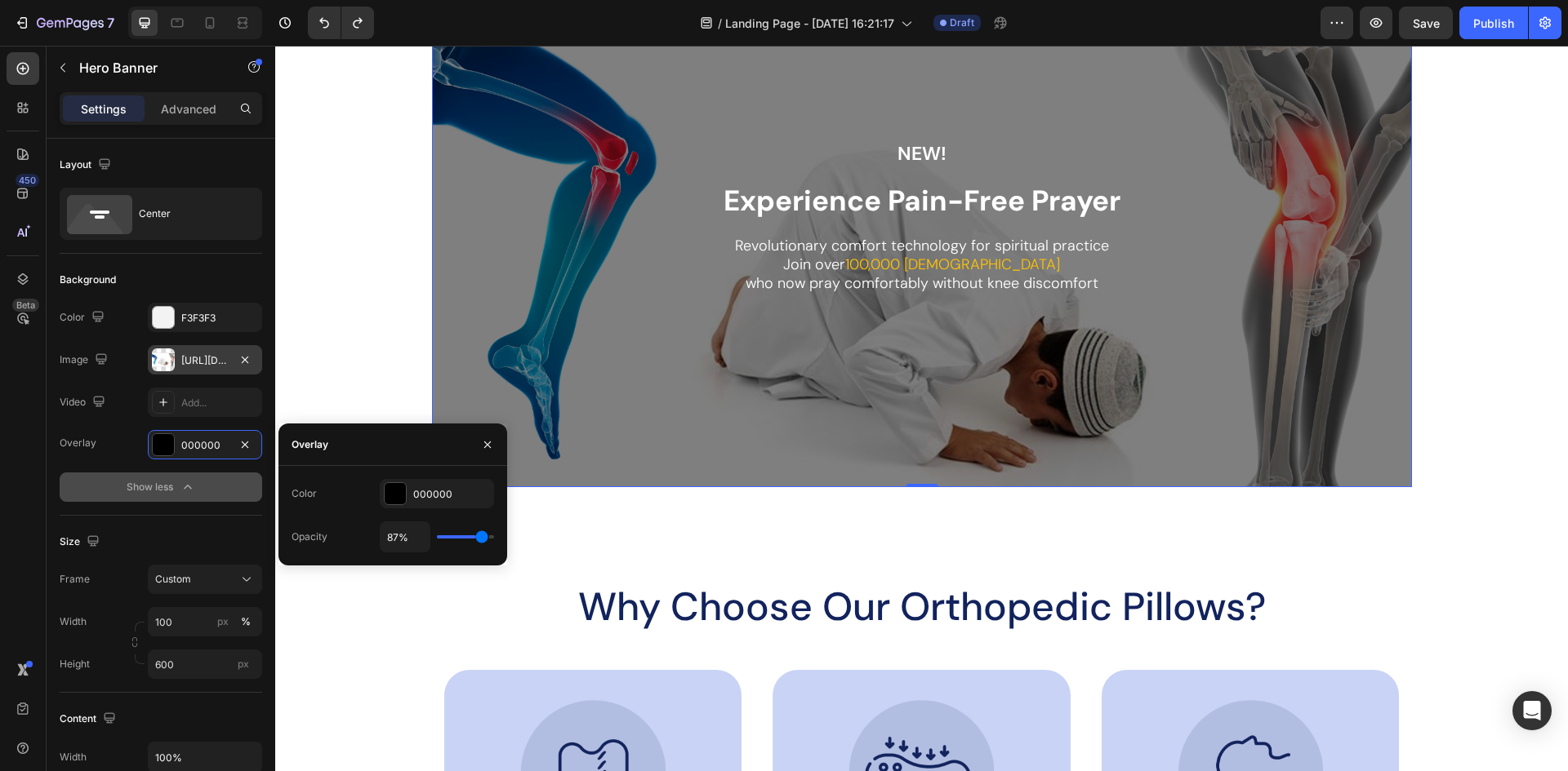
type input "91%"
type input "91"
type input "93%"
type input "93"
type input "98%"
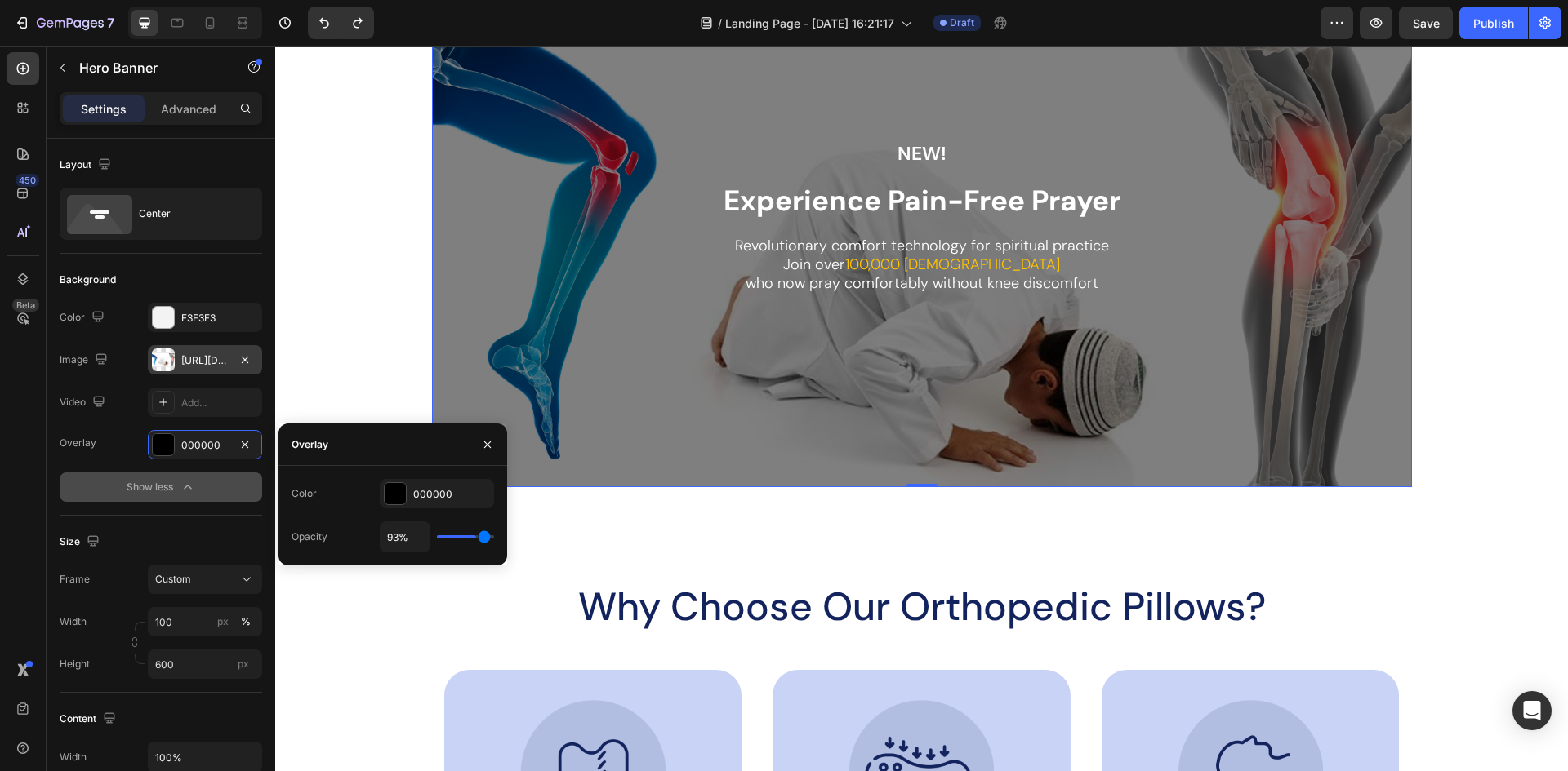
type input "98"
type input "100%"
type input "100"
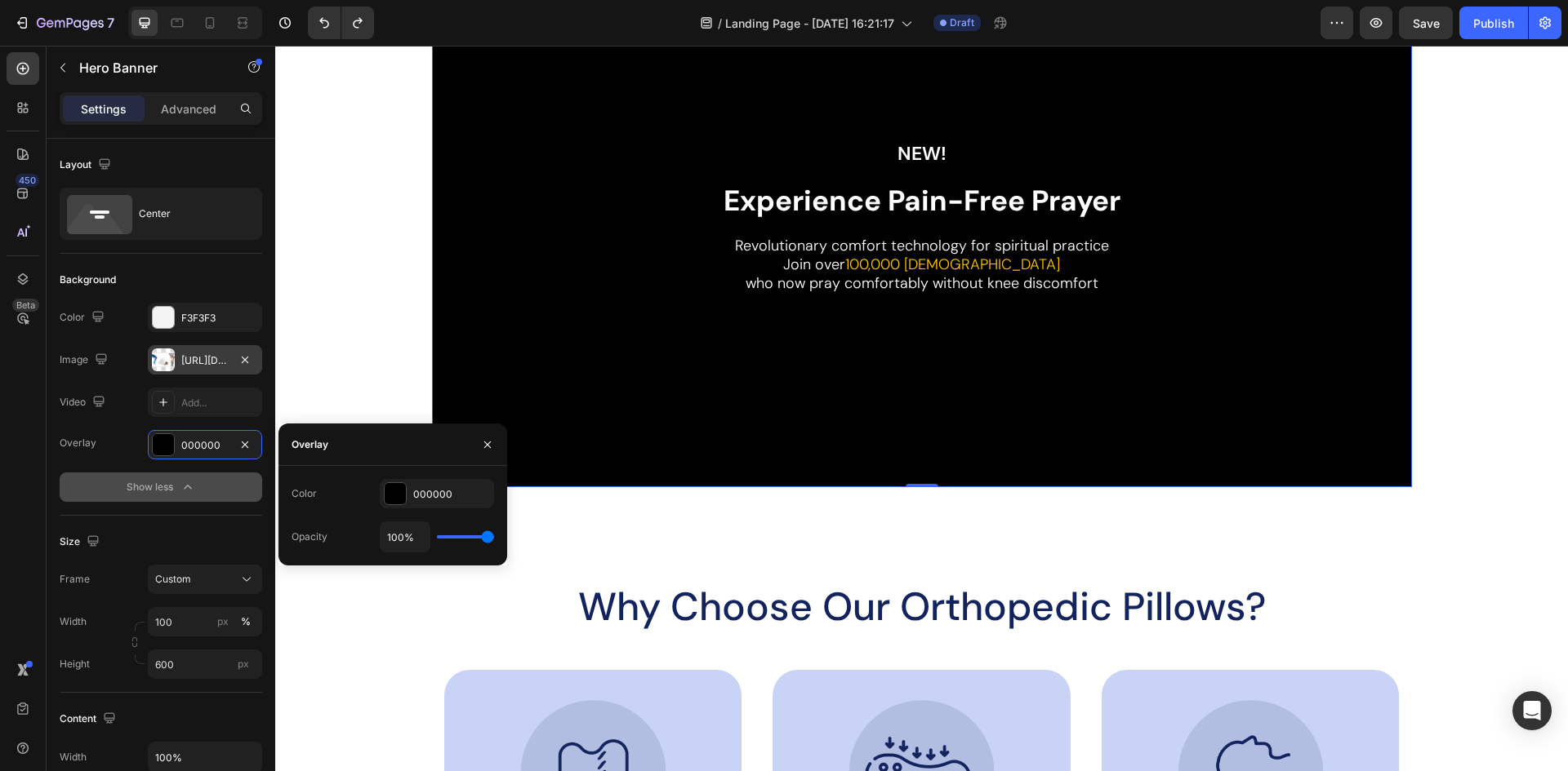
type input "94%"
type input "94"
type input "91%"
type input "91"
type input "87%"
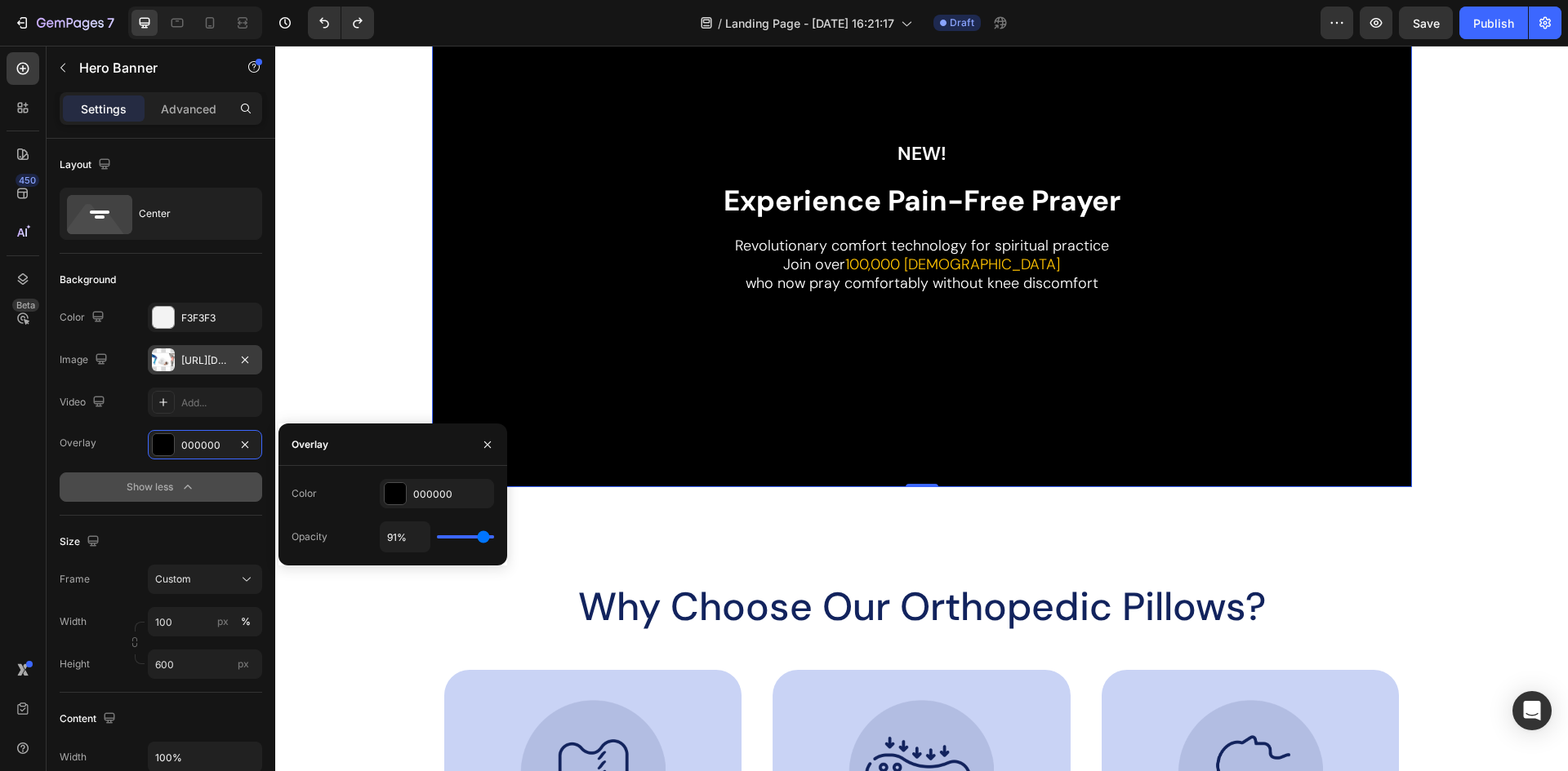
type input "87"
type input "83%"
type input "83"
type input "81%"
type input "81"
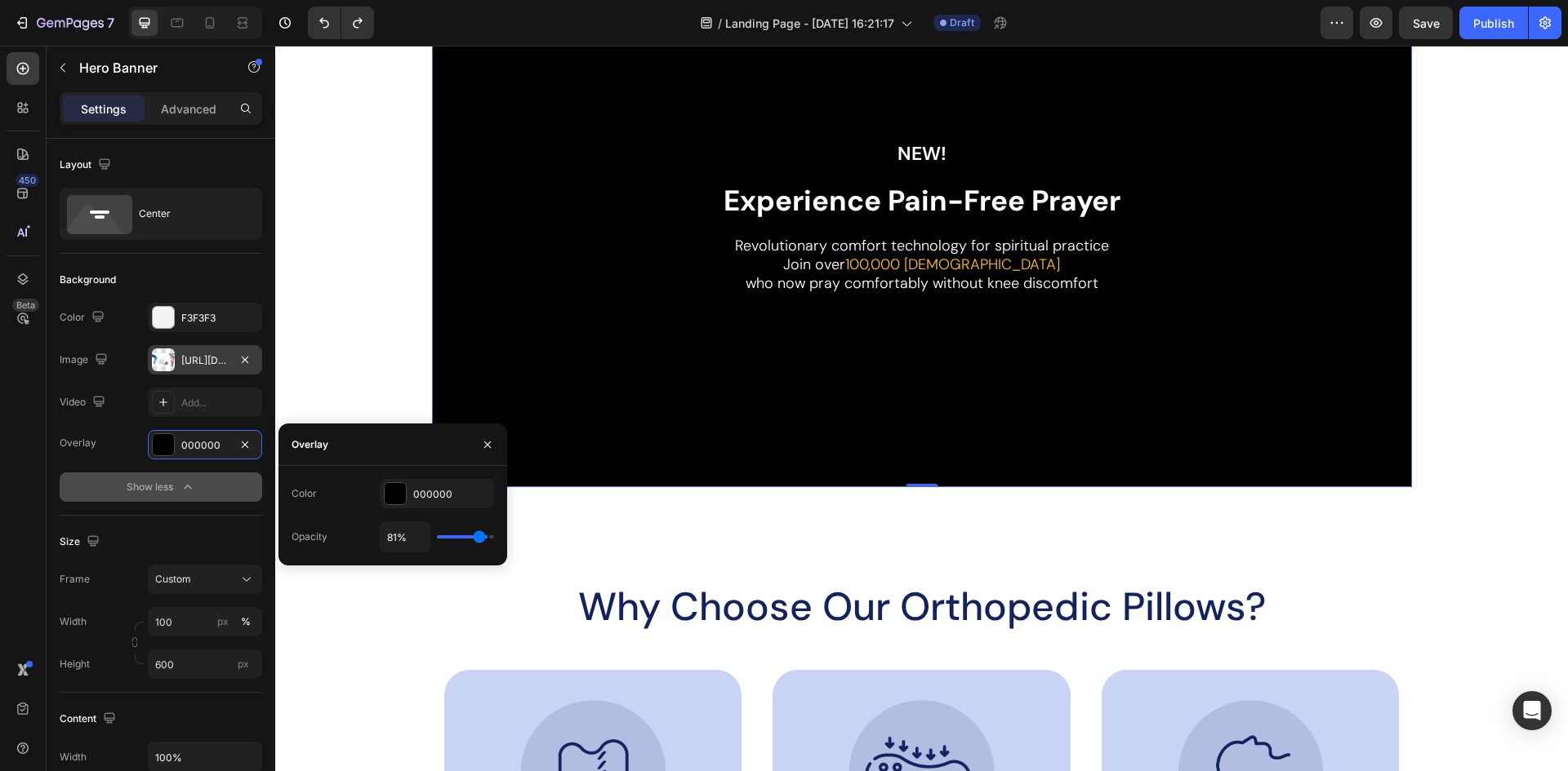
type input "78%"
type input "78"
type input "74%"
type input "74"
type input "72%"
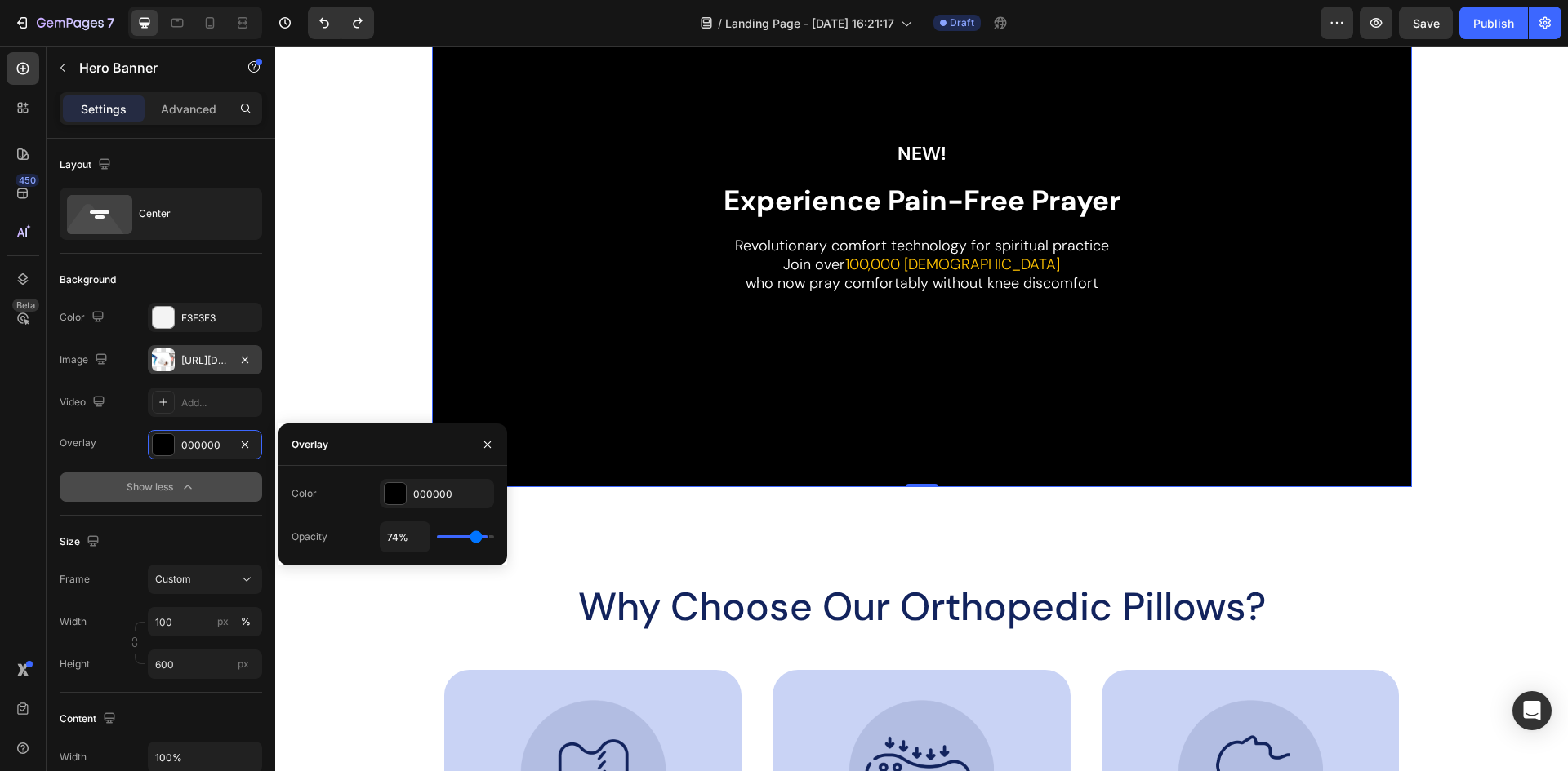
type input "72"
type input "69%"
type input "69"
type input "67%"
type input "67"
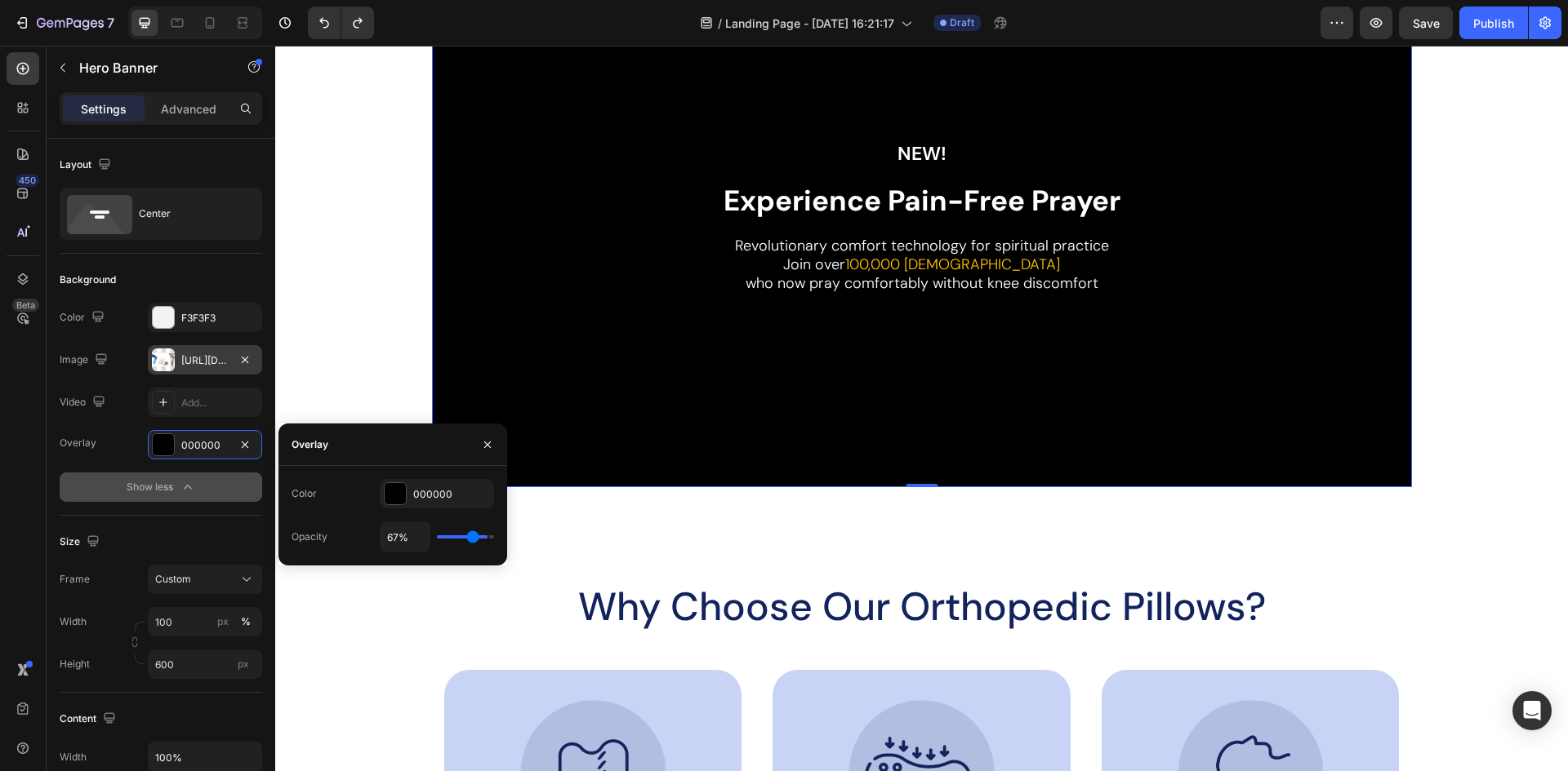
type input "54%"
type input "54"
type input "52%"
type input "52"
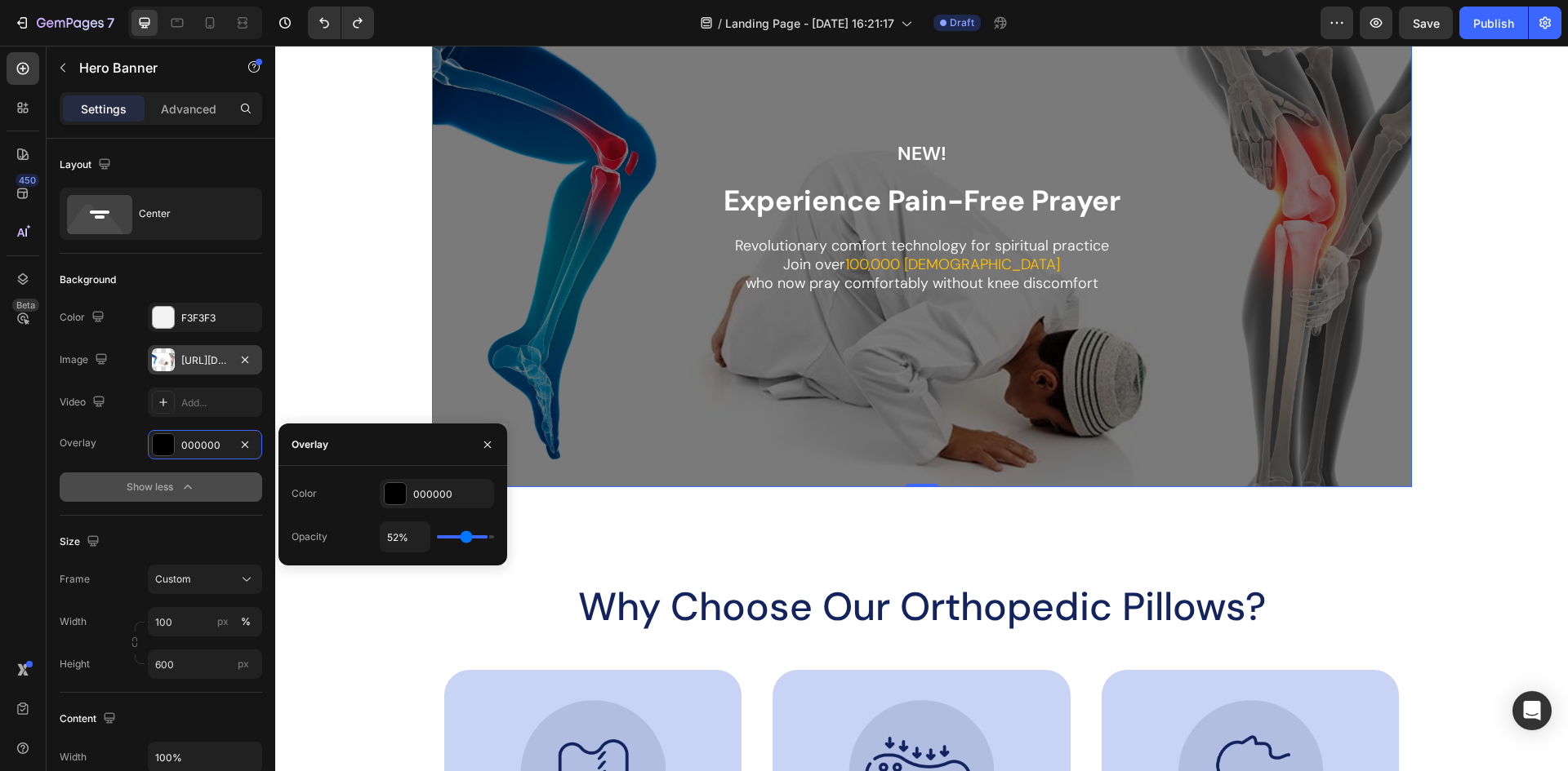
type input "48%"
type input "48"
type input "44%"
type input "44"
type input "43%"
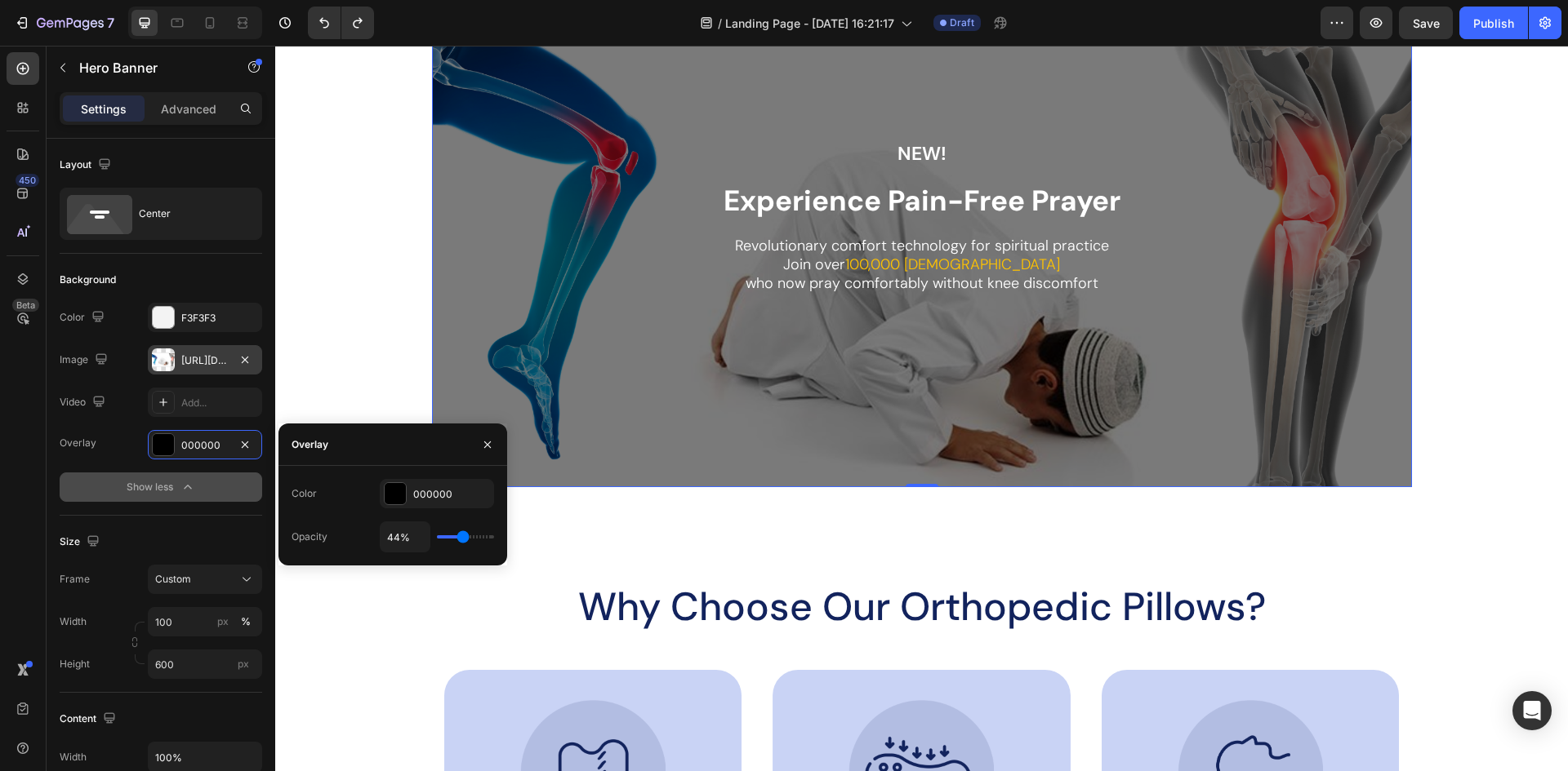
type input "43"
type input "41%"
type input "41"
type input "39%"
type input "39"
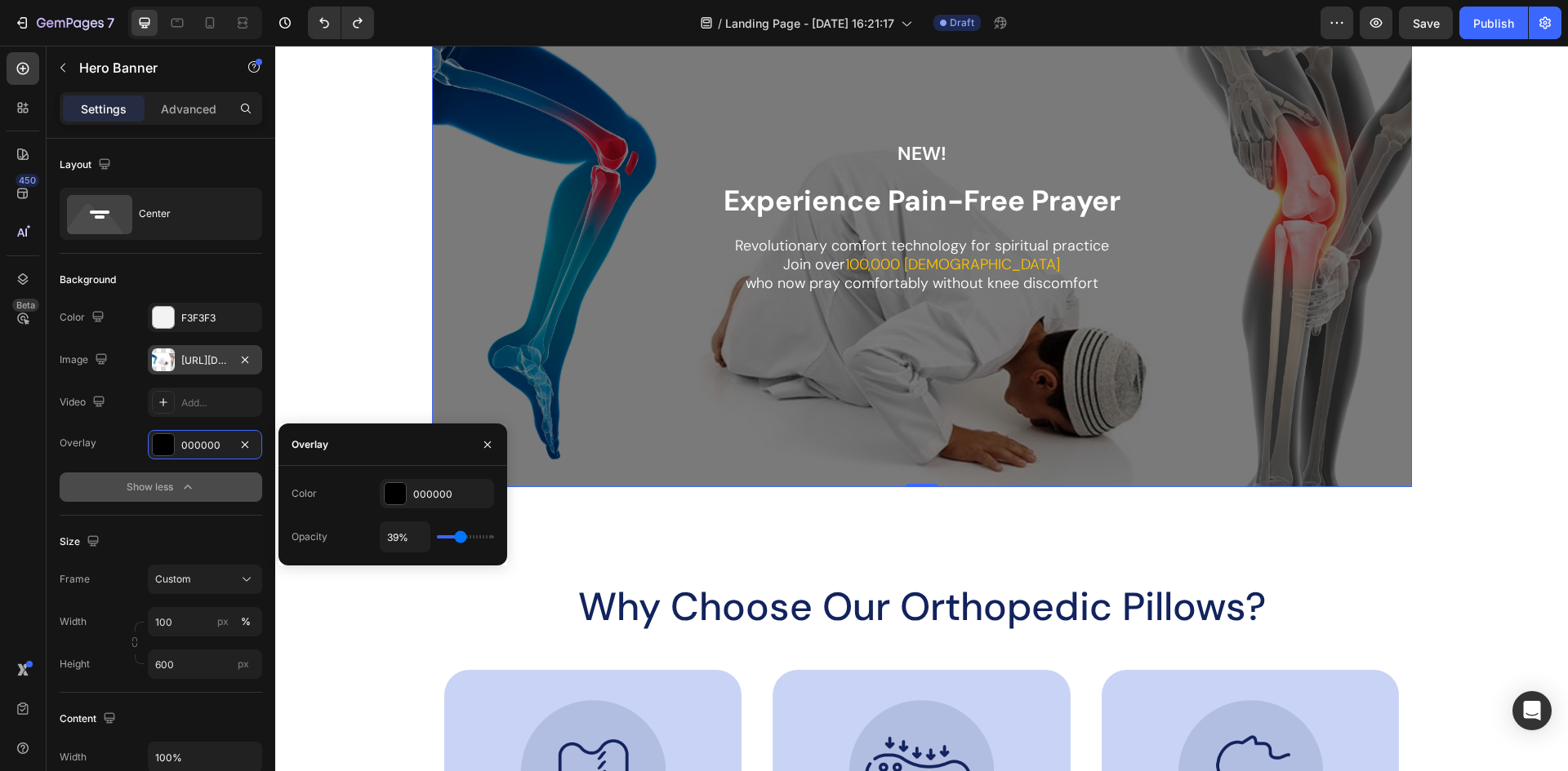
type input "37%"
type input "37"
type input "35%"
type input "35"
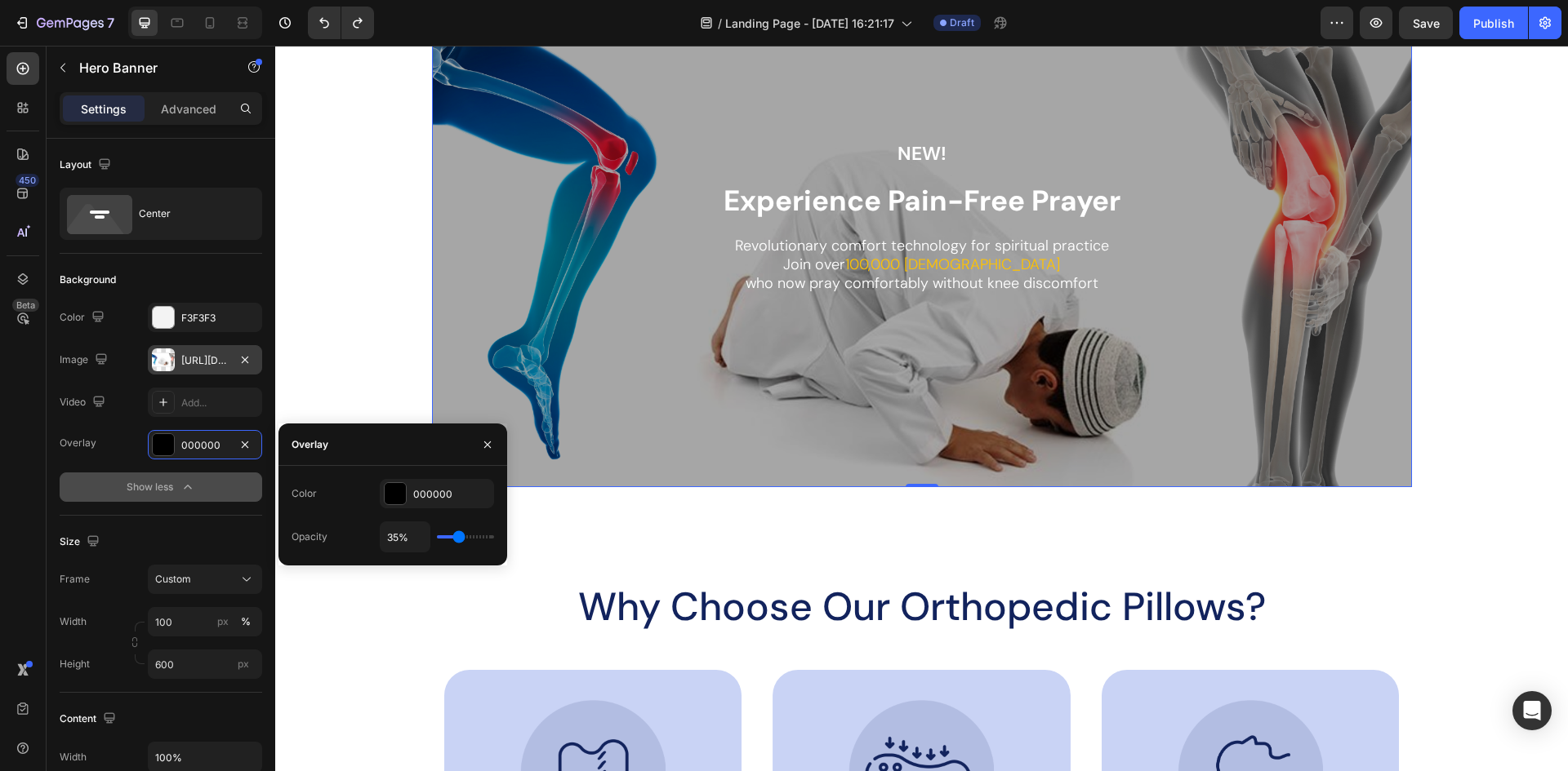
type input "33%"
type input "33"
type input "31%"
type input "31"
type input "30%"
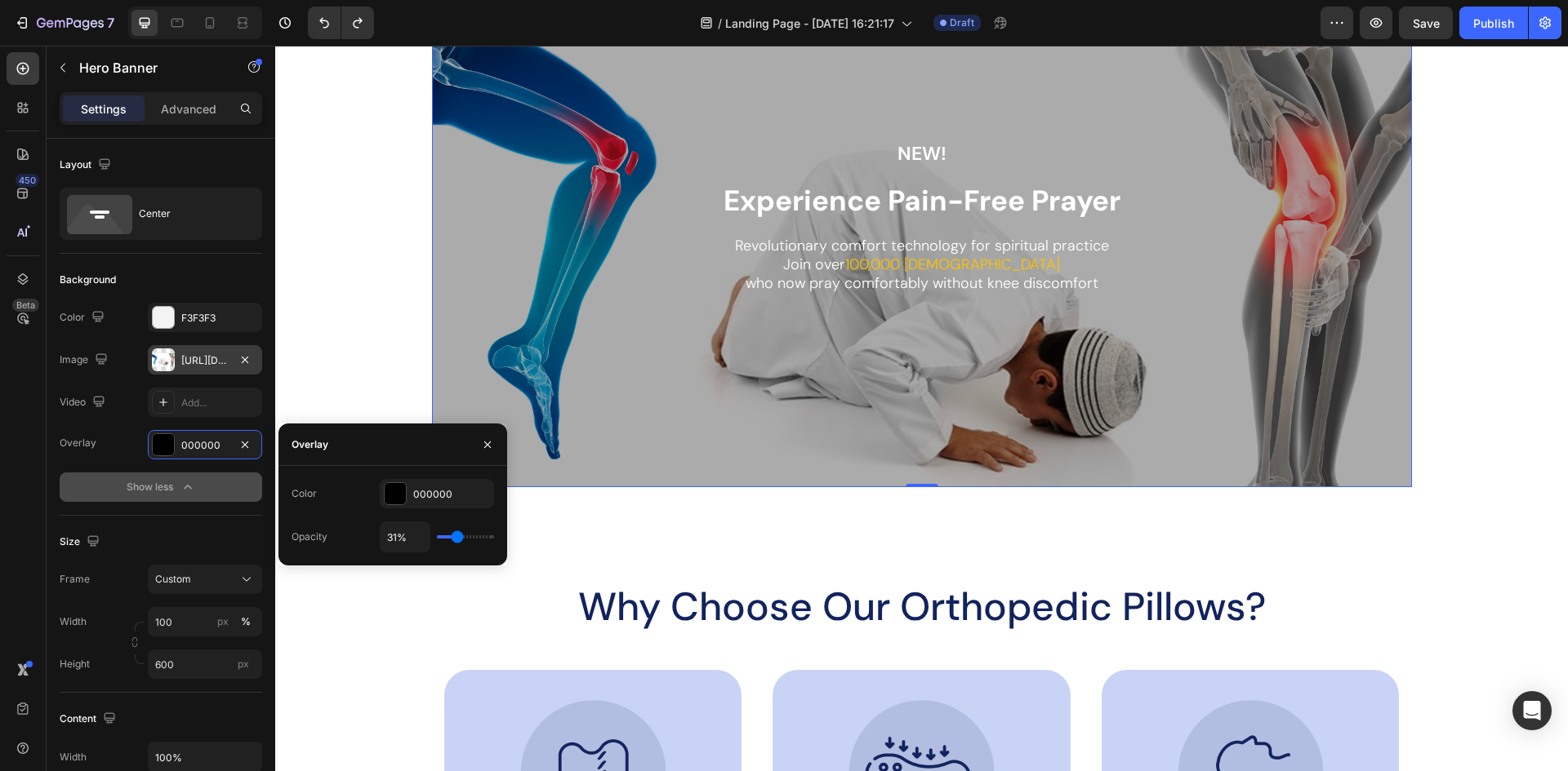
type input "30"
type input "28%"
type input "28"
type input "26%"
type input "26"
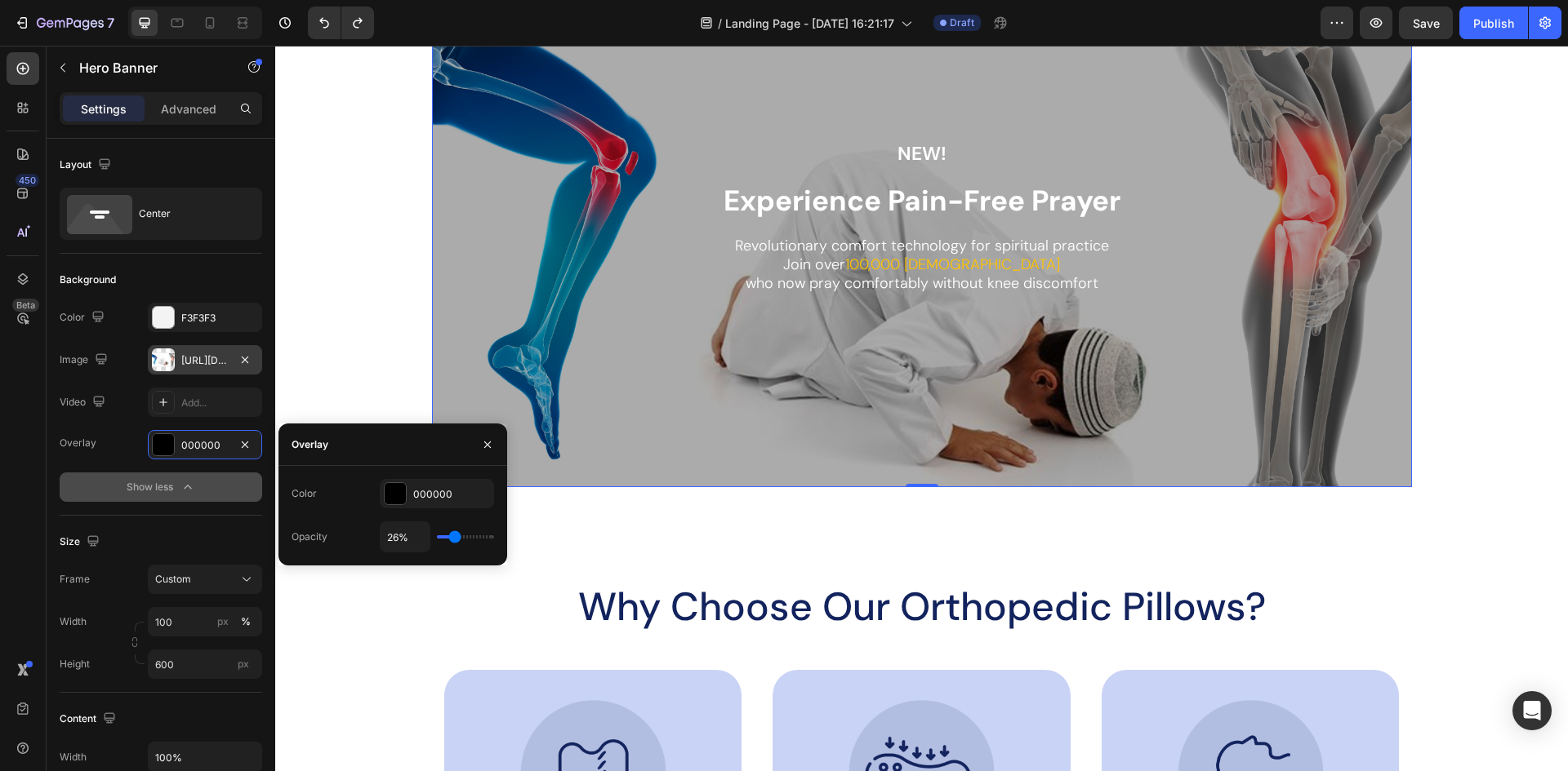
type input "22%"
type input "22"
type input "20%"
type input "20"
type input "17%"
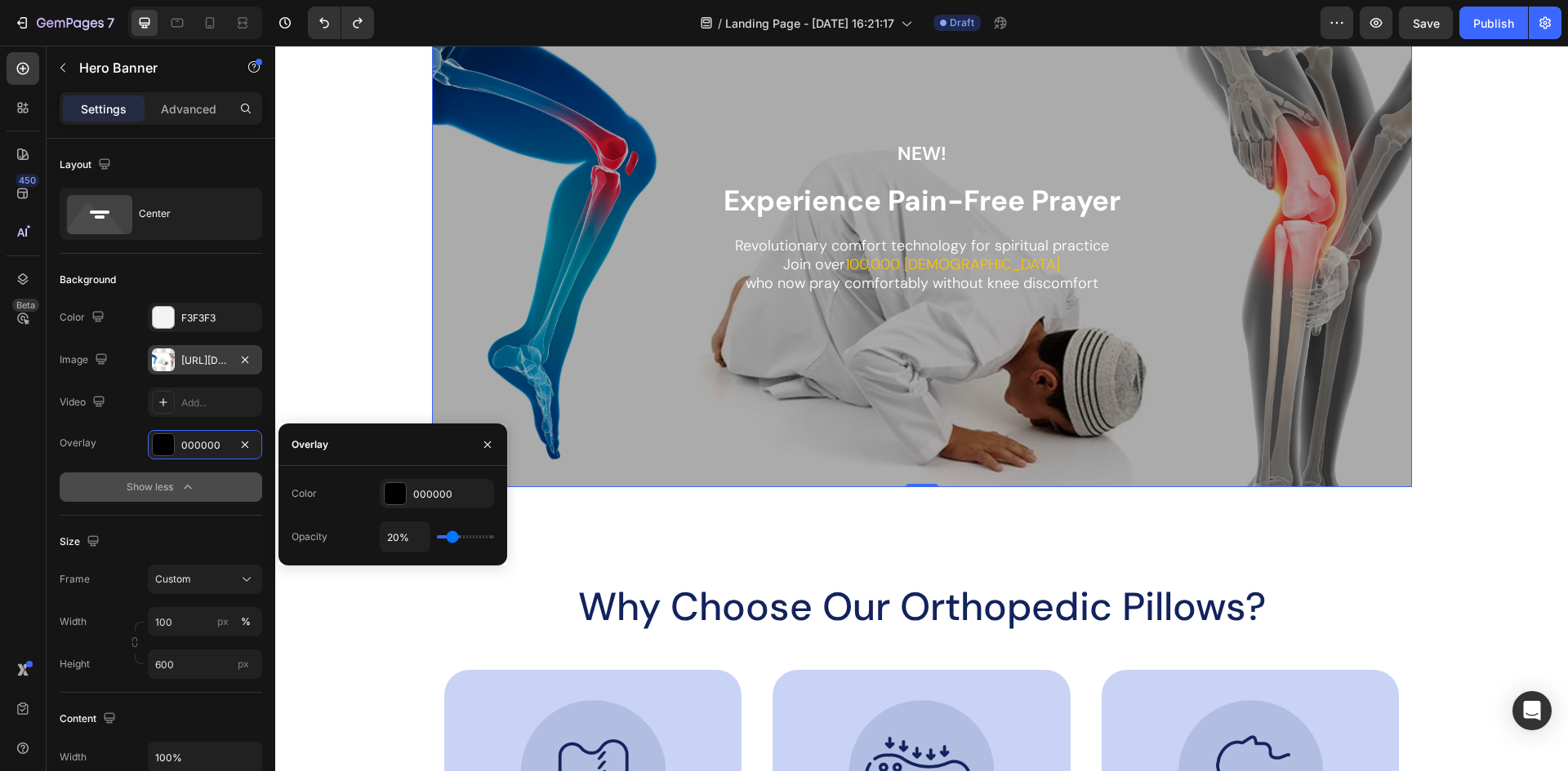
type input "17"
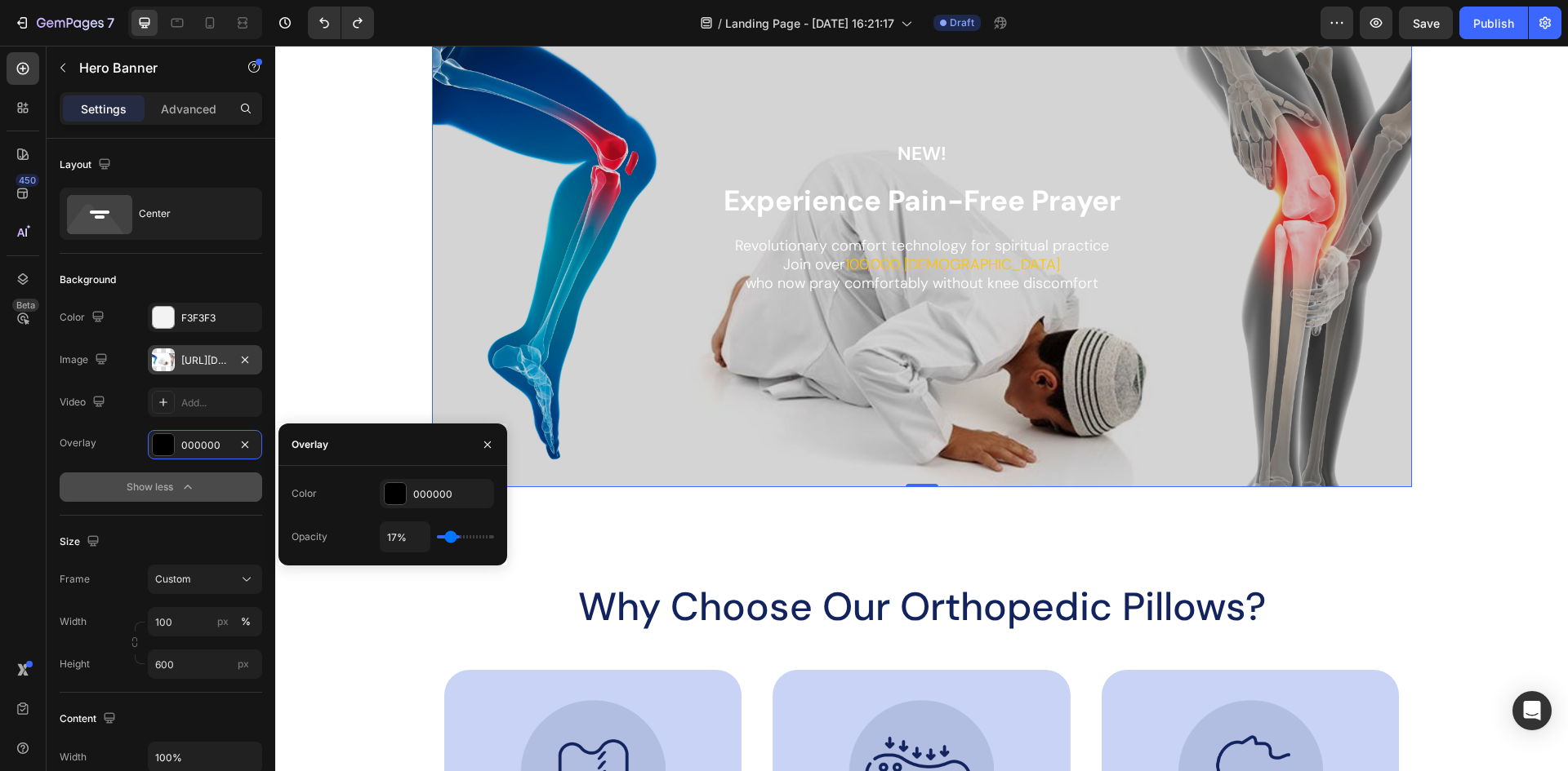
type input "15%"
type input "15"
type input "13%"
type input "13"
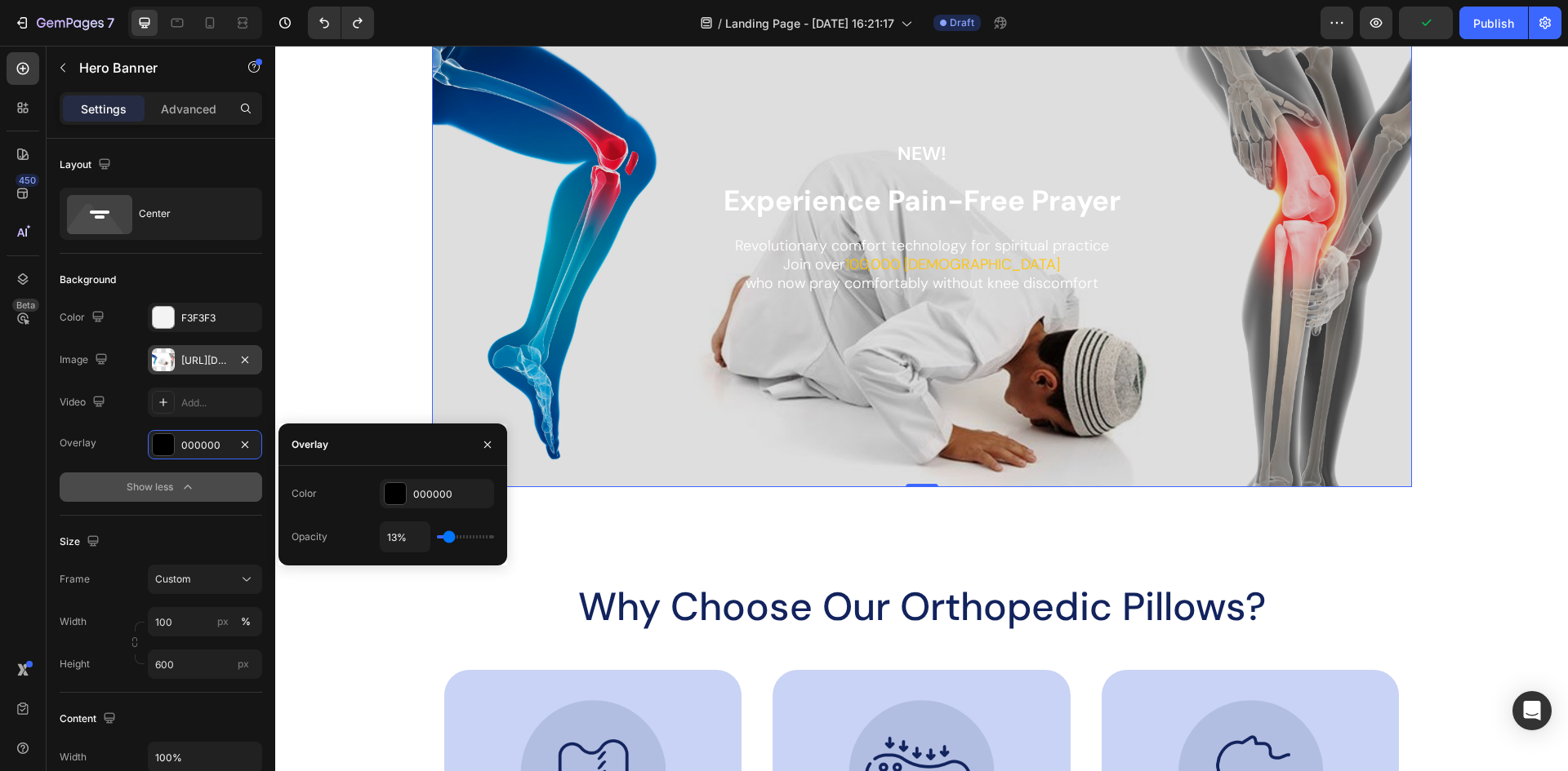
type input "11%"
type input "11"
type input "9%"
type input "9"
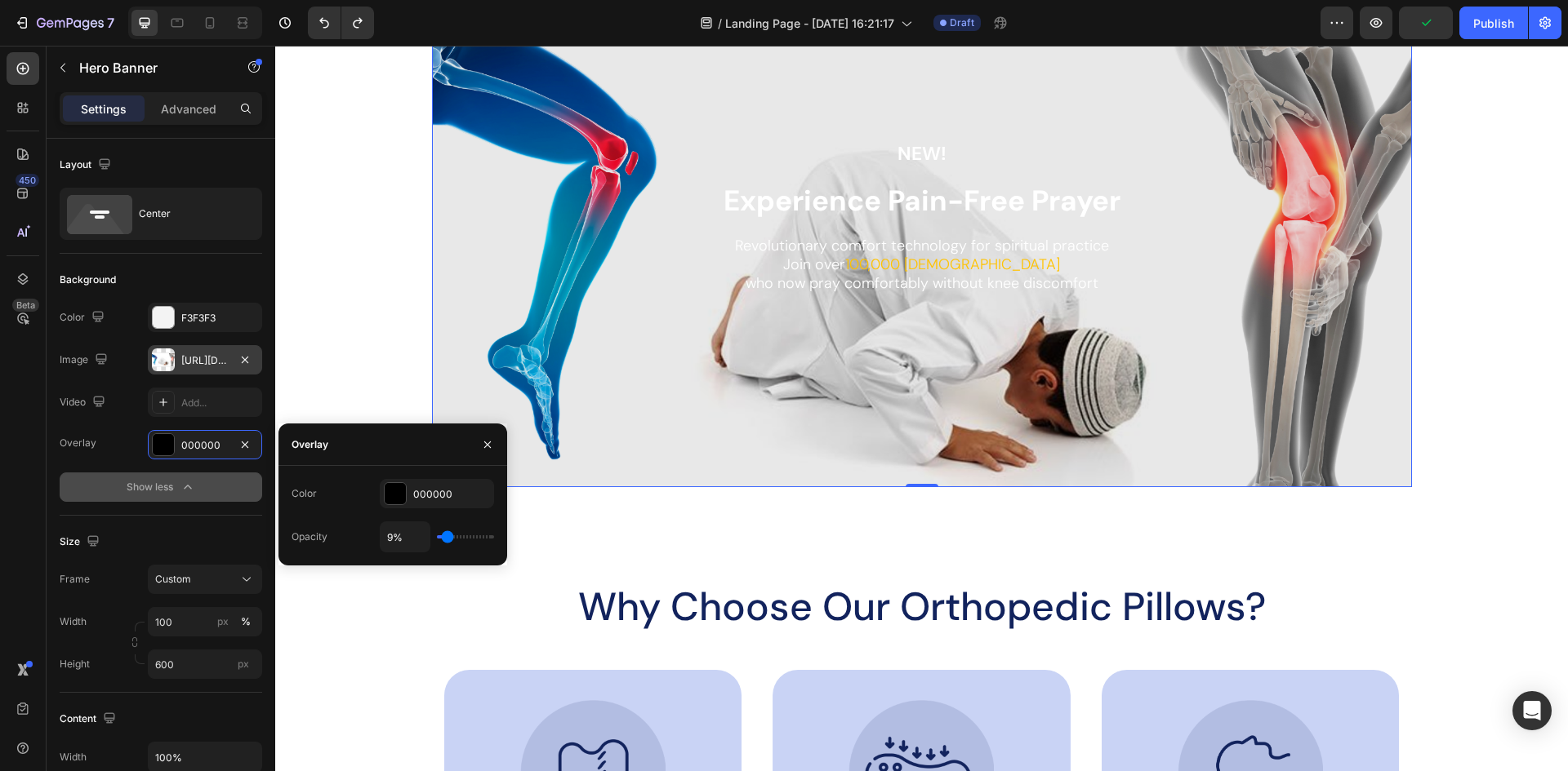
type input "11%"
type input "11"
type input "13%"
type input "13"
type input "15%"
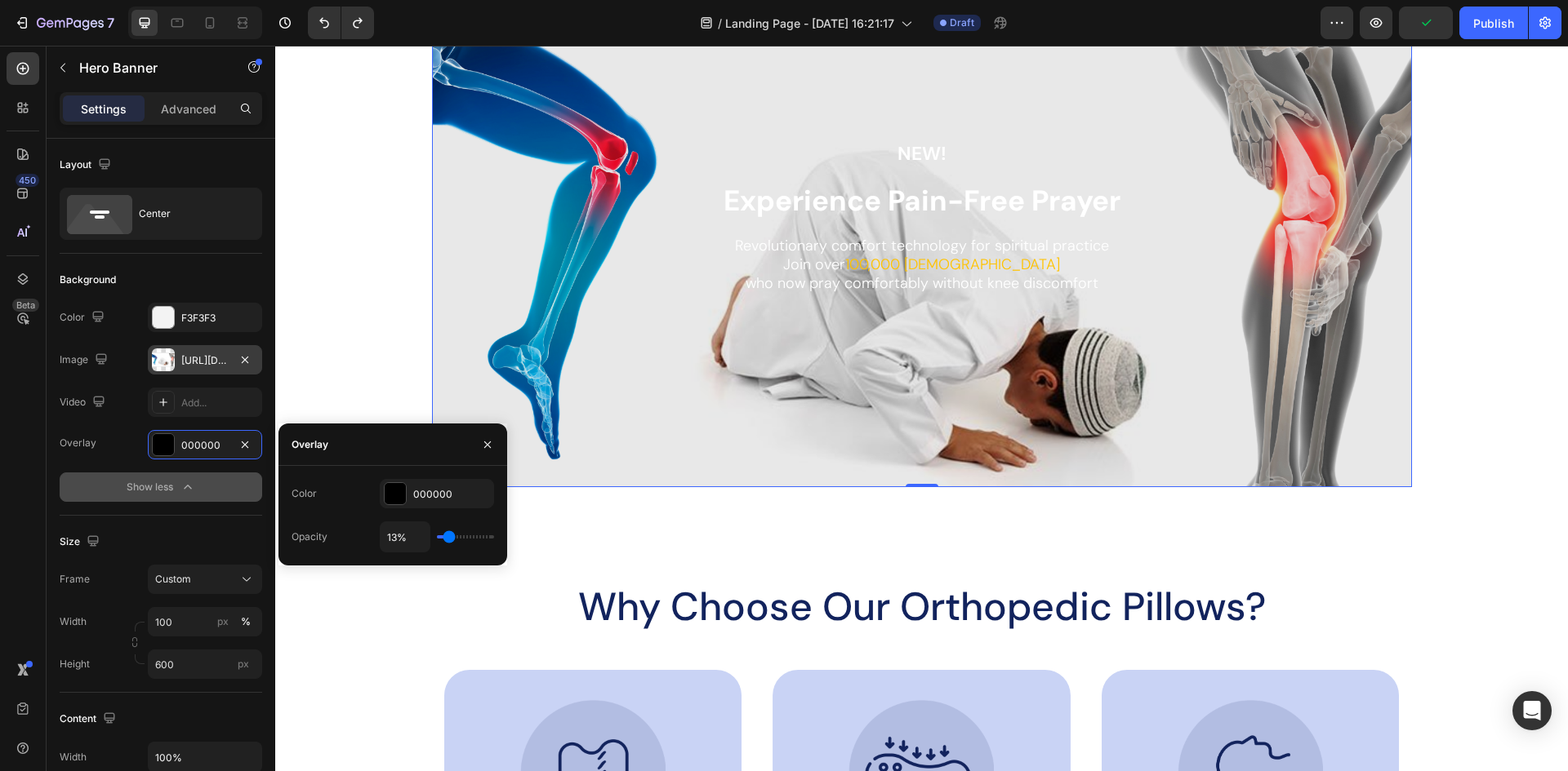
type input "15"
type input "17%"
type input "17"
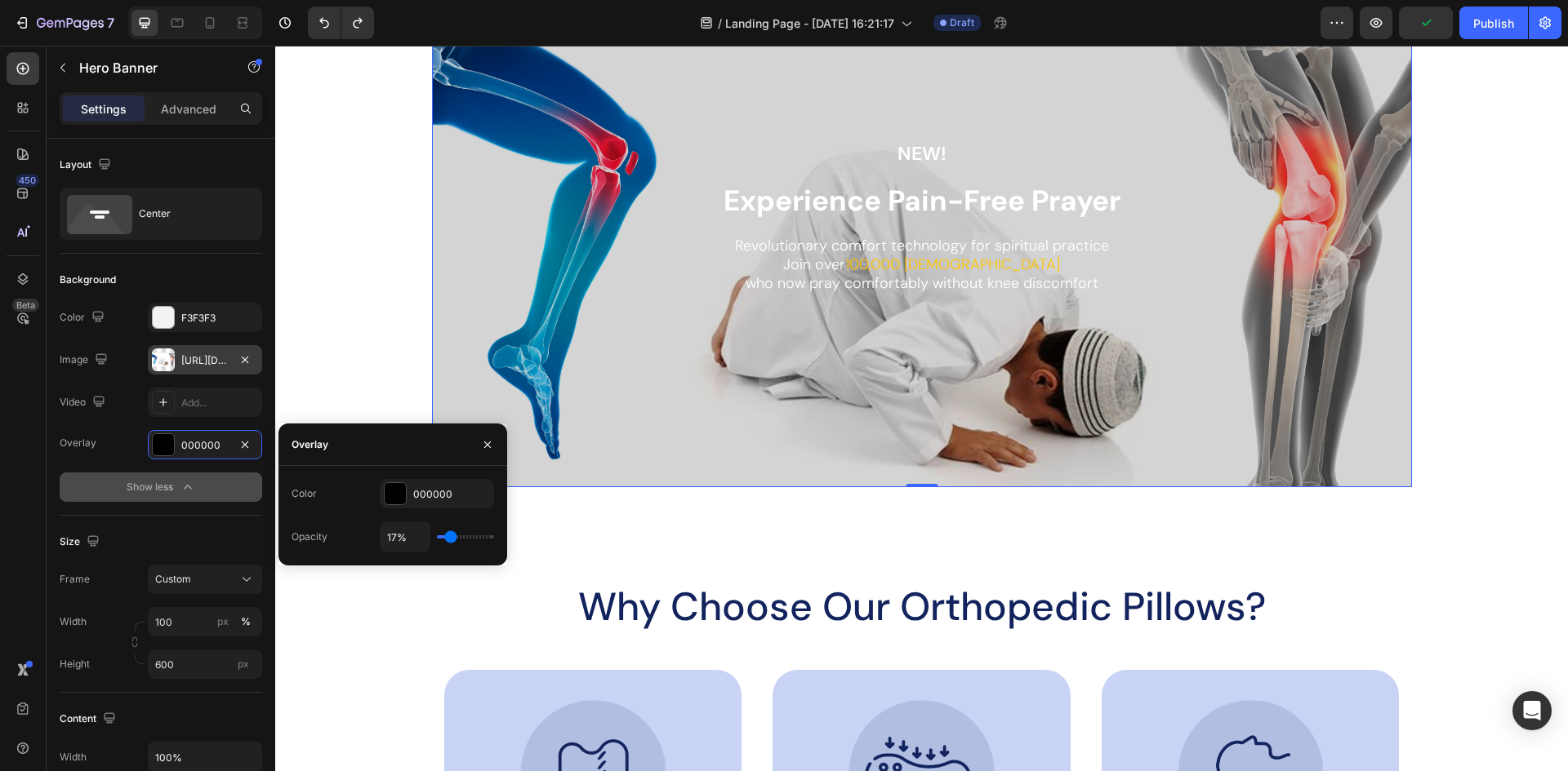
type input "19%"
type input "19"
type input "20%"
type input "20"
type input "22%"
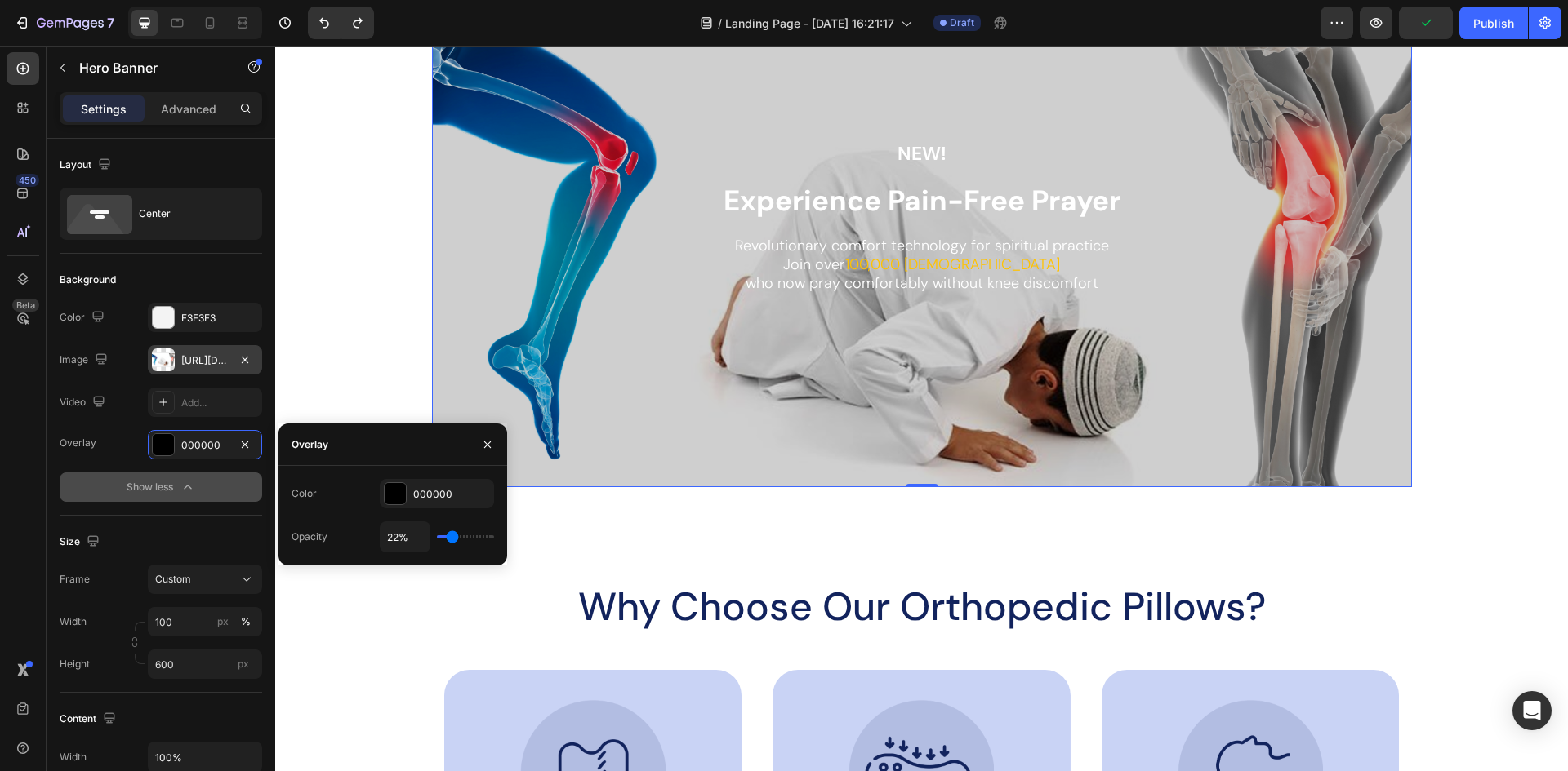
type input "22"
type input "24%"
type input "24"
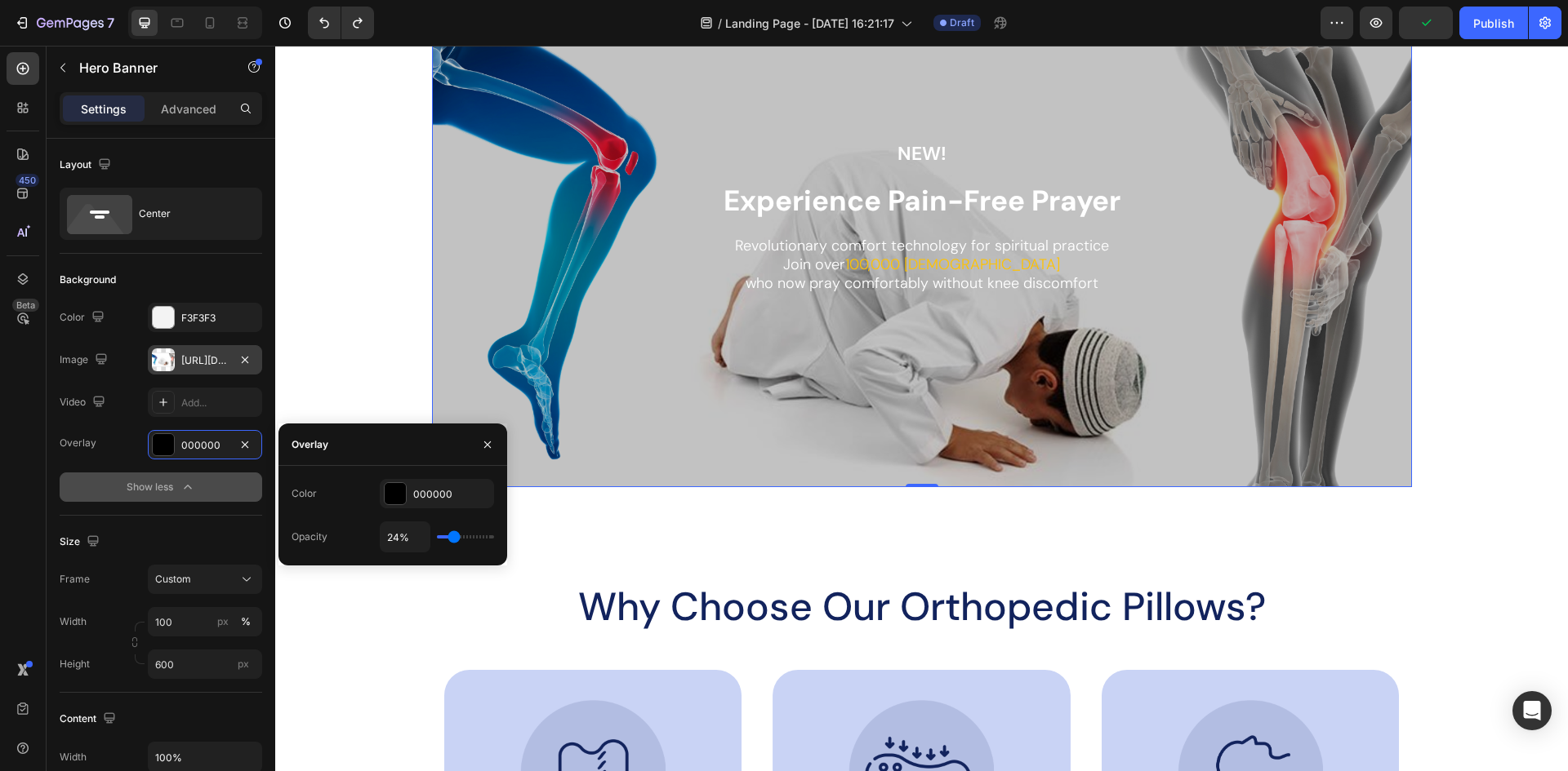
type input "26%"
type input "26"
type input "28%"
type input "28"
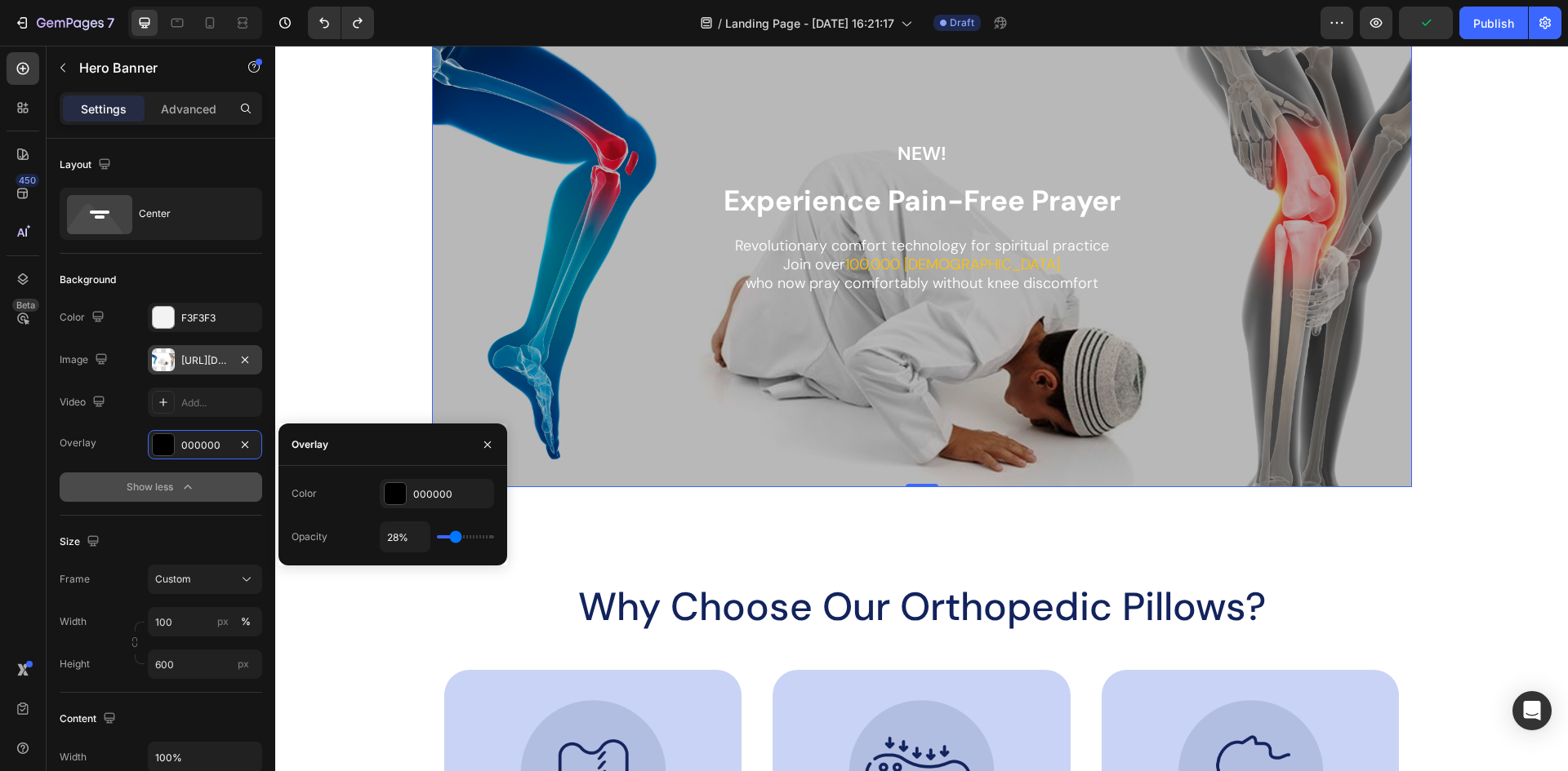
type input "30%"
type input "30"
type input "33%"
type input "33"
type input "35%"
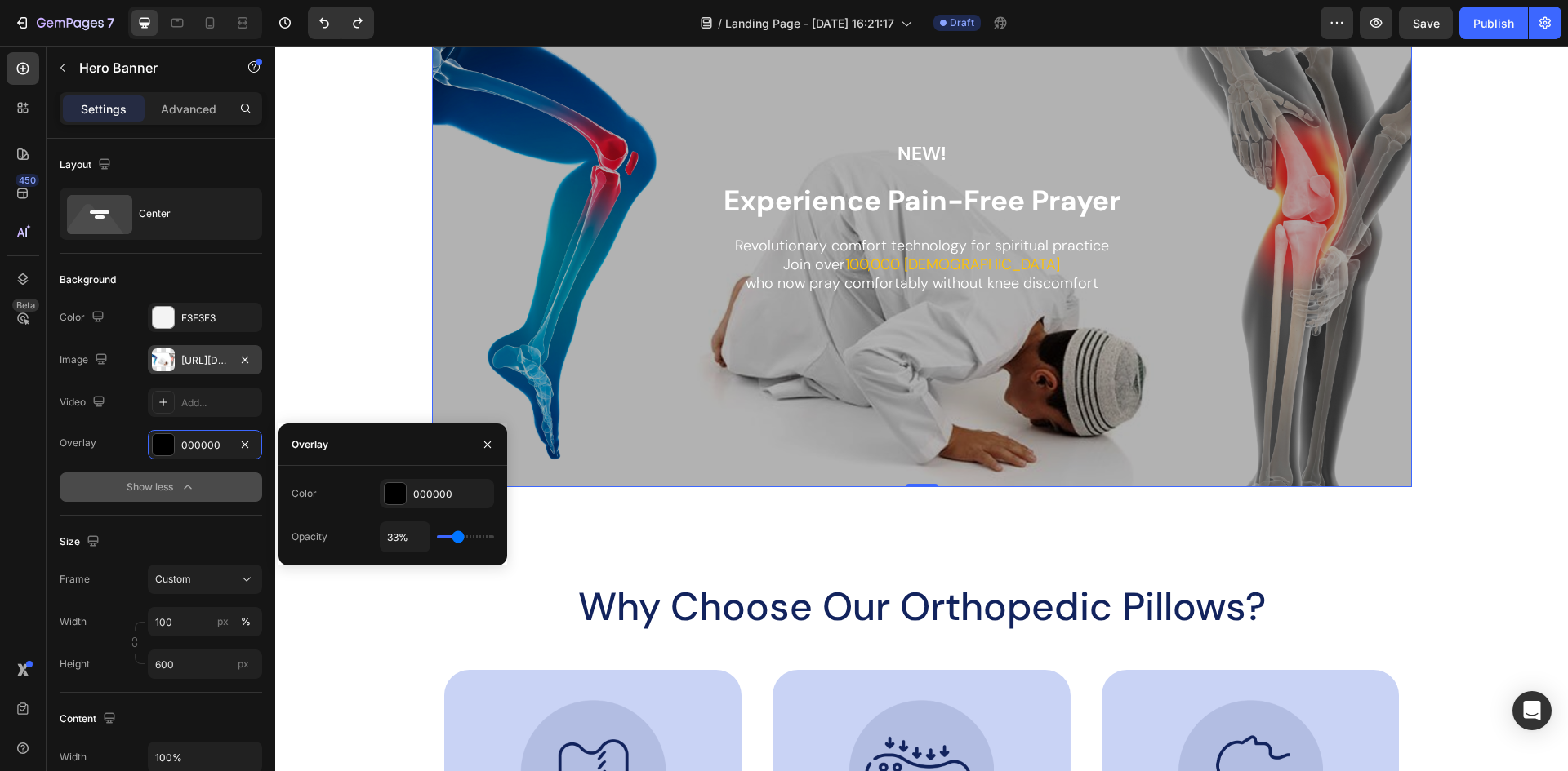
type input "35"
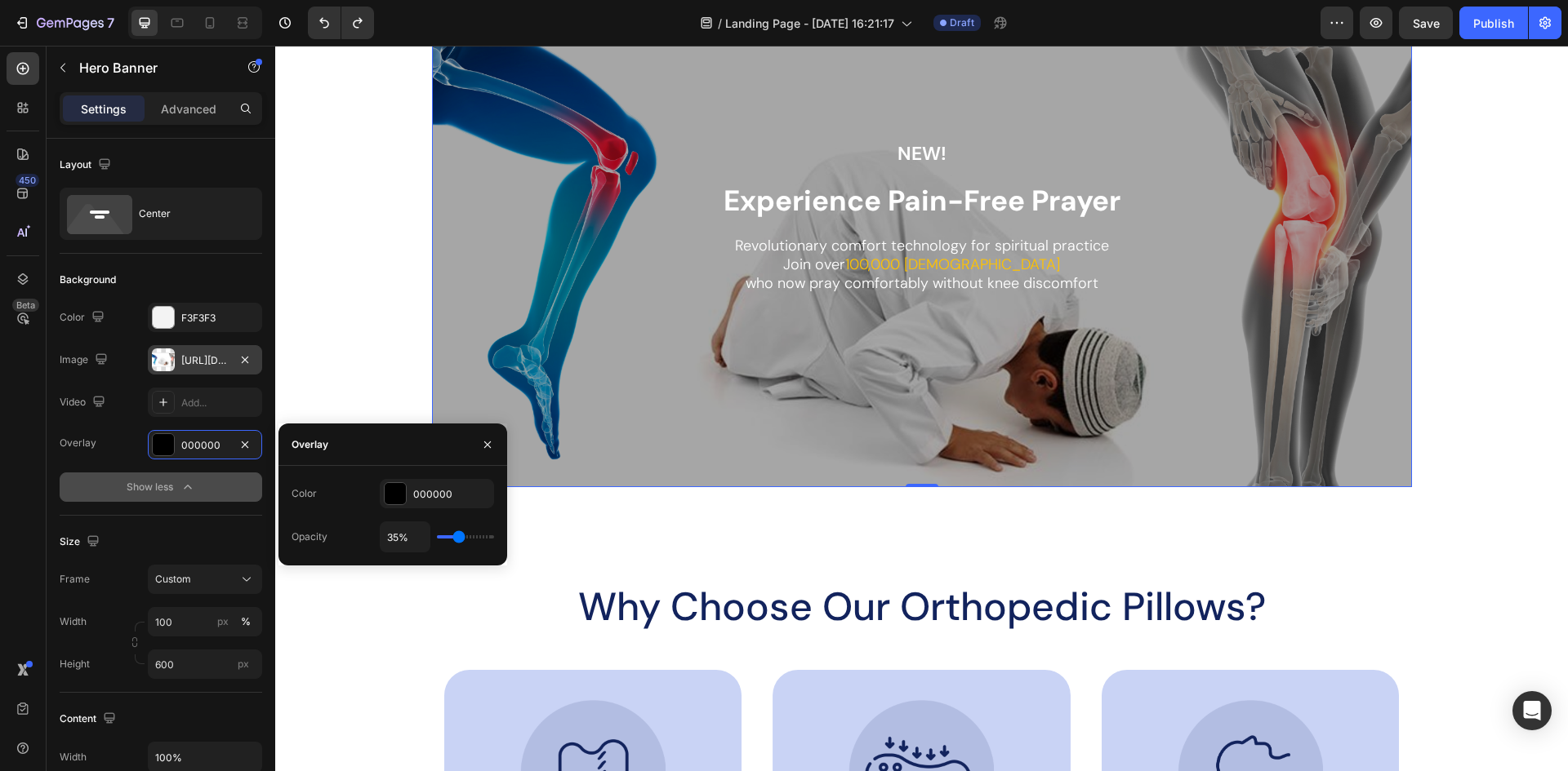
type input "37%"
type input "37"
type input "39%"
type input "39"
type input "41%"
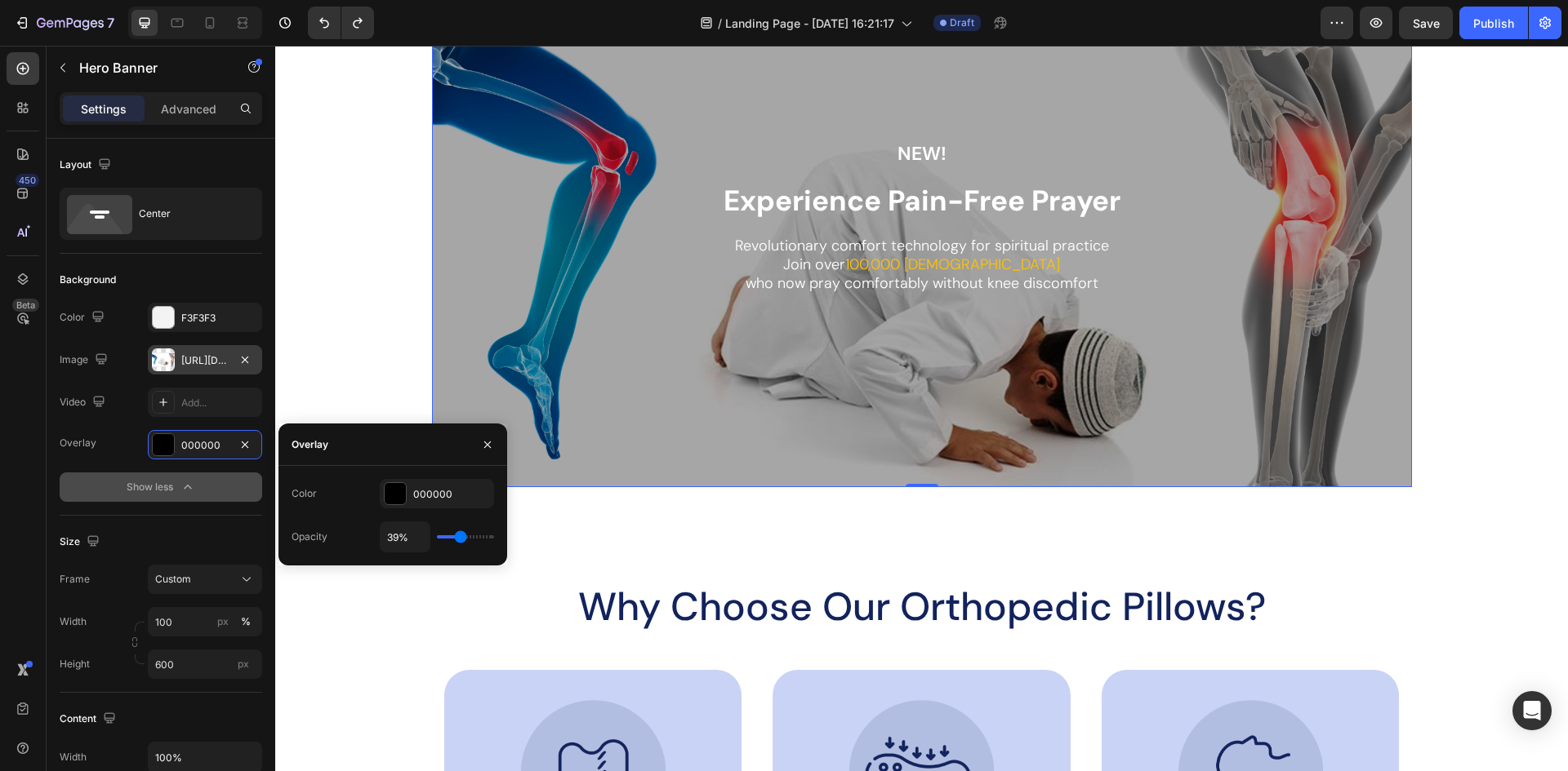
type input "41"
type input "43%"
type input "43"
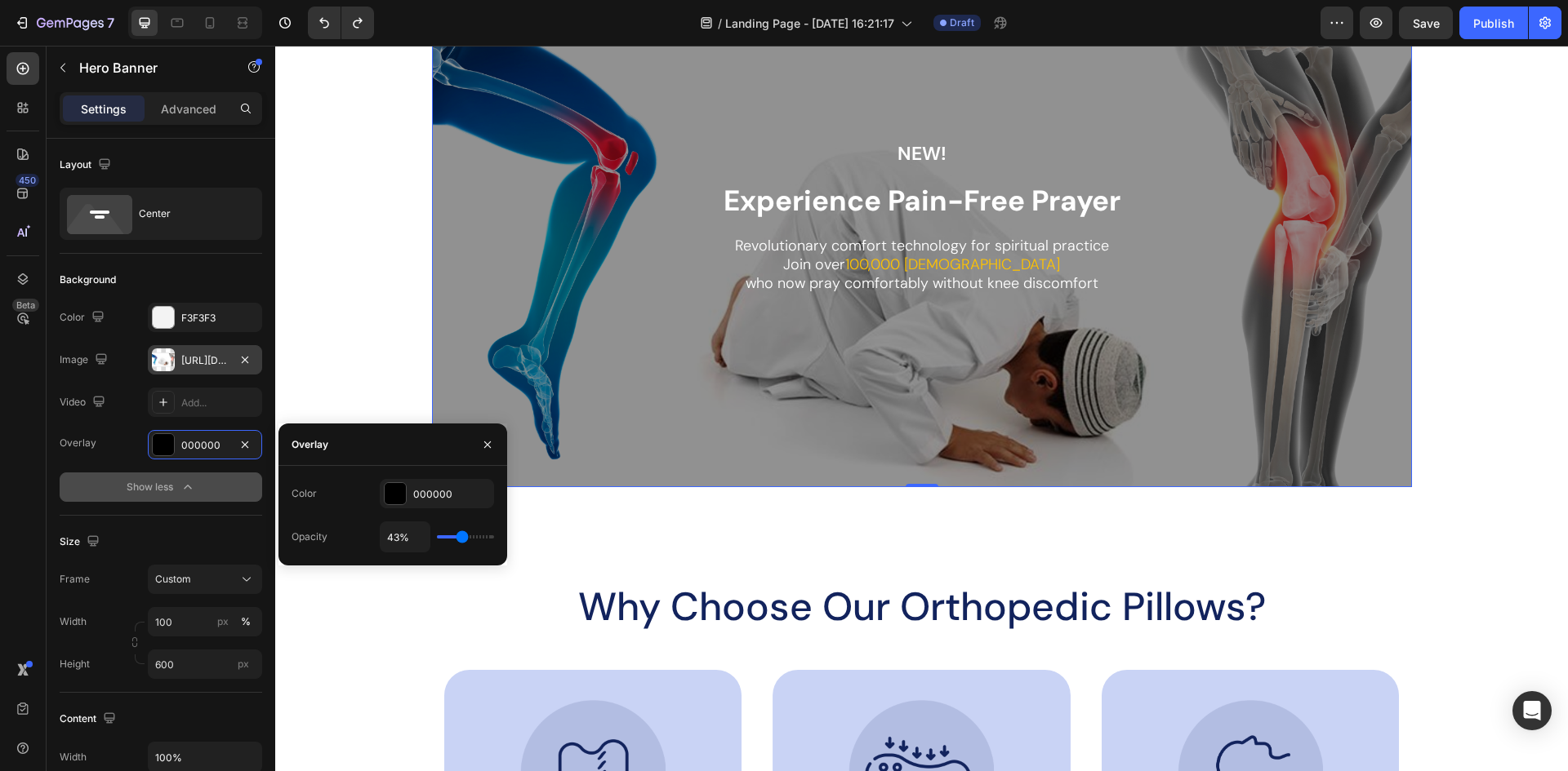
type input "41%"
type input "41"
type input "39%"
type input "39"
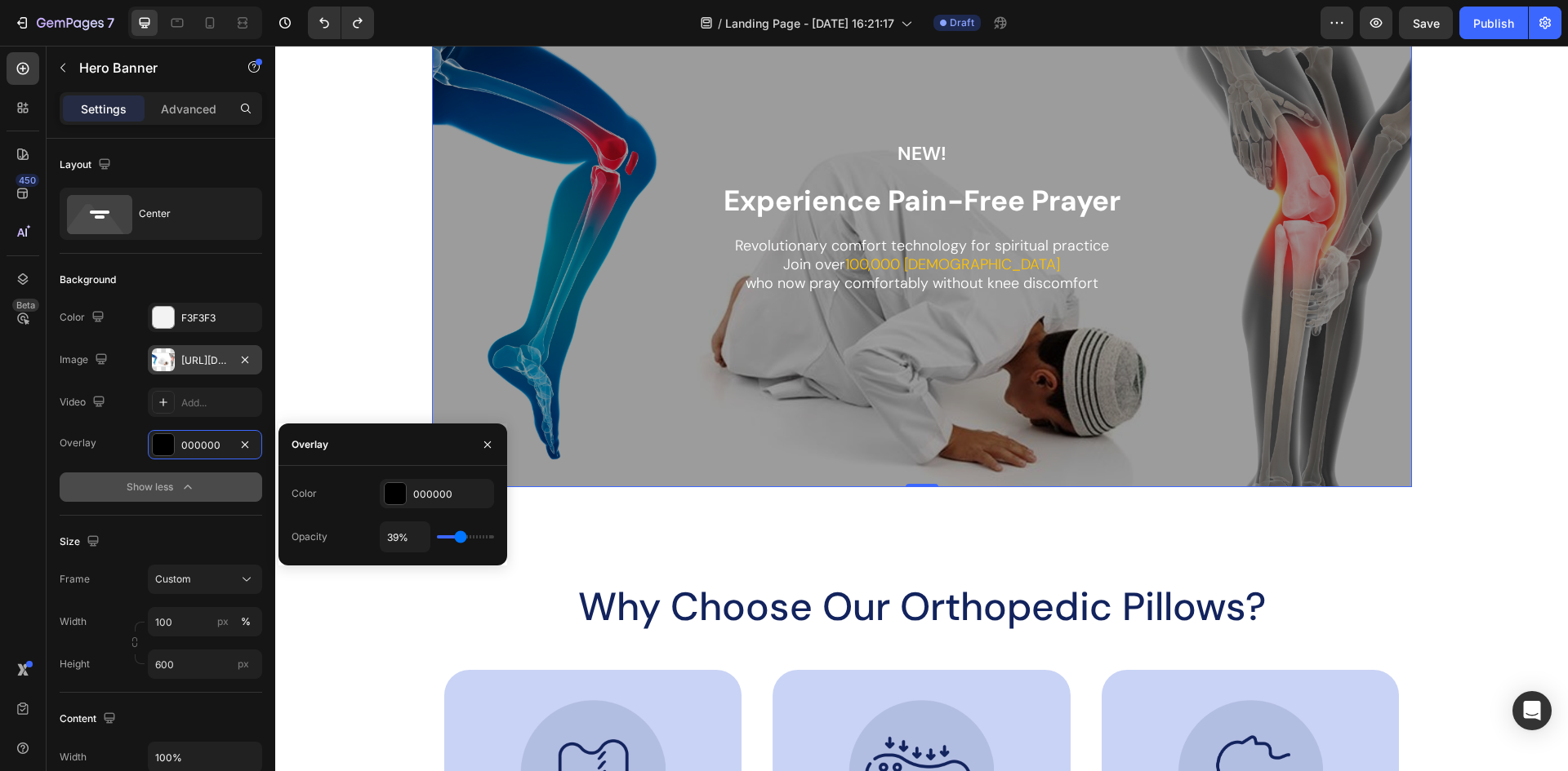
type input "41%"
type input "41"
click at [462, 535] on input "range" at bounding box center [465, 537] width 57 height 3
click at [400, 538] on input "41%" at bounding box center [405, 537] width 49 height 30
type input "4%"
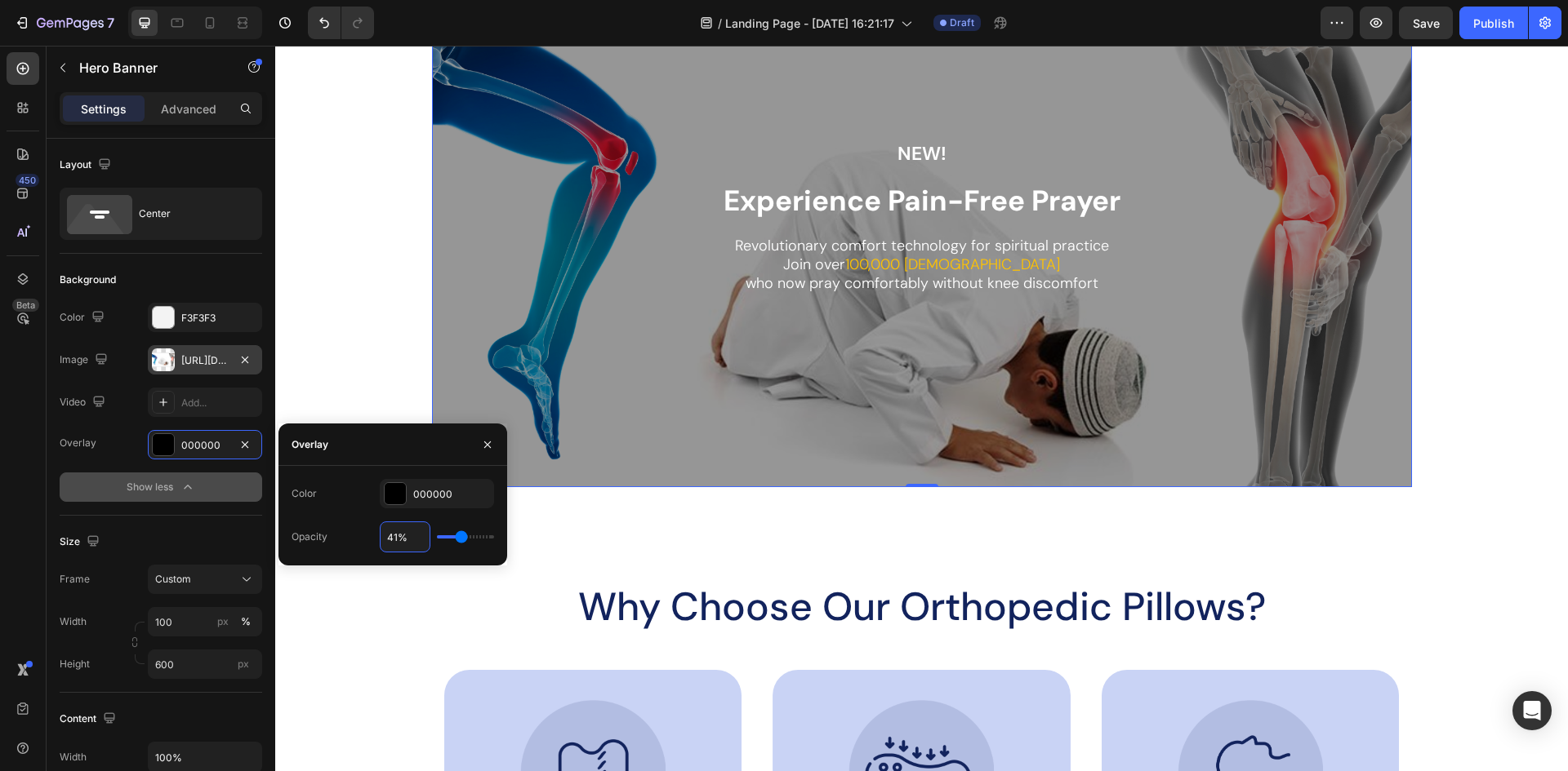
type input "4"
type input "40%"
type input "40"
type input "40%"
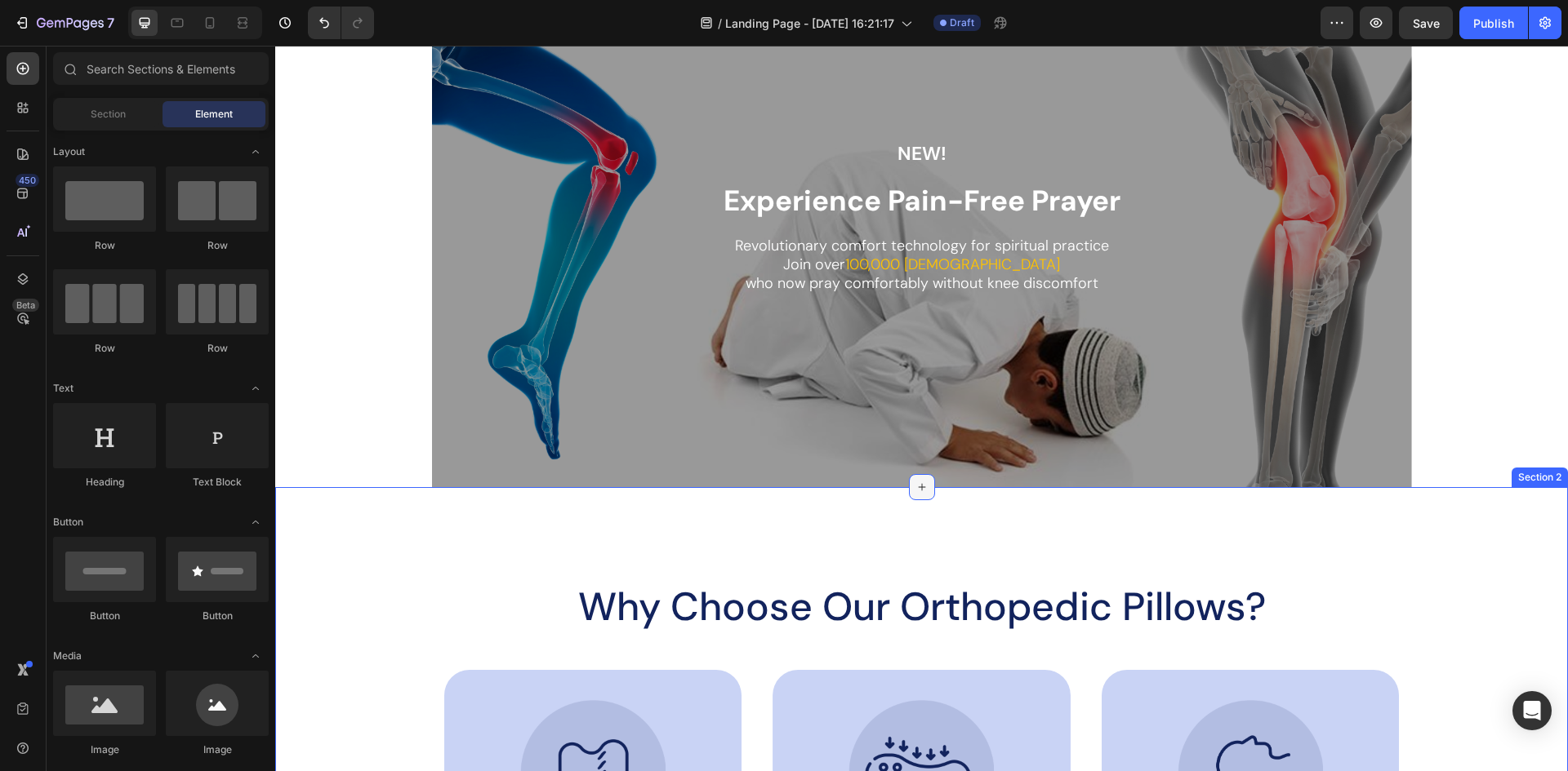
click at [916, 484] on icon at bounding box center [921, 487] width 13 height 13
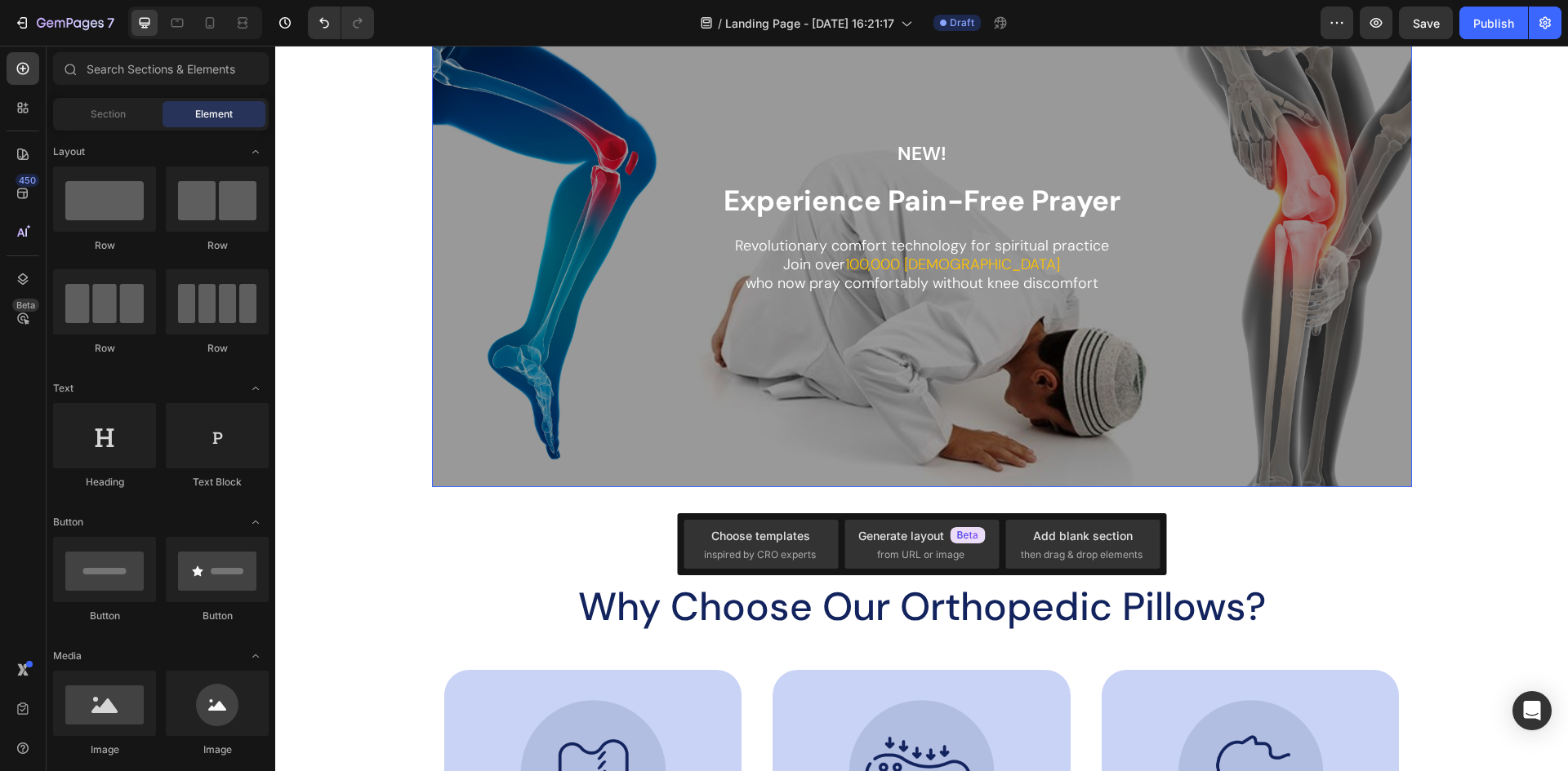
click at [432, 275] on div "NEW! Text Block Experience Pain-Free Prayer Heading Revolutionary comfort techn…" at bounding box center [921, 243] width 980 height 204
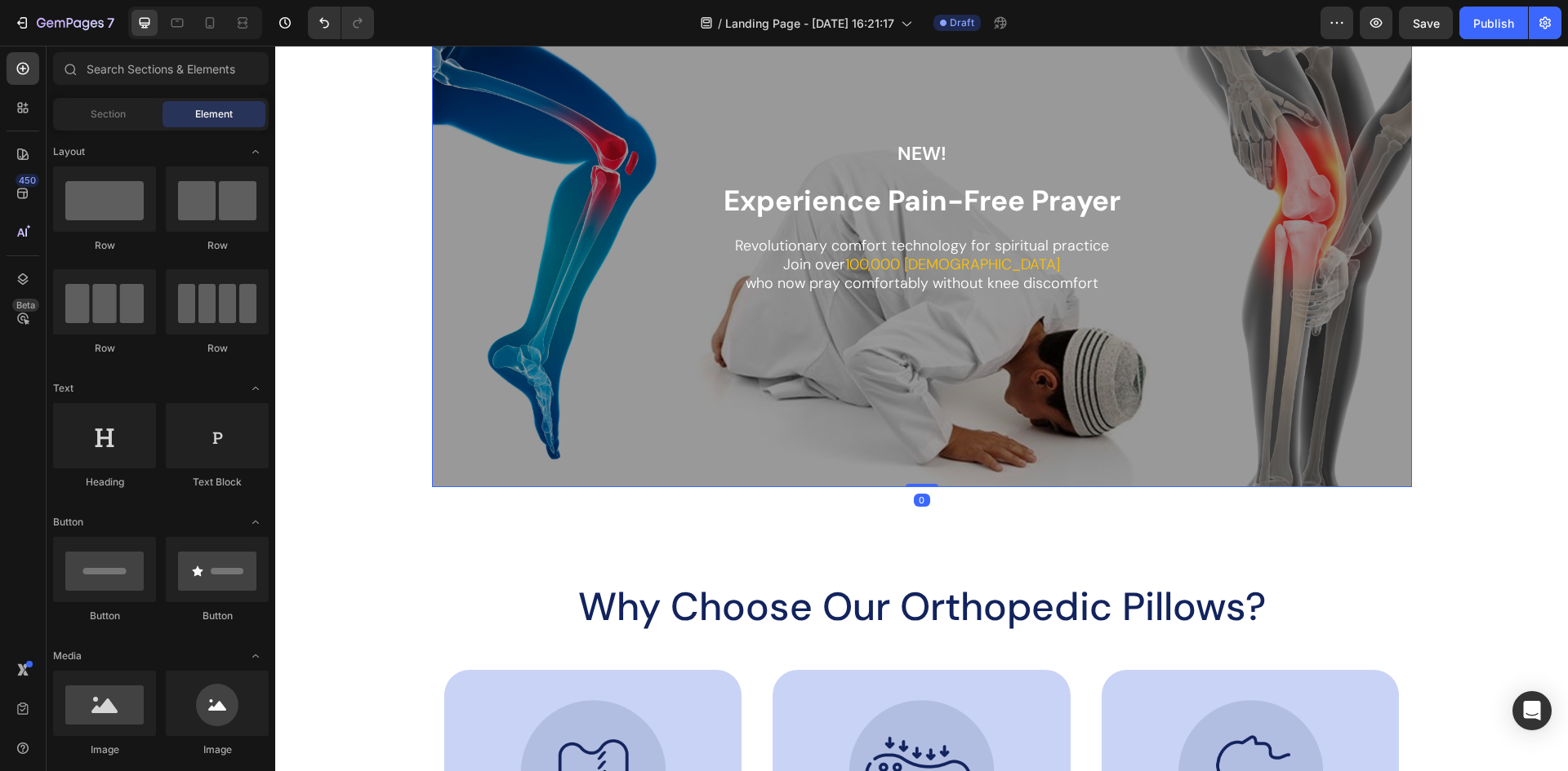
click at [458, 195] on div "NEW! Text Block Experience Pain-Free Prayer Heading Revolutionary comfort techn…" at bounding box center [921, 243] width 980 height 204
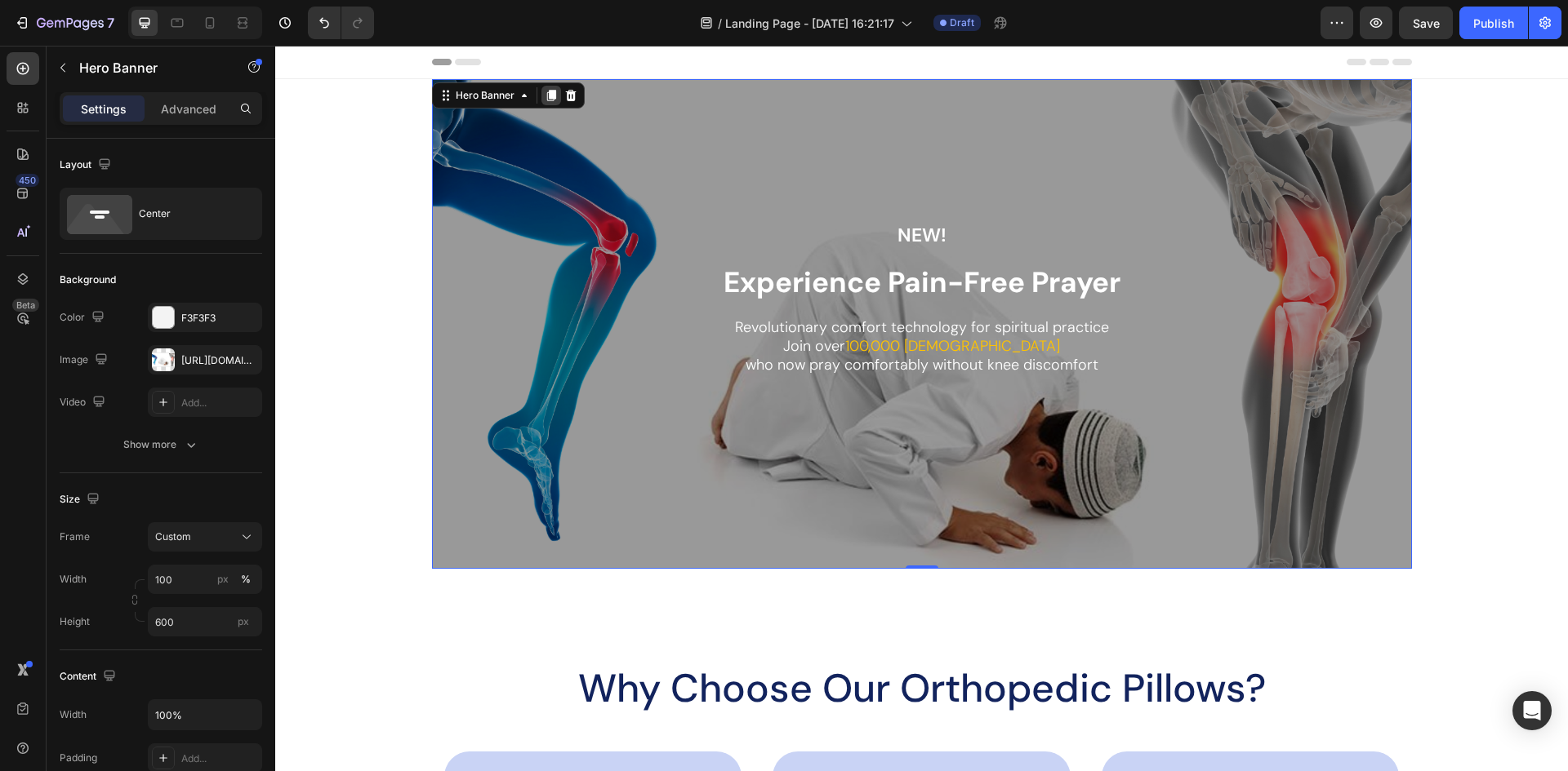
click at [545, 102] on div at bounding box center [551, 95] width 20 height 20
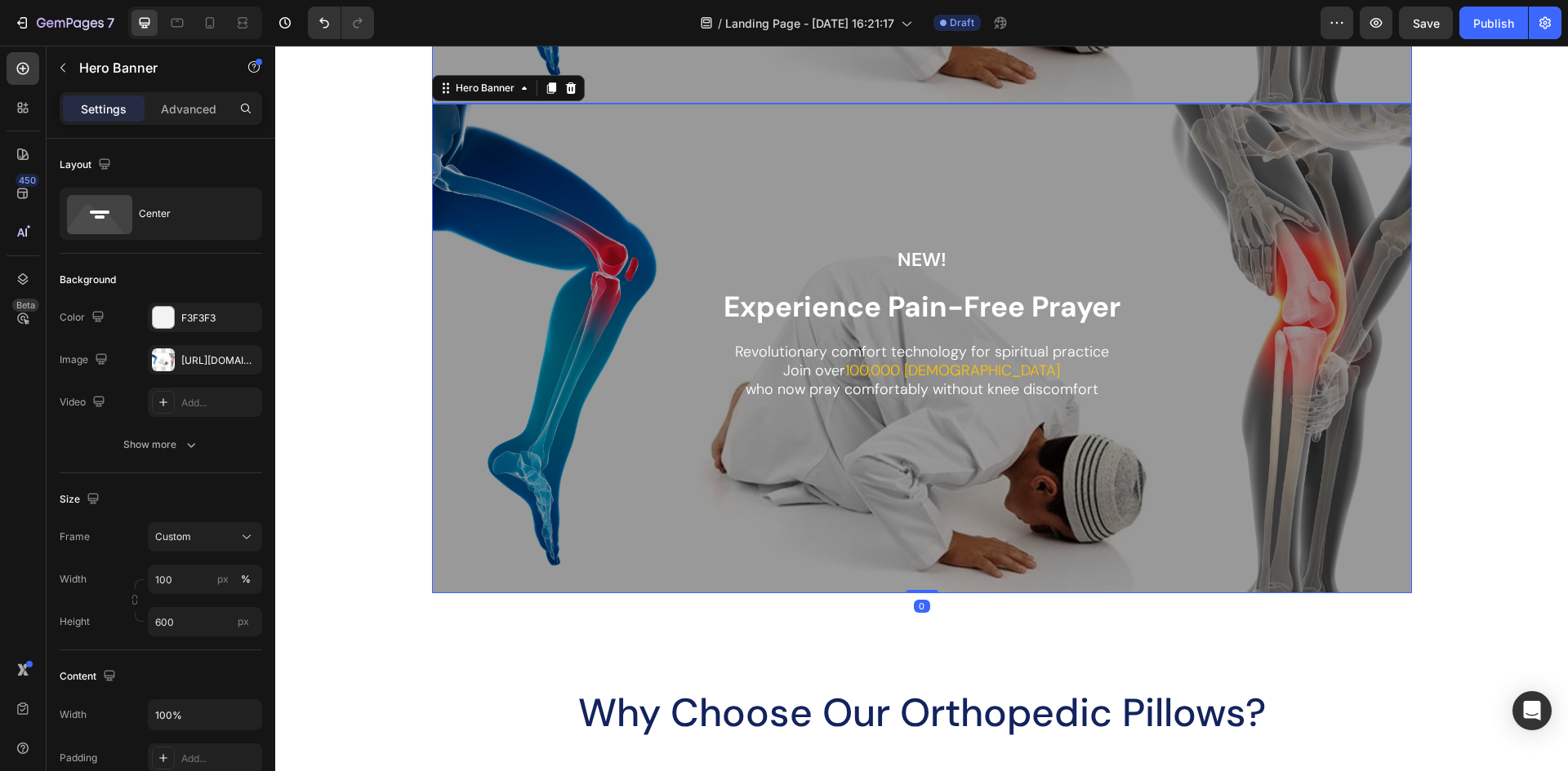
scroll to position [466, 0]
click at [690, 191] on div "Overlay" at bounding box center [921, 347] width 980 height 489
click at [565, 90] on icon at bounding box center [570, 87] width 11 height 11
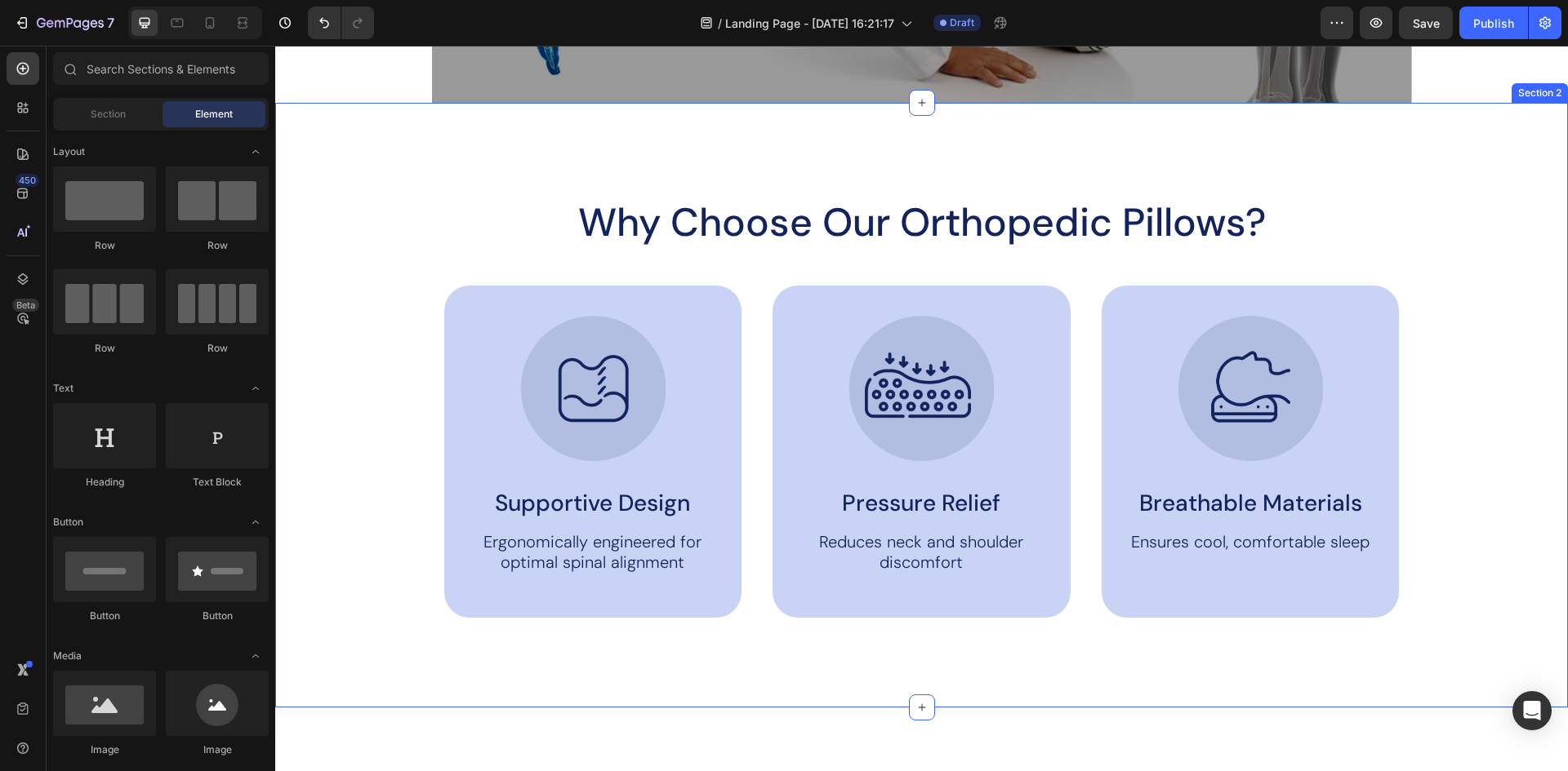
scroll to position [221, 0]
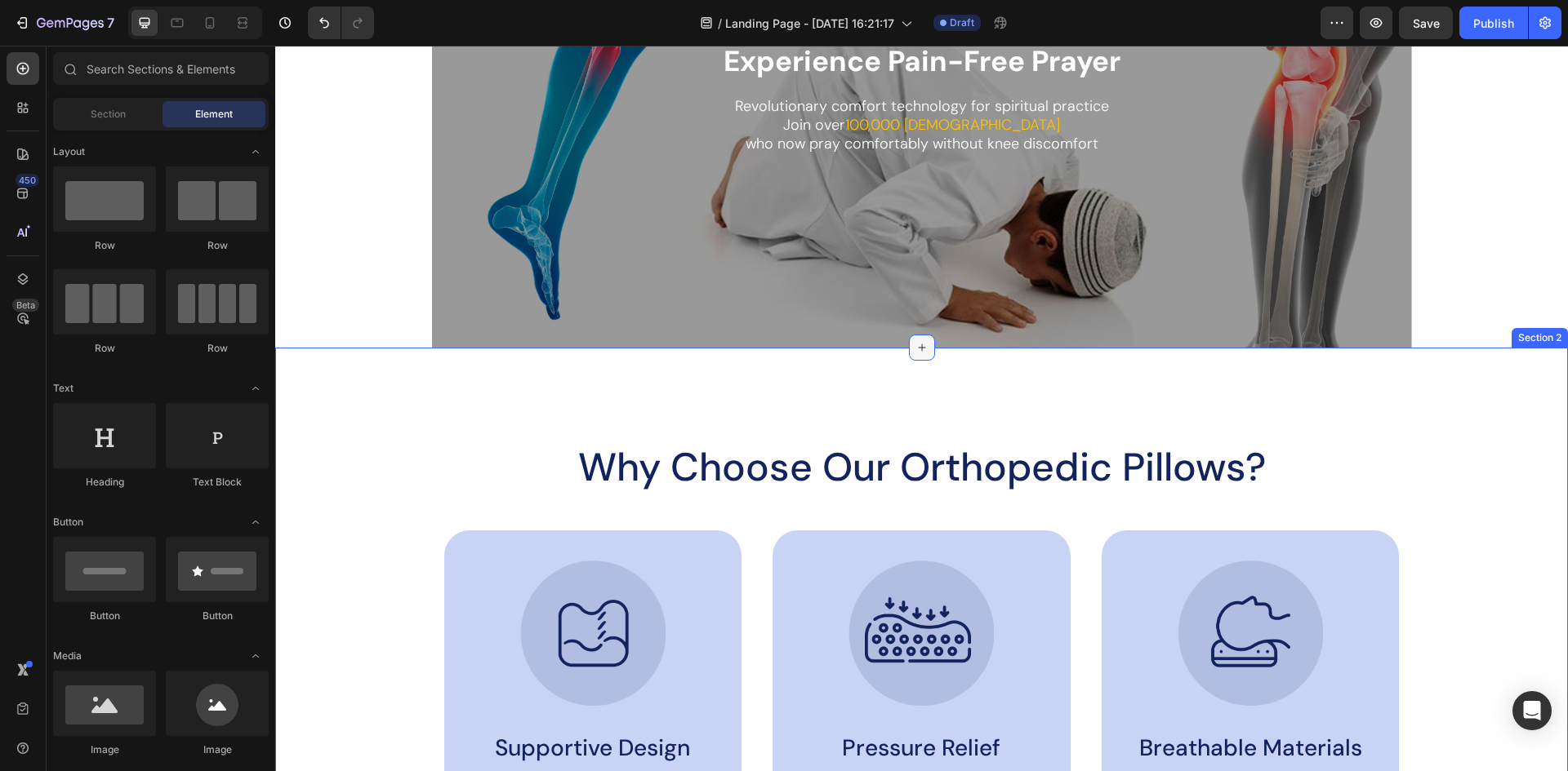
click at [920, 347] on icon at bounding box center [921, 347] width 13 height 13
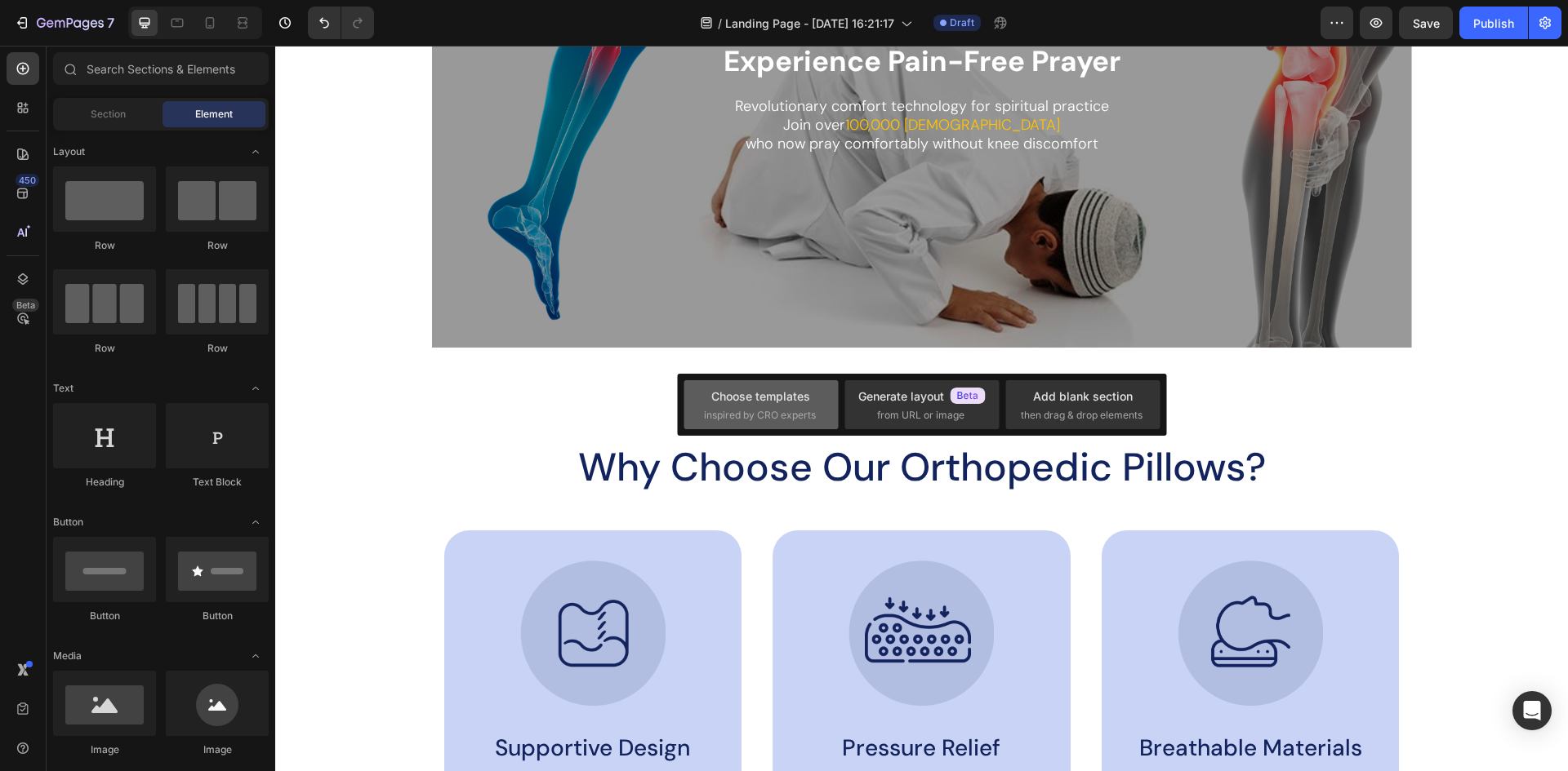
click at [737, 418] on span "inspired by CRO experts" at bounding box center [759, 415] width 112 height 14
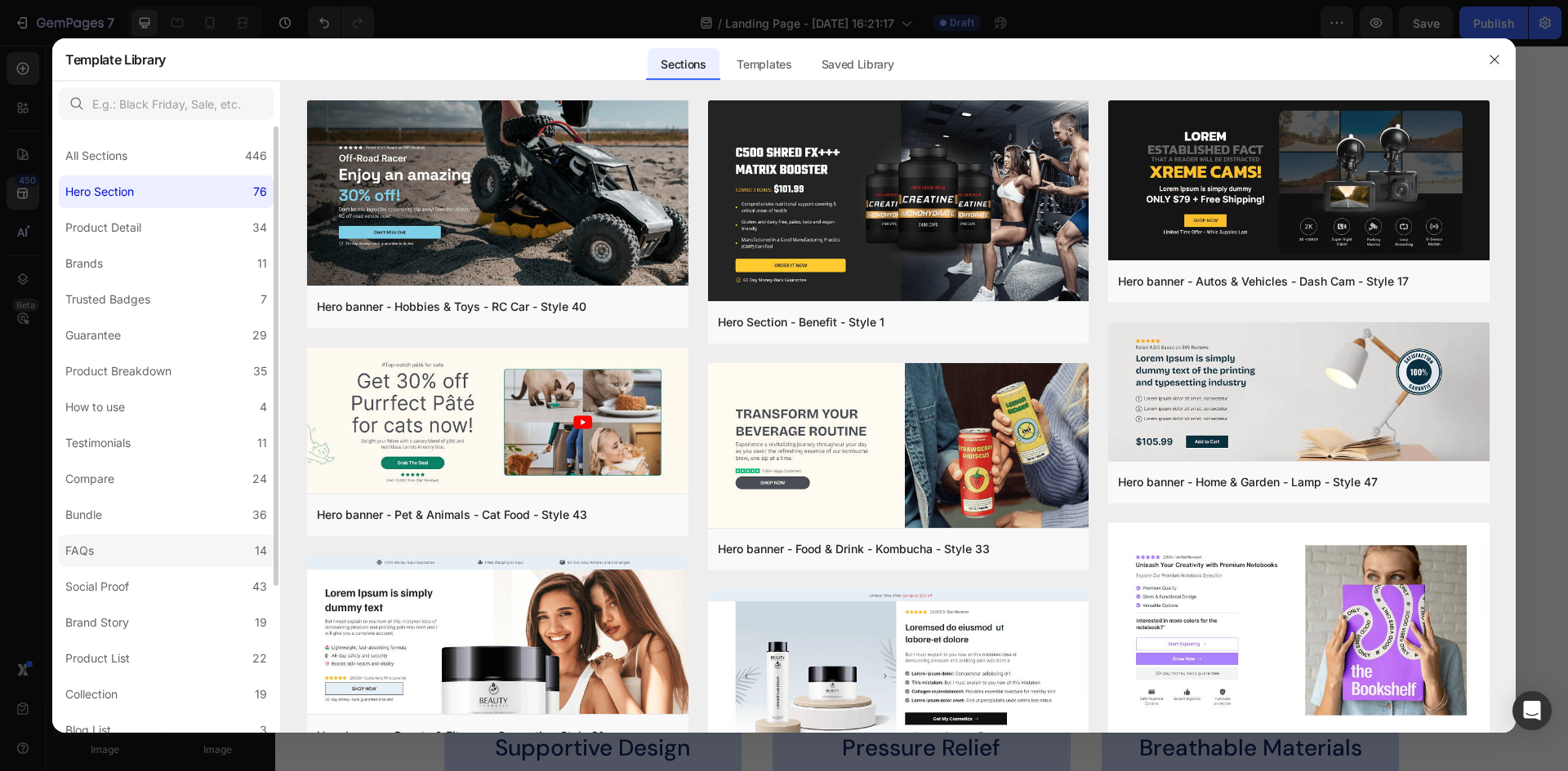
click at [111, 551] on label "FAQs 14" at bounding box center [165, 550] width 215 height 32
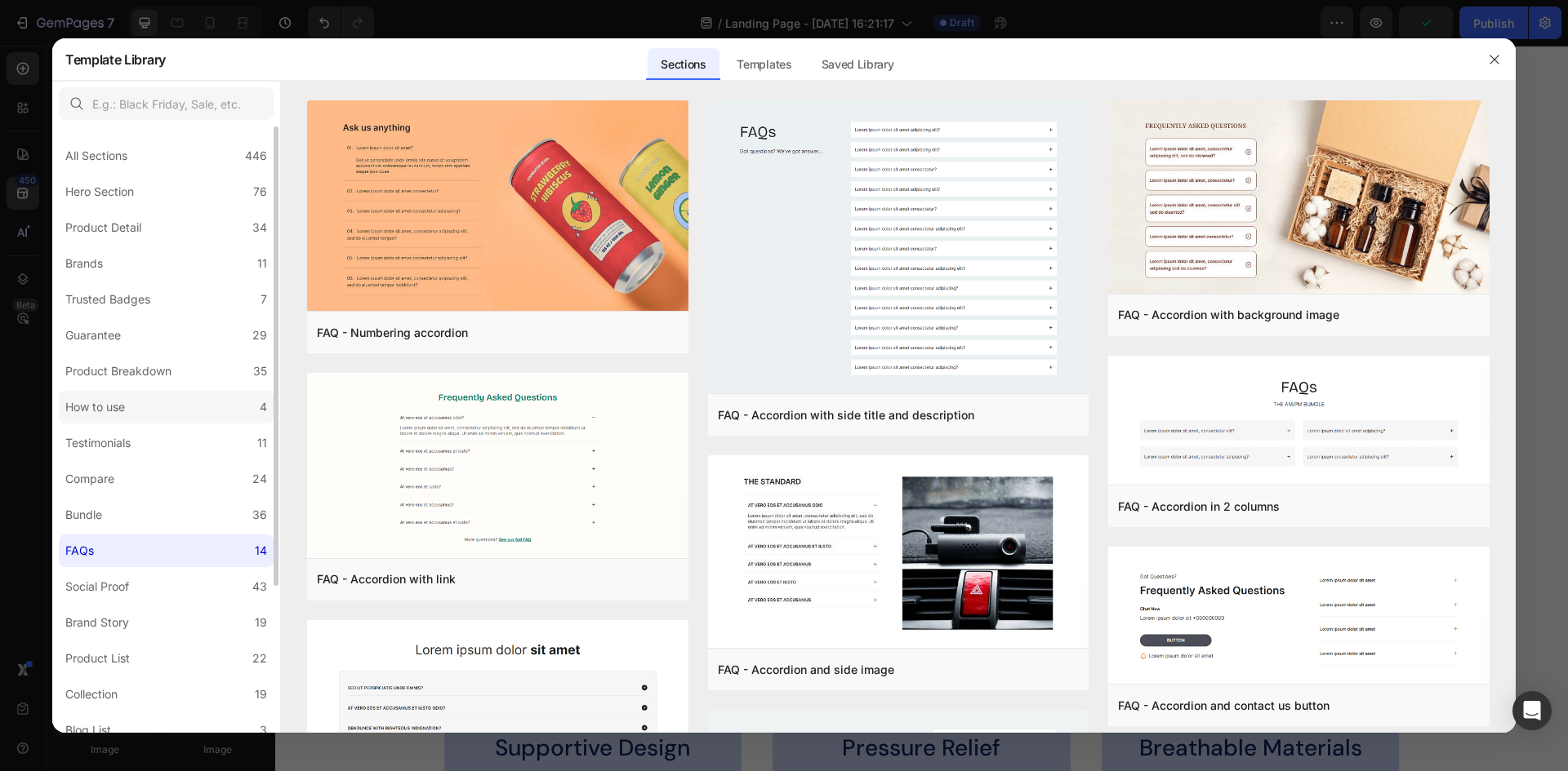
click at [119, 405] on div "How to use" at bounding box center [95, 407] width 59 height 20
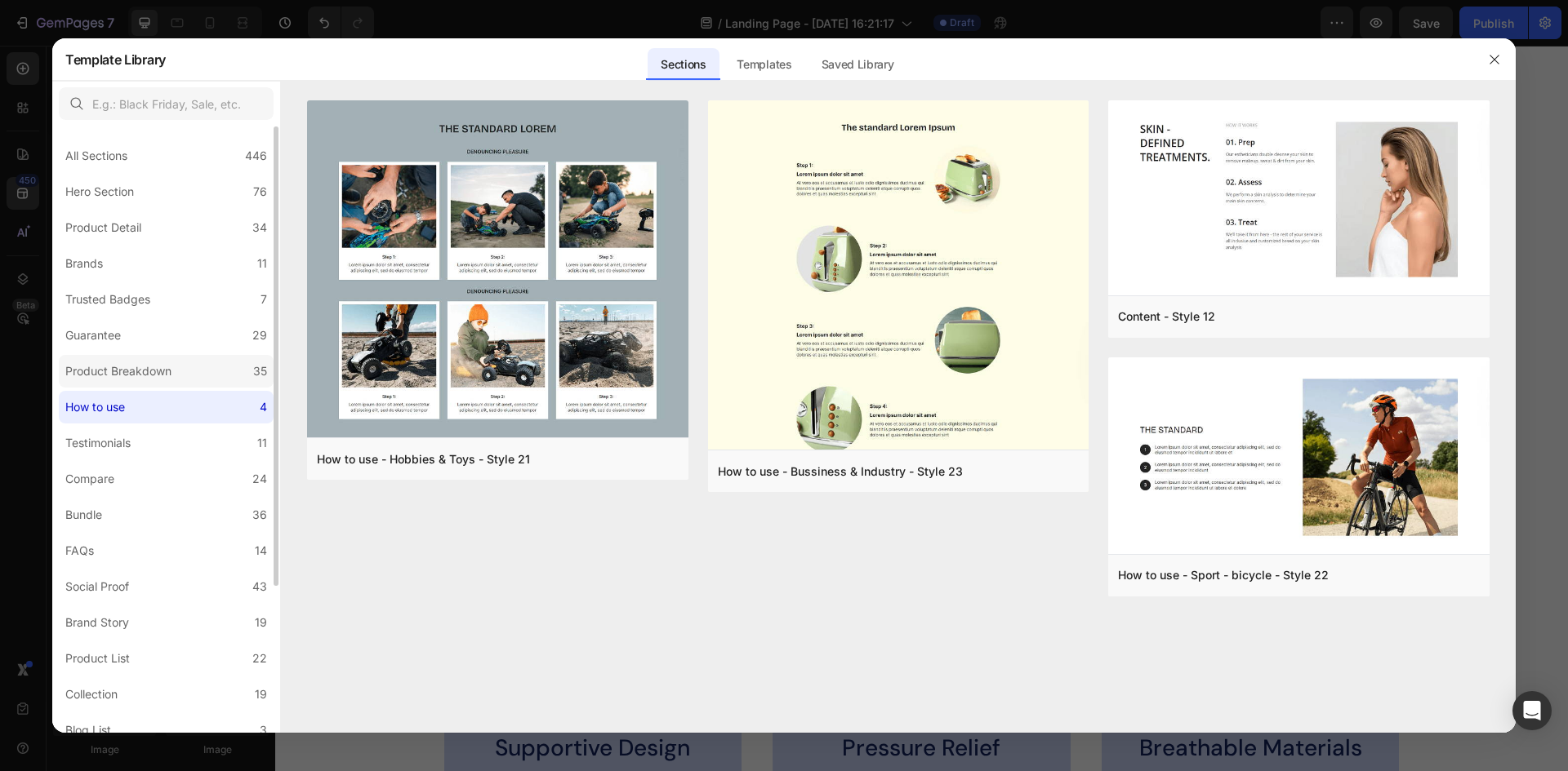
click at [123, 362] on div "Product Breakdown" at bounding box center [118, 371] width 106 height 20
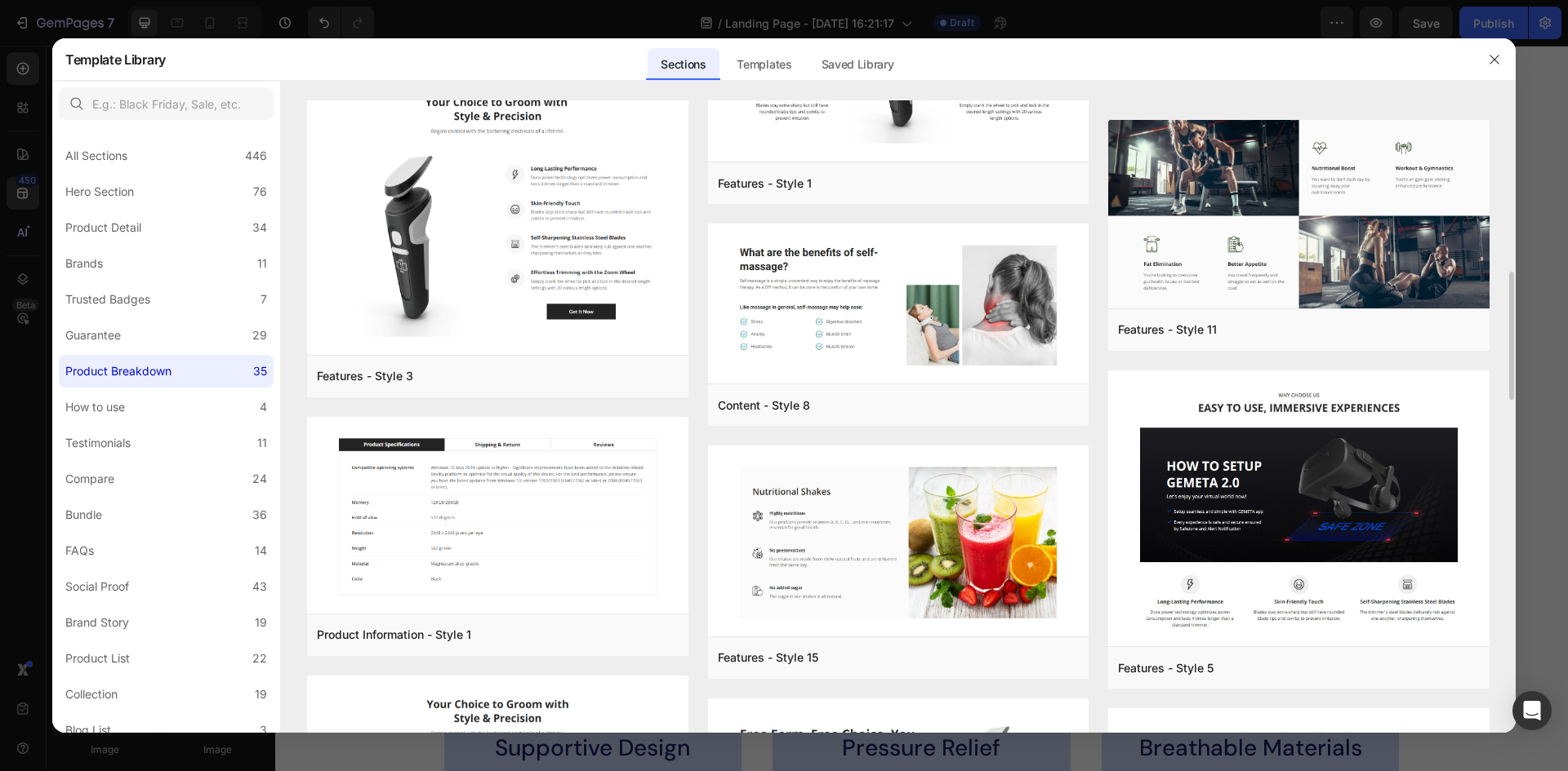
scroll to position [601, 0]
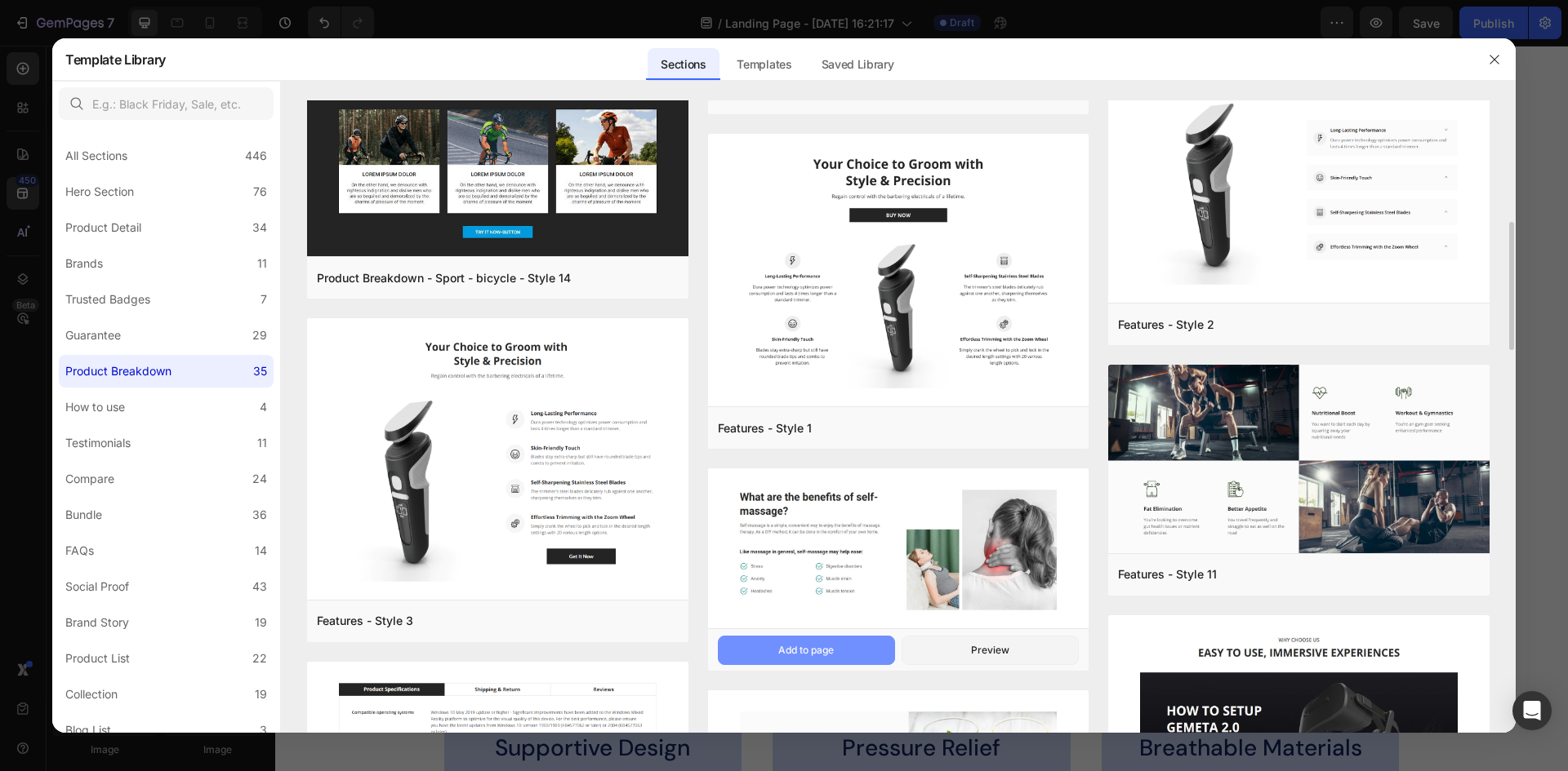
click at [787, 654] on div "Add to page" at bounding box center [805, 650] width 55 height 14
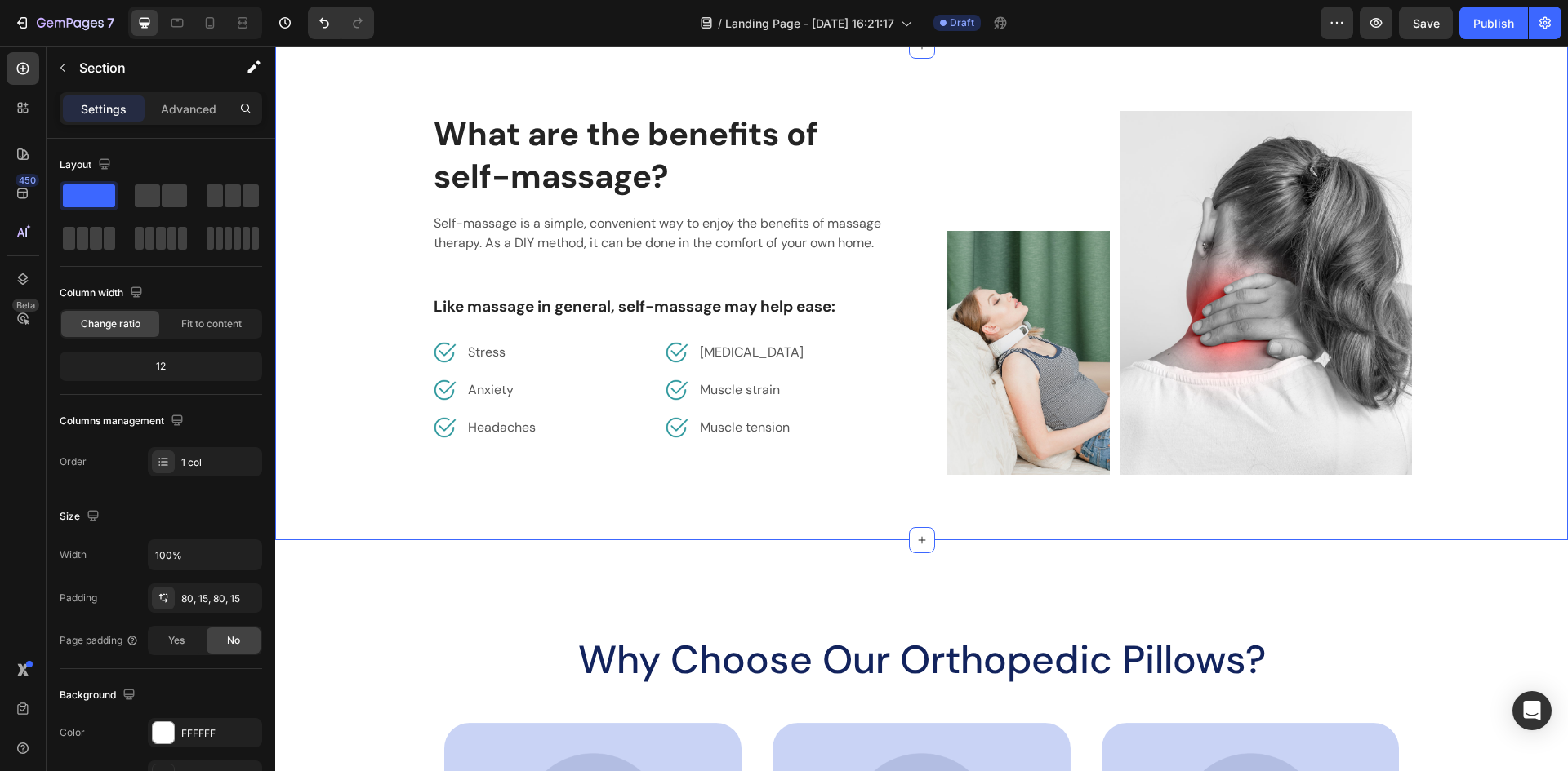
scroll to position [278, 0]
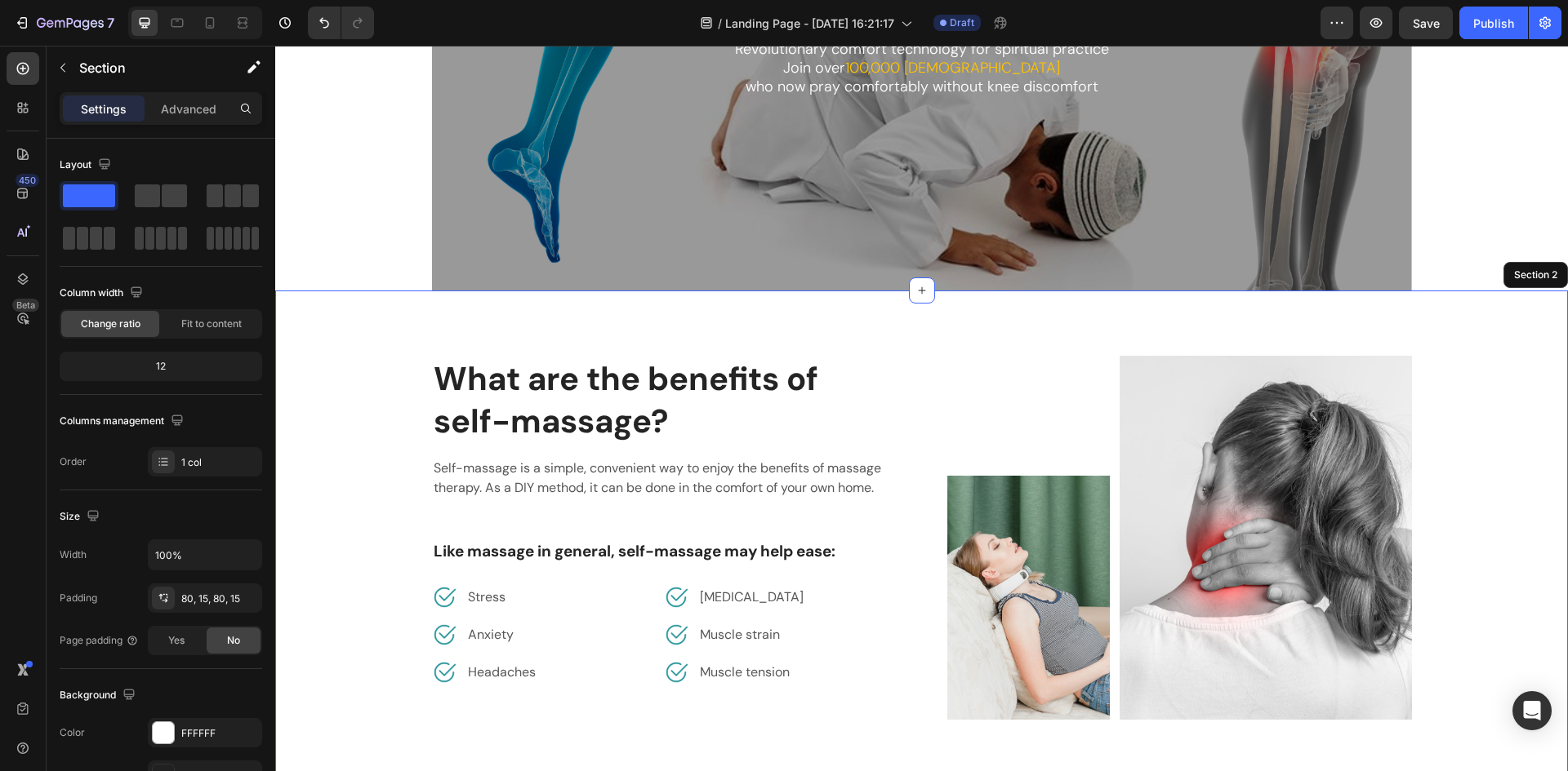
click at [331, 346] on div "What are the benefits of self-massage? Heading Self-massage is a simple, conven…" at bounding box center [921, 538] width 1292 height 494
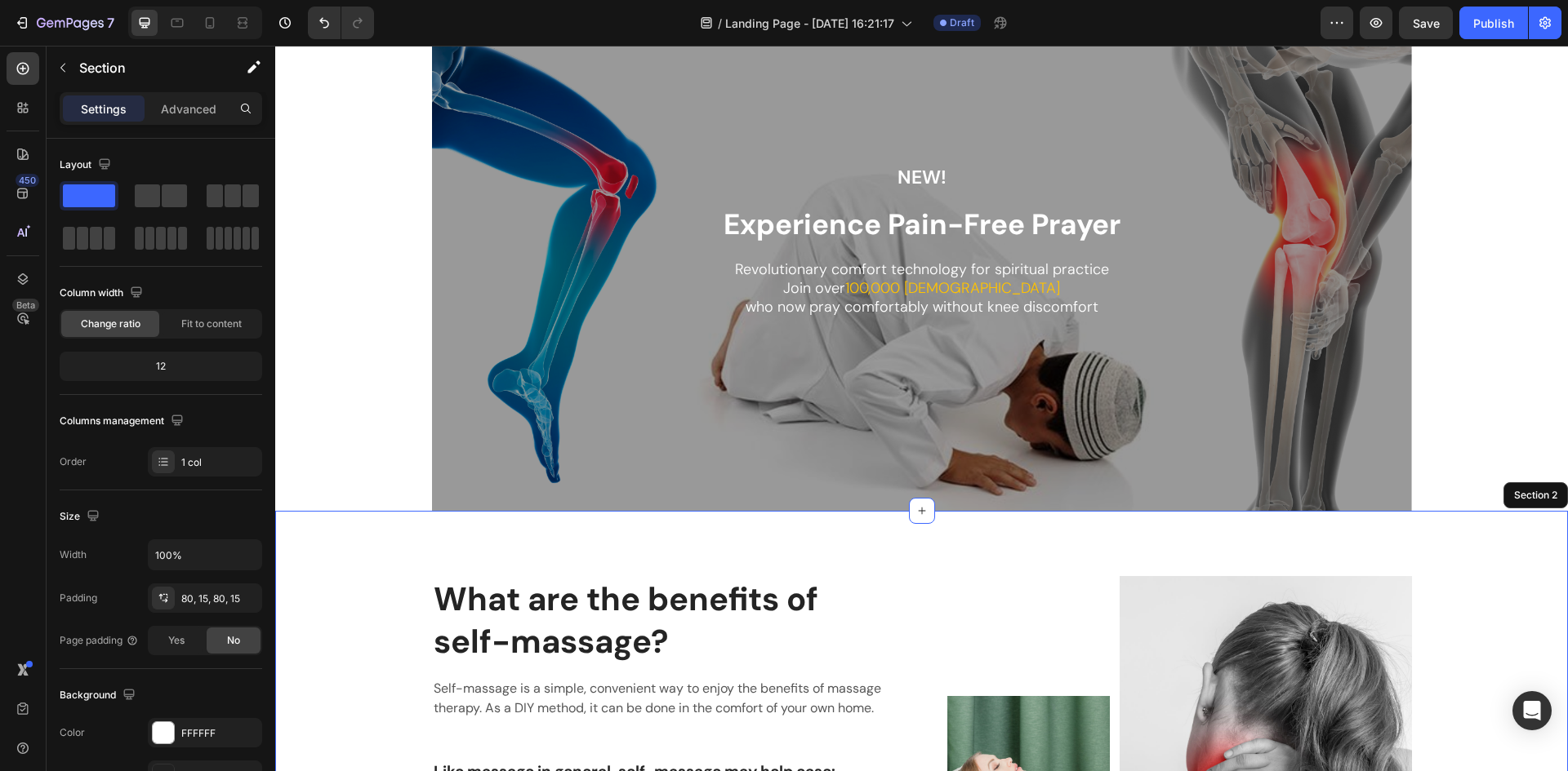
scroll to position [0, 0]
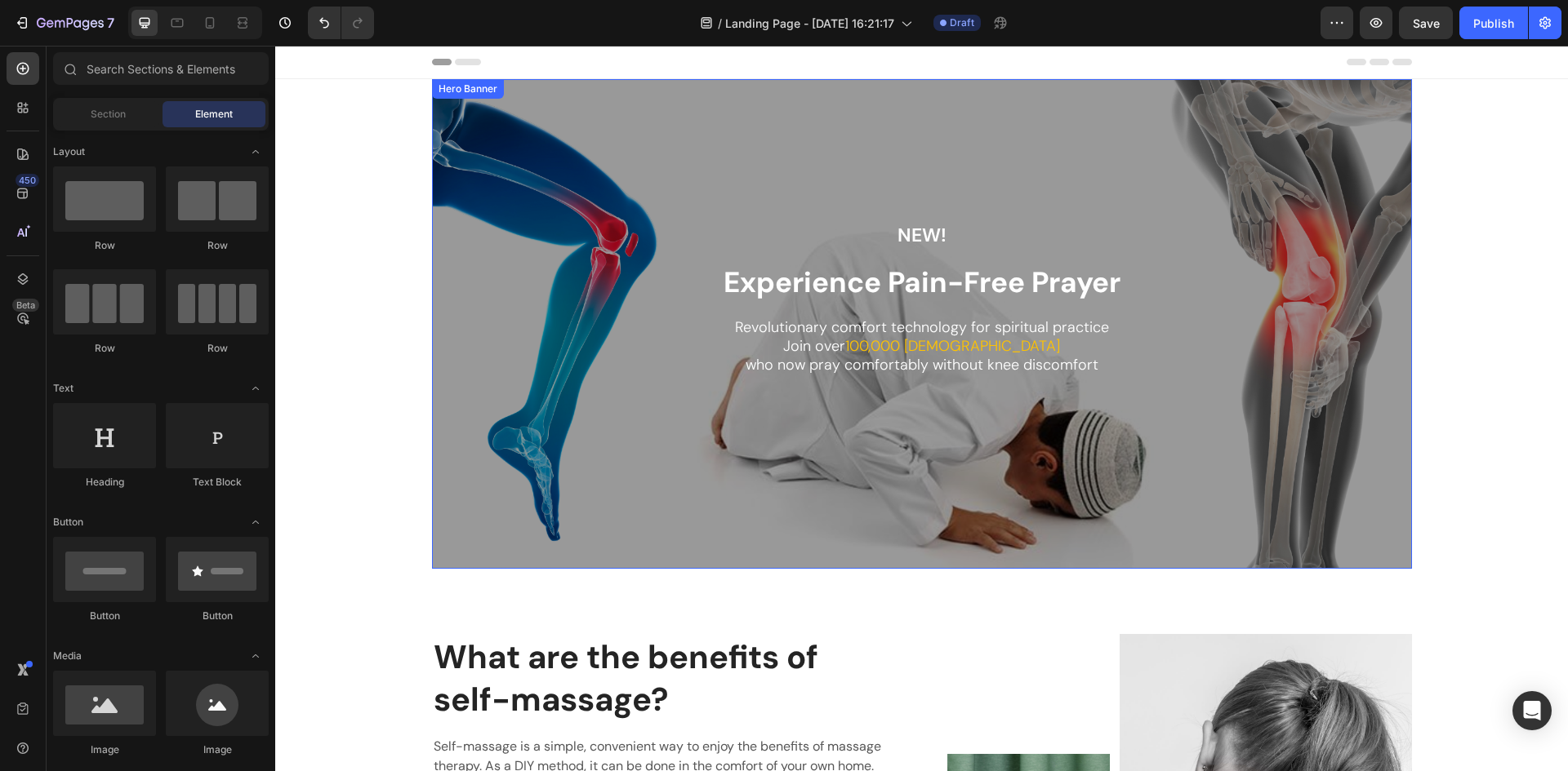
click at [464, 90] on div "Hero Banner" at bounding box center [468, 88] width 65 height 14
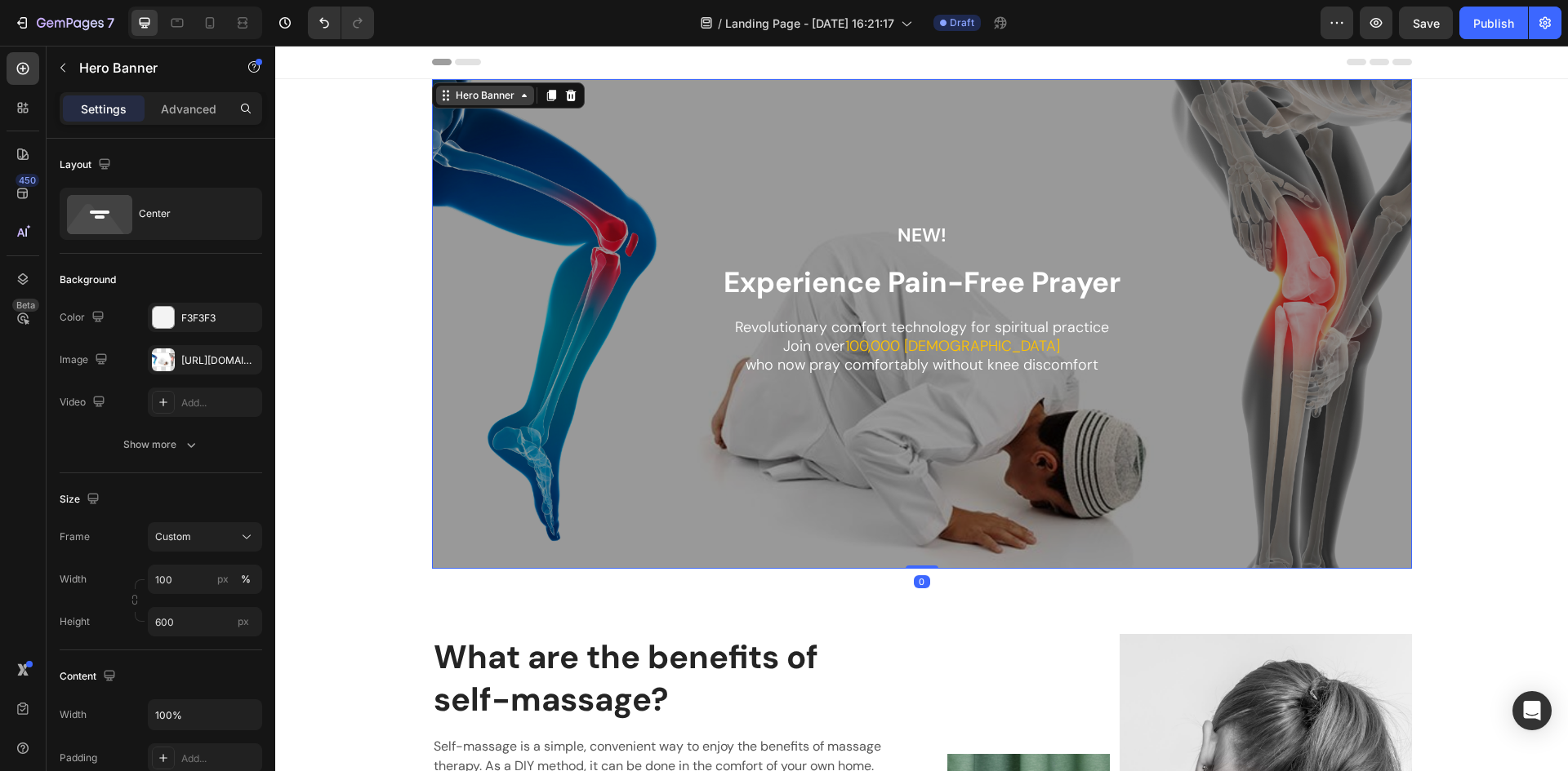
click at [518, 98] on icon at bounding box center [524, 95] width 13 height 13
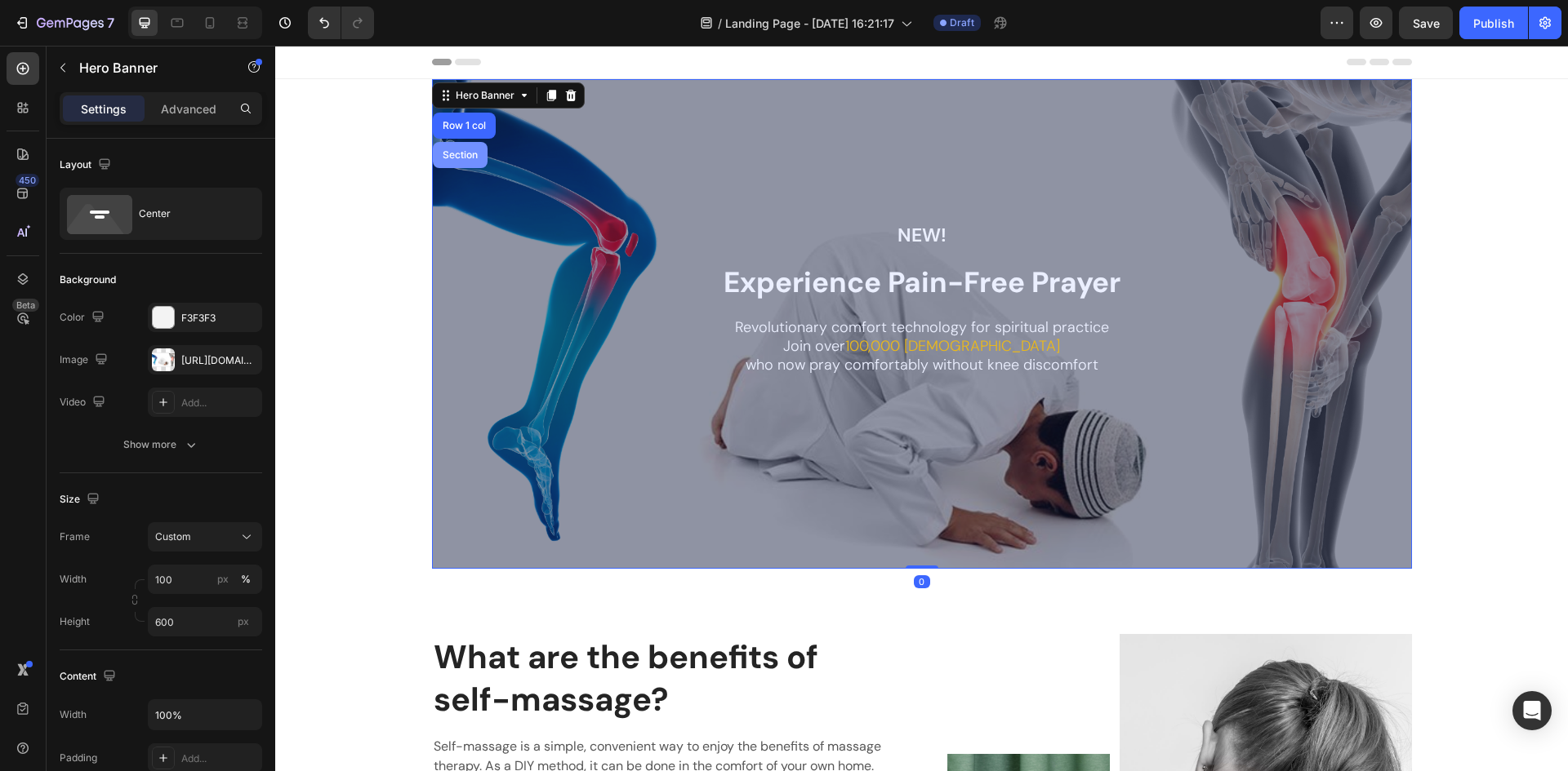
click at [451, 152] on div "Section" at bounding box center [460, 155] width 42 height 10
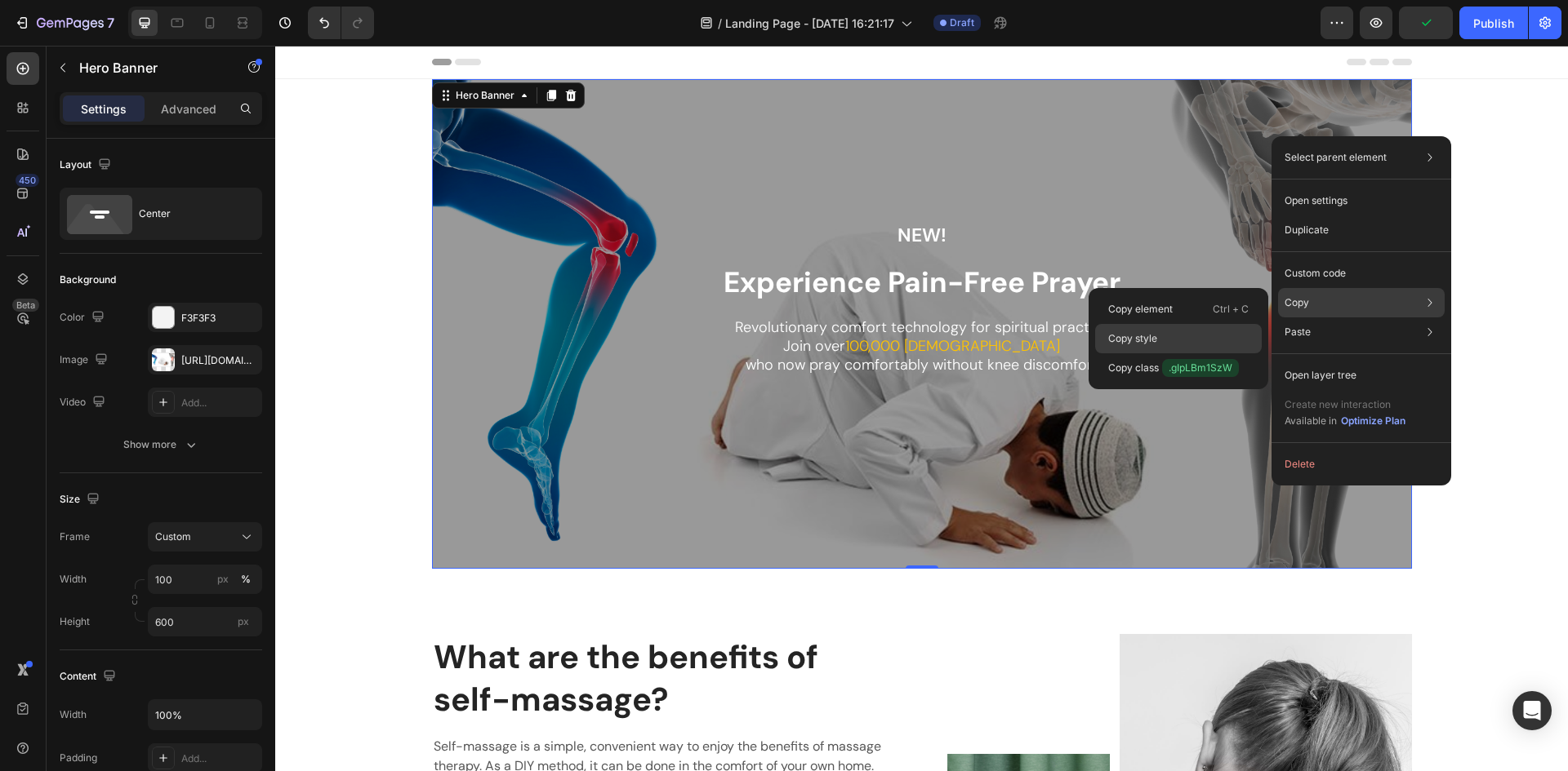
click at [1177, 354] on div "Copy style" at bounding box center [1178, 368] width 166 height 30
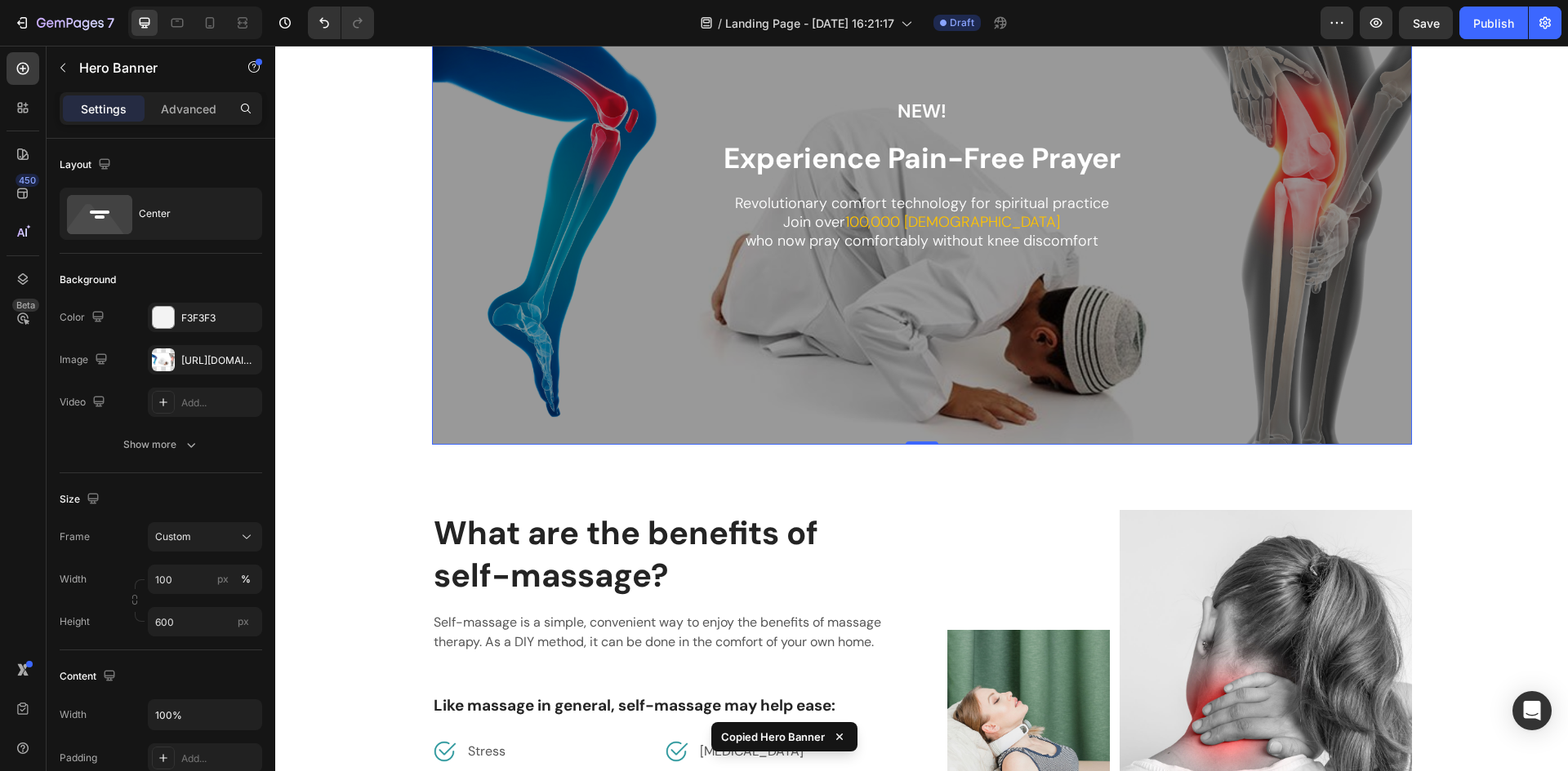
scroll to position [327, 0]
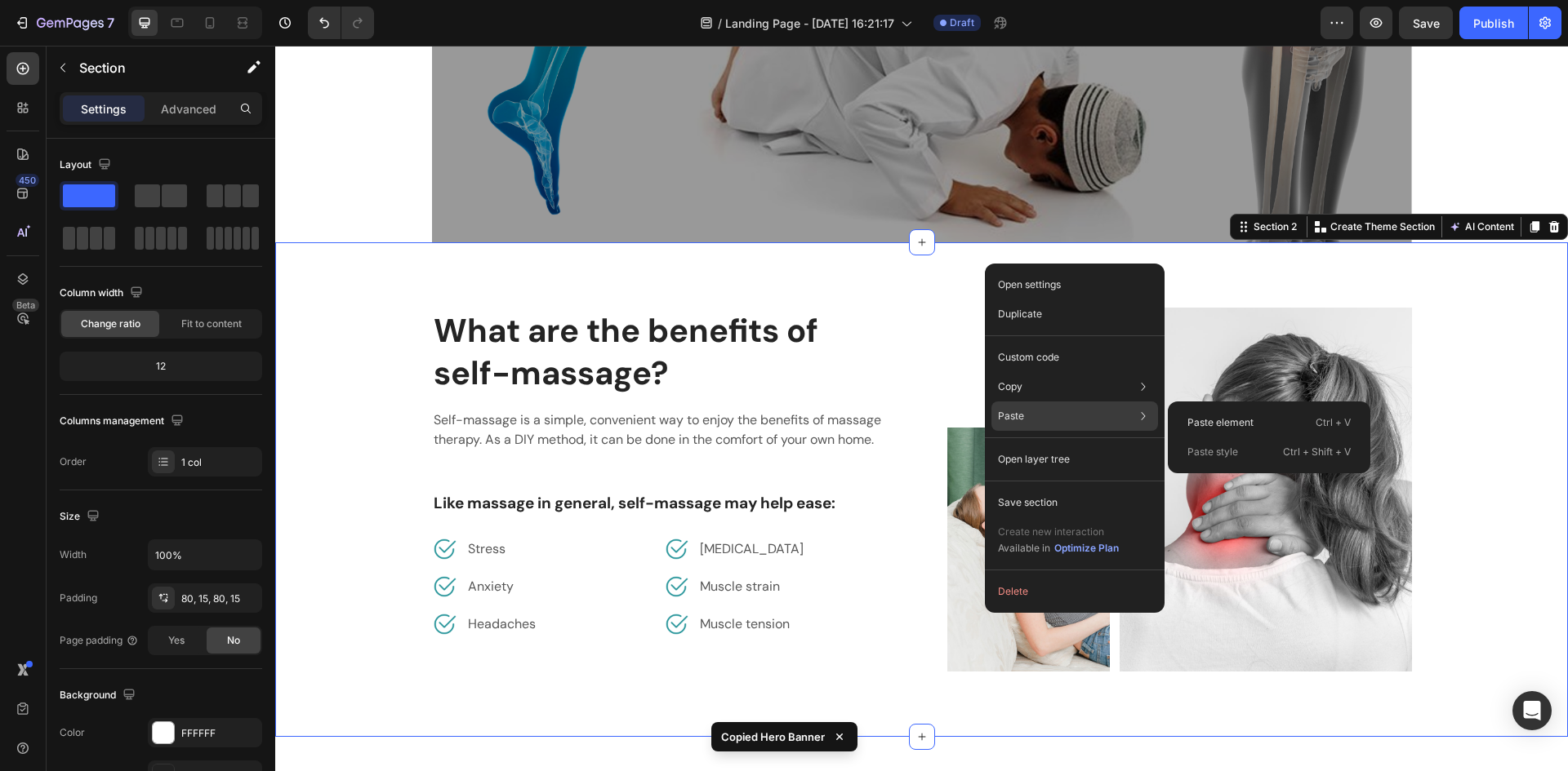
click at [1207, 455] on p "Paste style" at bounding box center [1212, 451] width 51 height 14
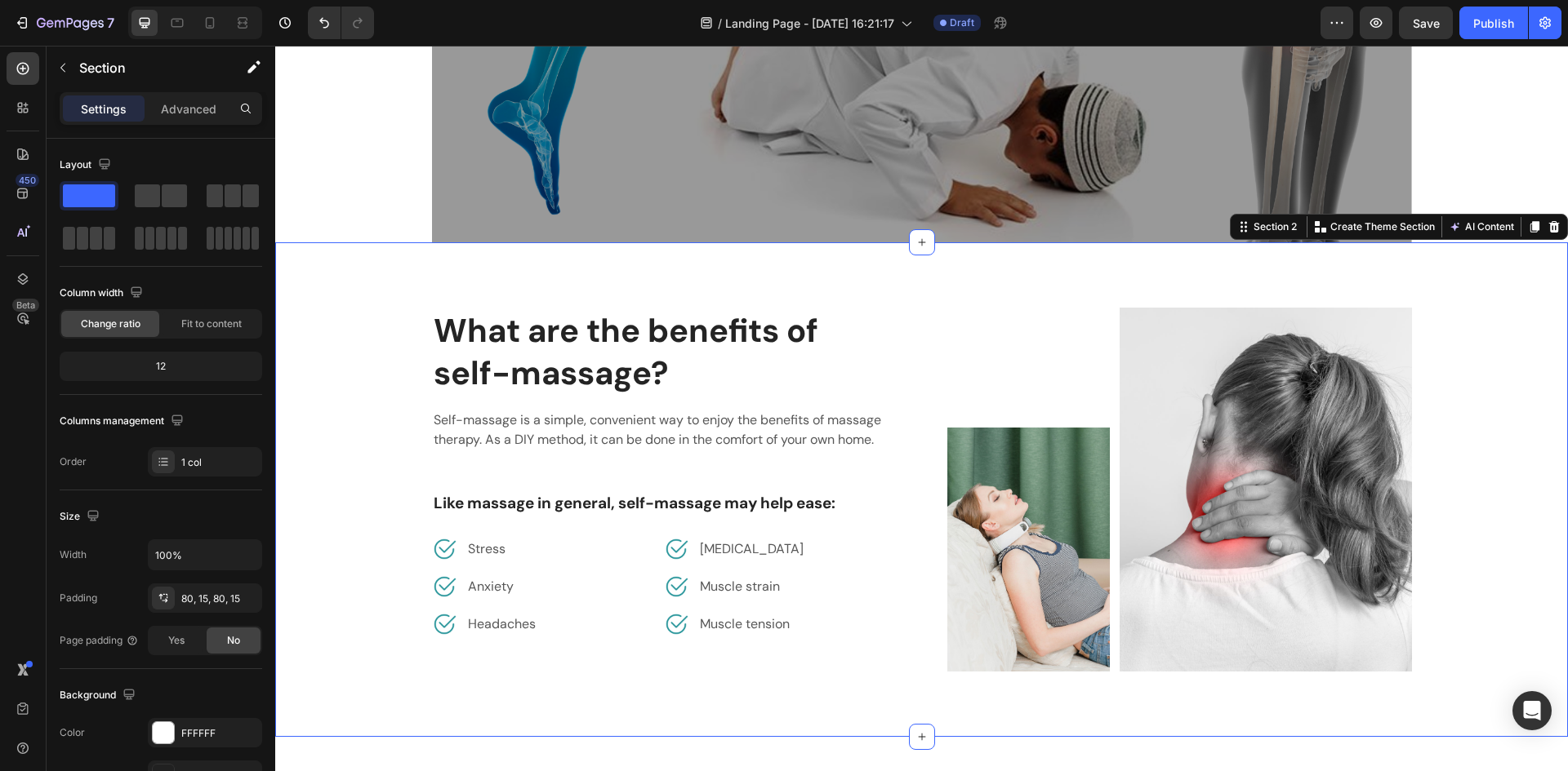
click at [412, 266] on div "What are the benefits of self-massage? Heading Self-massage is a simple, conven…" at bounding box center [921, 489] width 1292 height 494
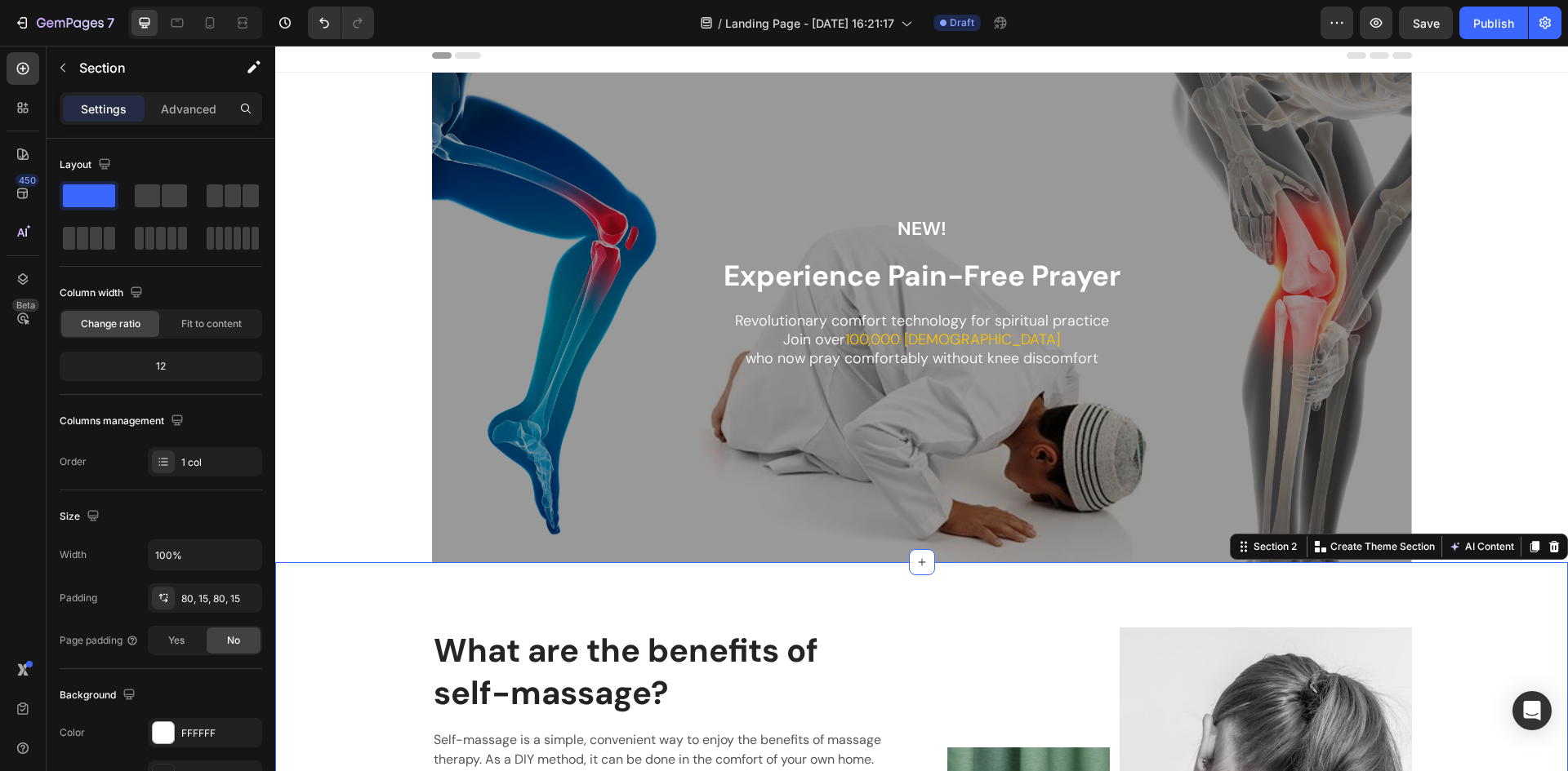
scroll to position [0, 0]
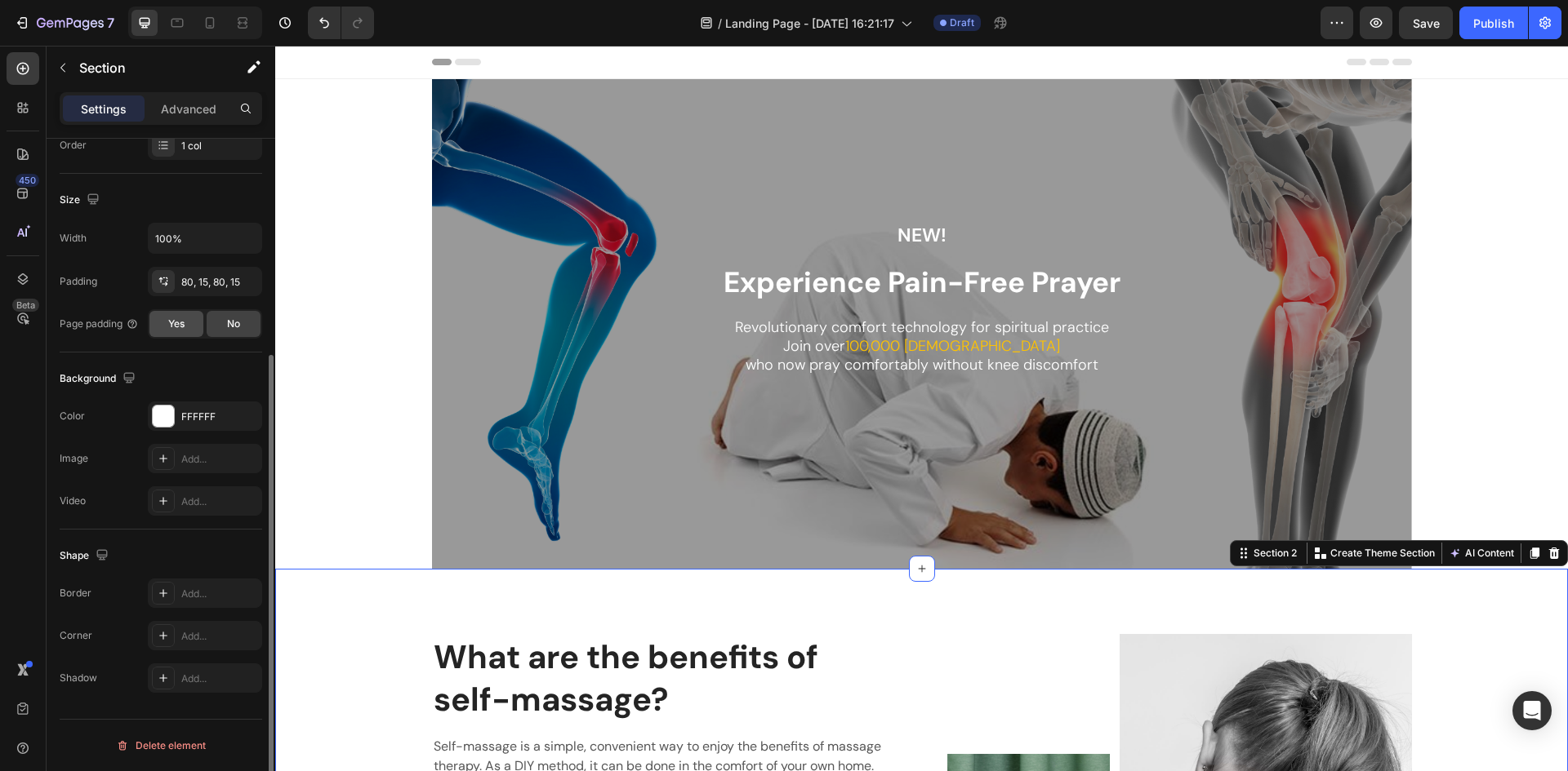
click at [182, 326] on span "Yes" at bounding box center [176, 323] width 16 height 14
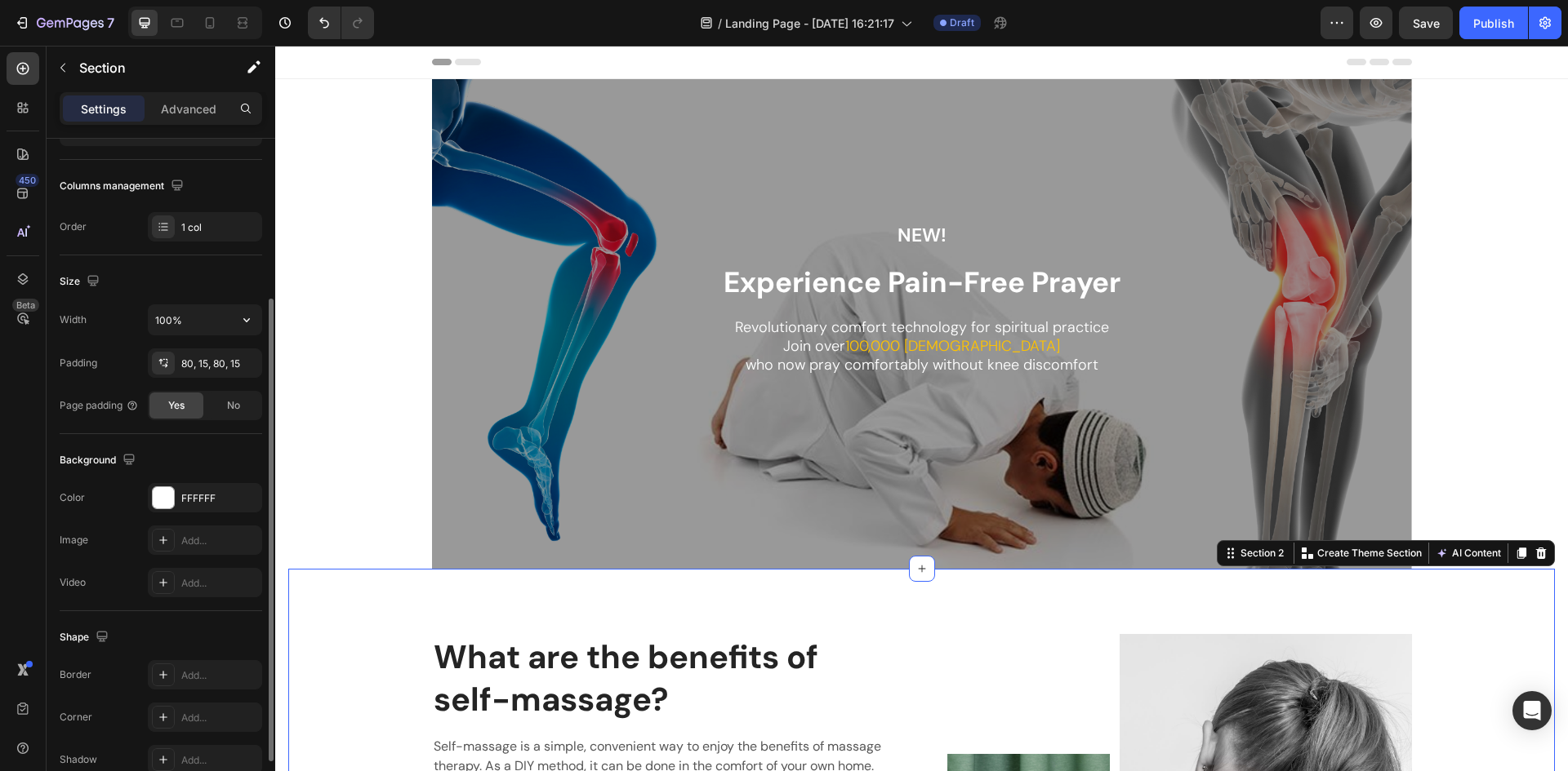
click at [232, 304] on div "Size Width 100% Padding 80, 15, 80, 15 Page padding Yes No" at bounding box center [160, 344] width 203 height 179
click at [239, 318] on icon "button" at bounding box center [246, 320] width 16 height 16
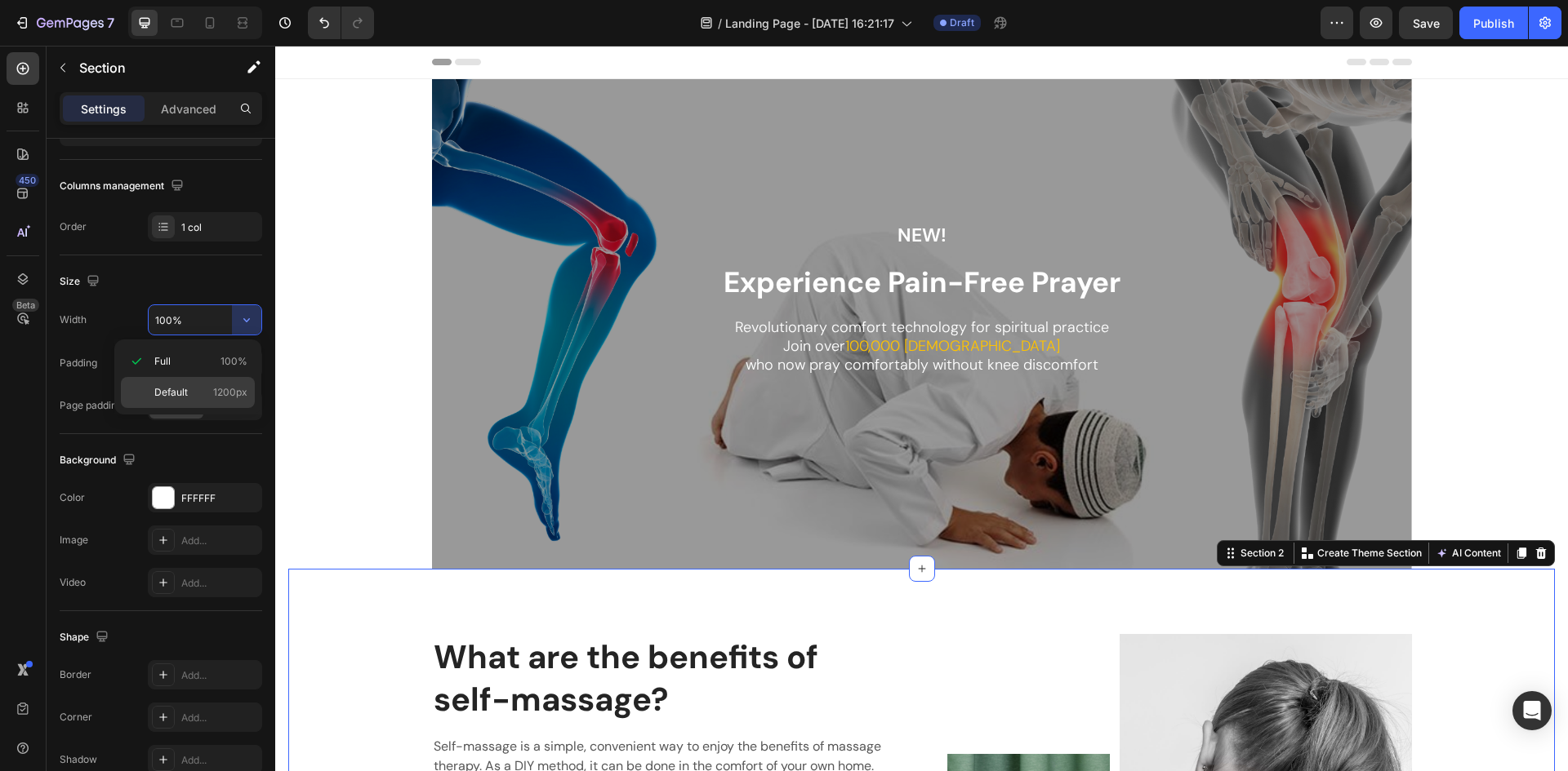
click at [202, 387] on p "Default 1200px" at bounding box center [201, 392] width 93 height 14
type input "1200"
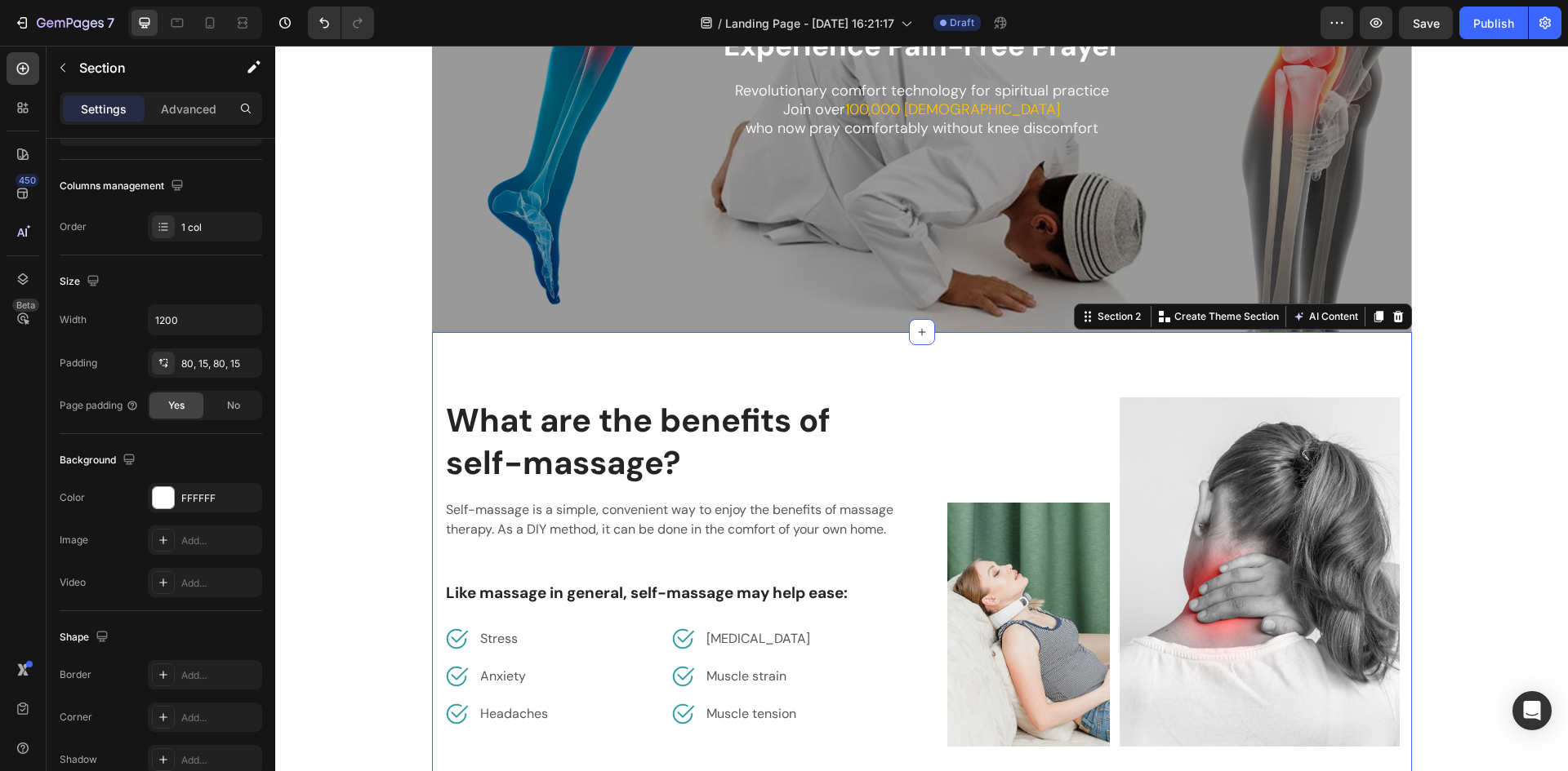
scroll to position [245, 0]
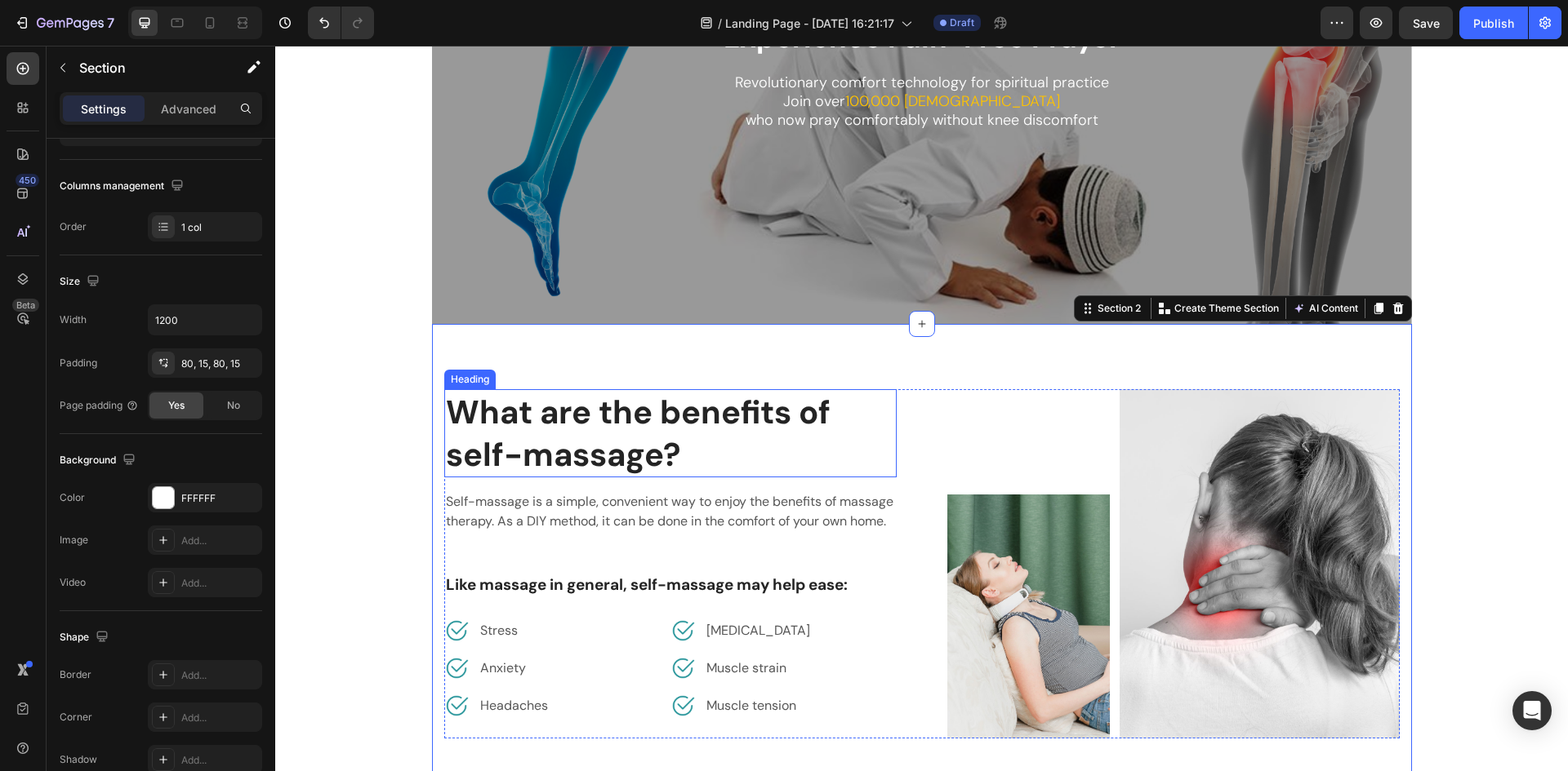
click at [668, 421] on p "What are the benefits of self-massage?" at bounding box center [669, 433] width 449 height 85
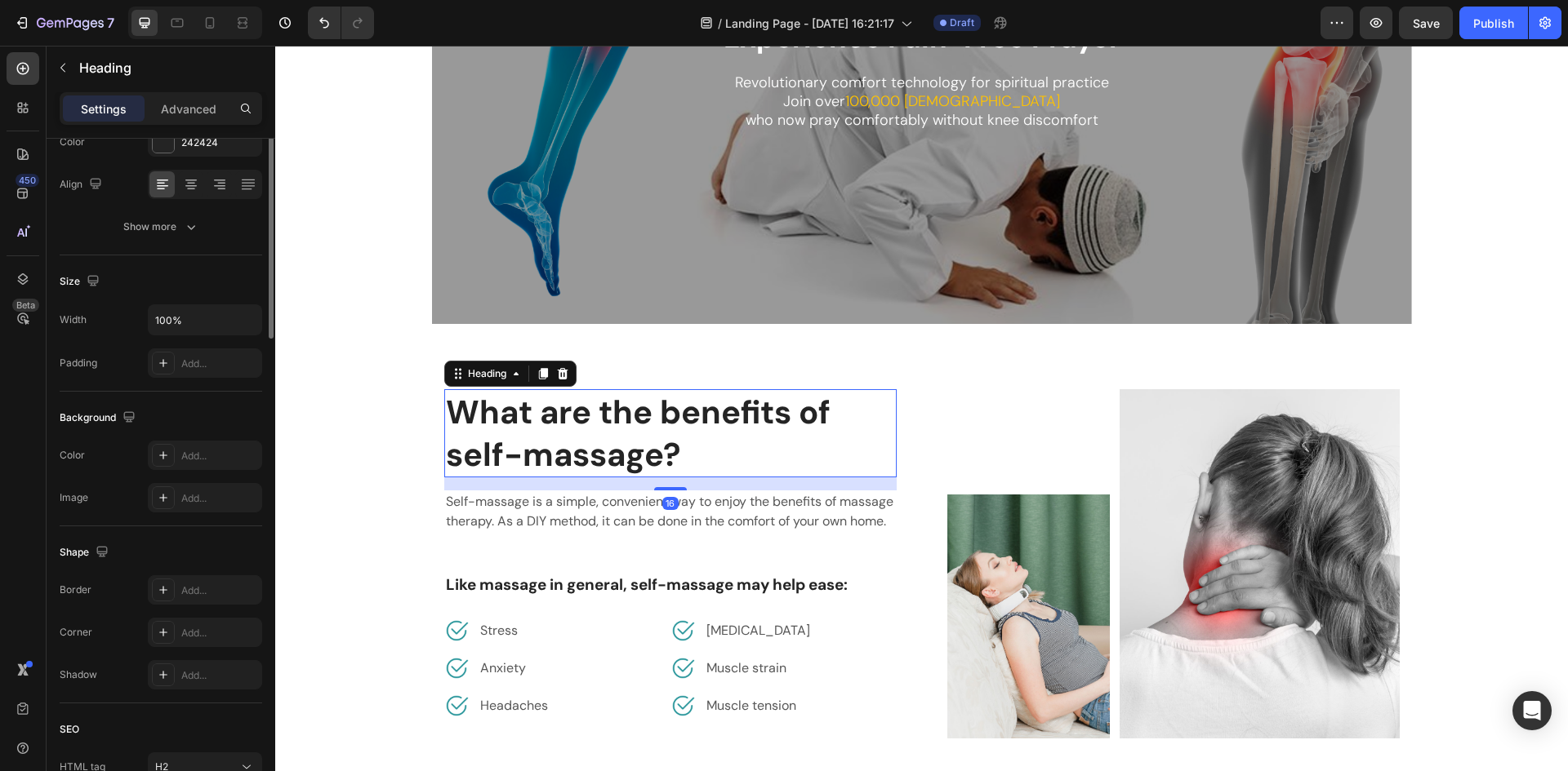
click at [668, 421] on p "What are the benefits of self-massage?" at bounding box center [669, 433] width 449 height 85
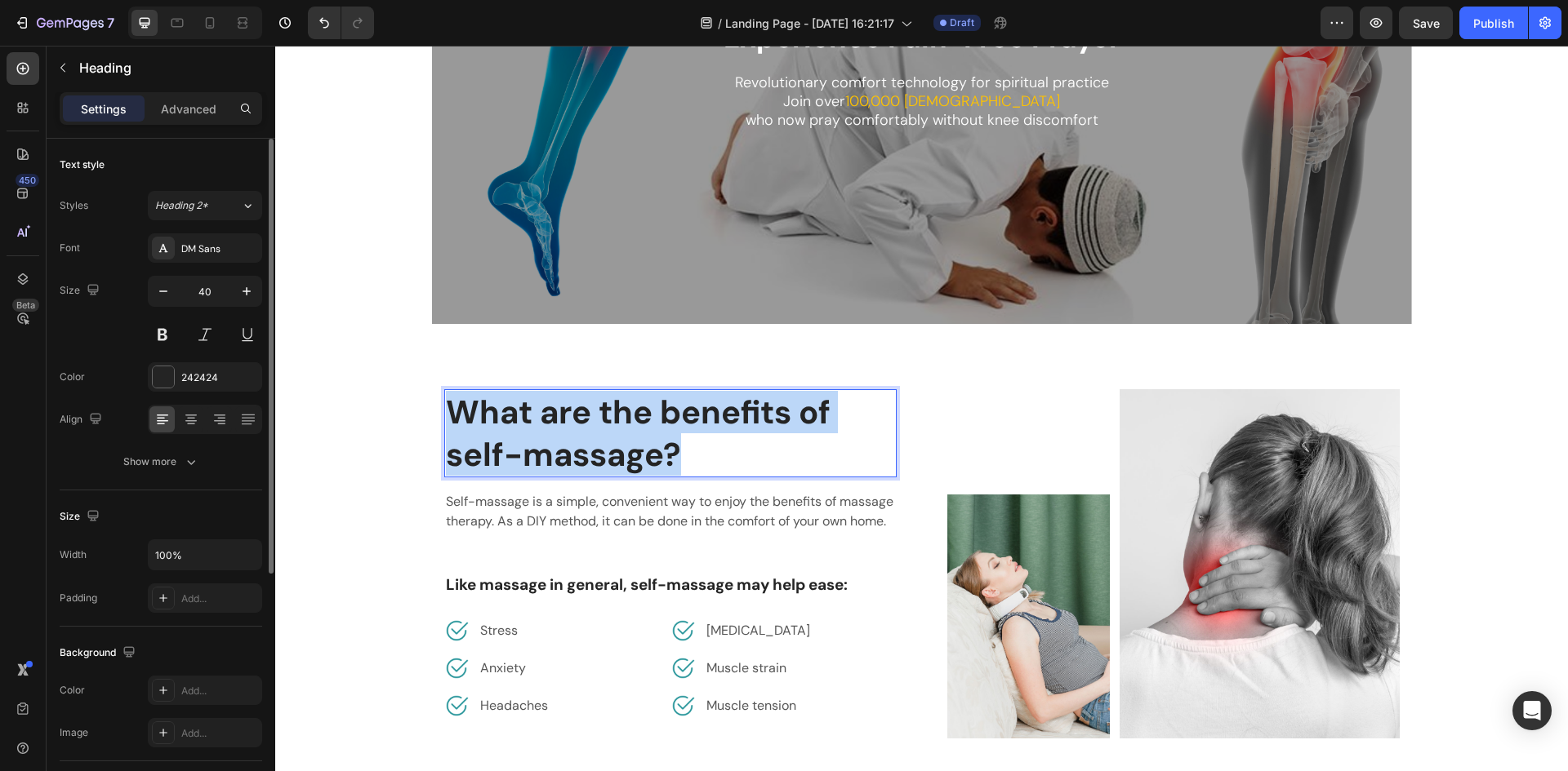
click at [668, 421] on p "What are the benefits of self-massage?" at bounding box center [669, 433] width 449 height 85
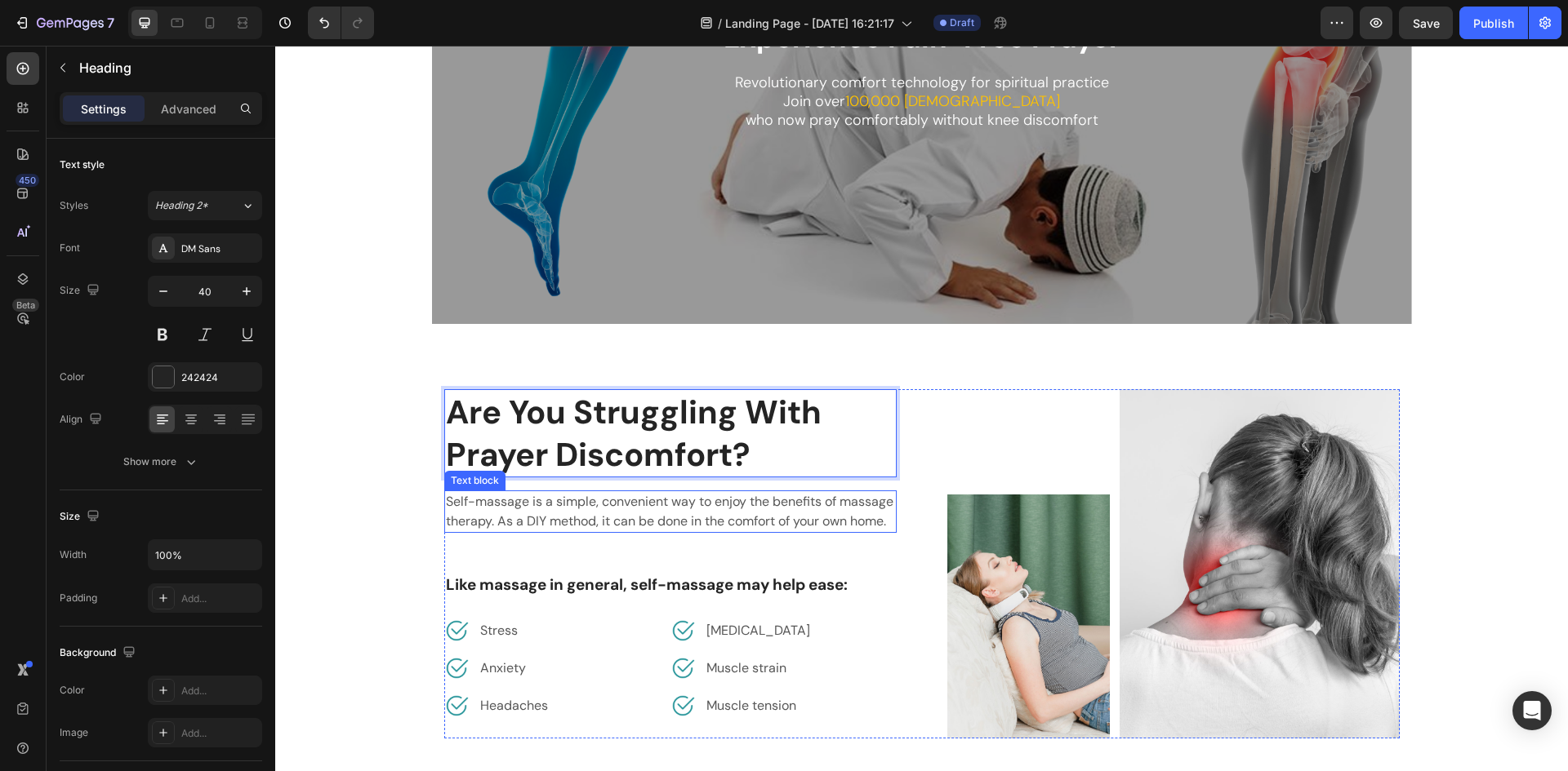
click at [763, 505] on p "Self-massage is a simple, convenient way to enjoy the benefits of massage thera…" at bounding box center [669, 511] width 449 height 39
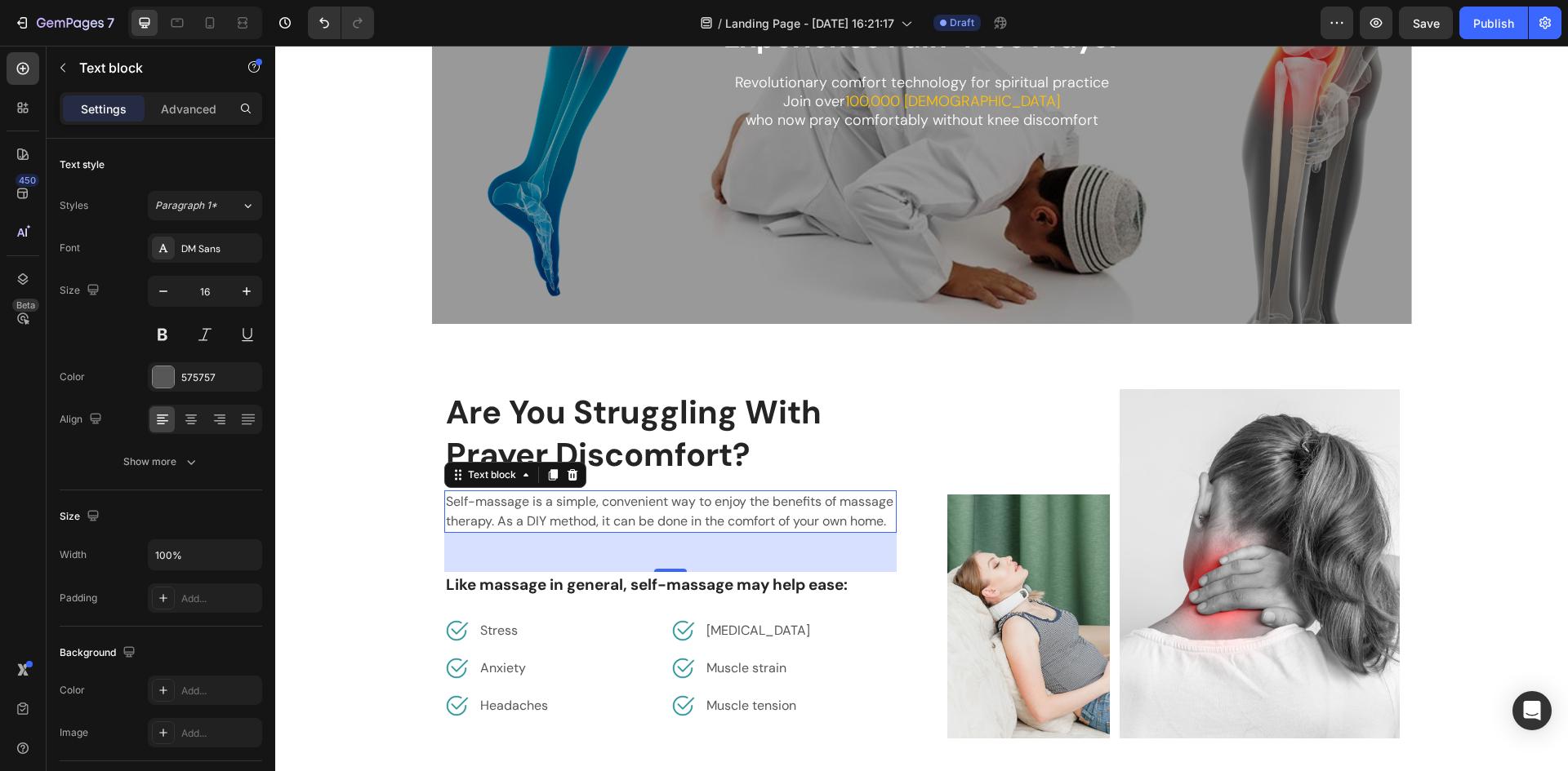
click at [763, 505] on p "Self-massage is a simple, convenient way to enjoy the benefits of massage thera…" at bounding box center [669, 511] width 449 height 39
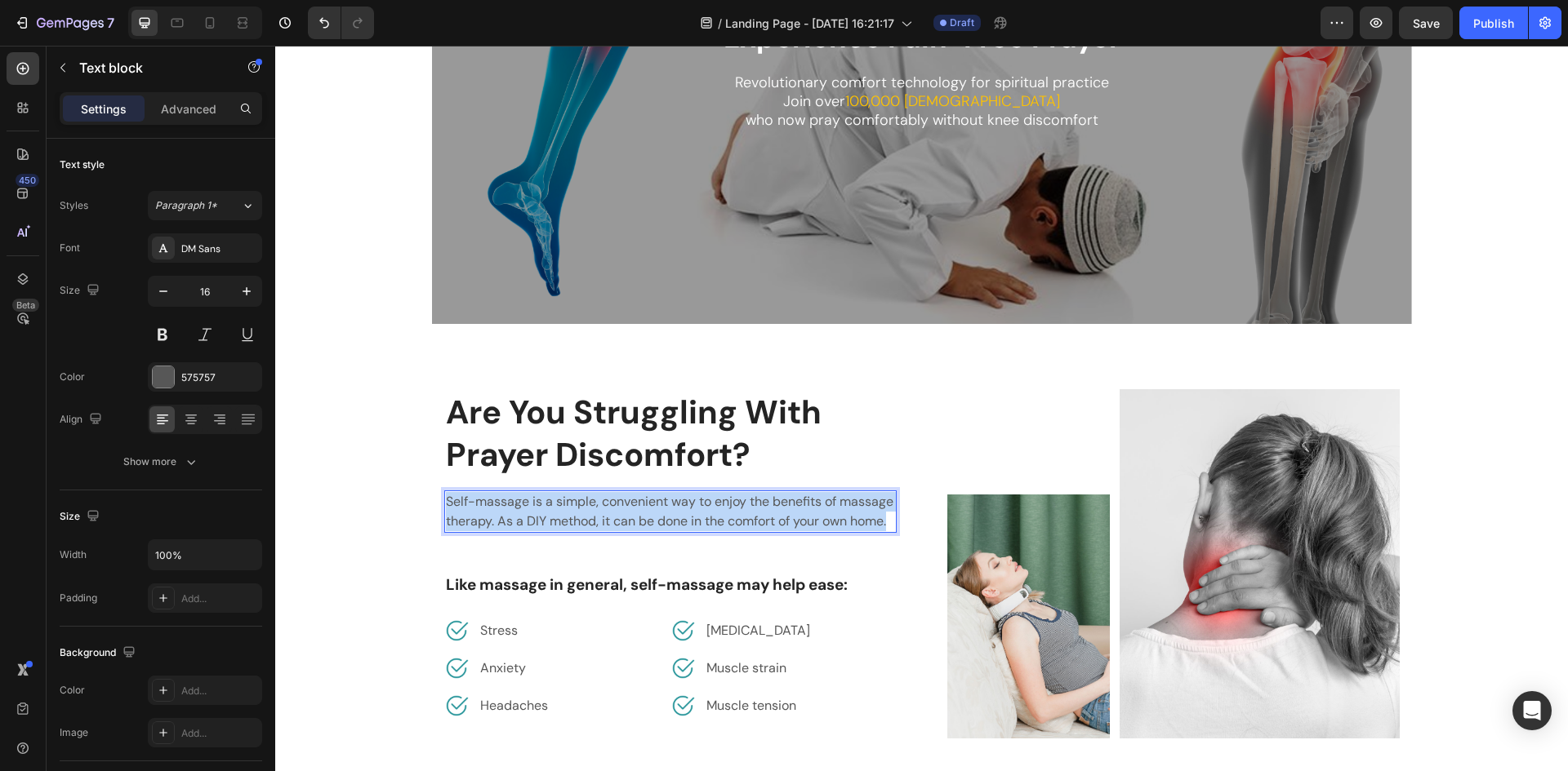
click at [763, 505] on p "Self-massage is a simple, convenient way to enjoy the benefits of massage thera…" at bounding box center [669, 511] width 449 height 39
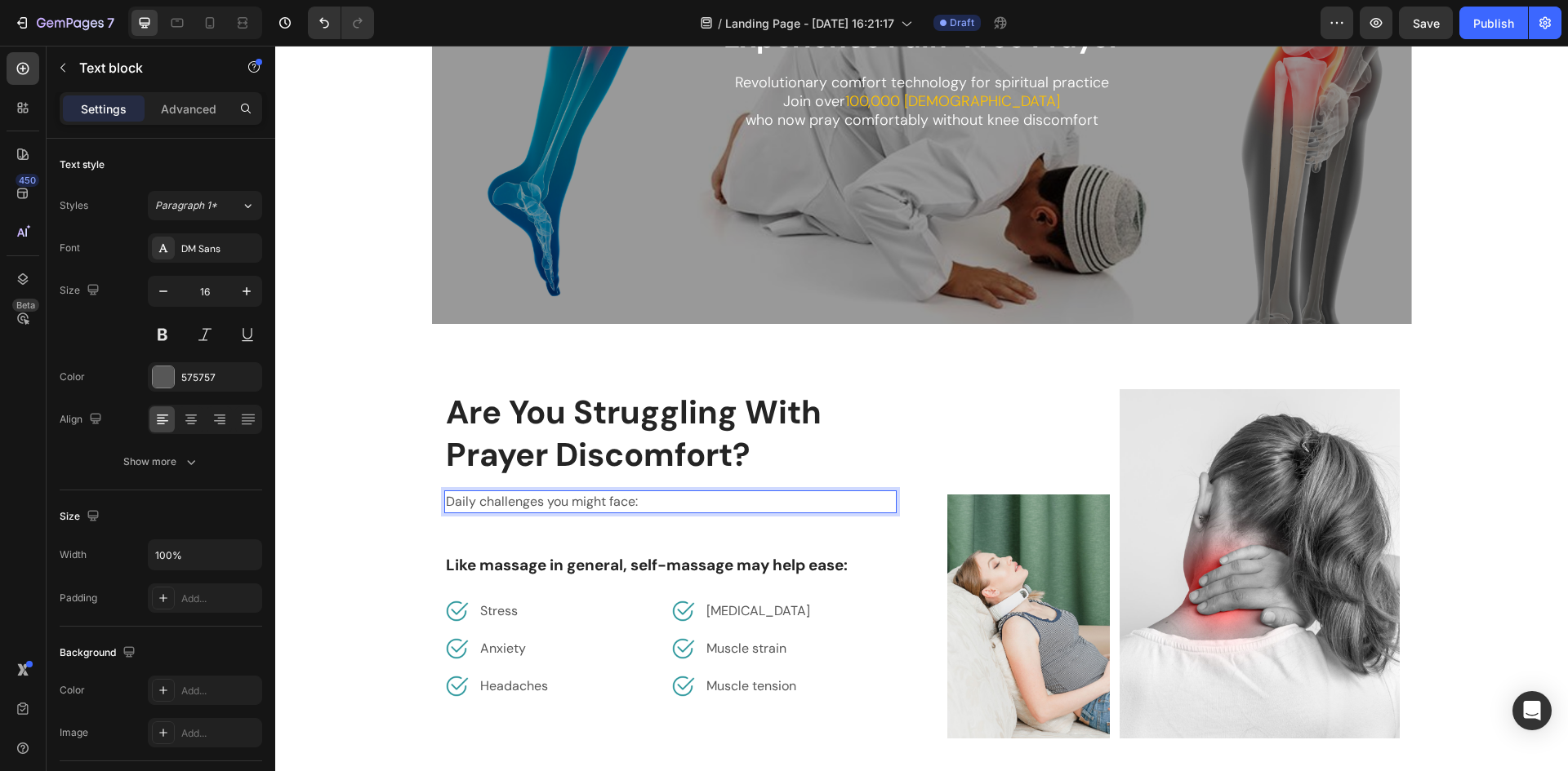
click at [709, 499] on p "Daily challenges you might face:" at bounding box center [669, 501] width 449 height 20
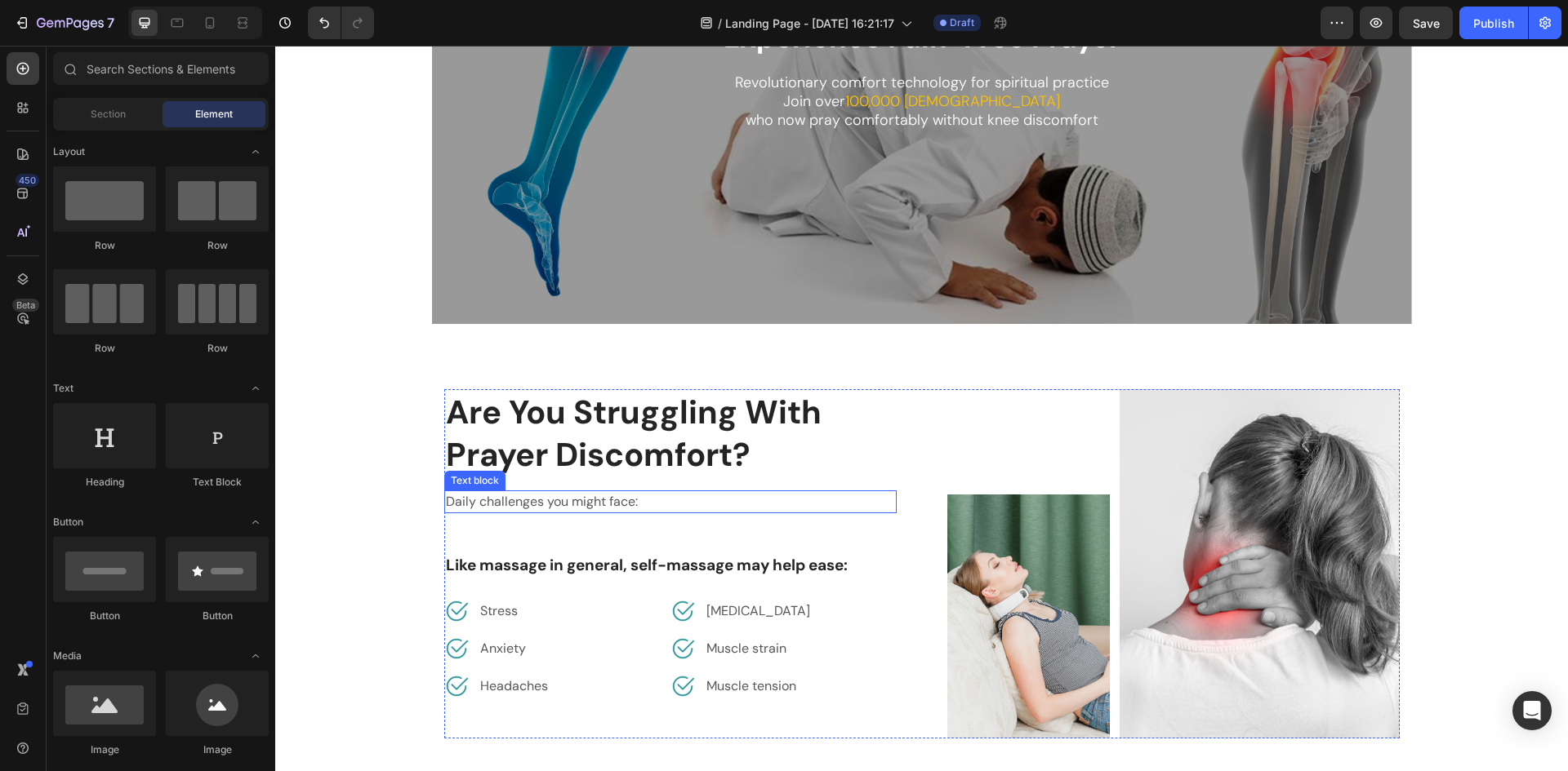
click at [541, 507] on p "Daily challenges you might face:" at bounding box center [669, 501] width 449 height 20
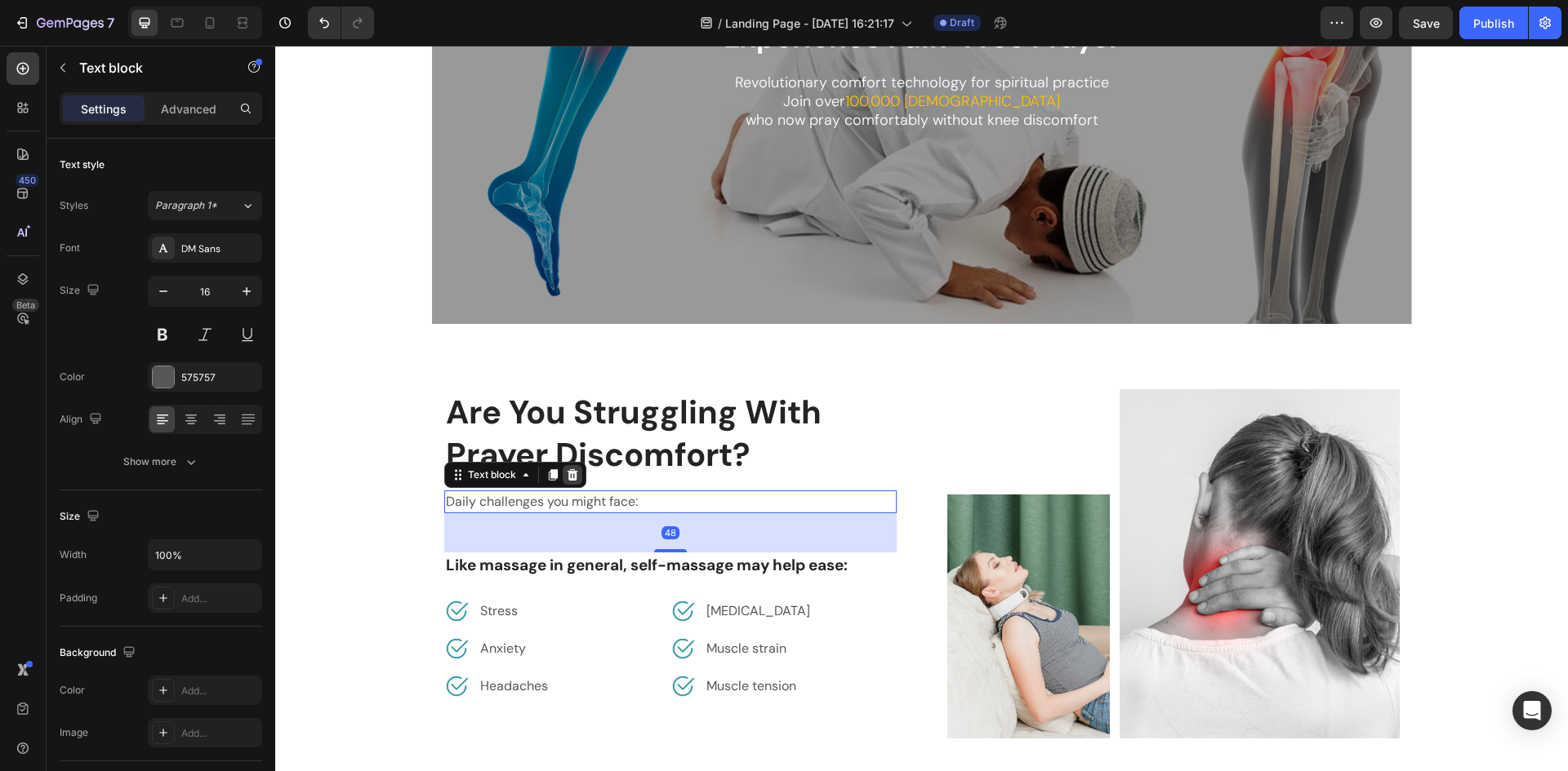
click at [570, 479] on icon at bounding box center [572, 474] width 11 height 11
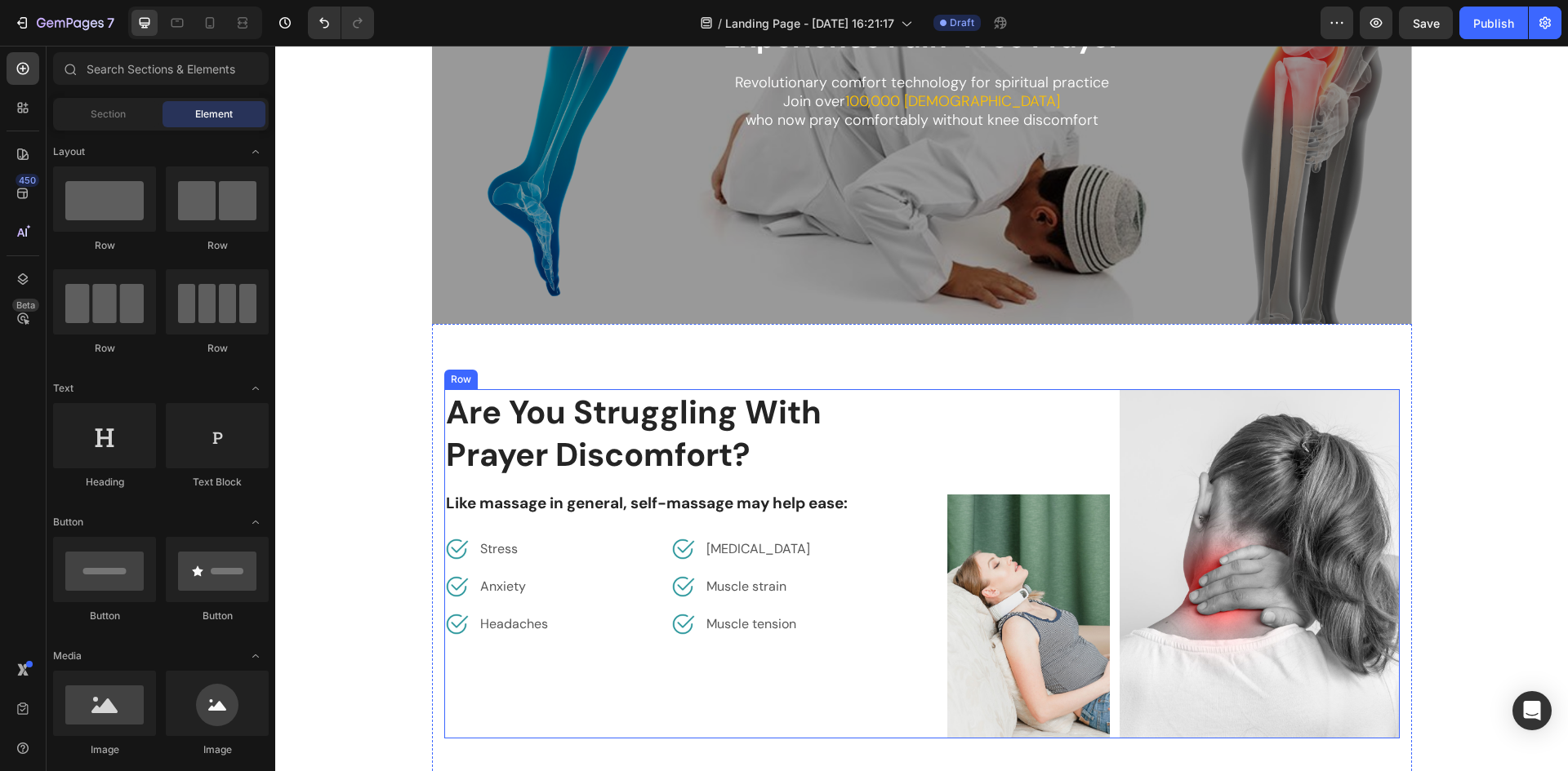
click at [614, 501] on p "Like massage in general, self-massage may help ease:" at bounding box center [669, 504] width 449 height 24
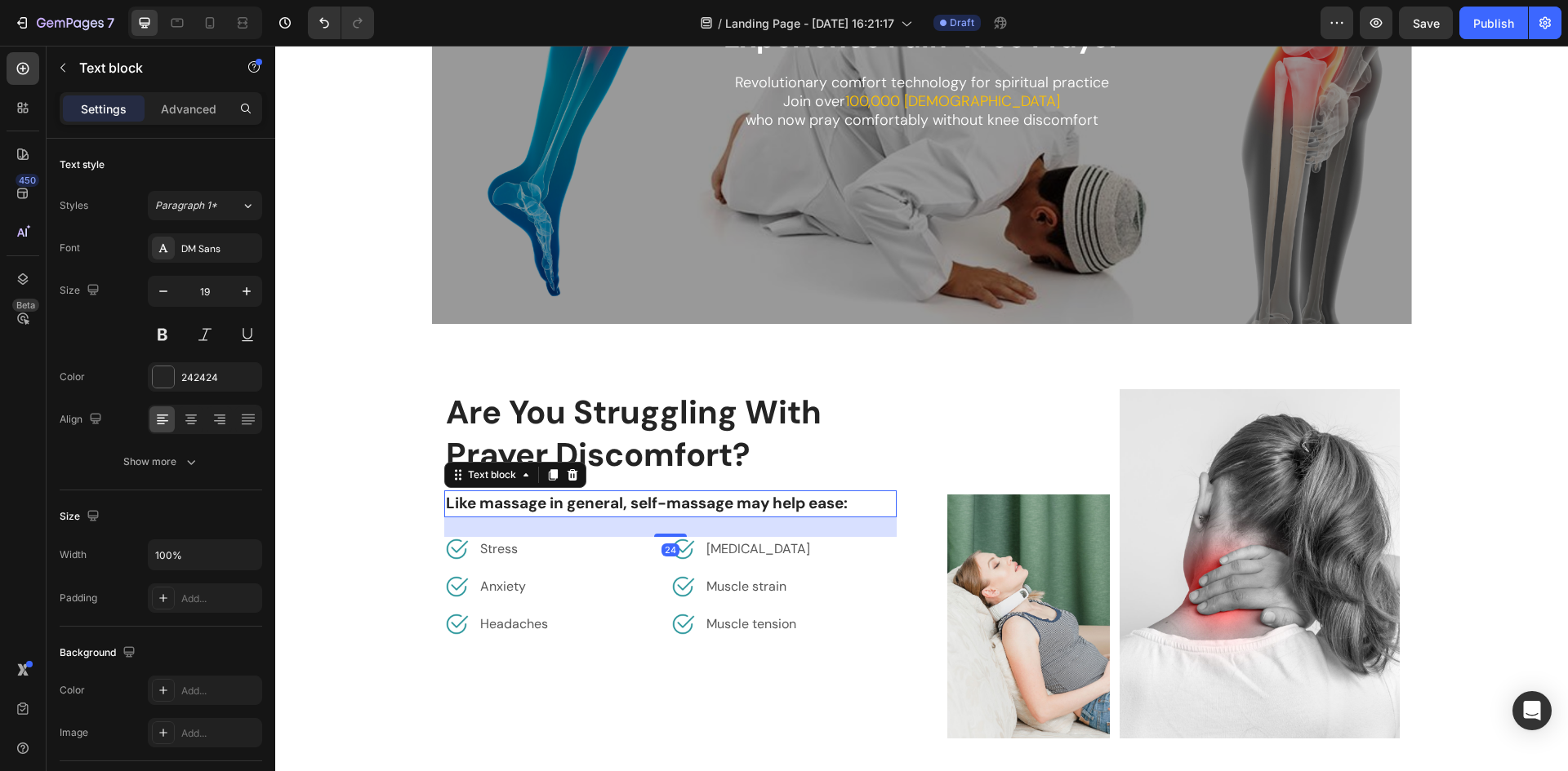
click at [614, 501] on p "Like massage in general, self-massage may help ease:" at bounding box center [669, 504] width 449 height 24
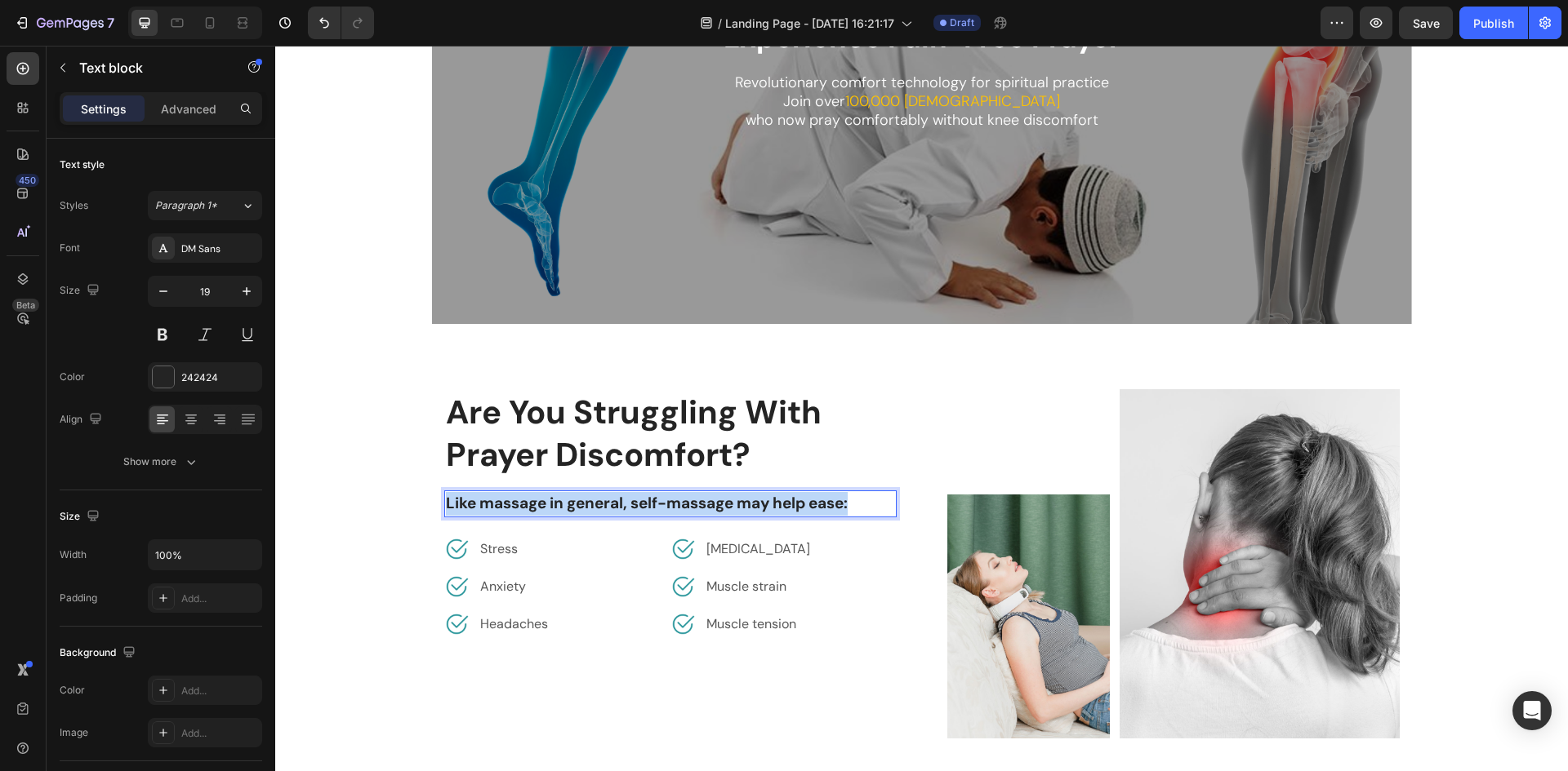
click at [614, 501] on p "Like massage in general, self-massage may help ease:" at bounding box center [669, 504] width 449 height 24
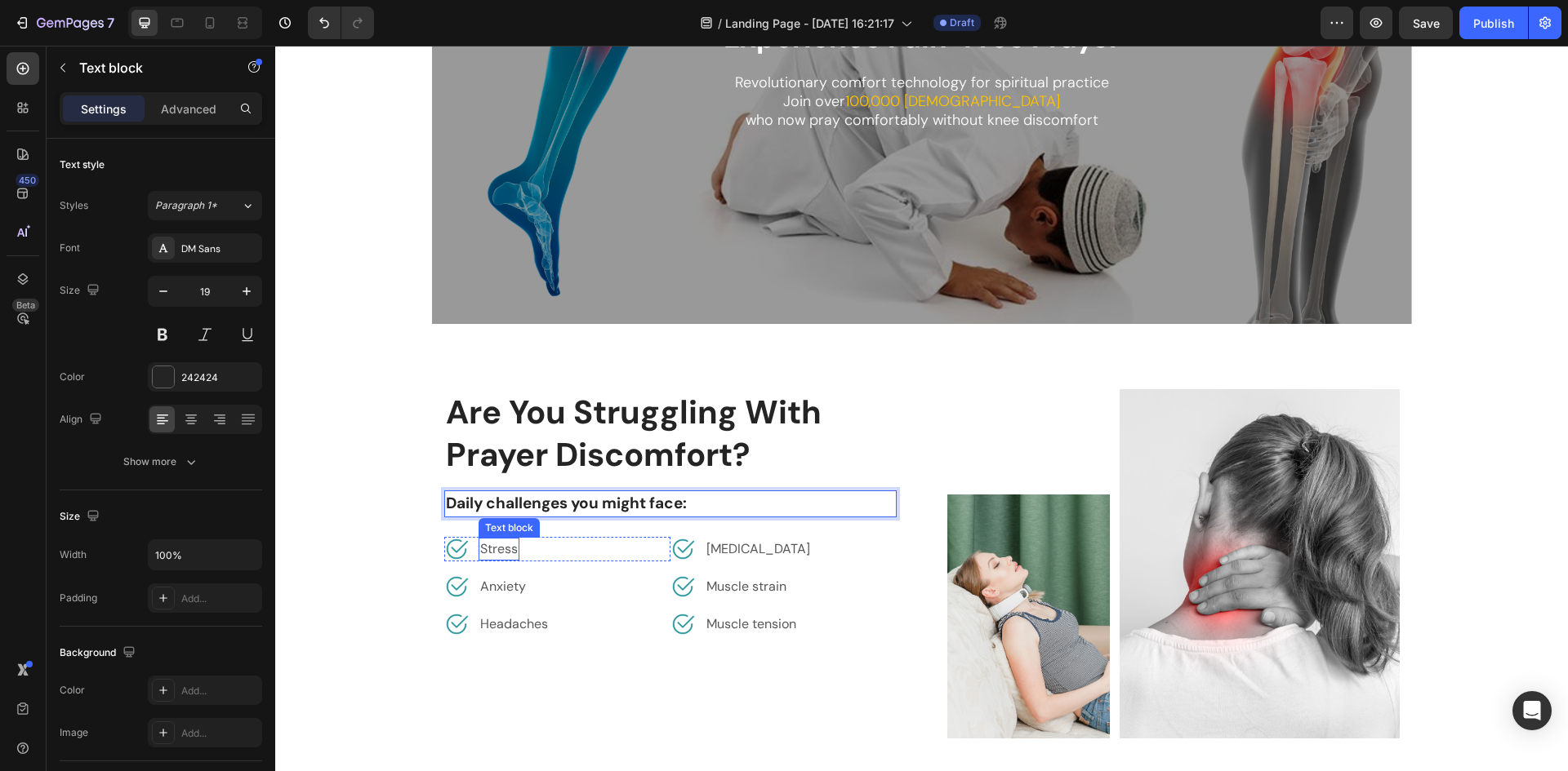
click at [505, 549] on p "Stress" at bounding box center [499, 549] width 37 height 20
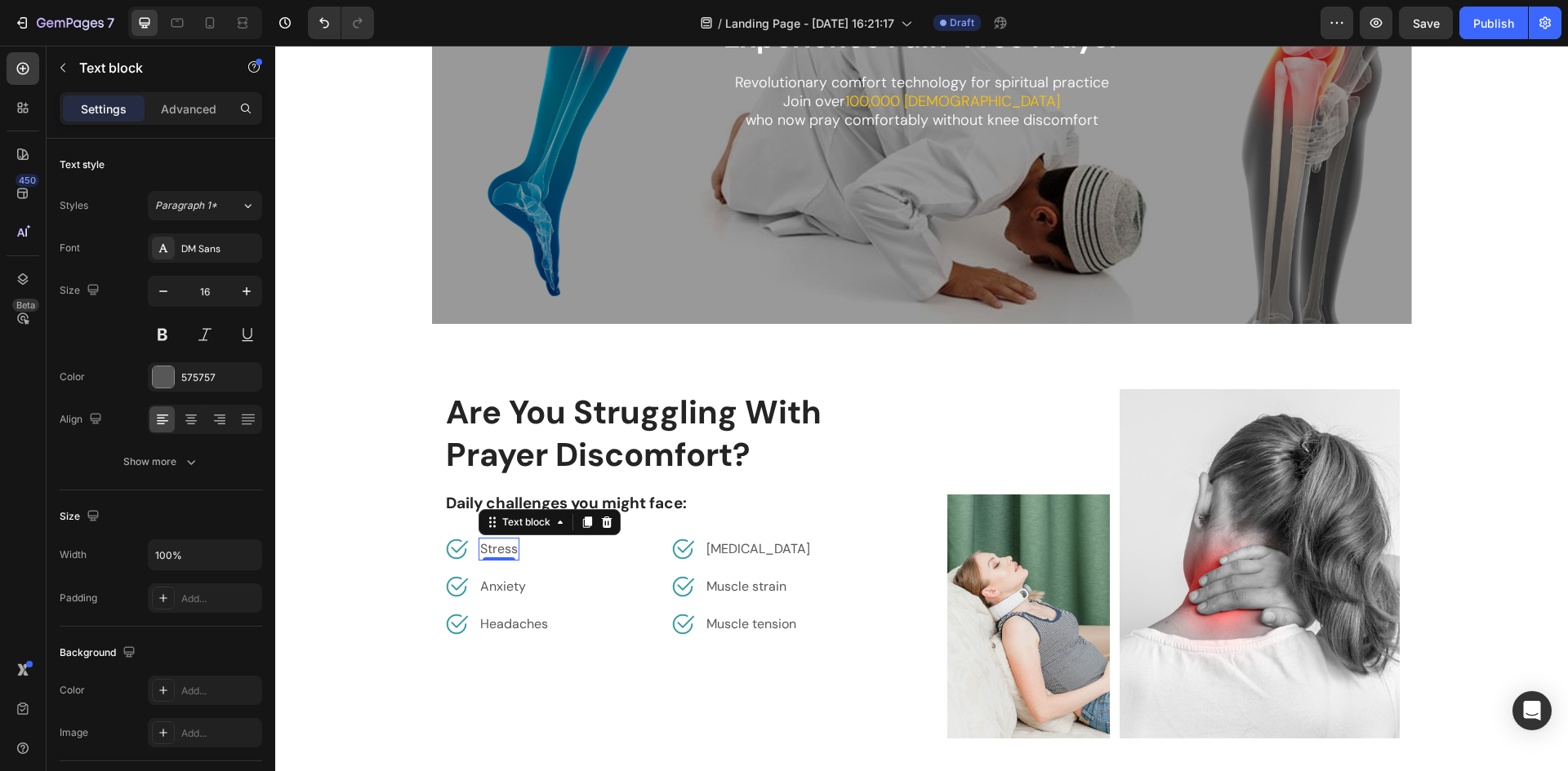
click at [505, 549] on p "Stress" at bounding box center [499, 549] width 37 height 20
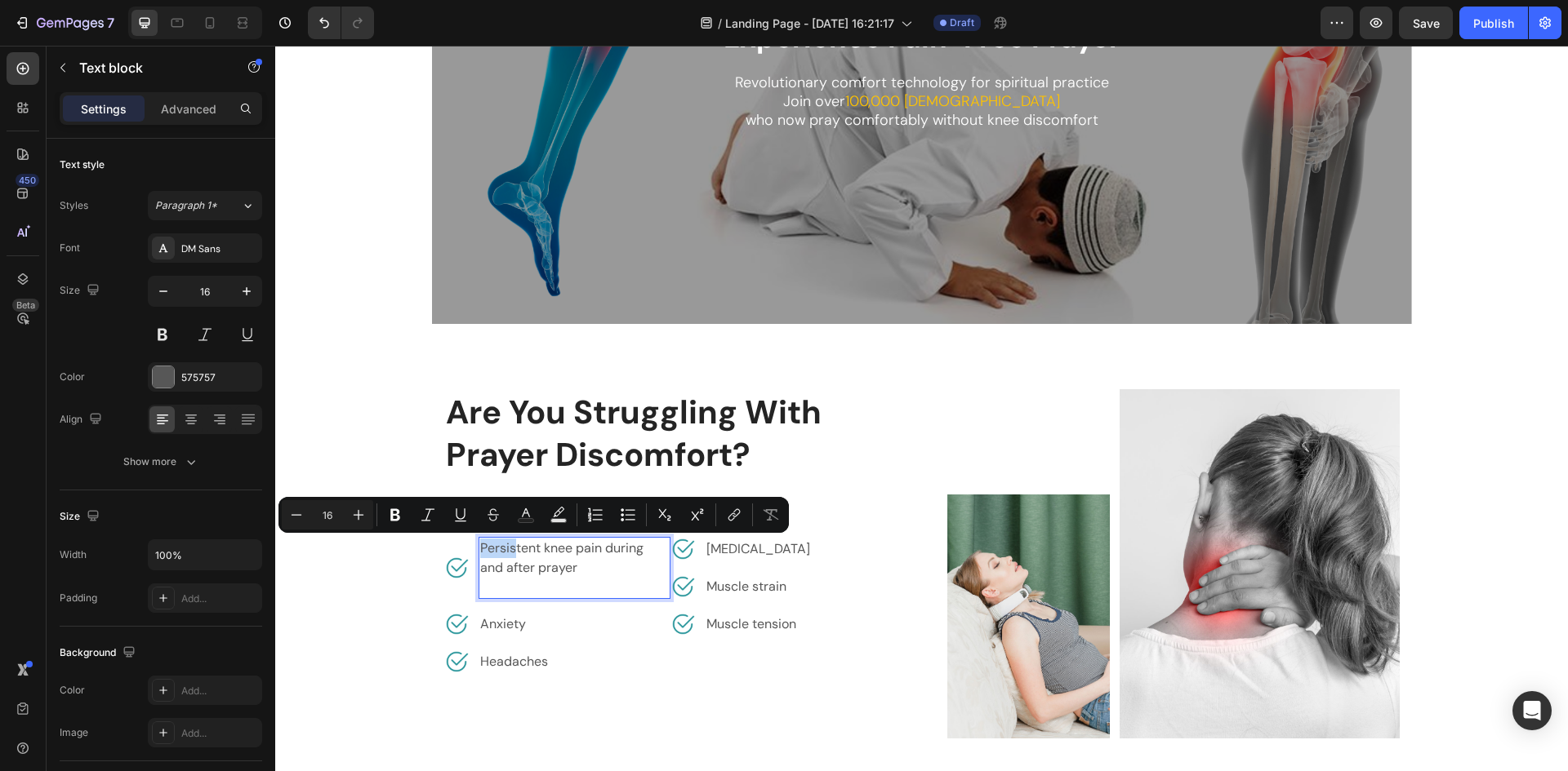
scroll to position [244, 0]
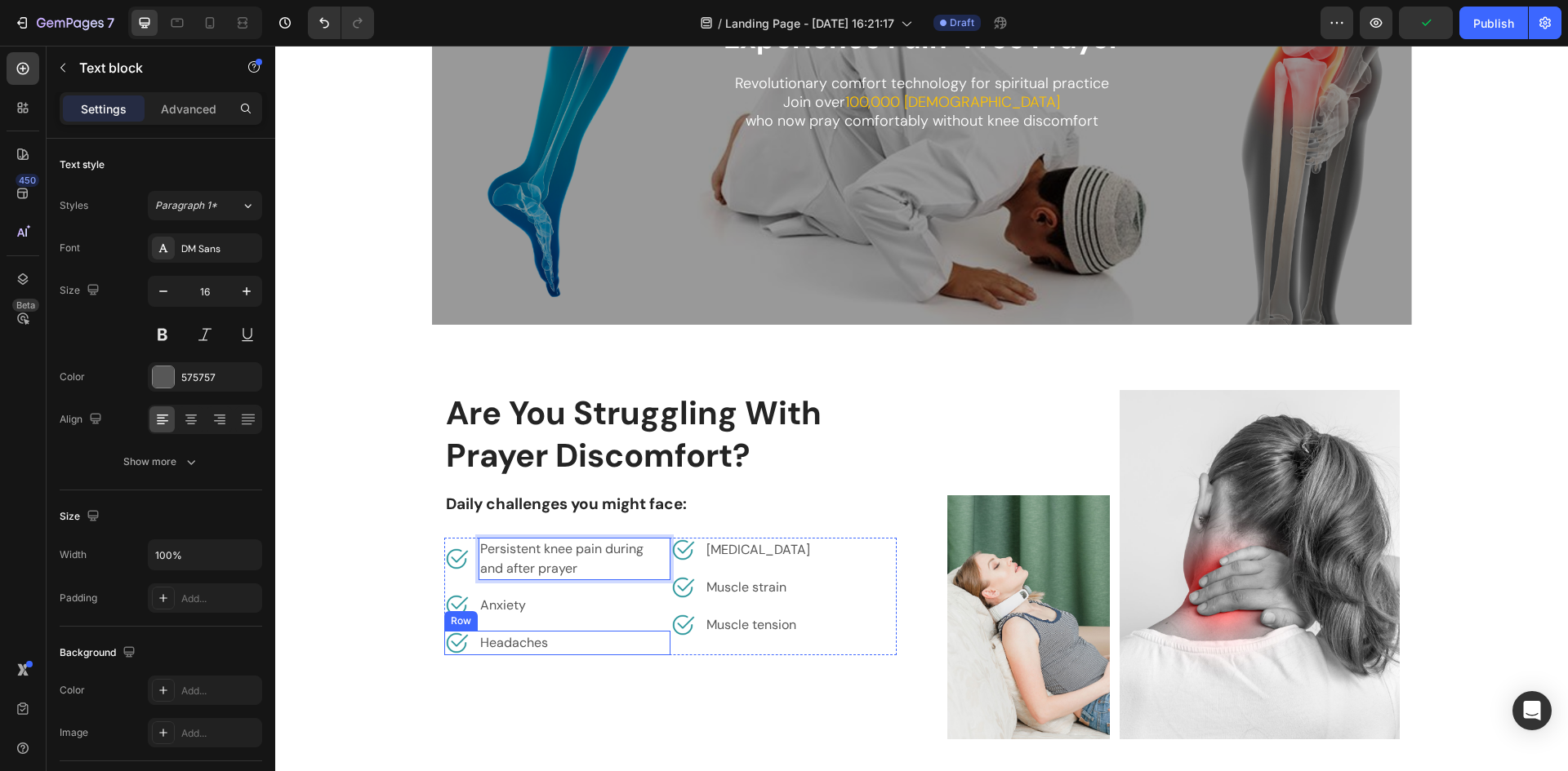
click at [659, 645] on div "Image Headaches Text block Row" at bounding box center [557, 643] width 227 height 25
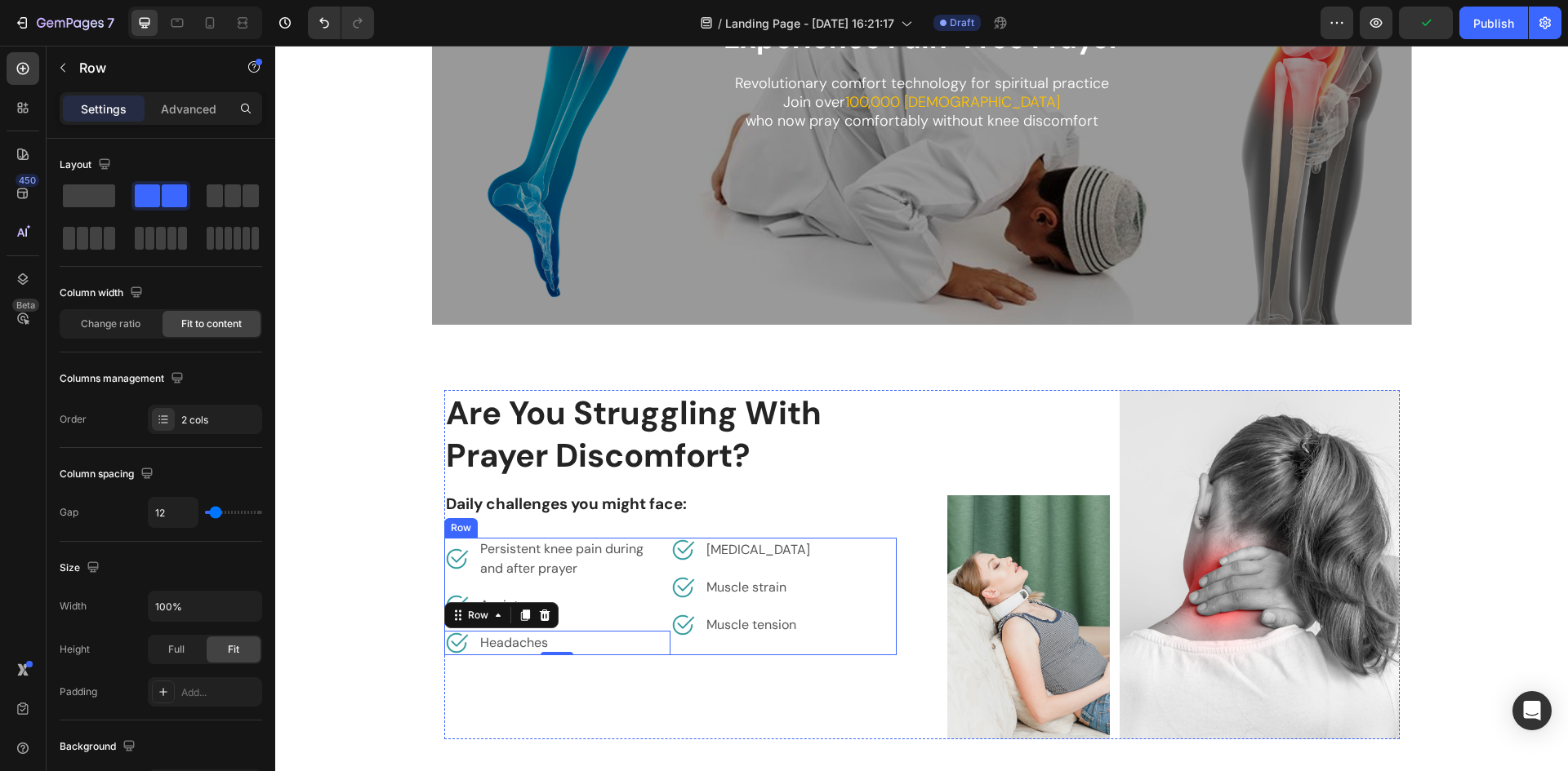
click at [670, 647] on div "Image [MEDICAL_DATA] Text block Row Image Muscle strain Text block Row Image Mu…" at bounding box center [783, 596] width 227 height 118
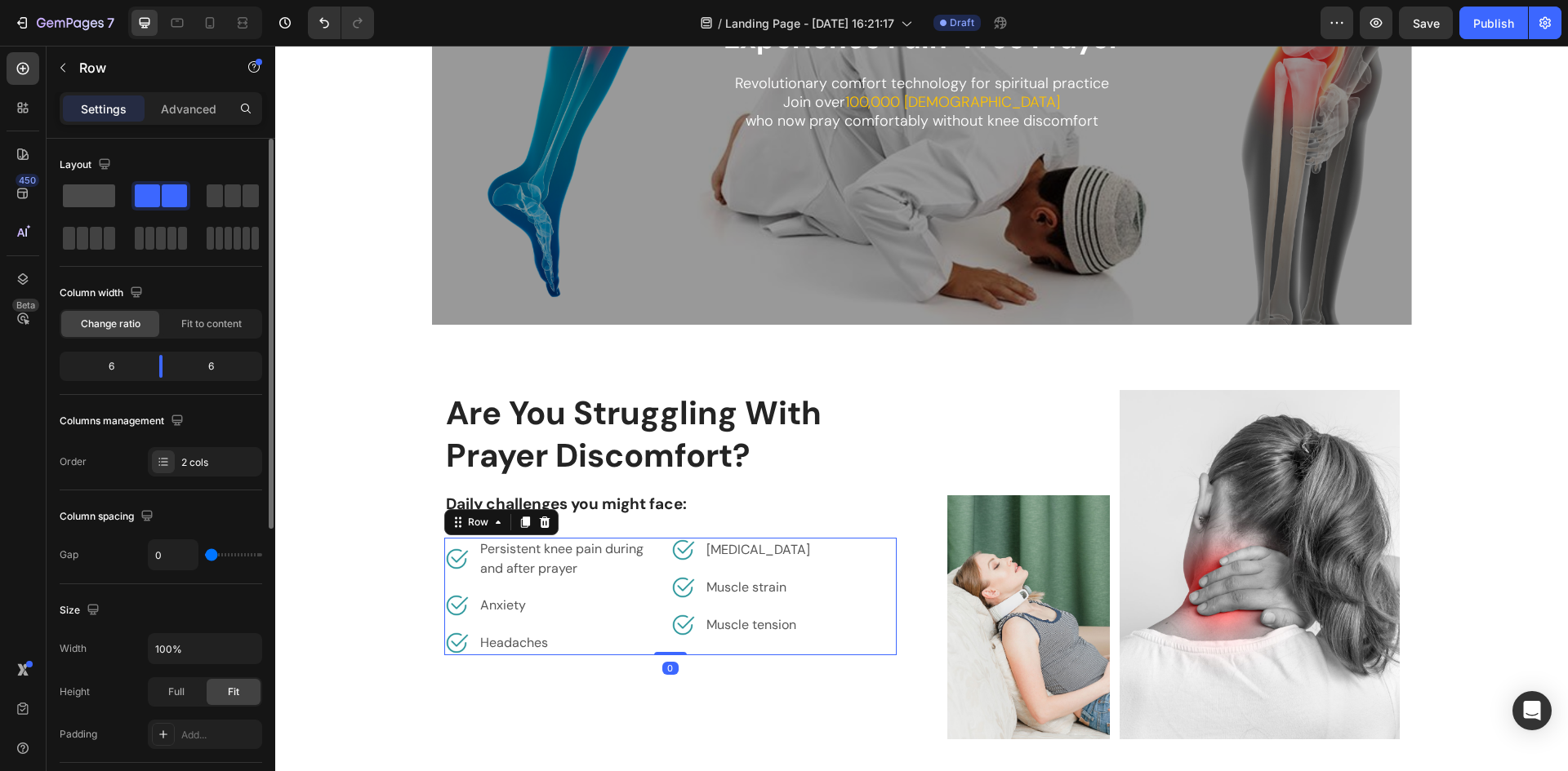
click at [91, 192] on span at bounding box center [89, 195] width 53 height 23
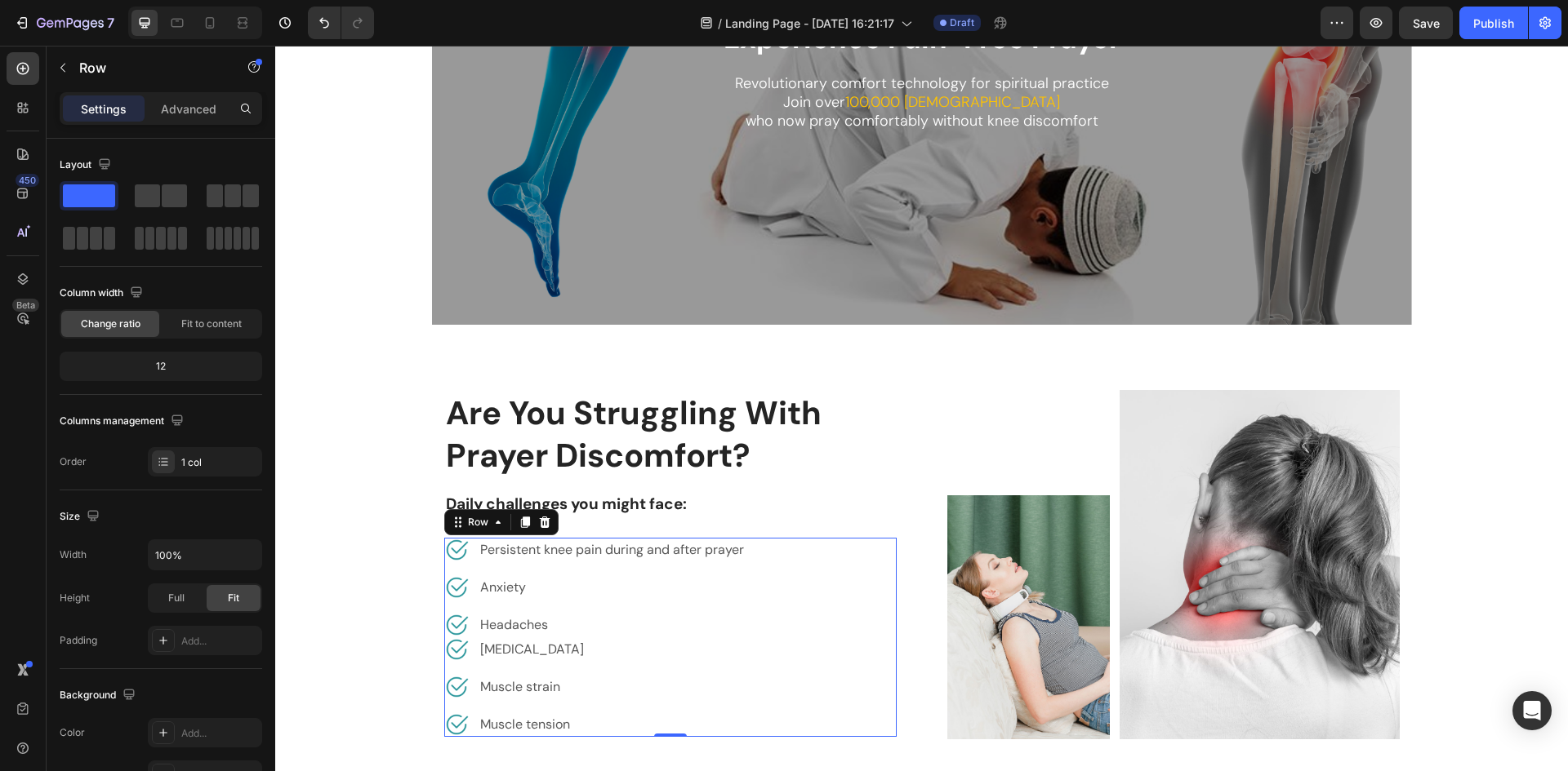
click at [722, 660] on div "Image [MEDICAL_DATA] Text block Row" at bounding box center [669, 650] width 452 height 25
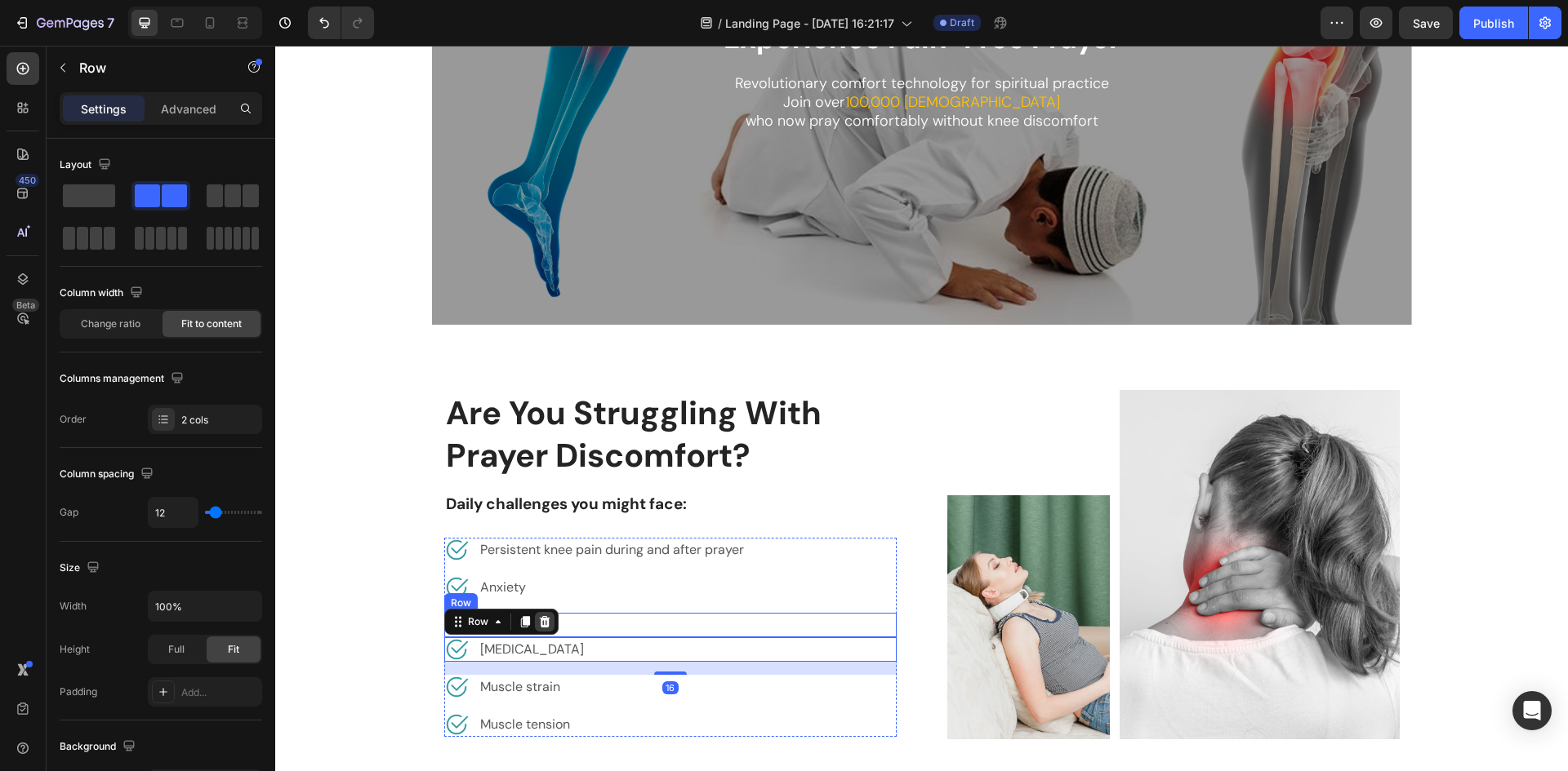
click at [542, 618] on icon at bounding box center [544, 622] width 13 height 13
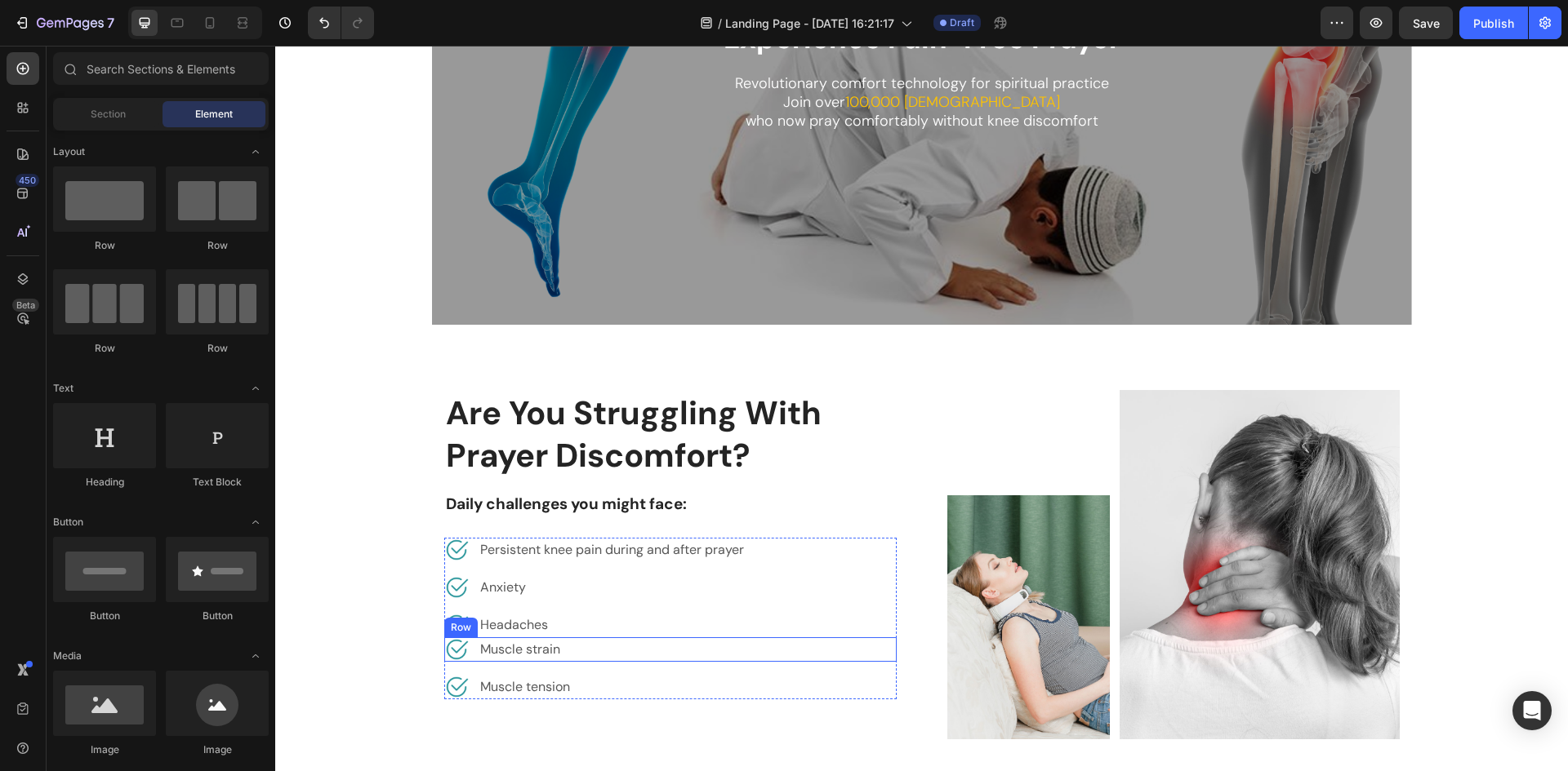
click at [598, 651] on div "Image Muscle strain Text block Row" at bounding box center [669, 650] width 452 height 25
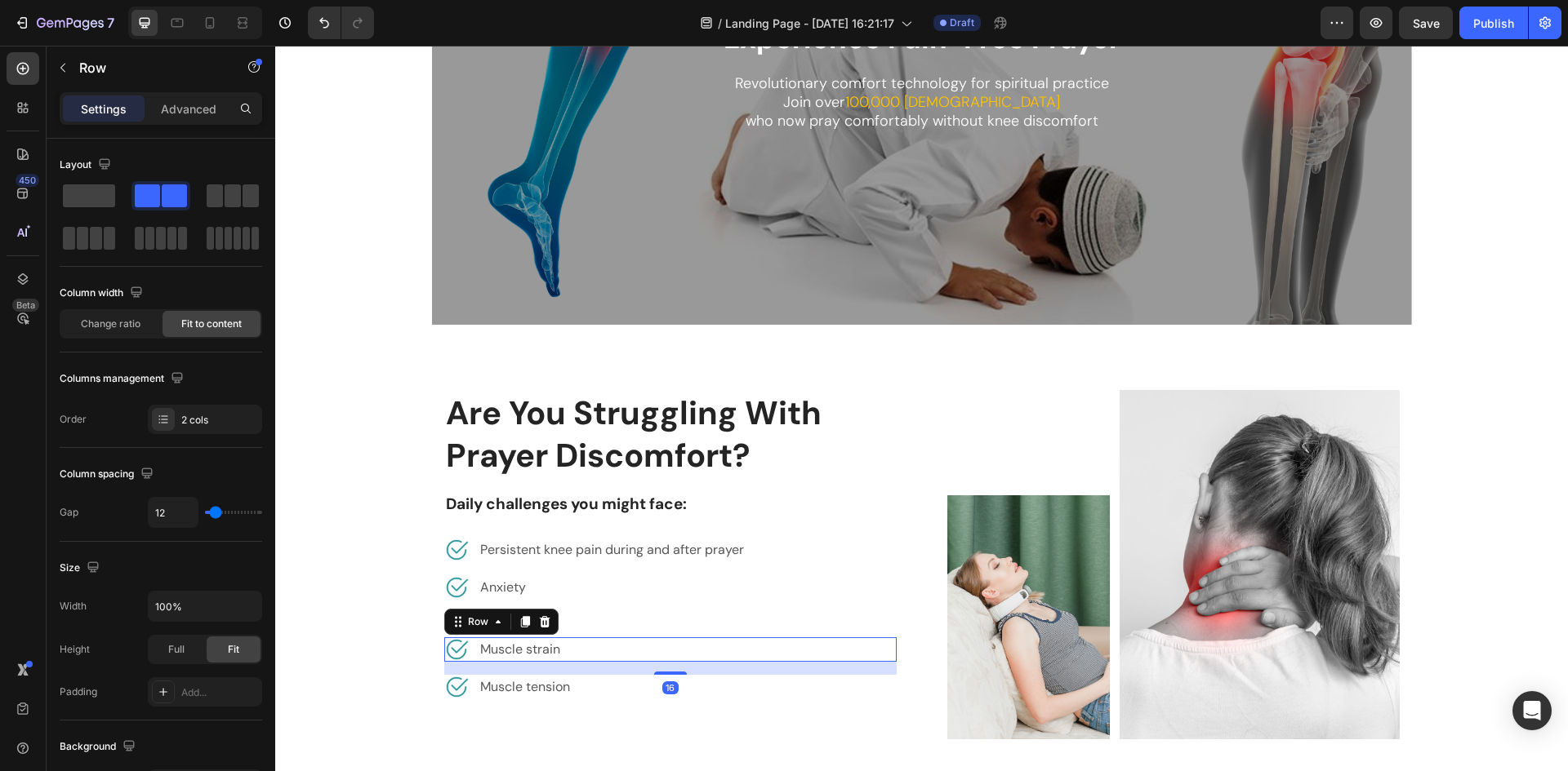
click at [540, 621] on icon at bounding box center [544, 621] width 11 height 11
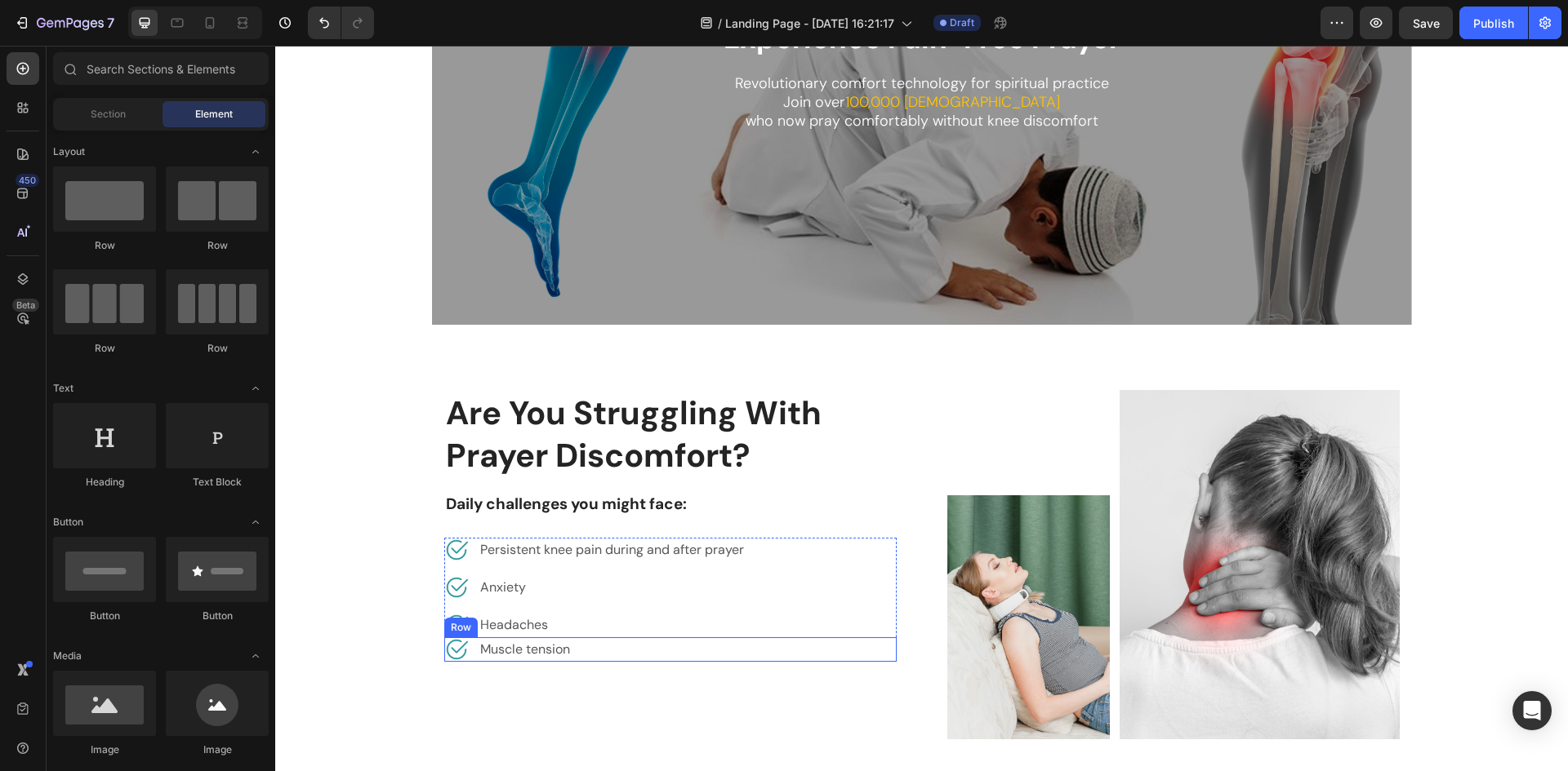
click at [599, 653] on div "Image Muscle tension Text block Row" at bounding box center [669, 650] width 452 height 25
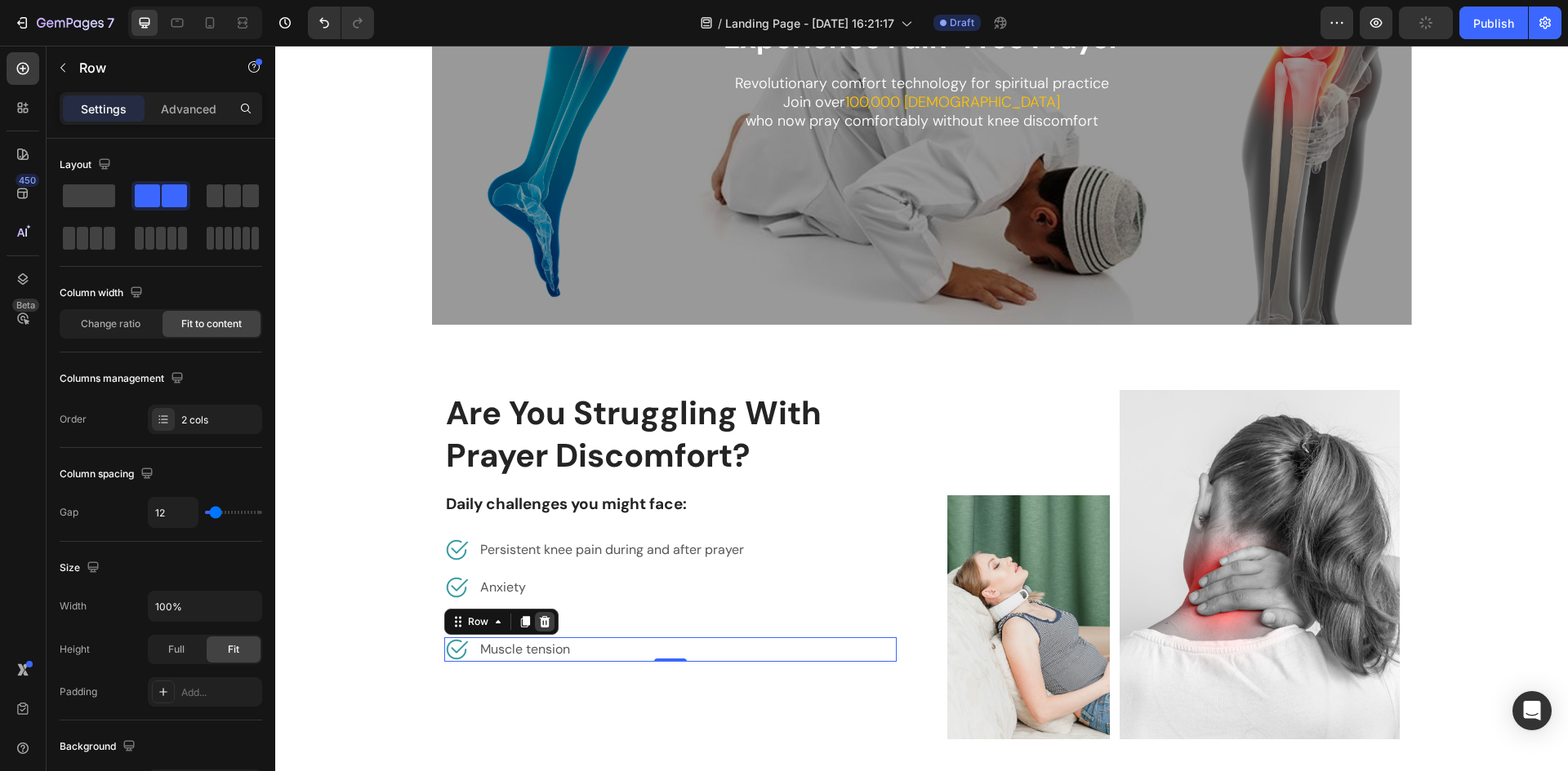
click at [539, 617] on icon at bounding box center [544, 621] width 11 height 11
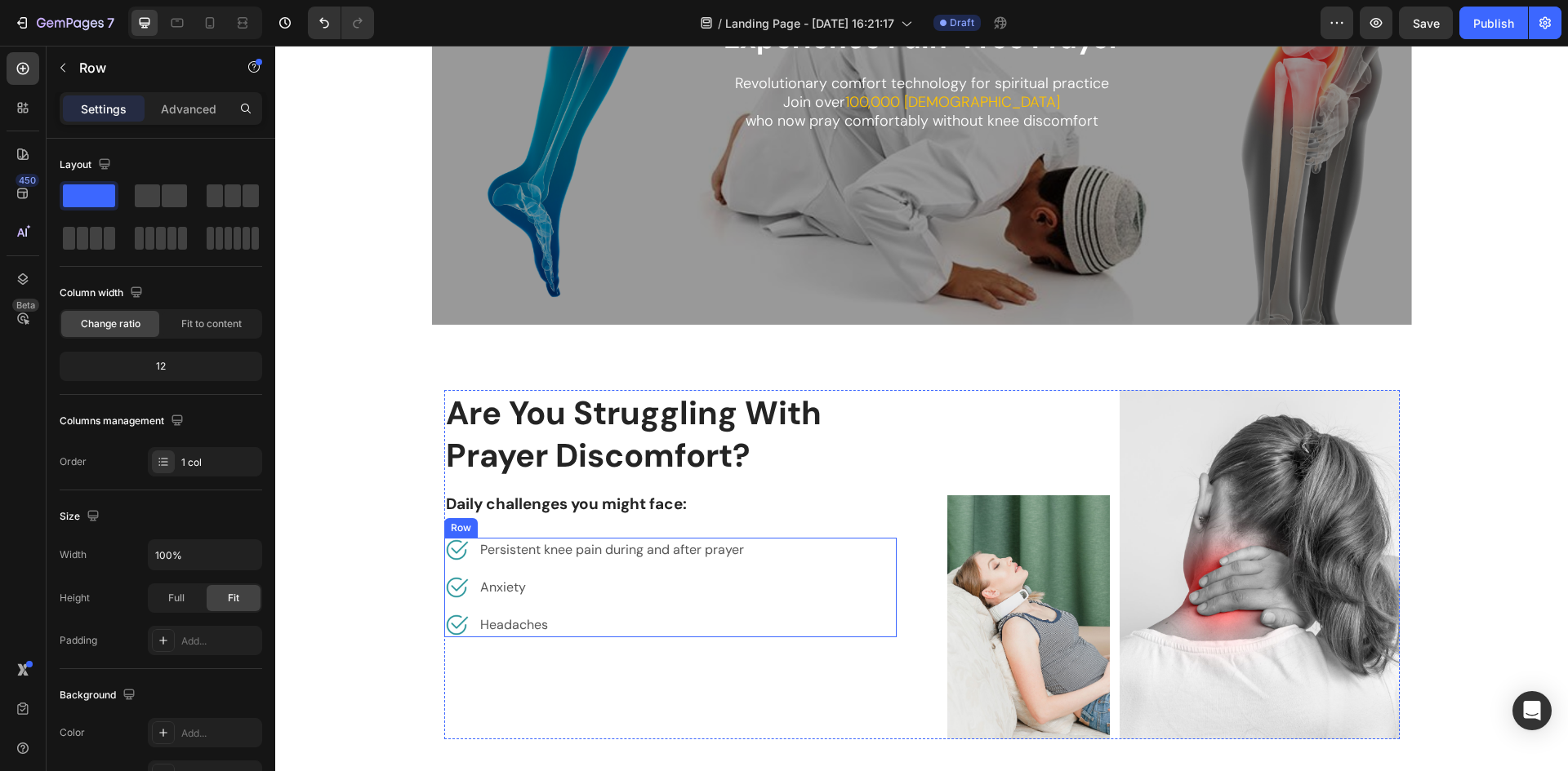
click at [513, 566] on div "Image Persistent knee pain during and after prayer Text block Row Image Anxiety…" at bounding box center [669, 587] width 452 height 99
click at [518, 528] on icon at bounding box center [524, 522] width 13 height 13
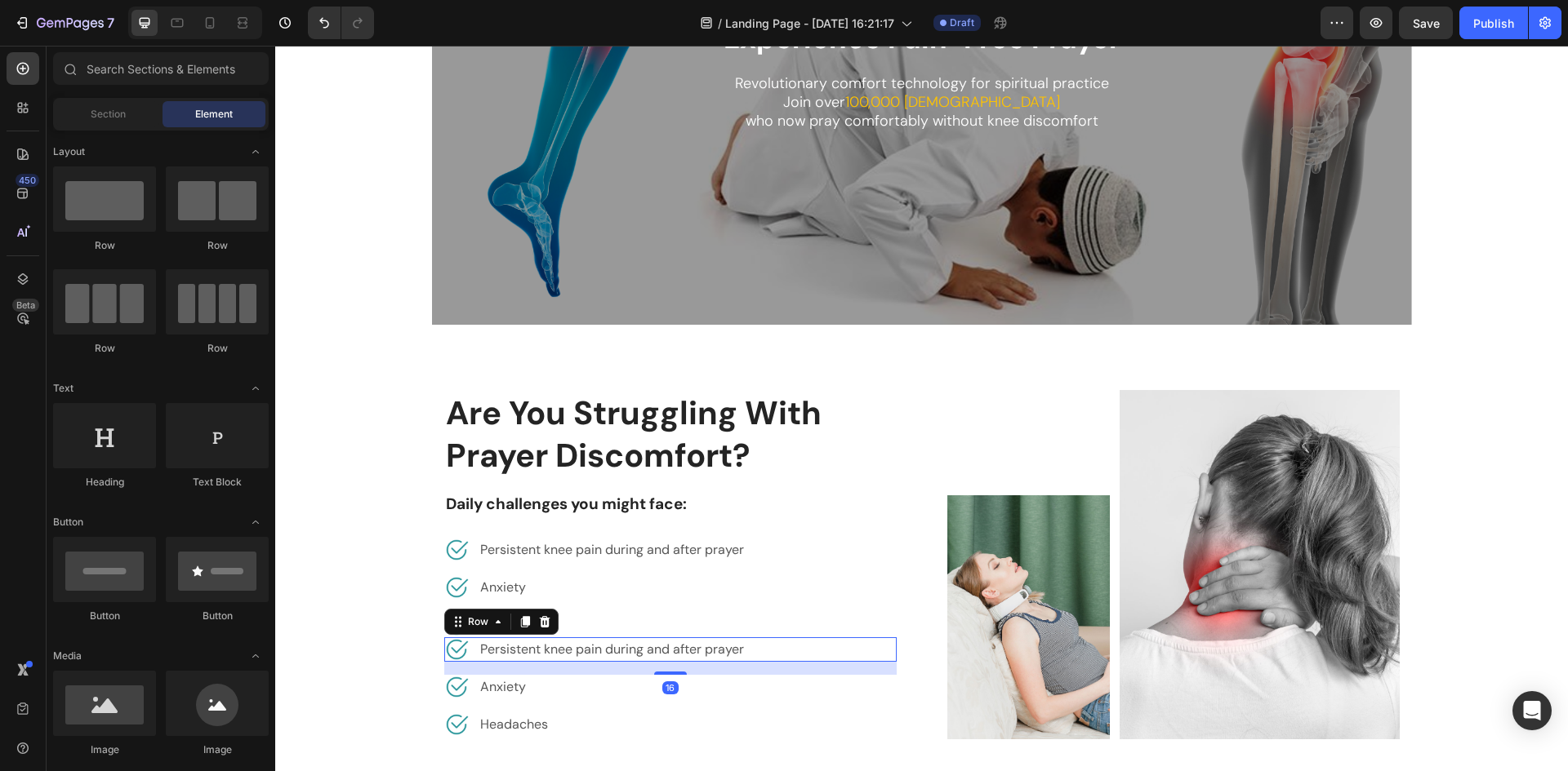
click at [885, 656] on div "Image Persistent knee pain during and after prayer Text block Row 16" at bounding box center [669, 650] width 452 height 25
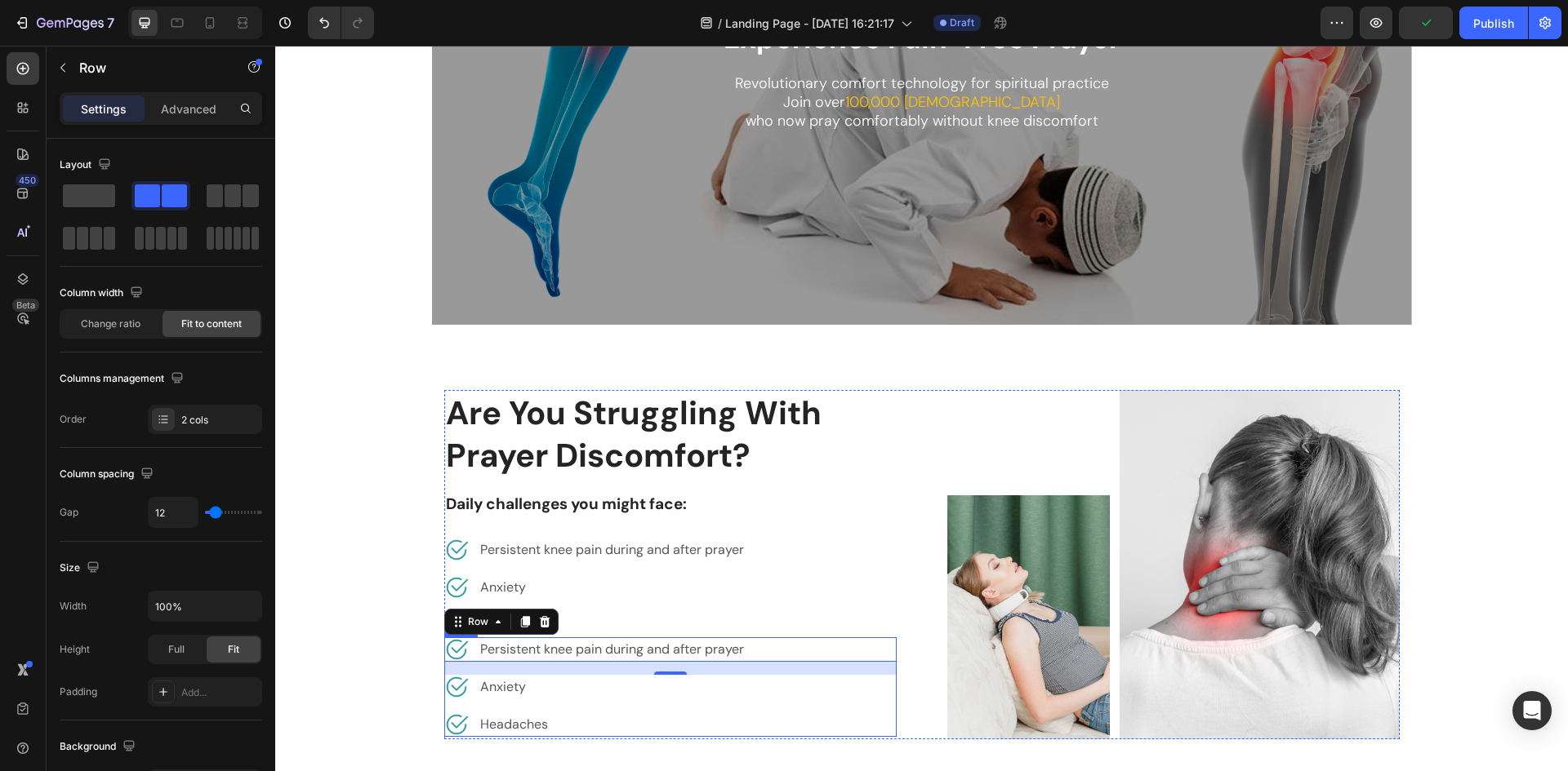
click at [888, 704] on div "Image Persistent knee pain during and after prayer Text block Row 16 Image Anxi…" at bounding box center [669, 687] width 452 height 99
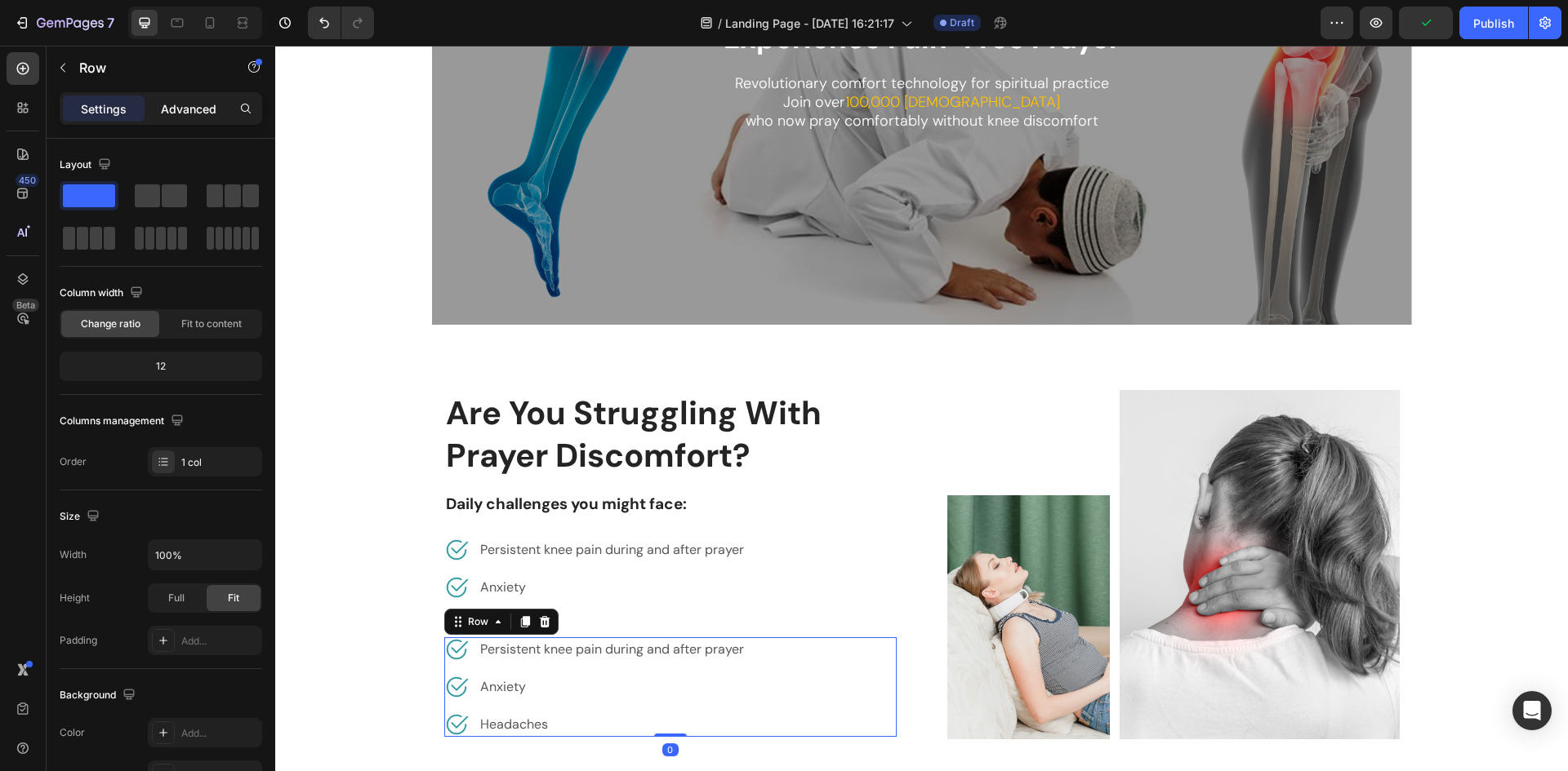
click at [178, 120] on div "Advanced" at bounding box center [188, 109] width 81 height 26
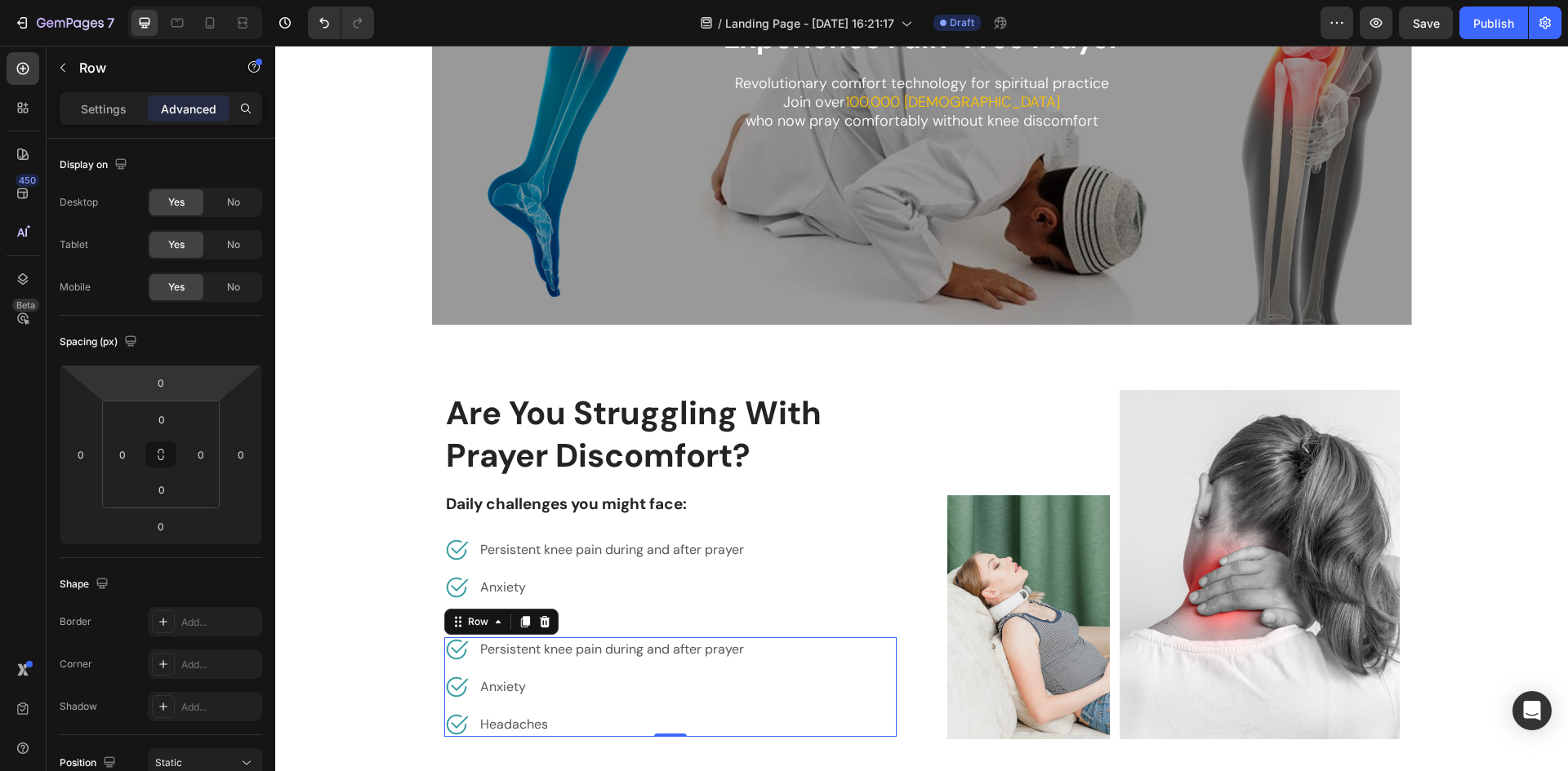
click at [156, 385] on input "0" at bounding box center [160, 383] width 32 height 25
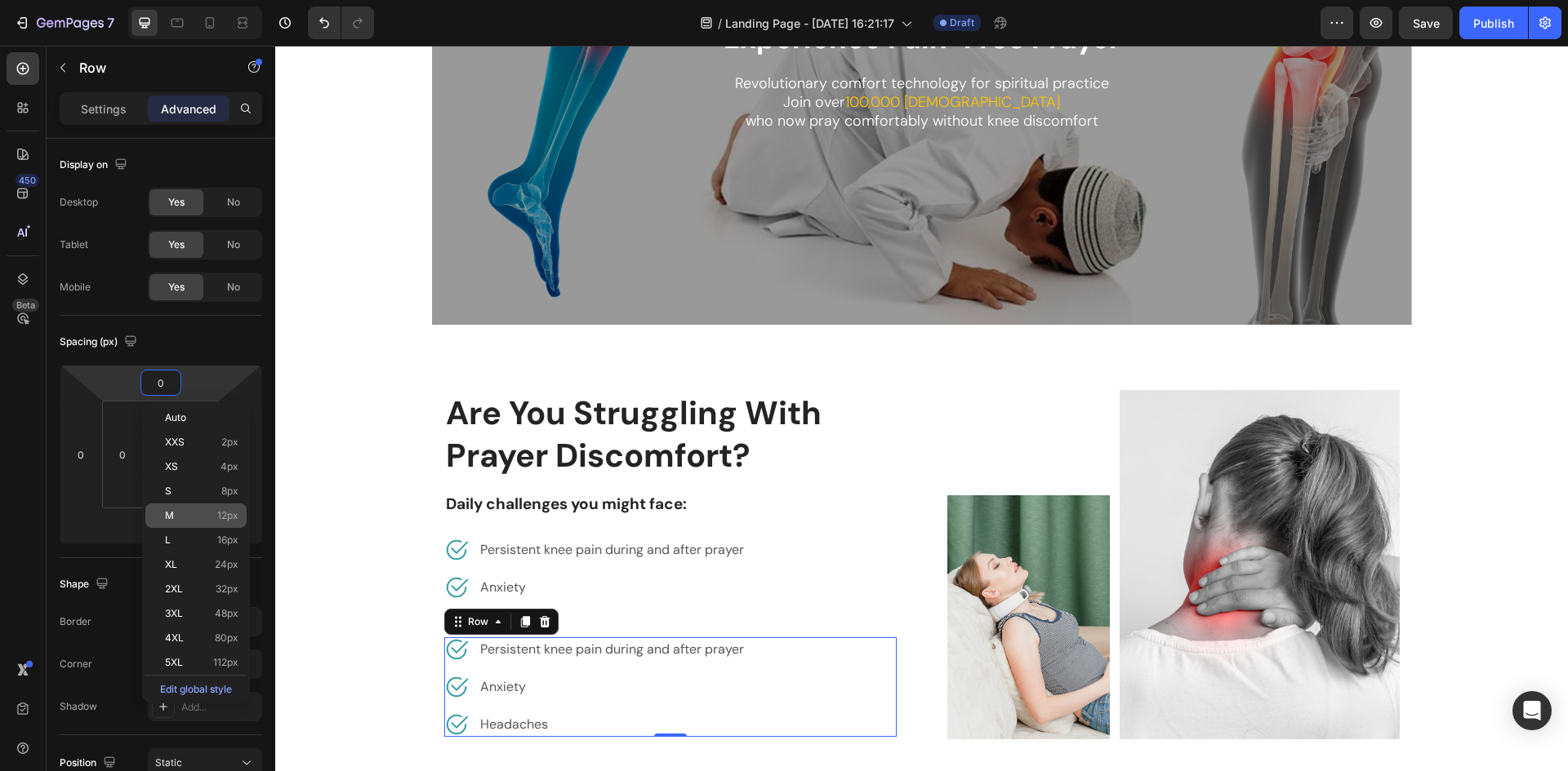
click at [196, 520] on p "M 12px" at bounding box center [201, 515] width 74 height 11
type input "12"
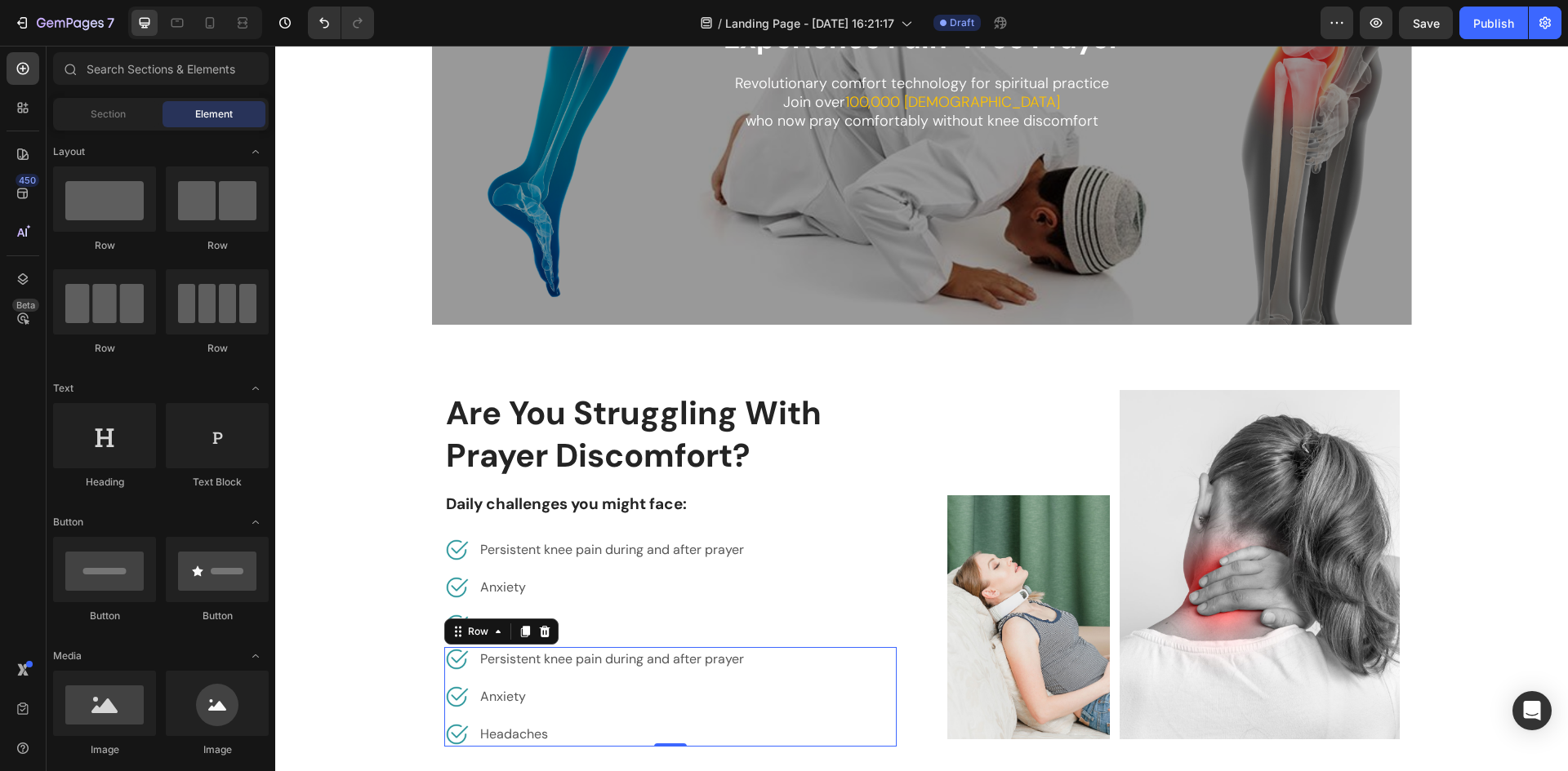
click at [884, 682] on div "Image Persistent knee pain during and after prayer Text block Row Image Anxiety…" at bounding box center [669, 696] width 452 height 99
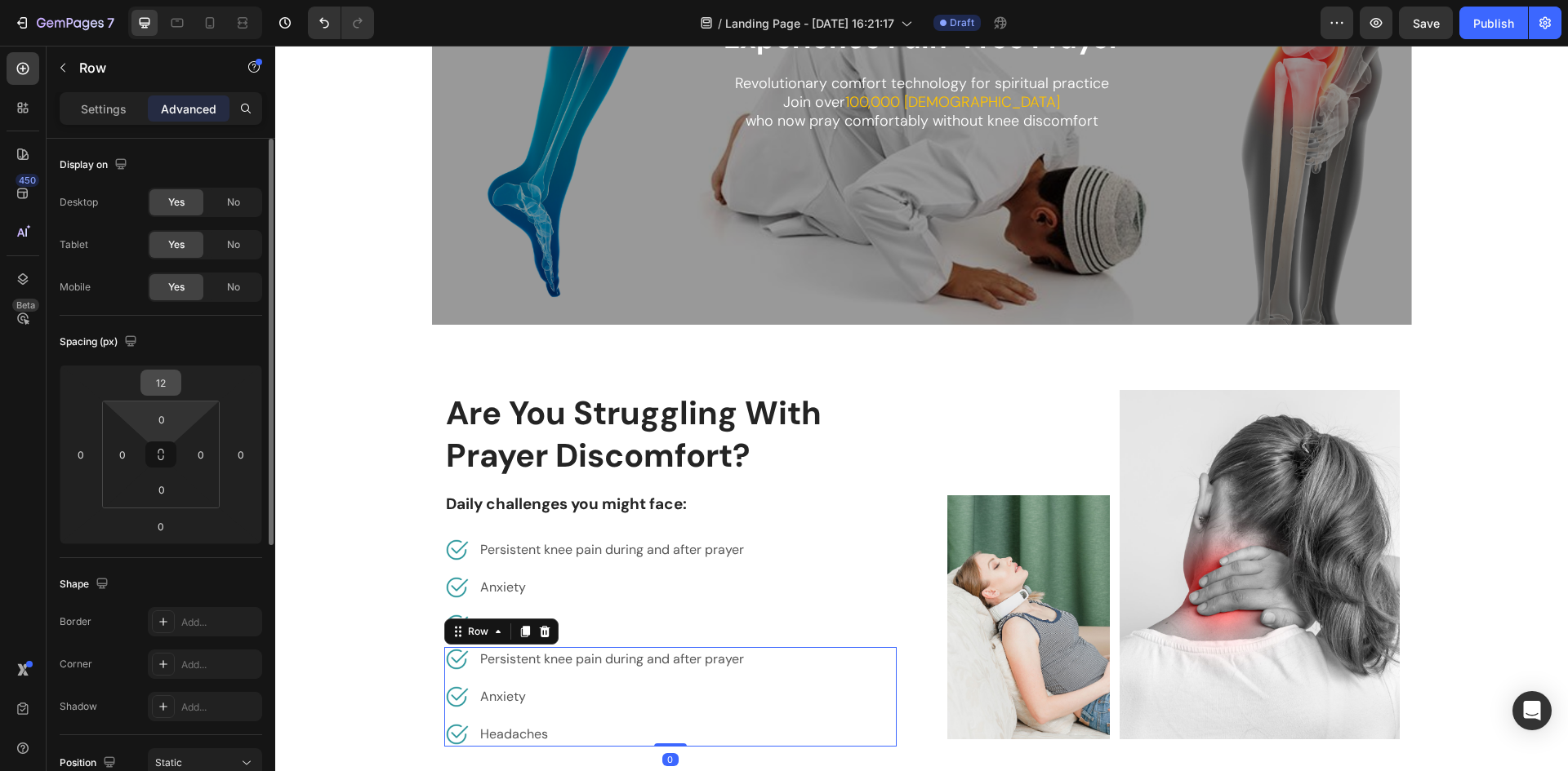
click at [154, 387] on input "12" at bounding box center [160, 383] width 32 height 25
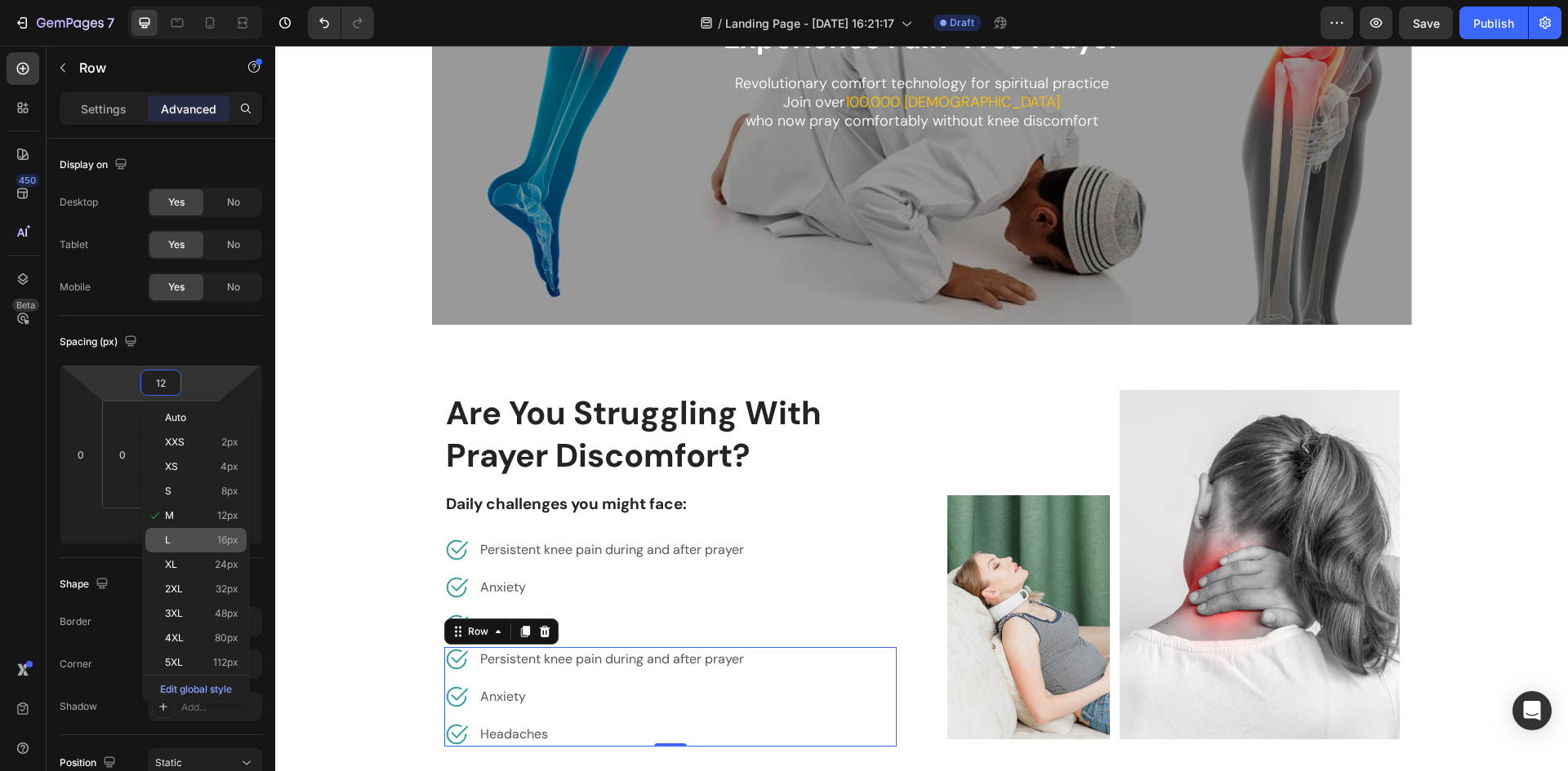
click at [203, 545] on p "L 16px" at bounding box center [201, 539] width 74 height 11
type input "16"
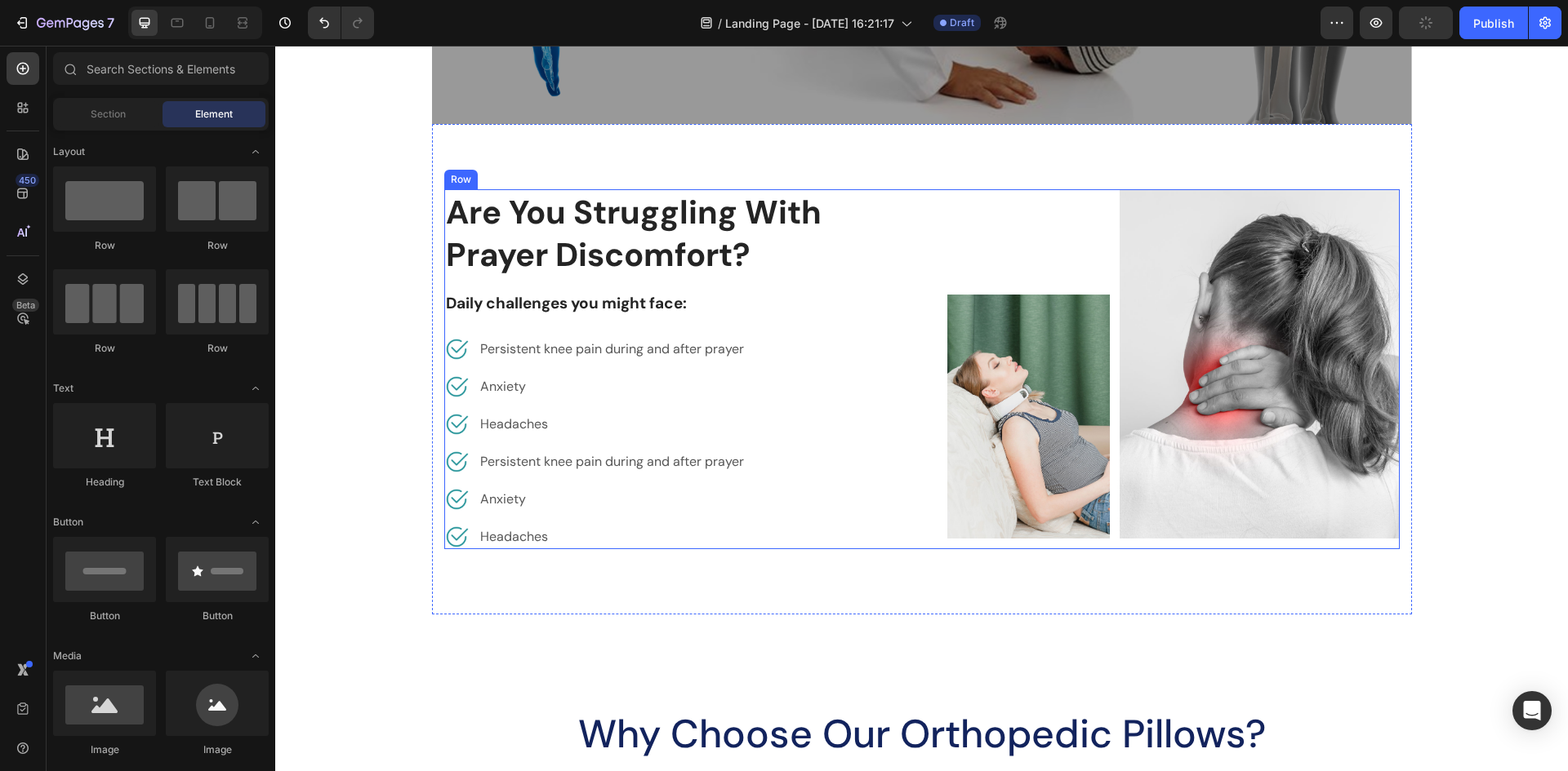
scroll to position [489, 0]
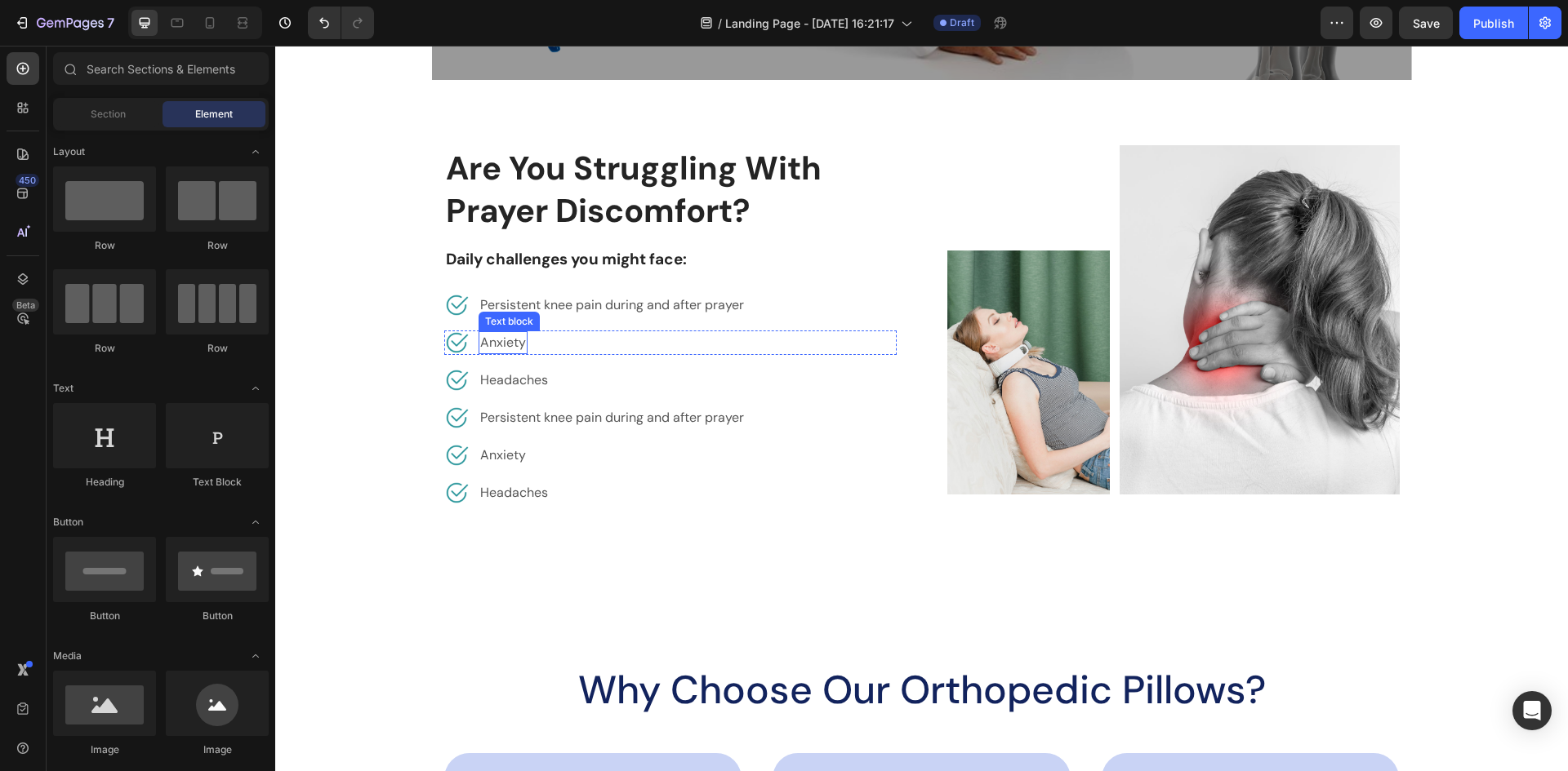
click at [501, 344] on p "Anxiety" at bounding box center [503, 343] width 46 height 20
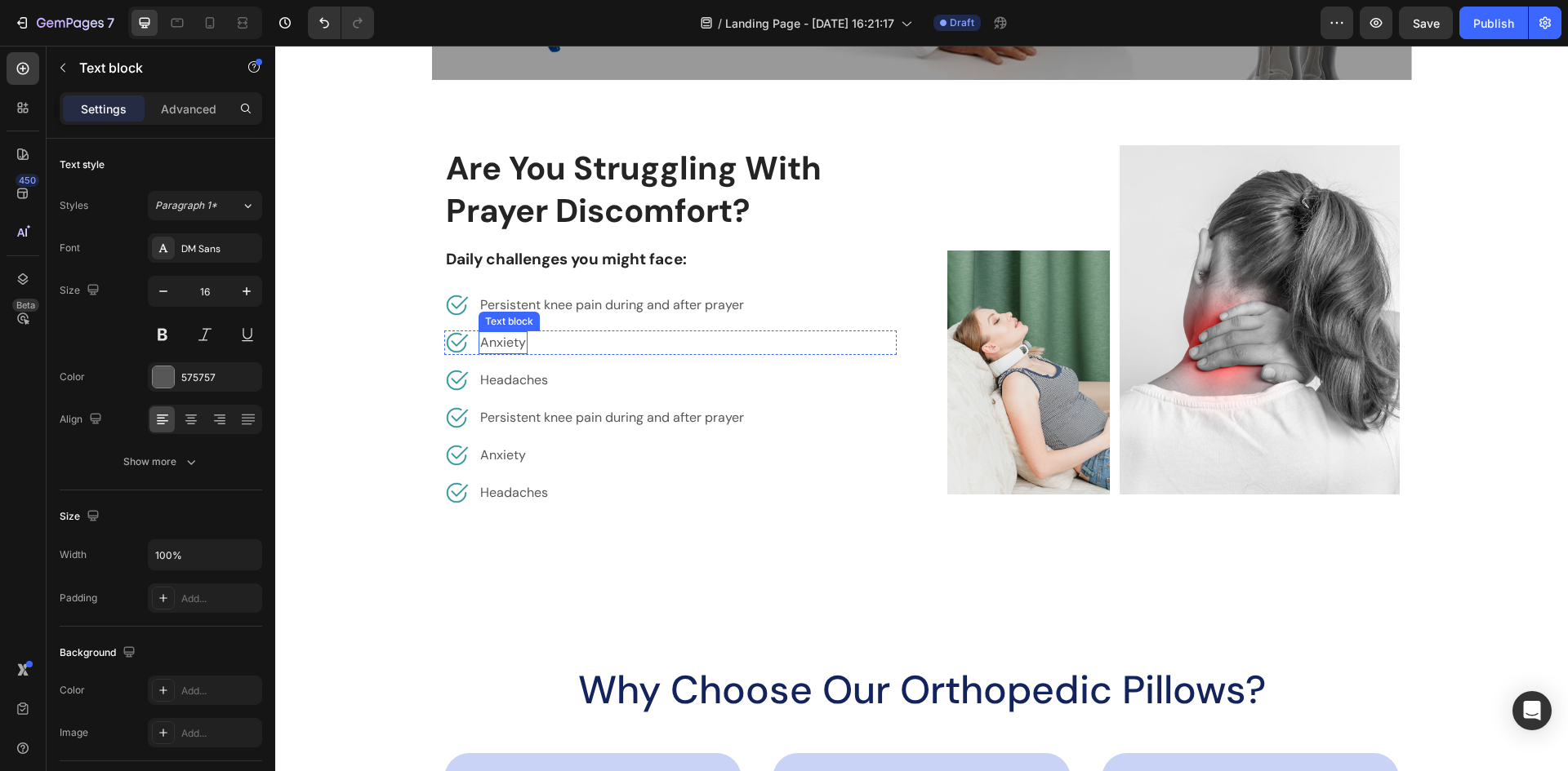
click at [501, 344] on p "Anxiety" at bounding box center [503, 343] width 46 height 20
click at [518, 377] on p "Headaches" at bounding box center [514, 380] width 68 height 20
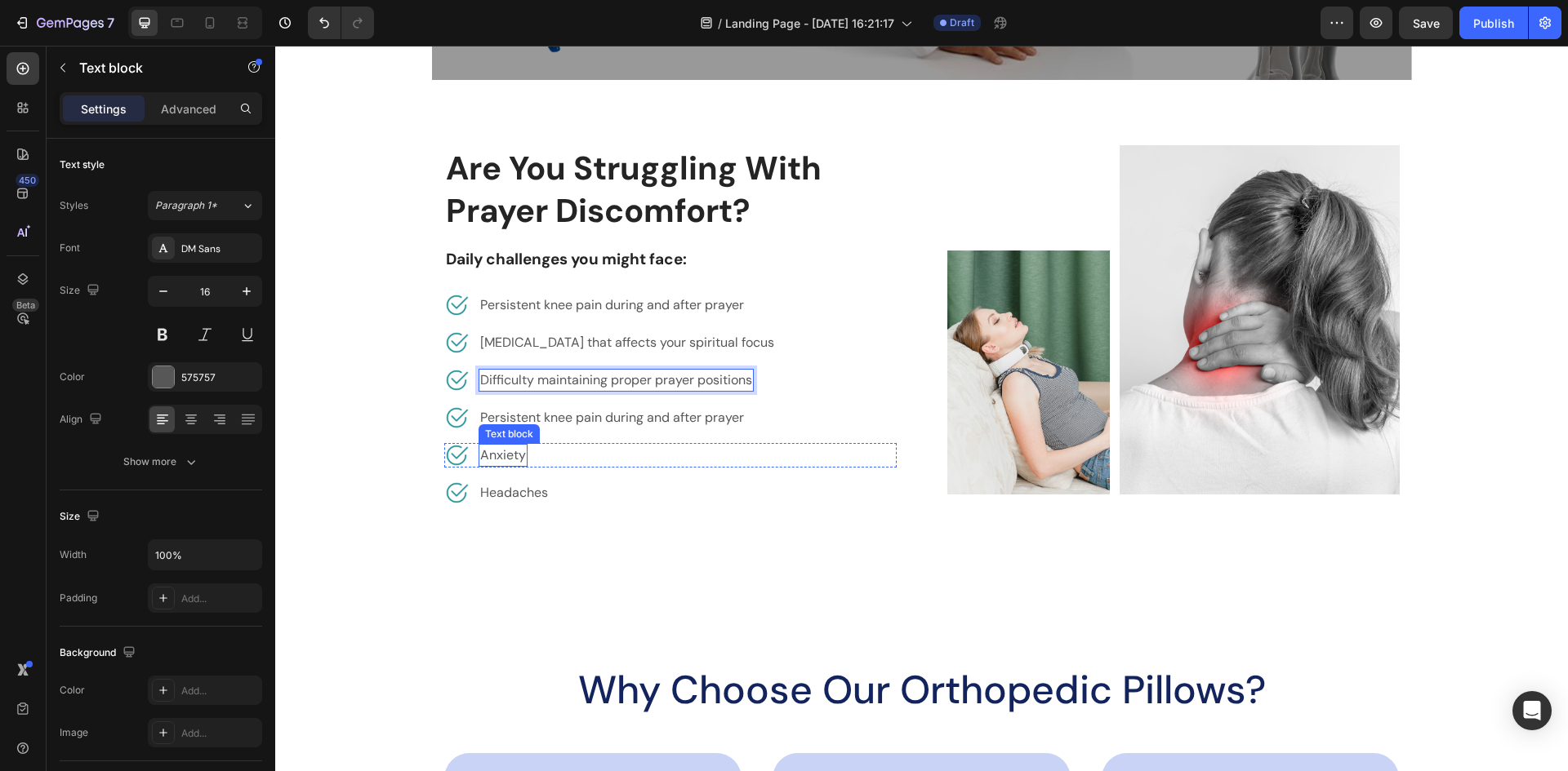
click at [505, 457] on p "Anxiety" at bounding box center [503, 455] width 46 height 20
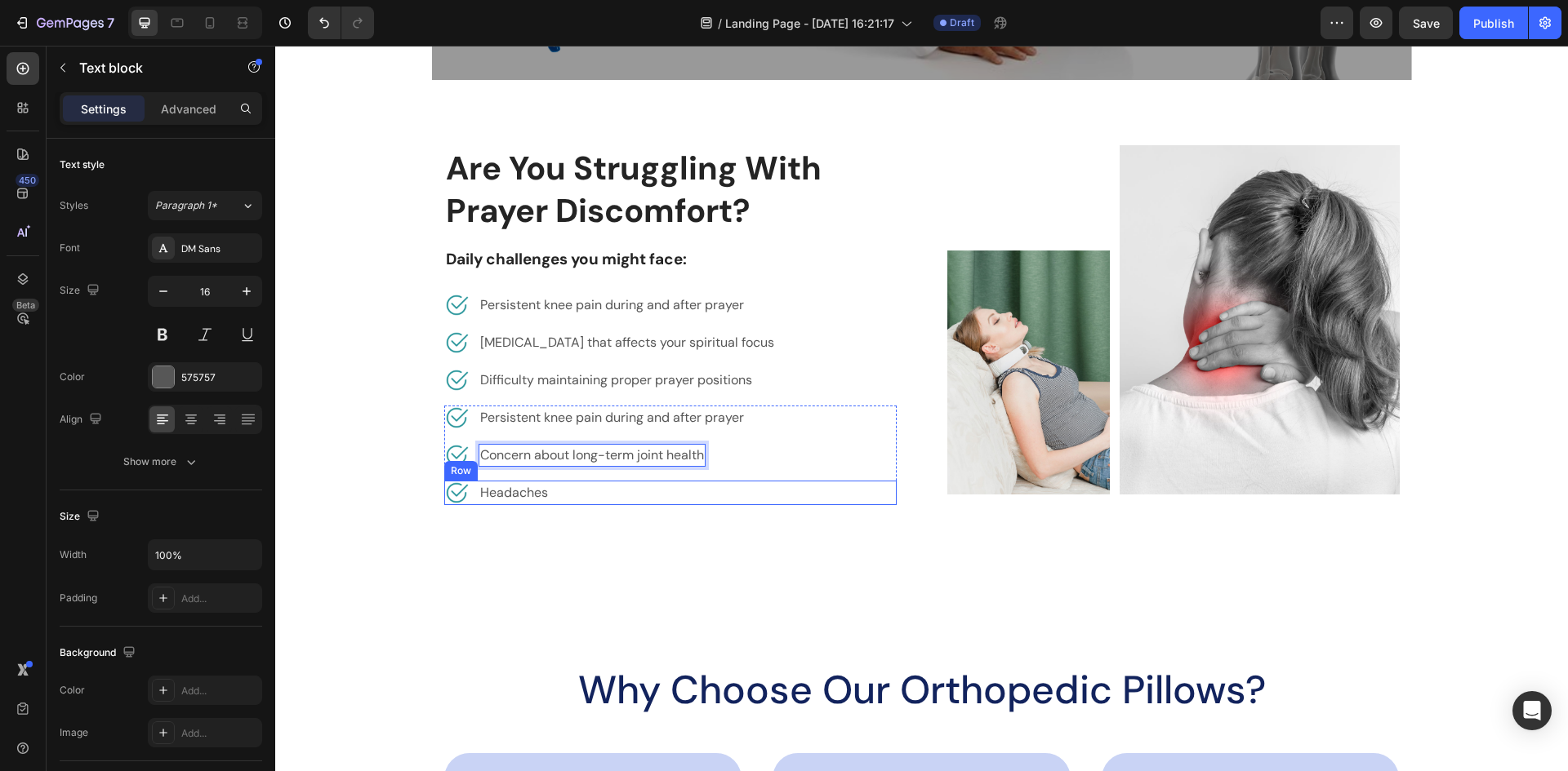
click at [564, 498] on div "Image Headaches Text block Row" at bounding box center [669, 493] width 452 height 25
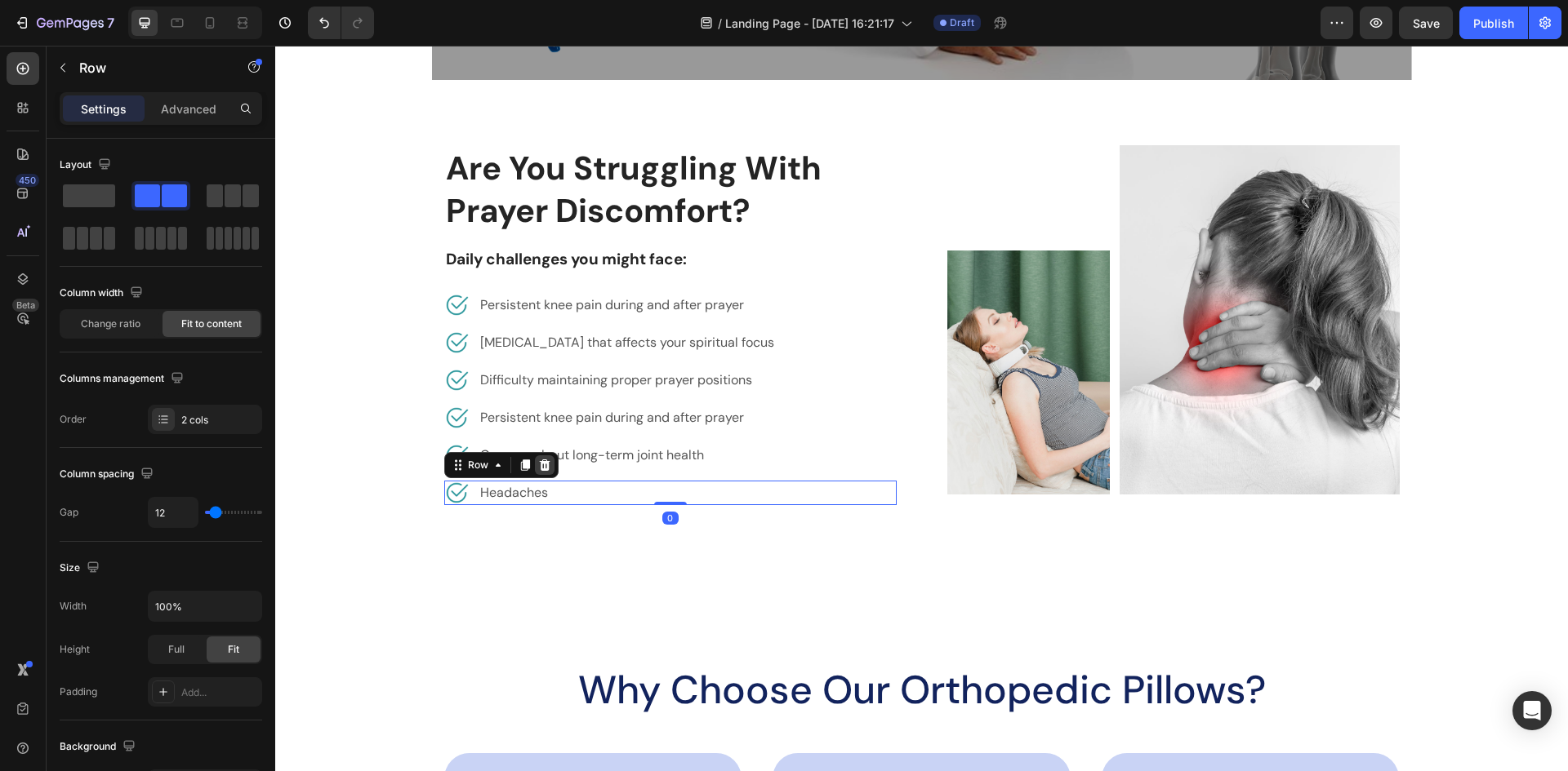
click at [539, 468] on icon at bounding box center [544, 464] width 11 height 11
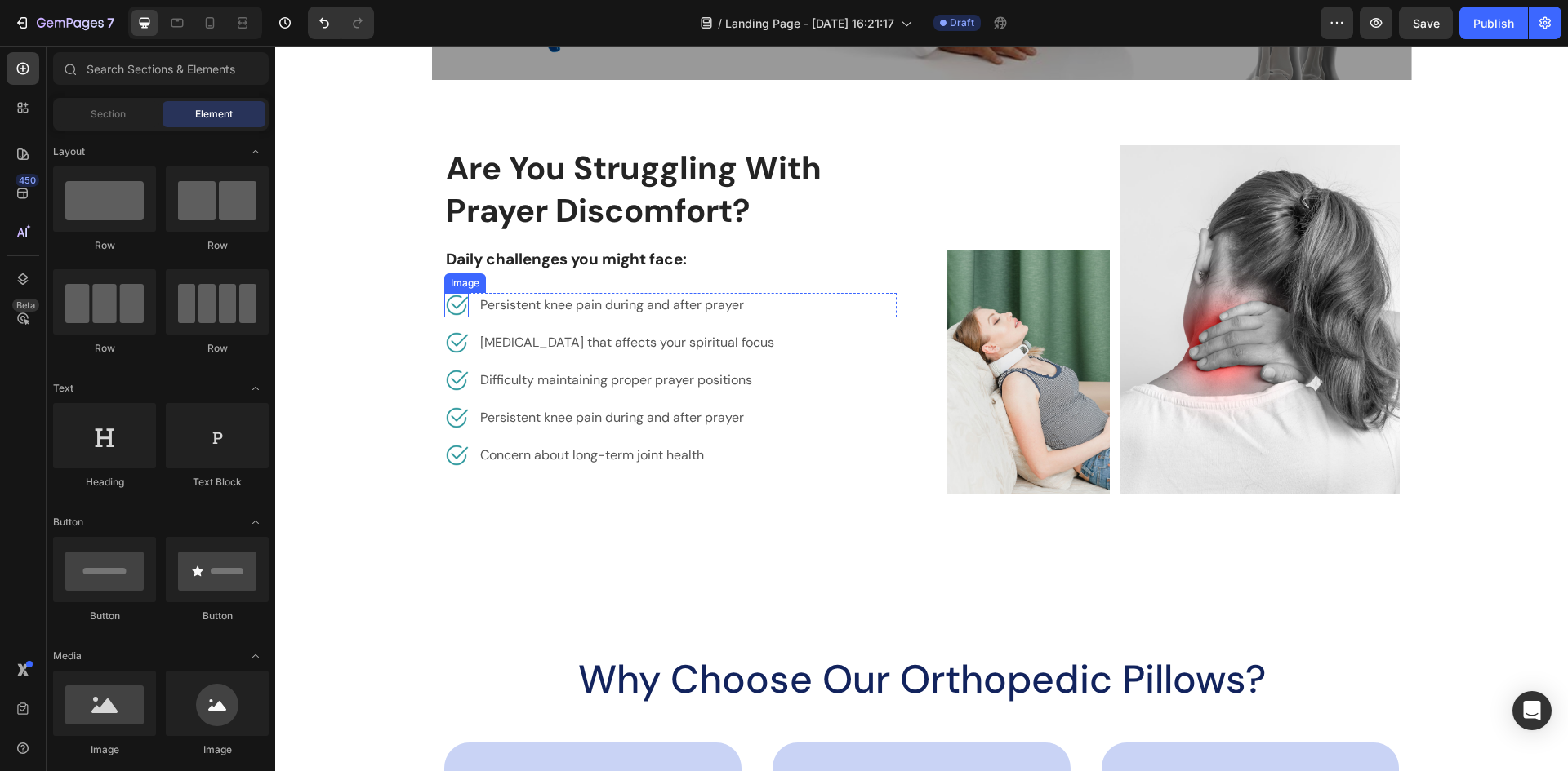
click at [449, 314] on img at bounding box center [456, 304] width 25 height 25
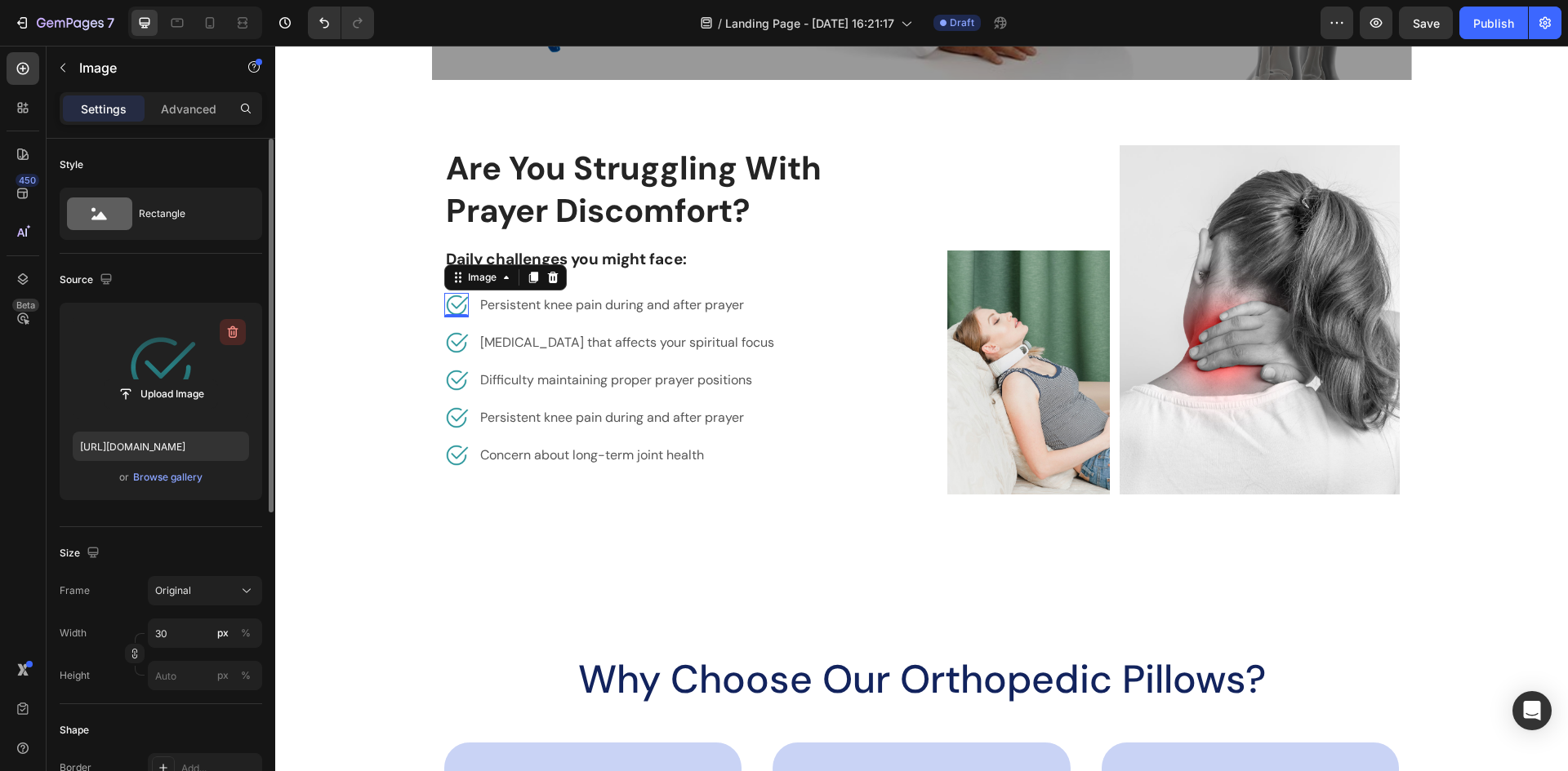
click at [227, 333] on icon "button" at bounding box center [232, 332] width 16 height 16
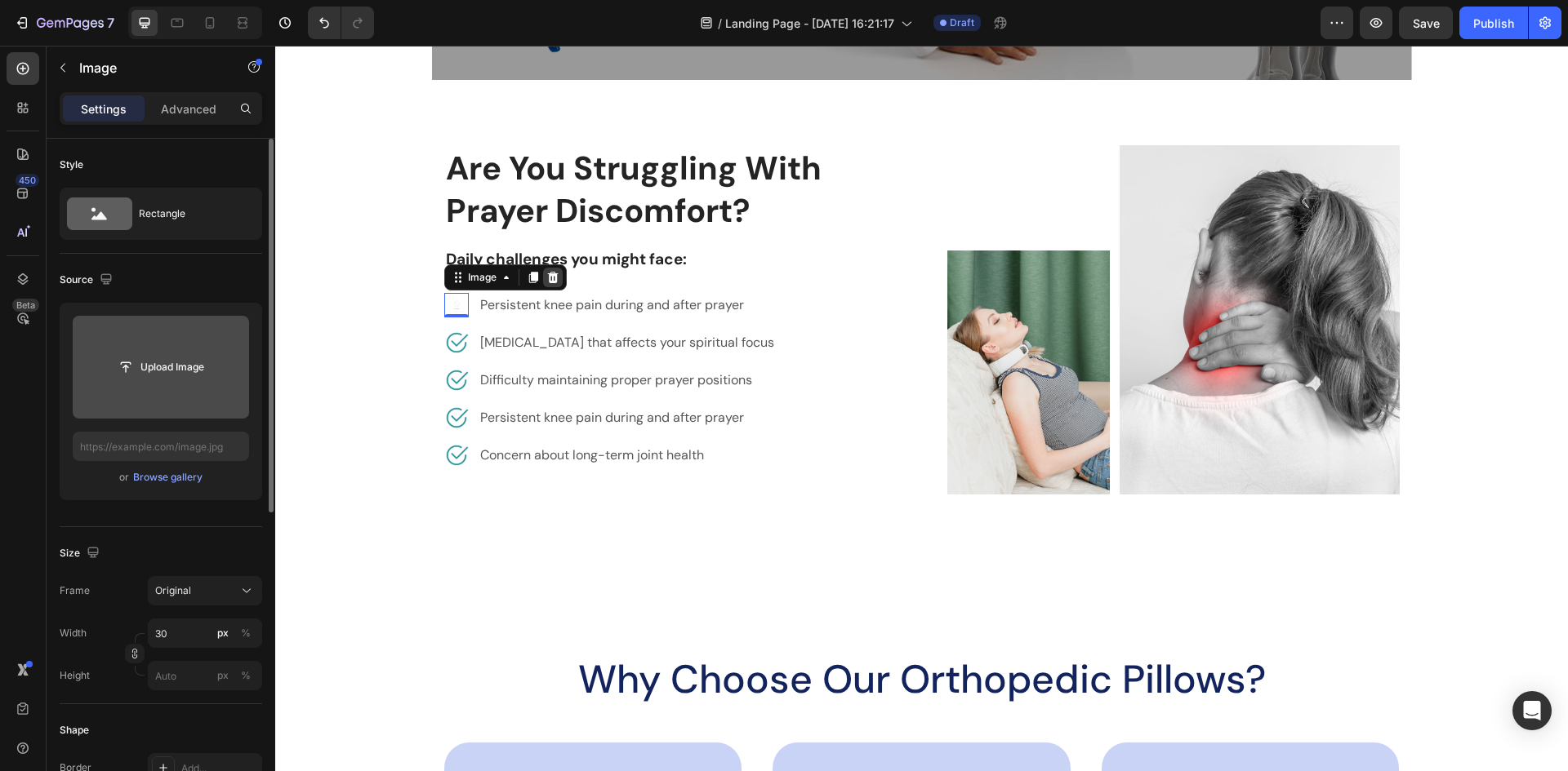
click at [547, 279] on icon at bounding box center [552, 276] width 11 height 11
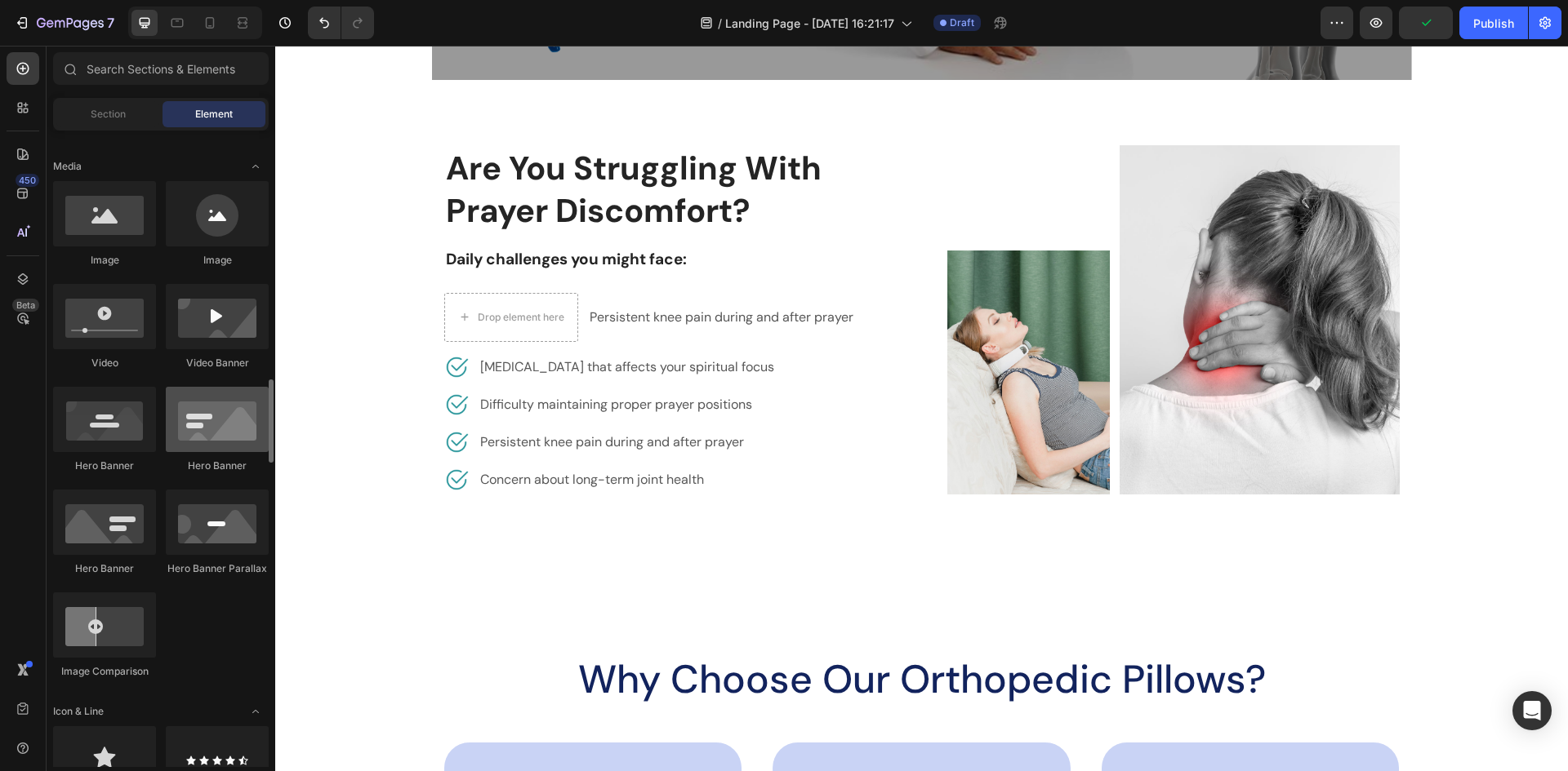
scroll to position [653, 0]
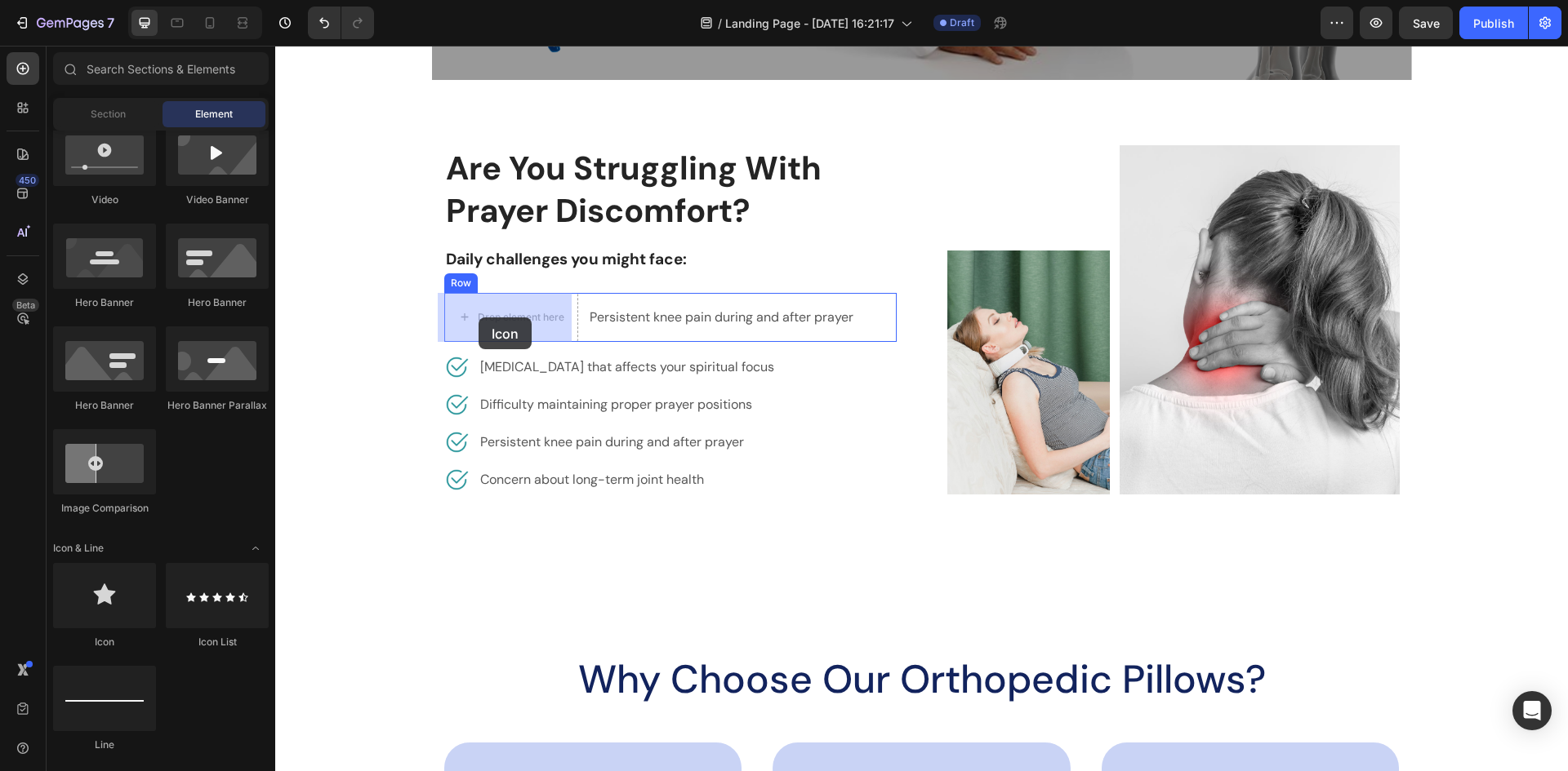
drag, startPoint x: 396, startPoint y: 654, endPoint x: 479, endPoint y: 317, distance: 347.1
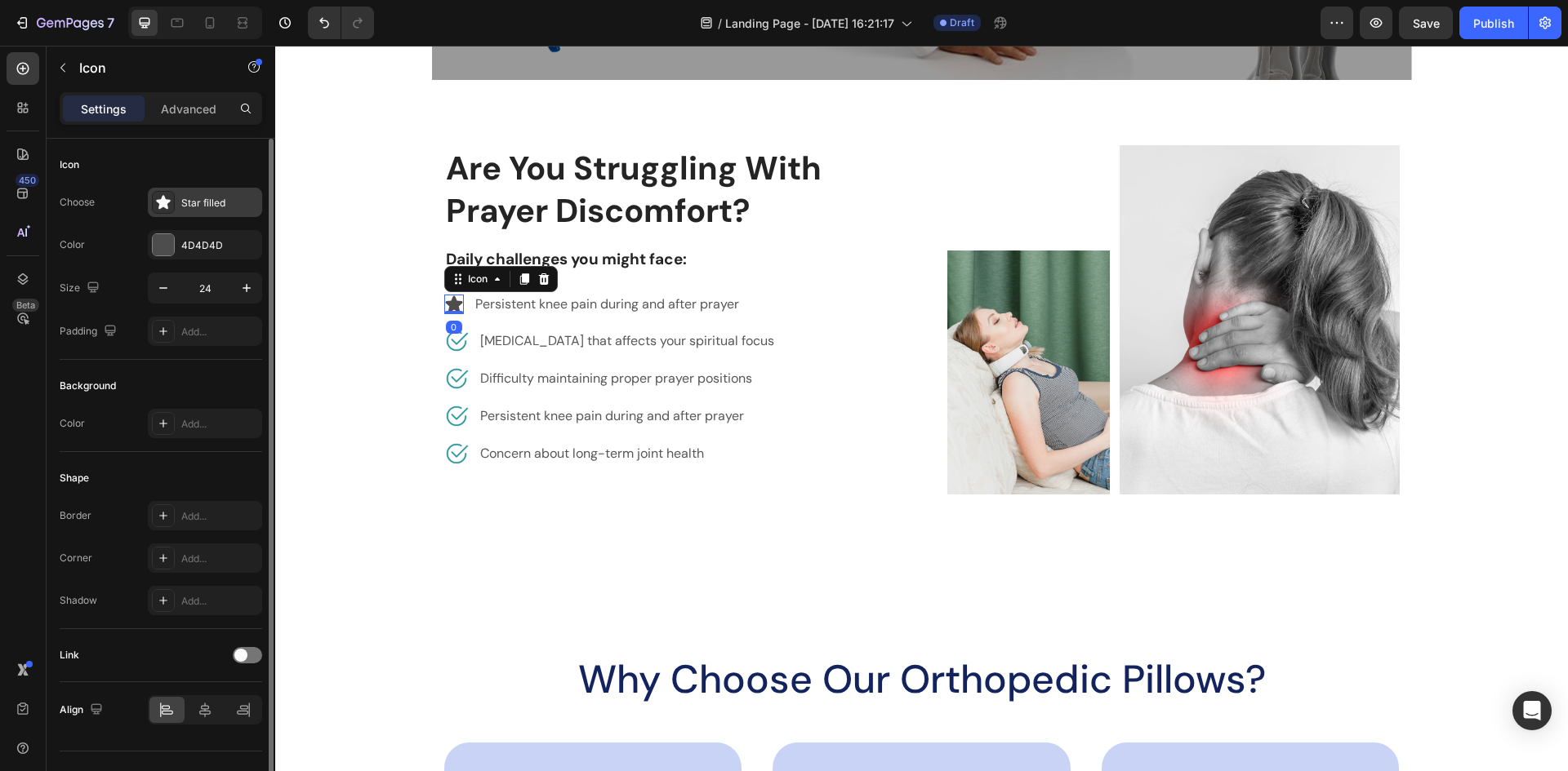
click at [225, 194] on div "Star filled" at bounding box center [204, 202] width 115 height 30
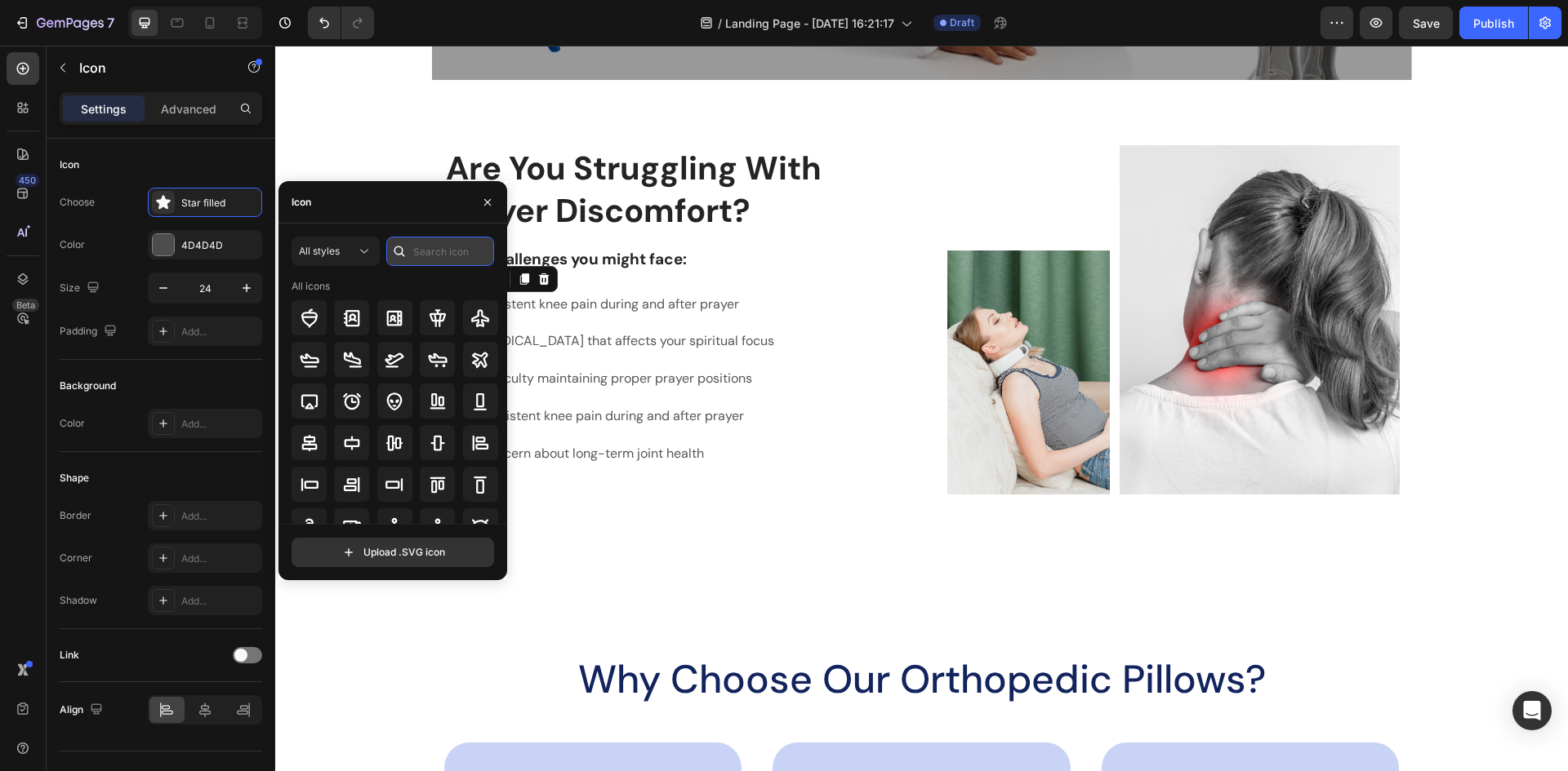
click at [440, 252] on input "text" at bounding box center [440, 251] width 108 height 30
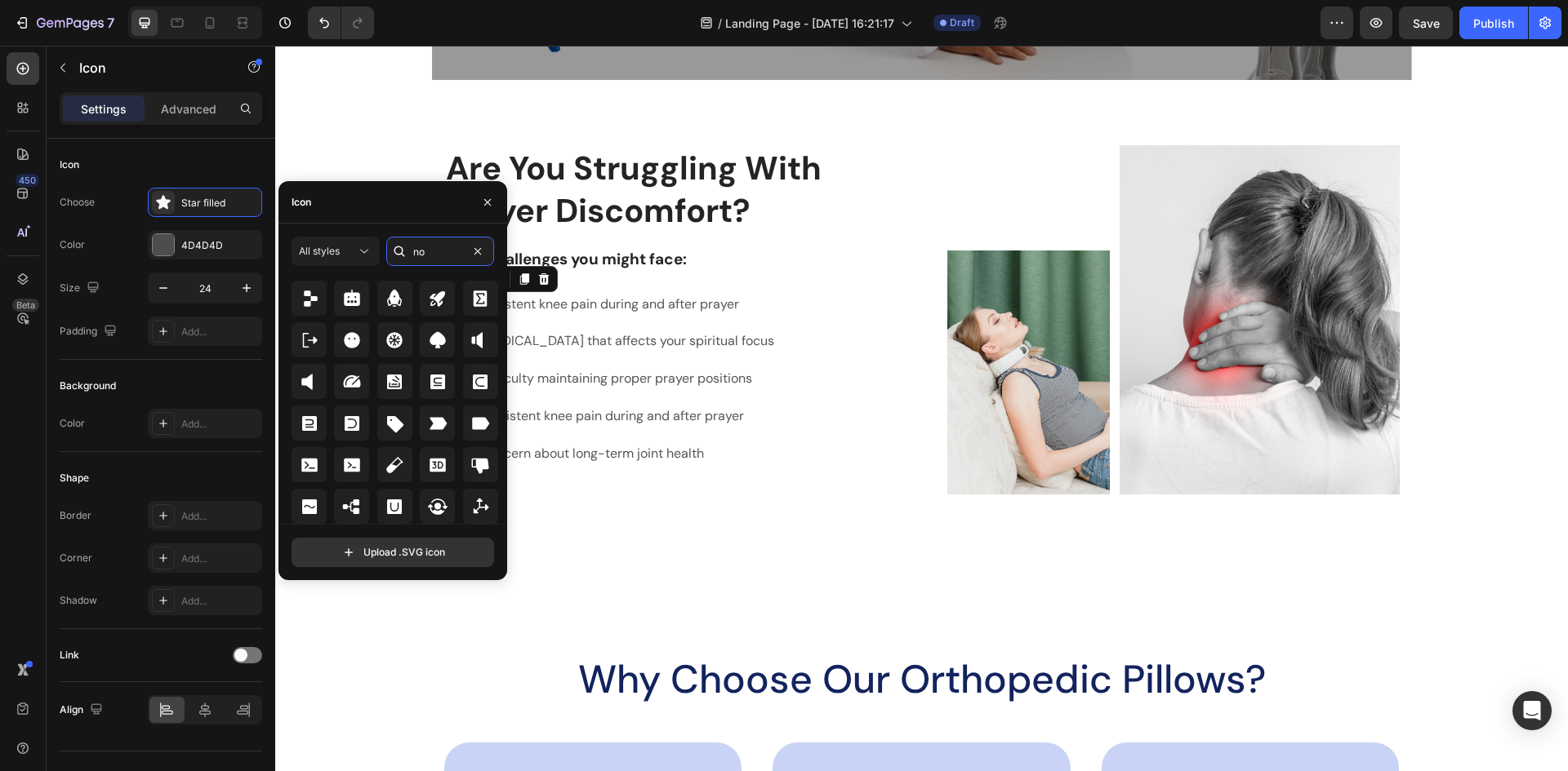
scroll to position [5865, 0]
type input "n"
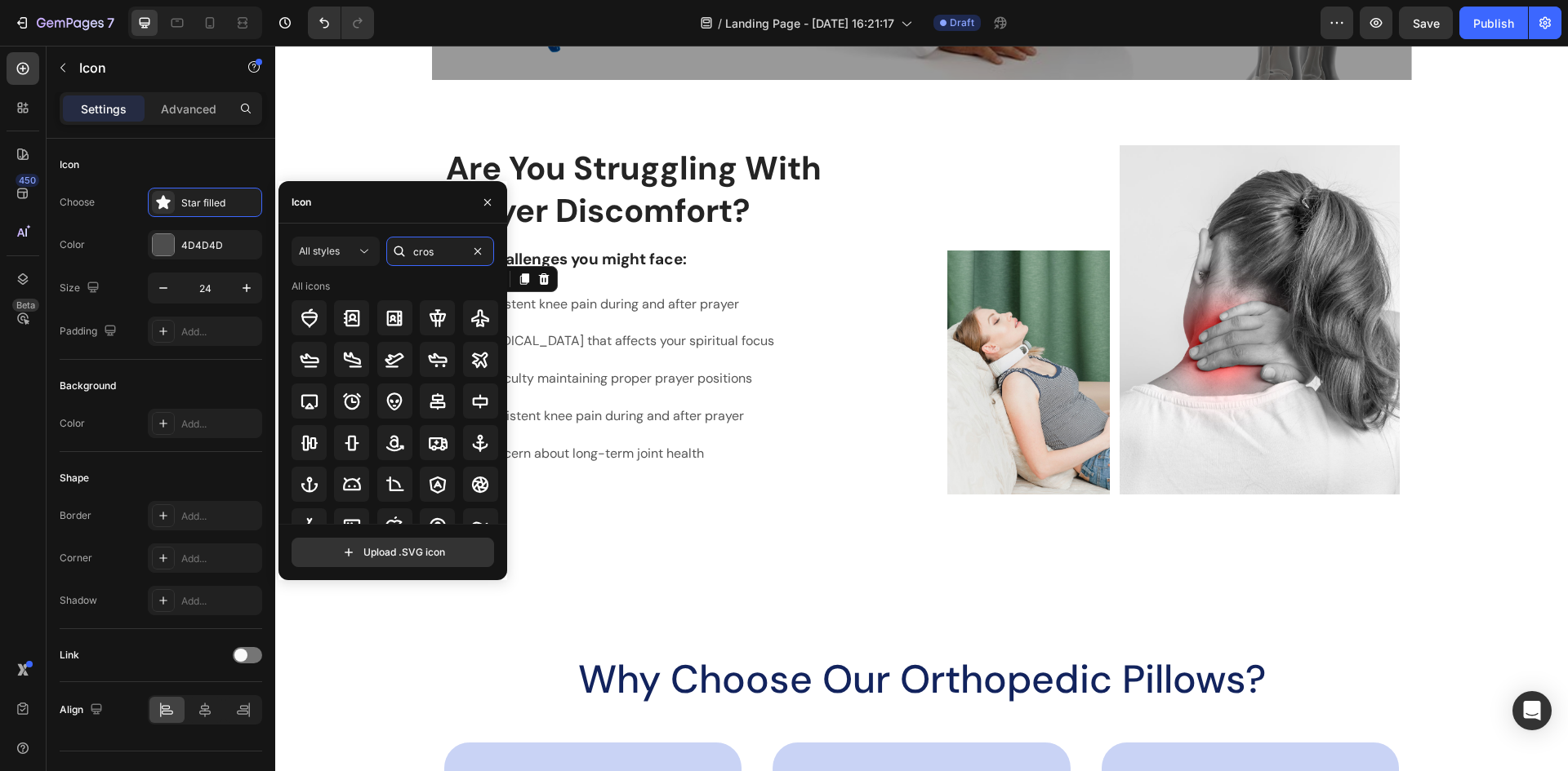
type input "cross"
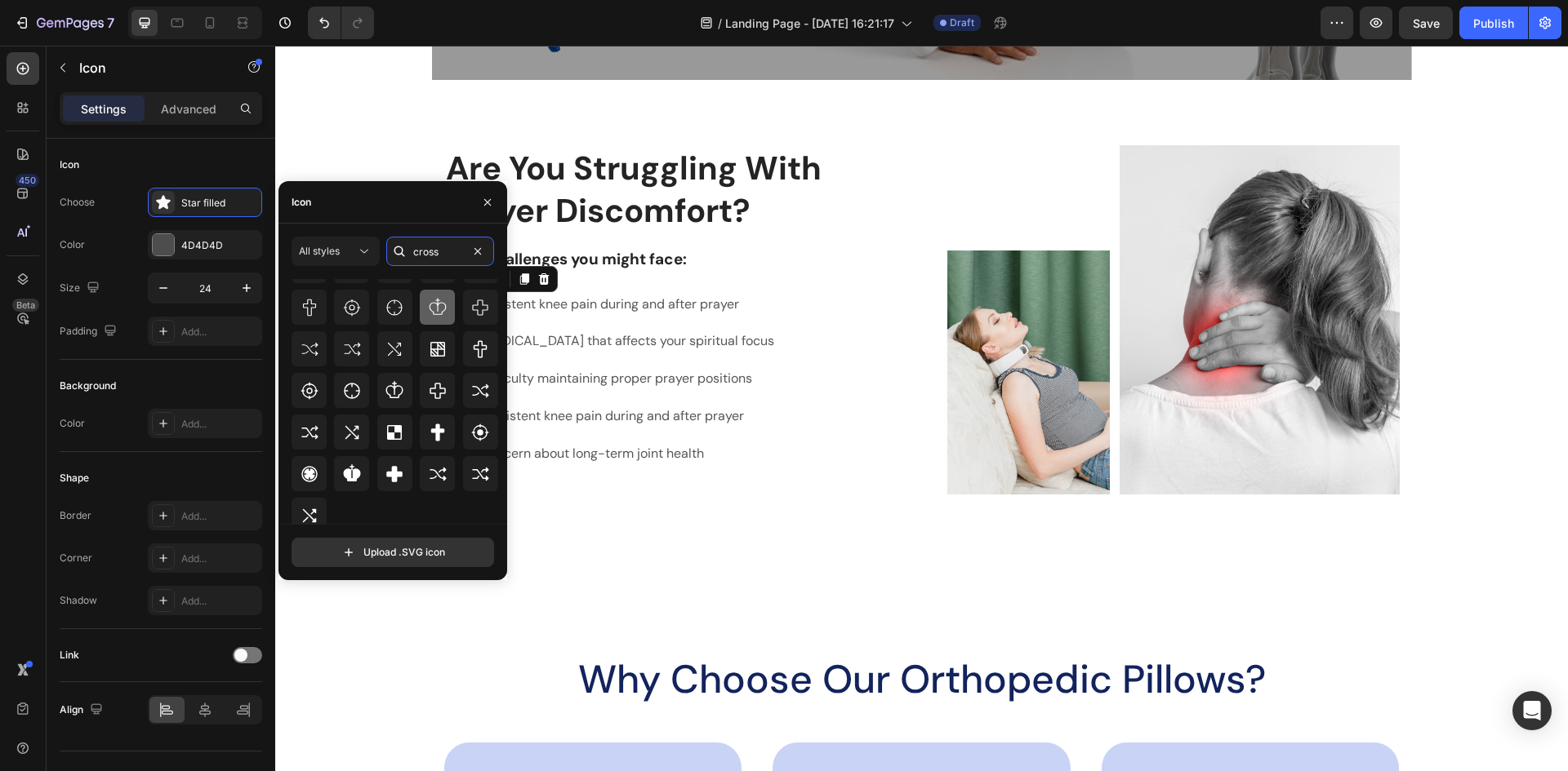
scroll to position [103, 0]
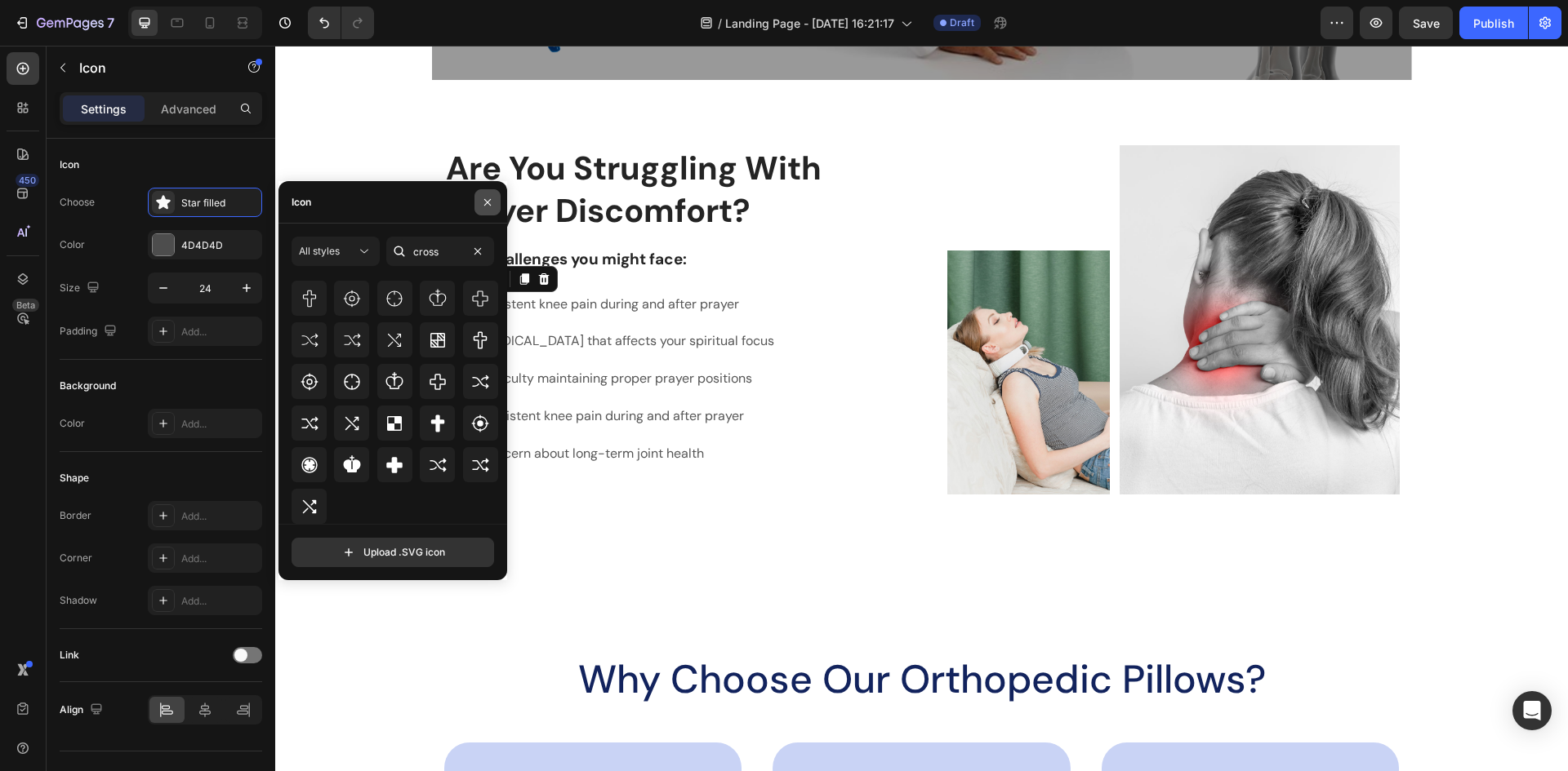
click at [484, 193] on button "button" at bounding box center [487, 202] width 26 height 26
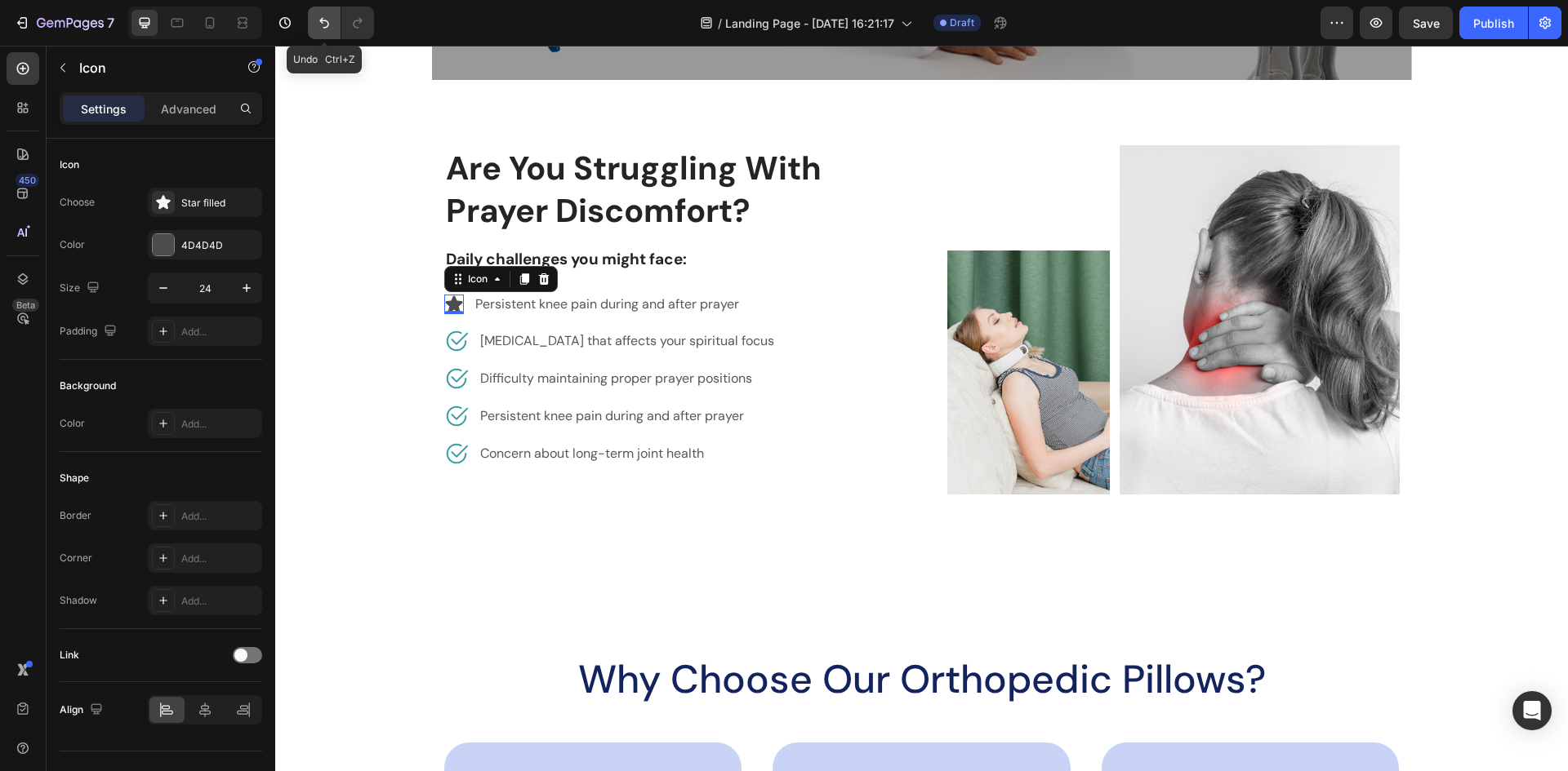
click at [324, 20] on icon "Undo/Redo" at bounding box center [323, 22] width 16 height 16
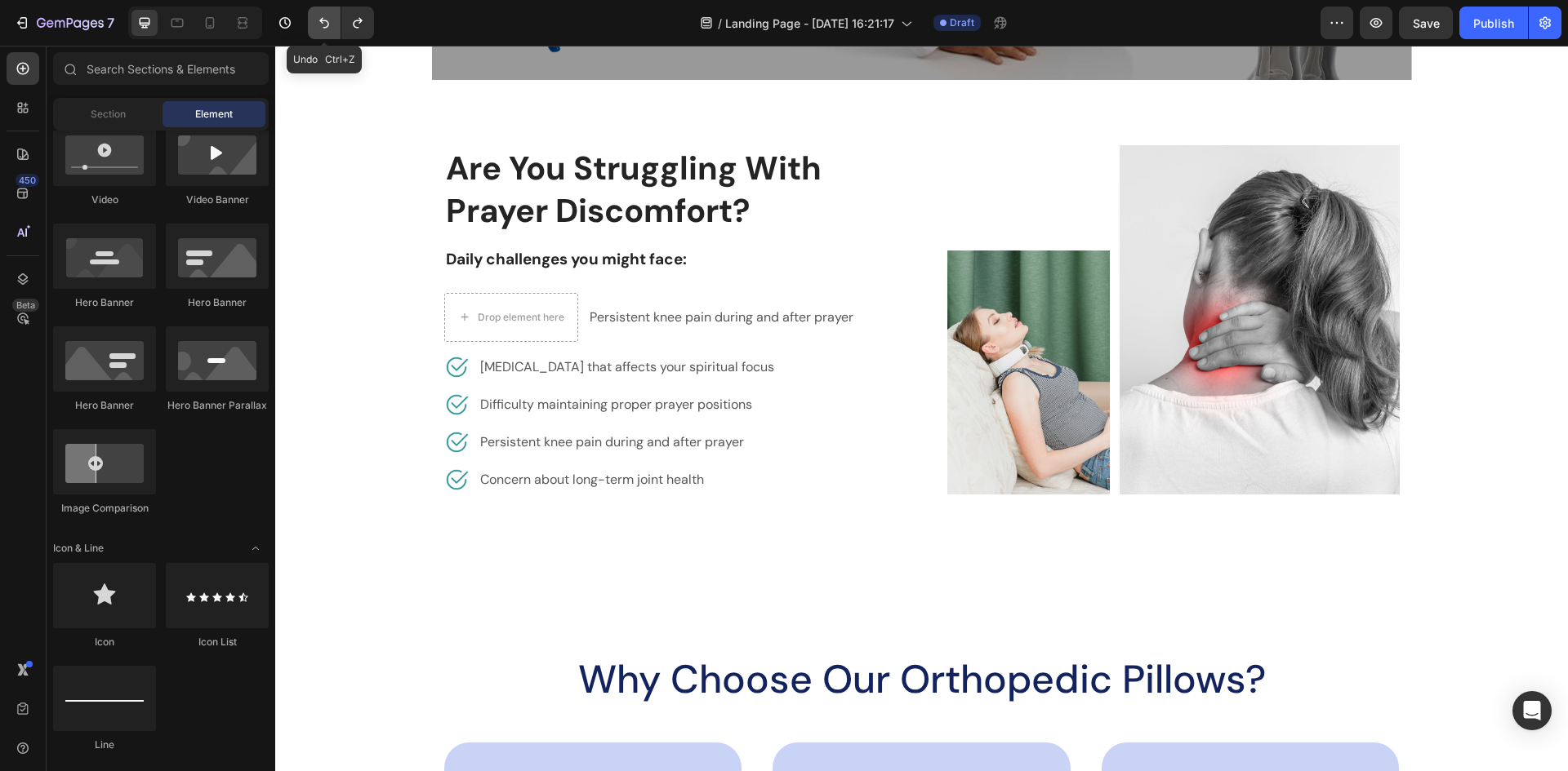
click at [324, 20] on icon "Undo/Redo" at bounding box center [323, 22] width 16 height 16
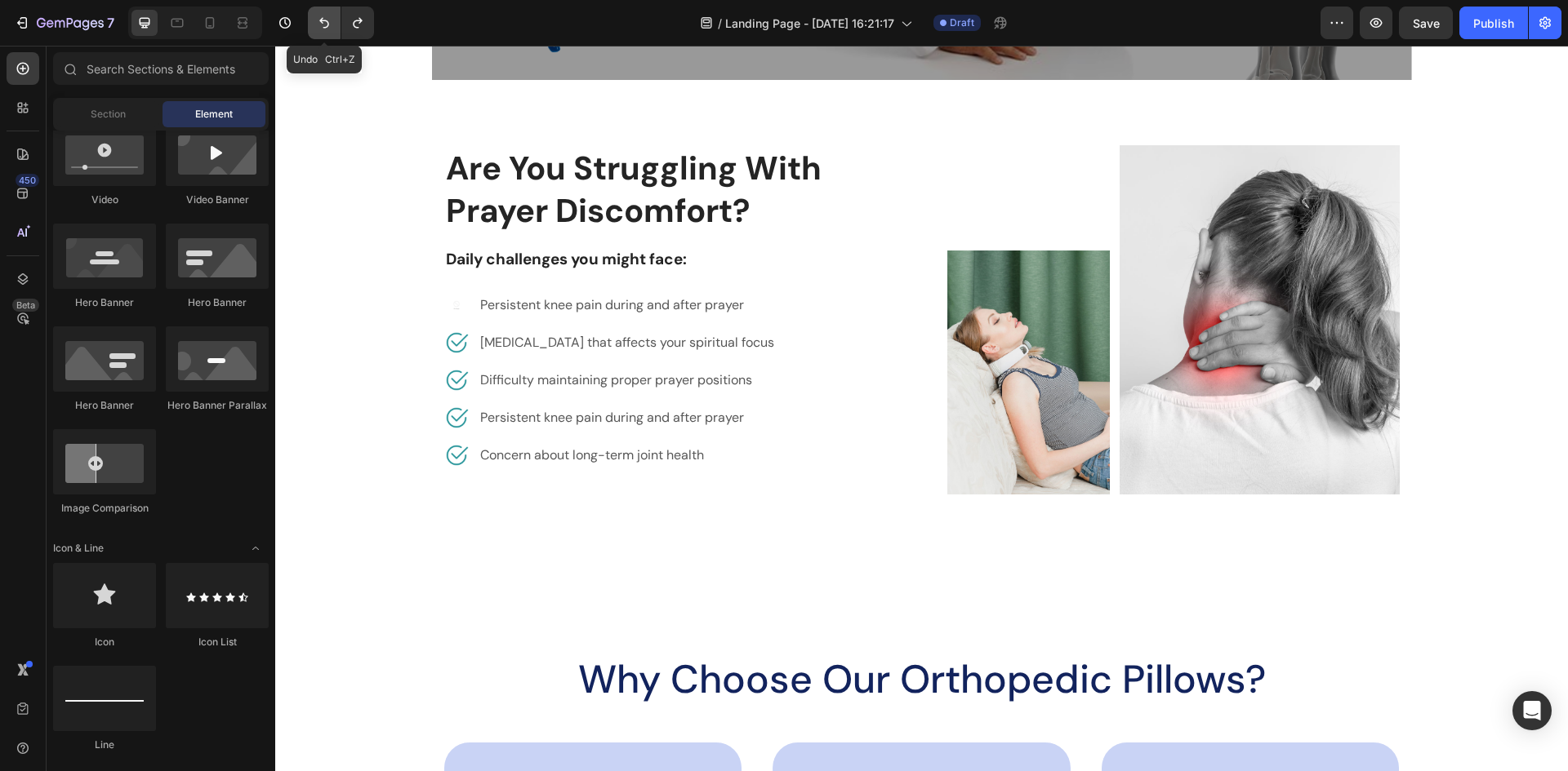
click at [324, 20] on icon "Undo/Redo" at bounding box center [323, 22] width 16 height 16
